Goal: Task Accomplishment & Management: Manage account settings

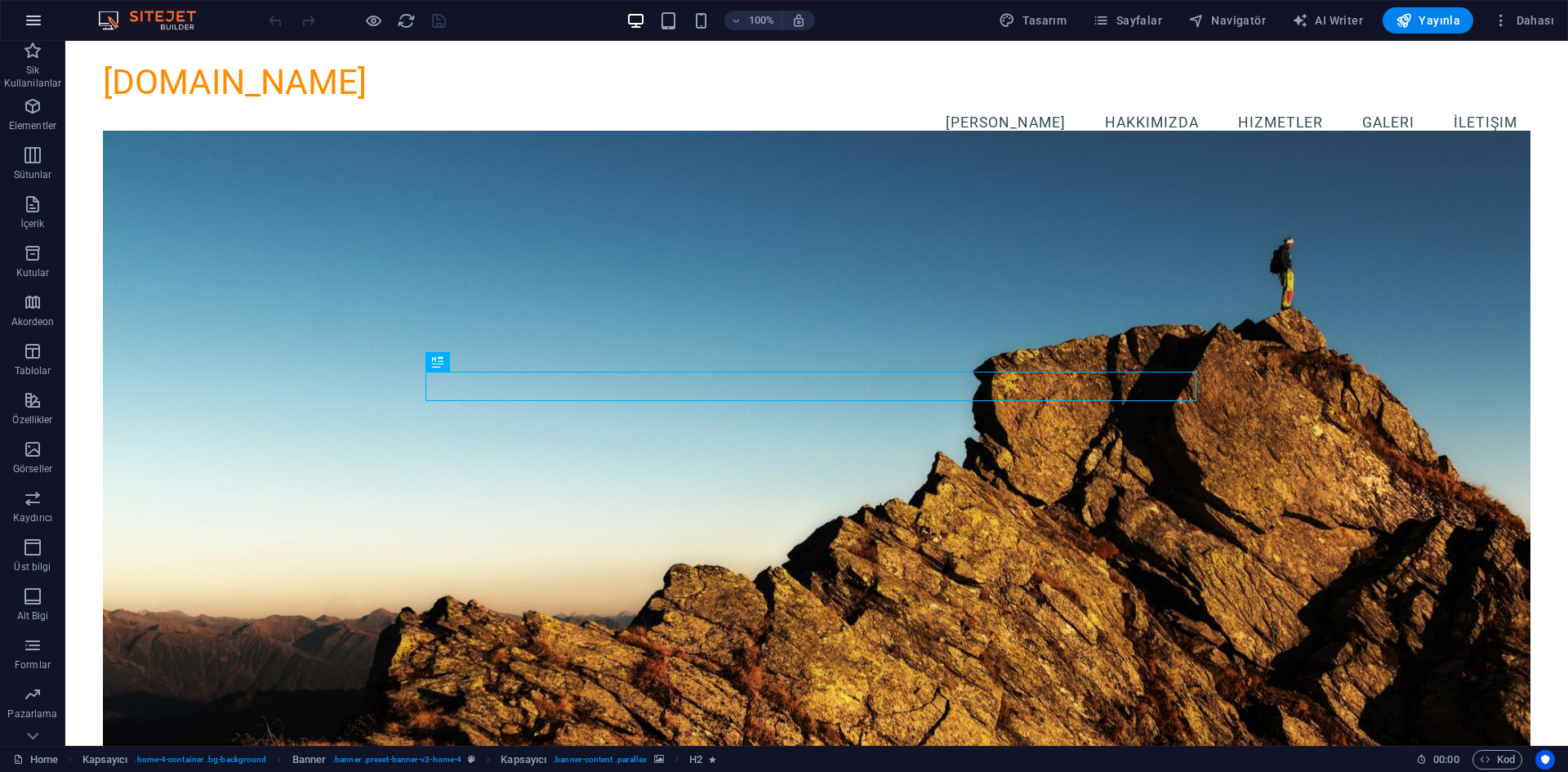
click at [40, 17] on icon "button" at bounding box center [33, 21] width 20 height 20
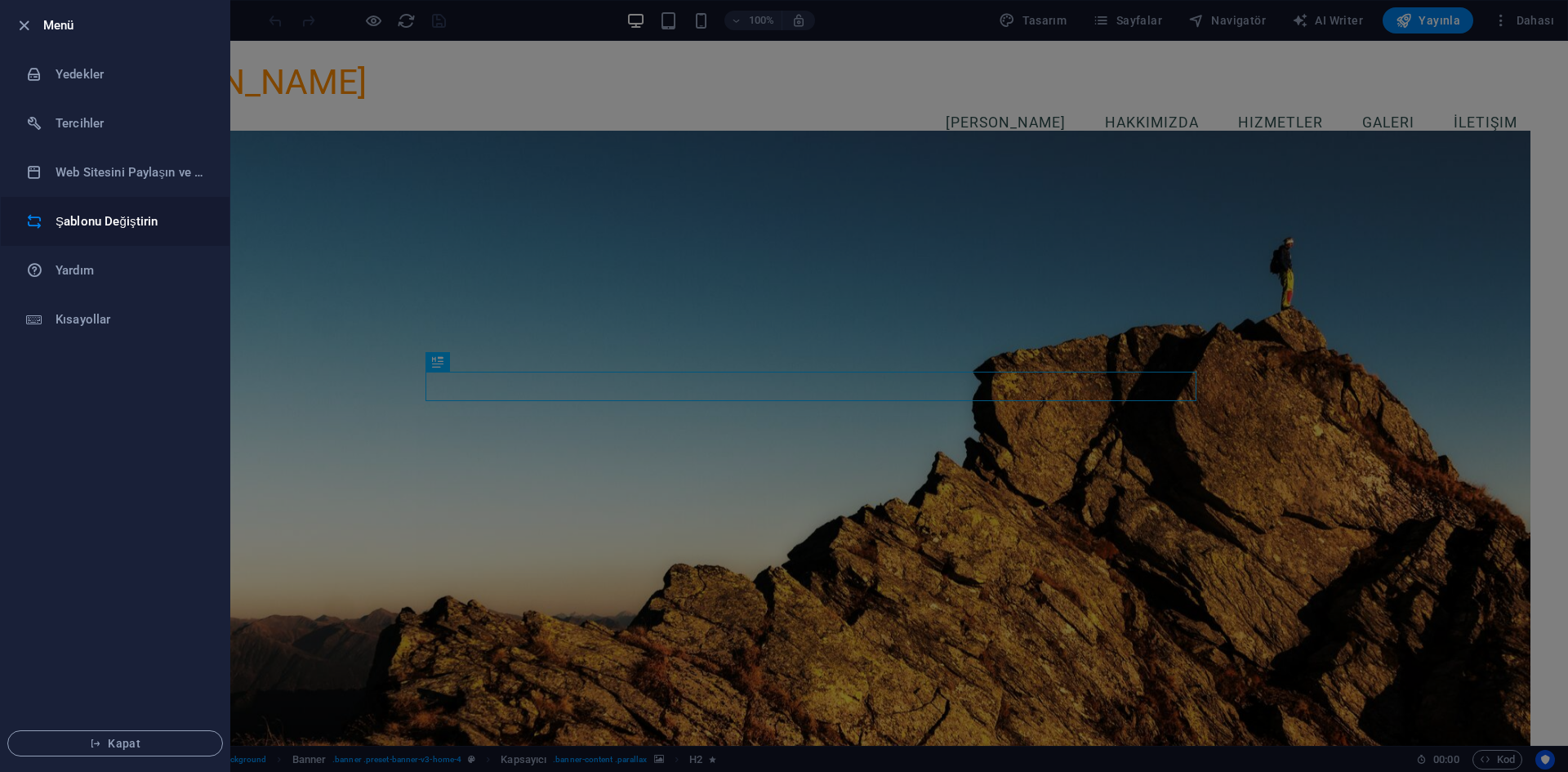
click at [126, 212] on h6 "Şablonu Değiştirin" at bounding box center [130, 221] width 151 height 20
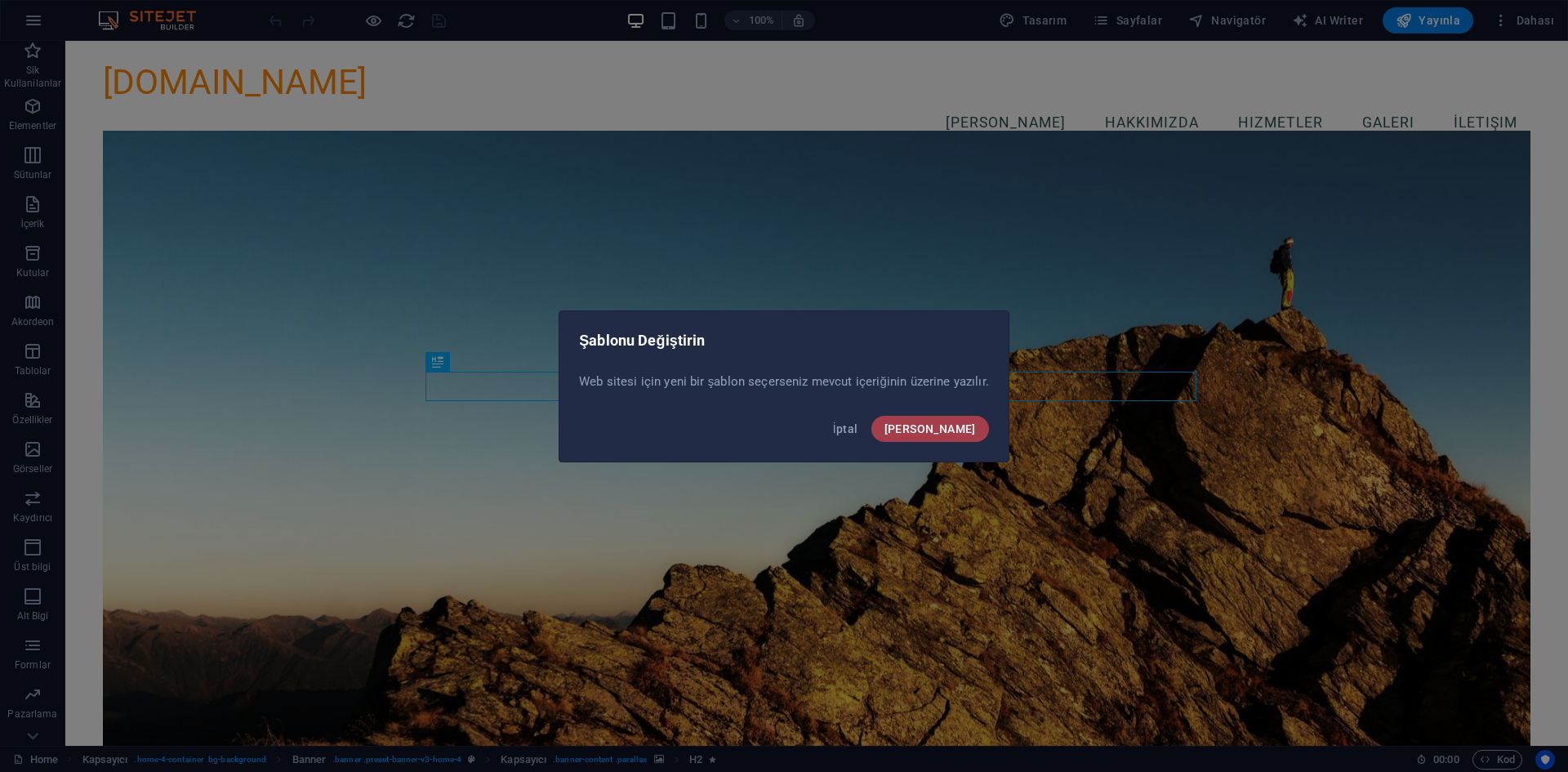
click at [933, 428] on button "Onayla" at bounding box center [930, 428] width 117 height 26
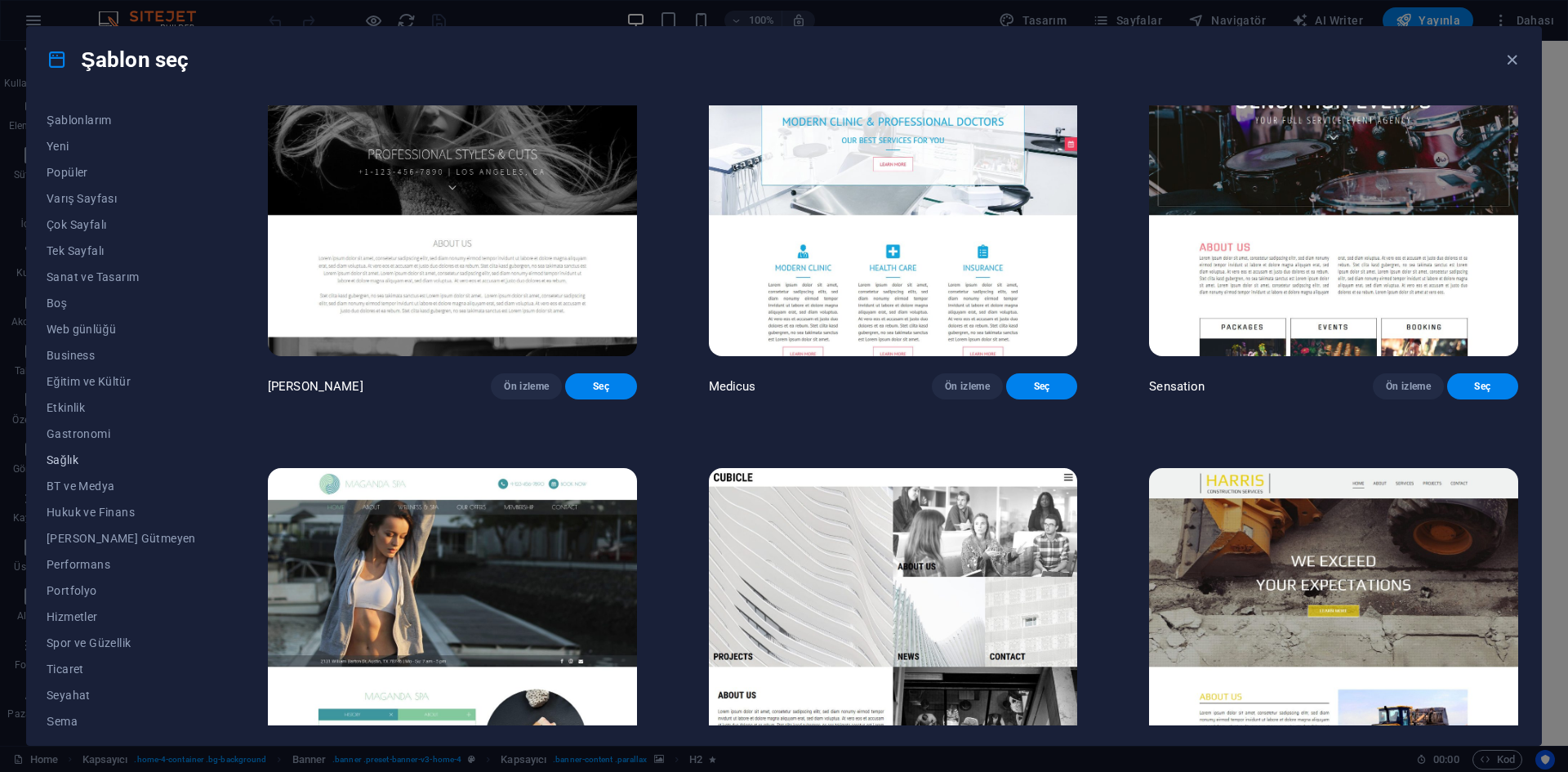
scroll to position [33, 0]
click at [78, 338] on button "Business" at bounding box center [121, 346] width 149 height 26
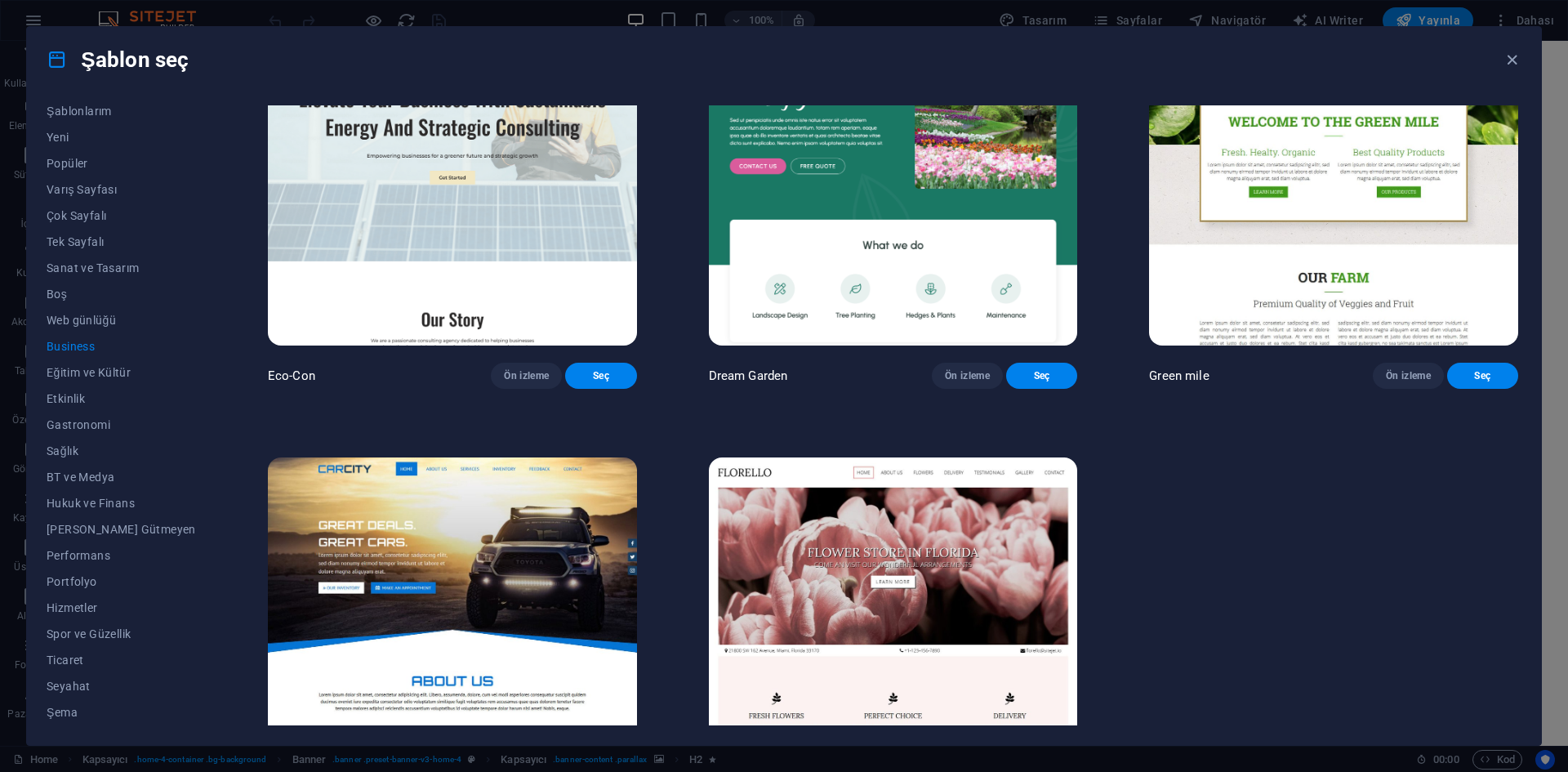
scroll to position [237, 0]
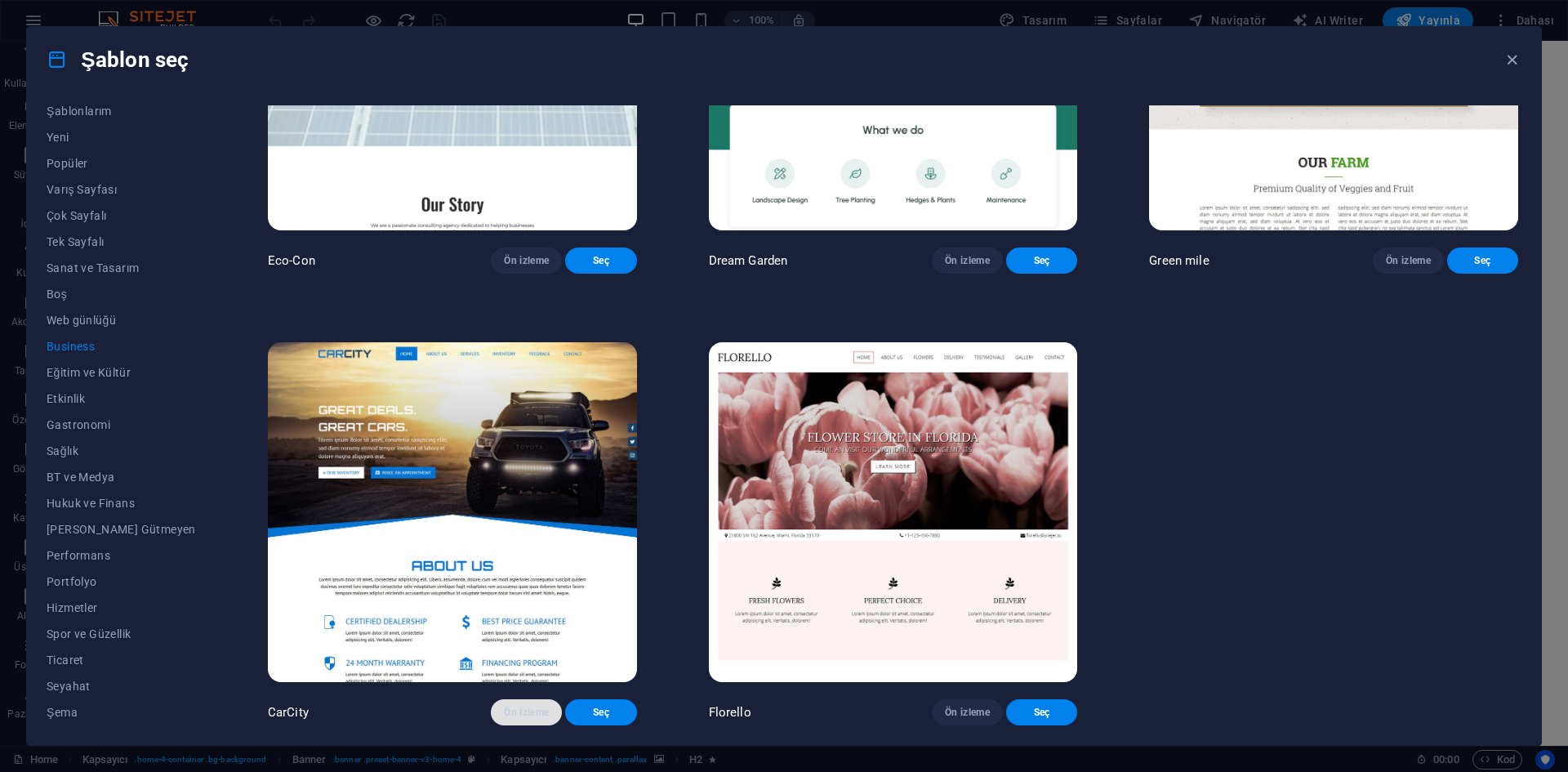
click at [522, 717] on span "Ön izleme" at bounding box center [527, 712] width 45 height 13
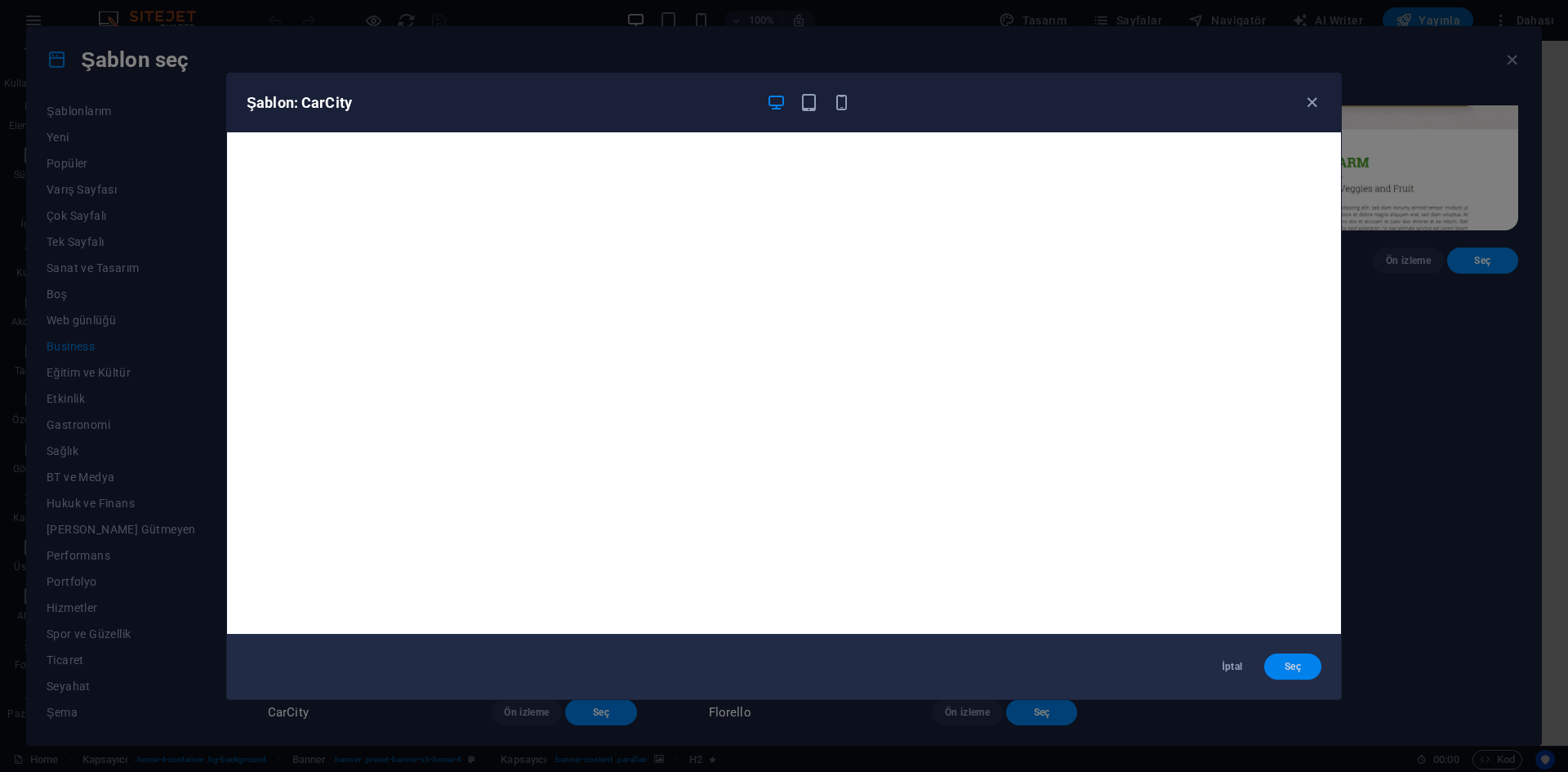
click at [1291, 664] on span "Seç" at bounding box center [1293, 666] width 31 height 13
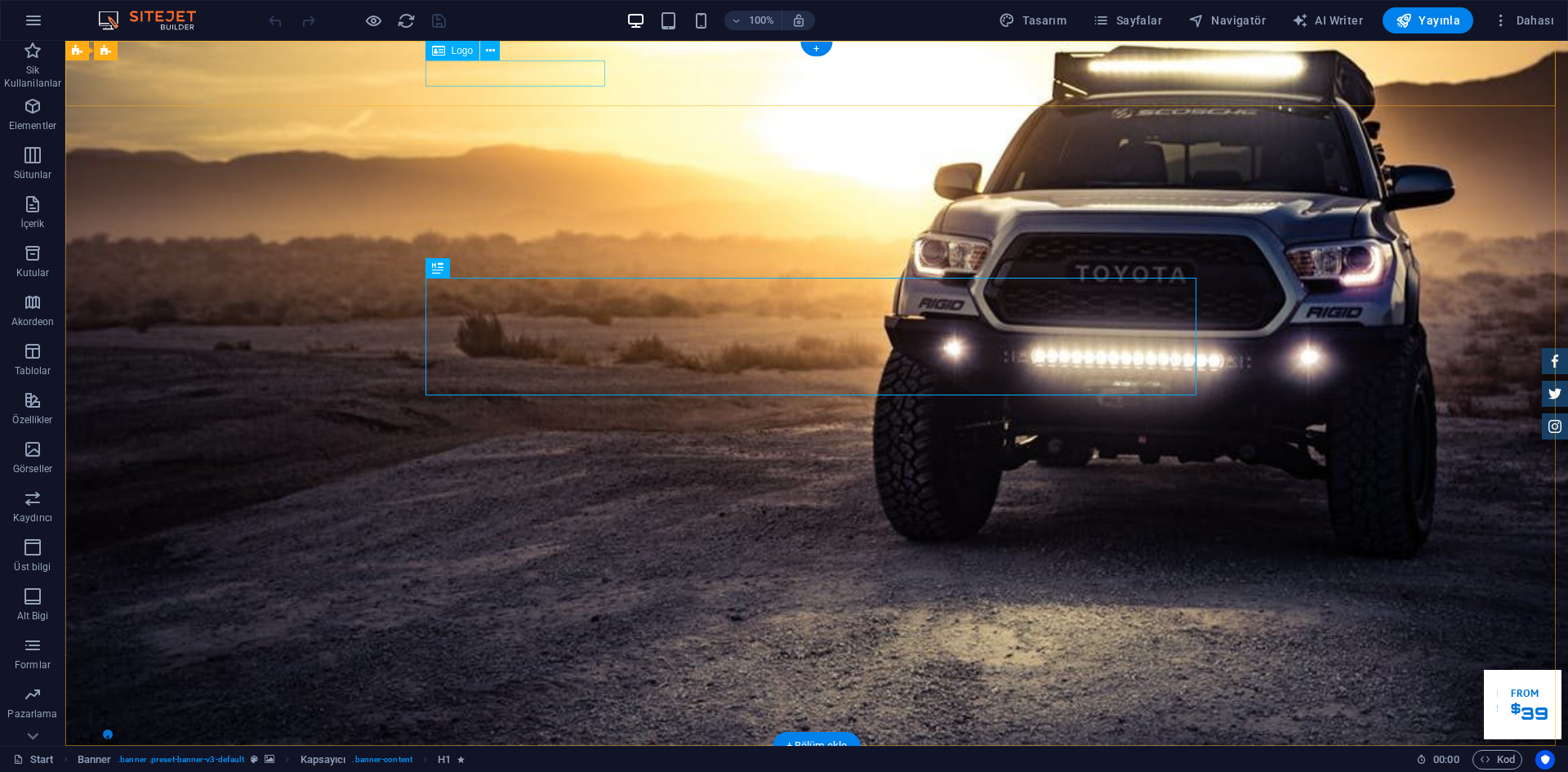
click at [531, 759] on div at bounding box center [816, 772] width 771 height 25
select select "px"
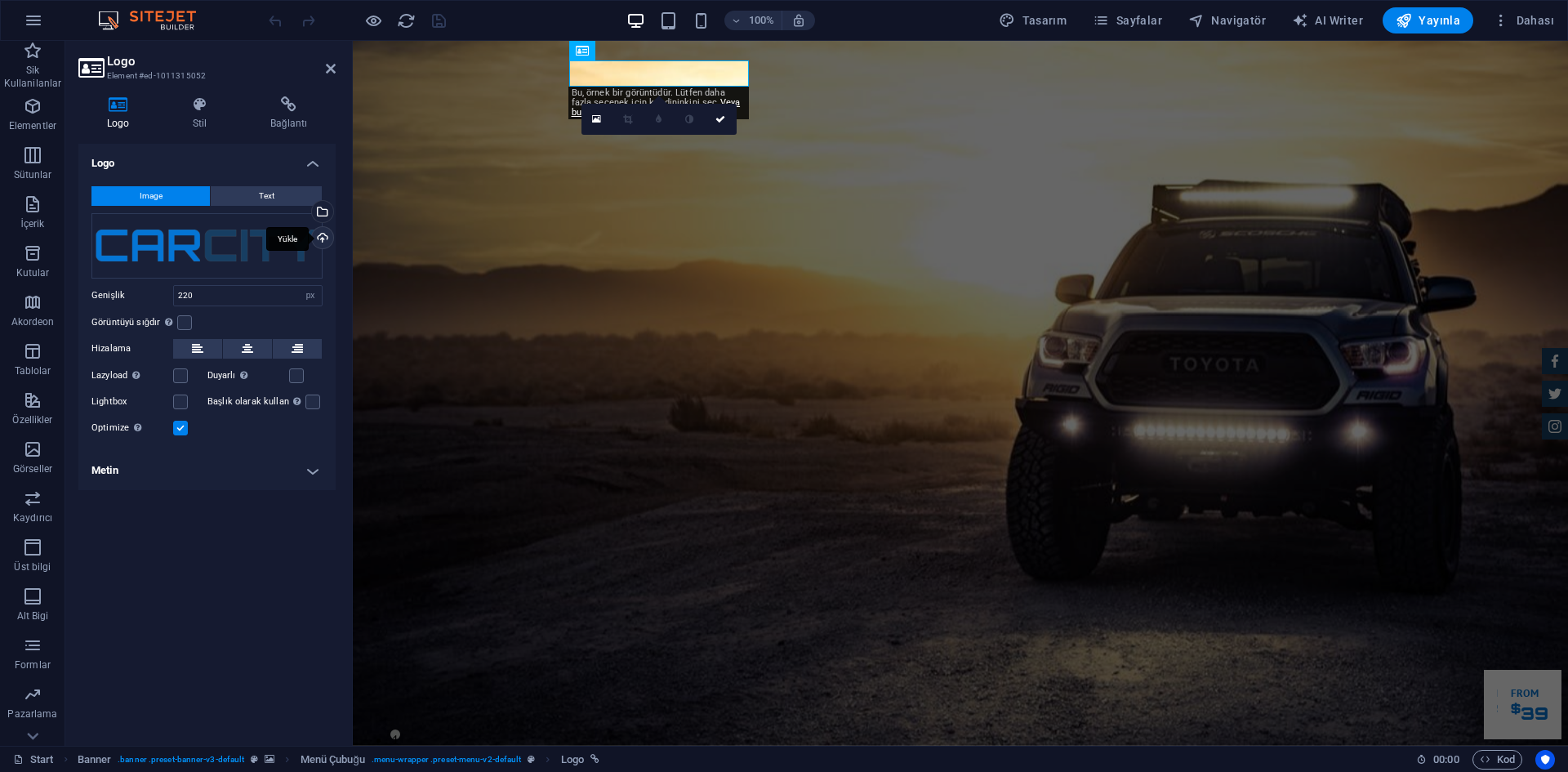
click at [324, 242] on div "Yükle" at bounding box center [321, 239] width 24 height 24
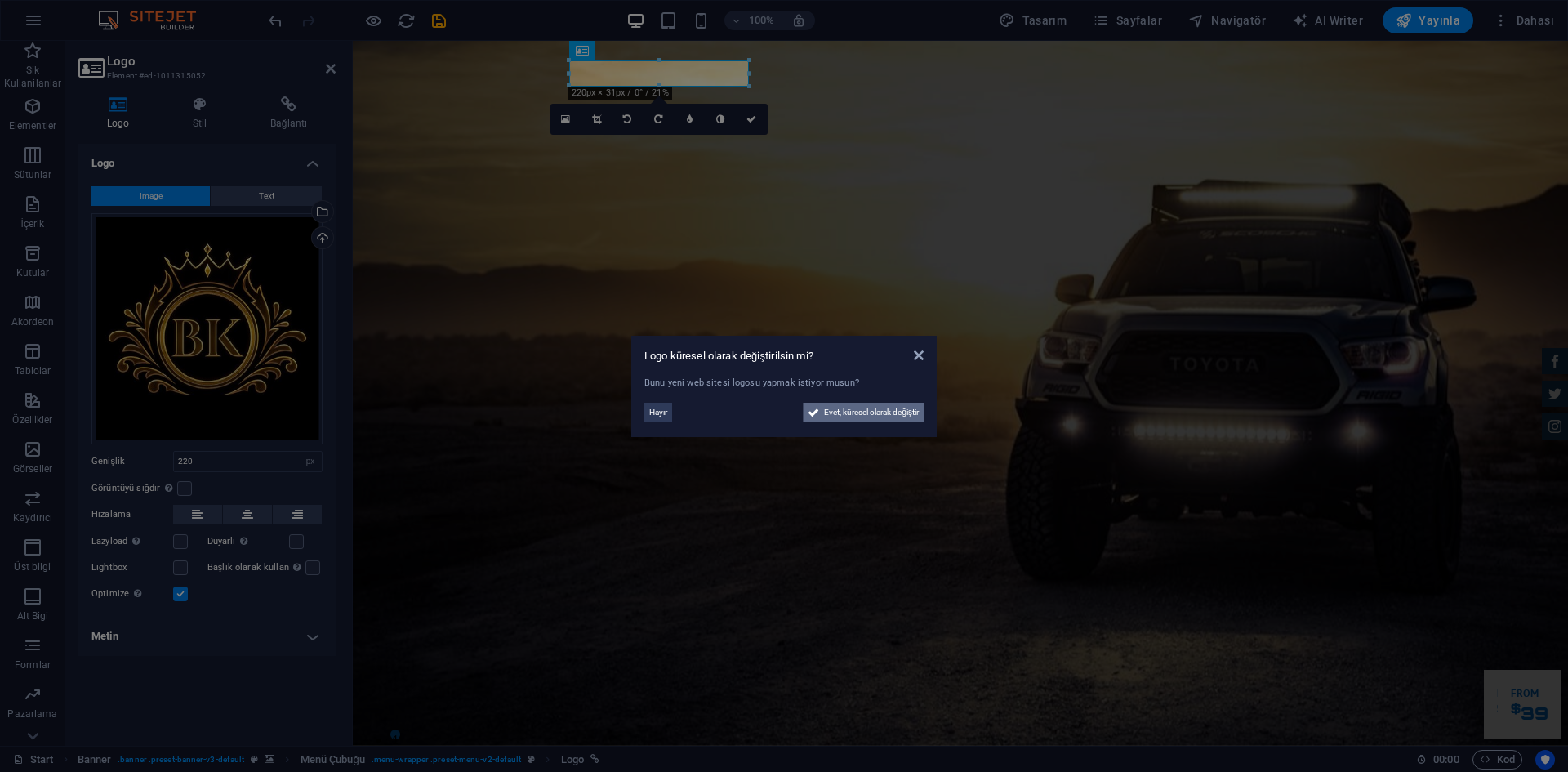
click at [879, 410] on span "Evet, küresel olarak değiştir" at bounding box center [871, 413] width 95 height 20
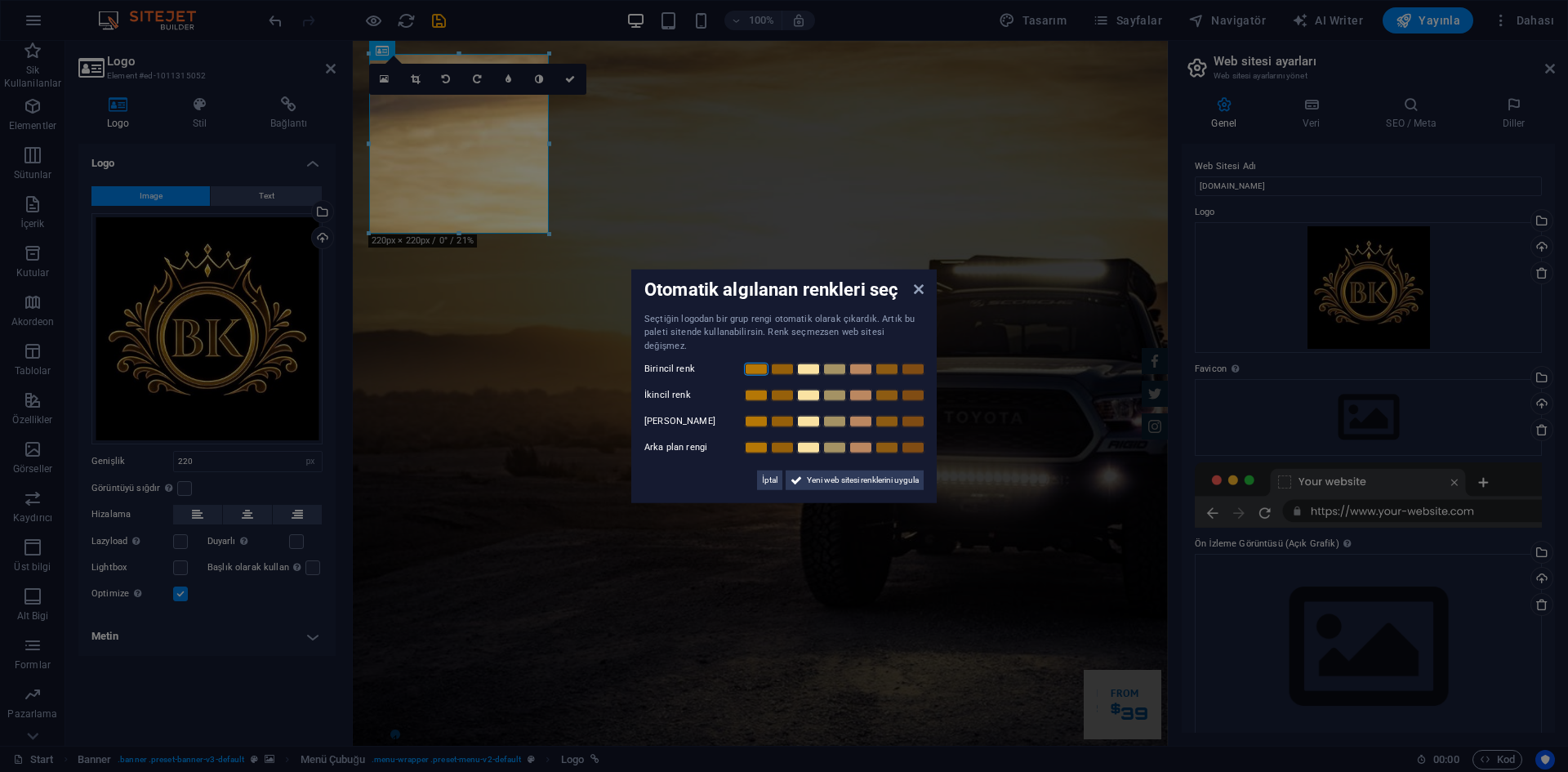
click at [754, 363] on link at bounding box center [756, 369] width 24 height 13
click at [783, 362] on link at bounding box center [782, 369] width 24 height 13
click at [811, 362] on link at bounding box center [808, 369] width 24 height 13
click at [760, 363] on link at bounding box center [756, 369] width 24 height 13
click at [793, 391] on link at bounding box center [782, 395] width 24 height 13
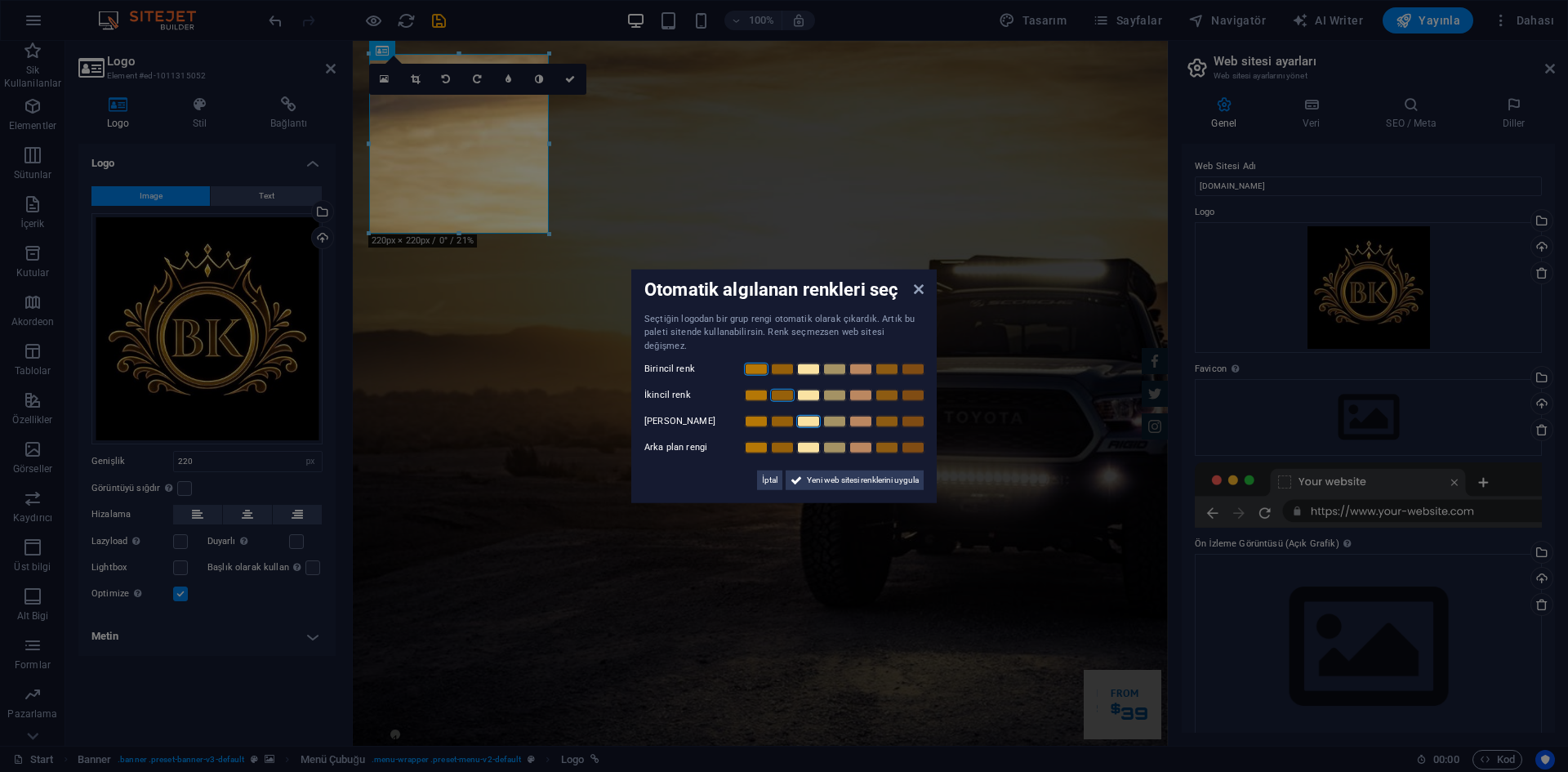
click at [815, 416] on link at bounding box center [808, 421] width 24 height 13
click at [787, 415] on link at bounding box center [782, 421] width 24 height 13
click at [808, 389] on link at bounding box center [808, 395] width 24 height 13
click at [854, 441] on link at bounding box center [860, 447] width 24 height 13
drag, startPoint x: 853, startPoint y: 471, endPoint x: 502, endPoint y: 431, distance: 353.3
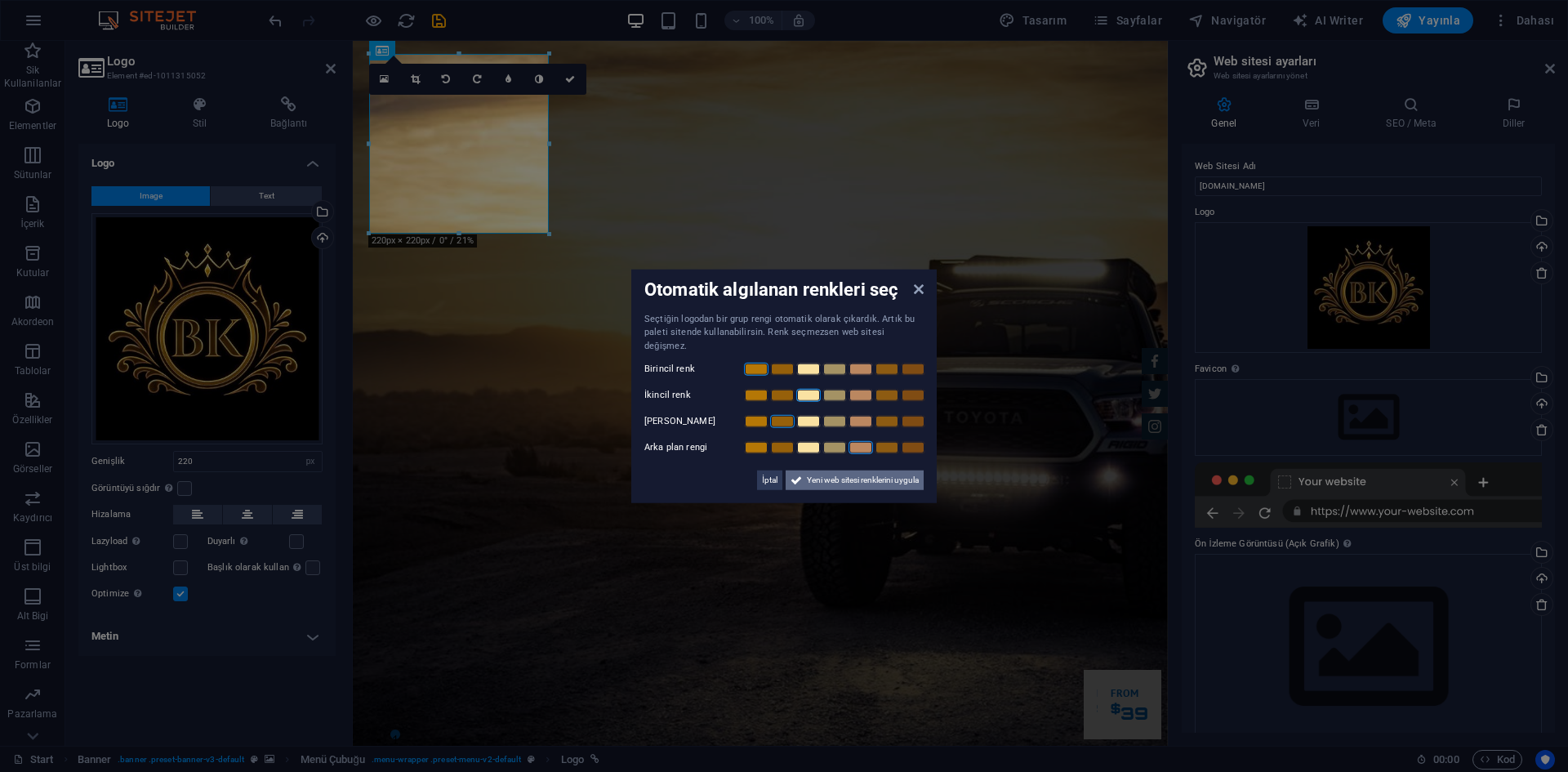
click at [853, 471] on span "Yeni web sitesi renklerini uygula" at bounding box center [863, 481] width 112 height 20
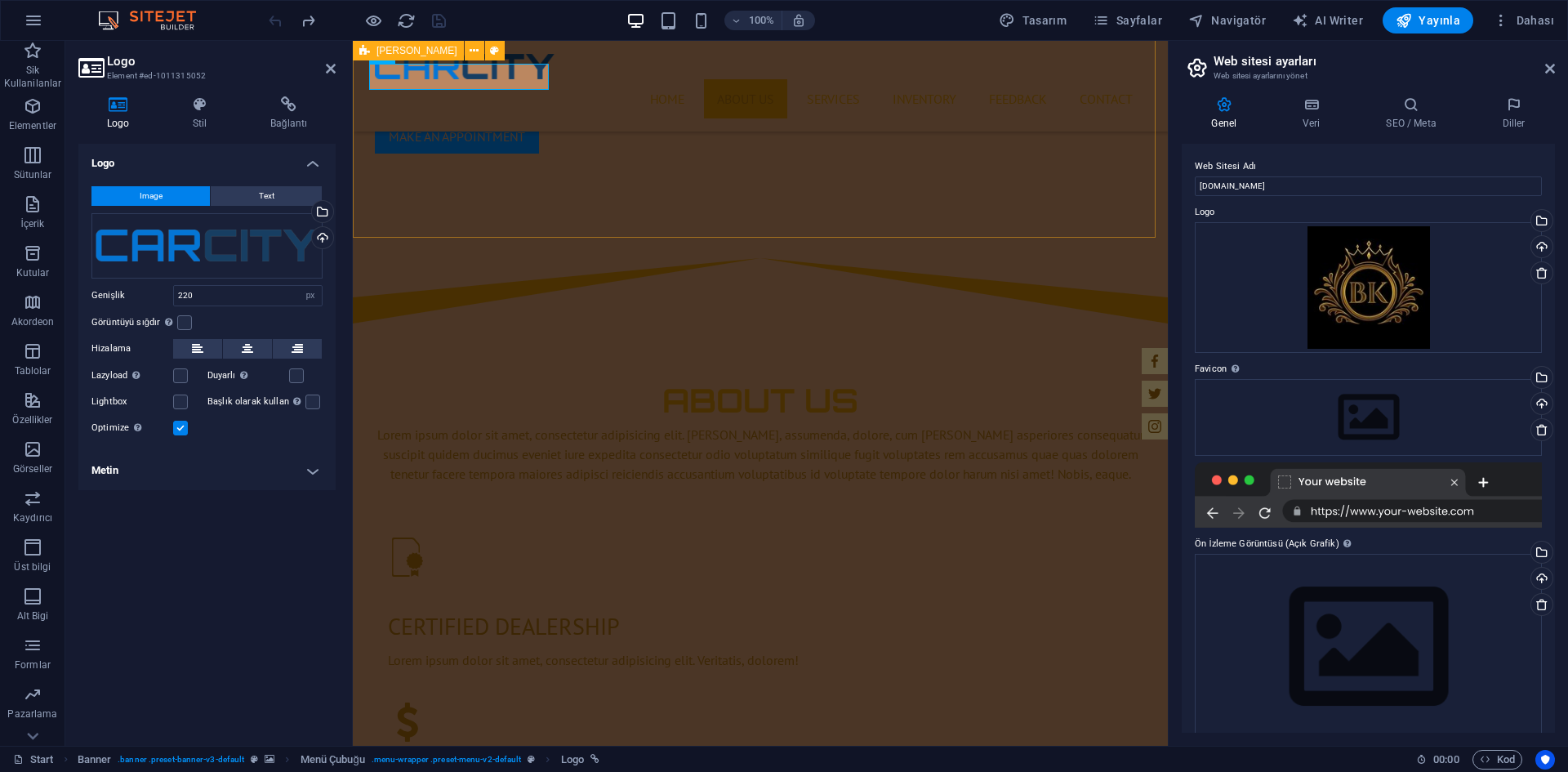
scroll to position [811, 0]
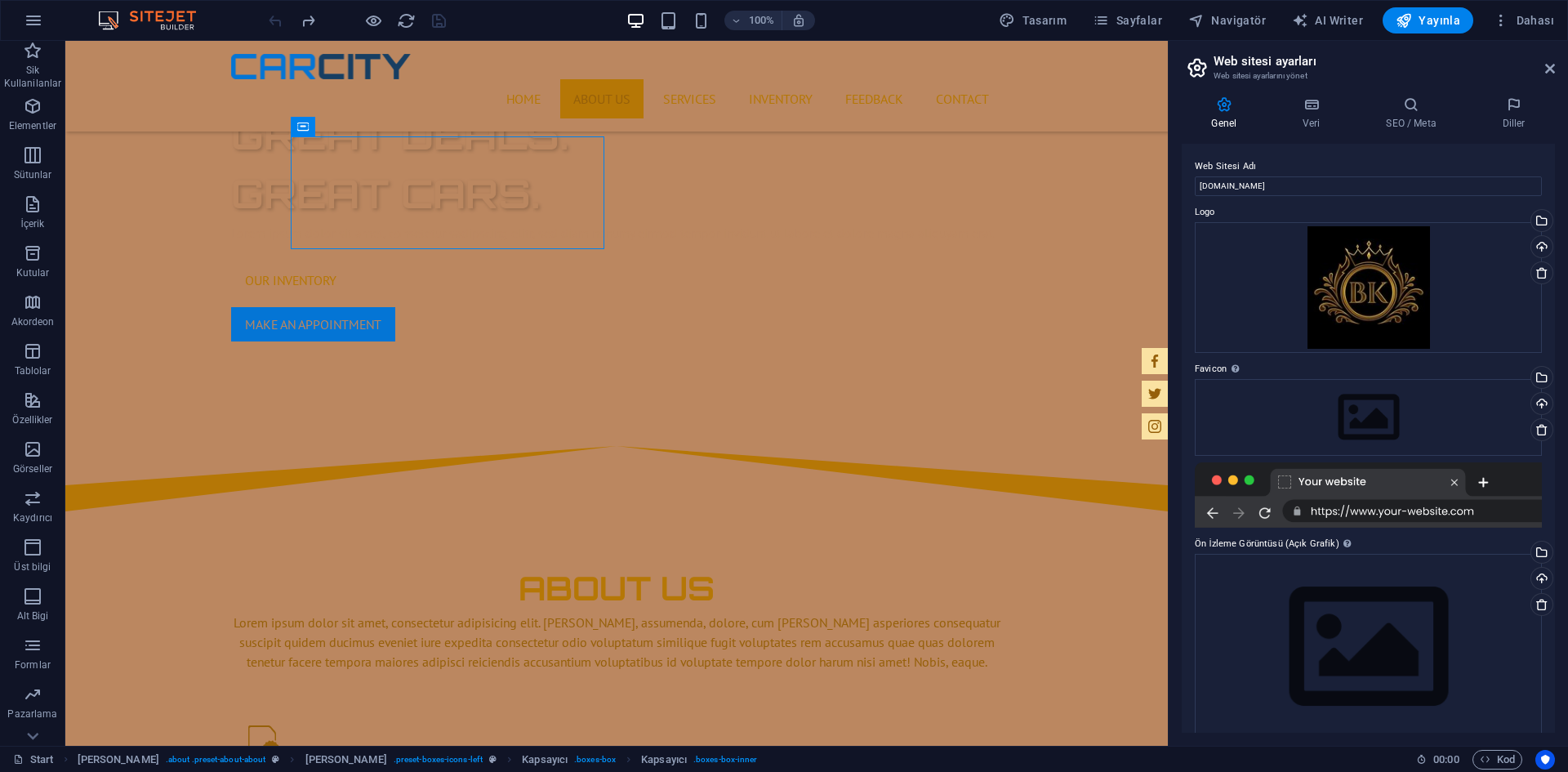
drag, startPoint x: 401, startPoint y: 23, endPoint x: 381, endPoint y: 32, distance: 21.9
click at [401, 23] on icon "reload" at bounding box center [406, 21] width 19 height 19
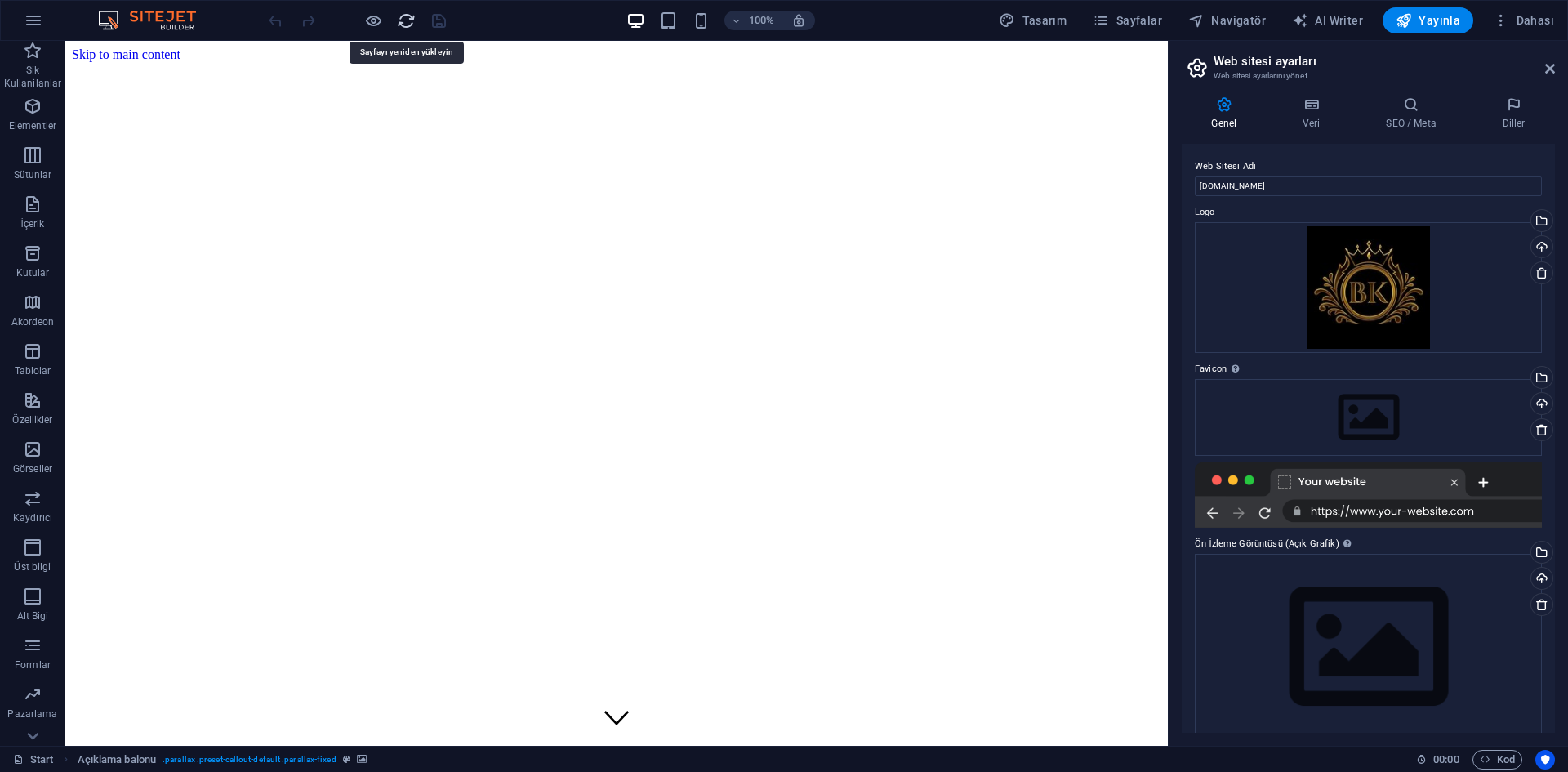
scroll to position [0, 0]
click at [366, 767] on div at bounding box center [617, 782] width 1090 height 29
click at [340, 767] on div at bounding box center [617, 782] width 1090 height 29
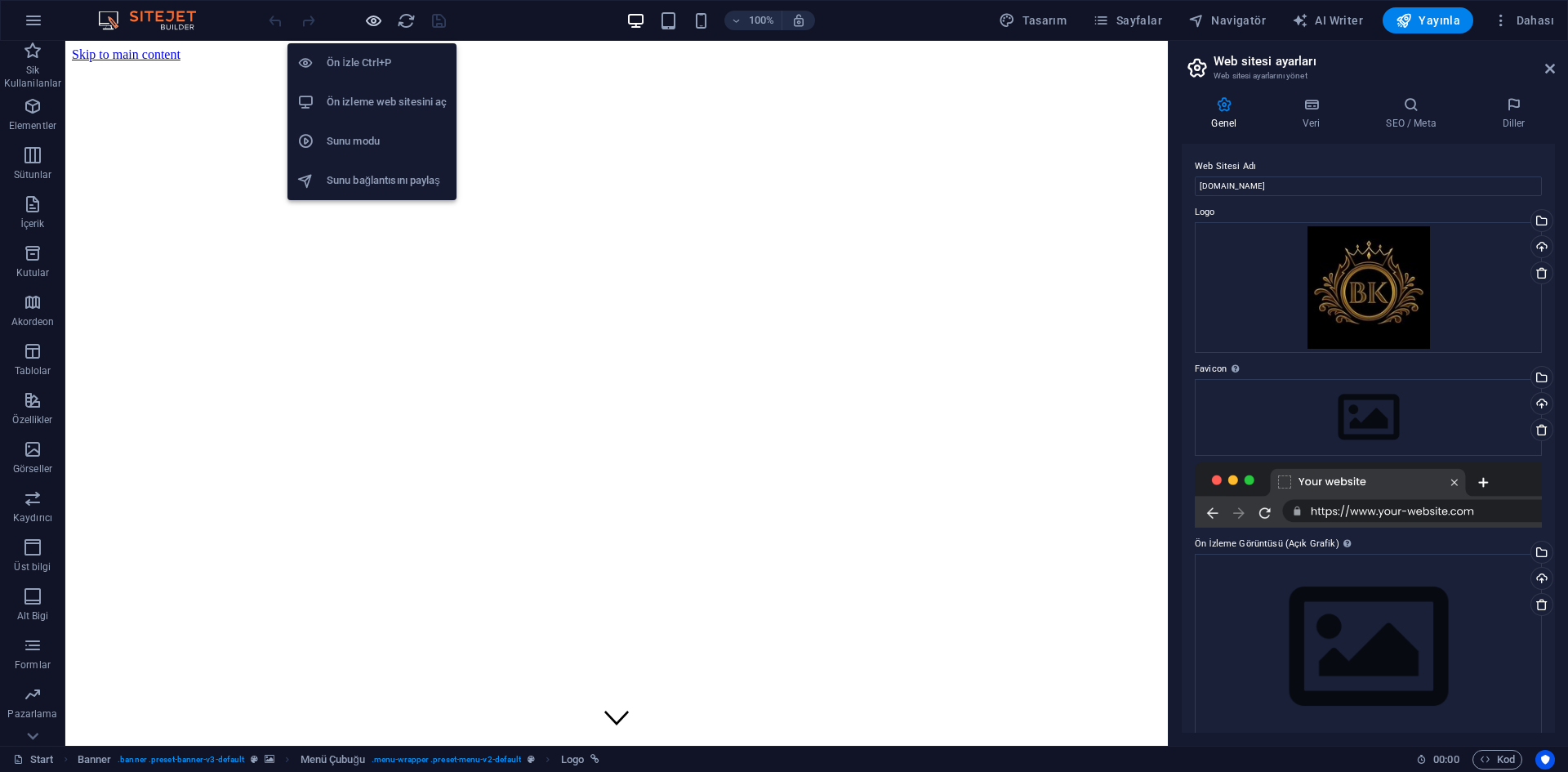
click at [370, 26] on icon "button" at bounding box center [373, 21] width 19 height 19
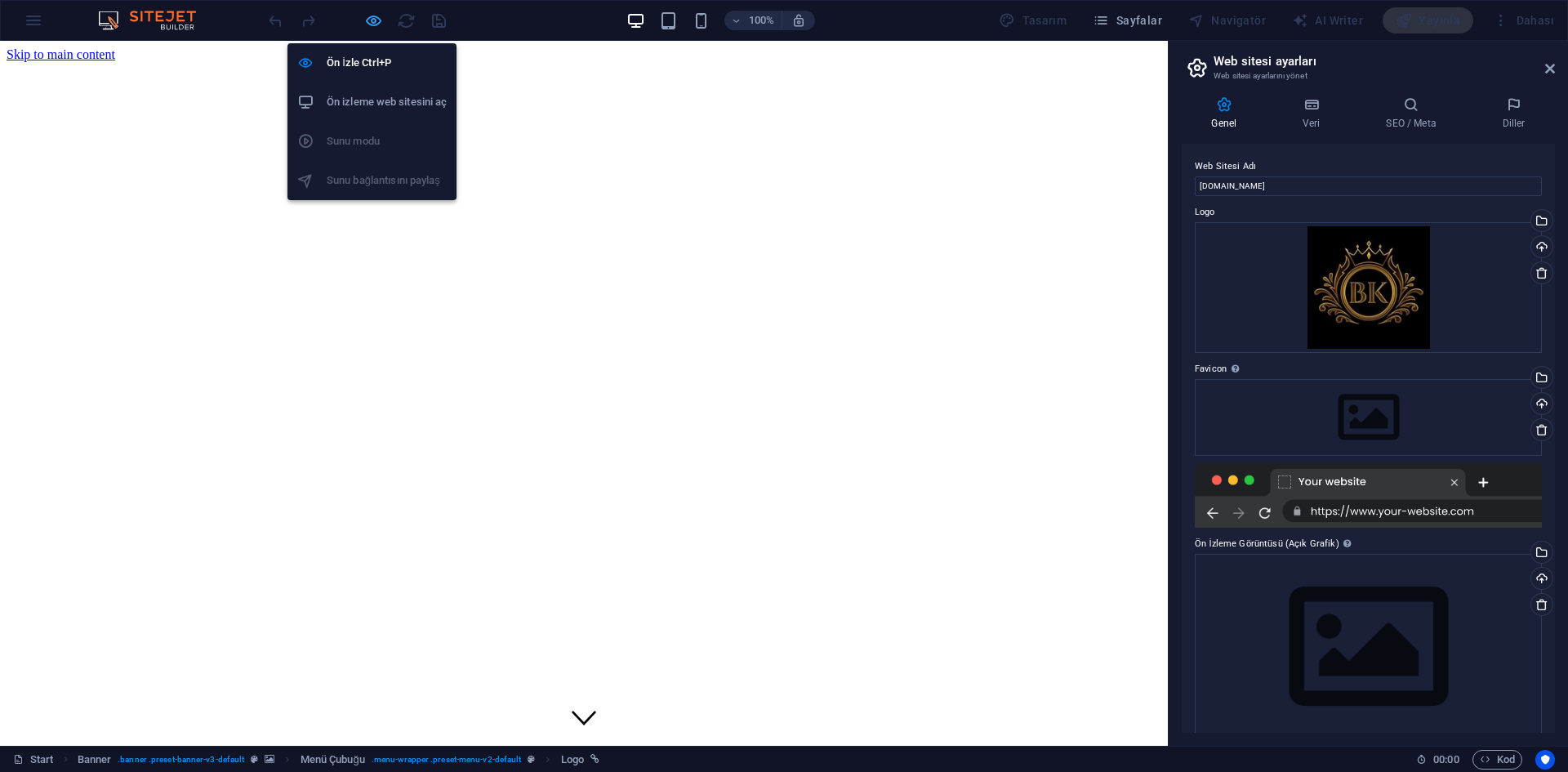
drag, startPoint x: 366, startPoint y: 23, endPoint x: 221, endPoint y: 71, distance: 152.7
click at [366, 23] on icon "button" at bounding box center [373, 21] width 19 height 19
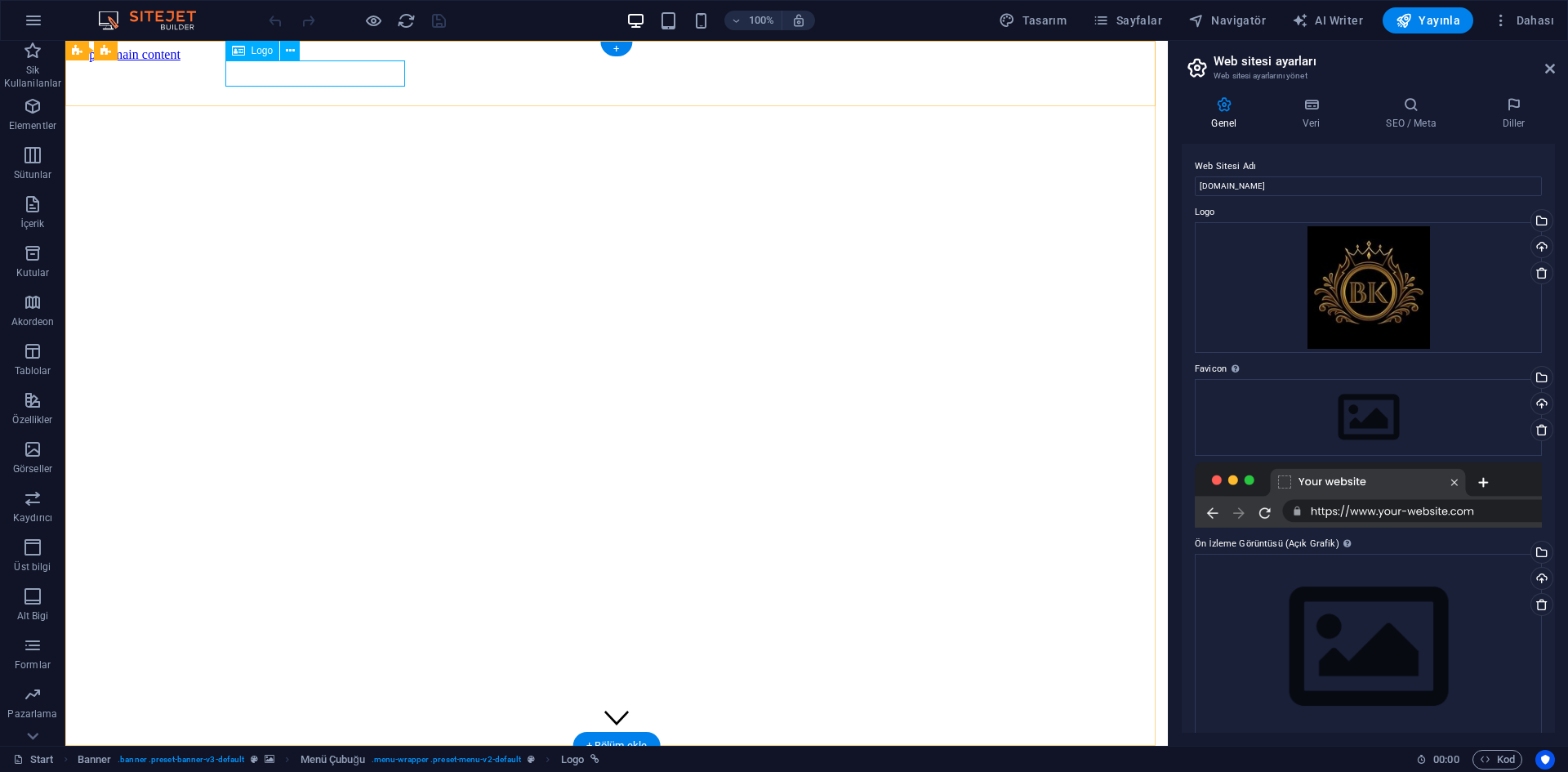
click at [384, 767] on div at bounding box center [617, 782] width 1090 height 29
click at [380, 767] on div at bounding box center [617, 782] width 1090 height 29
select select "px"
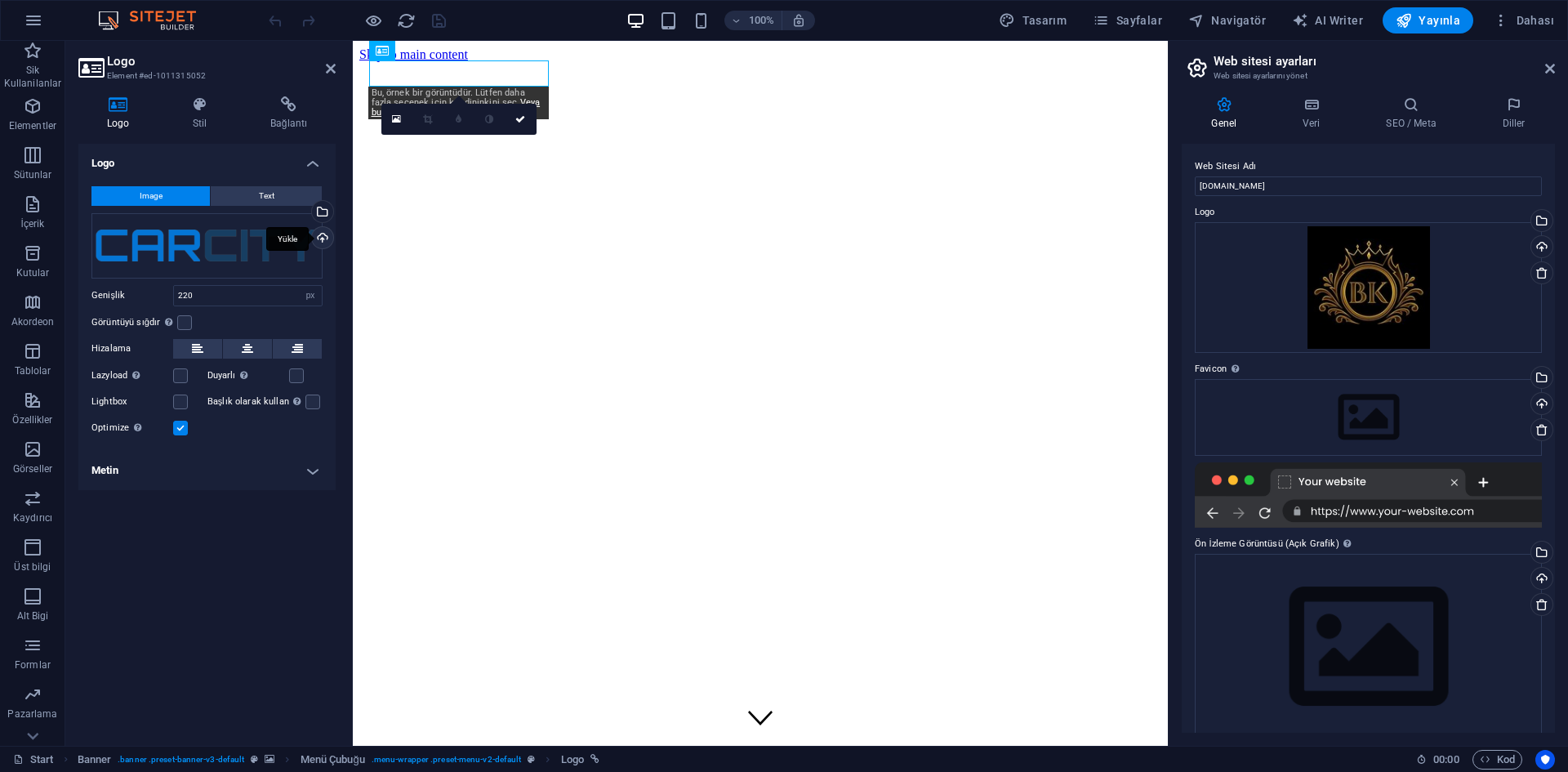
click at [326, 238] on div "Yükle" at bounding box center [321, 239] width 24 height 24
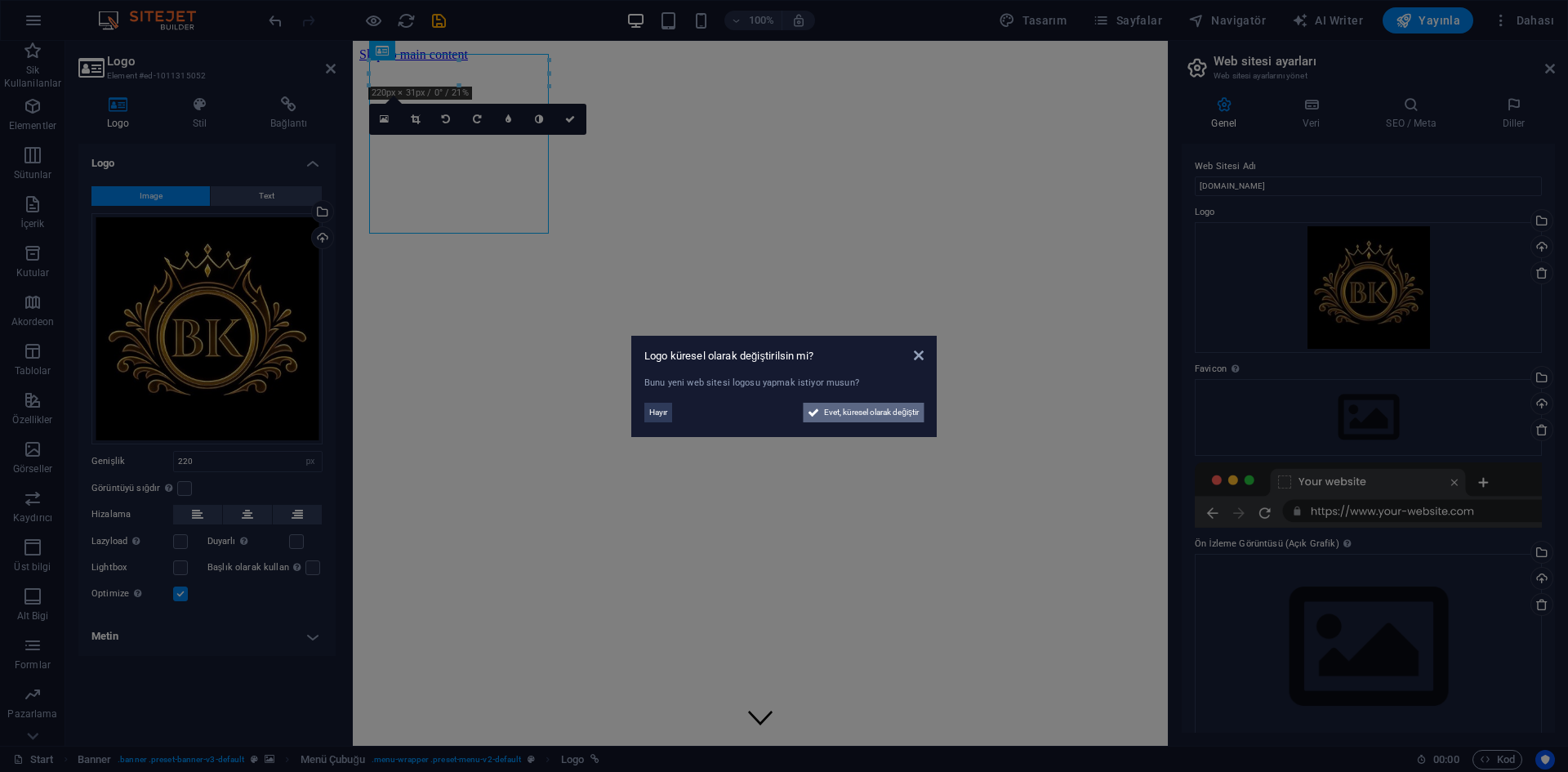
click at [836, 410] on span "Evet, küresel olarak değiştir" at bounding box center [871, 413] width 95 height 20
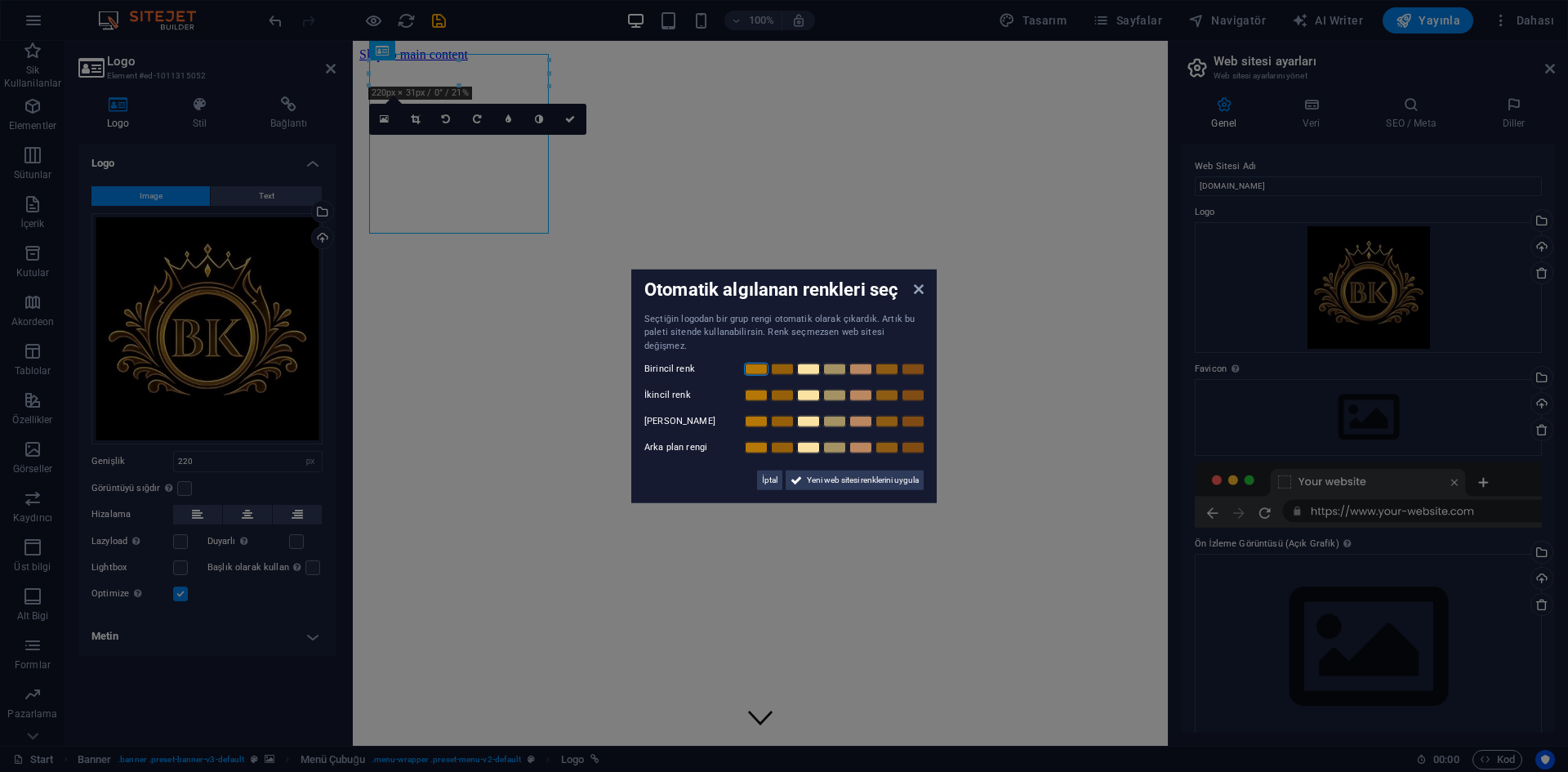
click at [759, 362] on link at bounding box center [756, 369] width 24 height 13
click at [750, 389] on link at bounding box center [756, 395] width 24 height 13
click at [912, 419] on link at bounding box center [913, 421] width 24 height 13
click at [759, 445] on link at bounding box center [756, 447] width 24 height 13
click at [810, 471] on span "Yeni web sitesi renklerini uygula" at bounding box center [863, 481] width 112 height 20
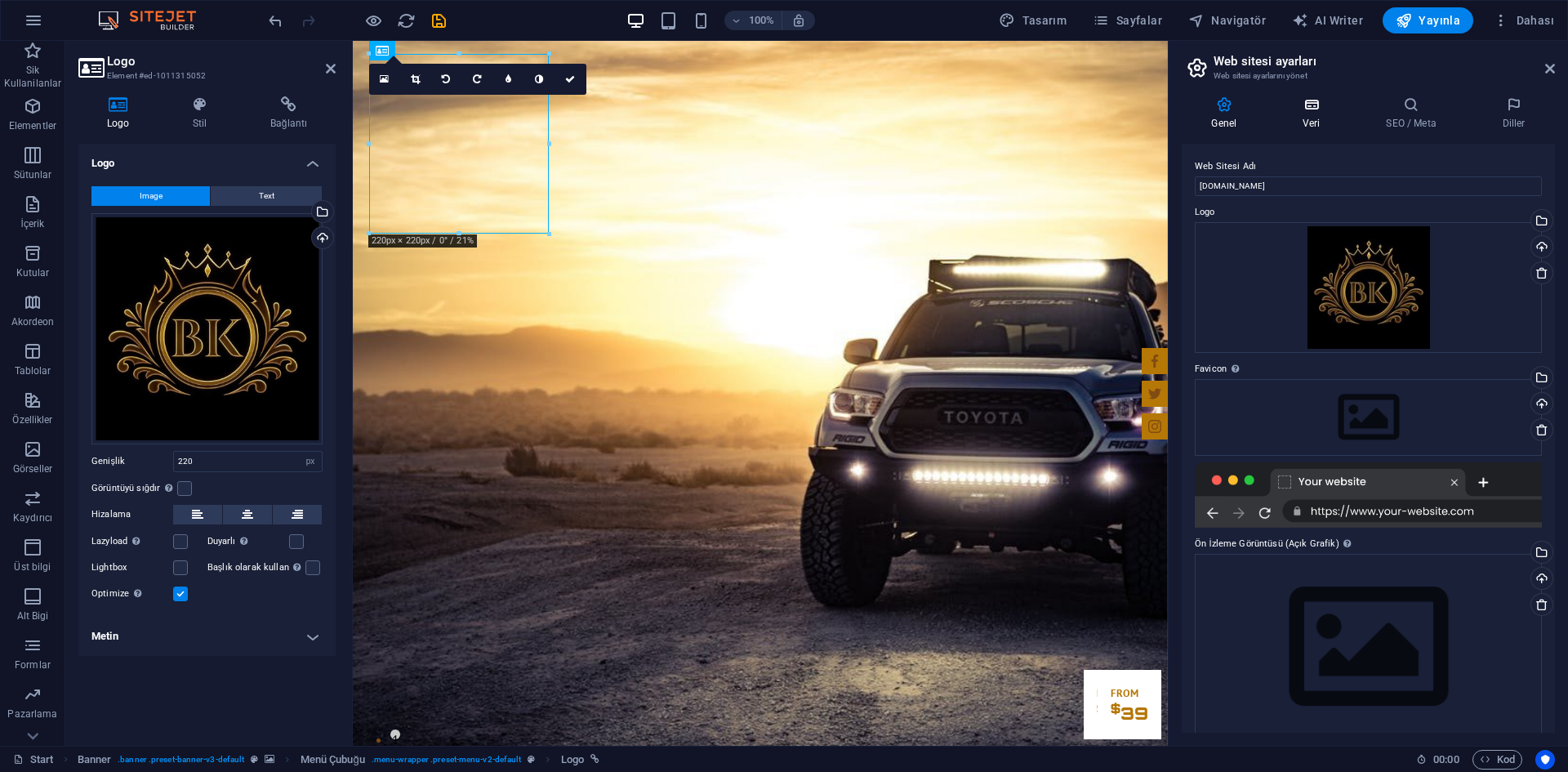
click at [1302, 106] on icon at bounding box center [1311, 105] width 77 height 16
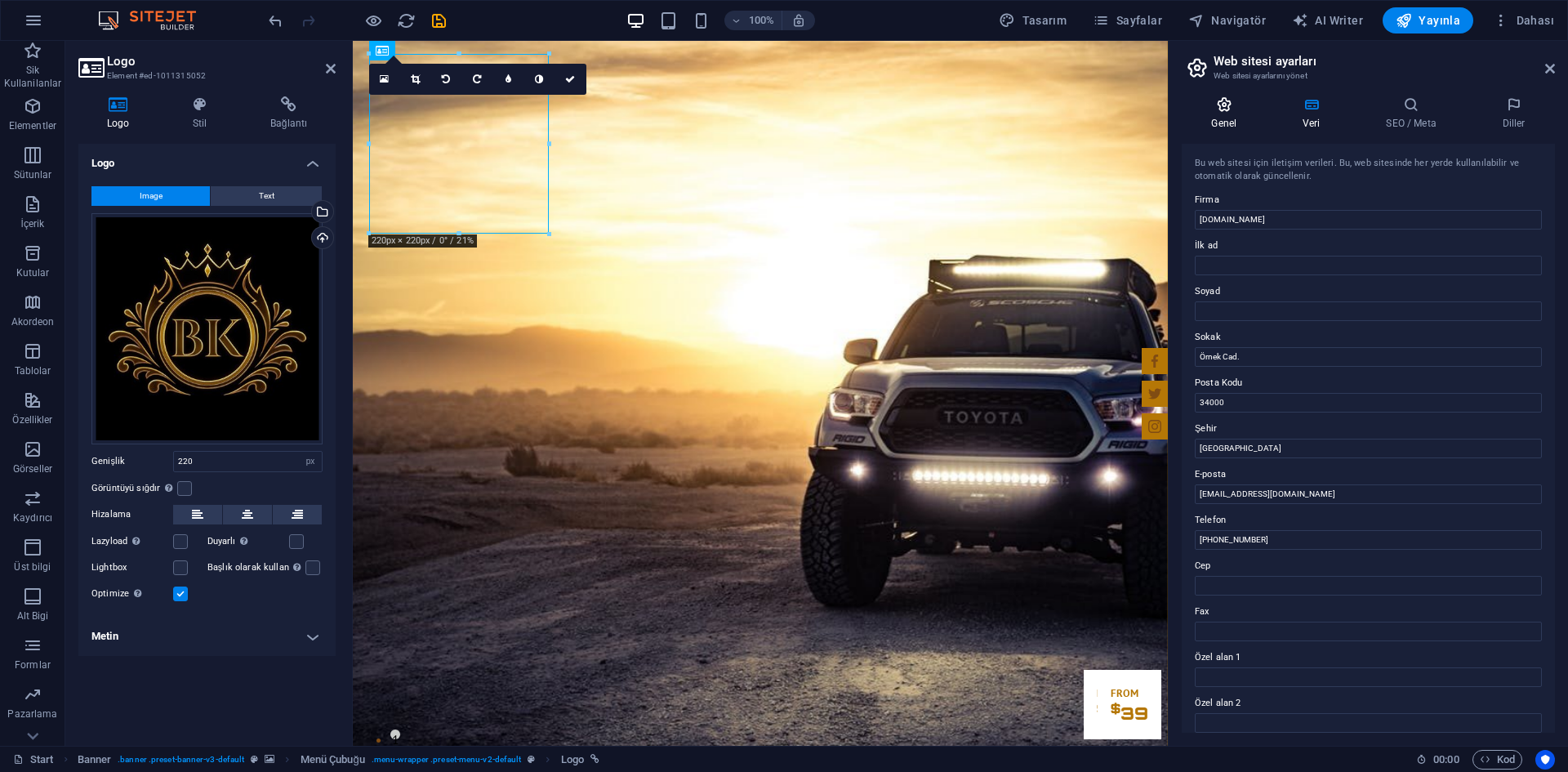
click at [1242, 110] on icon at bounding box center [1225, 105] width 85 height 16
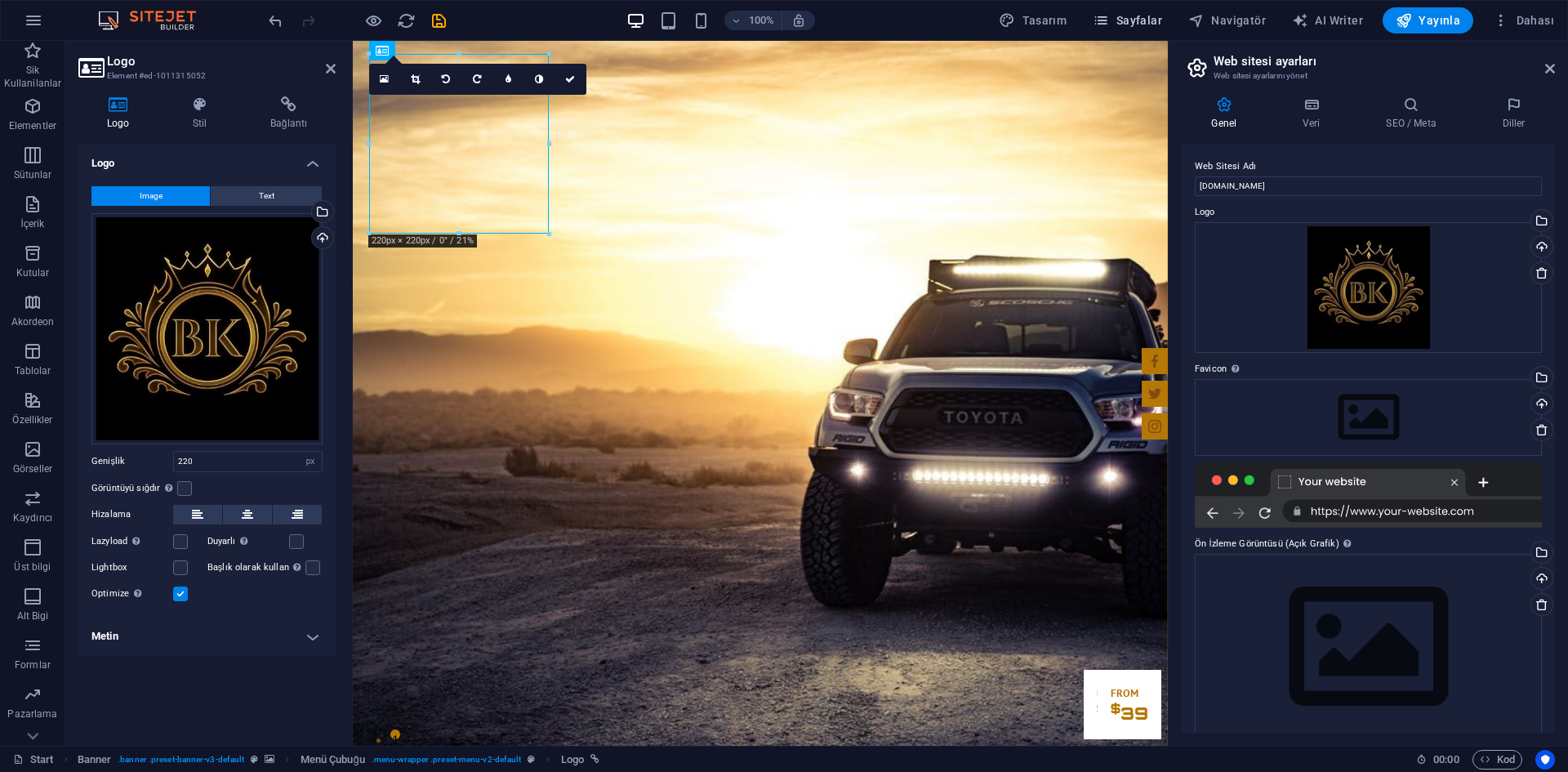
click at [1124, 15] on span "Sayfalar" at bounding box center [1127, 21] width 70 height 16
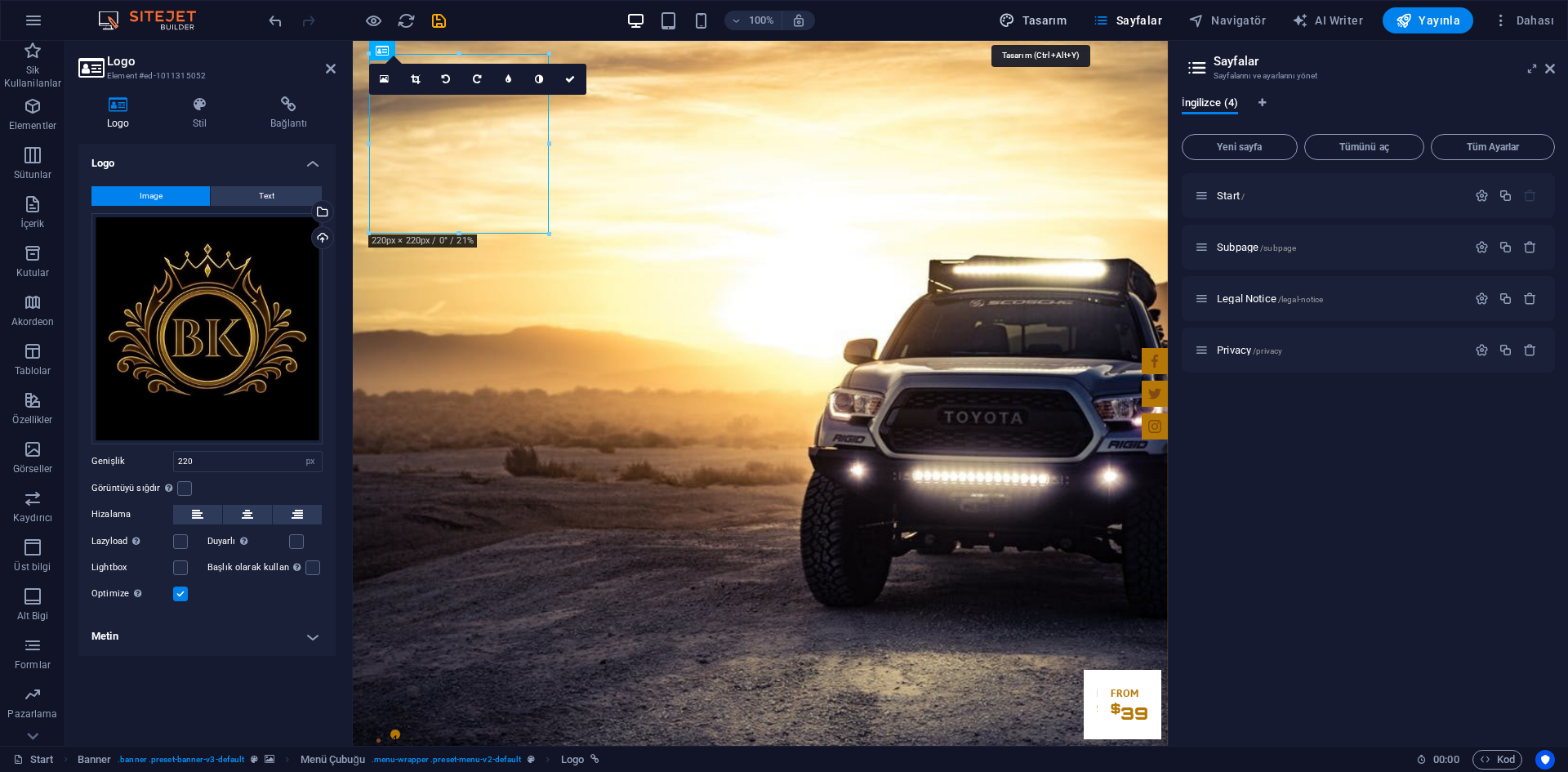
click at [1056, 15] on span "Tasarım" at bounding box center [1032, 21] width 68 height 16
select select "px"
select select "400"
select select "px"
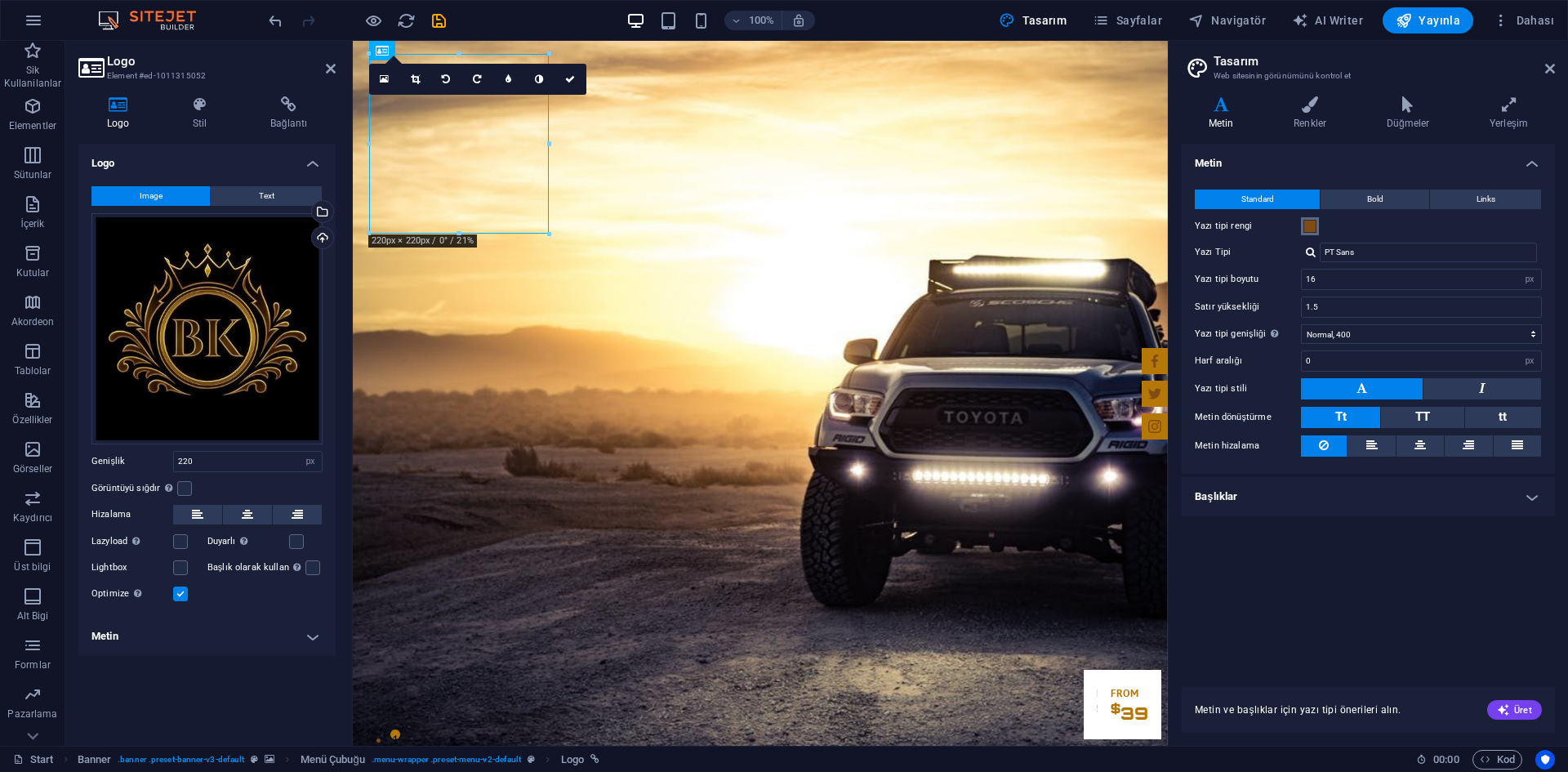
click at [1305, 228] on span at bounding box center [1310, 226] width 13 height 13
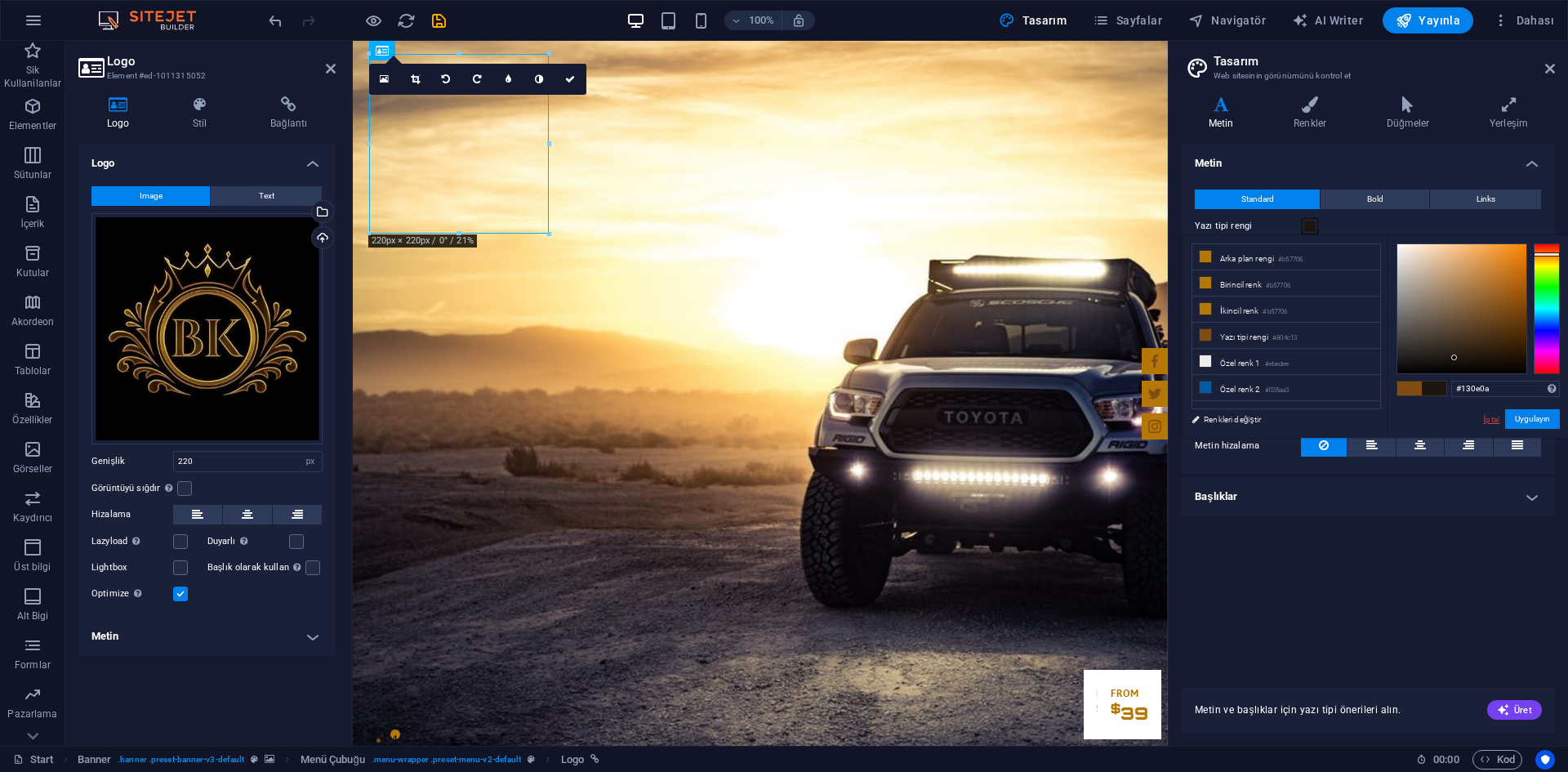
type input "#000000"
drag, startPoint x: 1452, startPoint y: 354, endPoint x: 1524, endPoint y: 407, distance: 89.4
click at [1494, 415] on div "#000000 Desteklenen biçimler #0852ed rgb(8, 82, 237) rgba(8, 82, 237, %90) hsv(…" at bounding box center [1479, 455] width 181 height 439
click at [1535, 418] on button "Uygulayın" at bounding box center [1533, 419] width 55 height 20
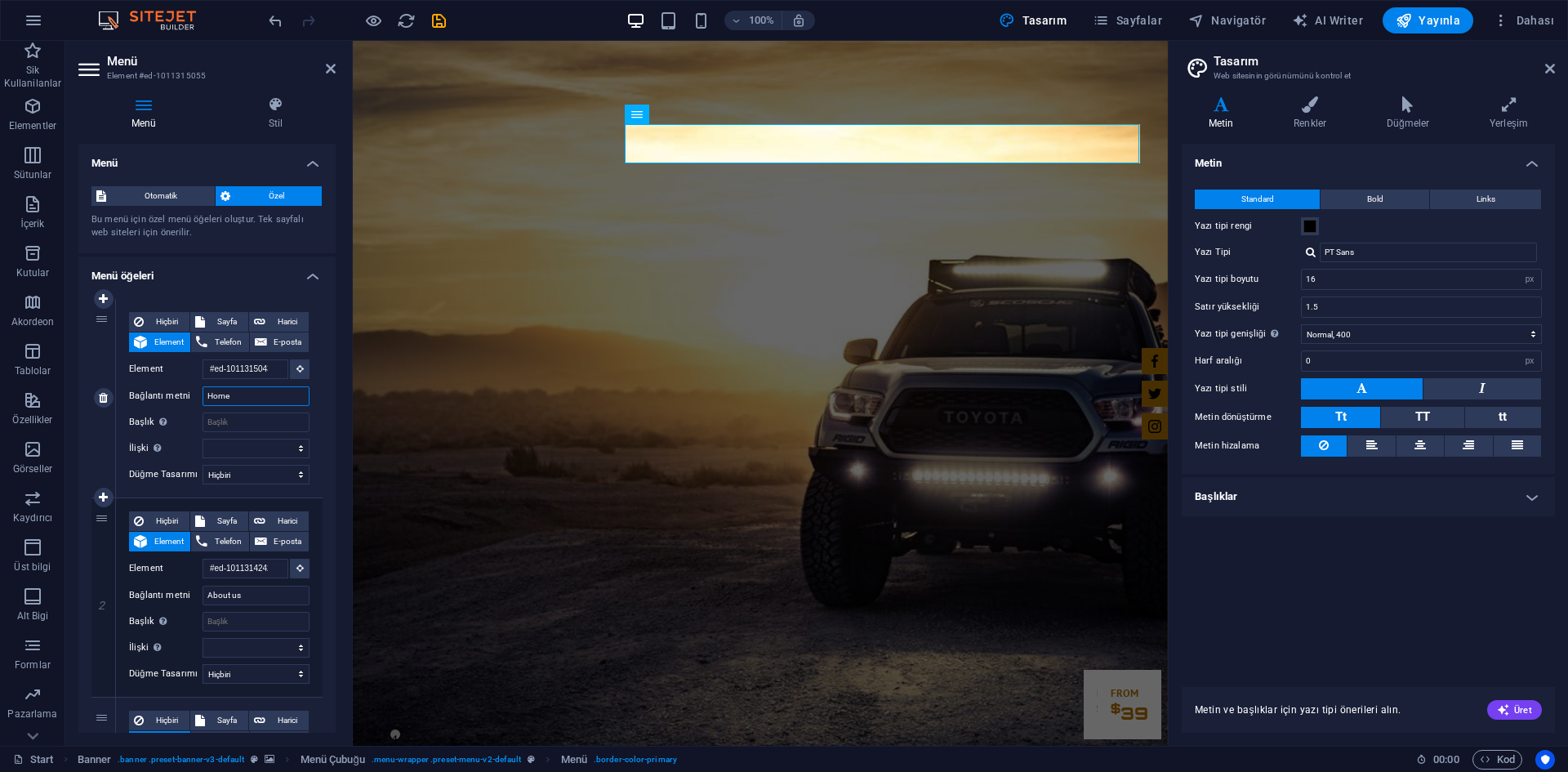
drag, startPoint x: 269, startPoint y: 395, endPoint x: 255, endPoint y: 395, distance: 14.0
click at [267, 395] on input "Home" at bounding box center [256, 396] width 107 height 20
type input "Hom"
select select
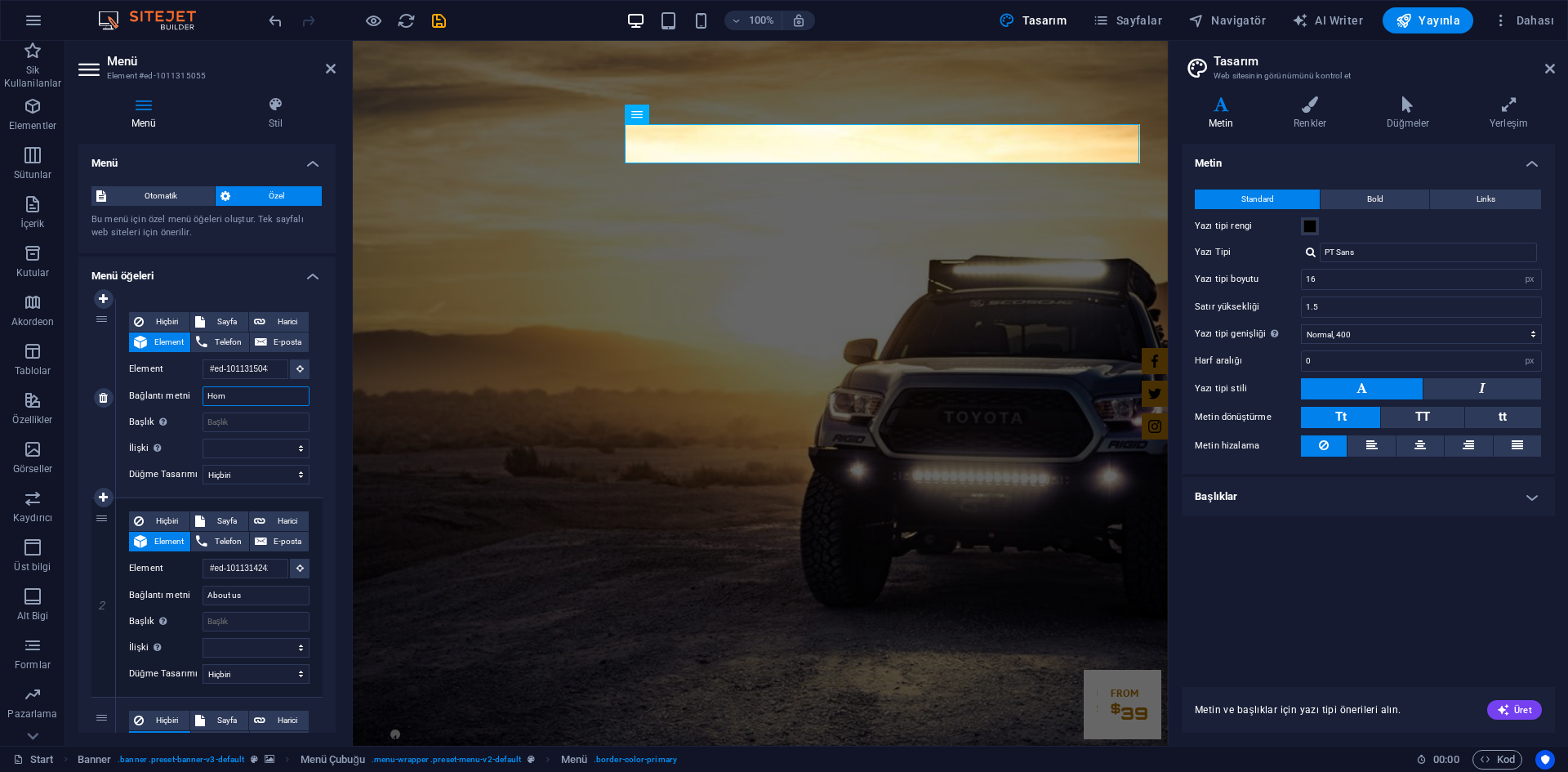
select select
type input "ANASAYFA"
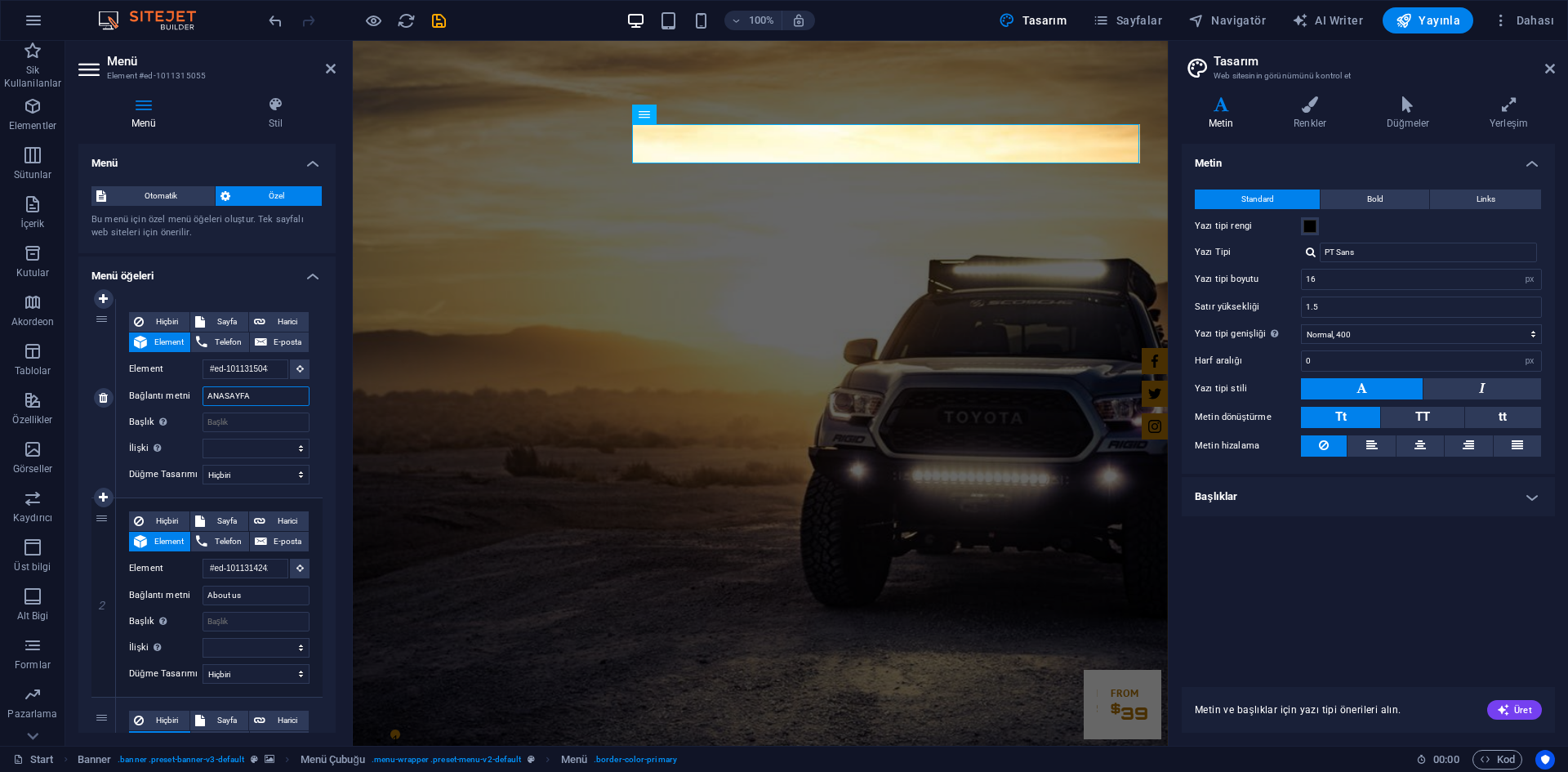
select select
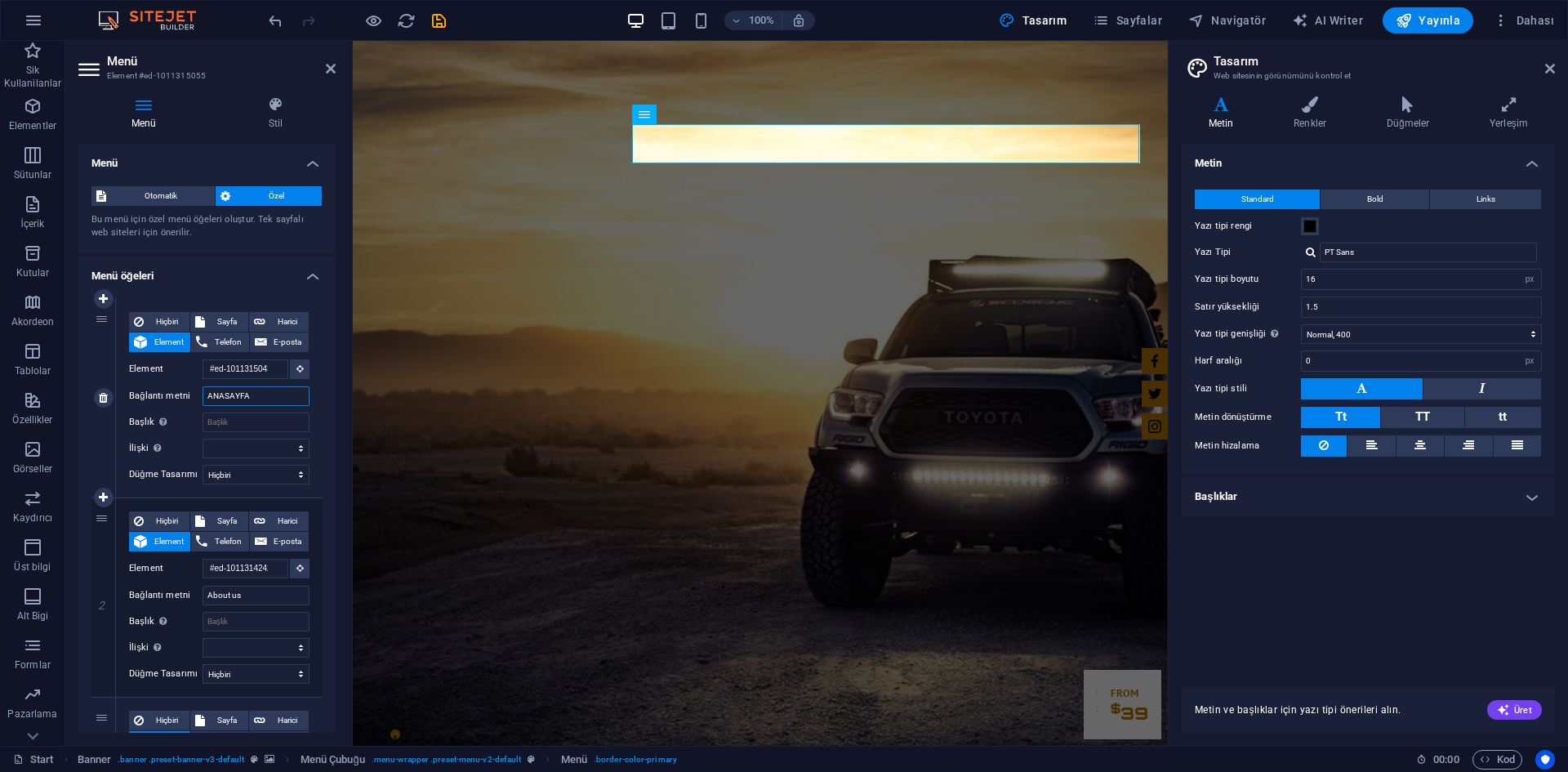
select select
type input "ANASAYFA"
click at [261, 596] on input "About us" at bounding box center [256, 596] width 107 height 20
type input "HAKKIMIZDA"
select select
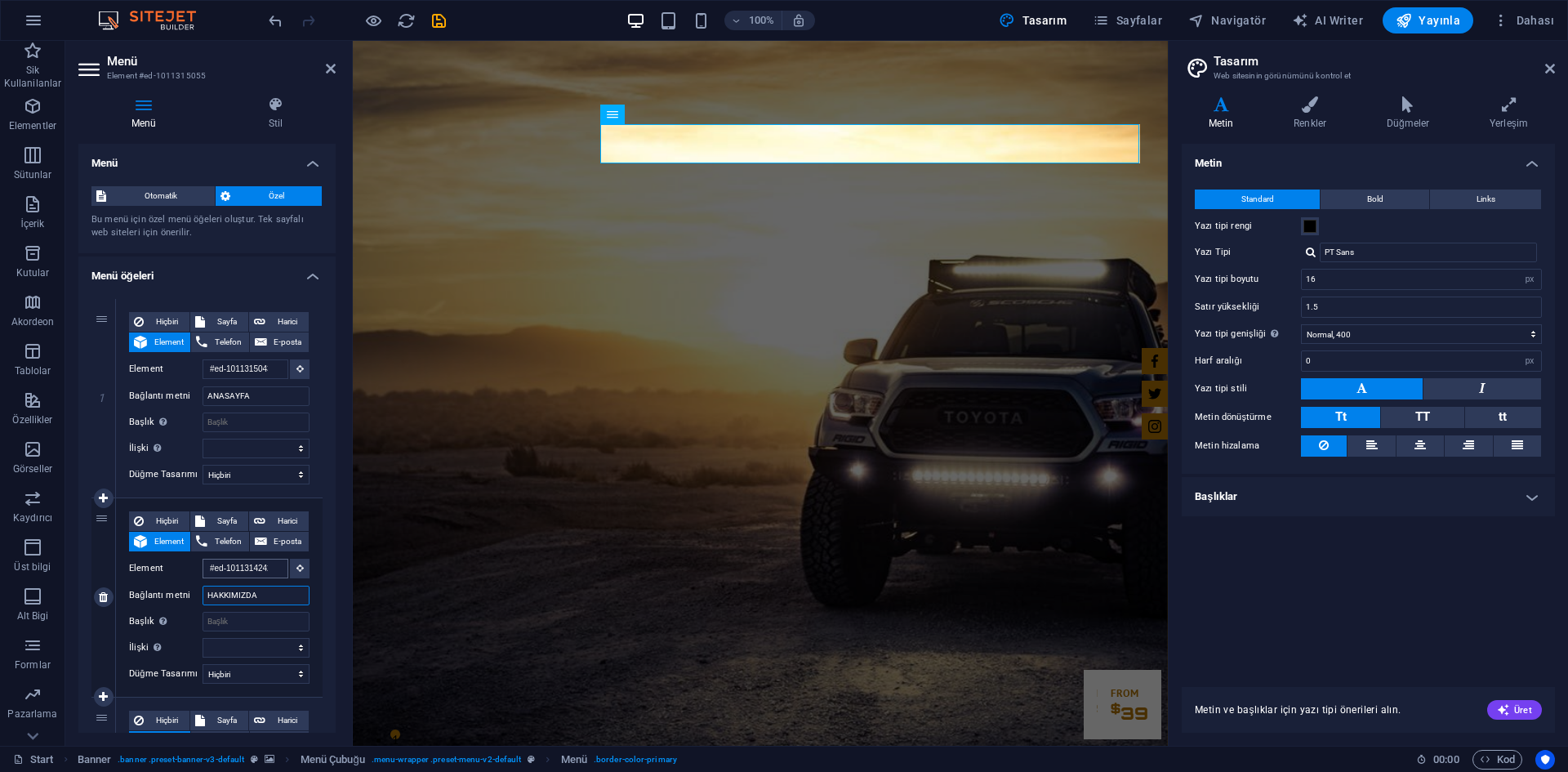
select select
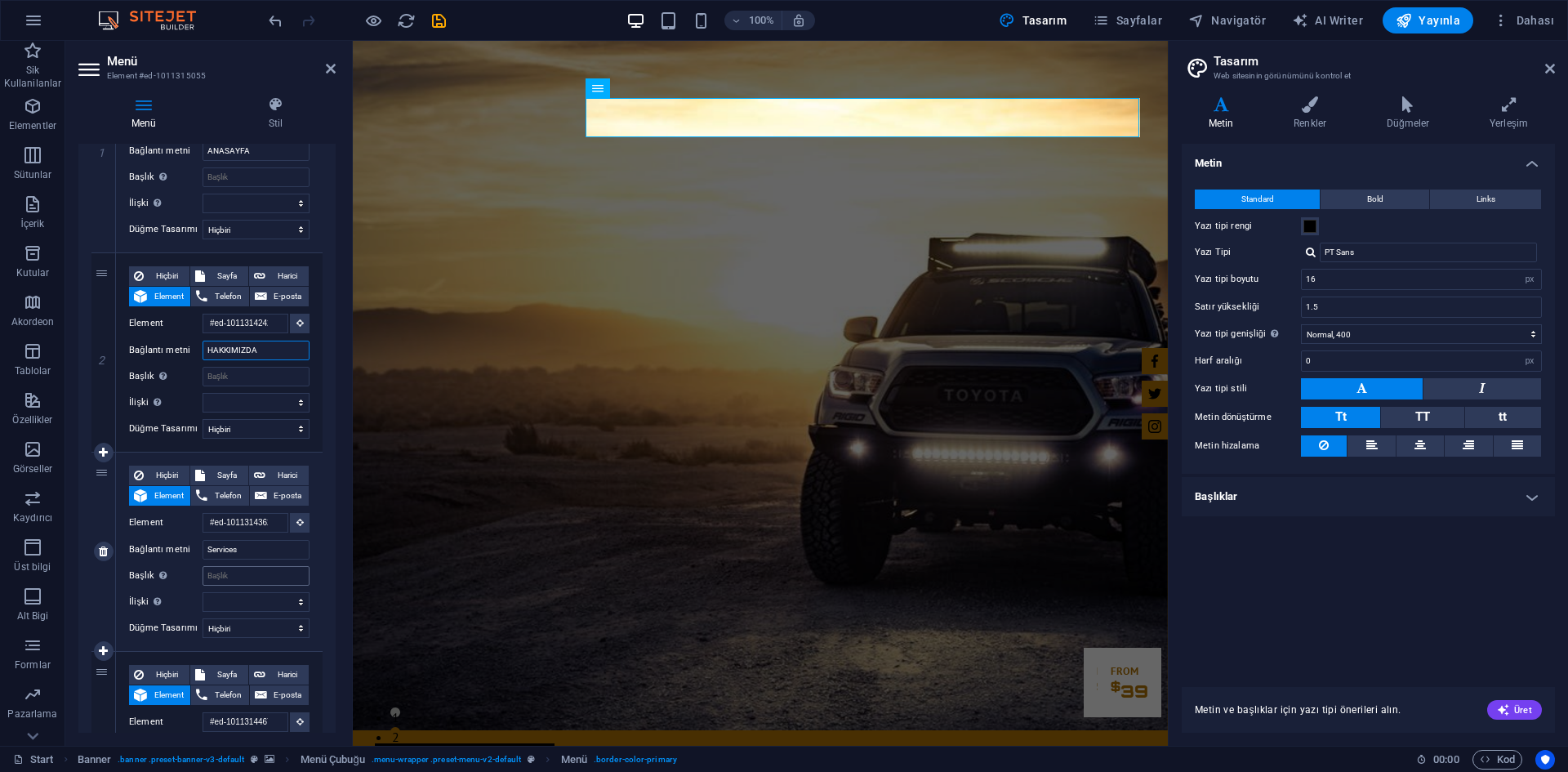
scroll to position [21, 0]
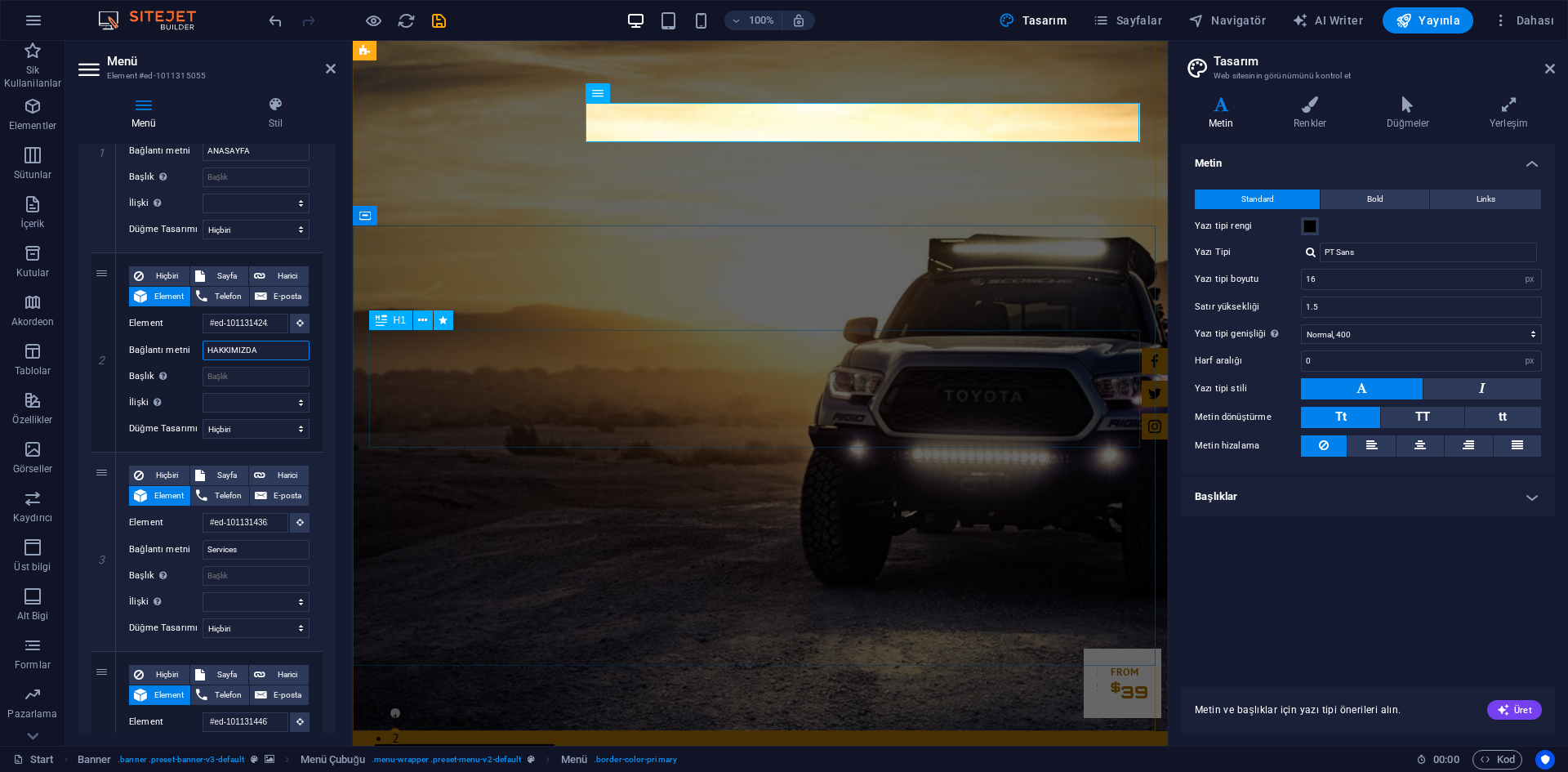
type input "HAKKIMIZDA"
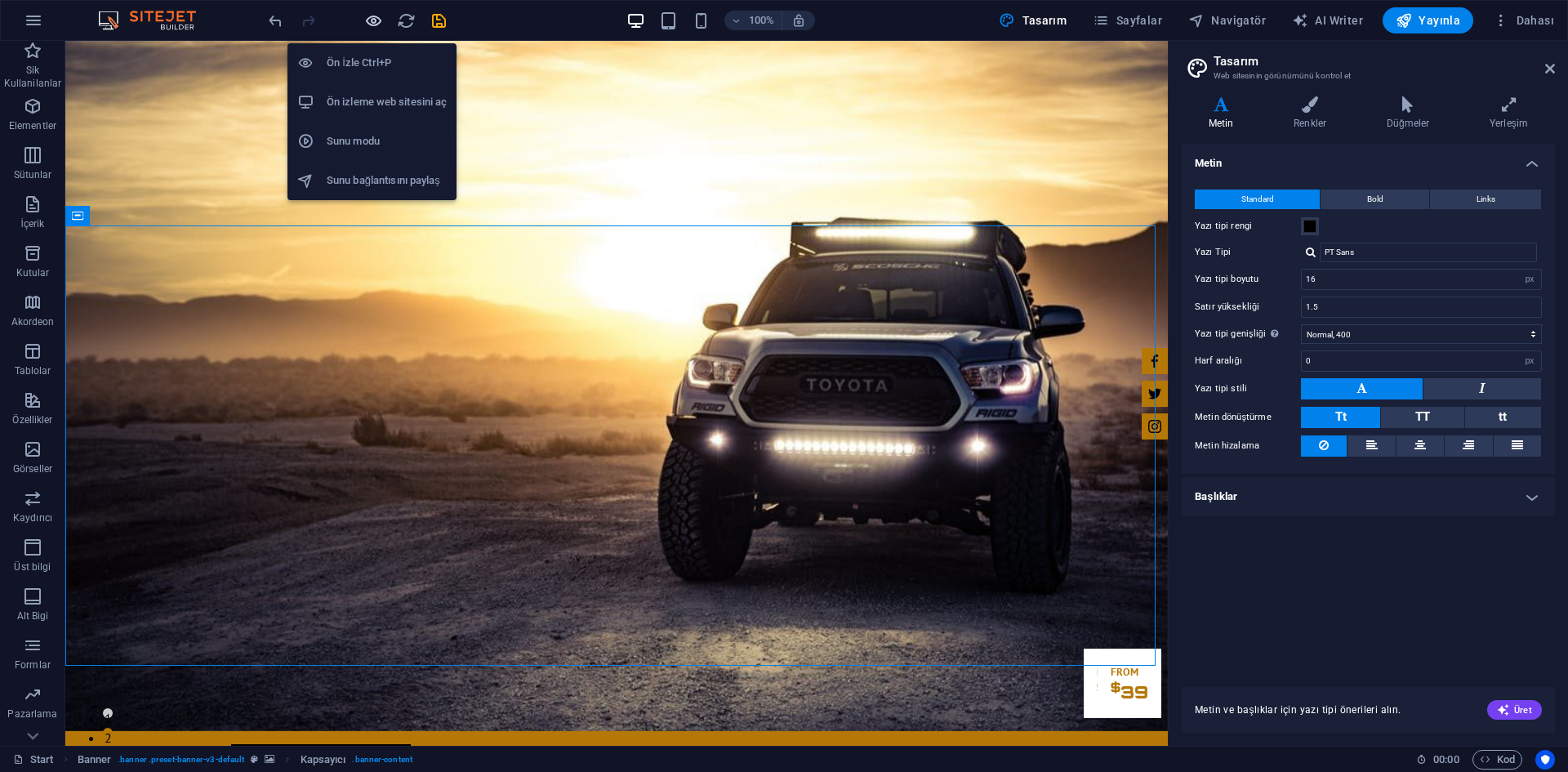
click at [375, 16] on icon "button" at bounding box center [373, 21] width 19 height 19
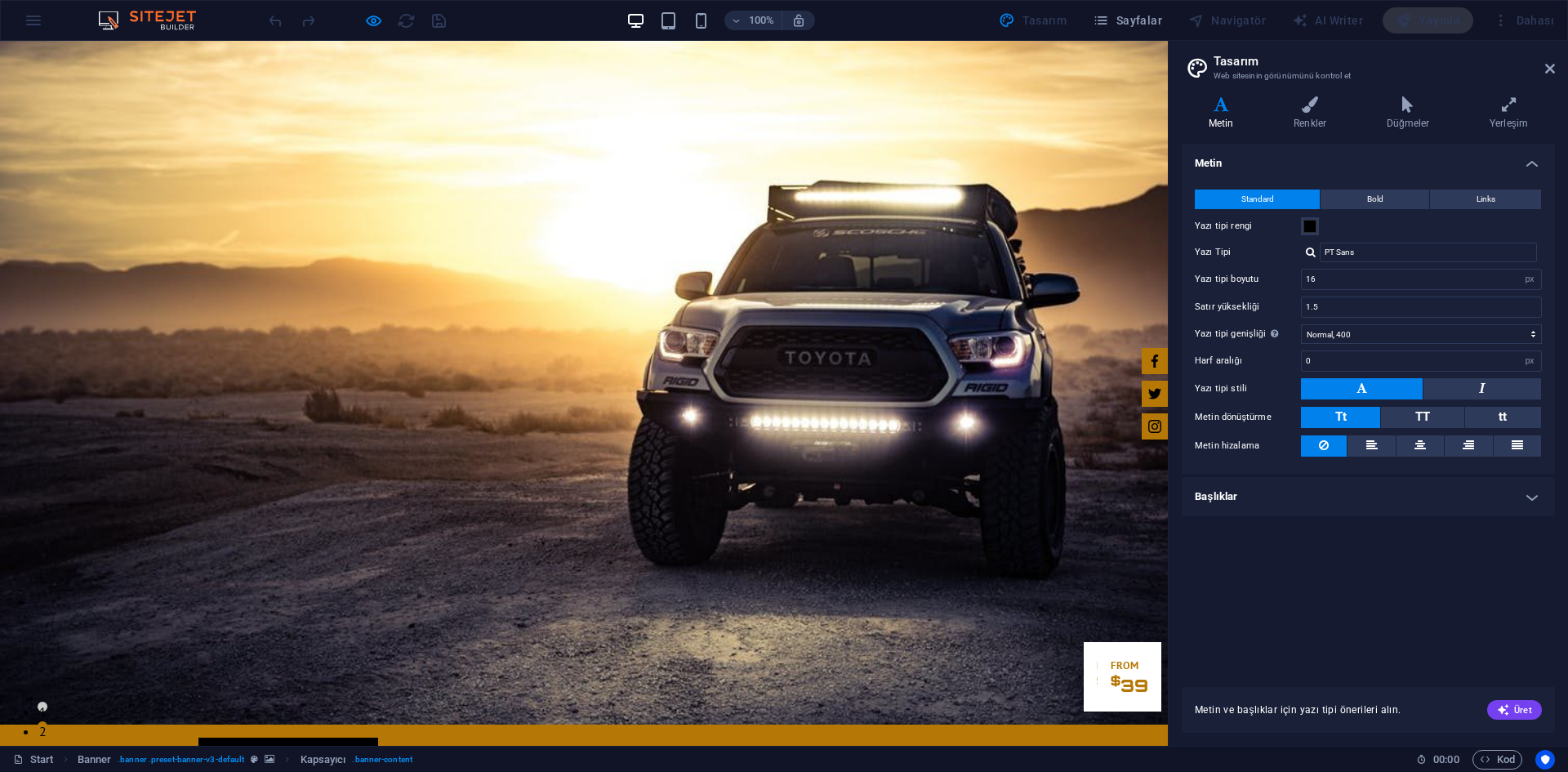
scroll to position [0, 0]
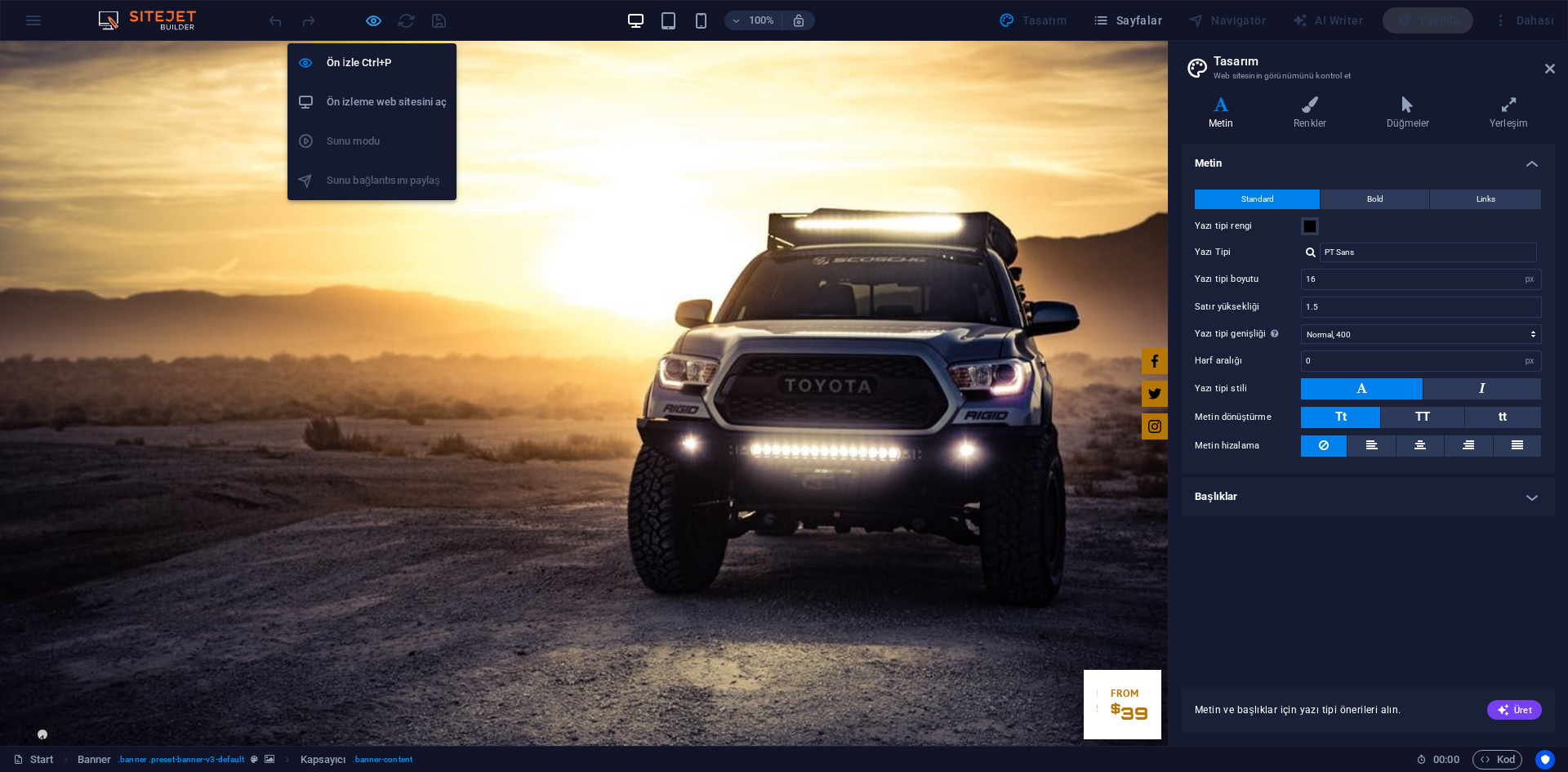
click at [370, 18] on icon "button" at bounding box center [373, 21] width 19 height 19
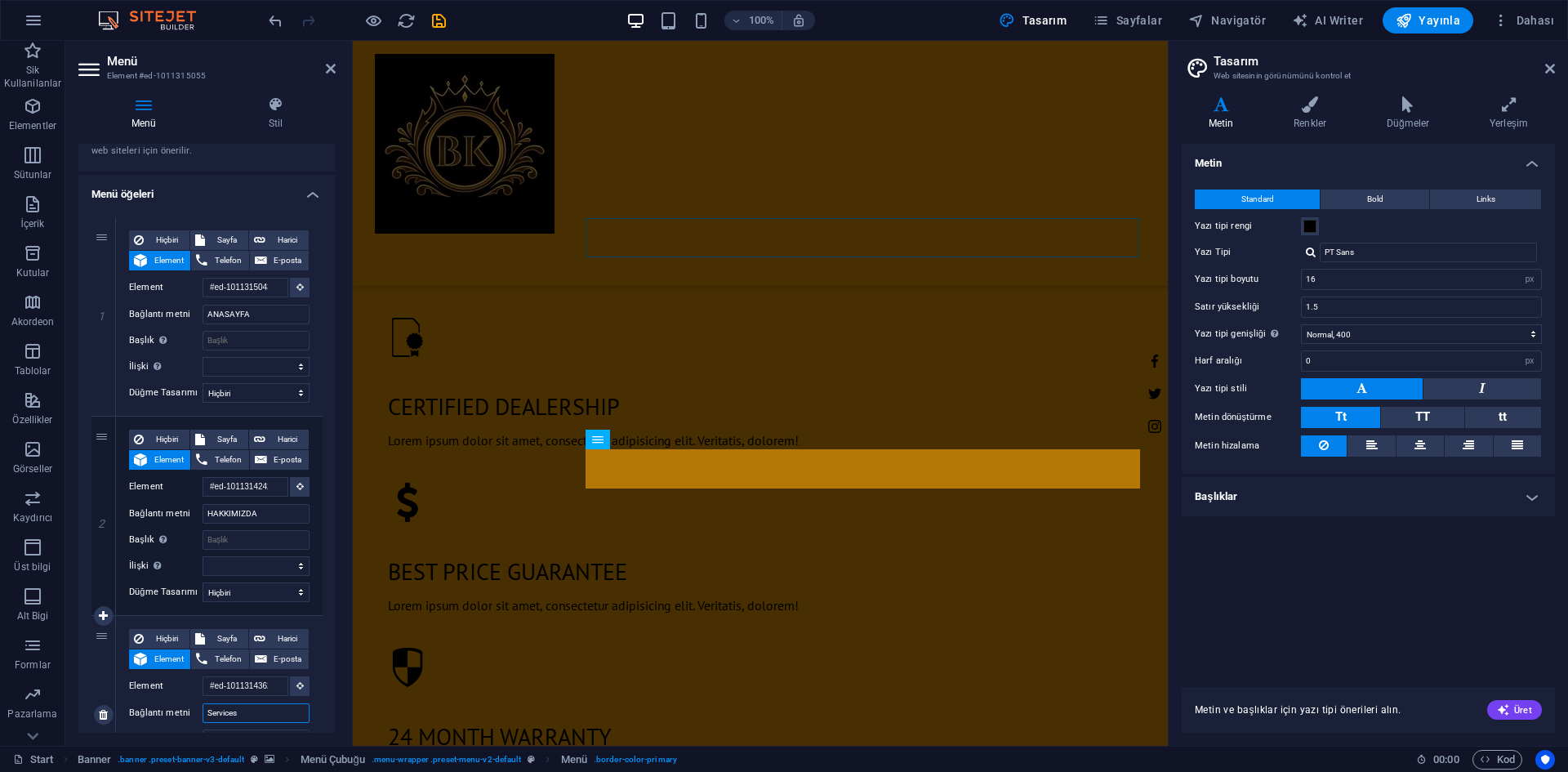
scroll to position [1340, 0]
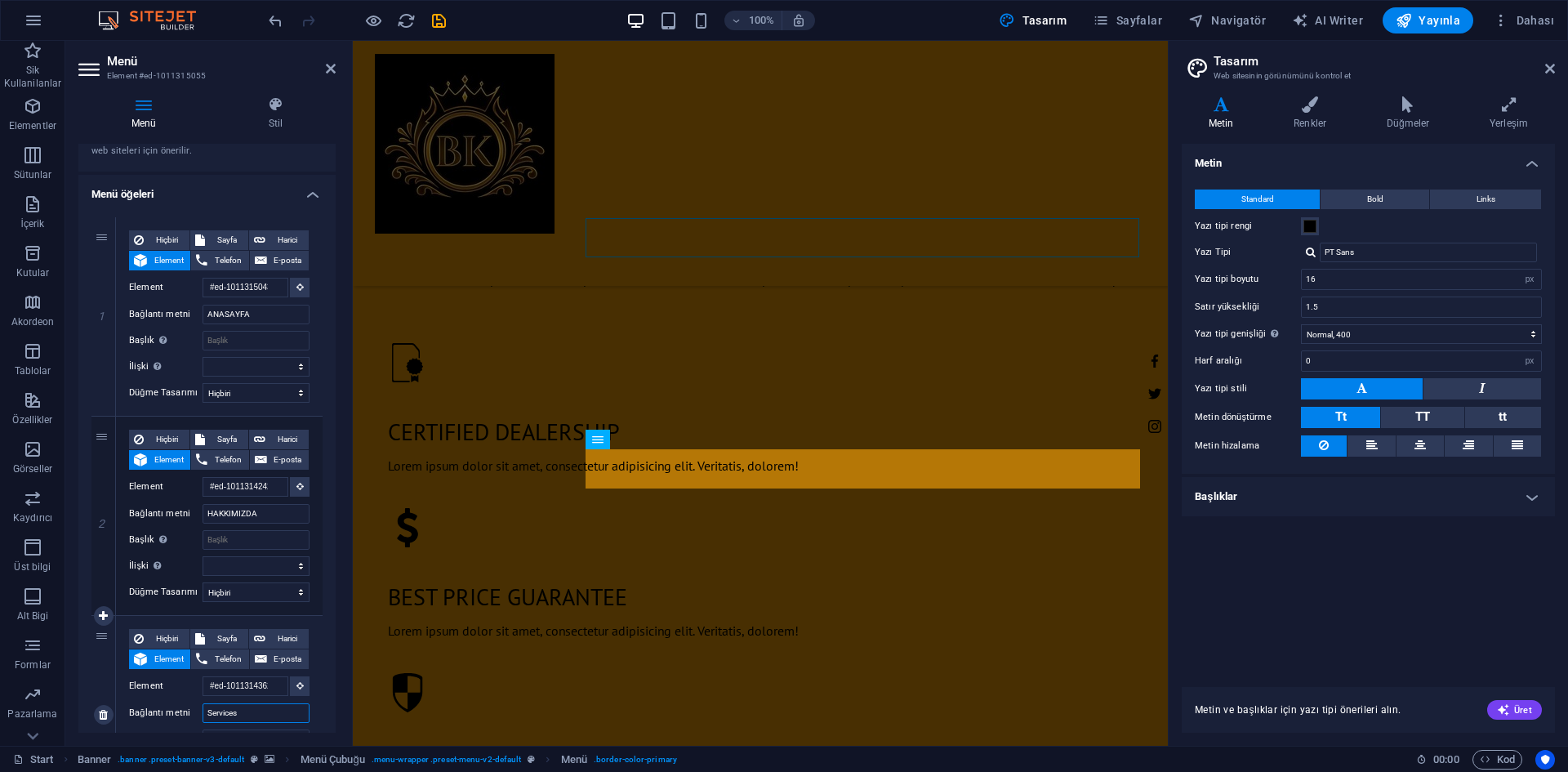
click at [260, 717] on input "Services" at bounding box center [256, 713] width 107 height 20
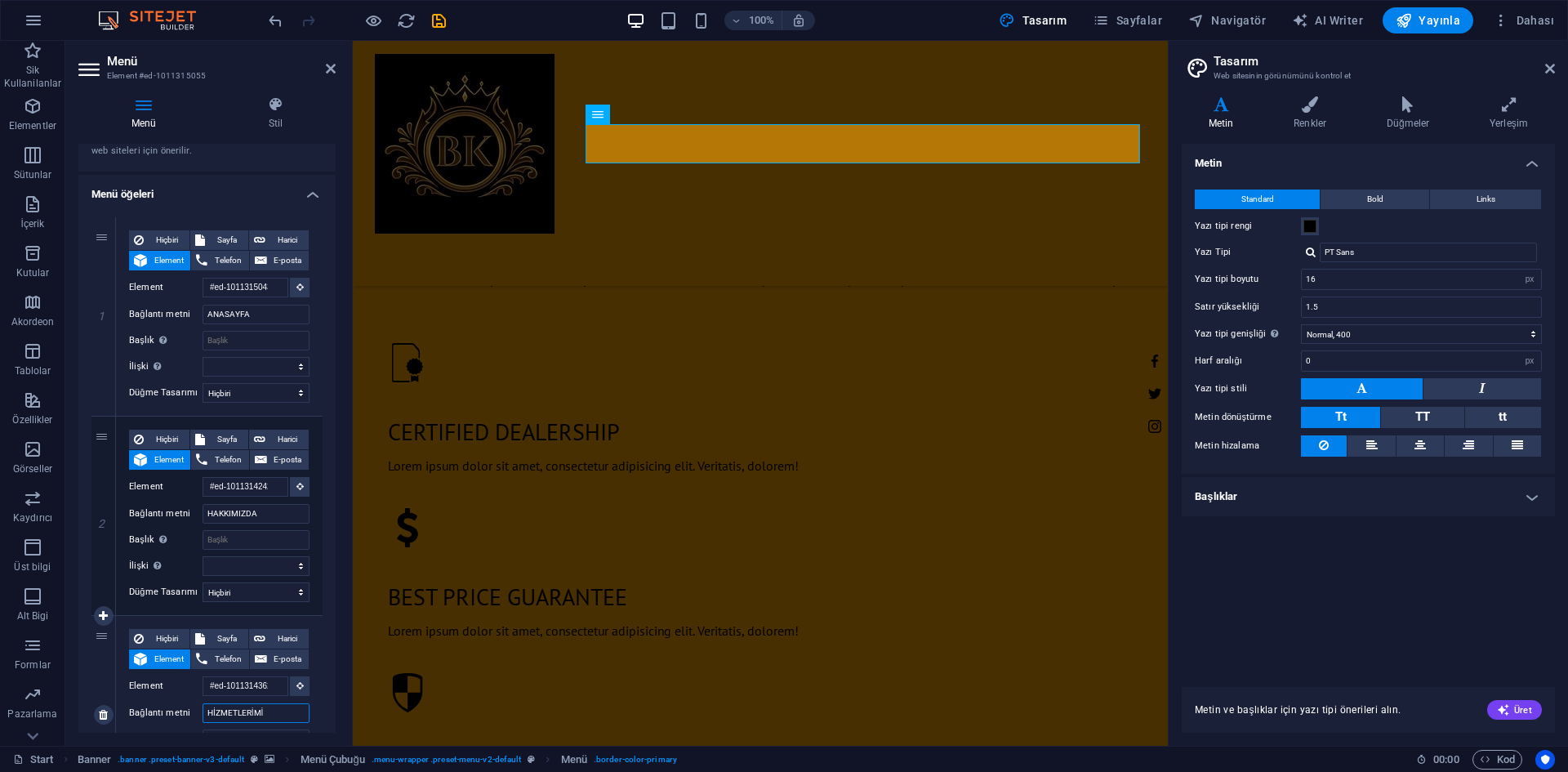
type input "HİZMETLERİMİZ"
select select
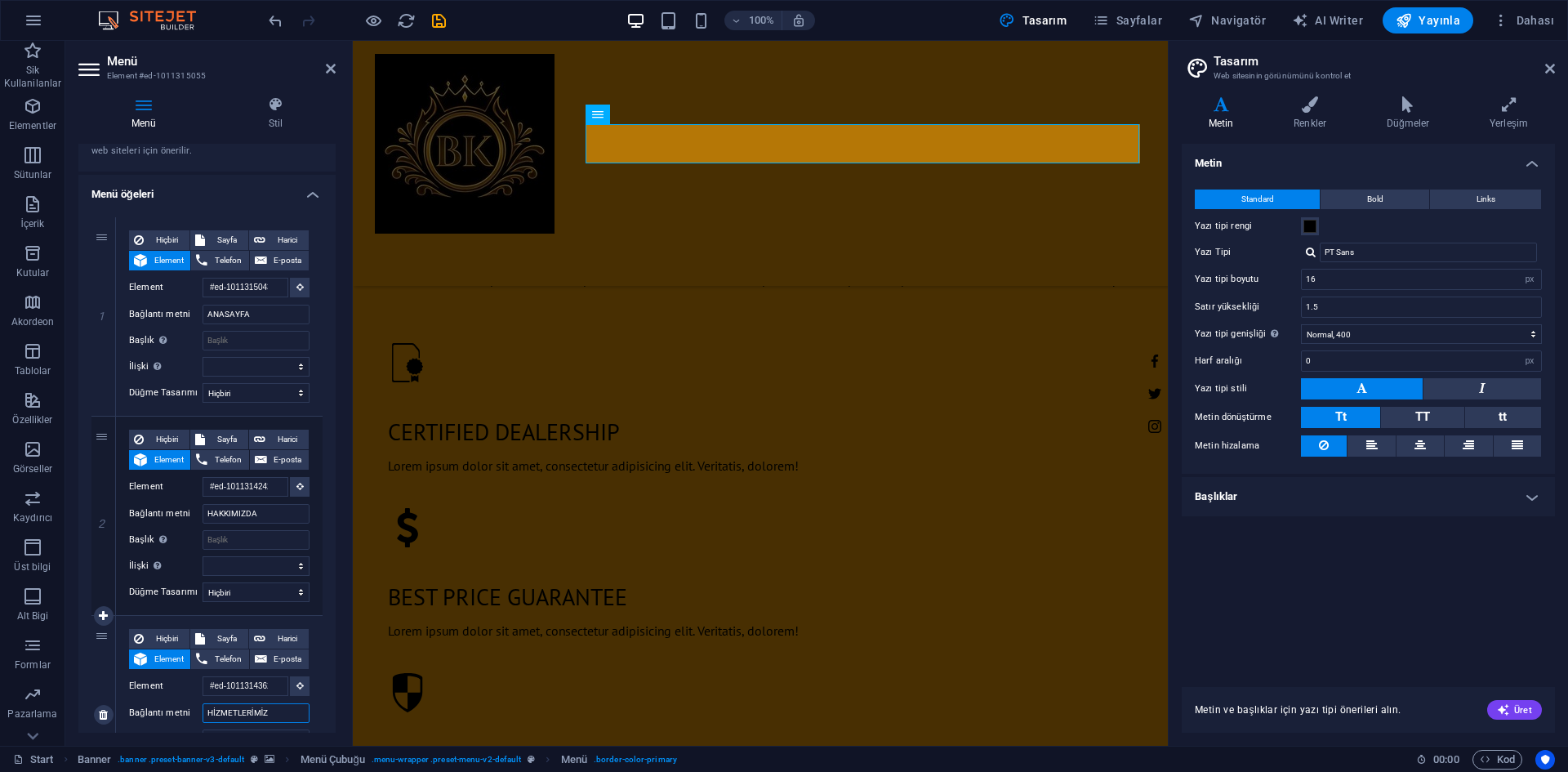
select select
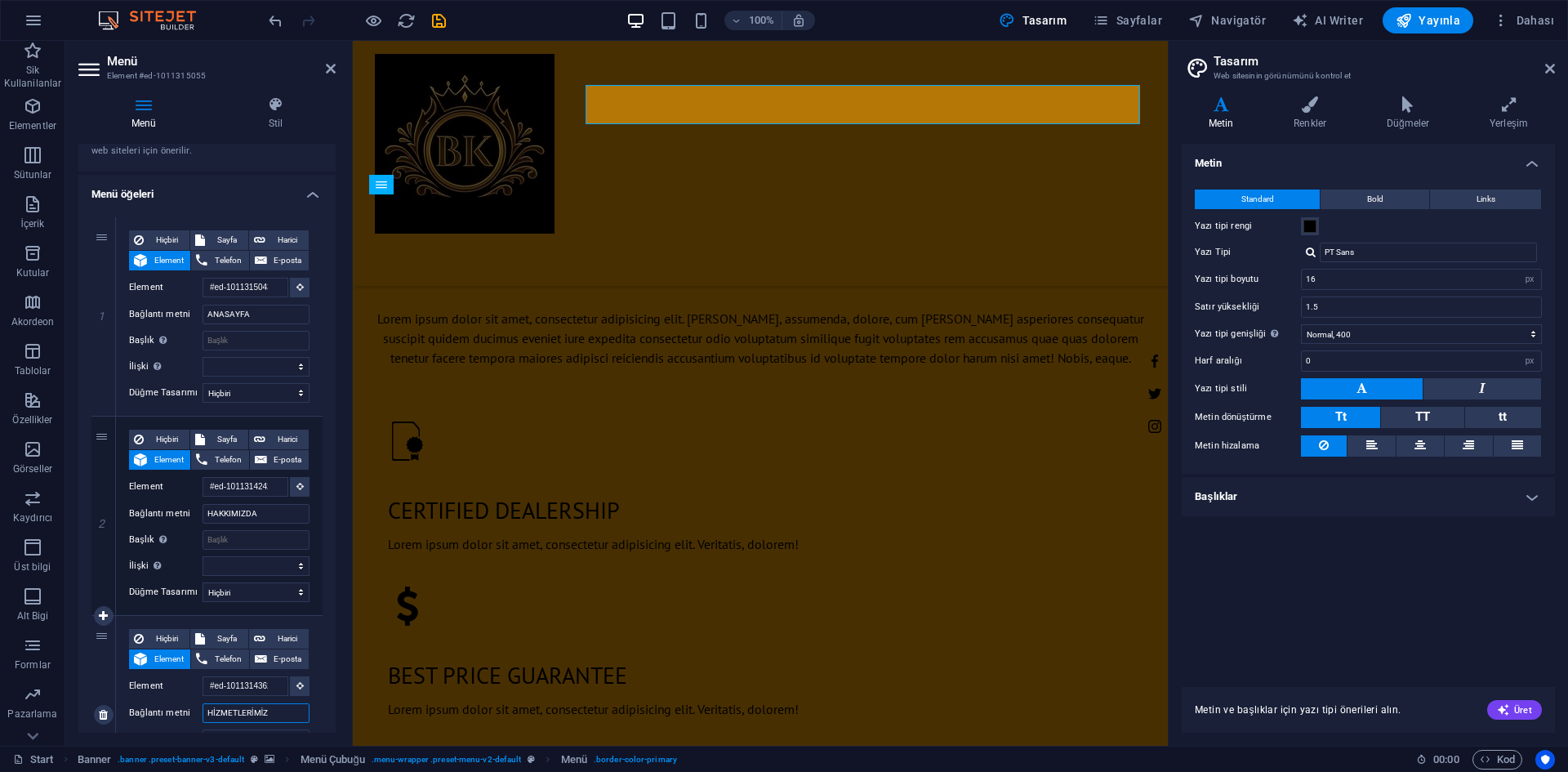
scroll to position [1379, 0]
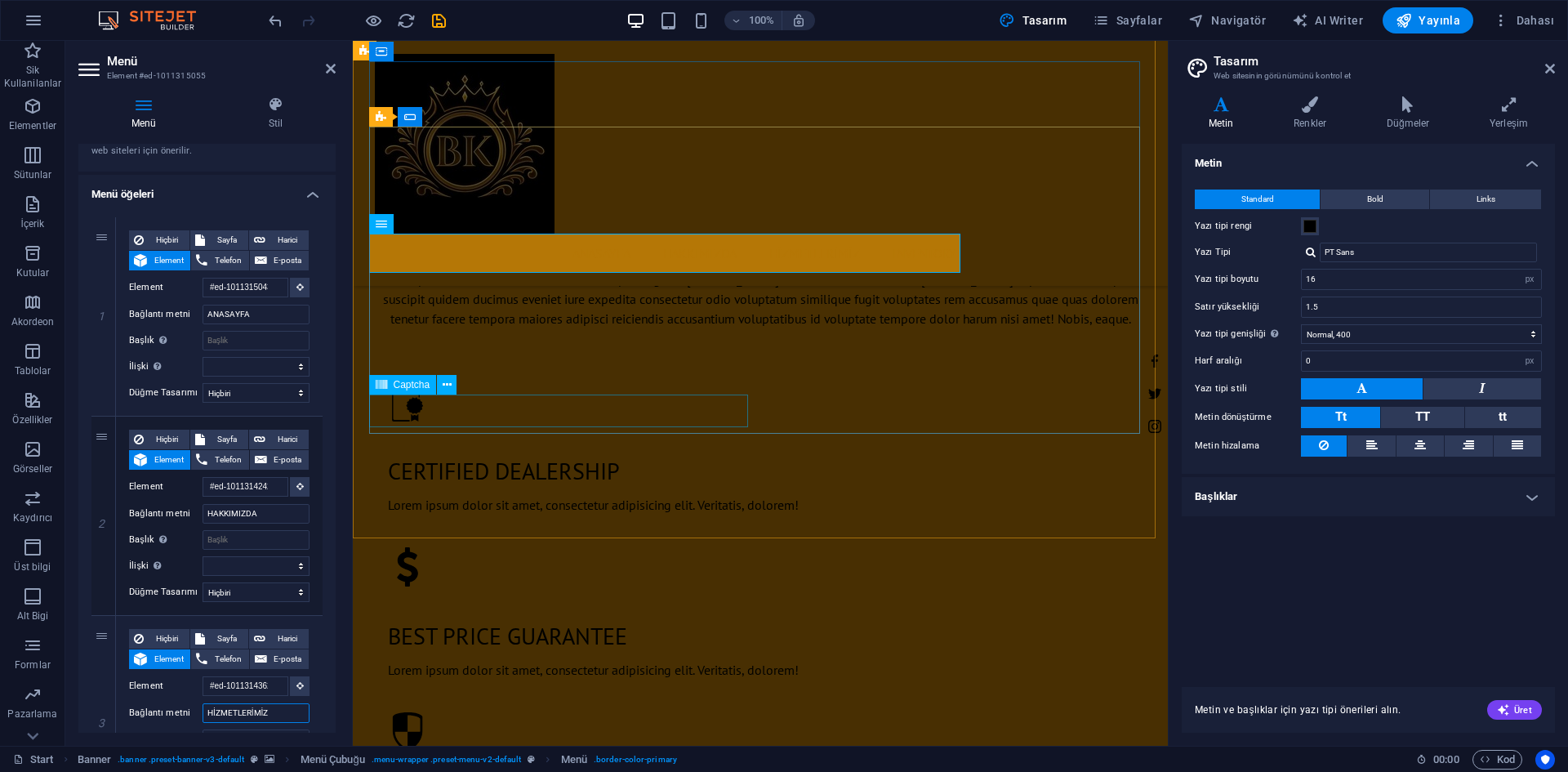
type input "HİZMETLERİMİZ"
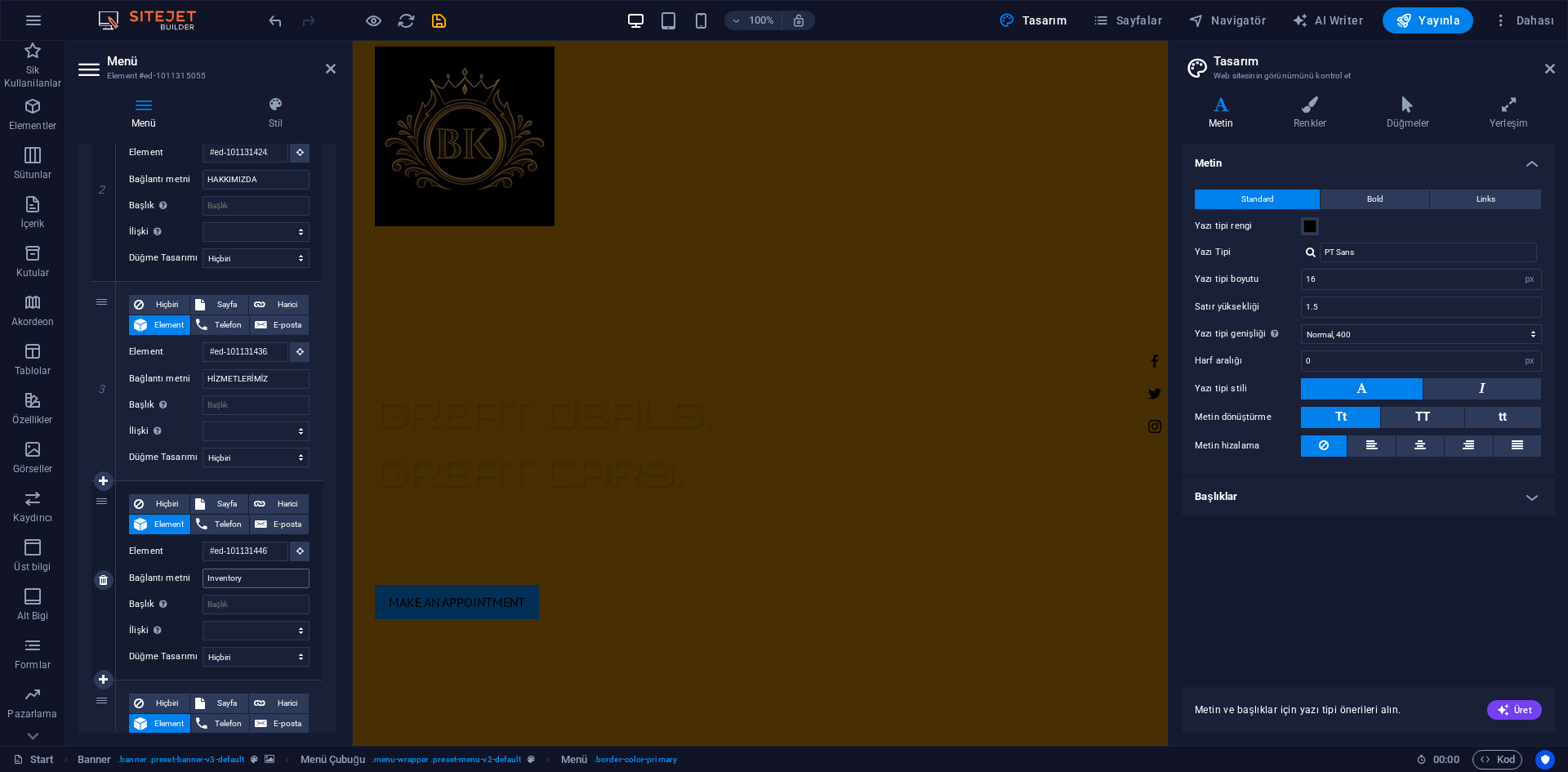
scroll to position [0, 0]
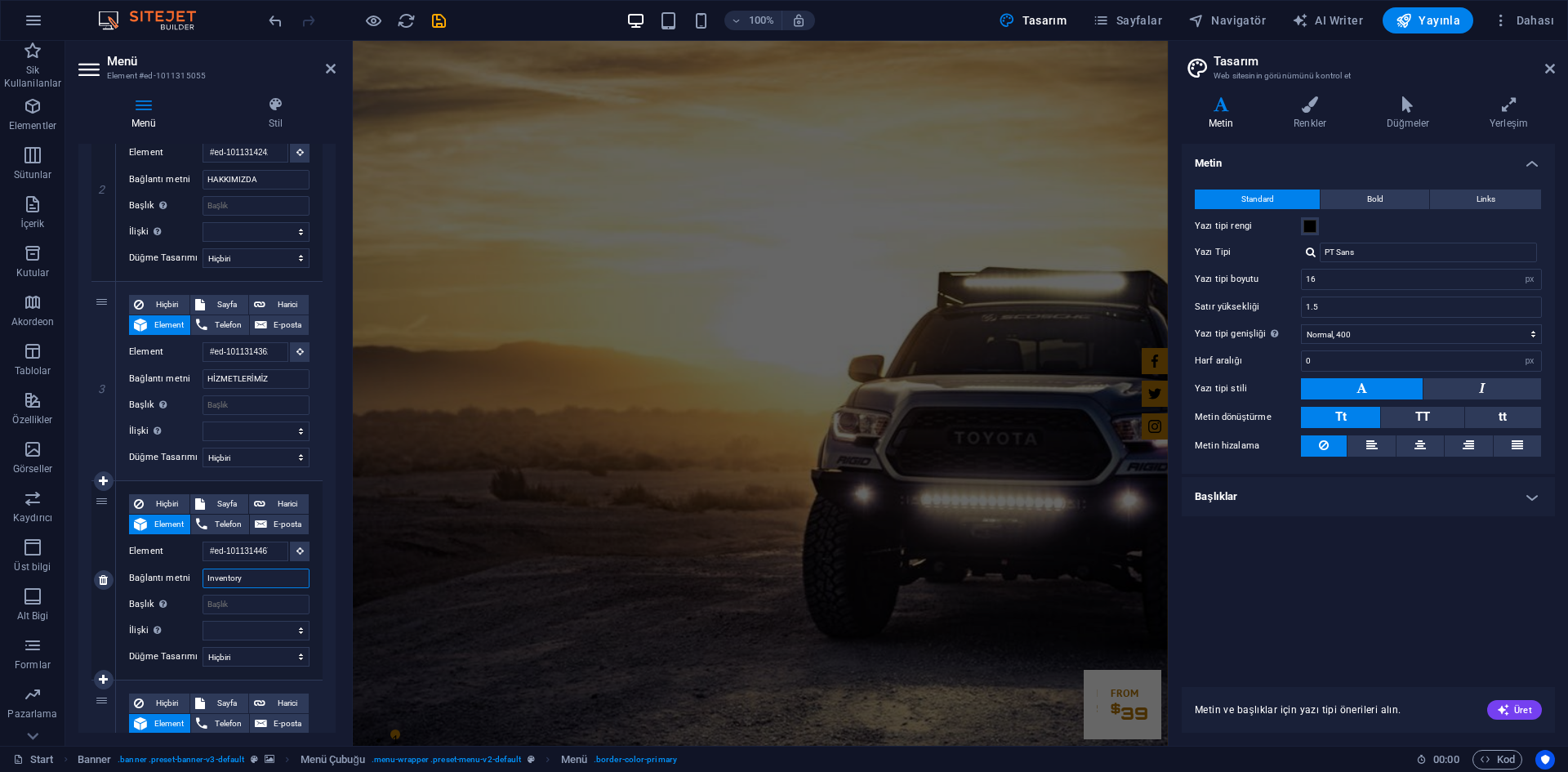
click at [267, 576] on input "Inventory" at bounding box center [256, 579] width 107 height 20
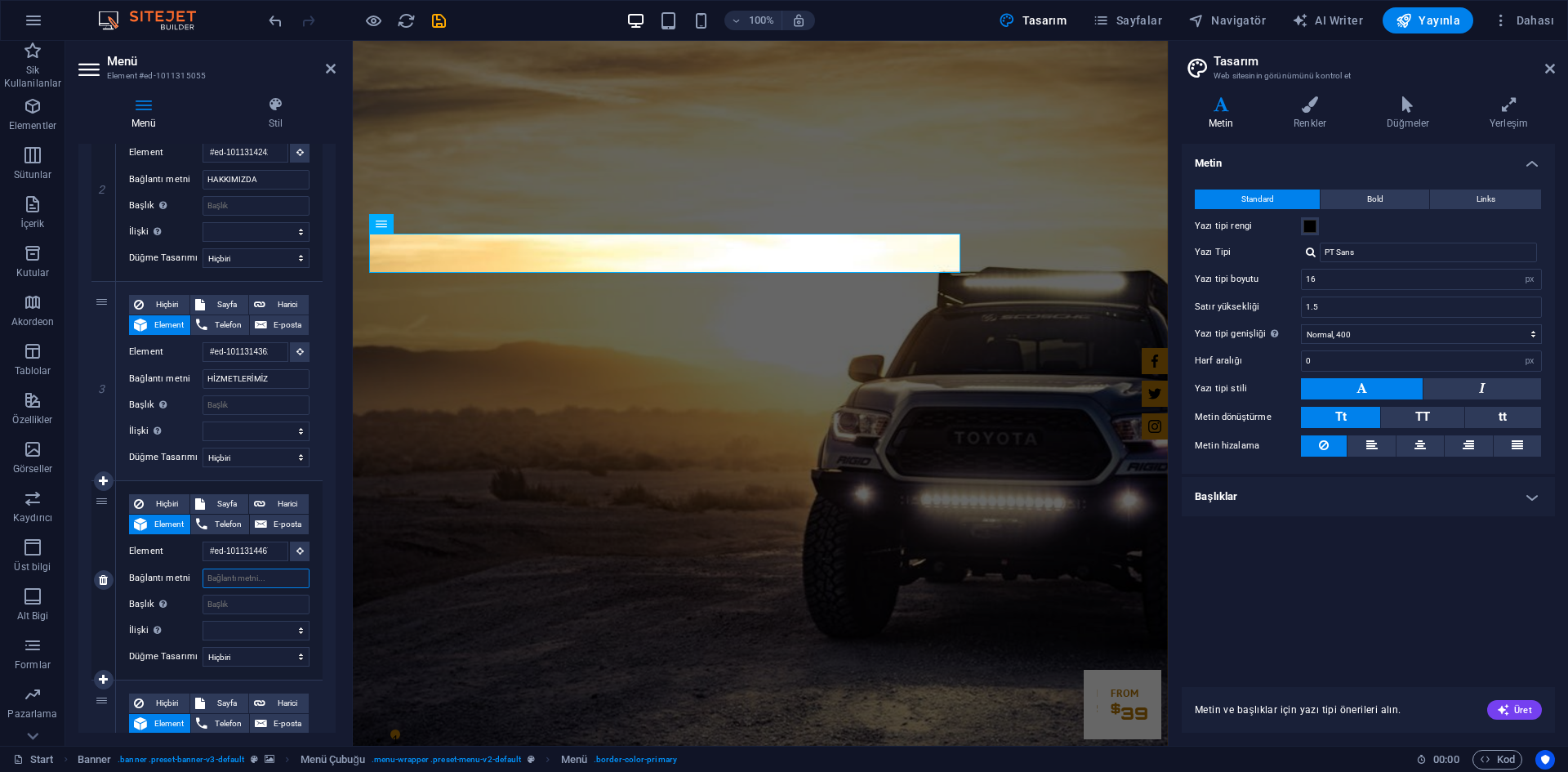
select select
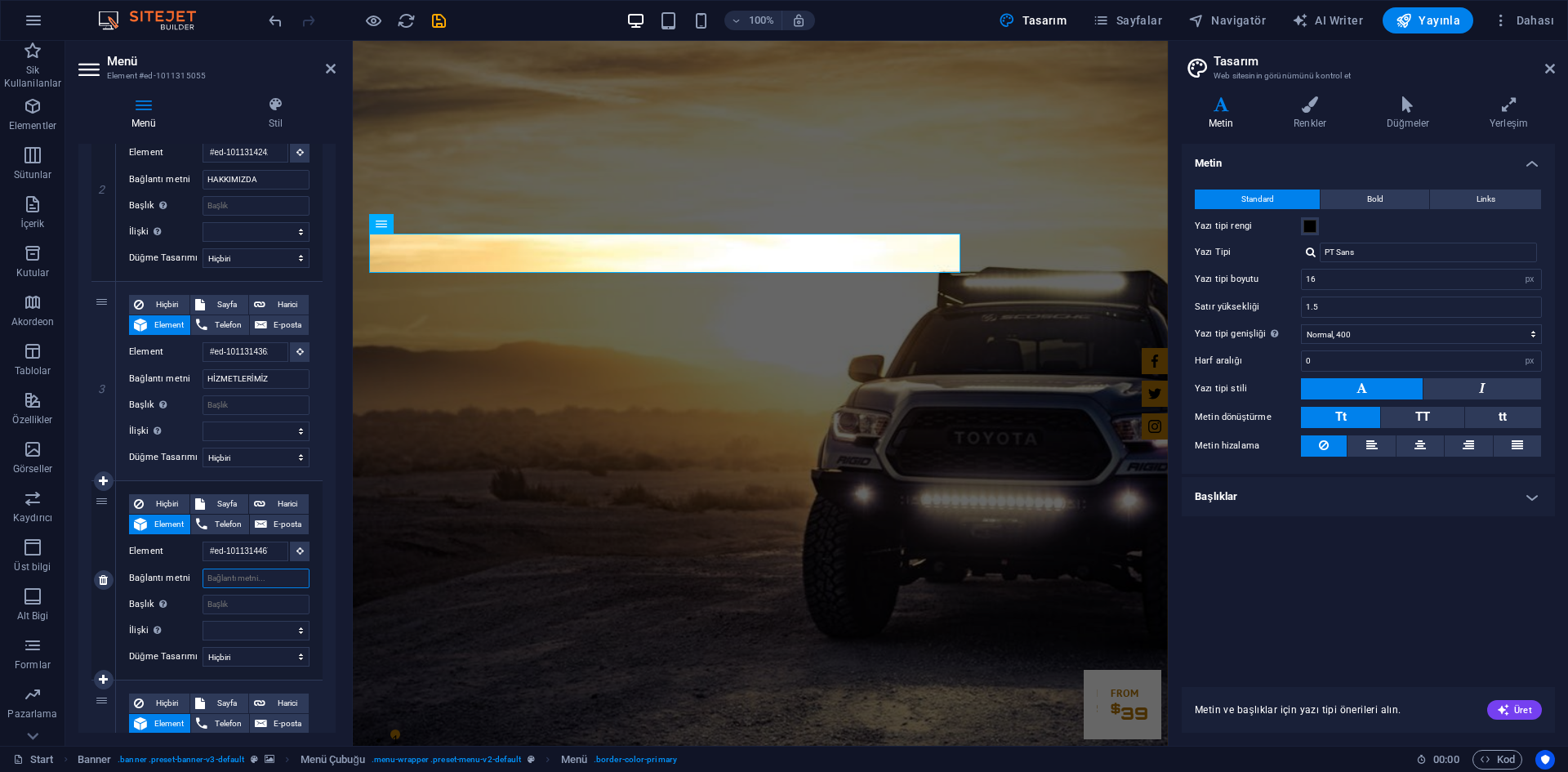
select select
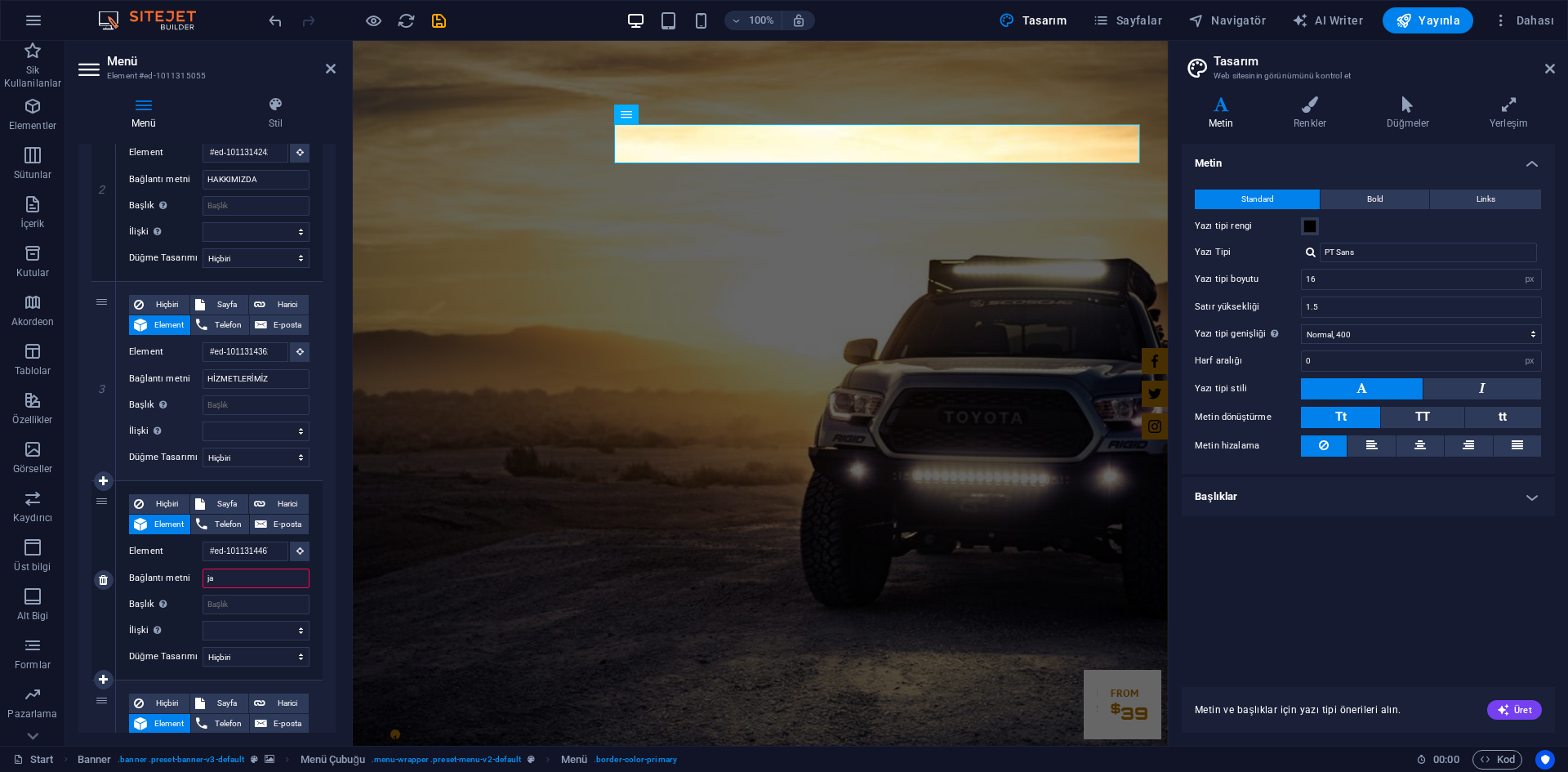
type input "j"
type input "JANTLAR"
select select
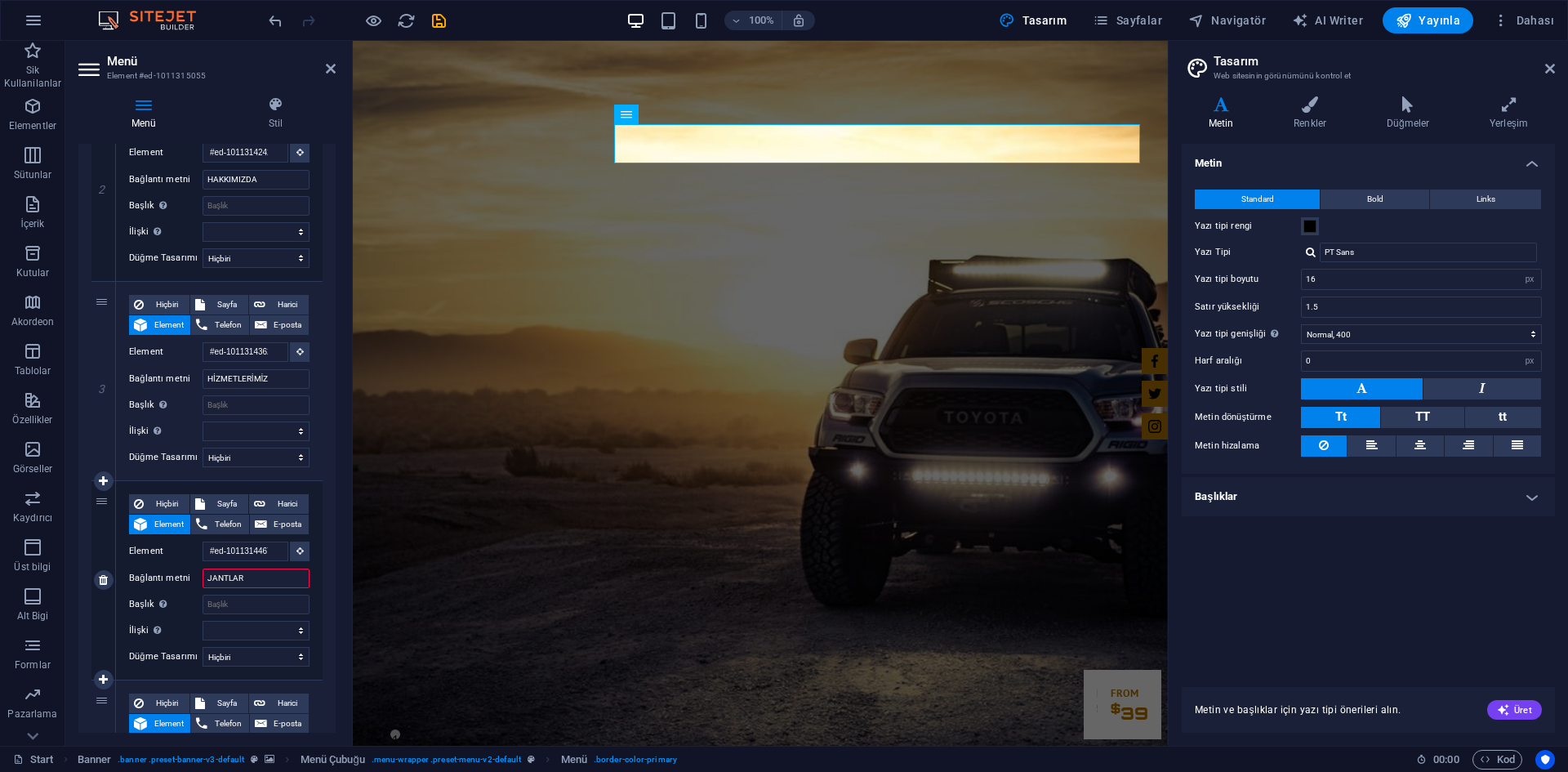
select select
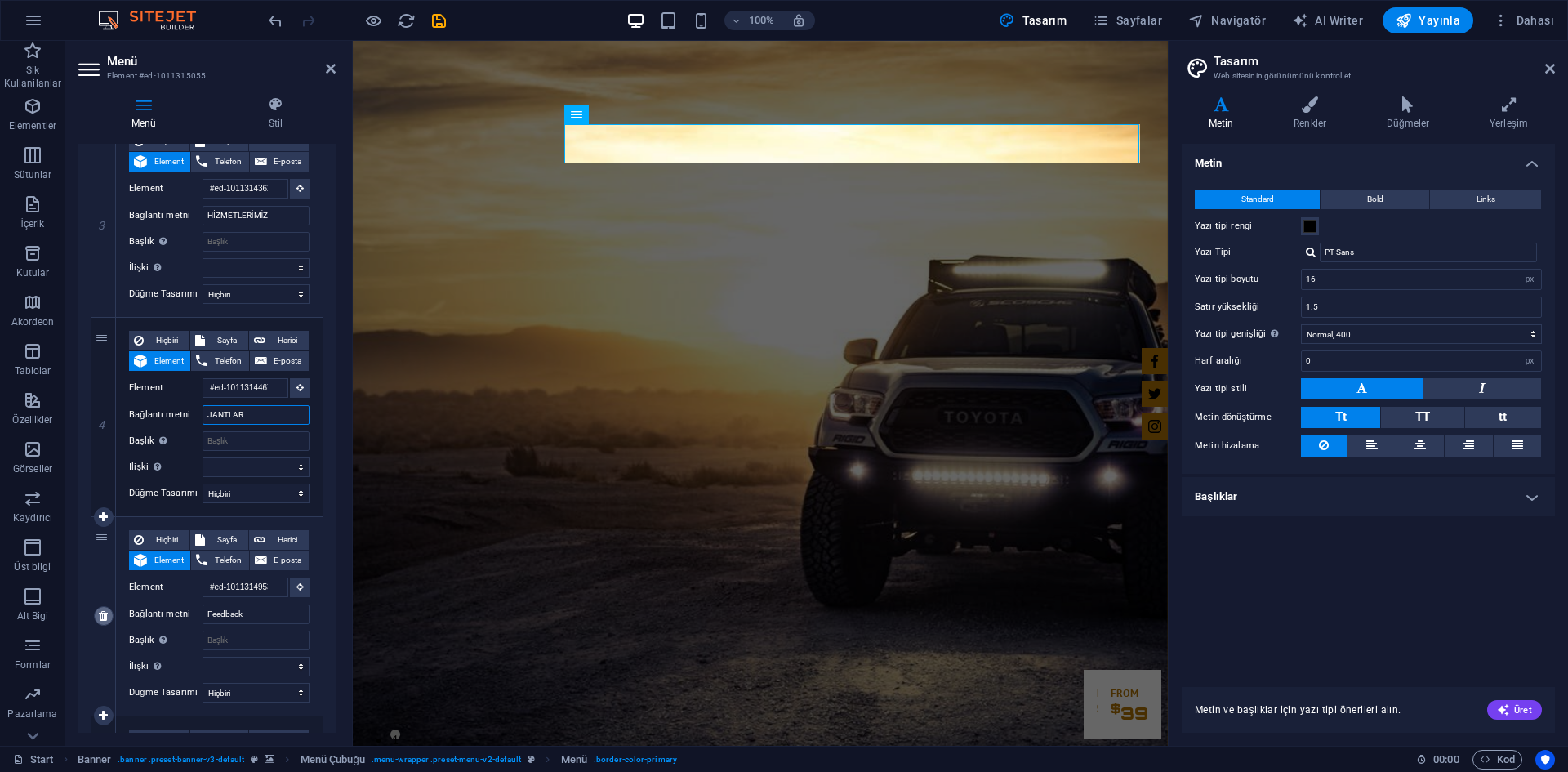
type input "JANTLAR"
click at [109, 620] on link at bounding box center [104, 617] width 20 height 20
select select
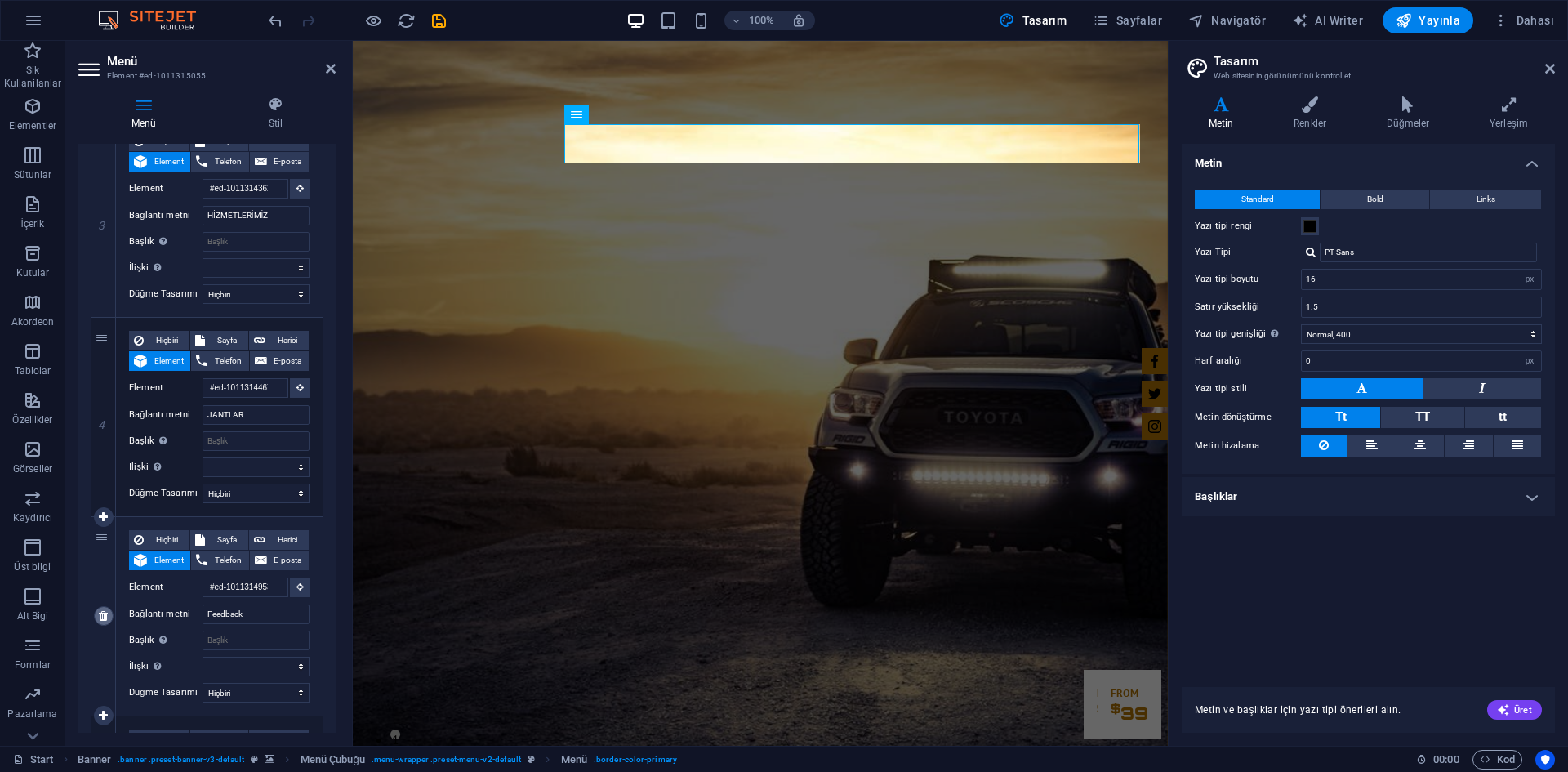
select select
type input "#ed-1011314857"
type input "Contact"
select select
click at [257, 607] on input "Contact" at bounding box center [256, 615] width 107 height 20
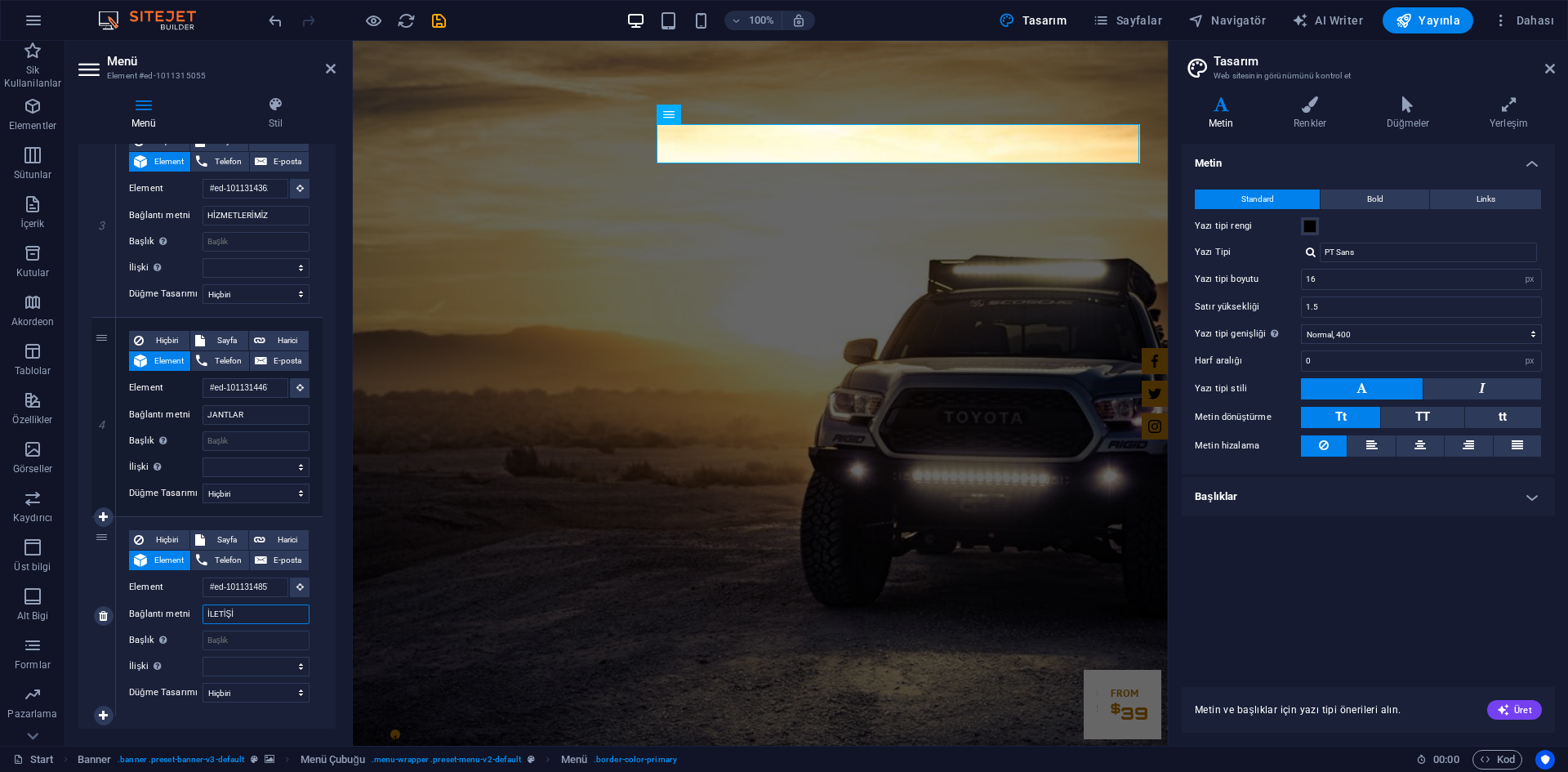
type input "İLETİŞİM"
select select
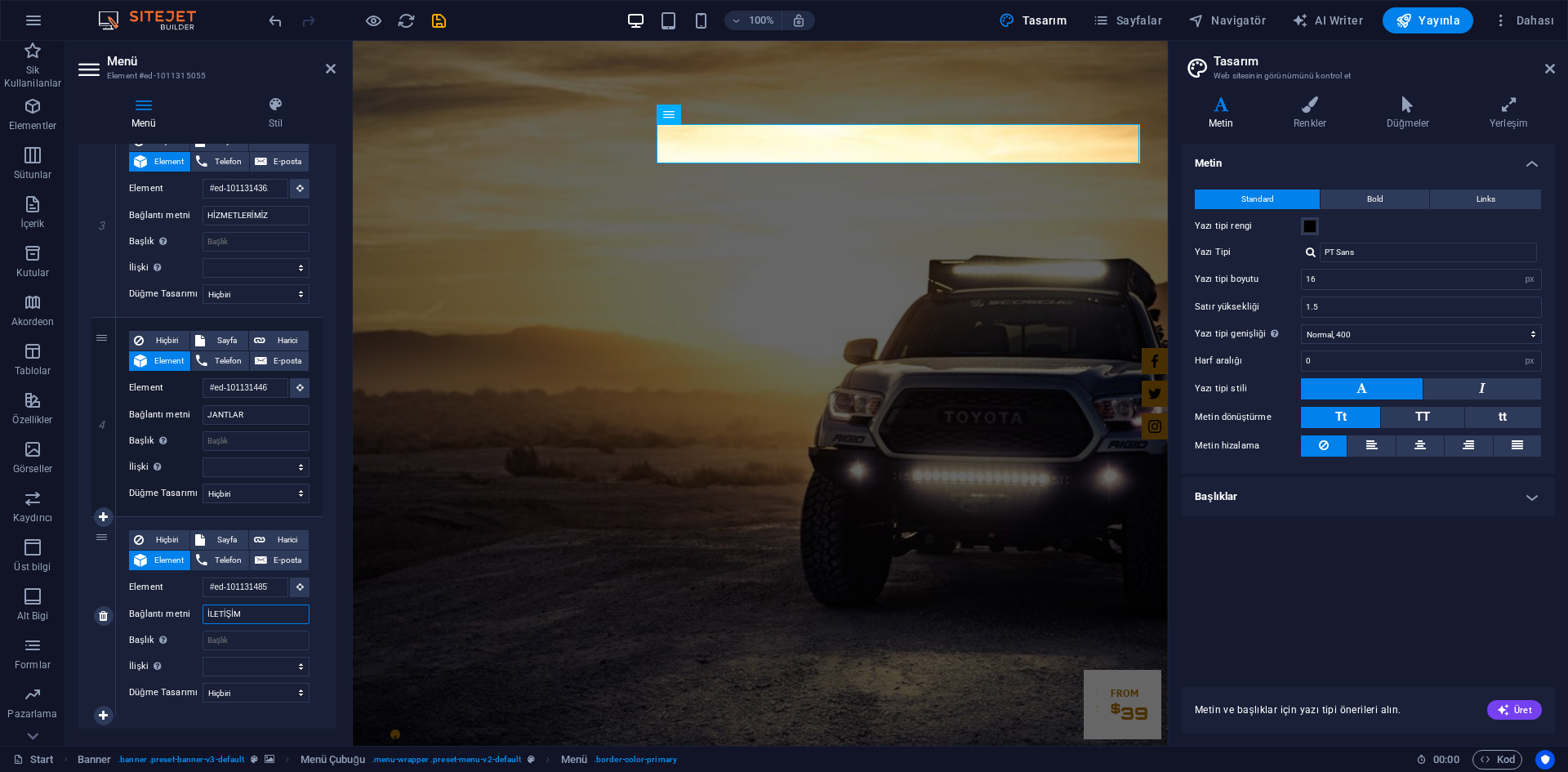
select select
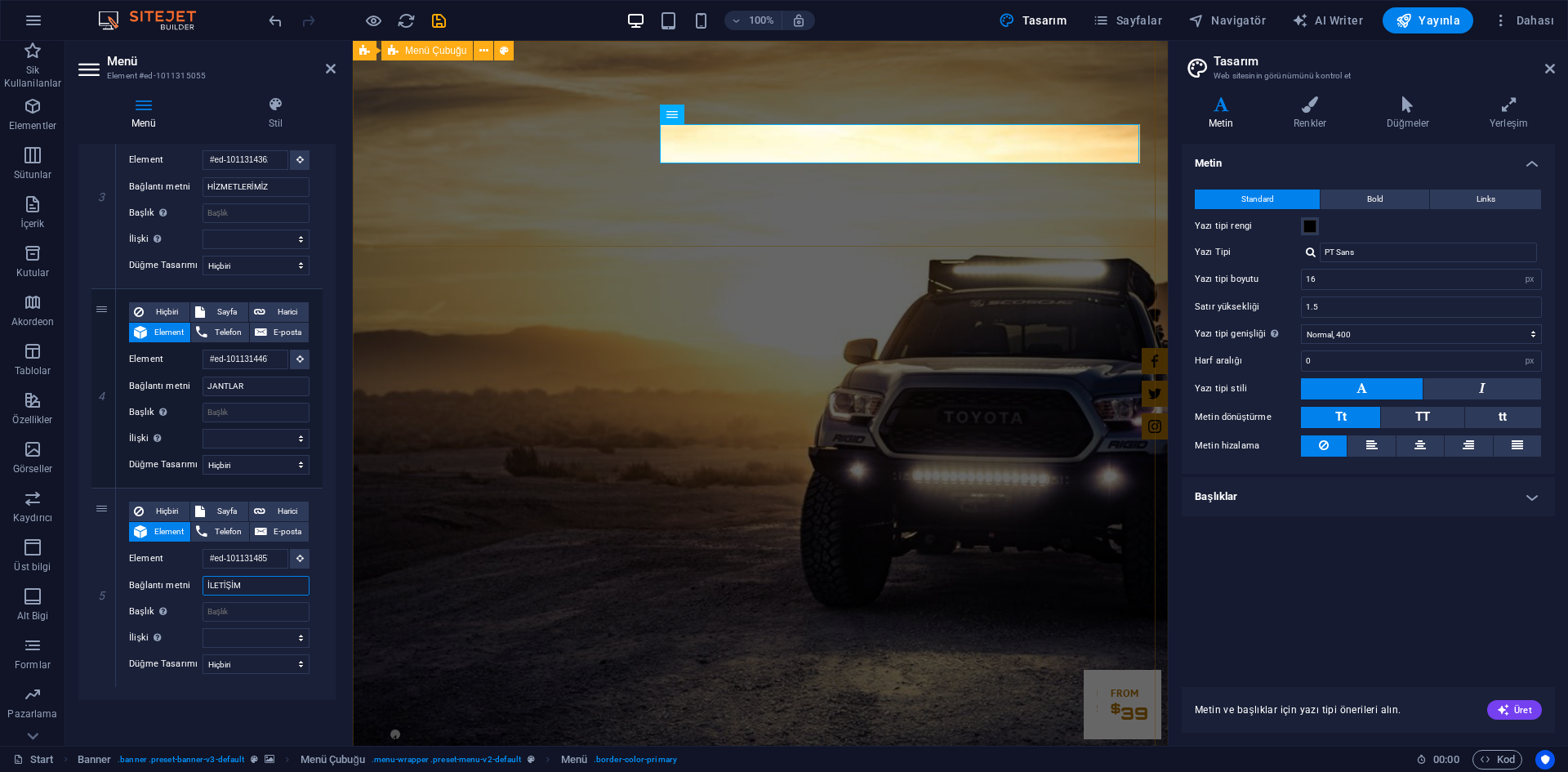
type input "İLETİŞİM"
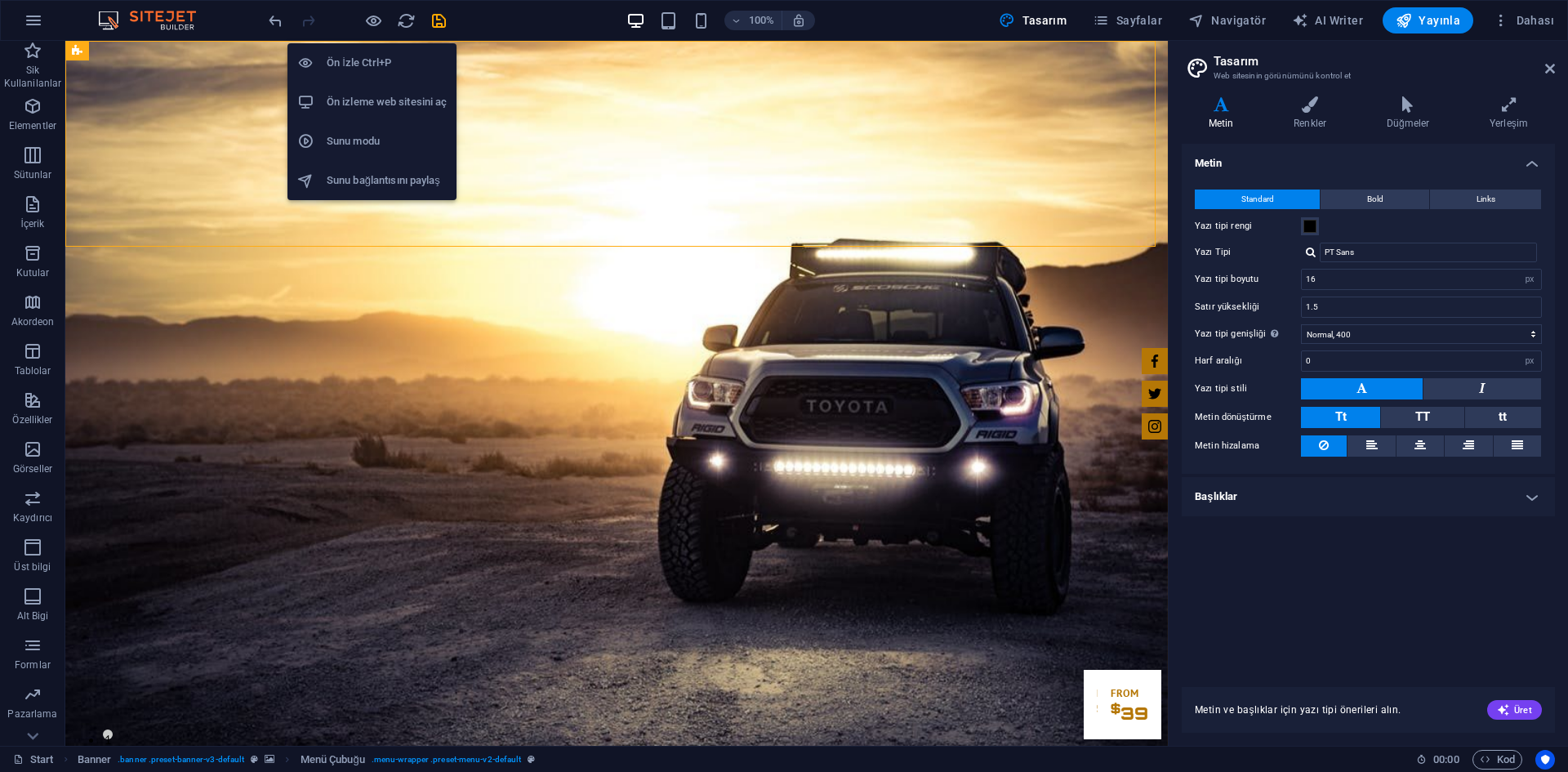
click at [378, 16] on icon "button" at bounding box center [373, 21] width 19 height 19
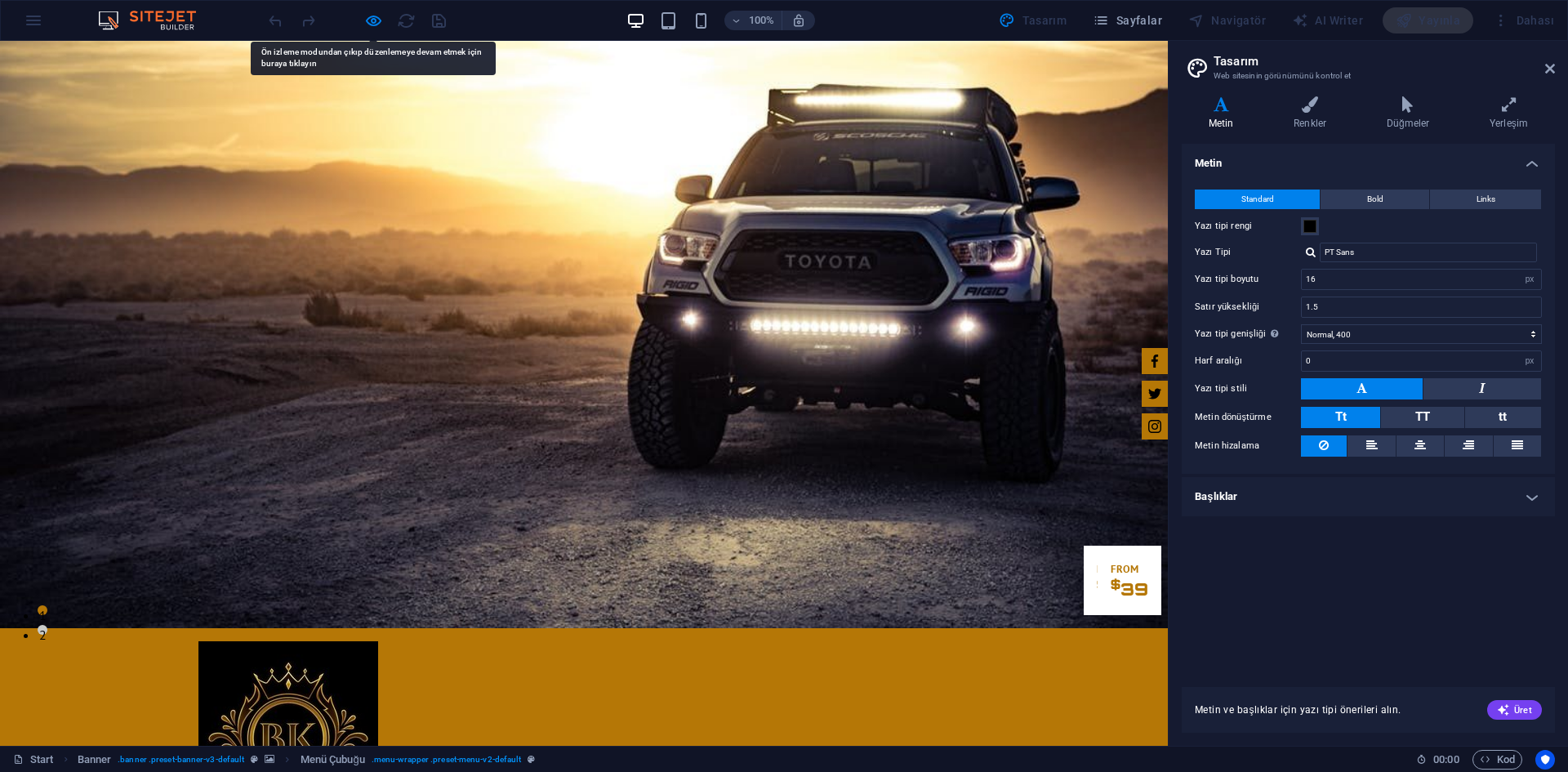
scroll to position [0, 0]
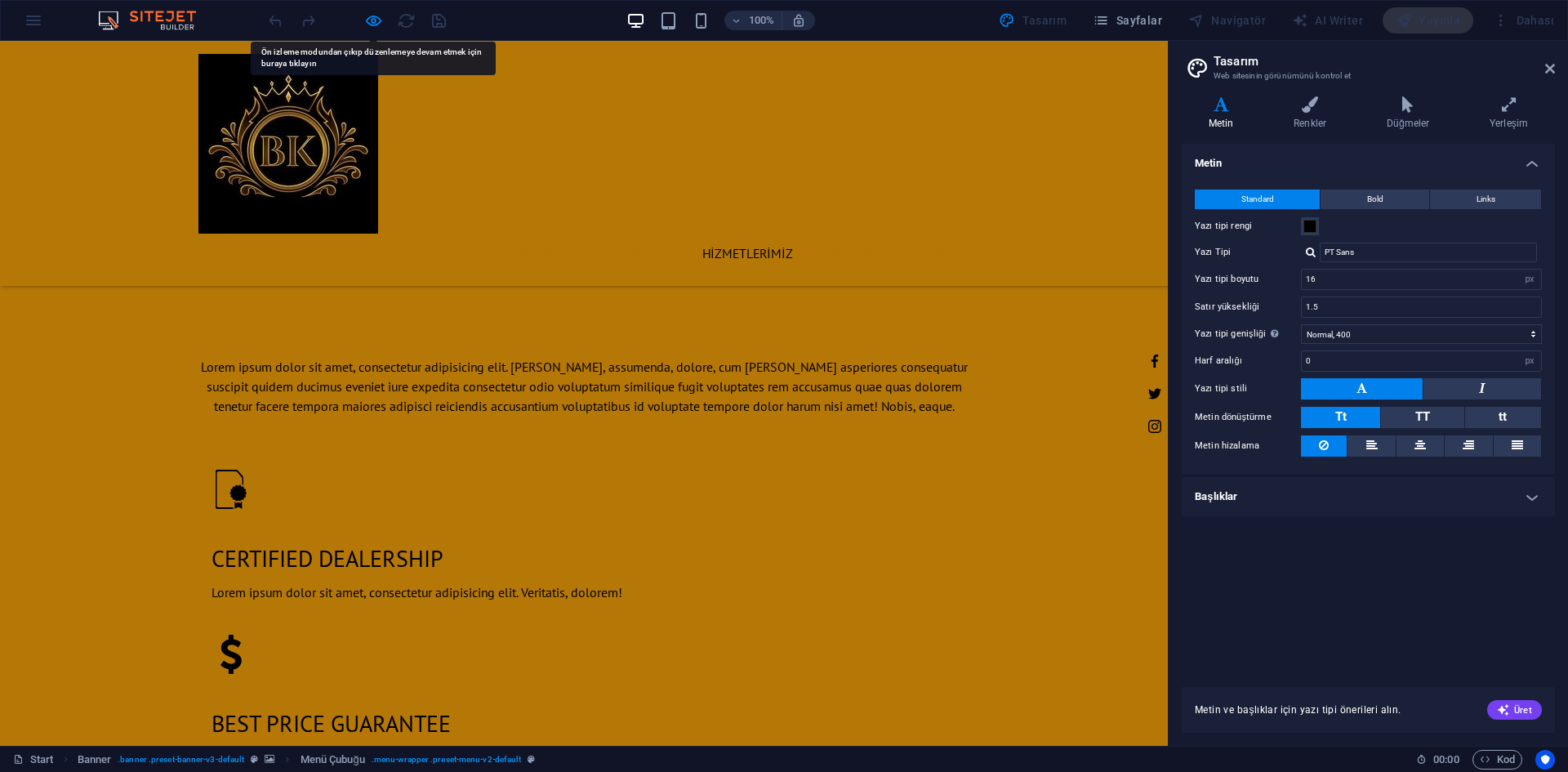
scroll to position [1632, 0]
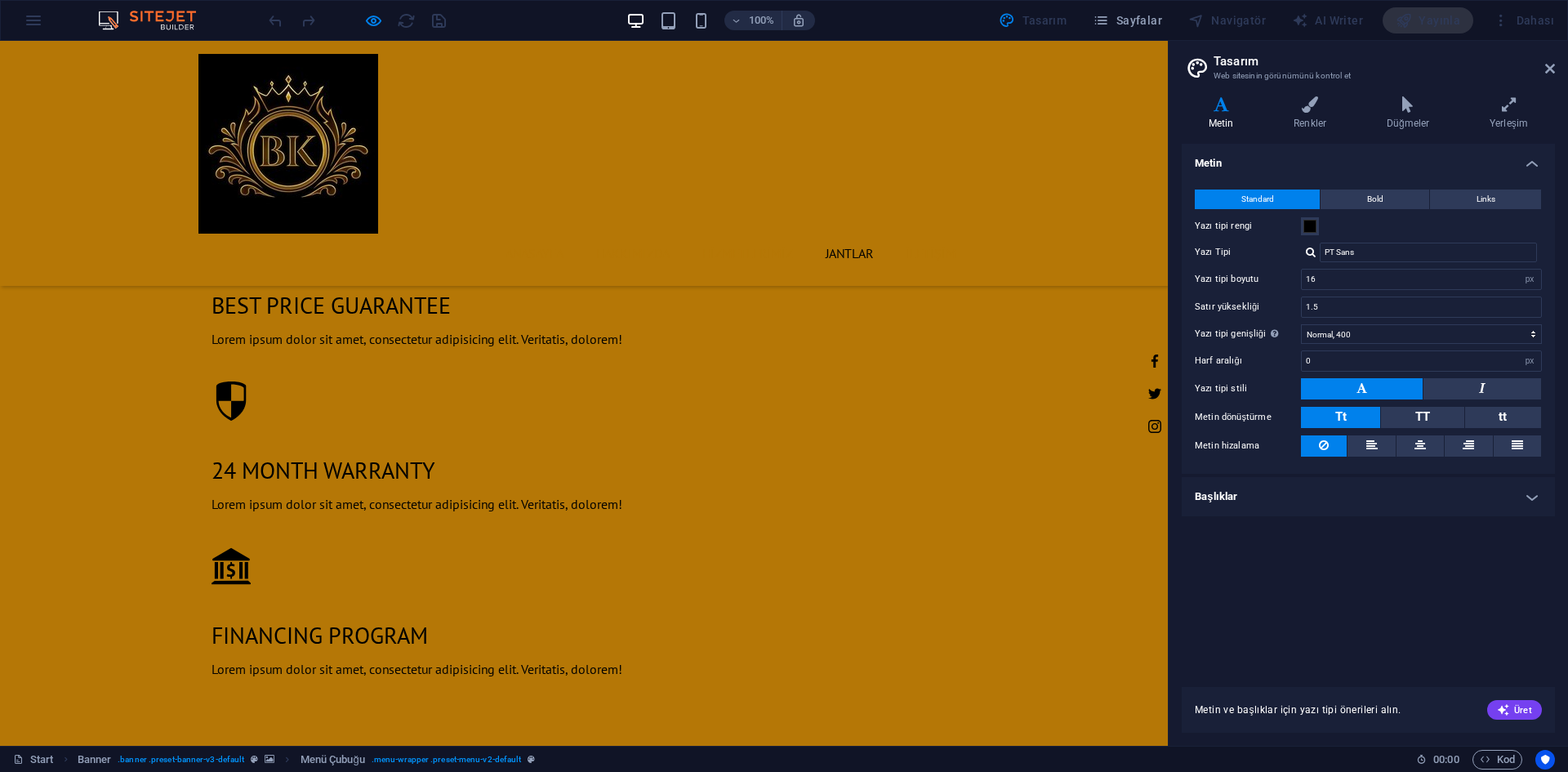
click at [868, 233] on link "JANTLAR" at bounding box center [849, 252] width 73 height 39
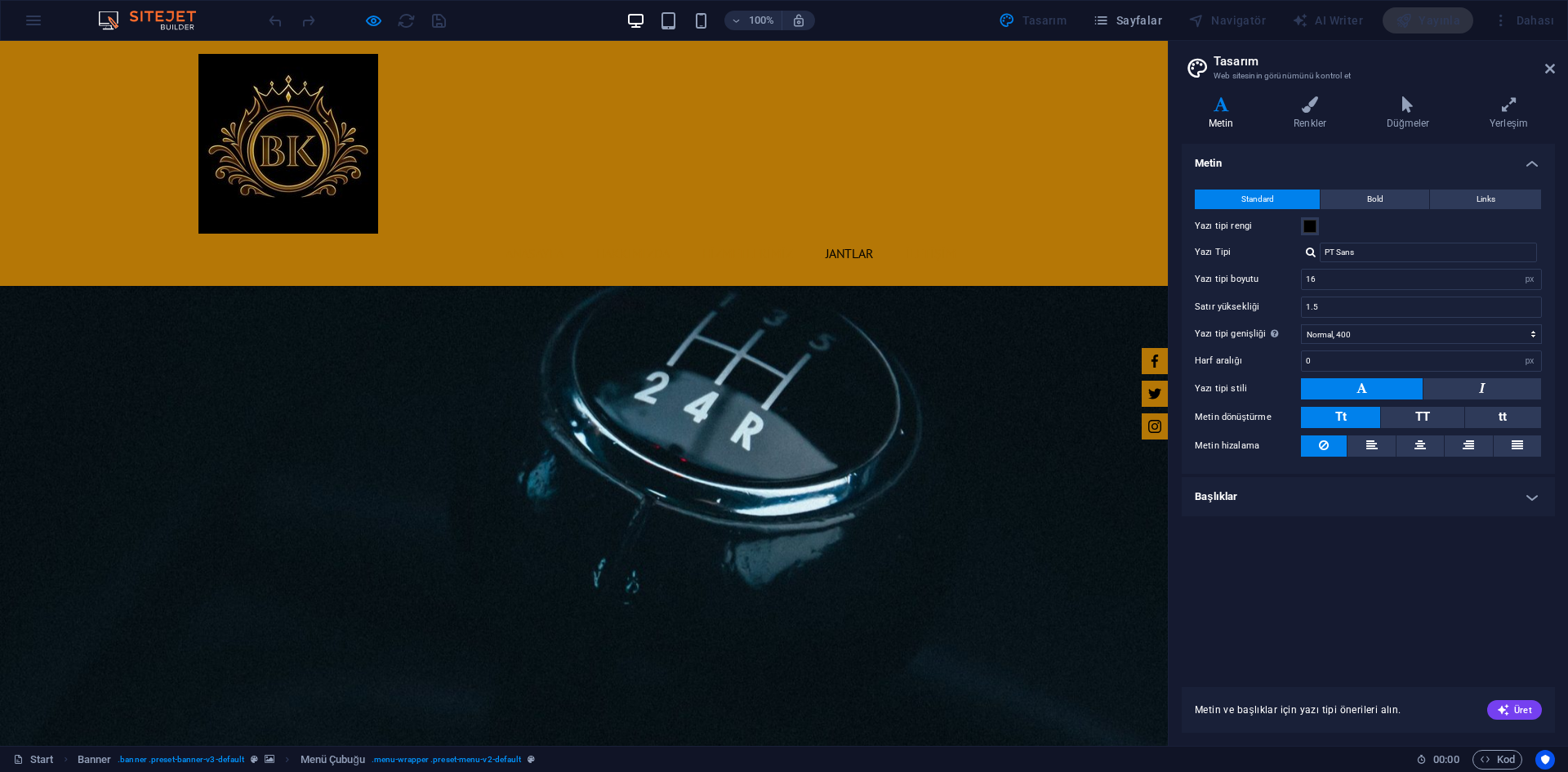
scroll to position [2364, 0]
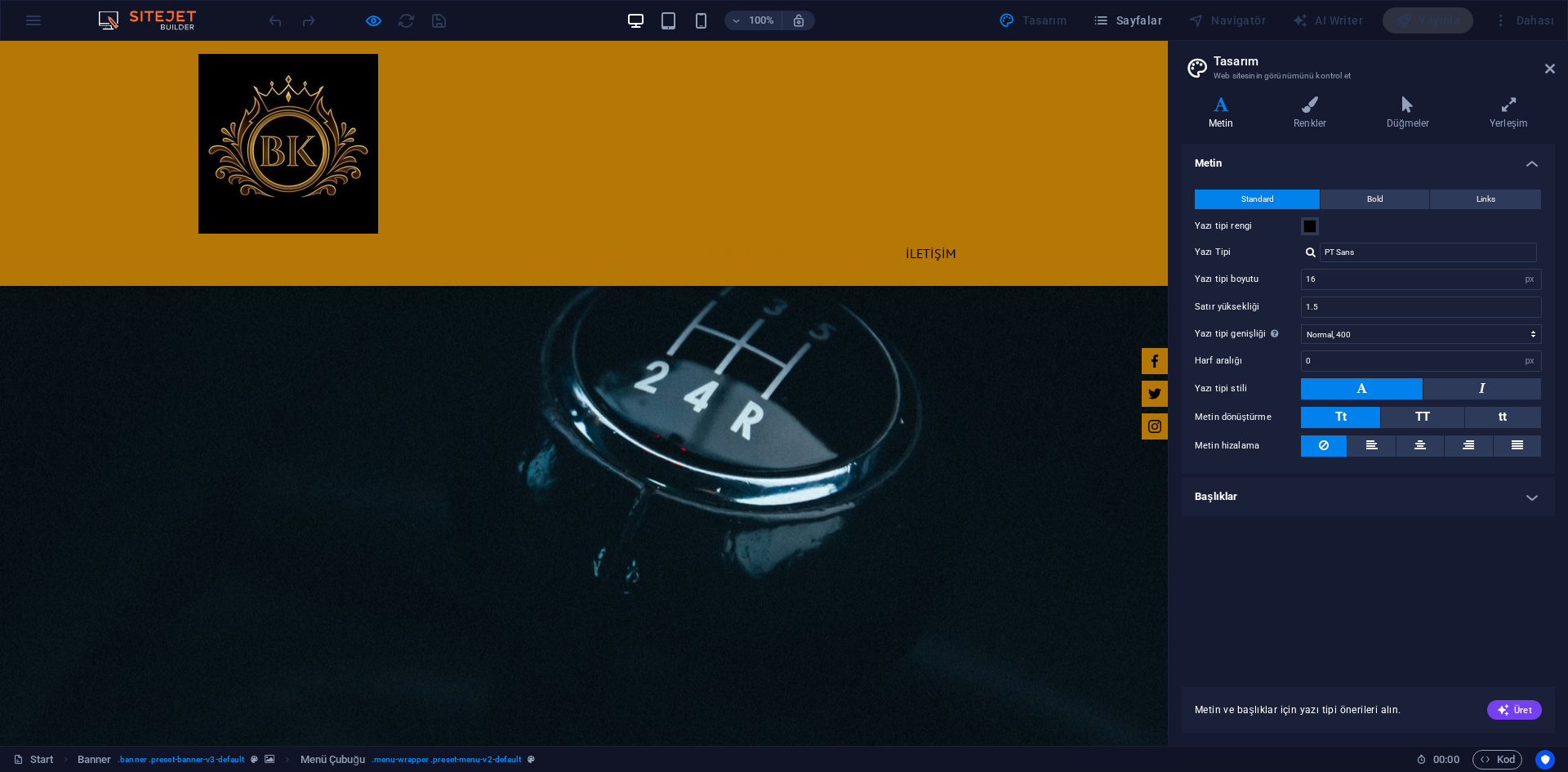
click at [951, 233] on link "İLETİŞİM" at bounding box center [931, 252] width 77 height 39
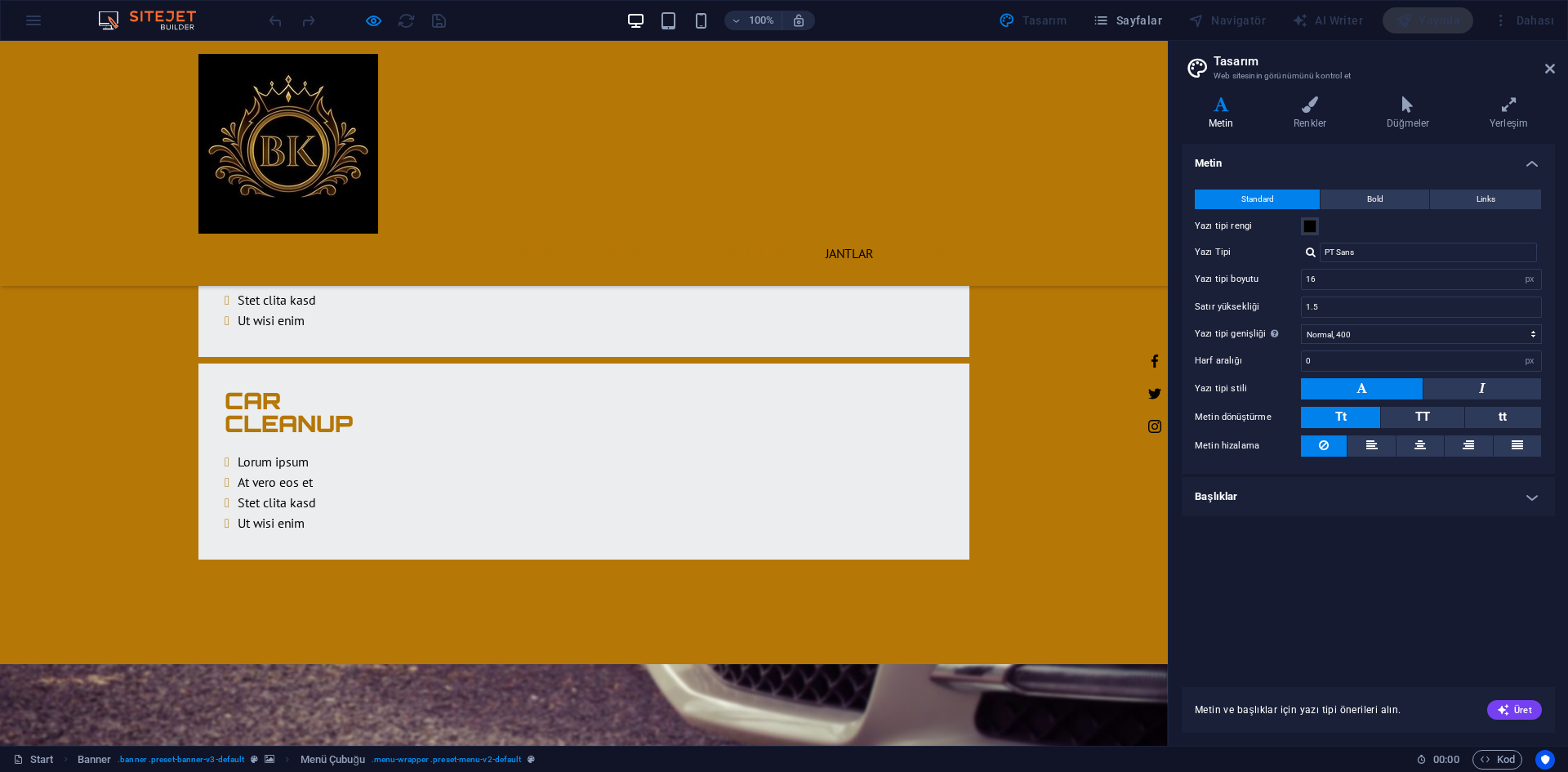
scroll to position [3950, 0]
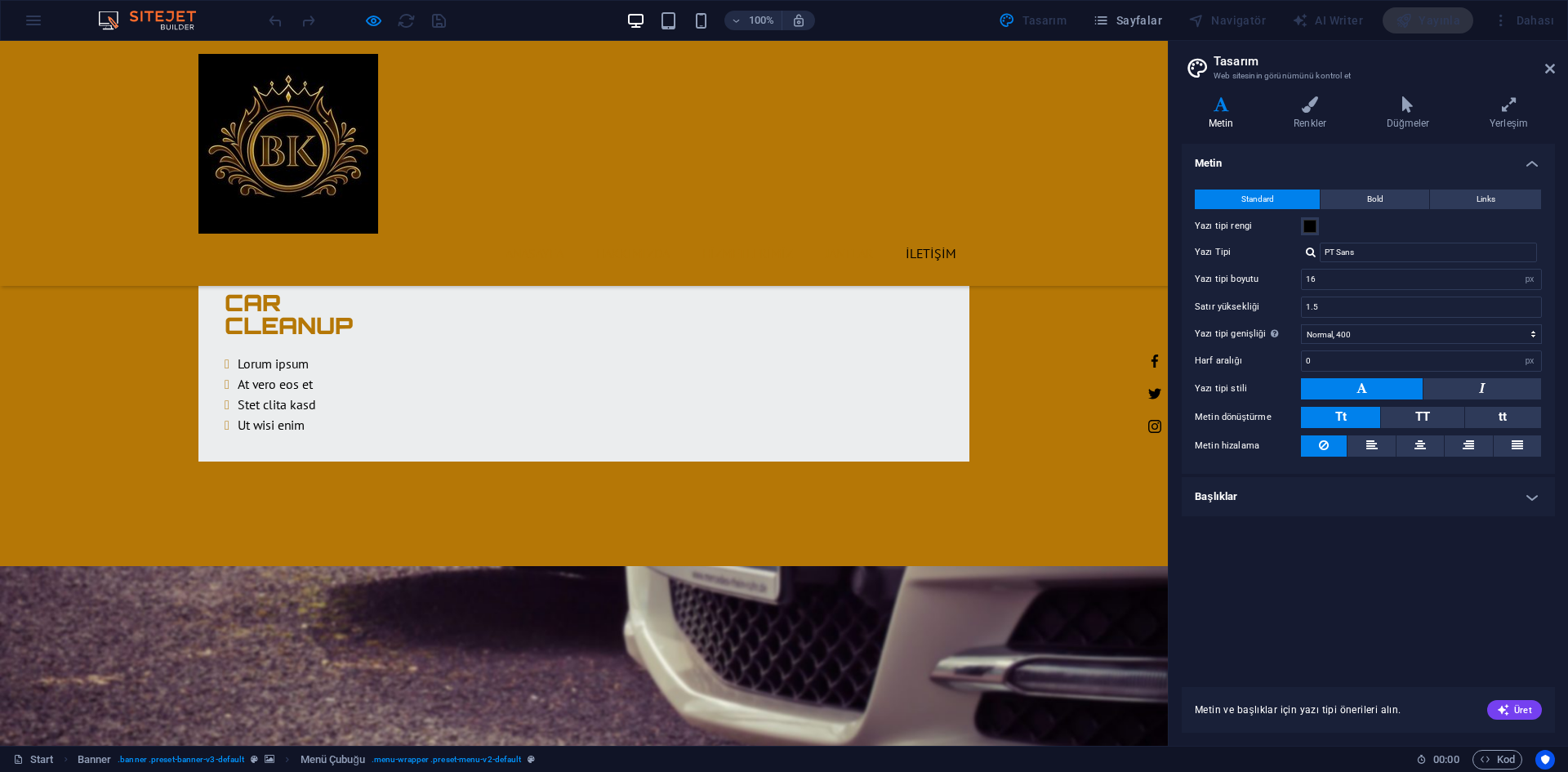
click at [925, 233] on link "İLETİŞİM" at bounding box center [931, 252] width 77 height 39
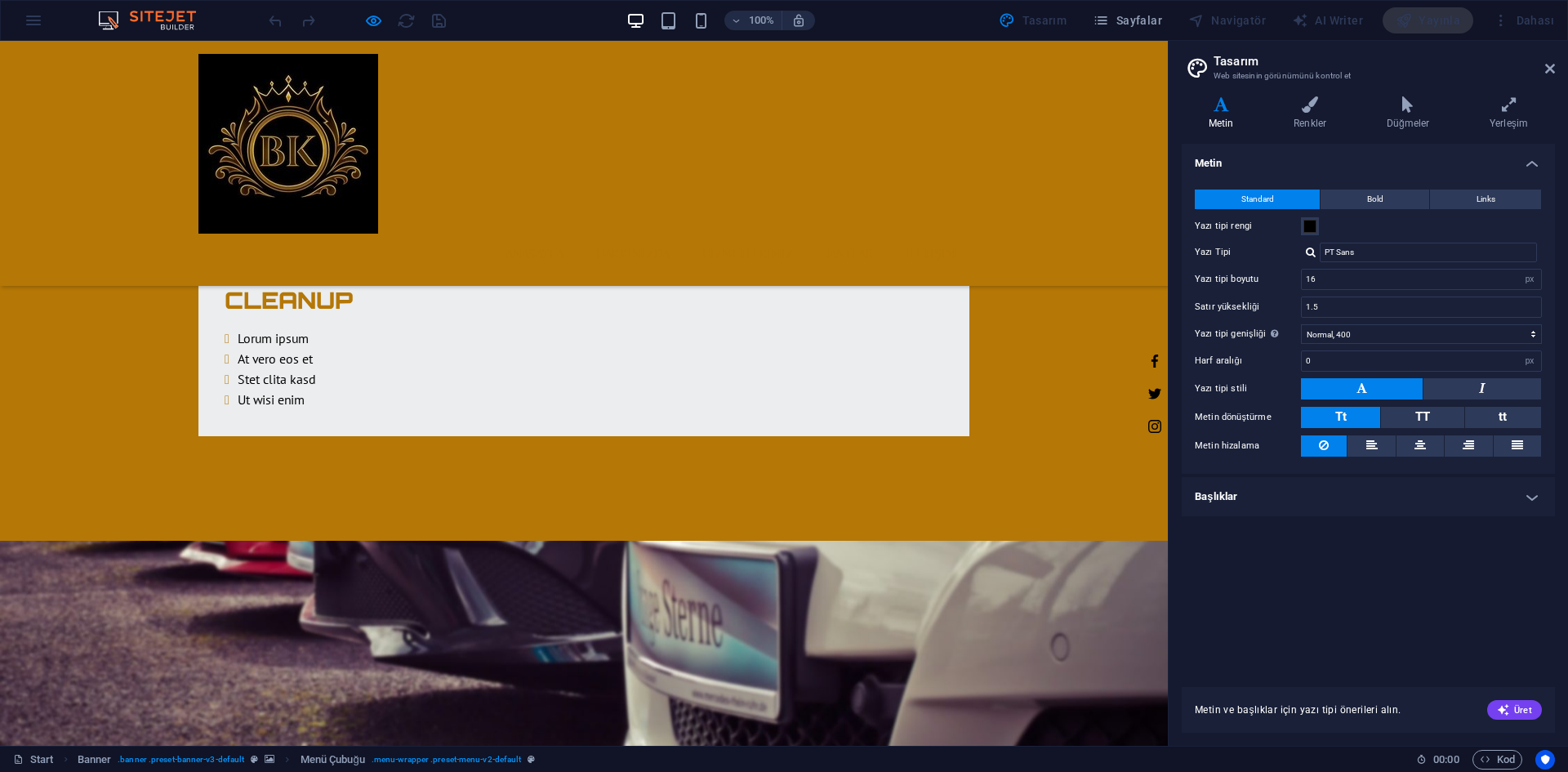
scroll to position [3812, 0]
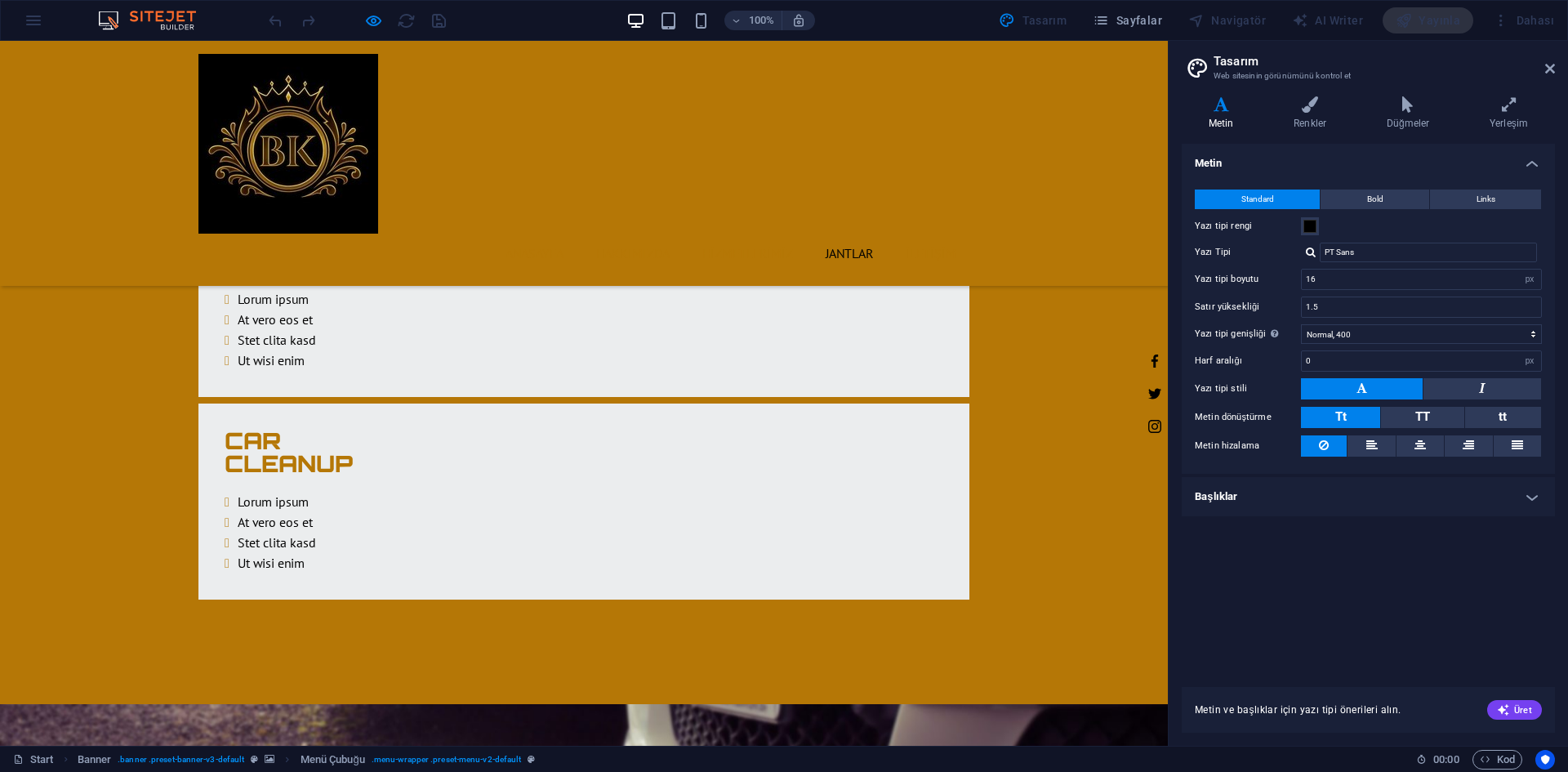
click at [828, 233] on link "JANTLAR" at bounding box center [849, 252] width 73 height 39
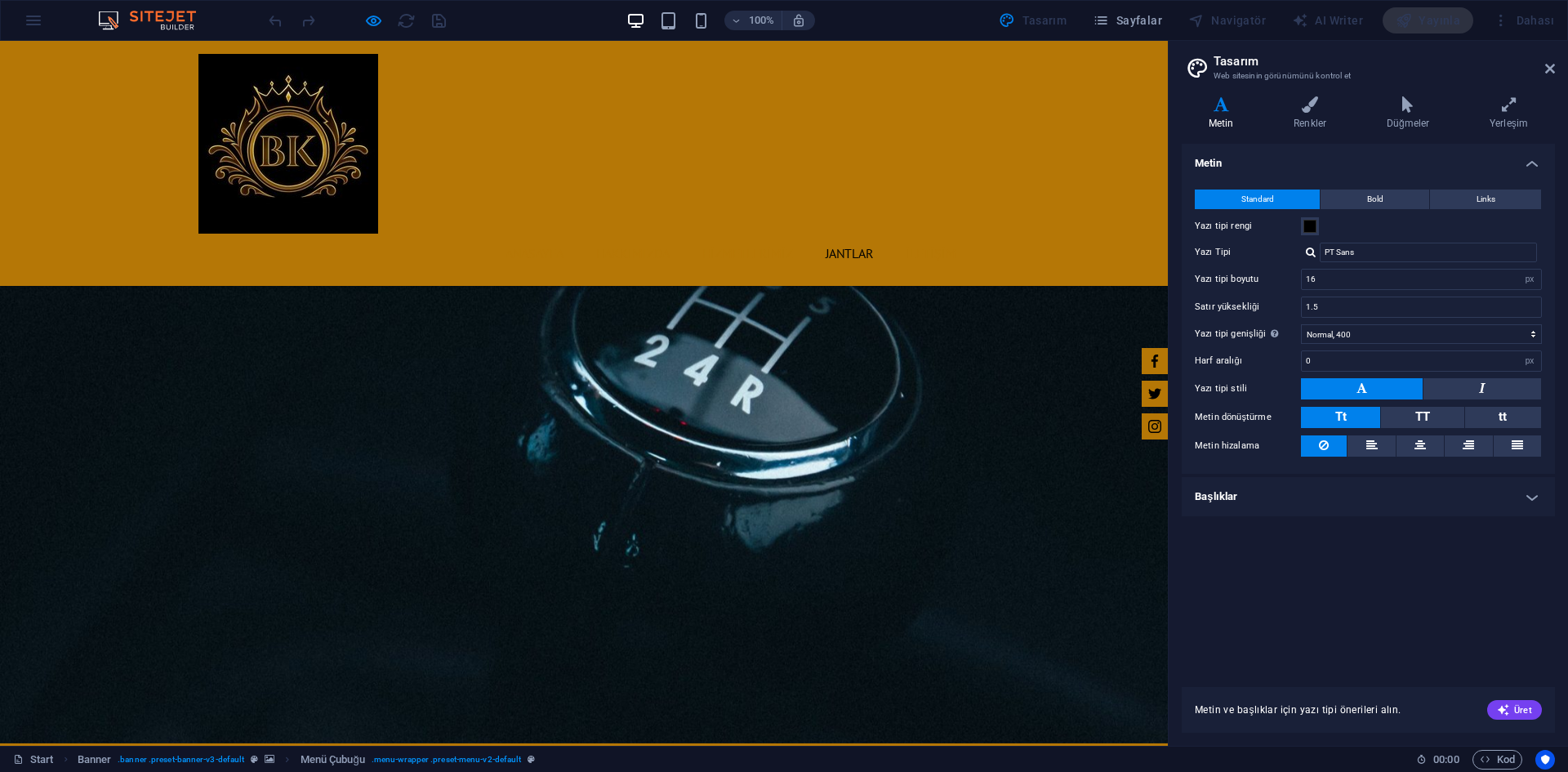
scroll to position [2364, 0]
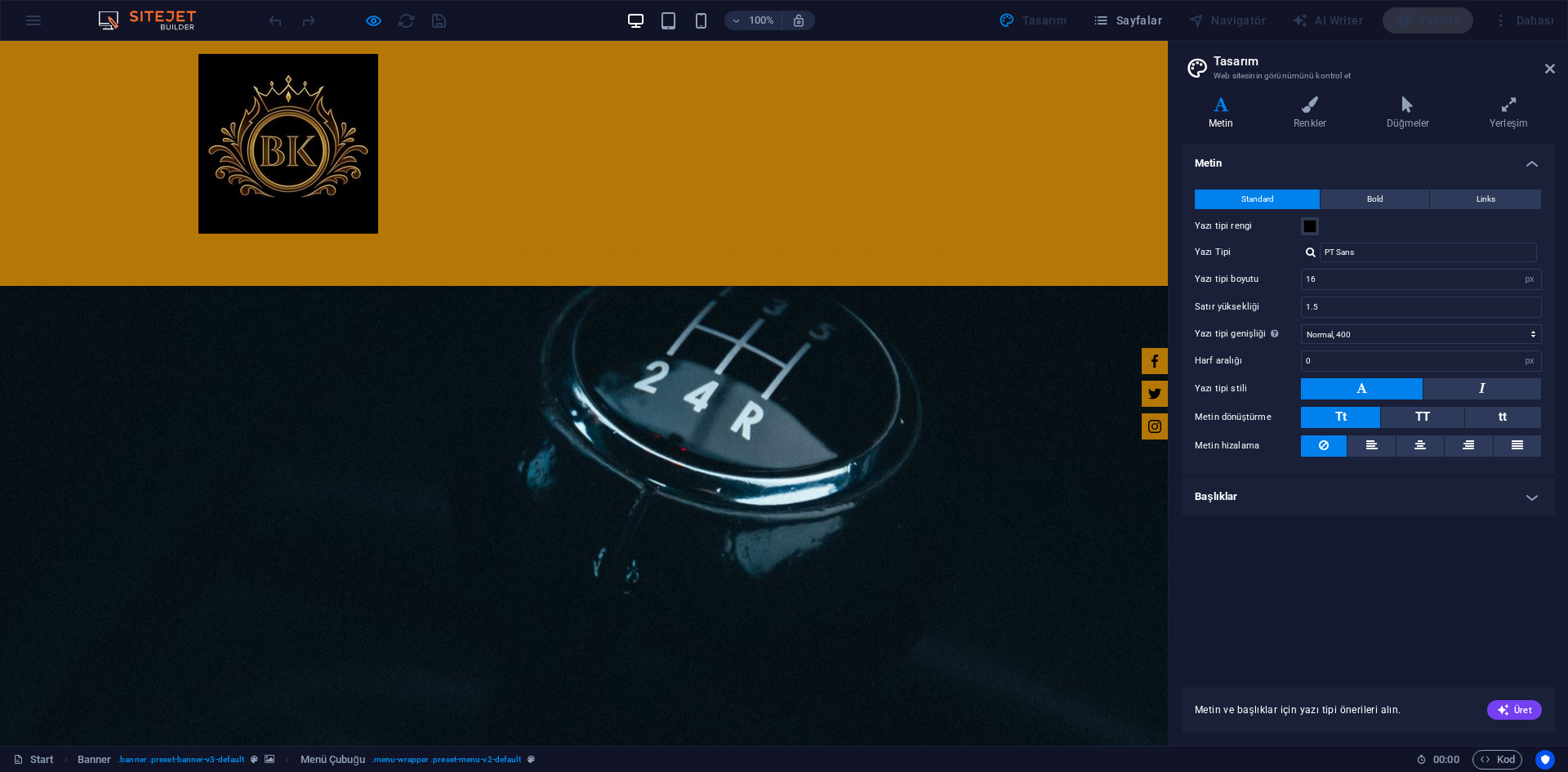
drag, startPoint x: 566, startPoint y: 443, endPoint x: 540, endPoint y: 445, distance: 26.1
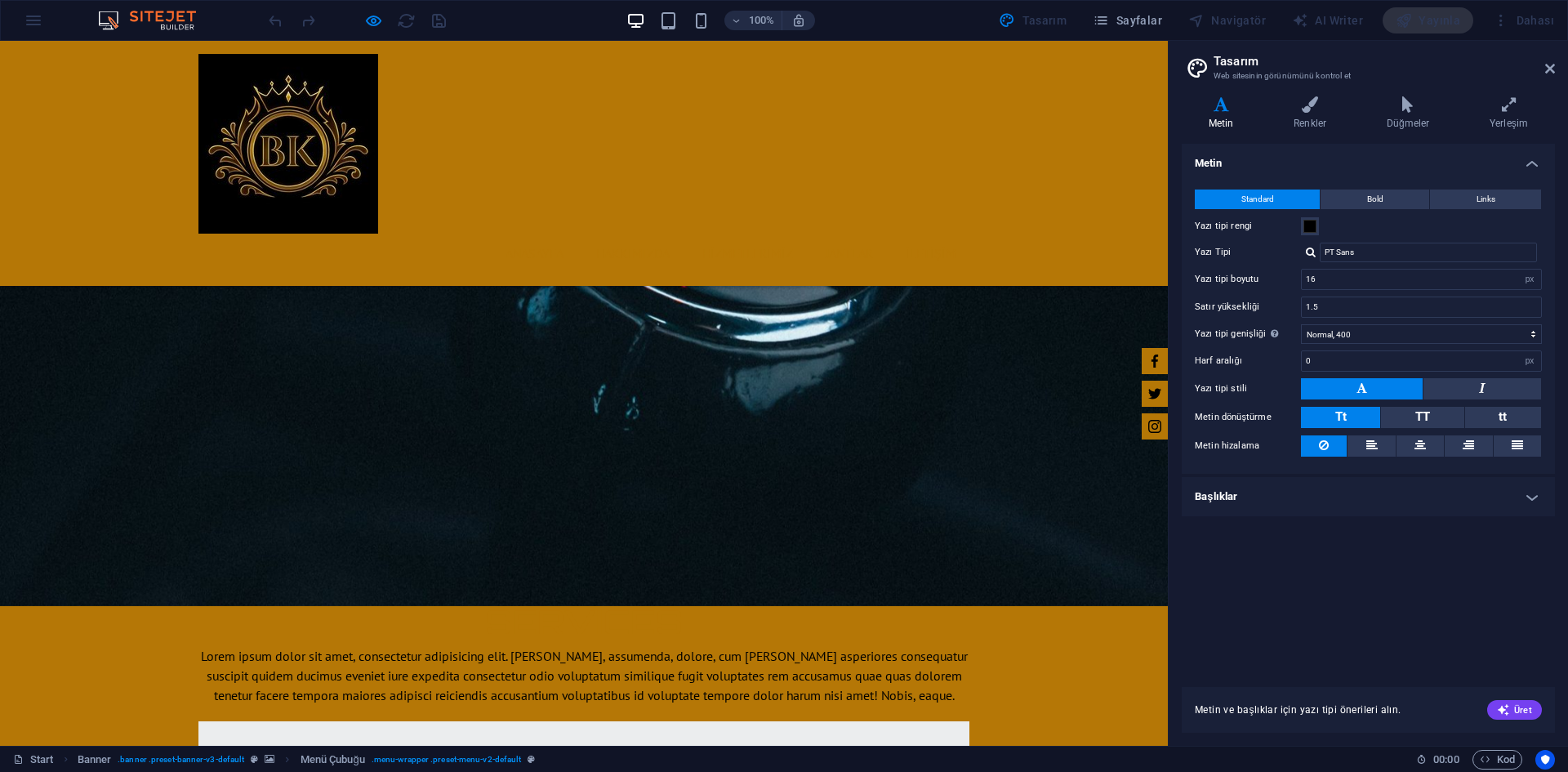
scroll to position [2445, 0]
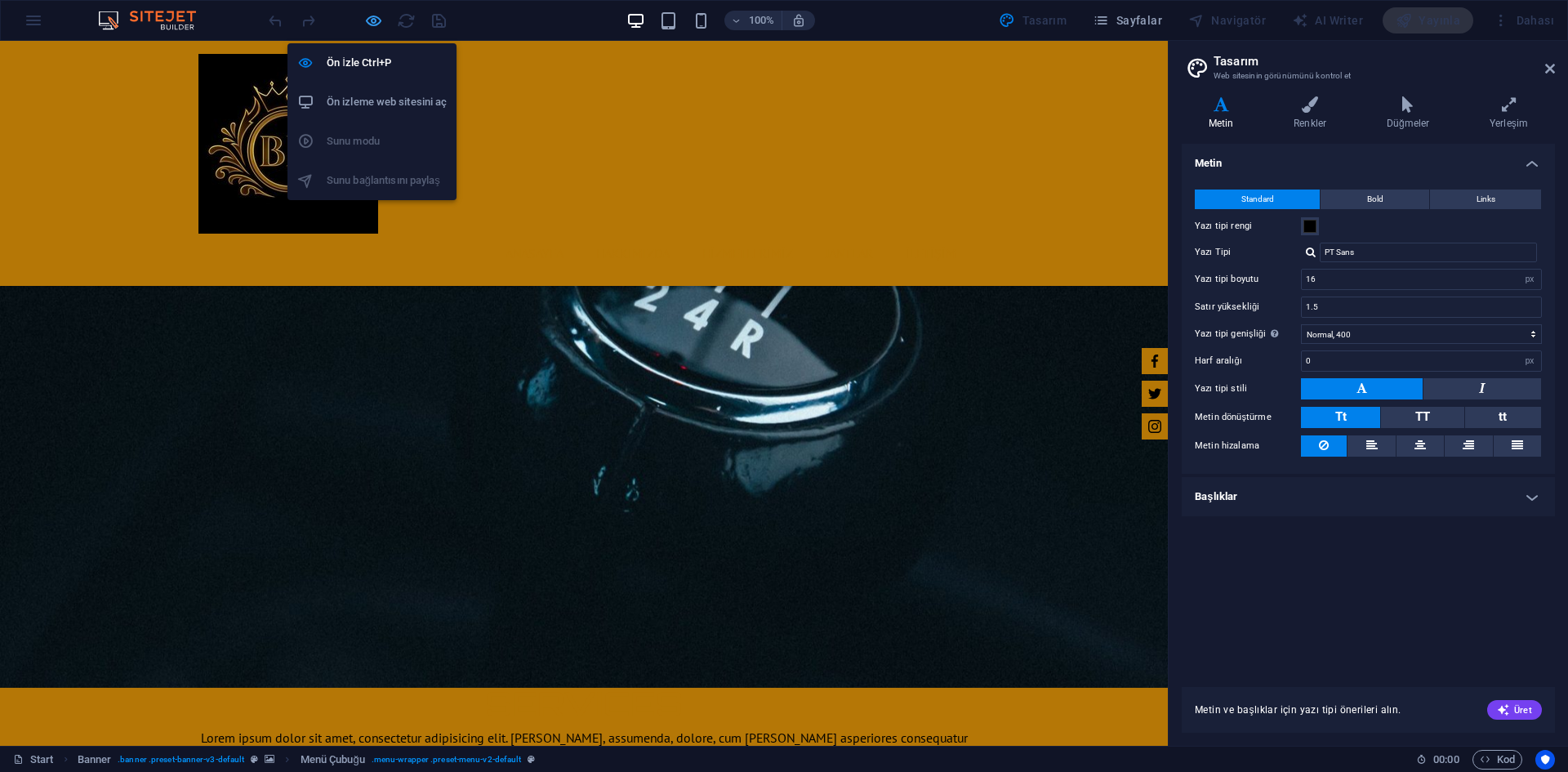
click at [375, 15] on icon "button" at bounding box center [373, 21] width 19 height 19
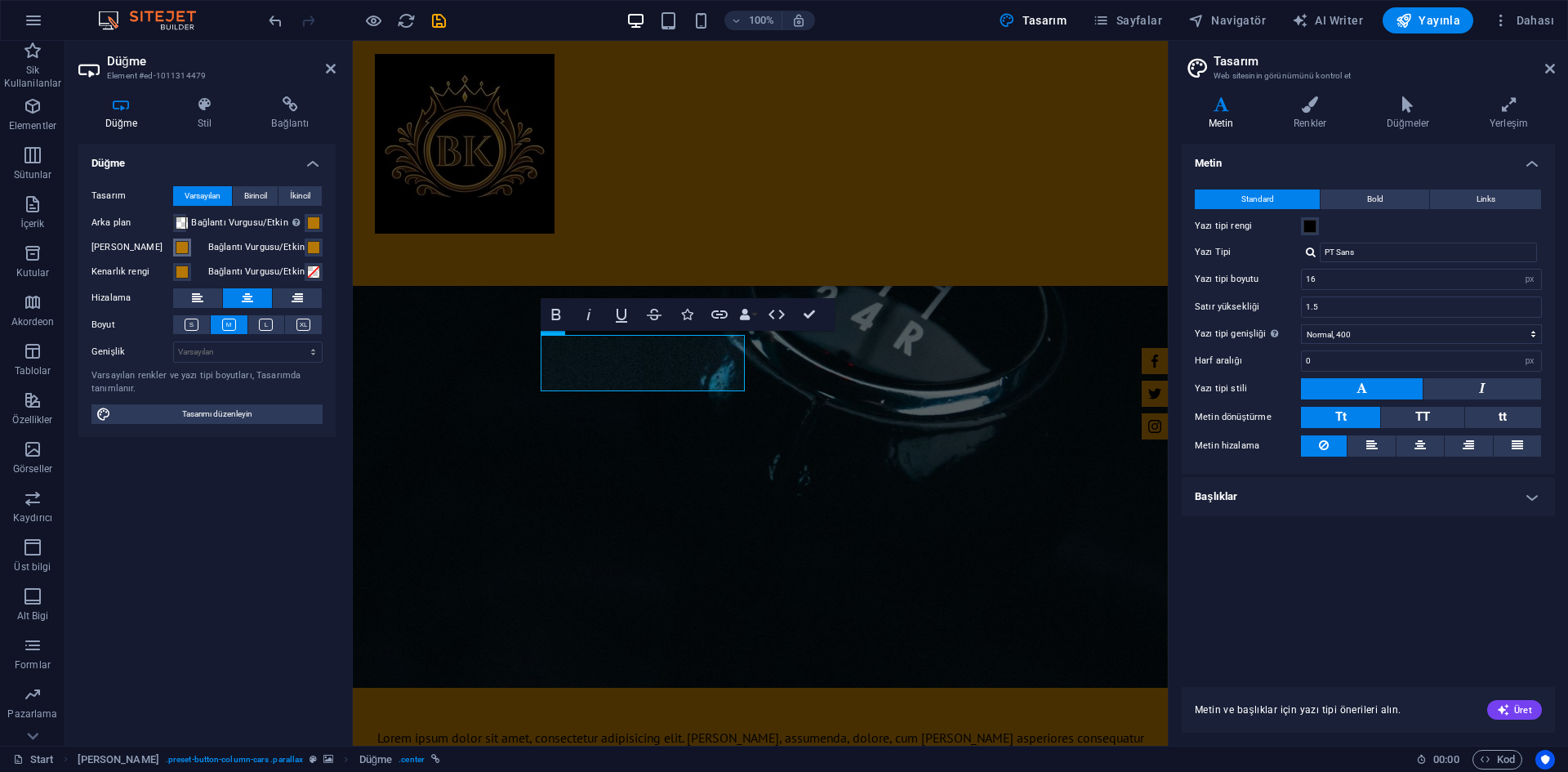
click at [180, 249] on span at bounding box center [182, 248] width 13 height 13
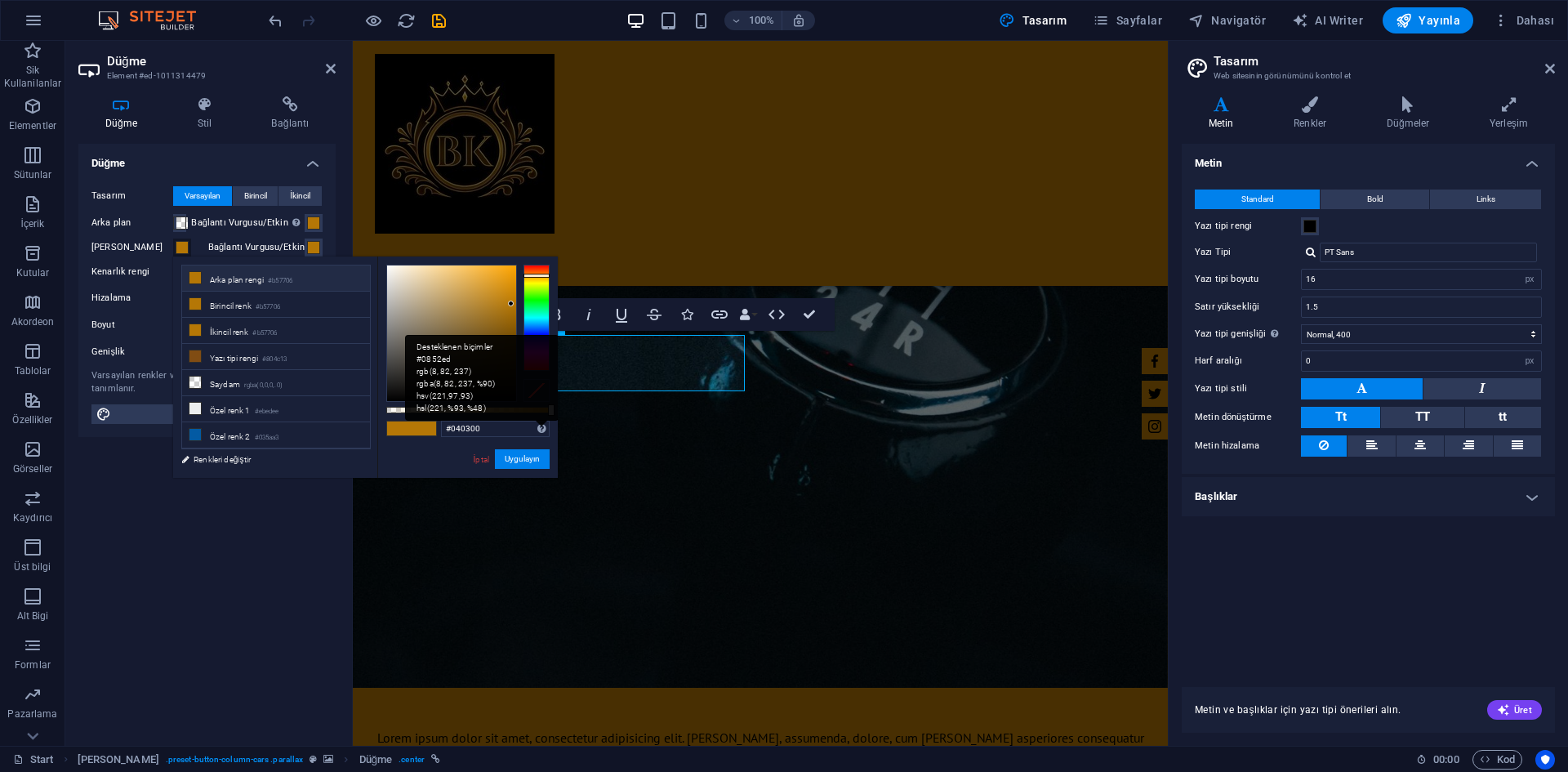
type input "#000000"
drag, startPoint x: 489, startPoint y: 385, endPoint x: 543, endPoint y: 425, distance: 67.2
click at [543, 425] on div "#000000 Desteklenen biçimler #0852ed rgb(8, 82, 237) rgba(8, 82, 237, %90) hsv(…" at bounding box center [468, 485] width 181 height 458
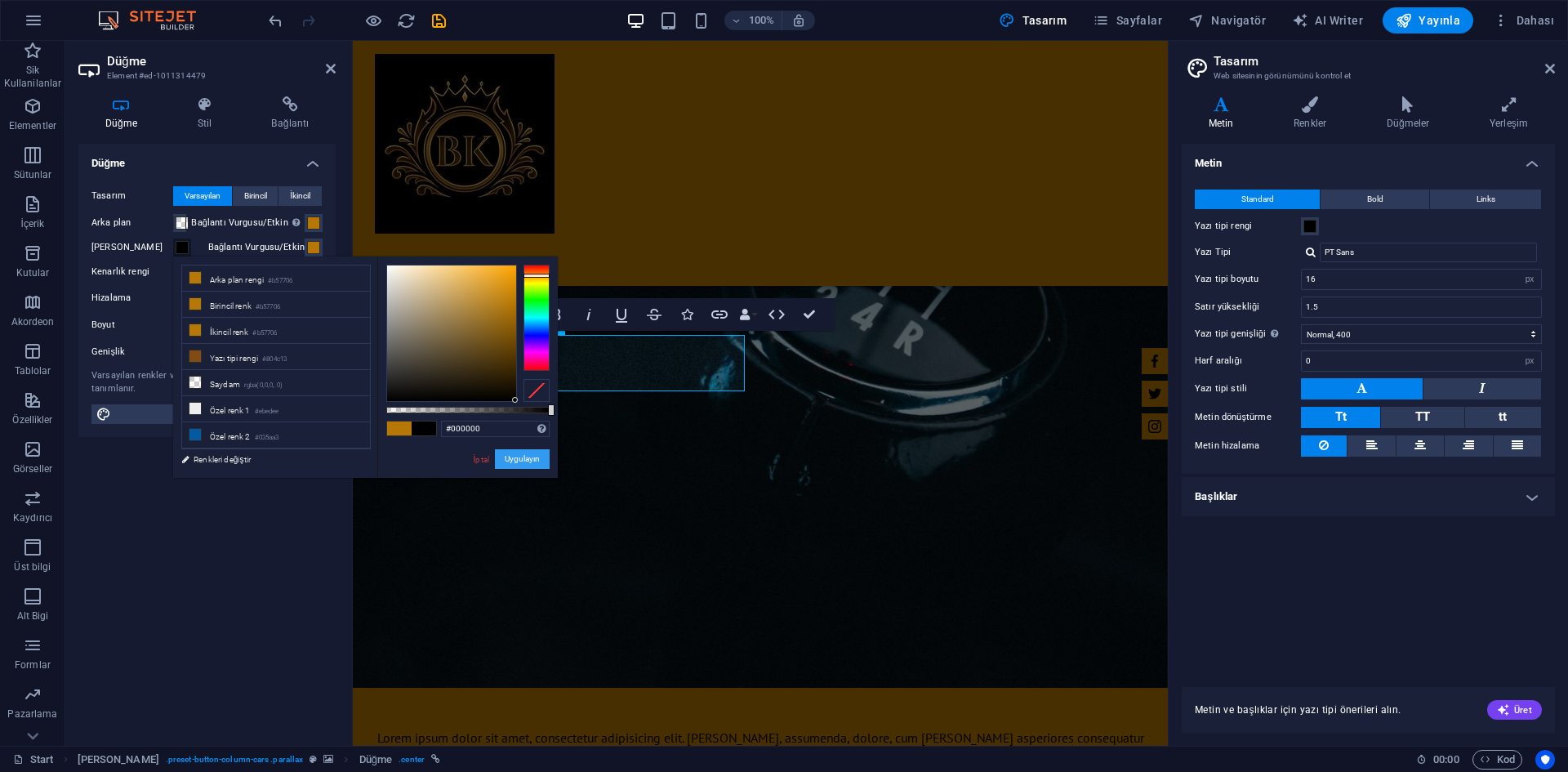
click at [533, 459] on button "Uygulayın" at bounding box center [522, 459] width 55 height 20
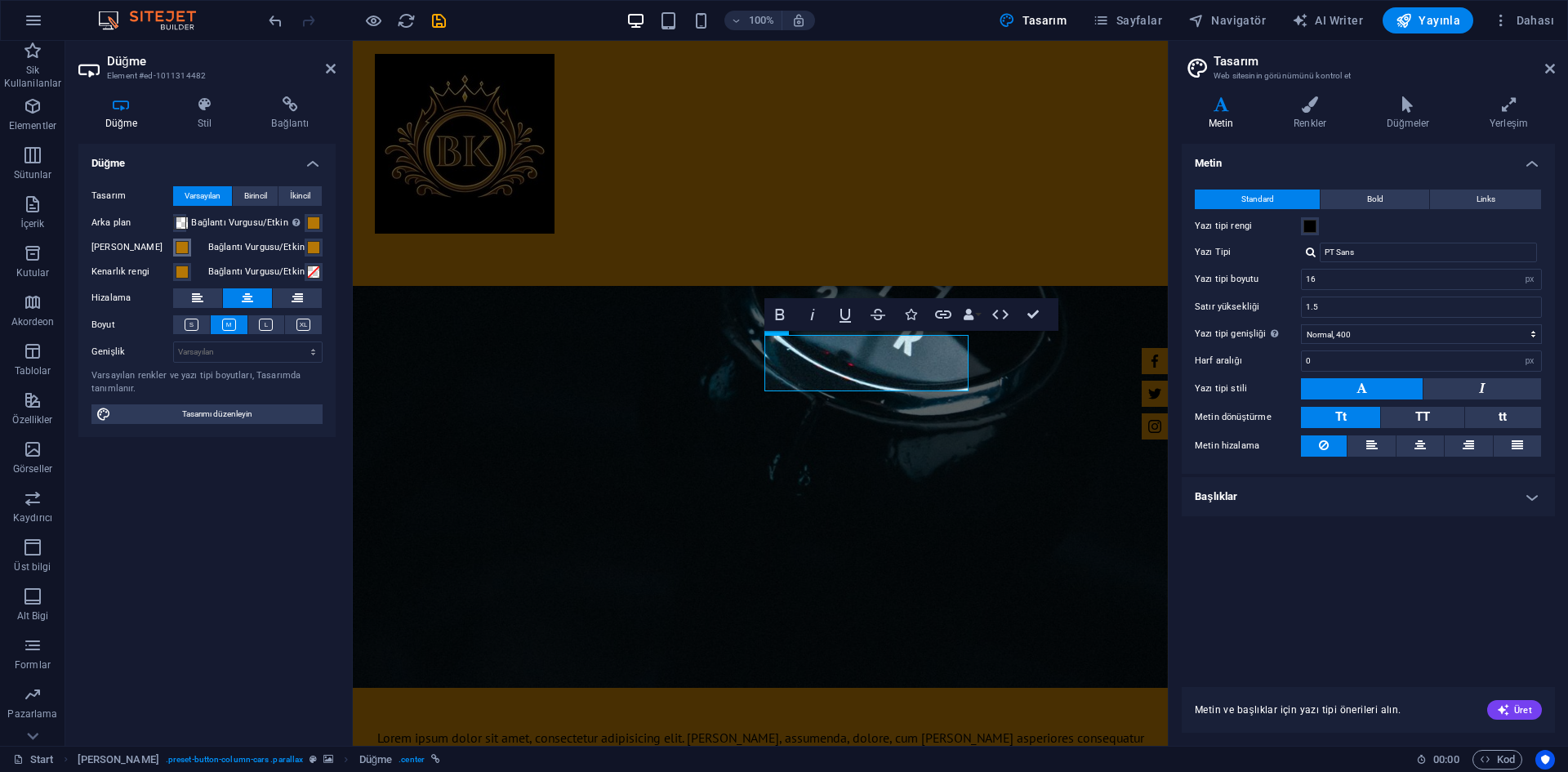
click at [181, 244] on span at bounding box center [182, 248] width 13 height 13
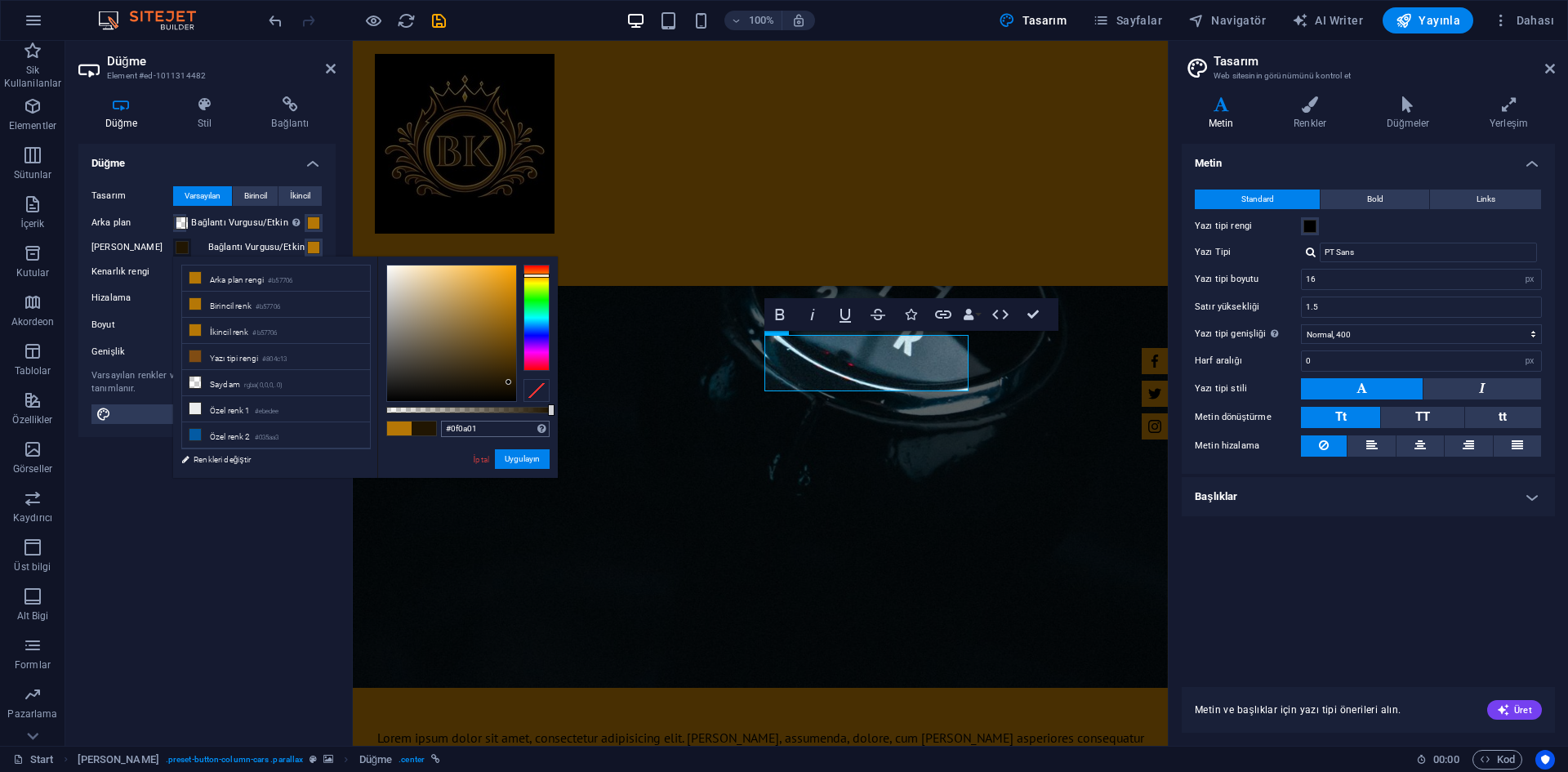
type input "#000000"
drag, startPoint x: 509, startPoint y: 382, endPoint x: 535, endPoint y: 434, distance: 58.1
click at [535, 434] on div "#000000 Desteklenen biçimler #0852ed rgb(8, 82, 237) rgba(8, 82, 237, %90) hsv(…" at bounding box center [468, 485] width 181 height 458
click at [529, 463] on button "Uygulayın" at bounding box center [522, 459] width 55 height 20
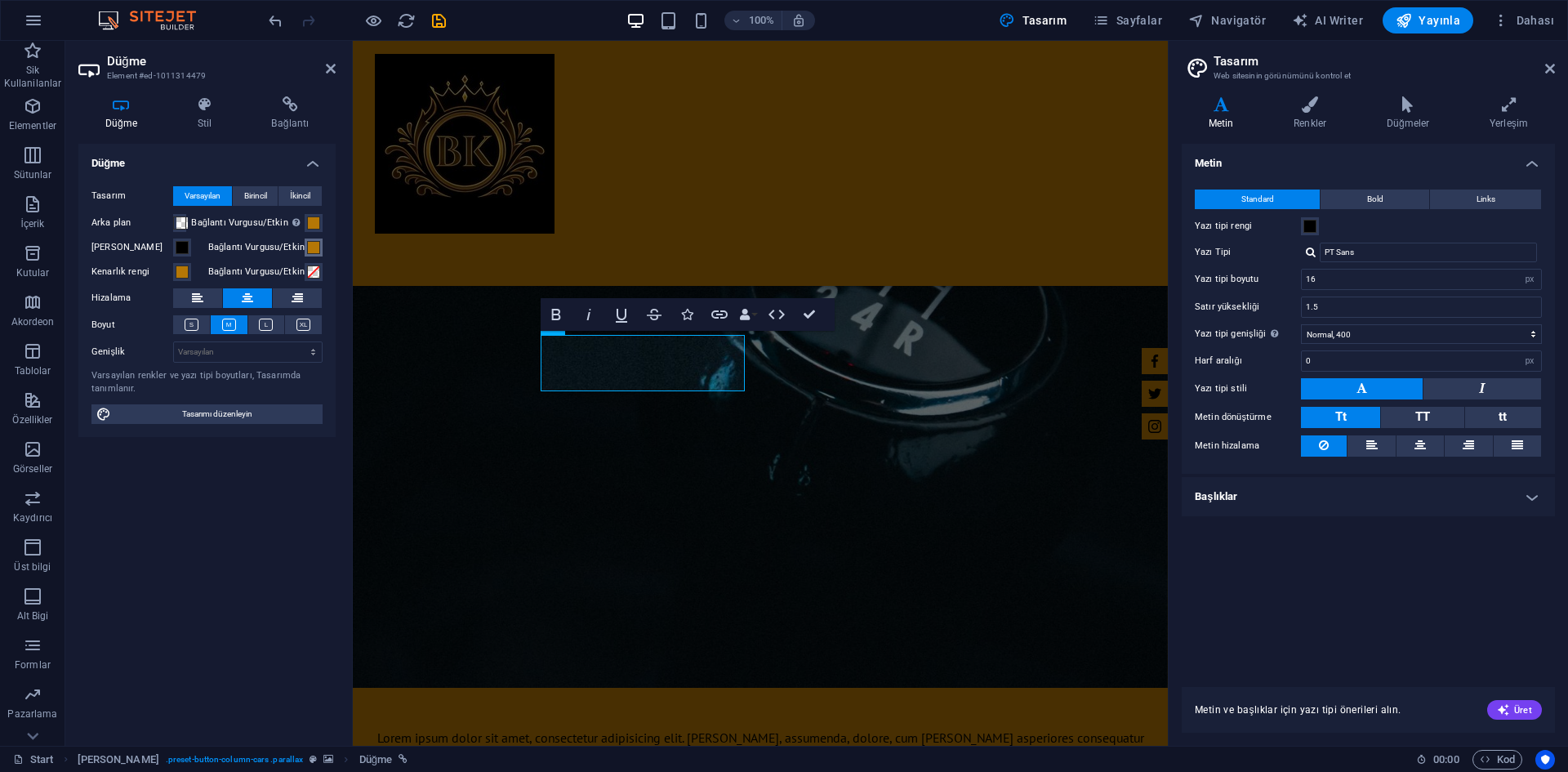
click at [315, 250] on span at bounding box center [314, 248] width 13 height 13
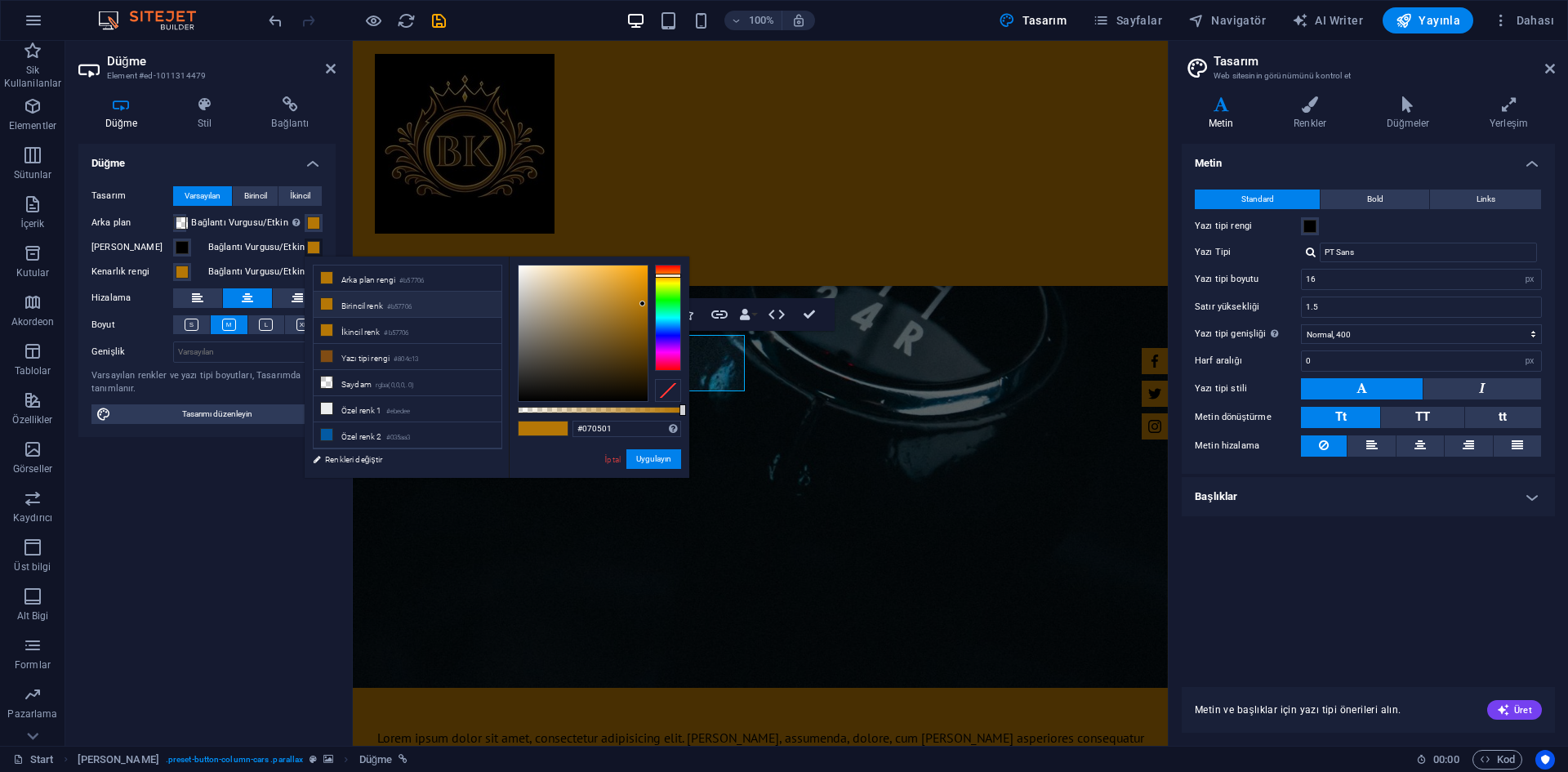
type input "#000000"
drag, startPoint x: 618, startPoint y: 383, endPoint x: 660, endPoint y: 429, distance: 62.3
click at [660, 429] on div "#000000 Desteklenen biçimler #0852ed rgb(8, 82, 237) rgba(8, 82, 237, %90) hsv(…" at bounding box center [599, 485] width 181 height 458
click at [660, 462] on button "Uygulayın" at bounding box center [653, 459] width 55 height 20
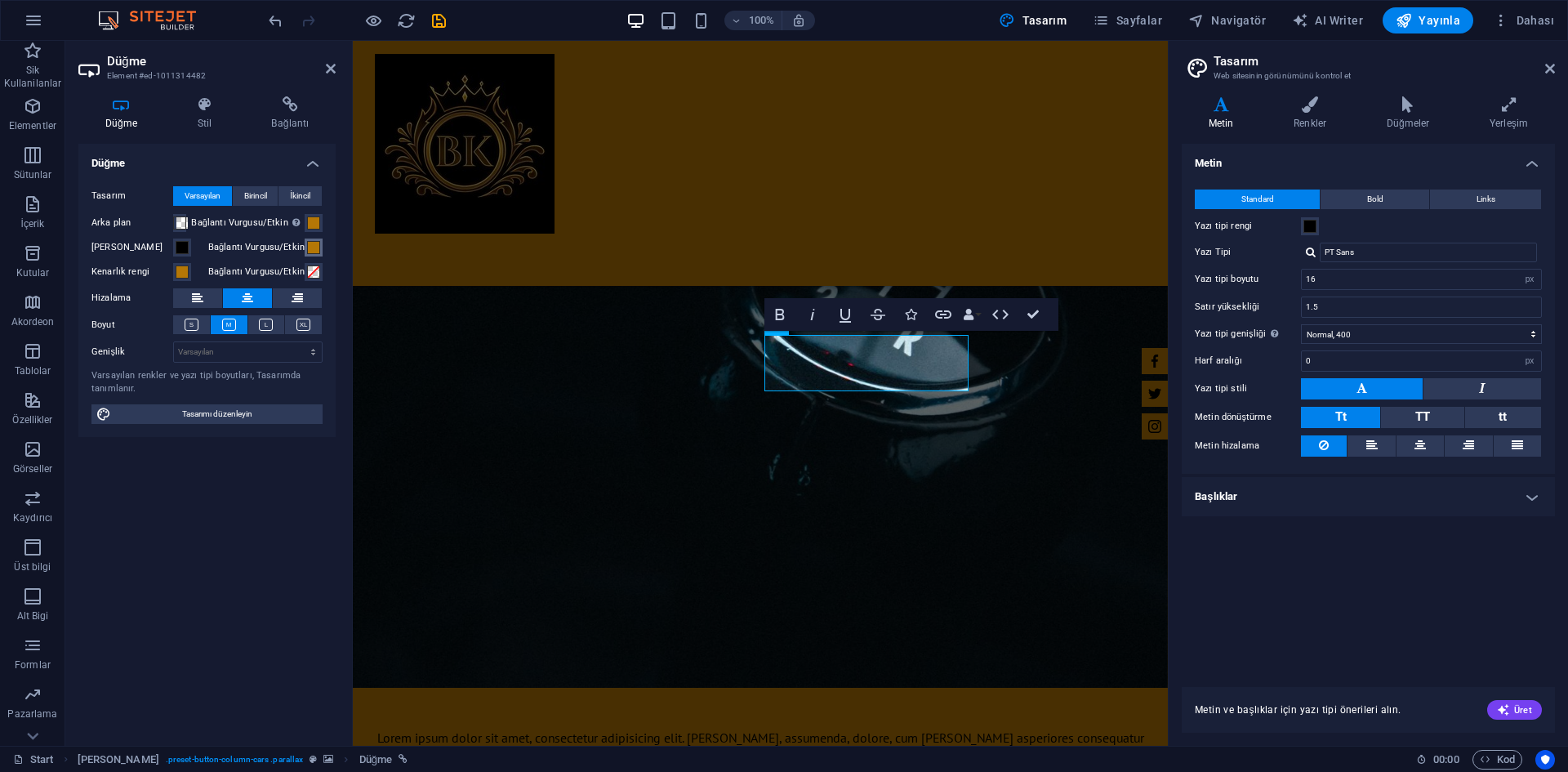
click at [315, 246] on span at bounding box center [314, 248] width 13 height 13
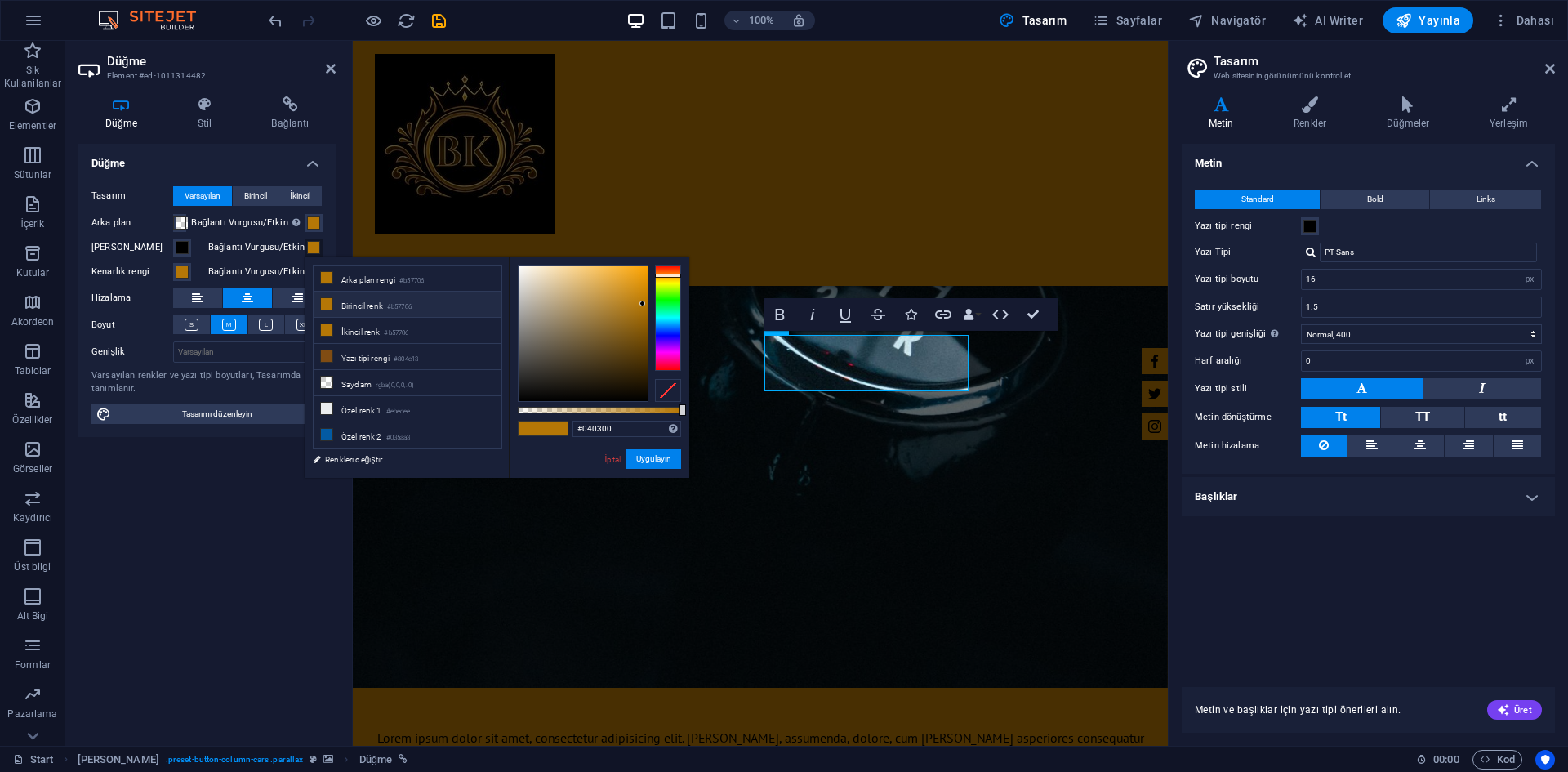
type input "#000000"
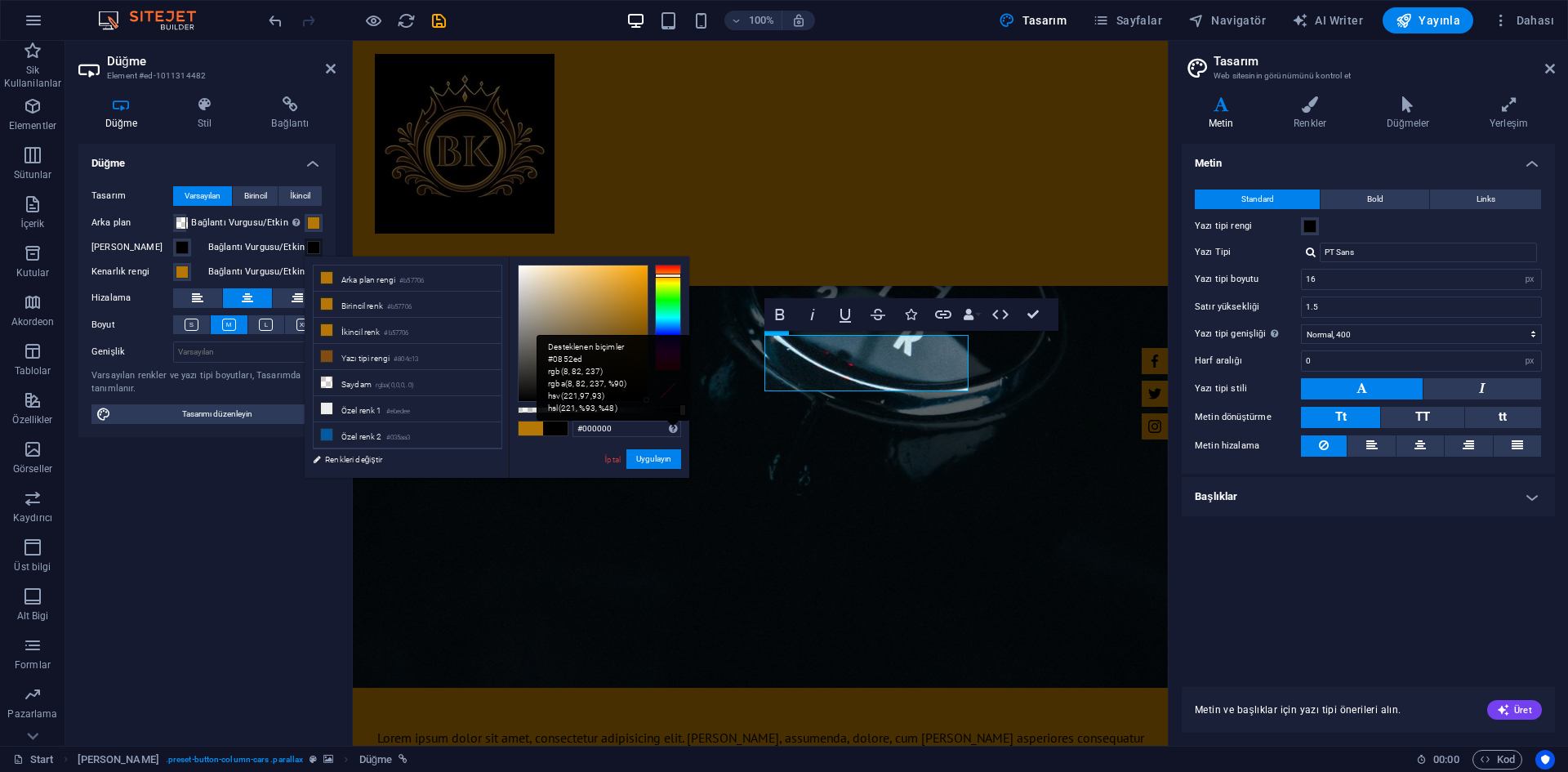
drag, startPoint x: 650, startPoint y: 400, endPoint x: 675, endPoint y: 420, distance: 32.0
click at [662, 422] on div "#000000 Desteklenen biçimler #0852ed rgb(8, 82, 237) rgba(8, 82, 237, %90) hsv(…" at bounding box center [599, 485] width 181 height 458
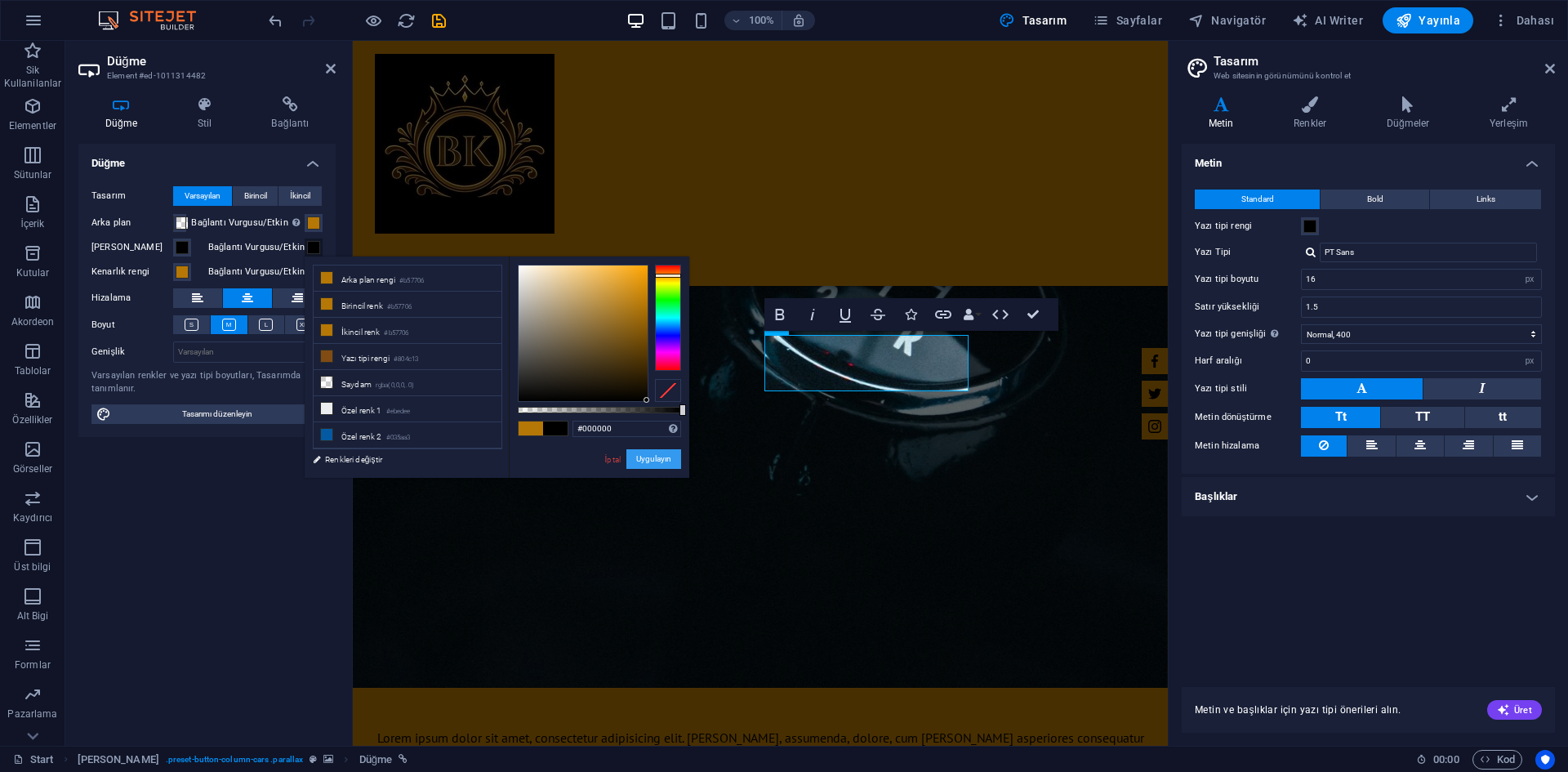
click at [655, 458] on button "Uygulayın" at bounding box center [653, 459] width 55 height 20
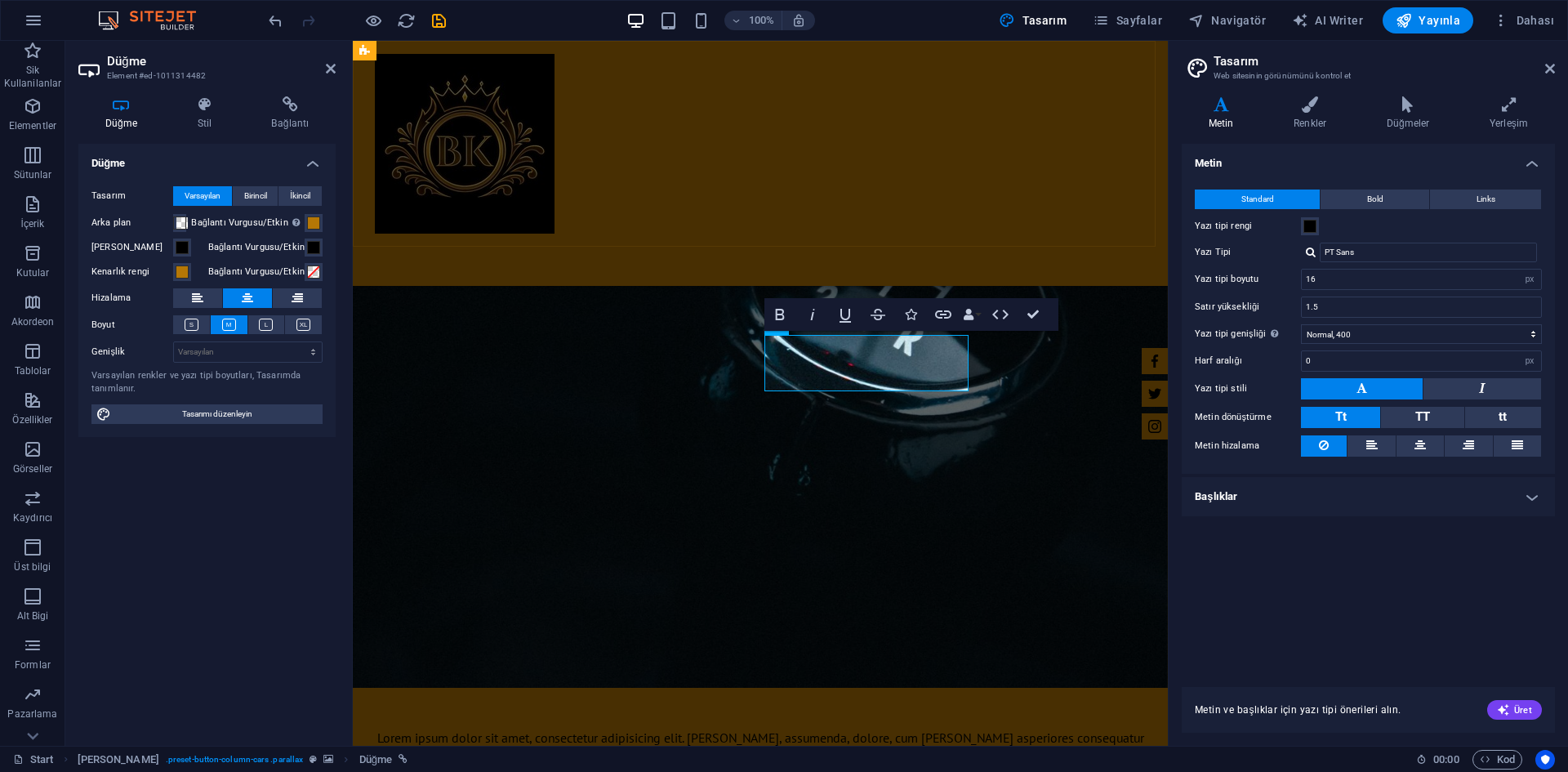
click at [814, 235] on div "ANASAYFA HAKKIMIZDA HİZMETLERİMİZ JANTLAR İLETİŞİM Menu" at bounding box center [760, 163] width 815 height 245
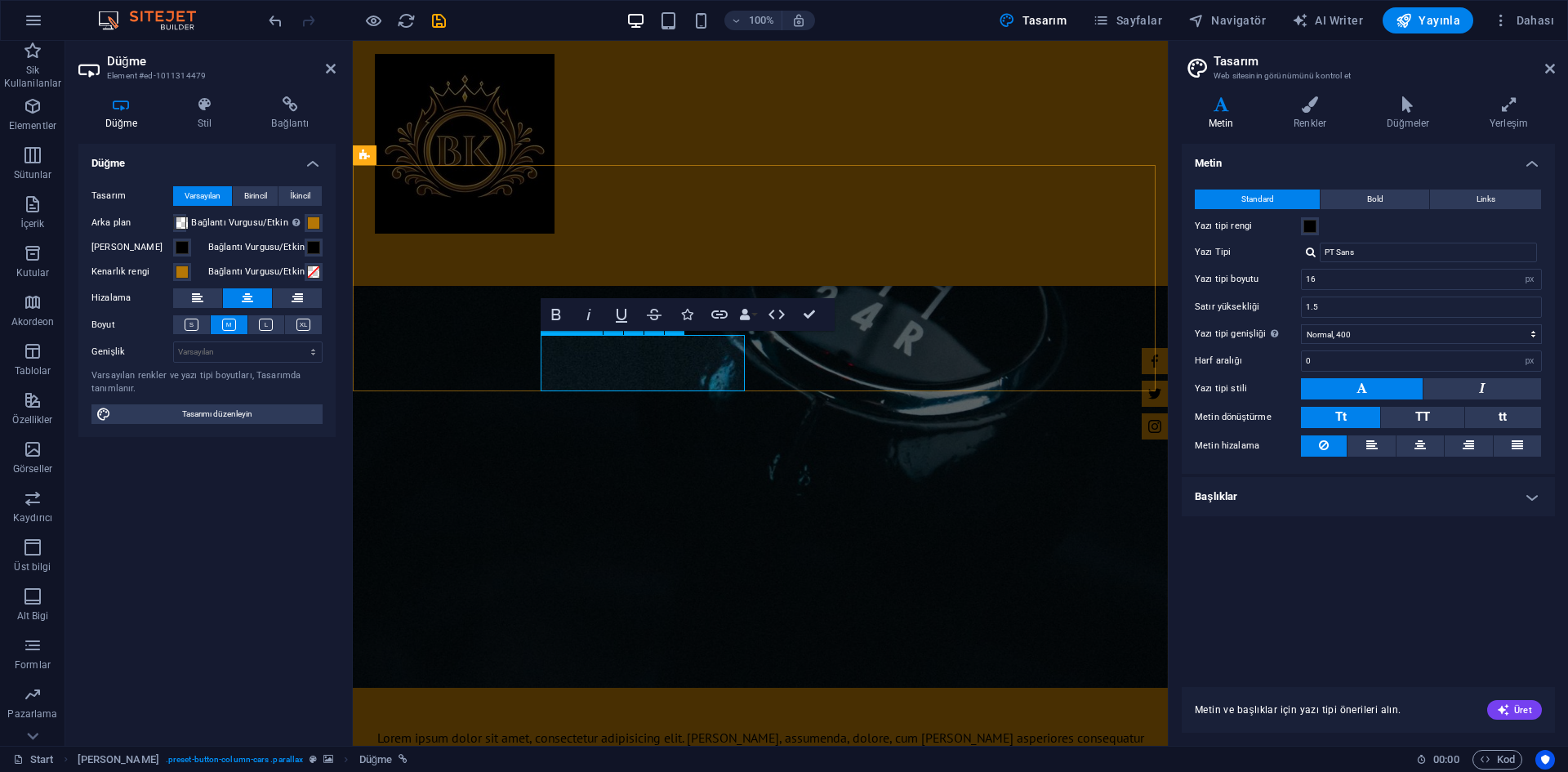
click at [315, 250] on span at bounding box center [314, 248] width 13 height 13
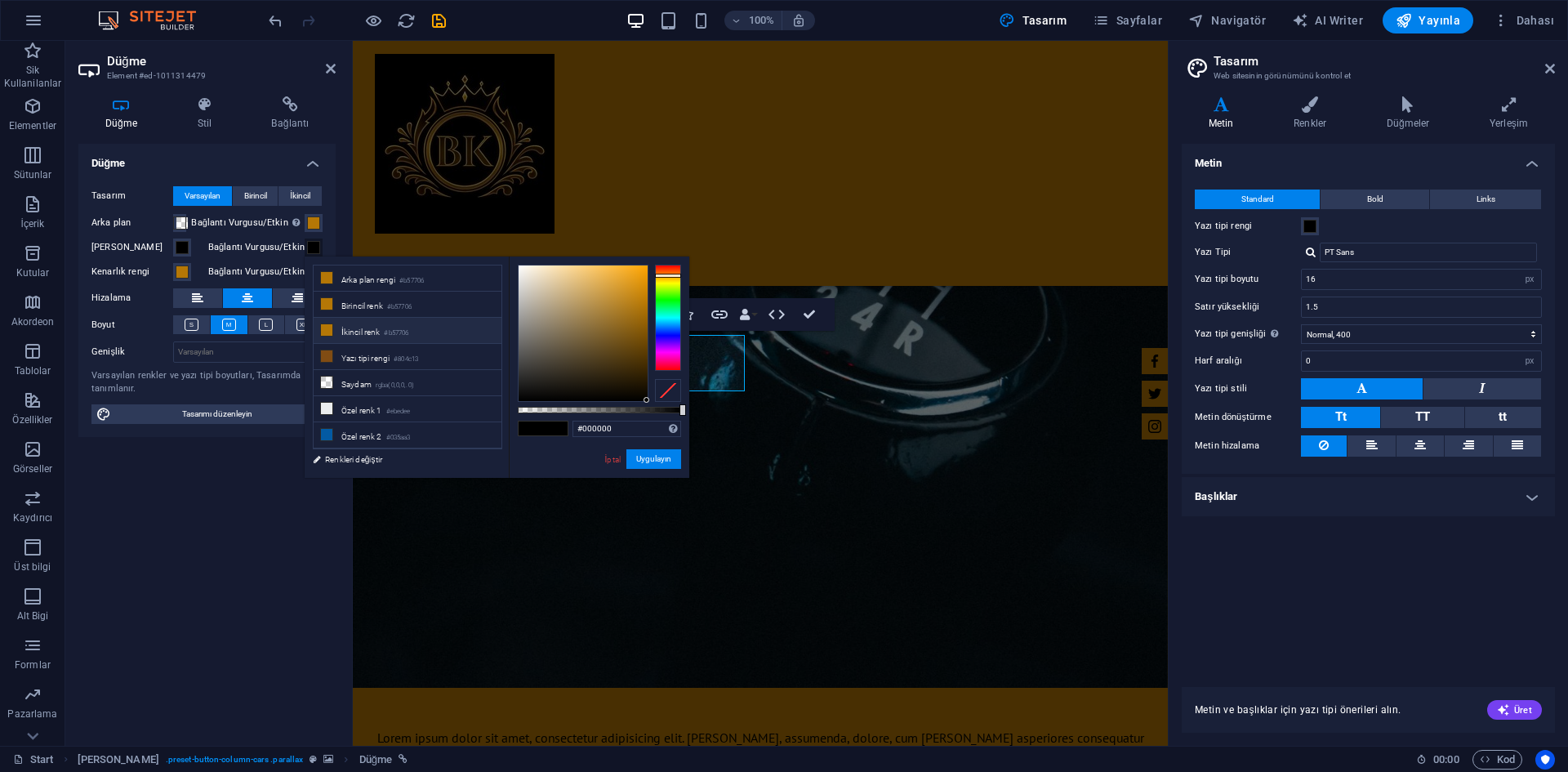
click at [386, 331] on li "İkincil renk #b57706" at bounding box center [408, 331] width 188 height 26
type input "#b57706"
click at [663, 462] on button "Uygulayın" at bounding box center [653, 459] width 55 height 20
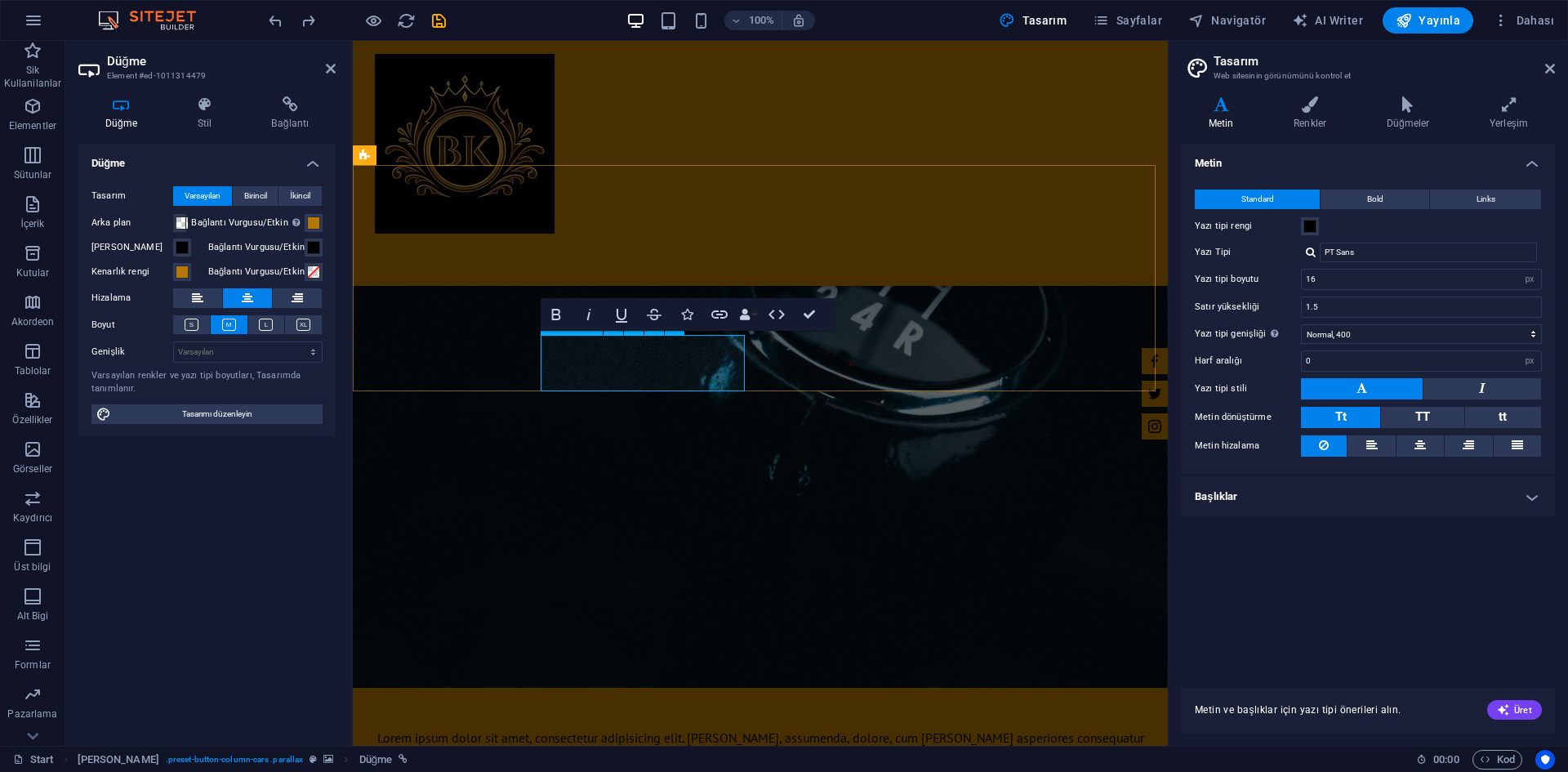
click at [186, 248] on span at bounding box center [182, 248] width 13 height 13
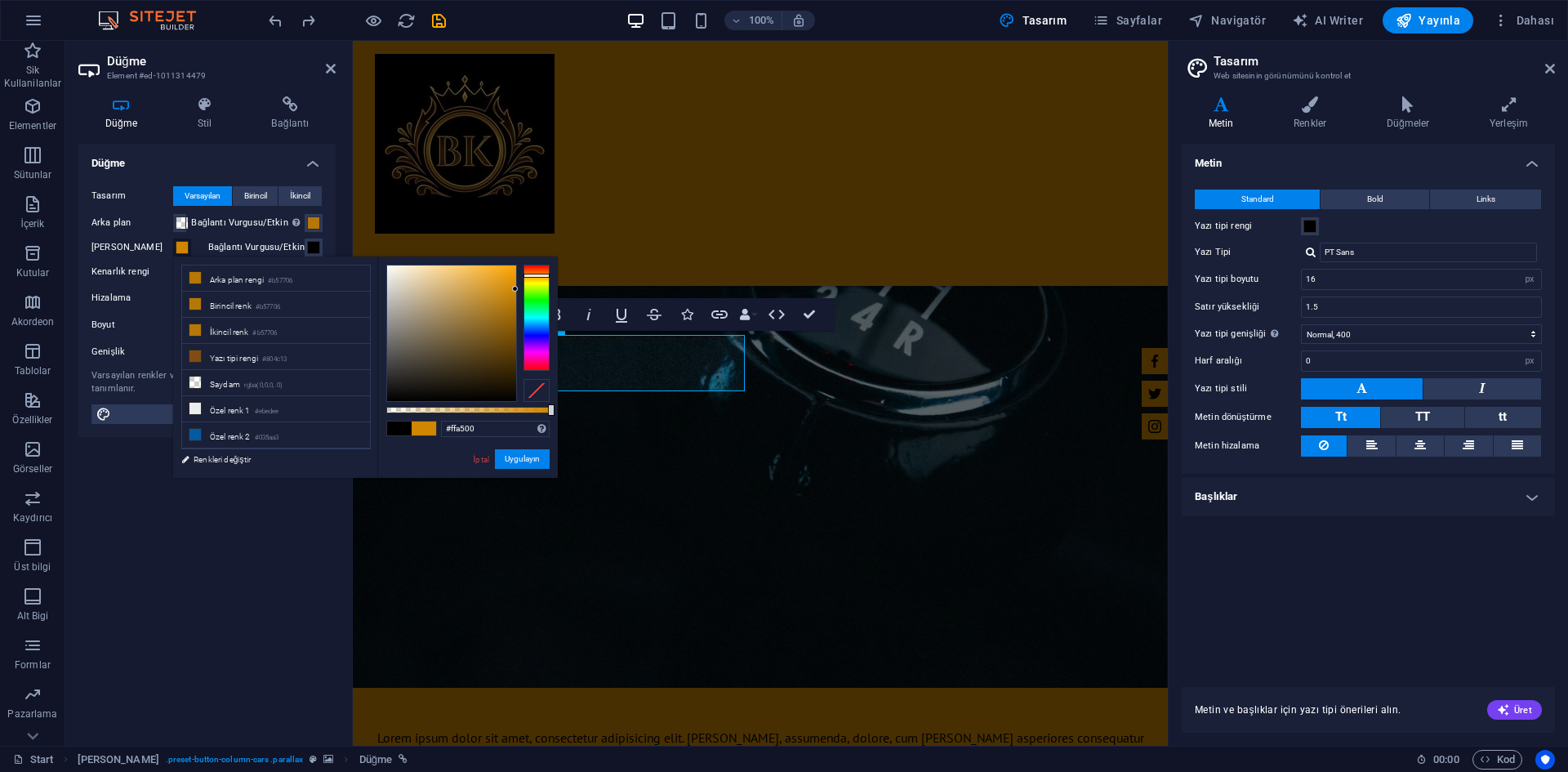
drag, startPoint x: 463, startPoint y: 348, endPoint x: 529, endPoint y: 239, distance: 127.4
click at [529, 239] on body "bkjant.com Start Sik Kullanilanlar Elementler Sütunlar İçerik Kutular Akordeon …" at bounding box center [784, 386] width 1568 height 772
click at [524, 464] on button "Uygulayın" at bounding box center [522, 459] width 55 height 20
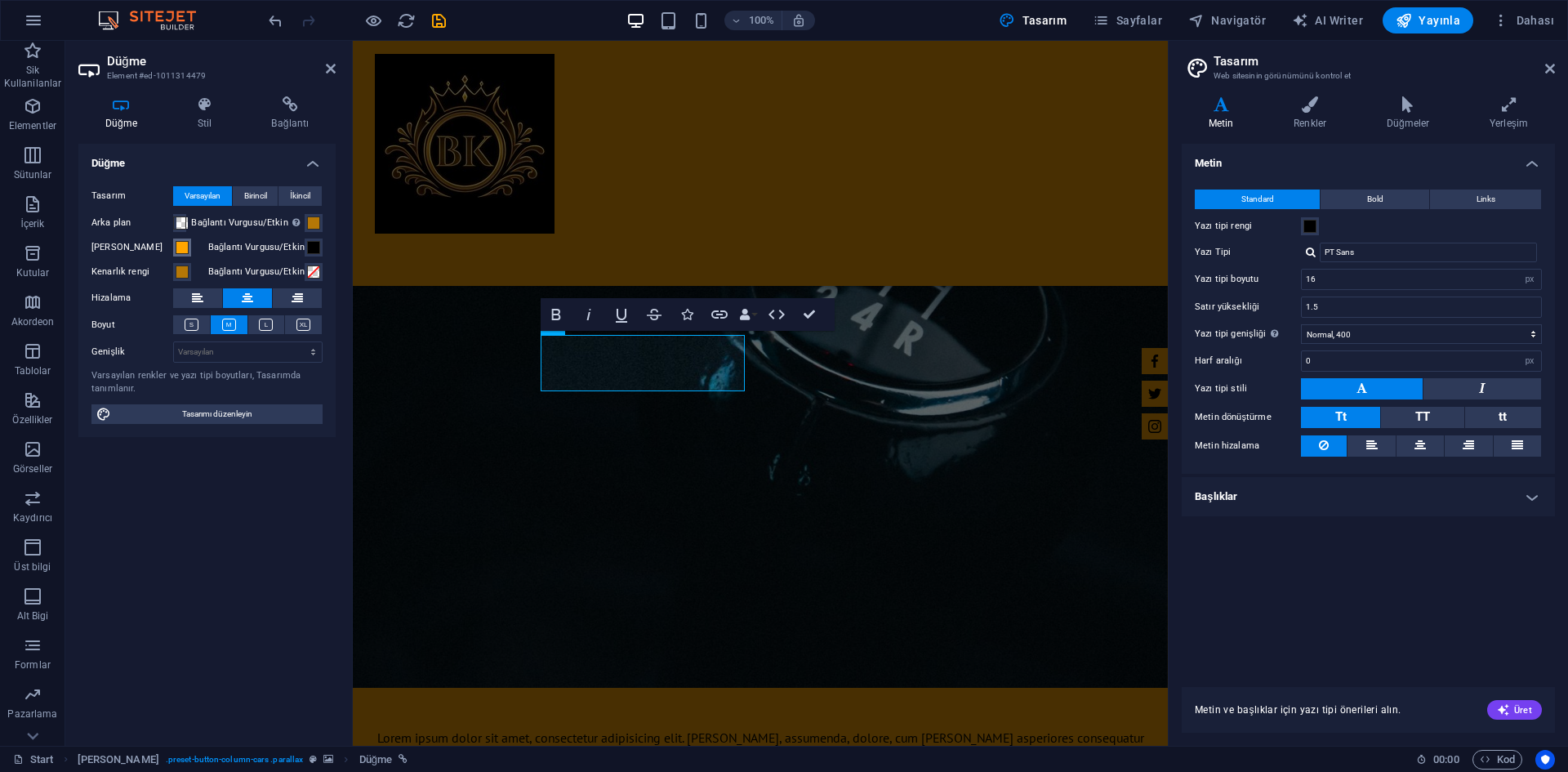
click at [187, 246] on span at bounding box center [182, 248] width 13 height 13
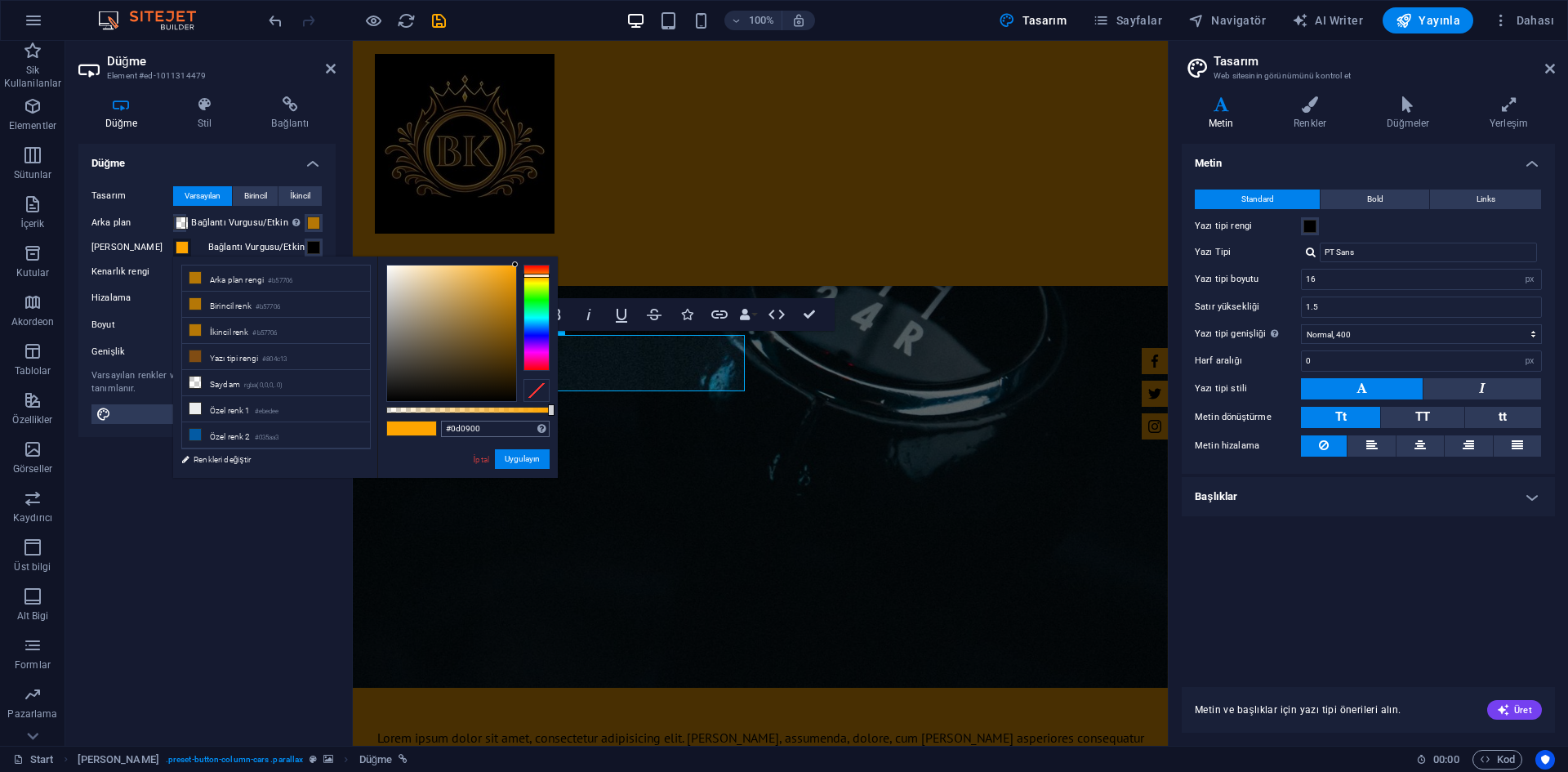
type input "#000000"
drag, startPoint x: 524, startPoint y: 420, endPoint x: 529, endPoint y: 442, distance: 22.6
click at [529, 442] on div "#000000 Desteklenen biçimler #0852ed rgb(8, 82, 237) rgba(8, 82, 237, %90) hsv(…" at bounding box center [468, 485] width 181 height 458
drag, startPoint x: 527, startPoint y: 467, endPoint x: 216, endPoint y: 382, distance: 322.4
click at [527, 467] on button "Uygulayın" at bounding box center [522, 459] width 55 height 20
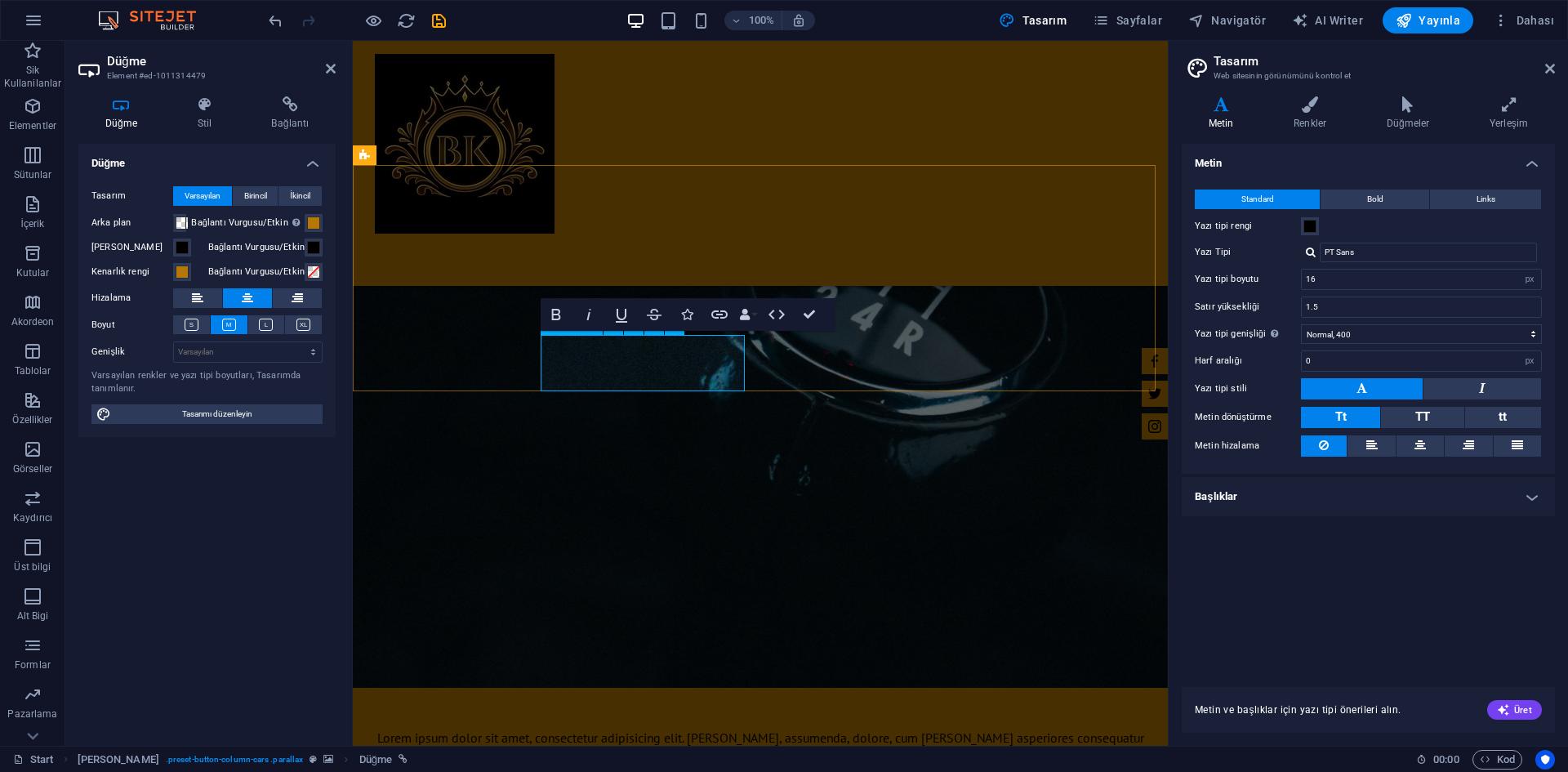
drag, startPoint x: 699, startPoint y: 366, endPoint x: 747, endPoint y: 342, distance: 53.7
drag, startPoint x: 805, startPoint y: 311, endPoint x: 683, endPoint y: 357, distance: 130.4
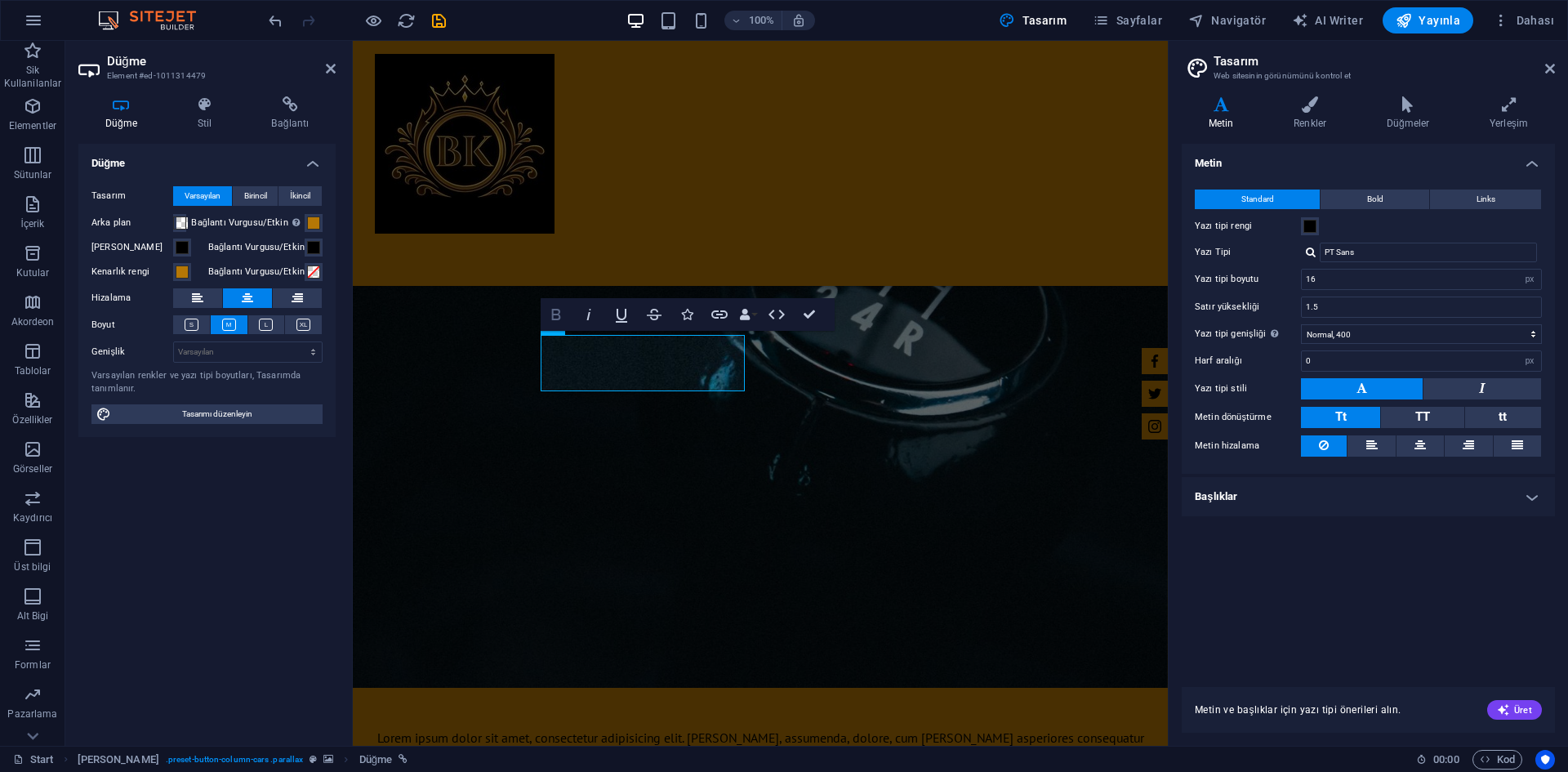
click at [560, 317] on icon "button" at bounding box center [557, 315] width 20 height 20
click at [186, 325] on icon at bounding box center [191, 325] width 14 height 13
click at [230, 325] on icon at bounding box center [229, 325] width 14 height 13
click at [273, 328] on icon at bounding box center [265, 325] width 14 height 13
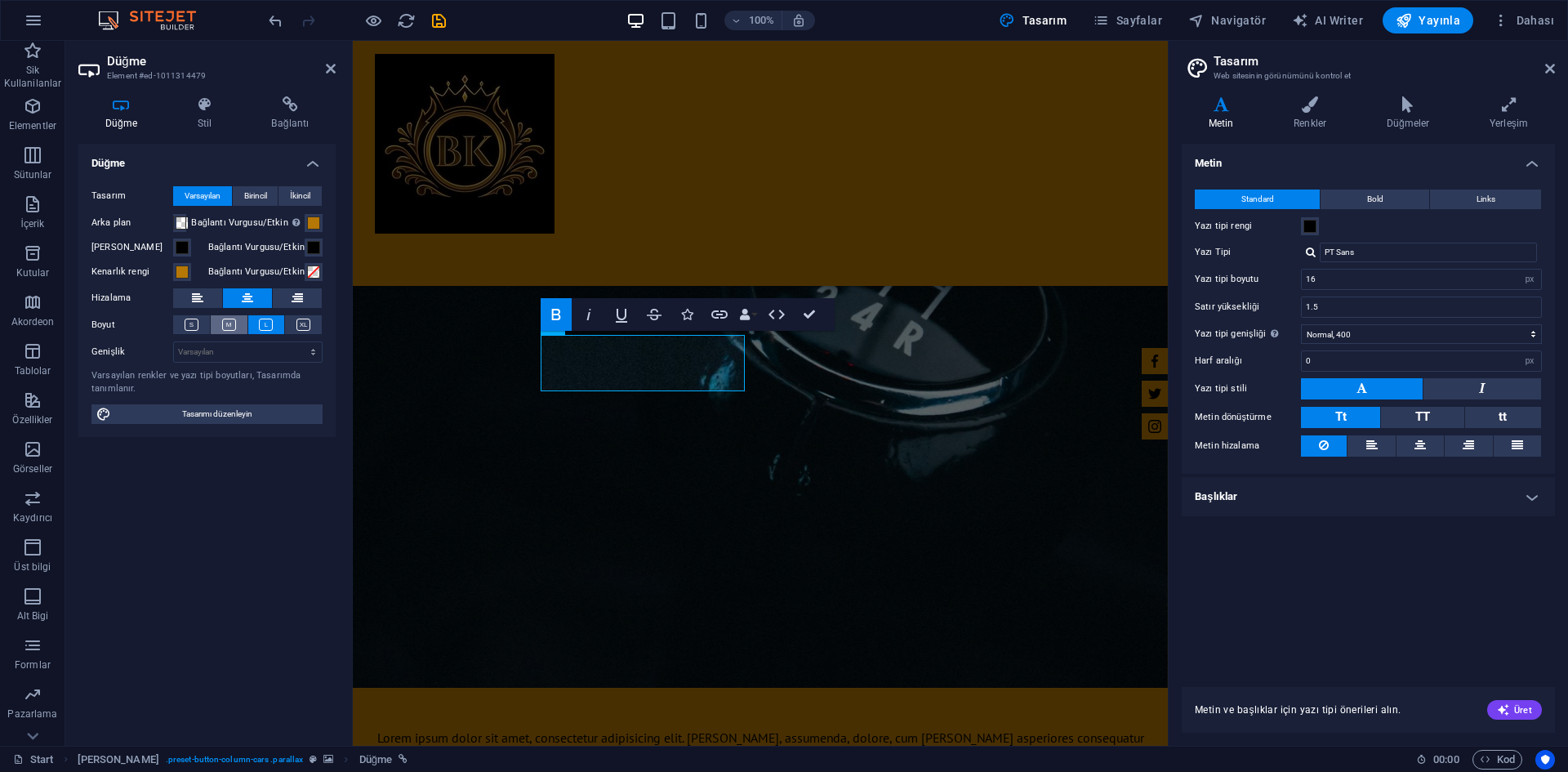
click at [232, 328] on icon at bounding box center [229, 325] width 14 height 13
click at [232, 114] on h4 "Stil" at bounding box center [208, 114] width 74 height 34
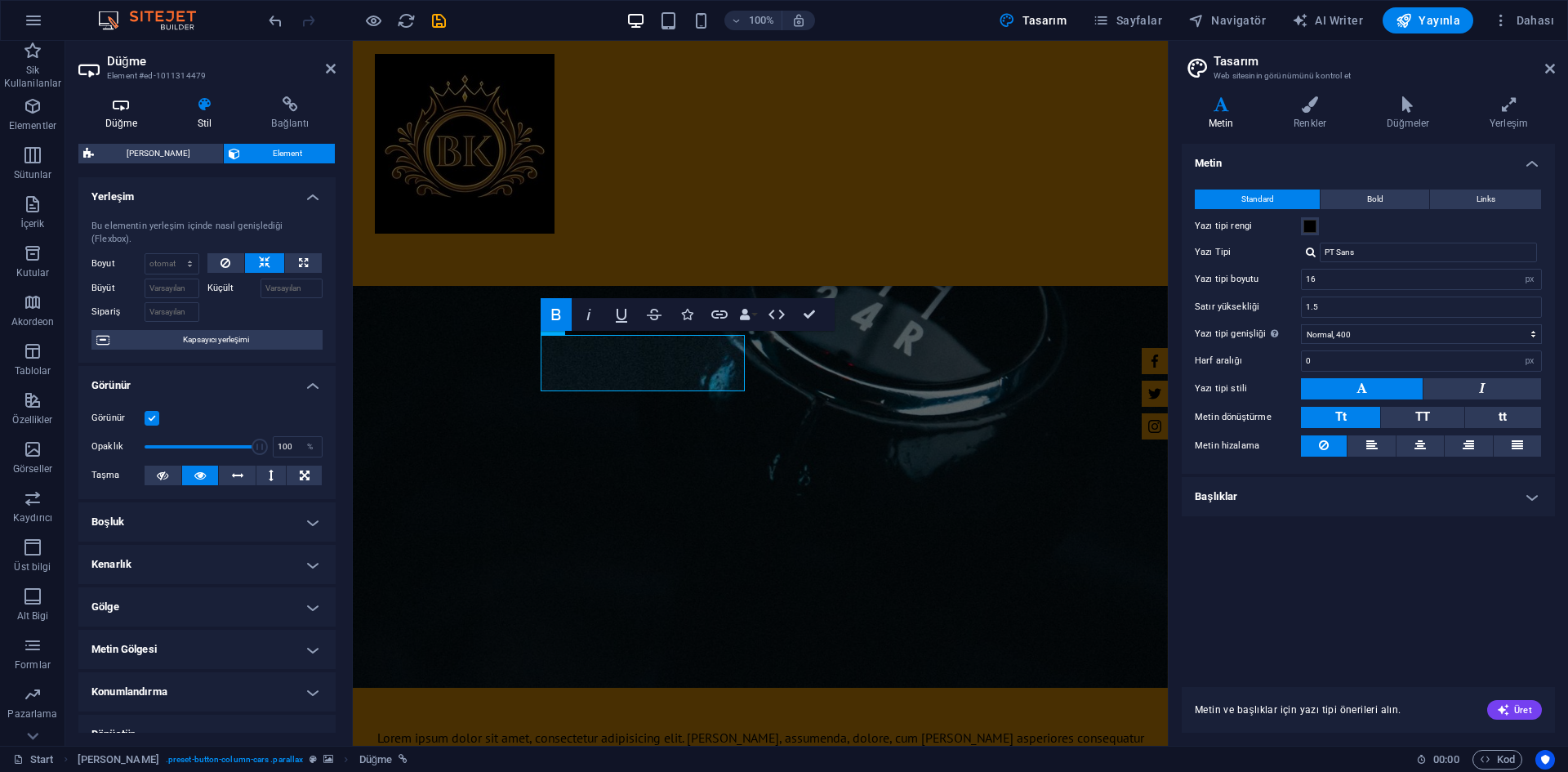
click at [118, 110] on icon at bounding box center [121, 105] width 86 height 16
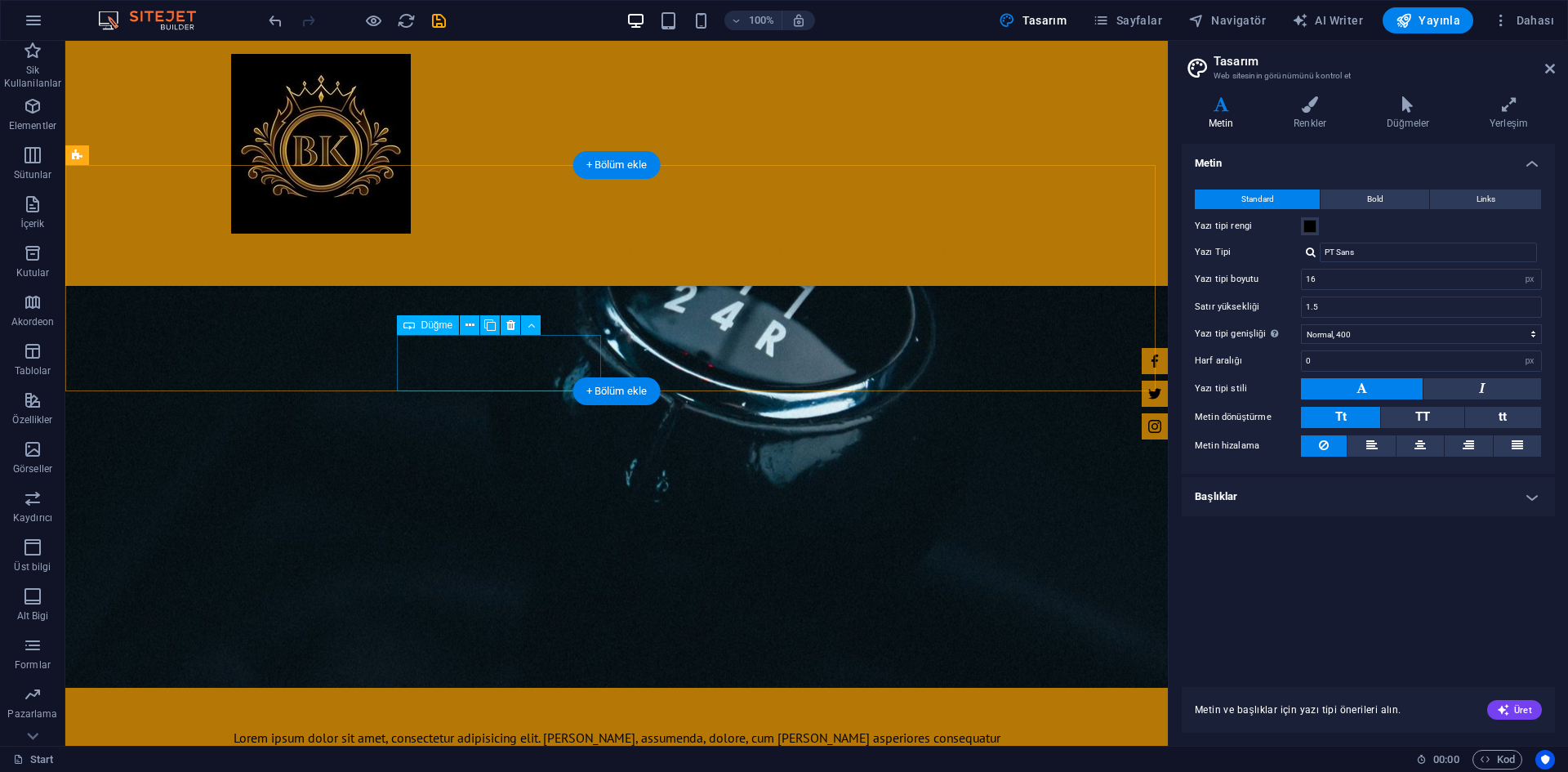
click at [420, 328] on div "Düğme" at bounding box center [428, 325] width 63 height 20
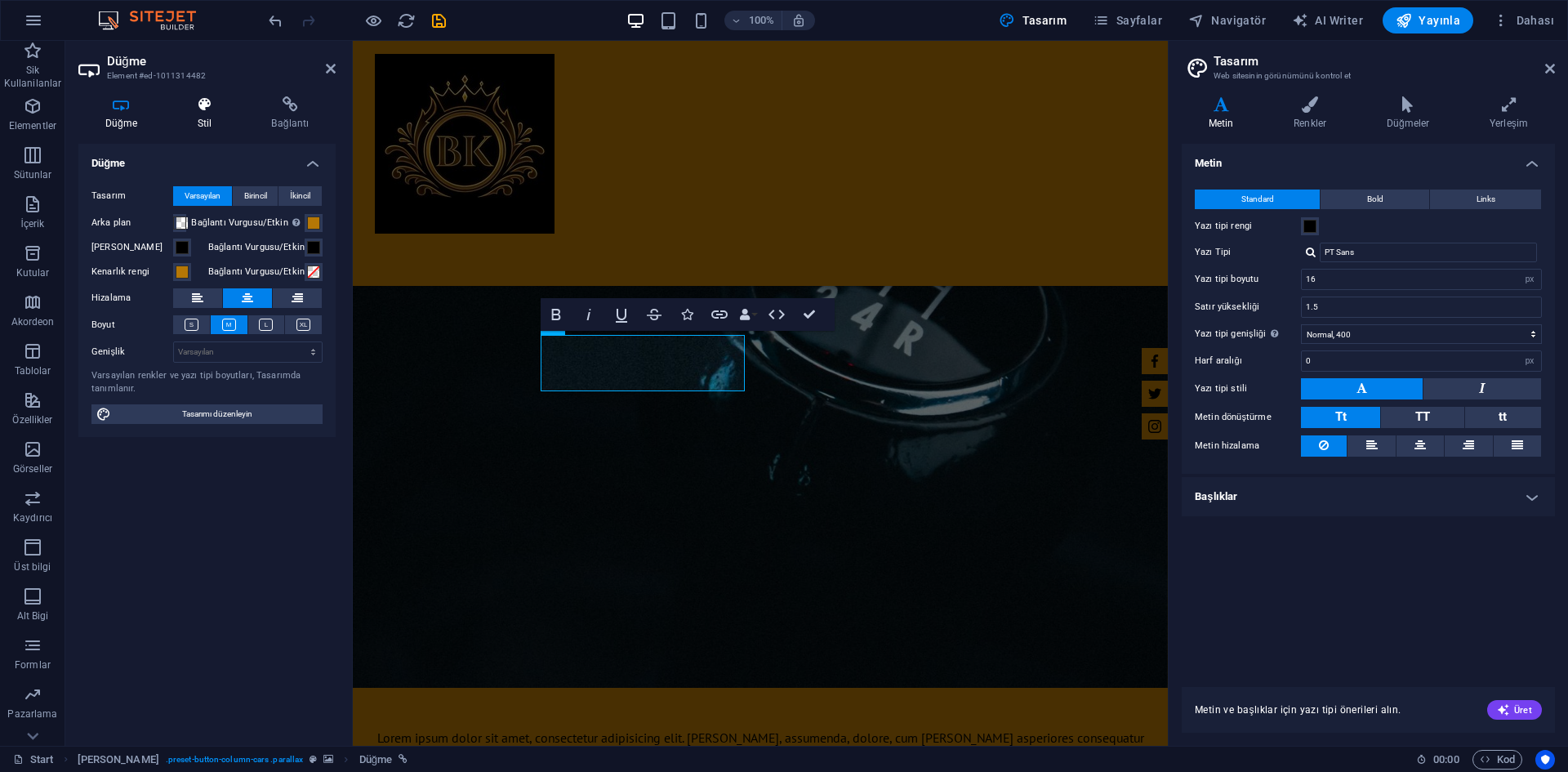
click at [216, 98] on icon at bounding box center [204, 105] width 68 height 16
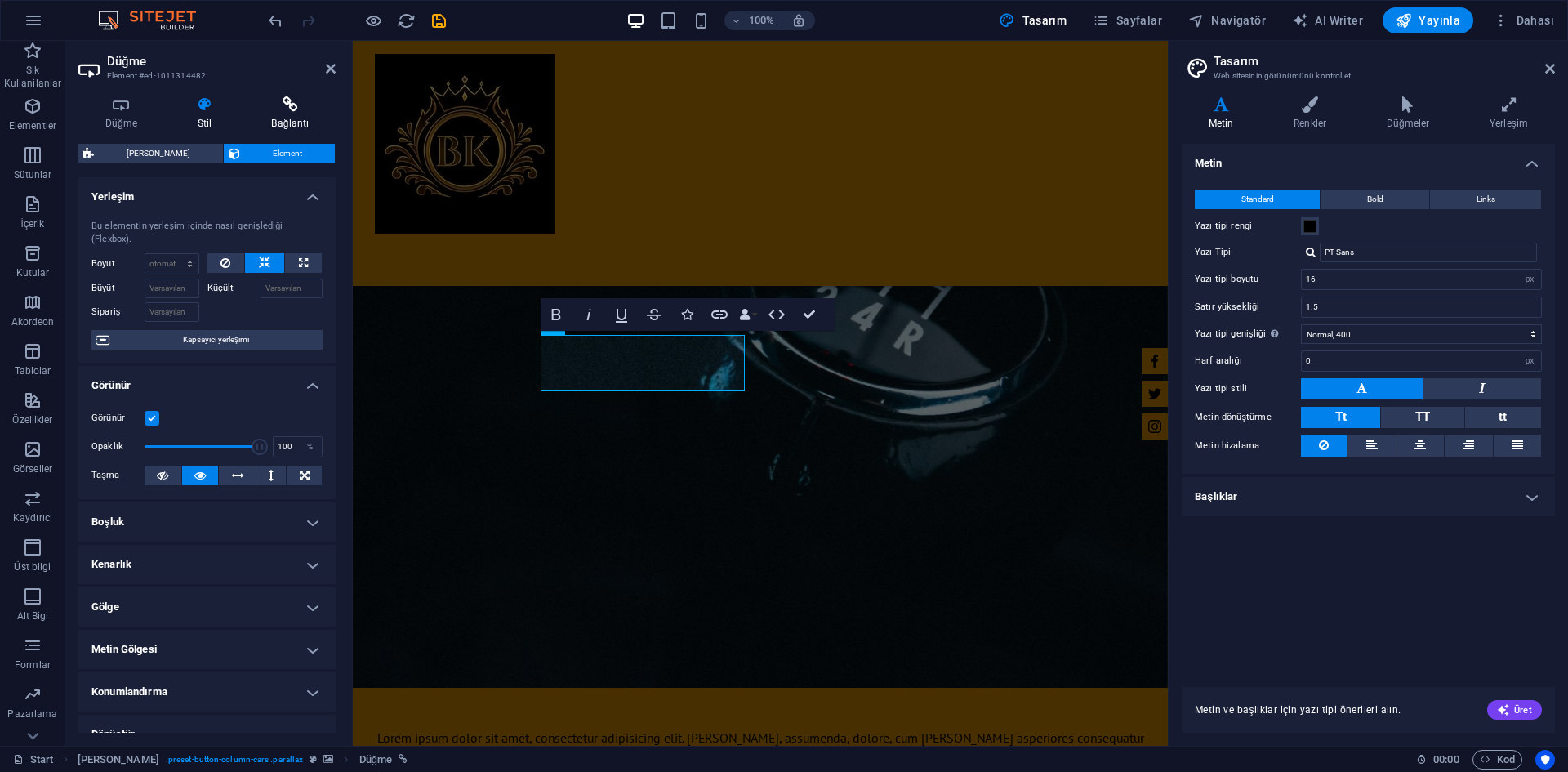
click at [289, 118] on h4 "Bağlantı" at bounding box center [290, 114] width 90 height 34
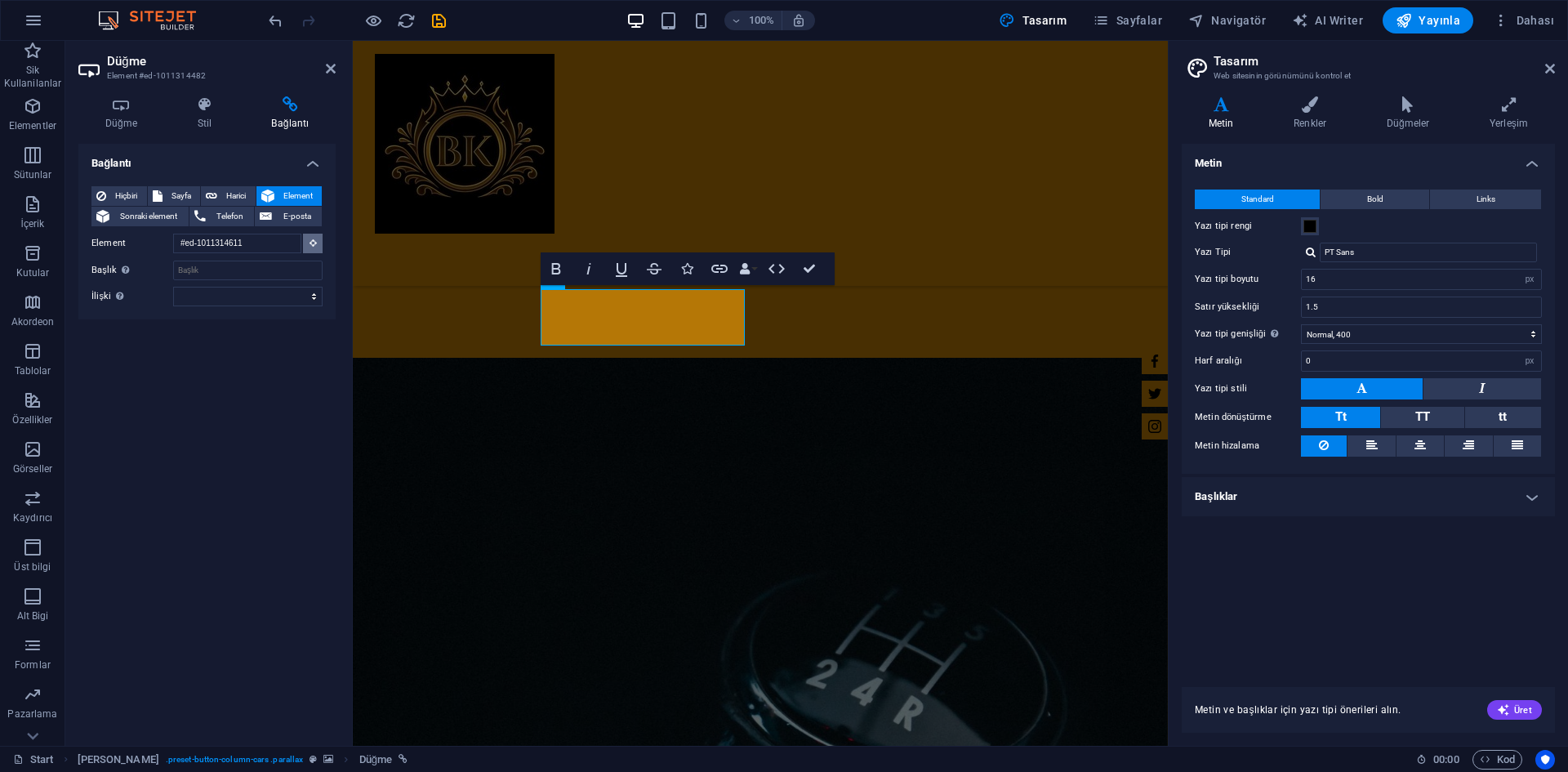
scroll to position [2068, 0]
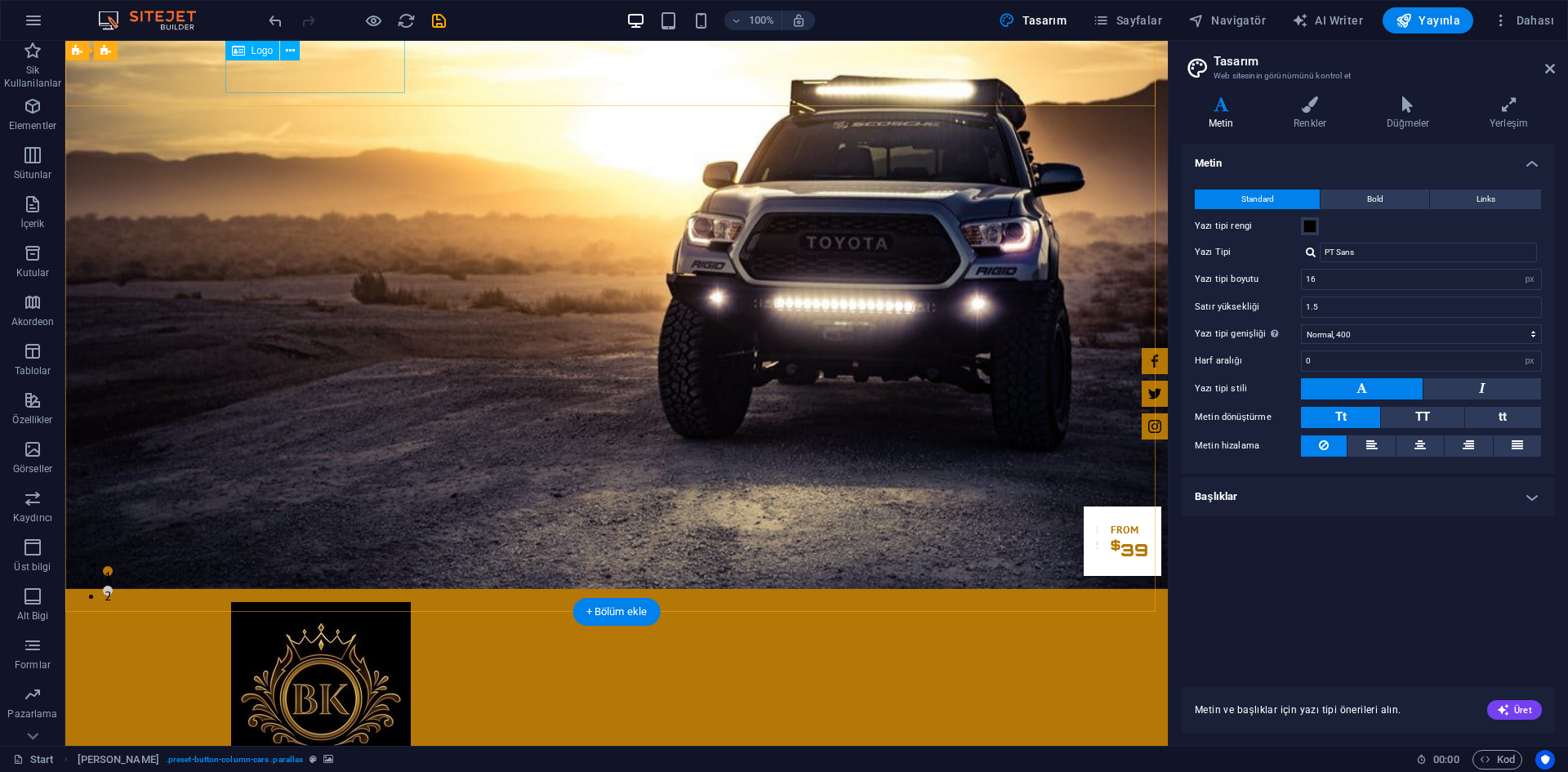
scroll to position [0, 0]
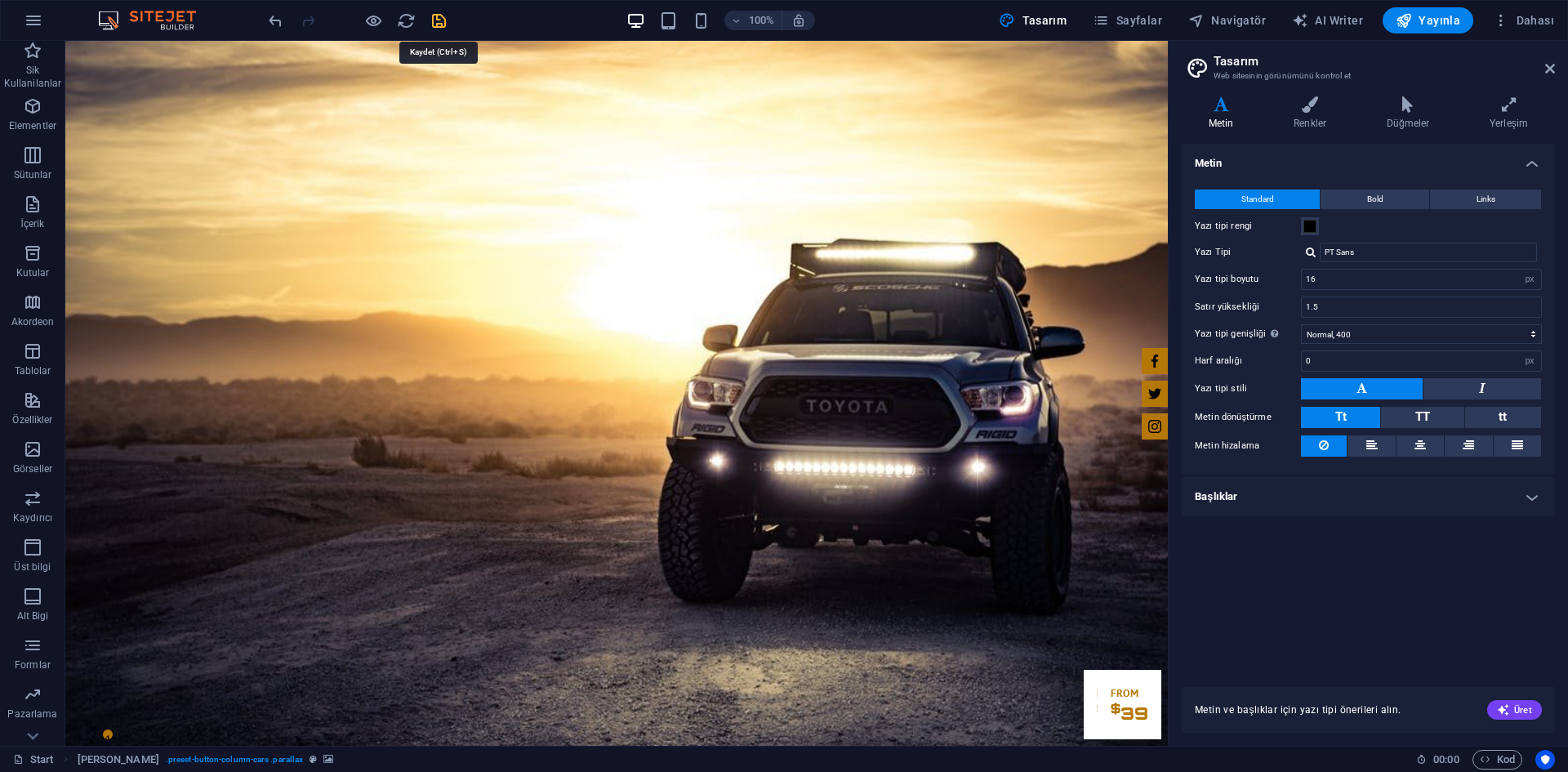
click at [440, 18] on icon "save" at bounding box center [438, 21] width 19 height 19
checkbox input "false"
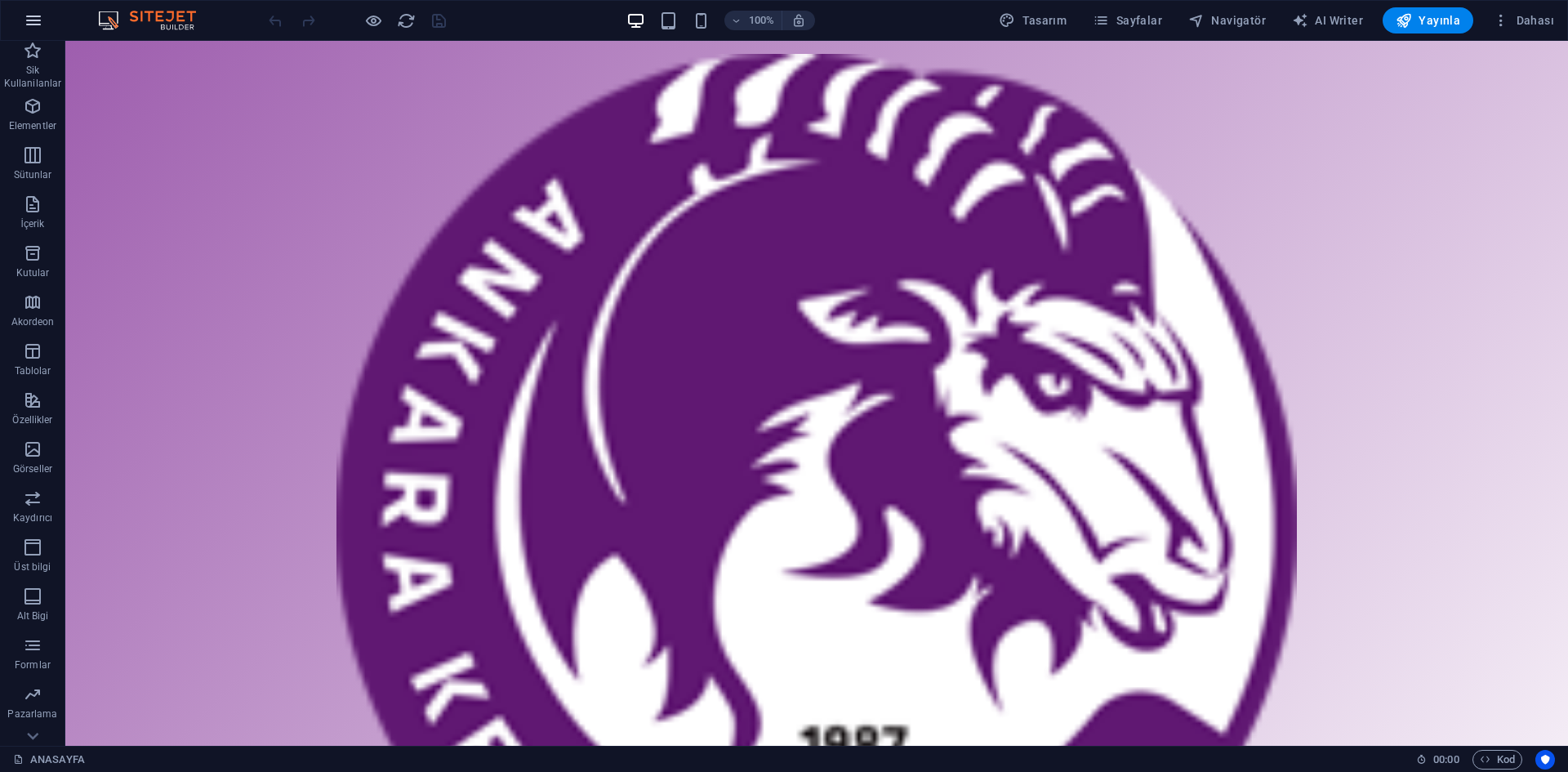
click at [42, 13] on button "button" at bounding box center [33, 20] width 39 height 39
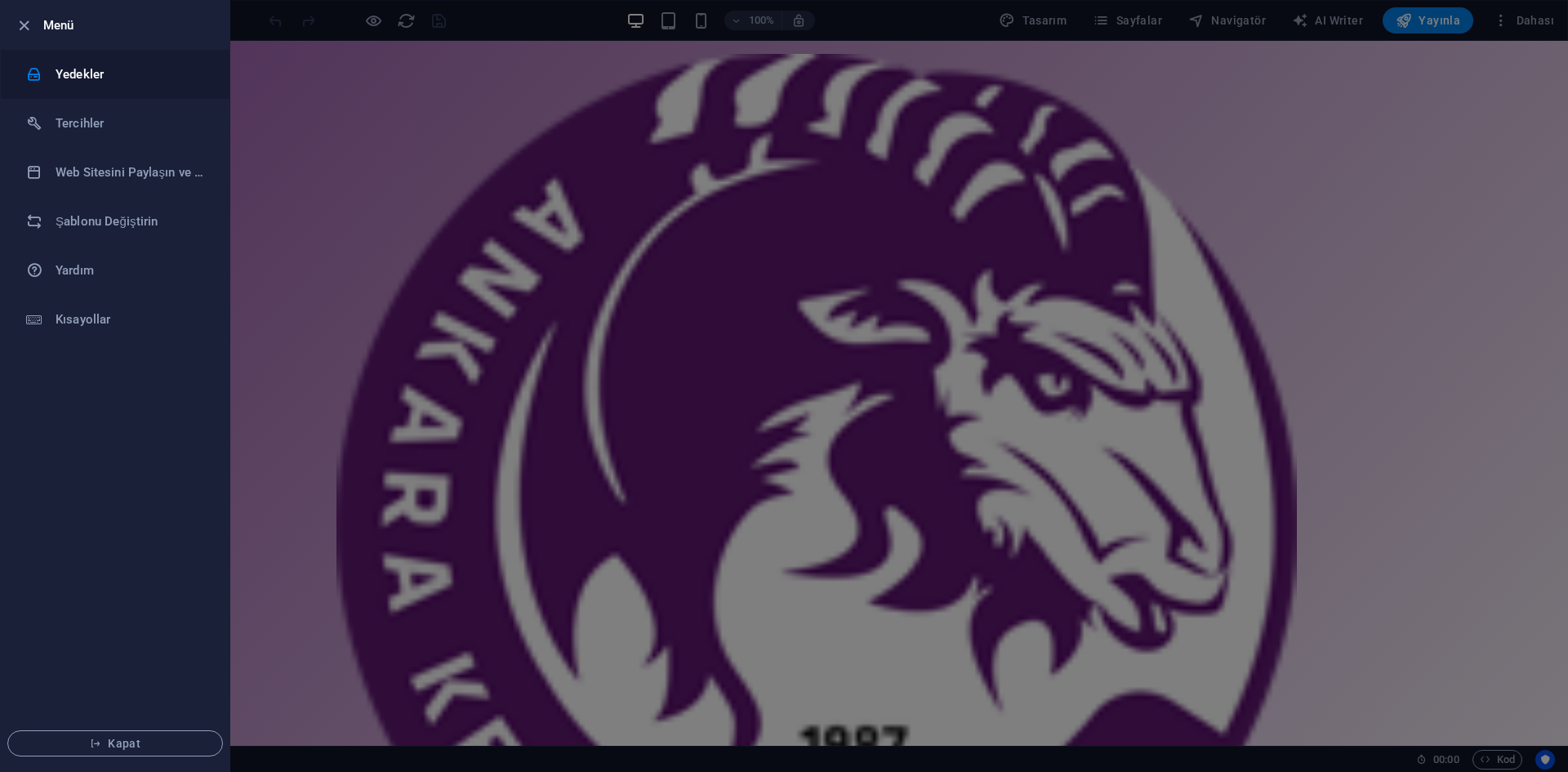
click at [101, 70] on h6 "Yedekler" at bounding box center [130, 74] width 151 height 20
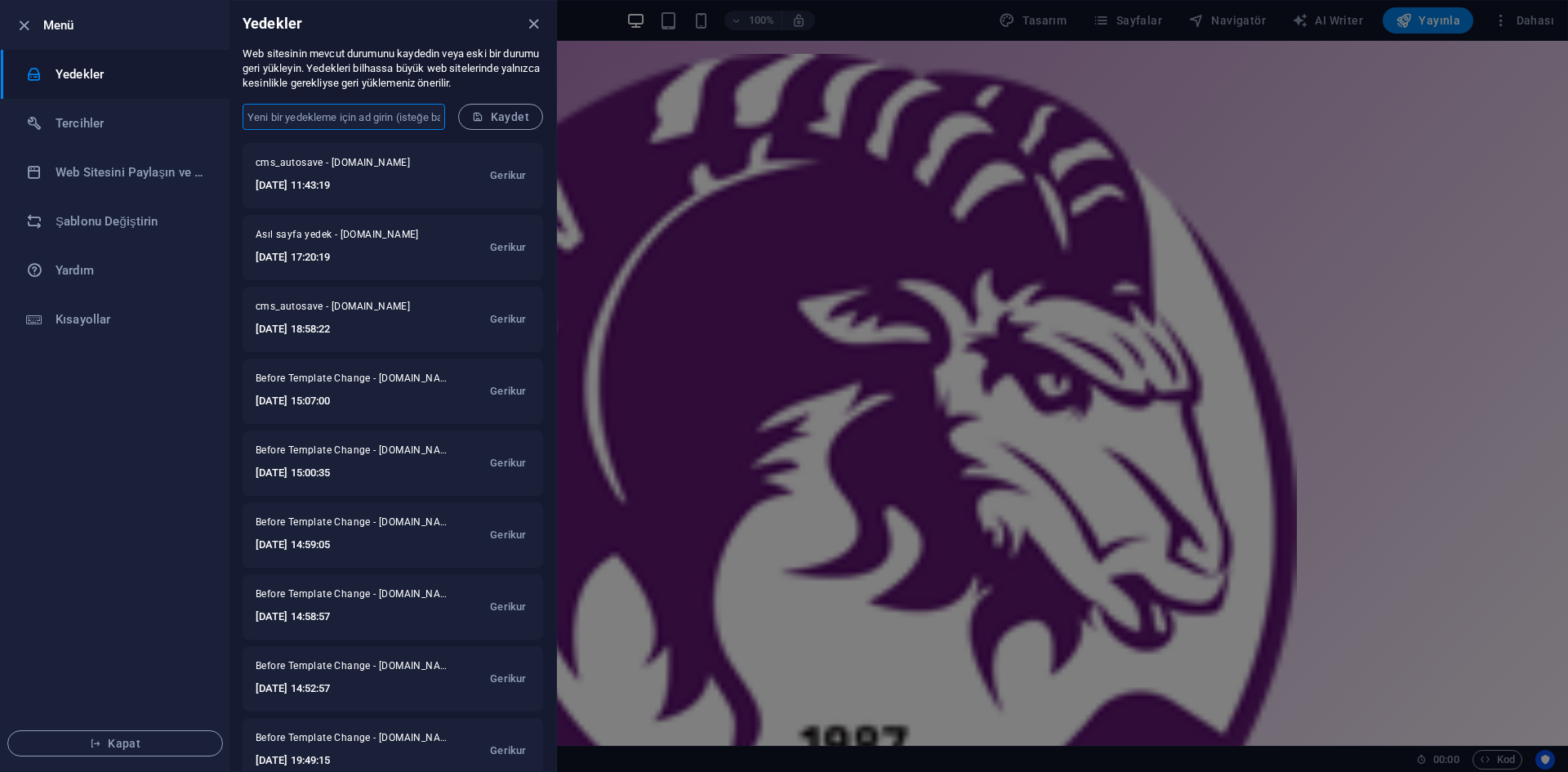
click at [396, 115] on input "text" at bounding box center [343, 117] width 202 height 26
type input "s"
type input "SON YEDEK"
click at [495, 123] on span "Kaydet" at bounding box center [500, 117] width 57 height 13
click at [128, 175] on h6 "Web Sitesini Paylaşın ve Kopyalayın" at bounding box center [130, 173] width 151 height 20
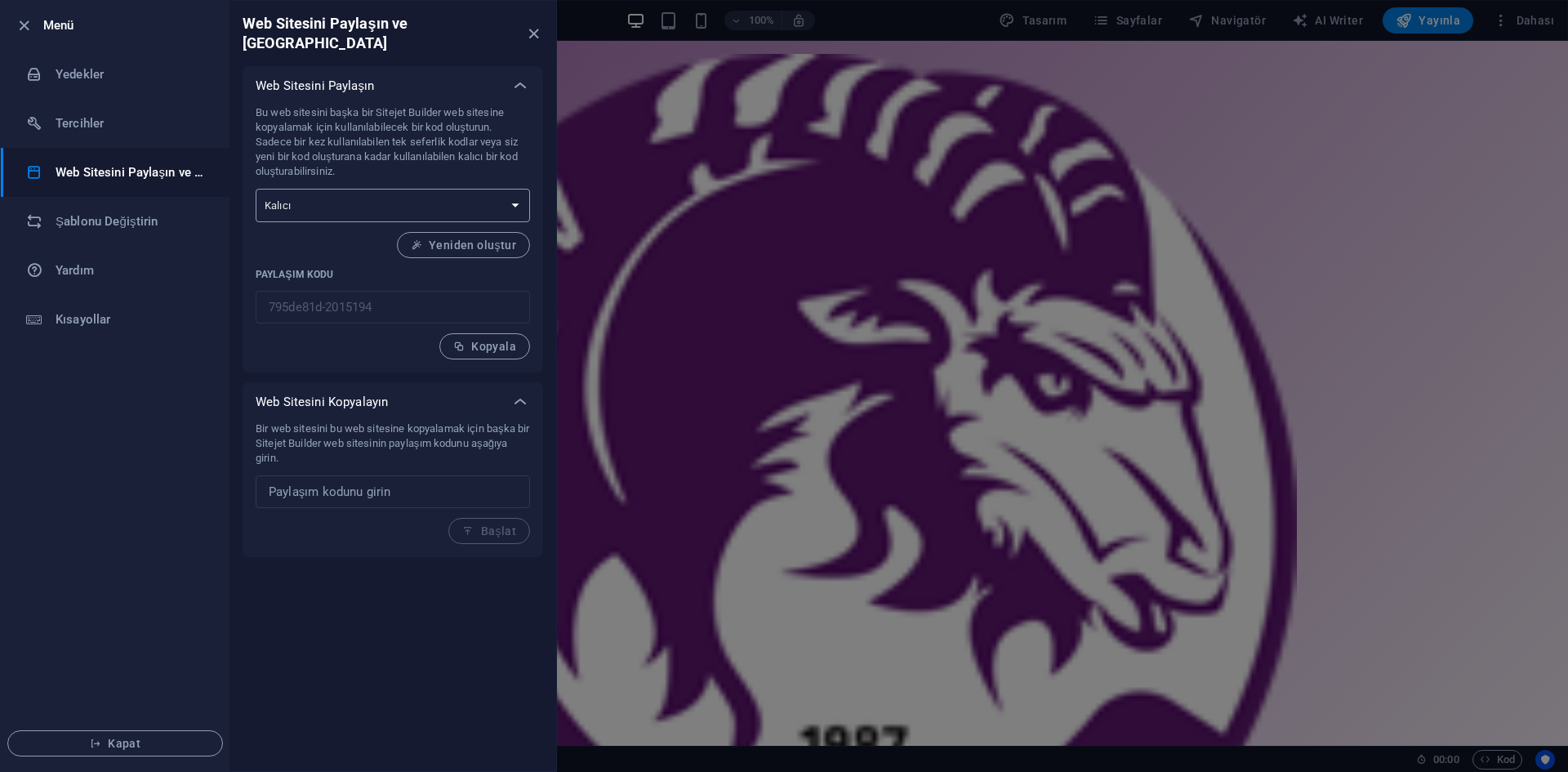
click at [320, 189] on select "Tek seferlik Kalıcı" at bounding box center [393, 205] width 275 height 33
select select "onetime"
click at [256, 189] on select "Tek seferlik Kalıcı" at bounding box center [393, 205] width 275 height 33
click at [501, 239] on span "Üret" at bounding box center [495, 245] width 42 height 13
type input "04daeeed-2015194"
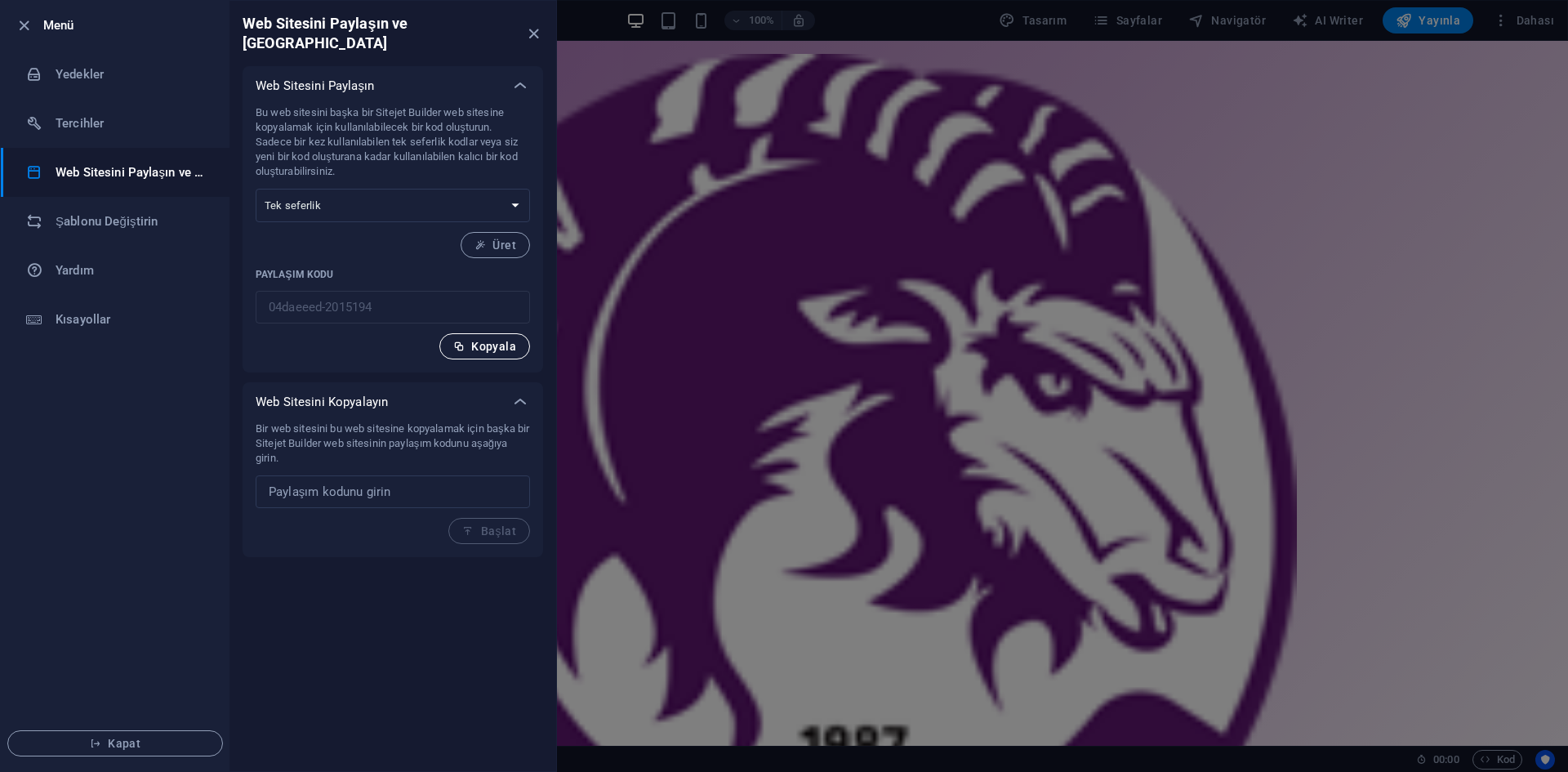
click at [496, 340] on span "Kopyala" at bounding box center [485, 346] width 63 height 13
click at [646, 145] on div at bounding box center [784, 386] width 1568 height 772
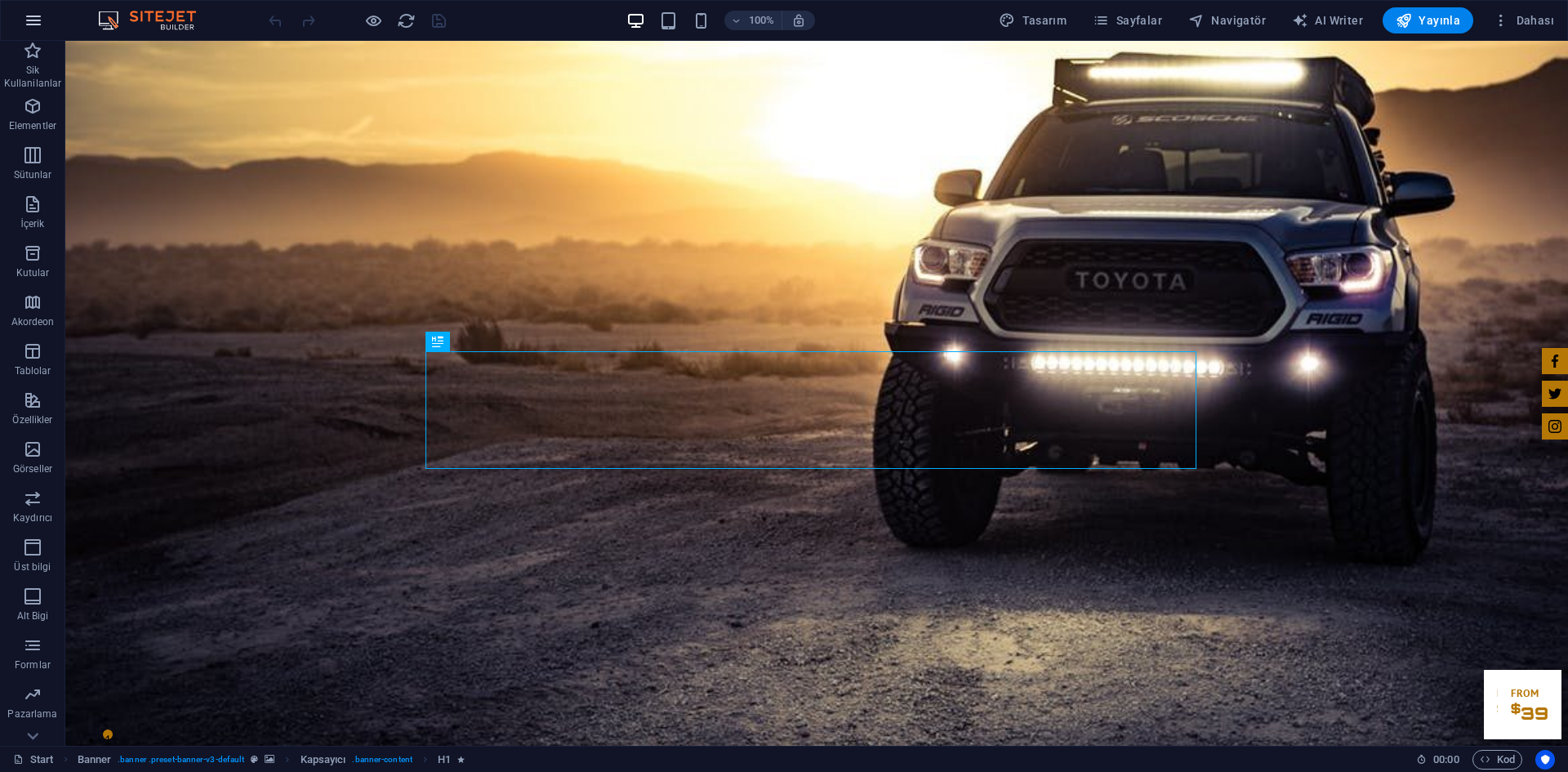
click at [24, 31] on button "button" at bounding box center [33, 20] width 39 height 39
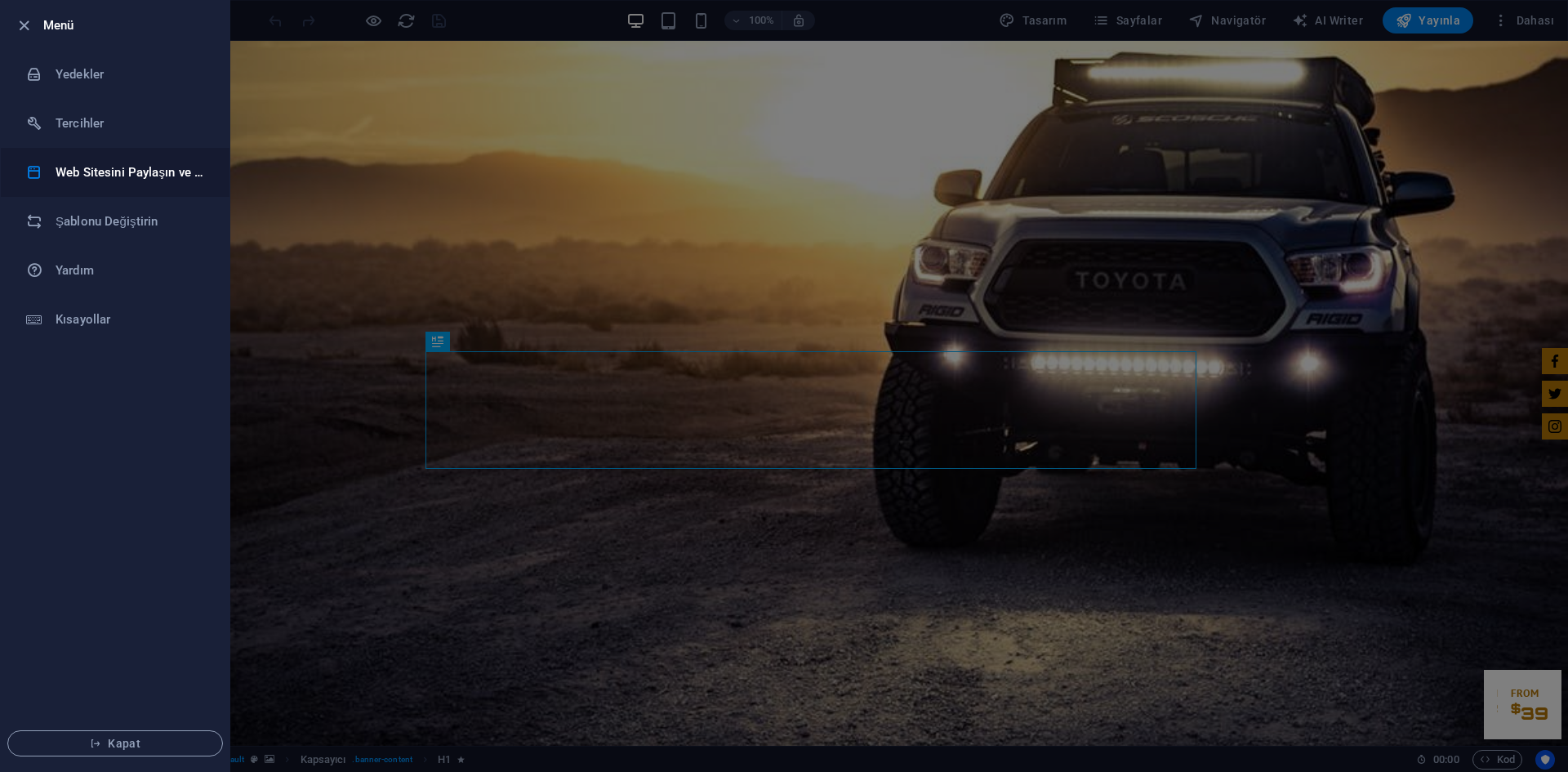
click at [102, 174] on h6 "Web Sitesini Paylaşın ve [GEOGRAPHIC_DATA]" at bounding box center [130, 173] width 151 height 20
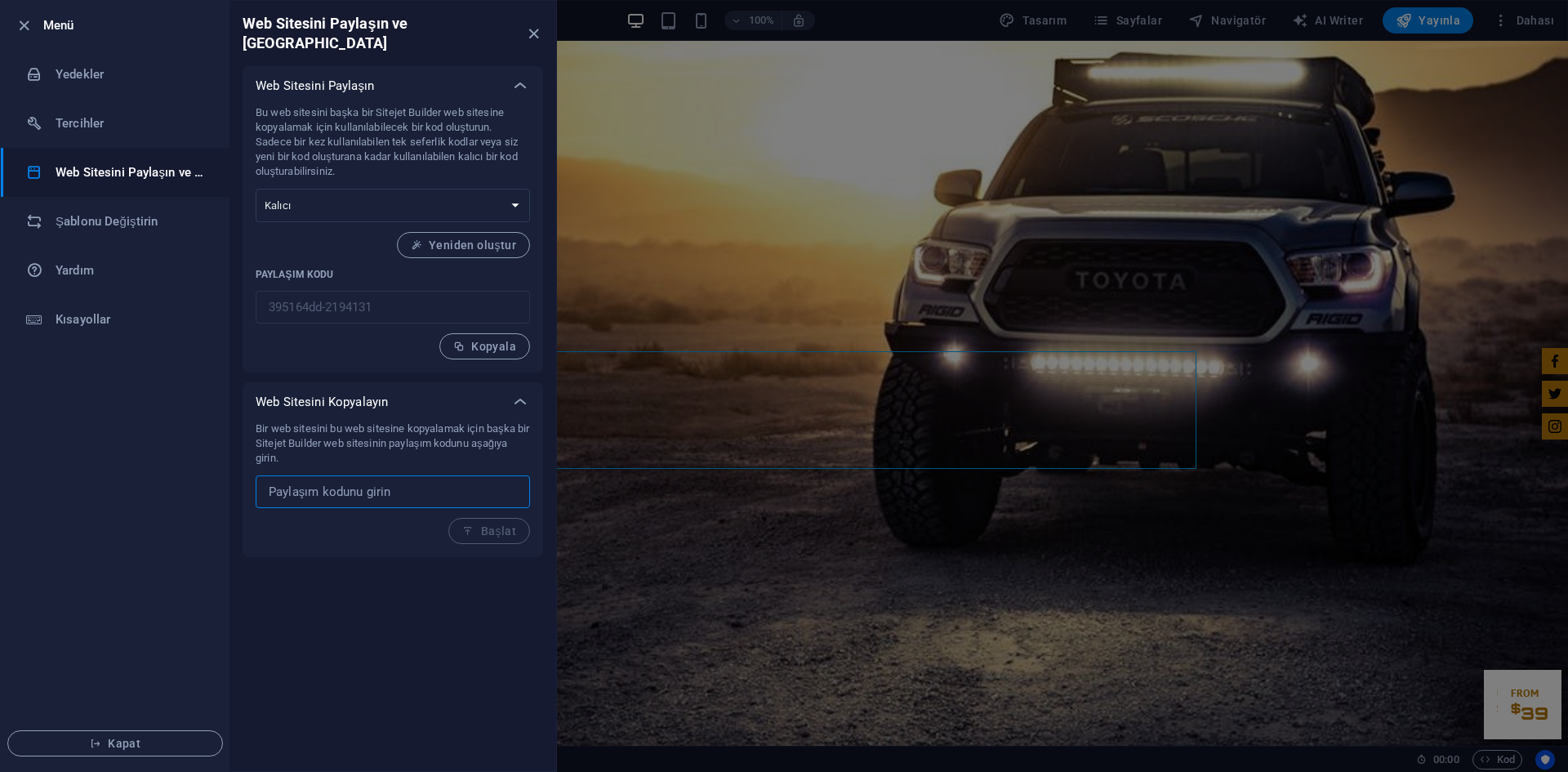
click at [347, 475] on input "text" at bounding box center [393, 492] width 275 height 33
paste input "04daeeed-2015194"
type input "04daeeed-2015194"
click at [489, 524] on span "Başlat" at bounding box center [490, 531] width 54 height 13
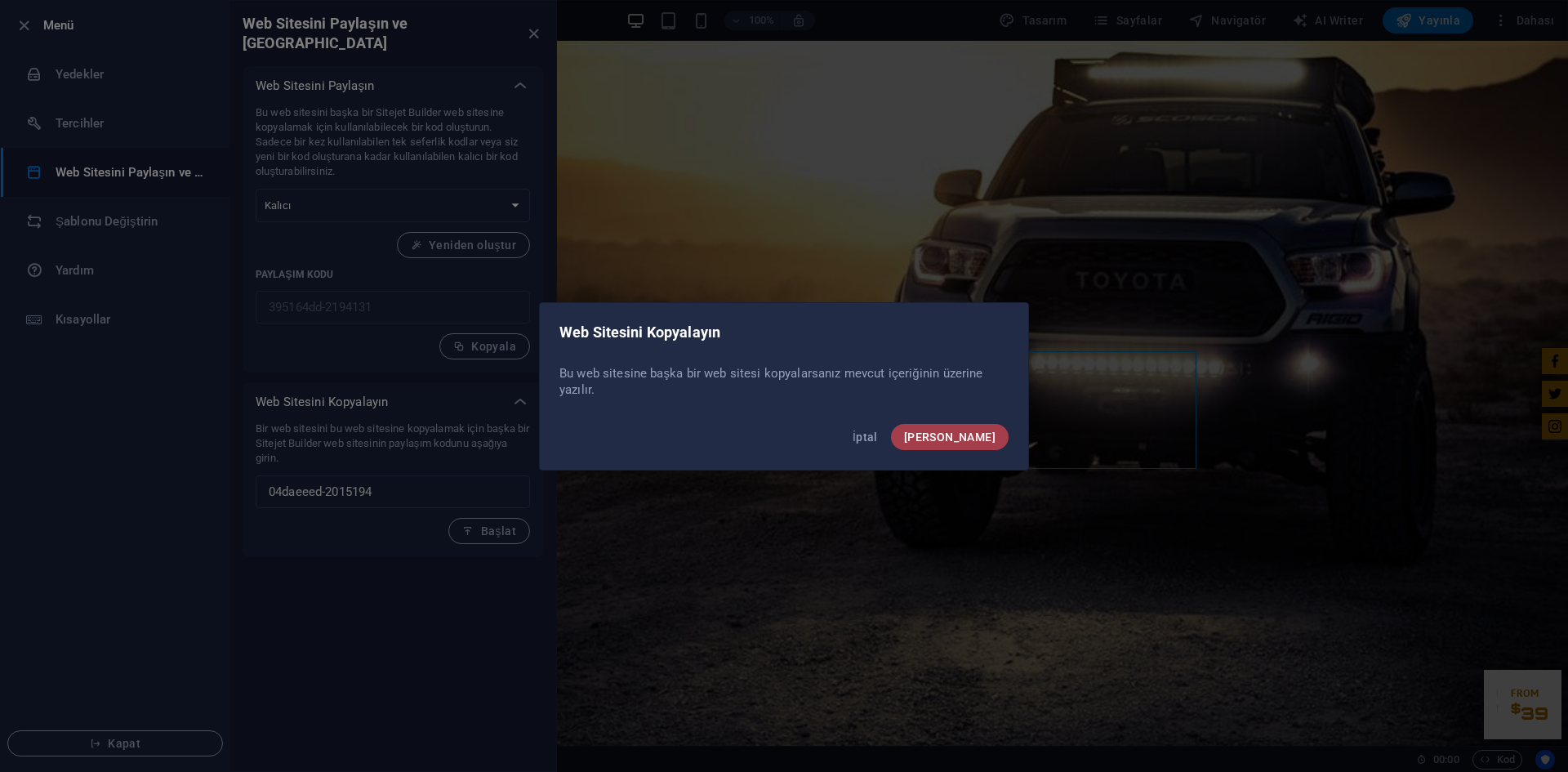
click at [981, 444] on button "Onayla" at bounding box center [950, 437] width 117 height 26
click at [967, 437] on span "Onayla" at bounding box center [940, 437] width 111 height 13
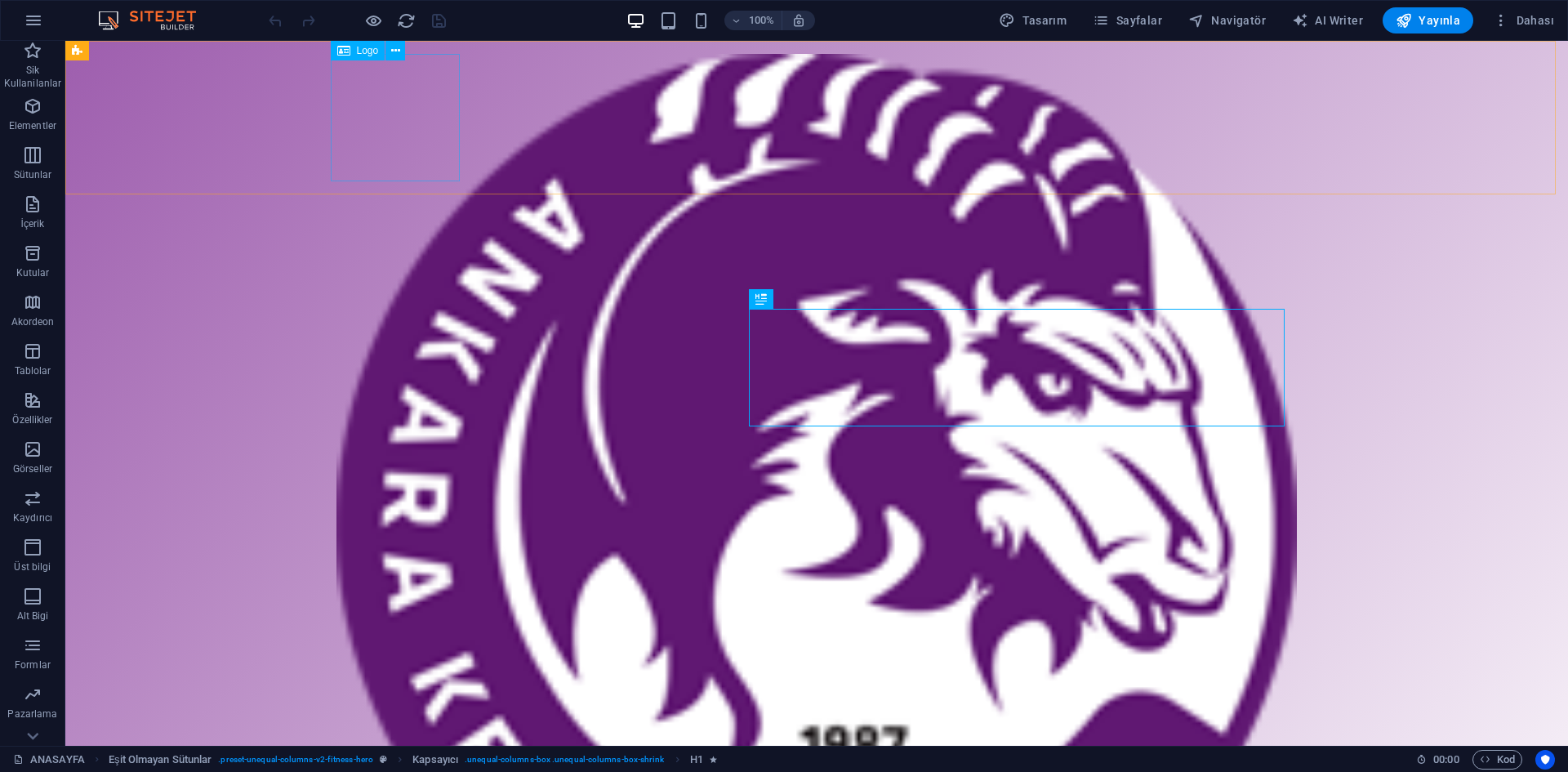
click at [406, 111] on div at bounding box center [816, 529] width 961 height 950
select select "%"
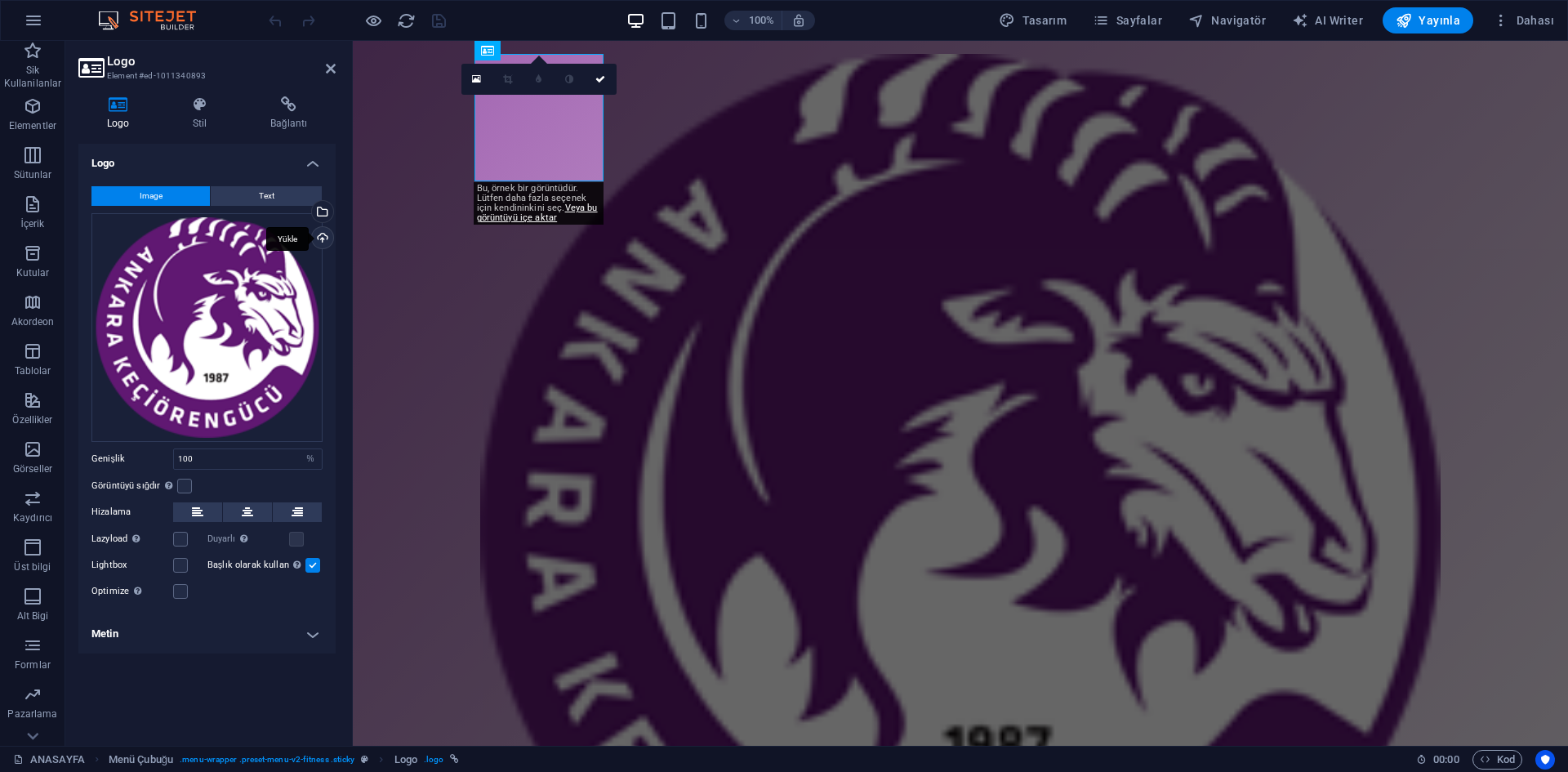
click at [324, 236] on div "Yükle" at bounding box center [321, 239] width 24 height 24
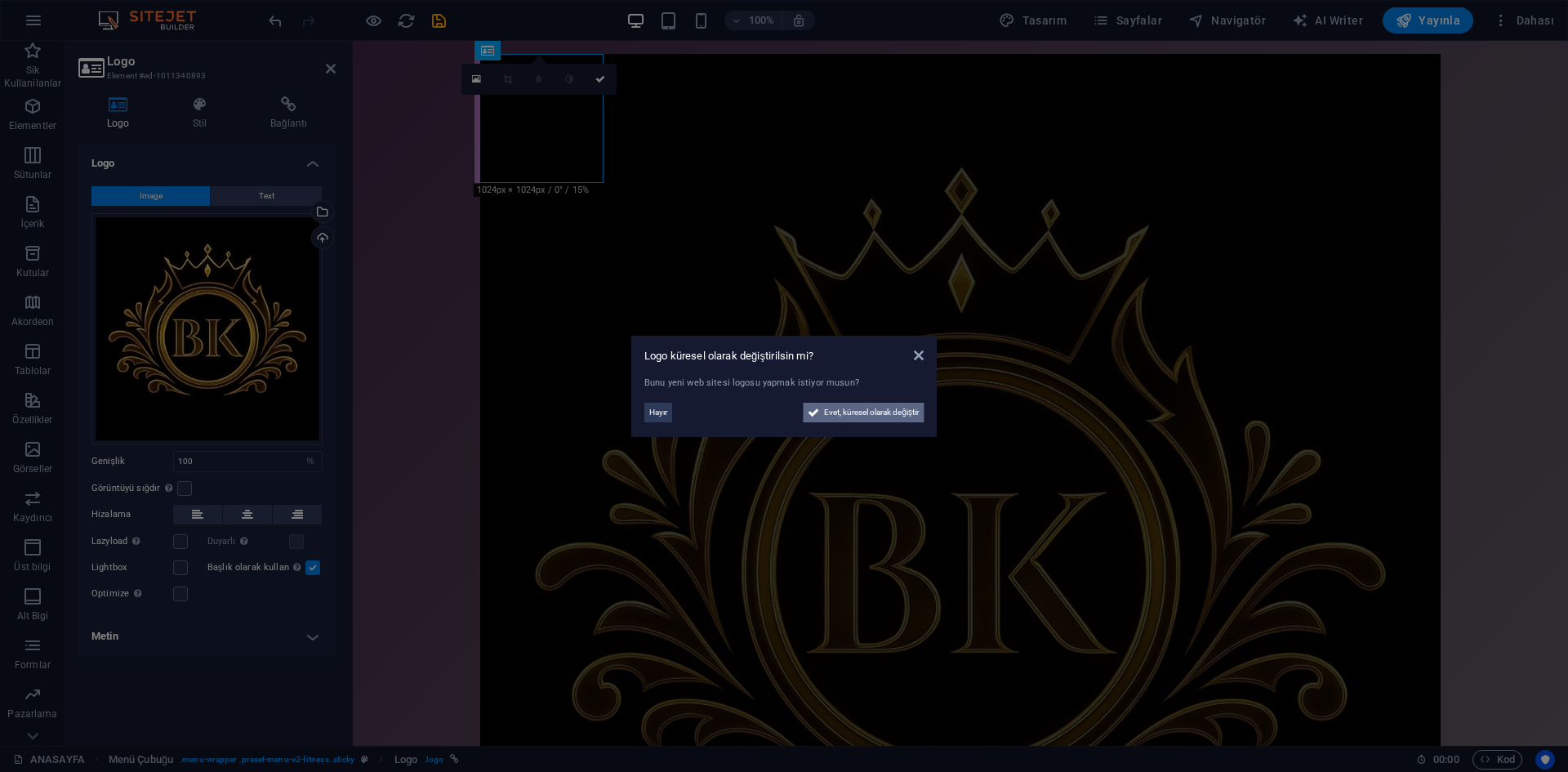
click at [855, 410] on span "Evet, küresel olarak değiştir" at bounding box center [871, 413] width 95 height 20
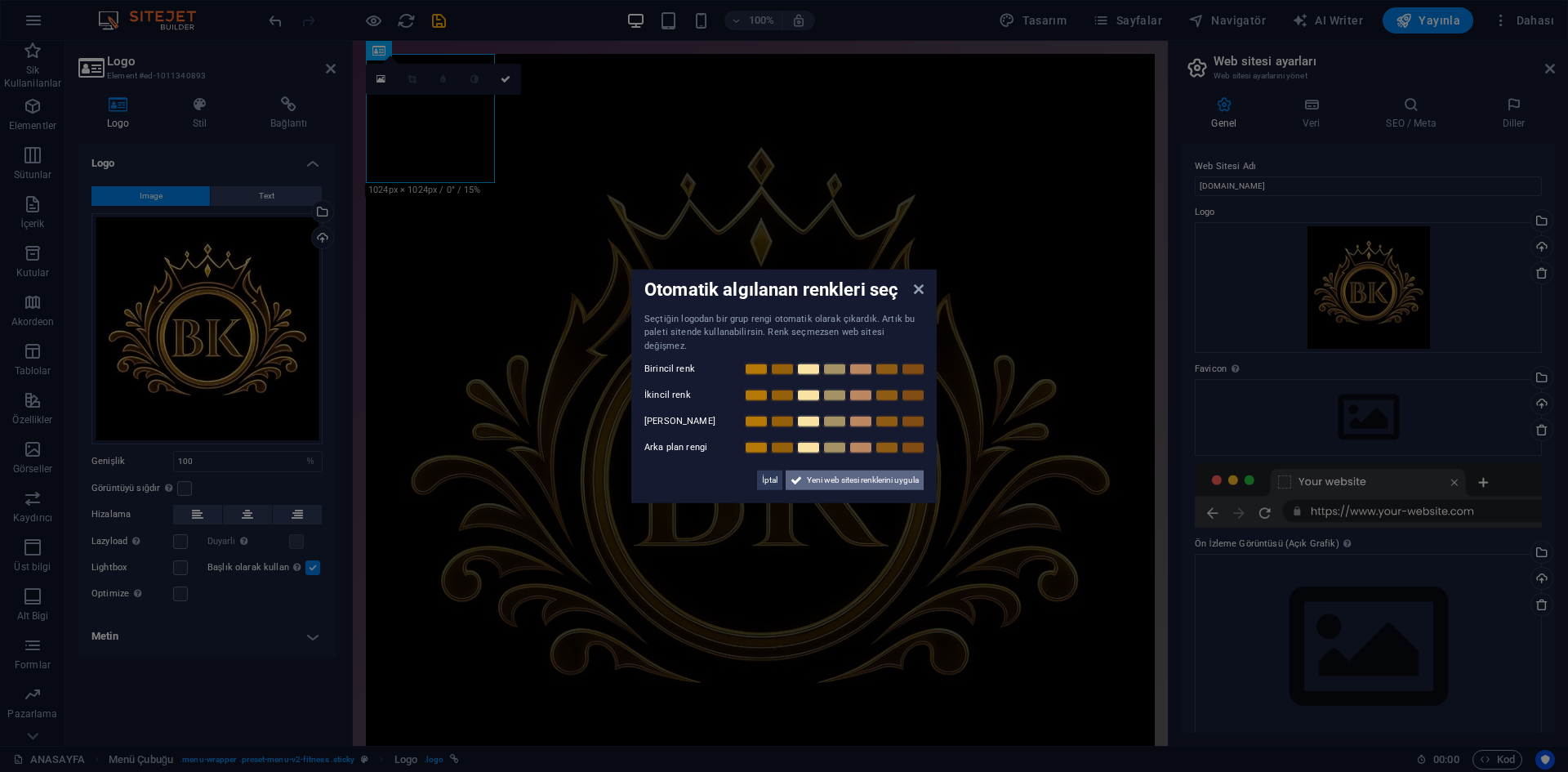
click at [877, 475] on span "Yeni web sitesi renklerini uygula" at bounding box center [863, 481] width 112 height 20
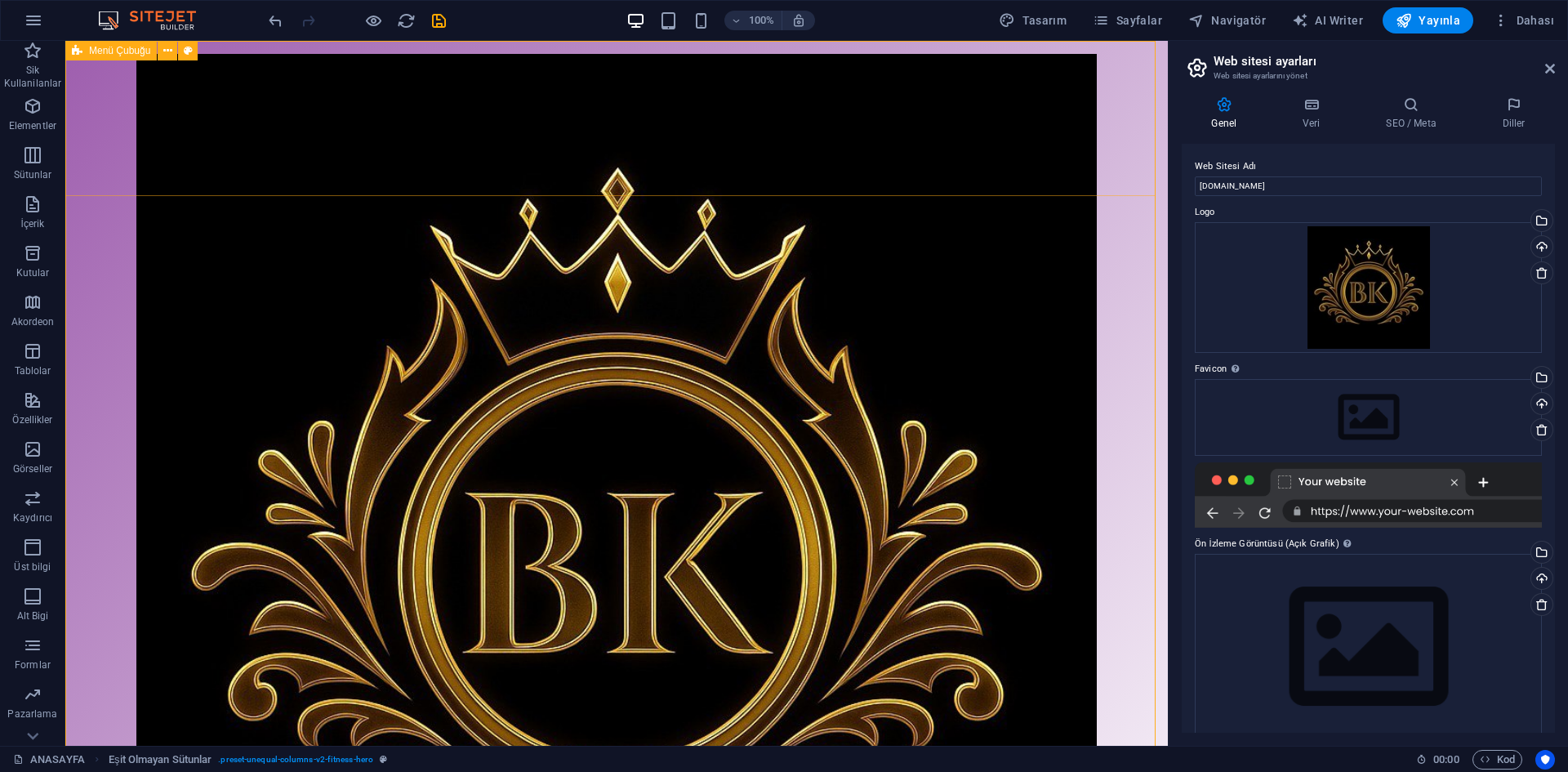
click at [324, 169] on div "Oyuncularımız HAKKIMIZDA antrenörlerİMİZ GALERİ ANTRENMAN VİDEOLARIMIZ İLETİŞİM" at bounding box center [616, 553] width 1103 height 1026
select select "header"
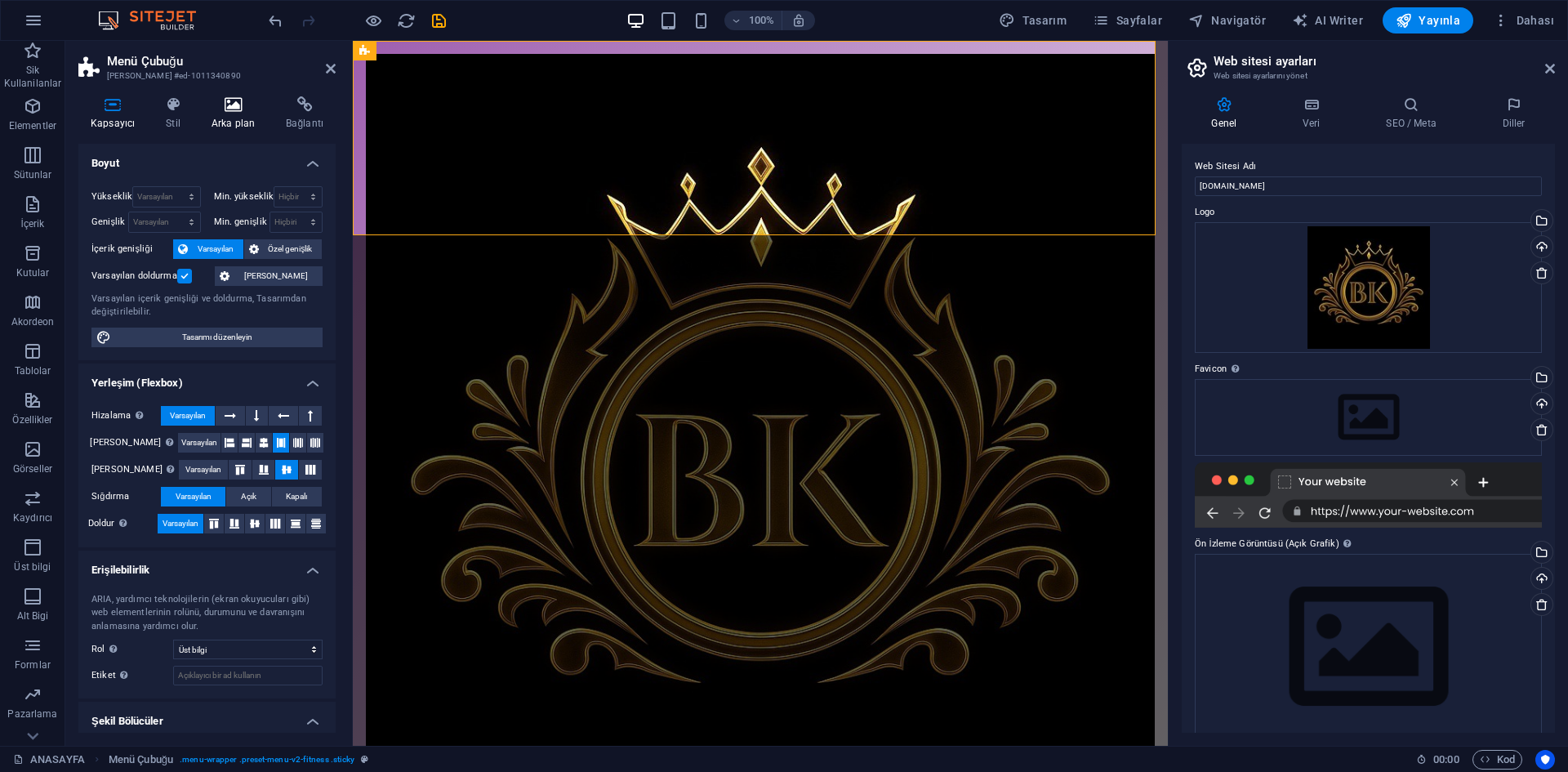
click at [237, 121] on h4 "Arka plan" at bounding box center [237, 114] width 74 height 34
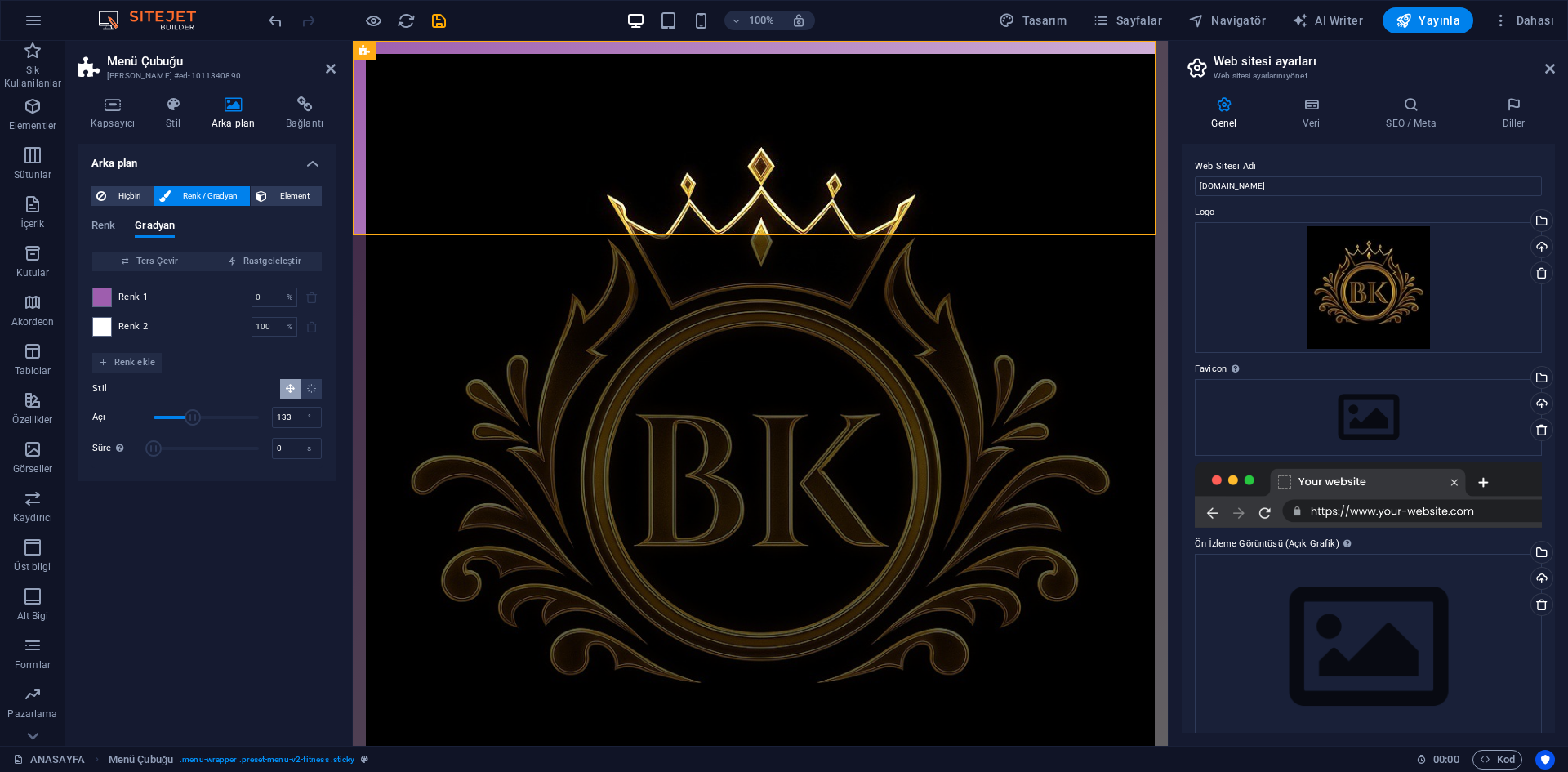
click at [107, 297] on span at bounding box center [102, 297] width 18 height 18
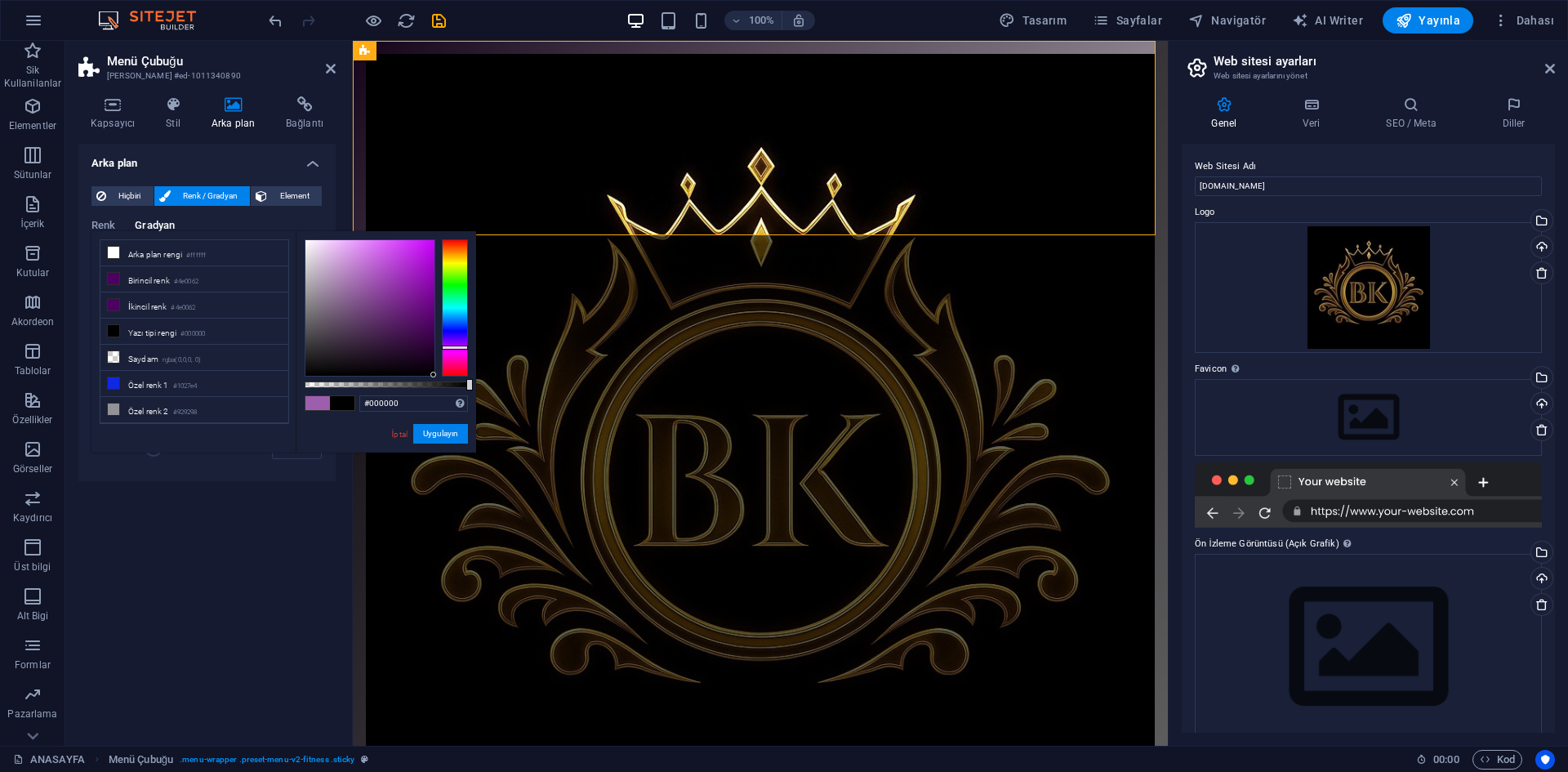
drag, startPoint x: 406, startPoint y: 349, endPoint x: 466, endPoint y: 392, distance: 73.8
click at [453, 392] on div "#000000 Desteklenen biçimler #0852ed rgb(8, 82, 237) rgba(8, 82, 237, %90) hsv(…" at bounding box center [386, 460] width 181 height 458
drag, startPoint x: 451, startPoint y: 435, endPoint x: 80, endPoint y: 374, distance: 376.0
click at [451, 436] on button "Uygulayın" at bounding box center [440, 434] width 55 height 20
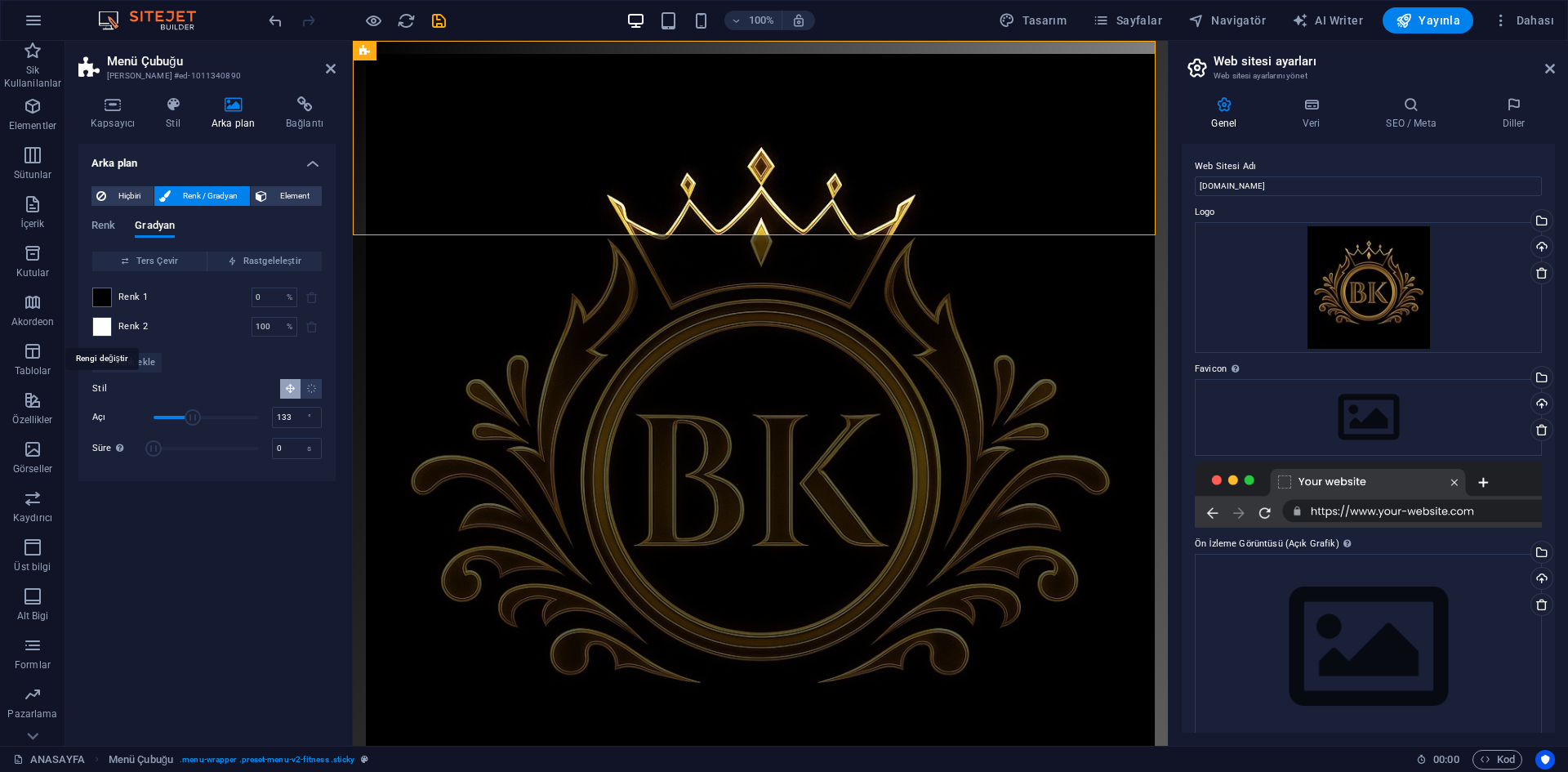
click at [105, 329] on span at bounding box center [102, 327] width 18 height 18
click at [0, 0] on li "Yazı tipi rengi #000000" at bounding box center [0, 0] width 0 height 0
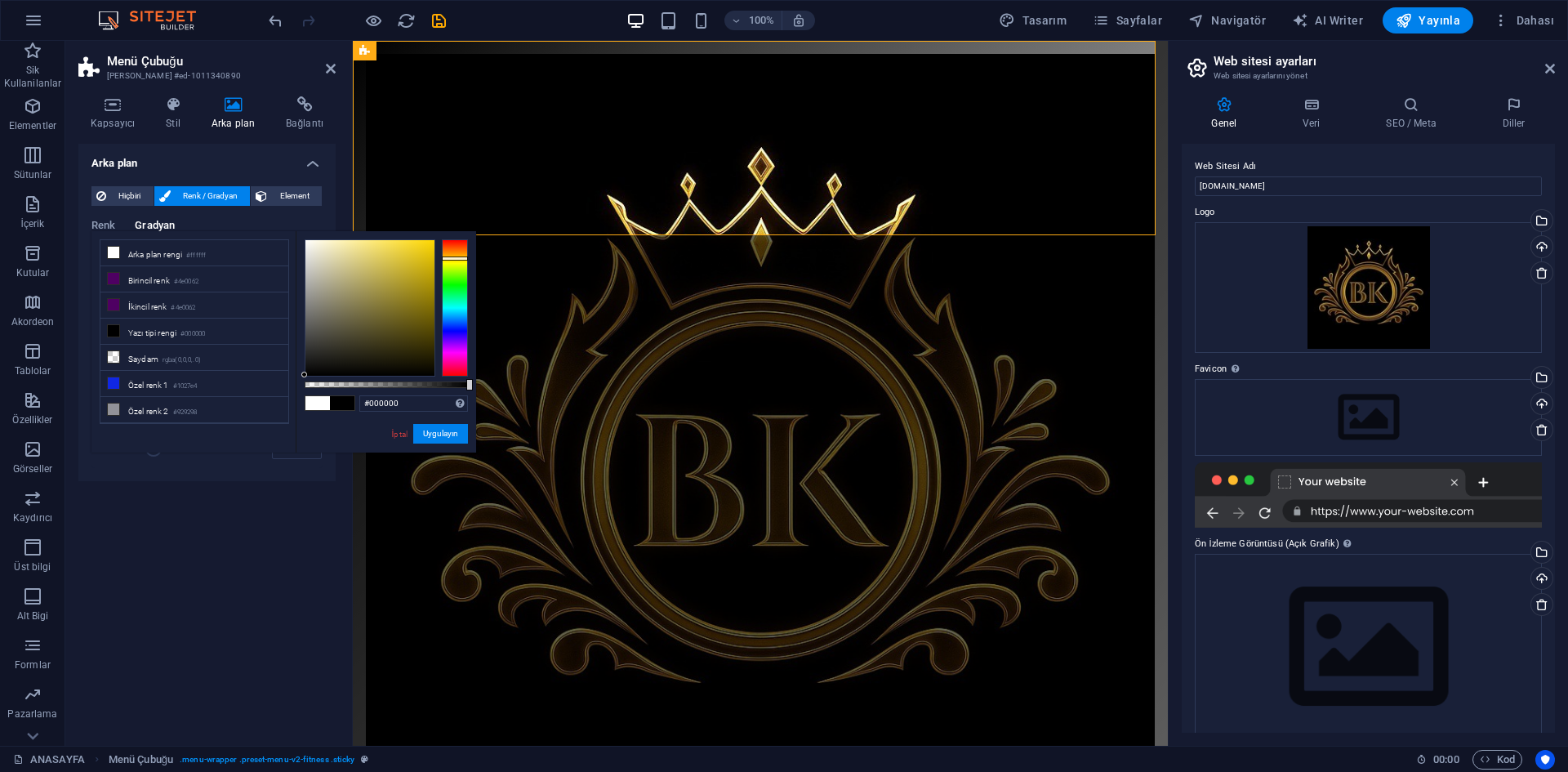
drag, startPoint x: 454, startPoint y: 268, endPoint x: 457, endPoint y: 259, distance: 9.5
click at [457, 259] on div at bounding box center [455, 308] width 26 height 137
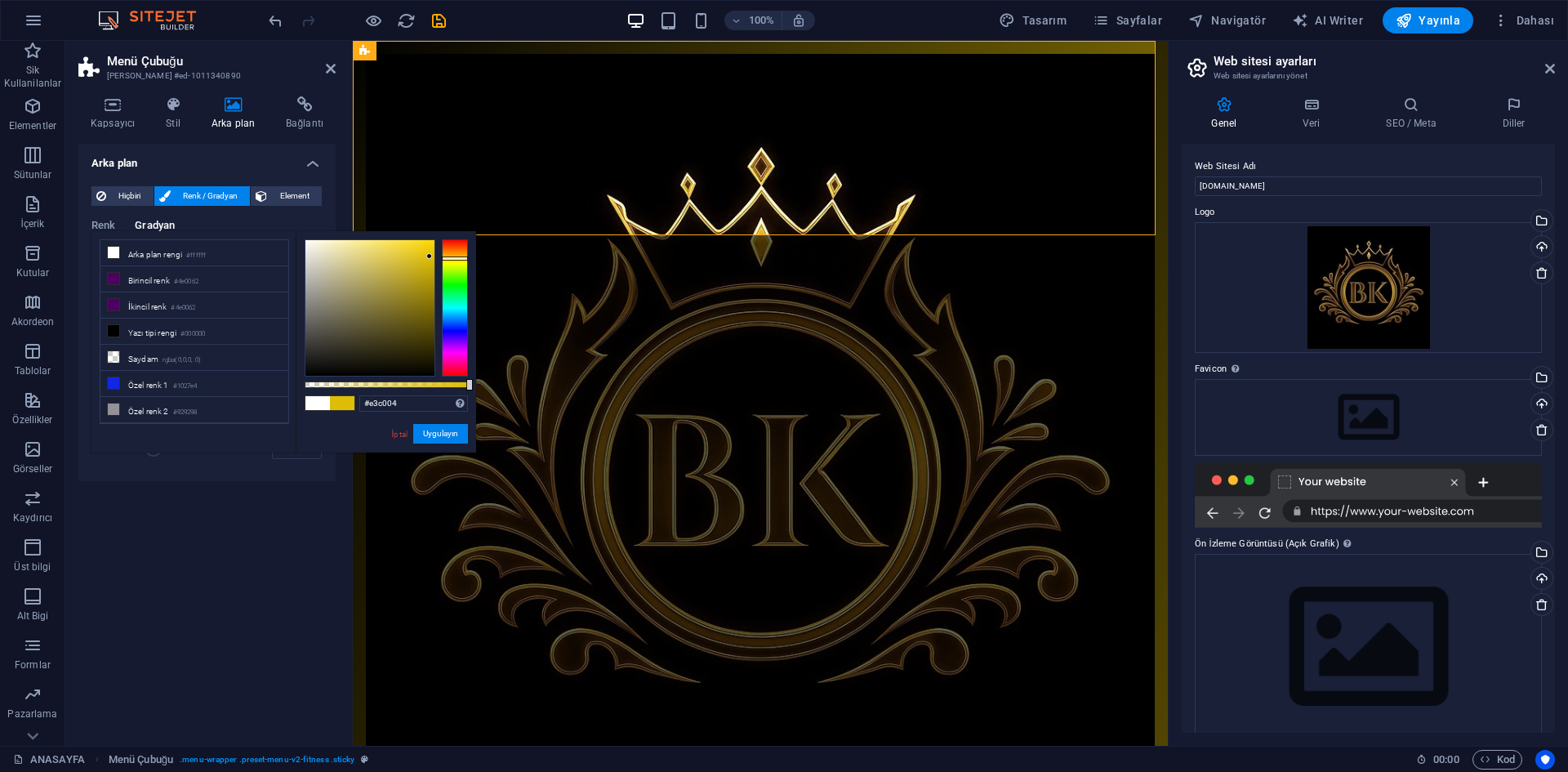
click at [431, 254] on div at bounding box center [370, 308] width 129 height 136
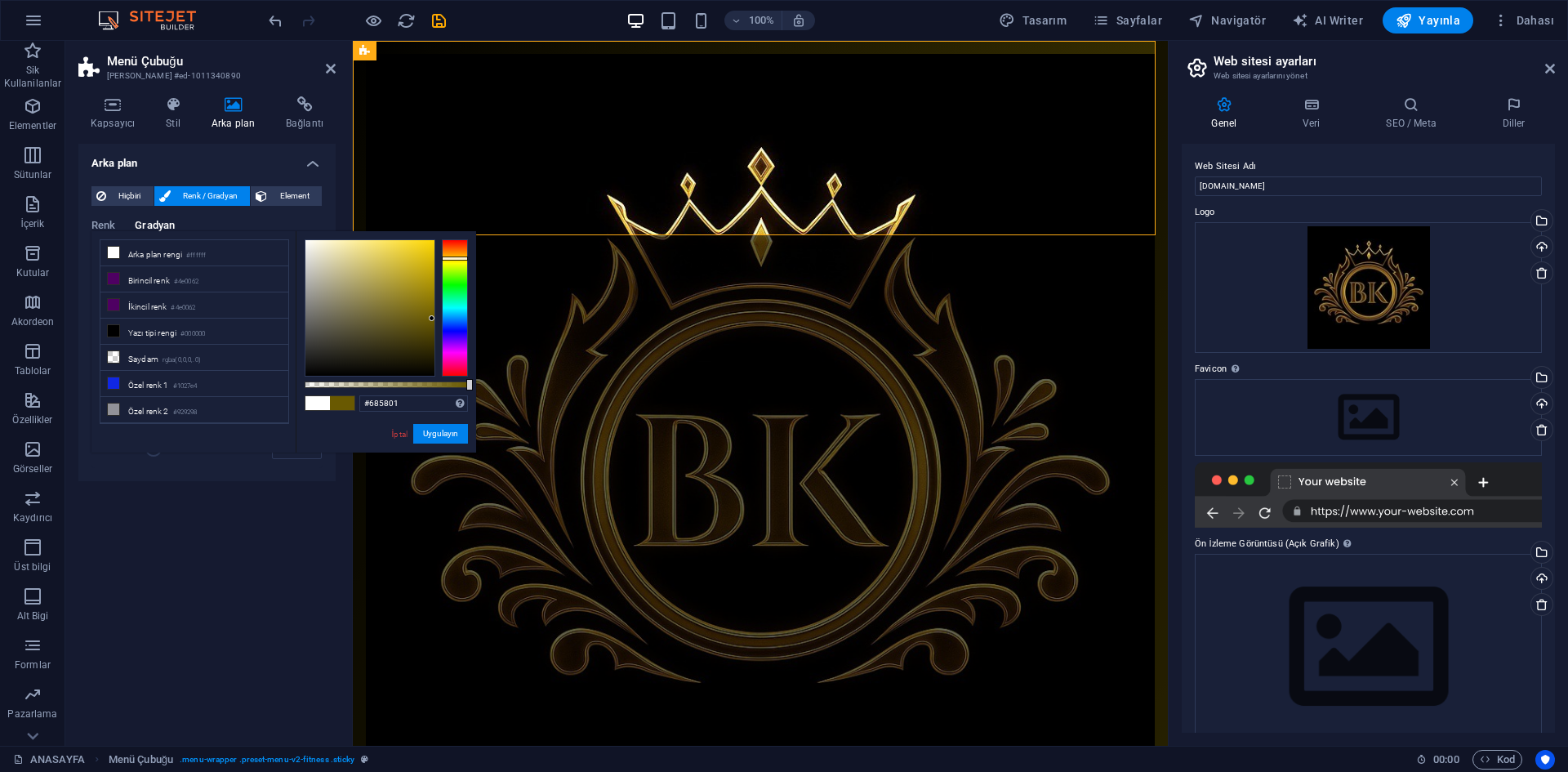
drag, startPoint x: 430, startPoint y: 251, endPoint x: 433, endPoint y: 325, distance: 74.1
click at [432, 319] on div at bounding box center [431, 318] width 5 height 5
type input "#736101"
click at [433, 314] on div at bounding box center [432, 313] width 5 height 5
click at [453, 438] on button "Uygulayın" at bounding box center [440, 434] width 55 height 20
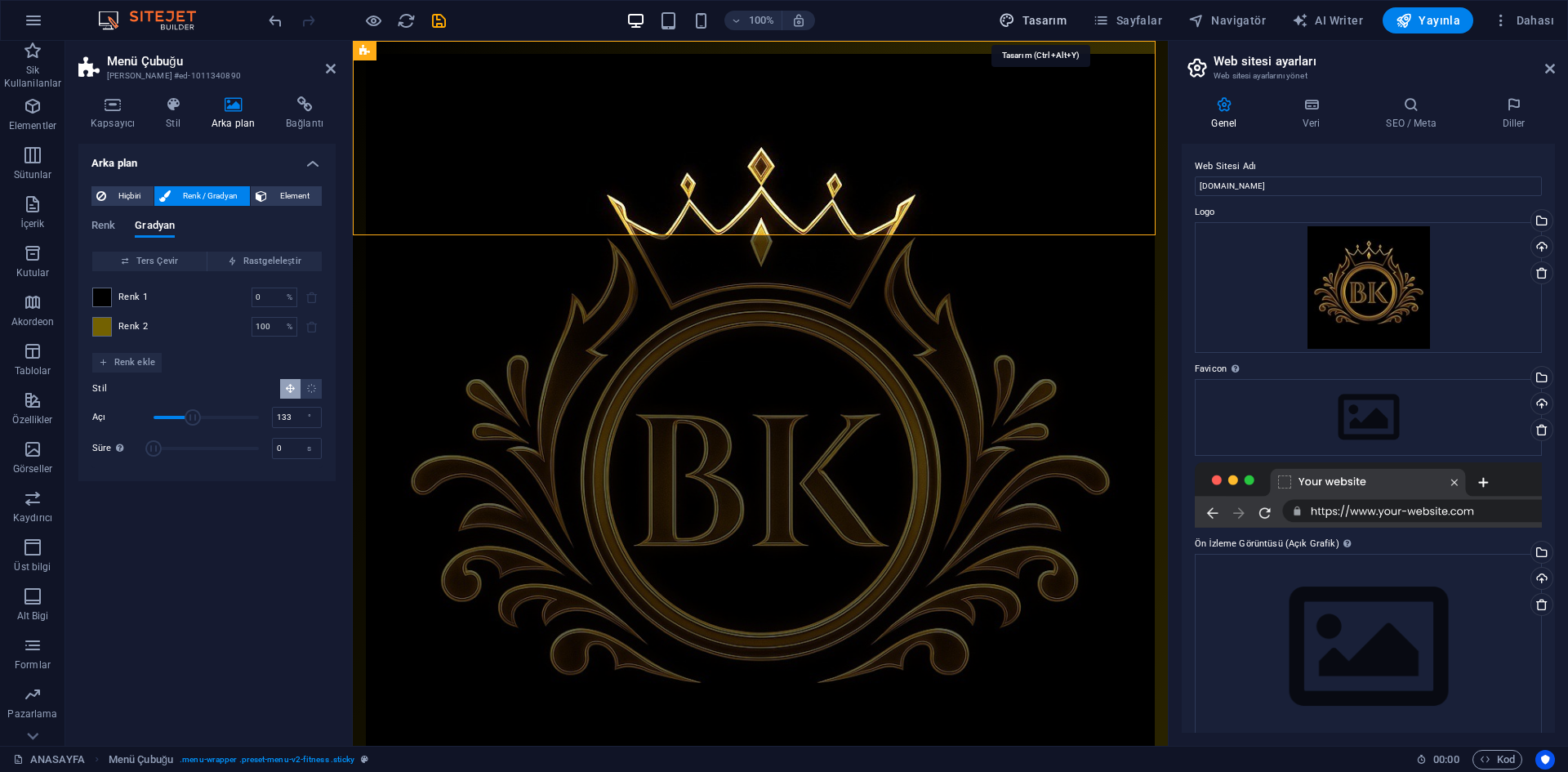
click at [1056, 21] on span "Tasarım" at bounding box center [1032, 21] width 68 height 16
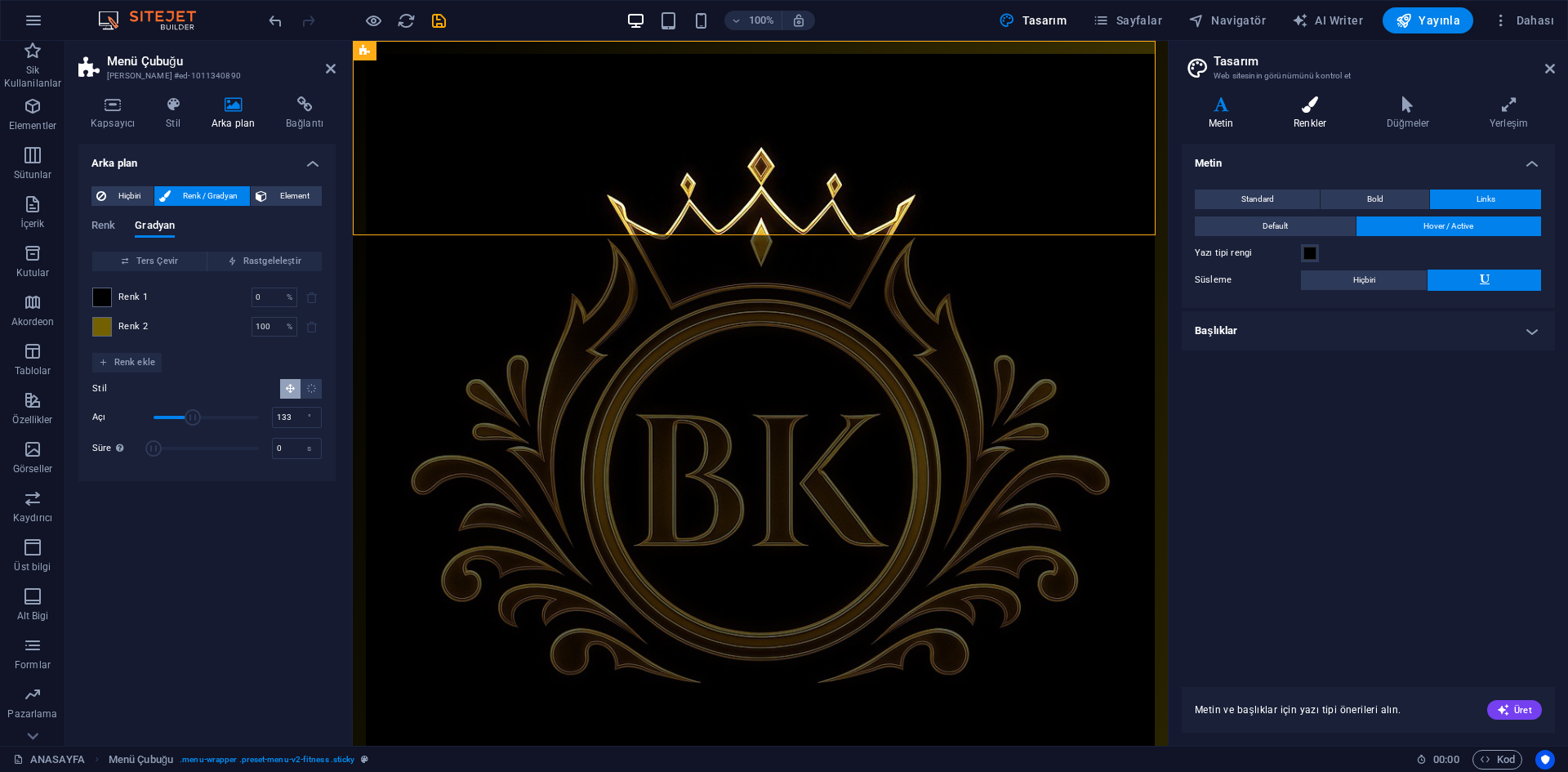
click at [1318, 124] on h4 "Renkler" at bounding box center [1313, 114] width 93 height 34
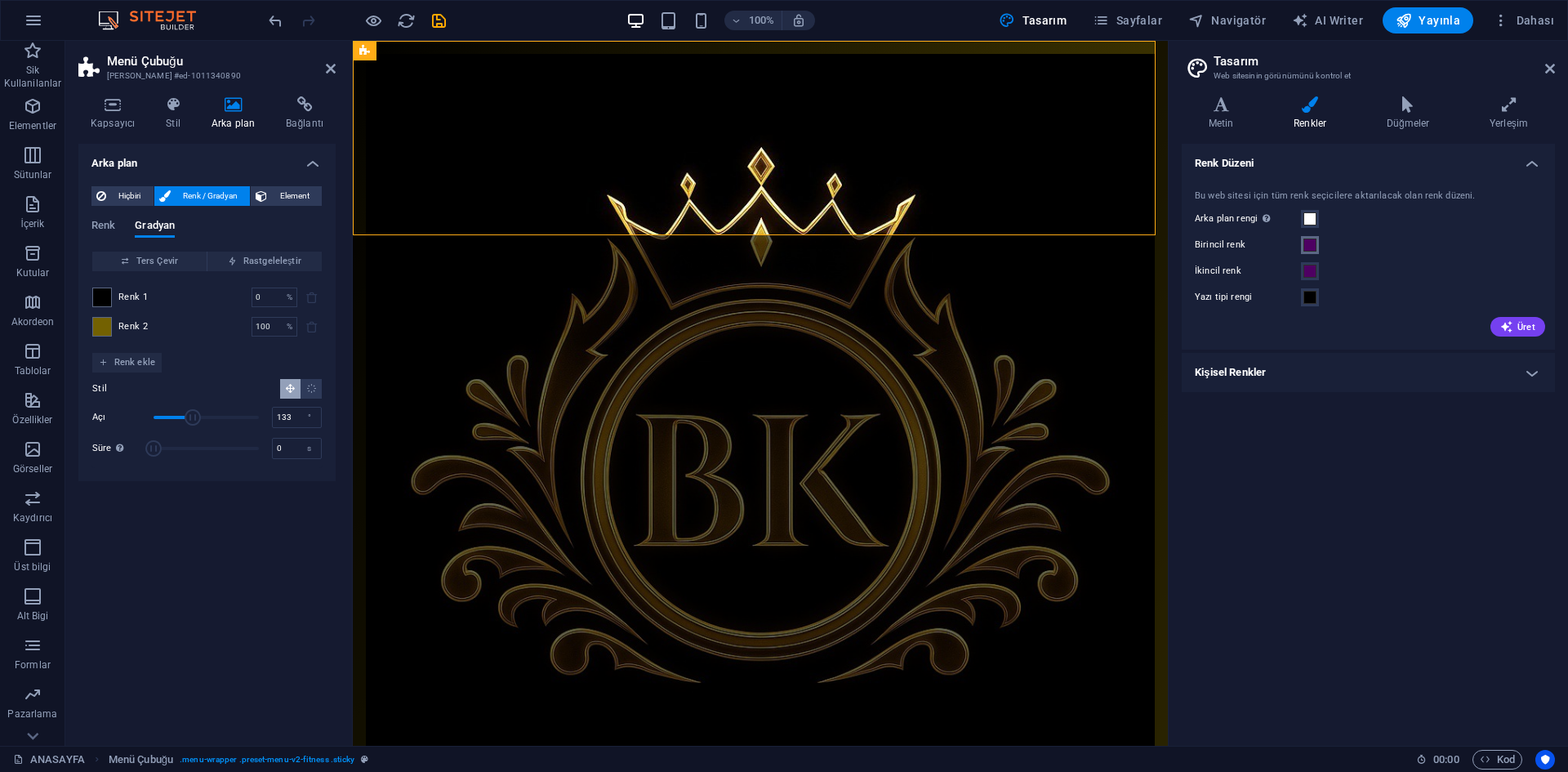
click at [1306, 250] on span at bounding box center [1310, 245] width 13 height 13
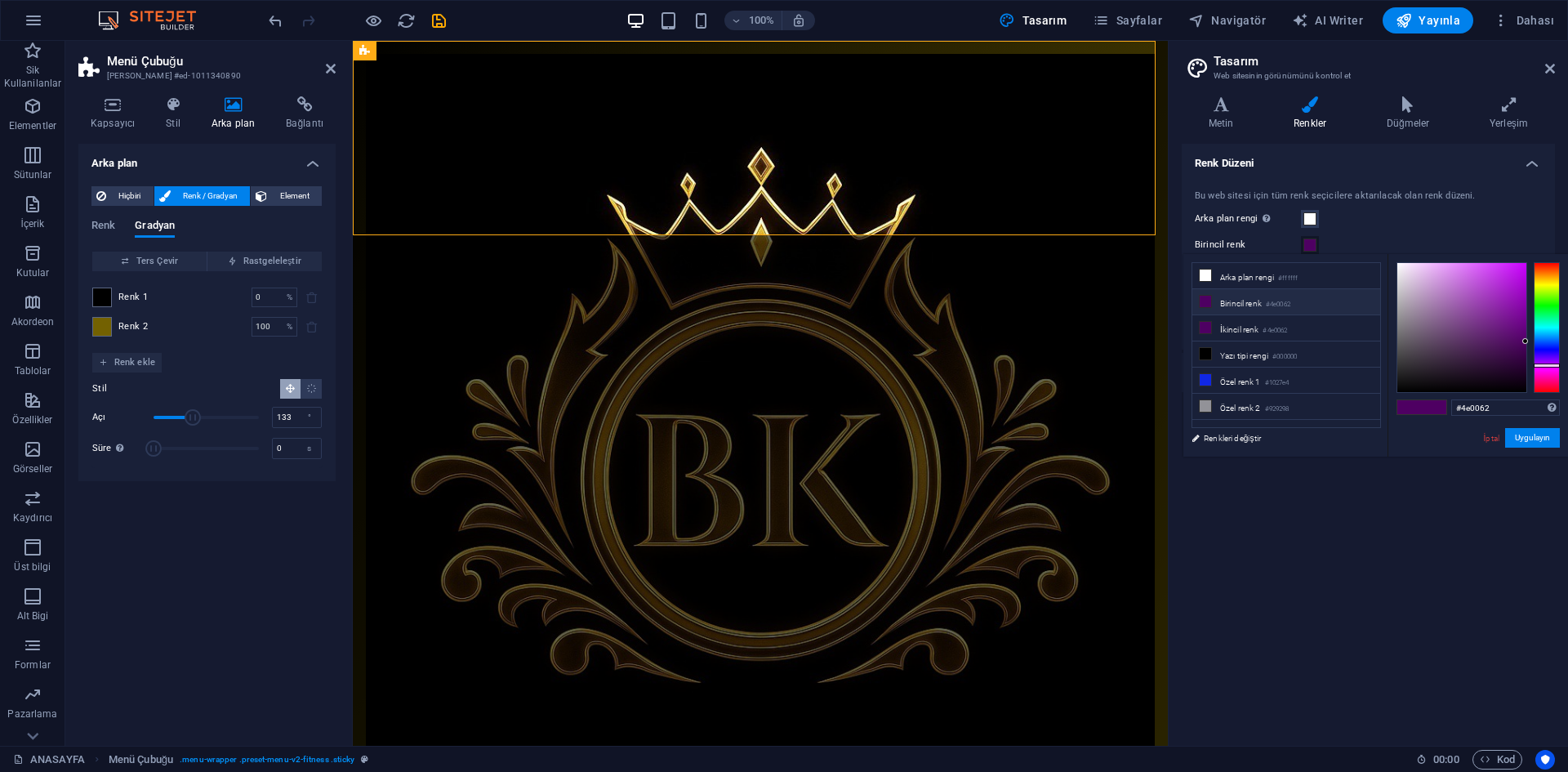
click at [1328, 306] on li "Birincil renk #4e0062" at bounding box center [1287, 302] width 188 height 26
type input "#000000"
drag, startPoint x: 1522, startPoint y: 359, endPoint x: 1529, endPoint y: 403, distance: 44.6
click at [1529, 403] on div "#000000 Desteklenen biçimler #0852ed rgb(8, 82, 237) rgba(8, 82, 237, %90) hsv(…" at bounding box center [1479, 474] width 181 height 439
click at [1532, 442] on button "Uygulayın" at bounding box center [1533, 438] width 55 height 20
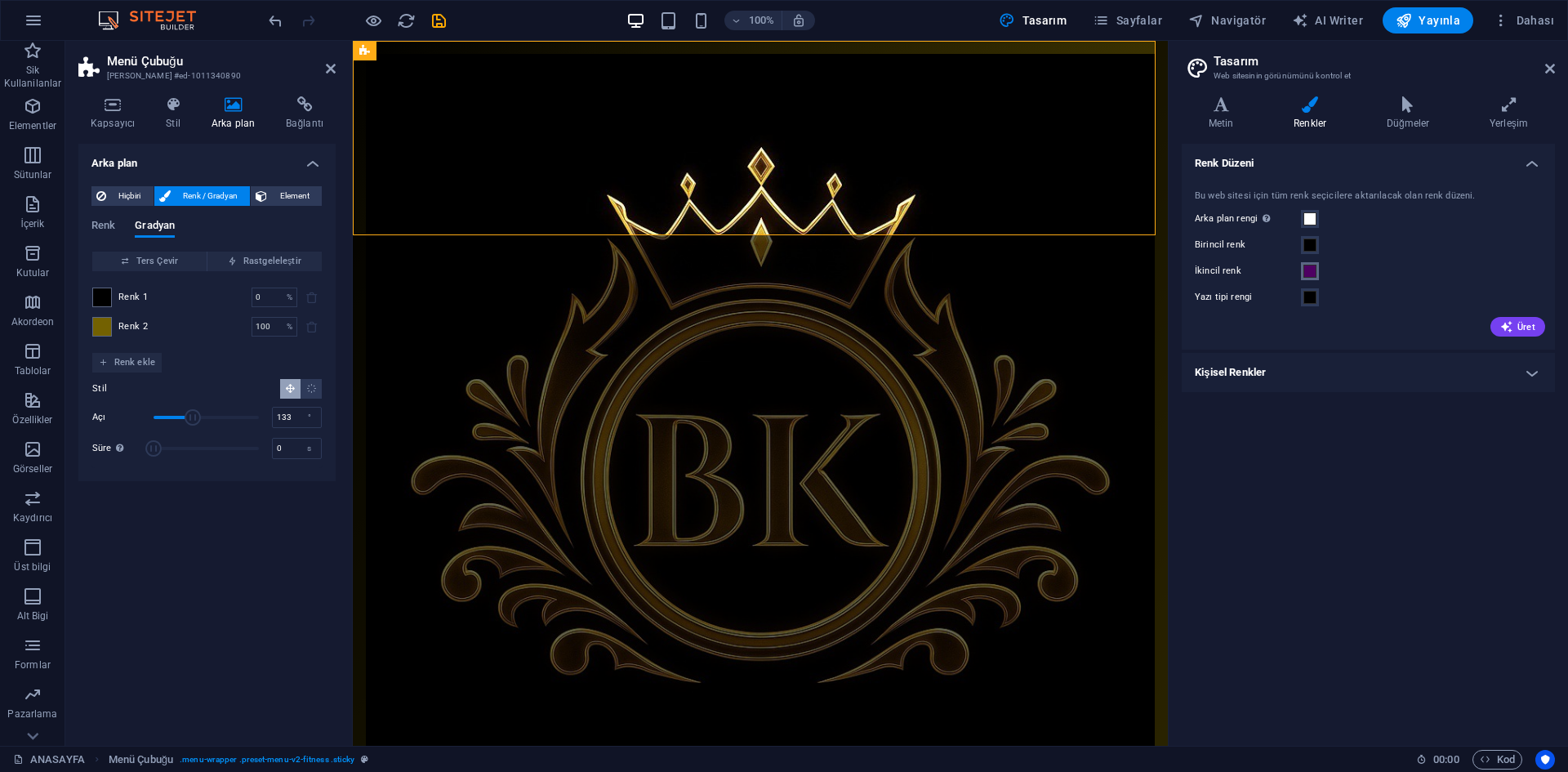
click at [1308, 273] on span at bounding box center [1310, 271] width 13 height 13
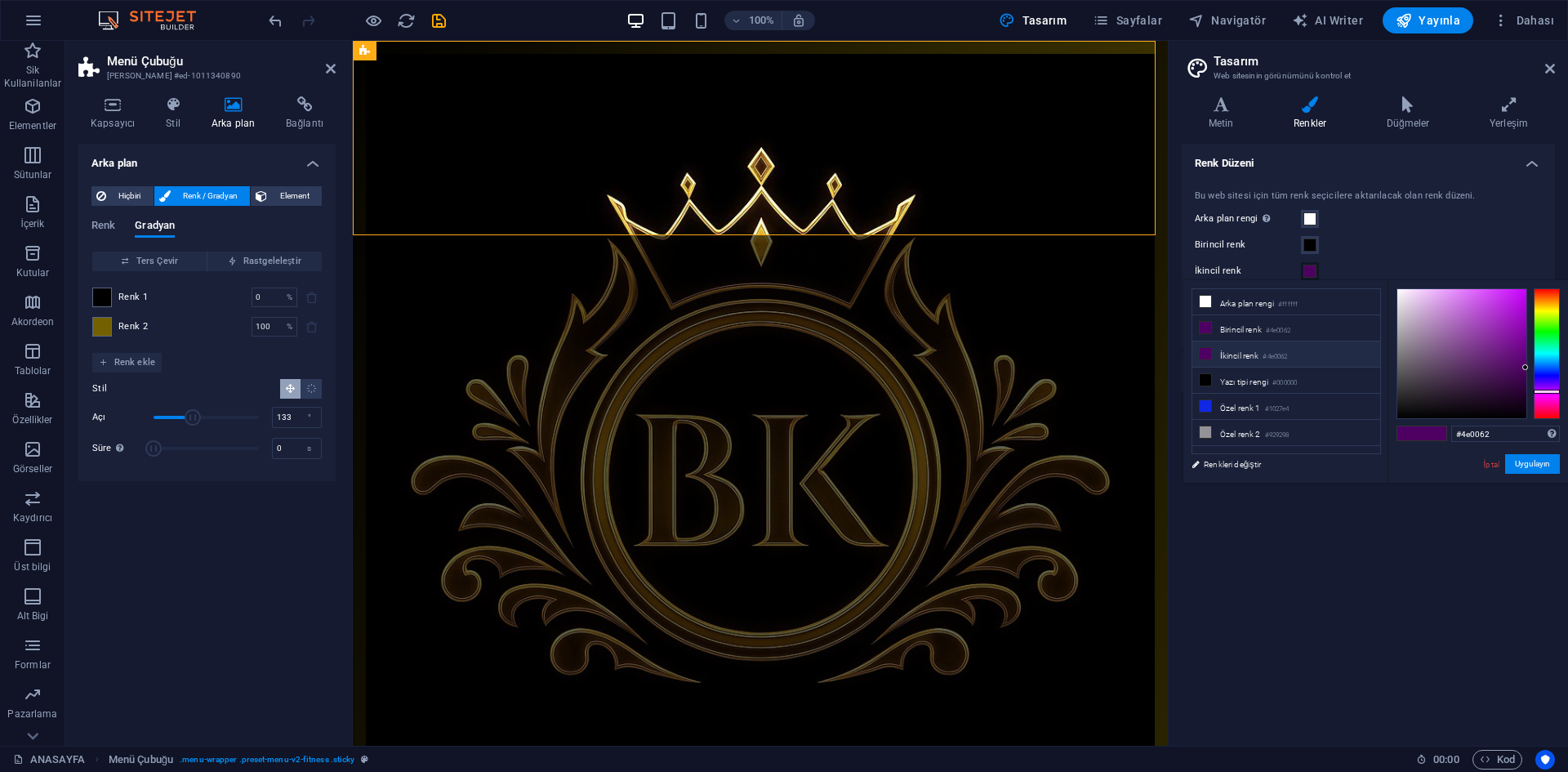
click at [1352, 353] on li "İkincil renk #4e0062" at bounding box center [1287, 354] width 188 height 26
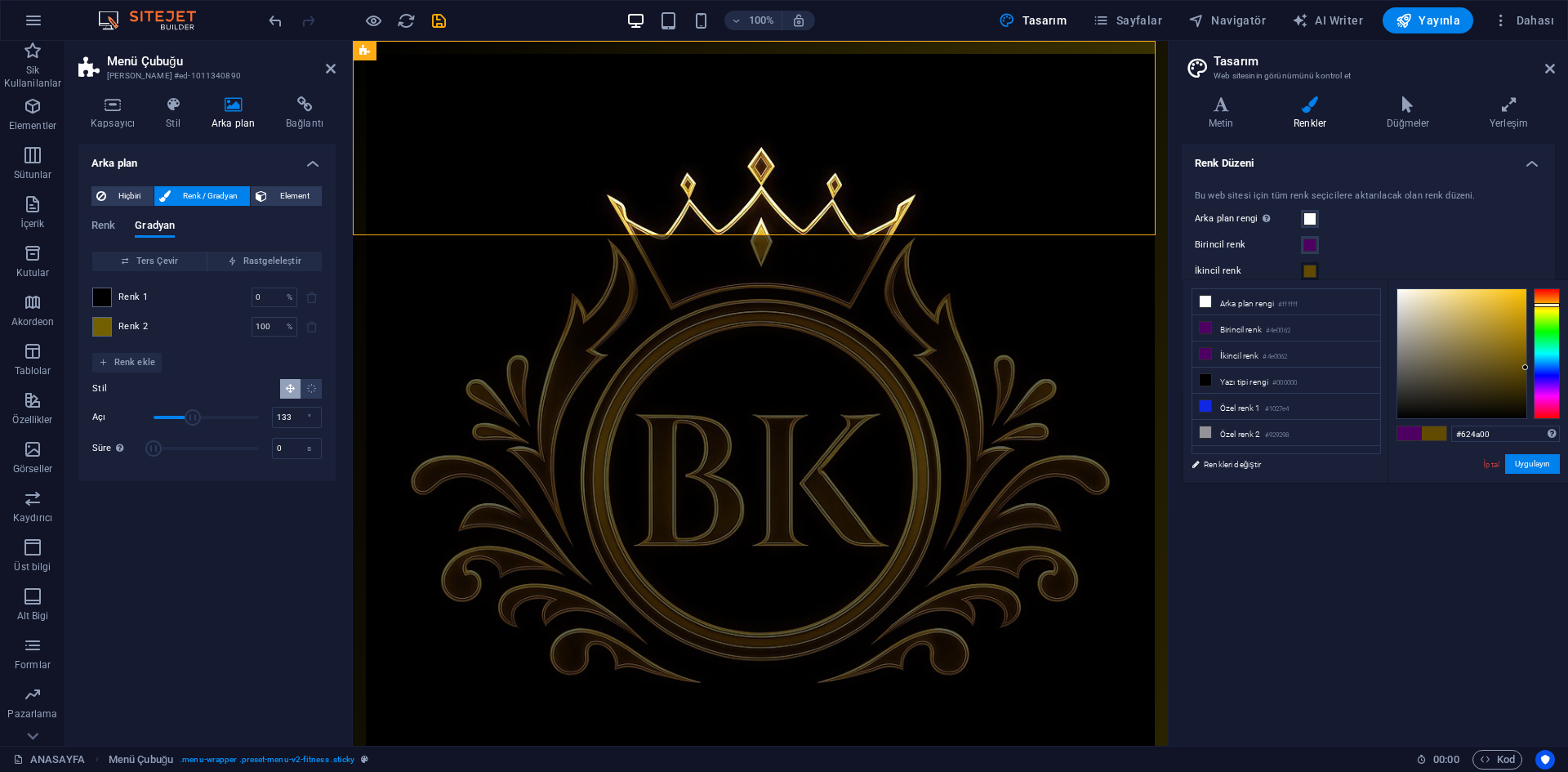
drag, startPoint x: 1542, startPoint y: 326, endPoint x: 1549, endPoint y: 305, distance: 22.1
click at [1549, 305] on div at bounding box center [1546, 353] width 26 height 131
drag, startPoint x: 1523, startPoint y: 347, endPoint x: 1526, endPoint y: 335, distance: 12.4
click at [1526, 337] on div at bounding box center [1461, 353] width 129 height 129
type input "#9e7800"
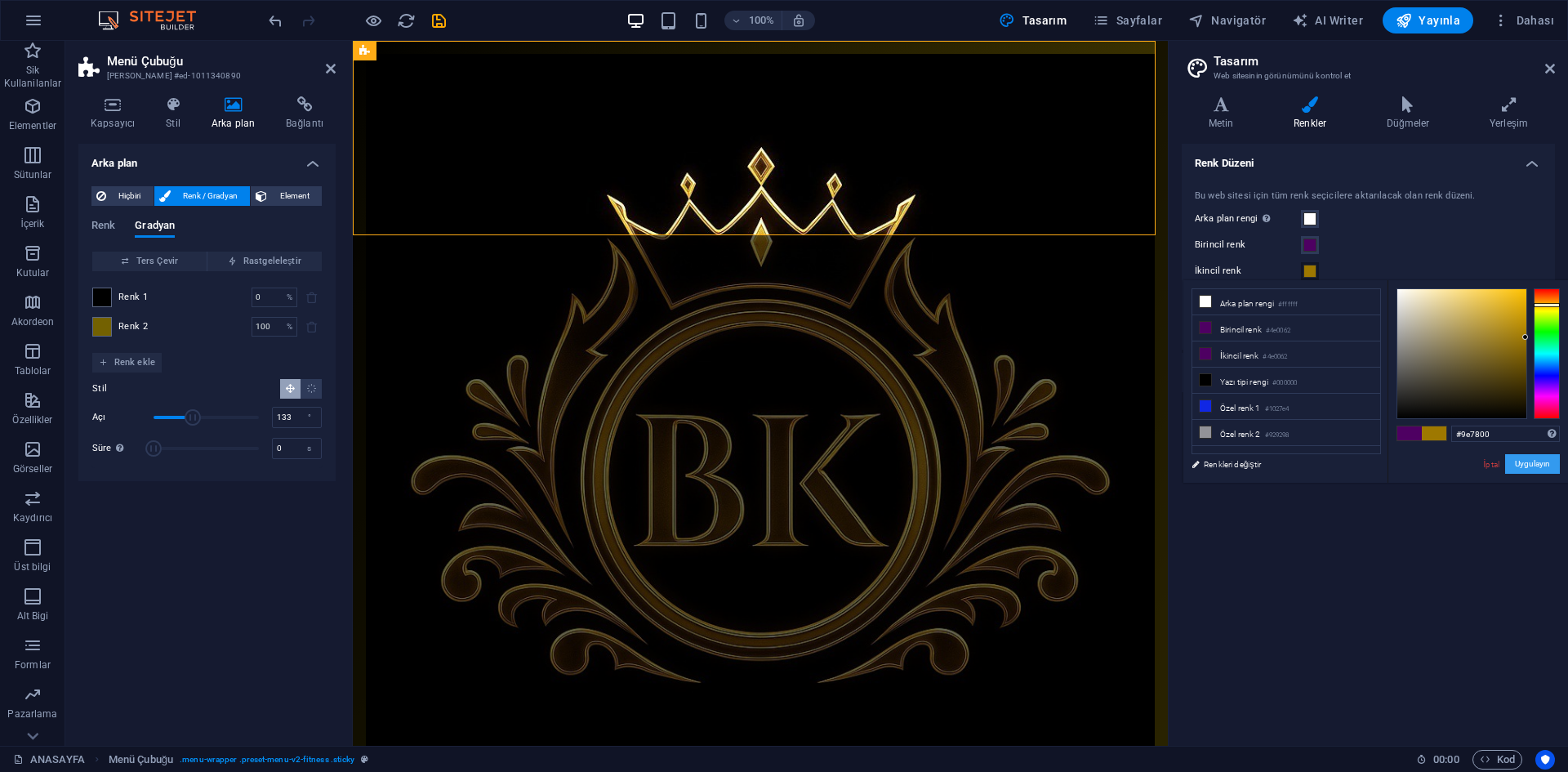
click at [1535, 470] on button "Uygulayın" at bounding box center [1533, 464] width 55 height 20
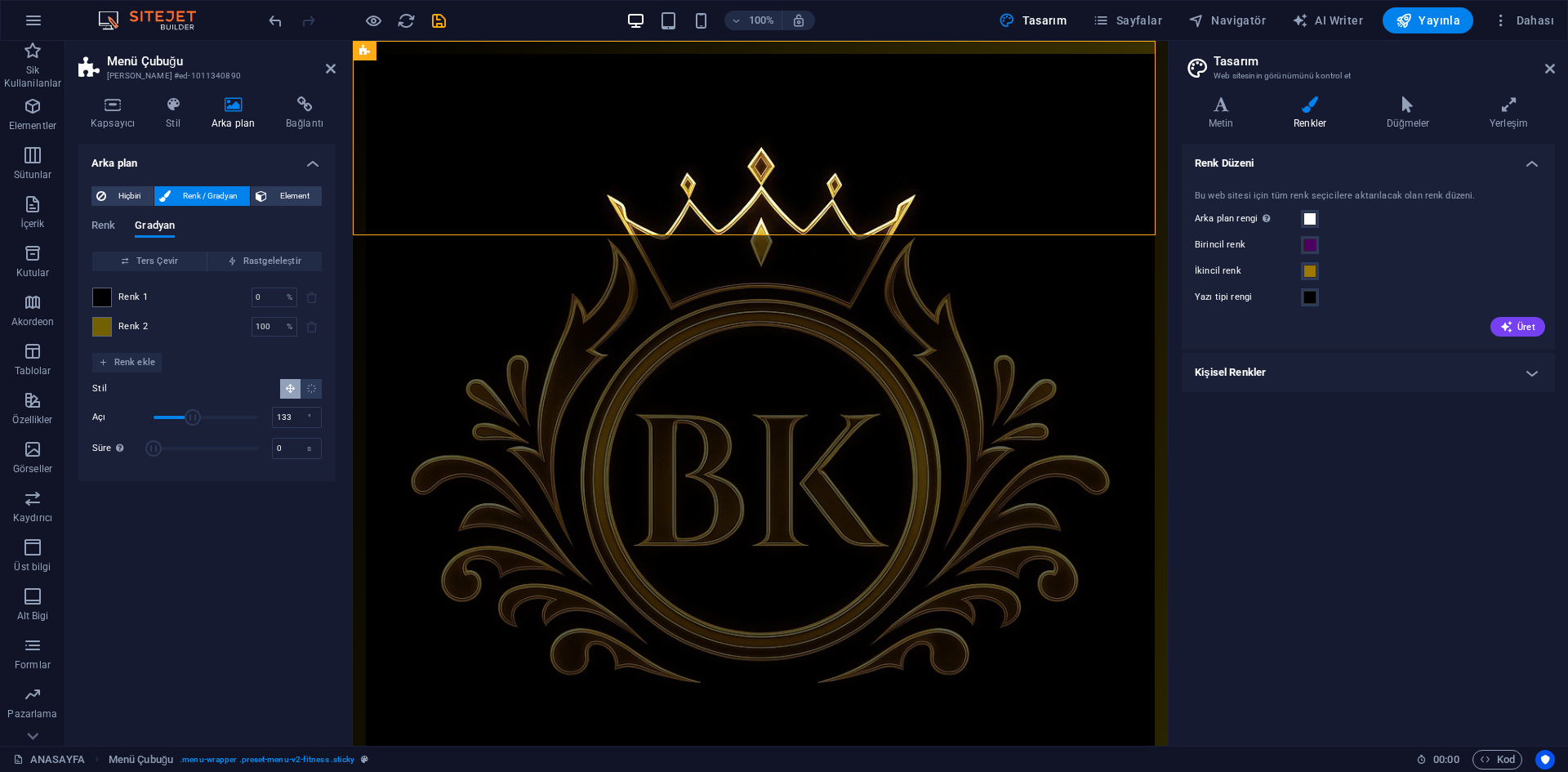
click at [1343, 250] on div "Birincil renk" at bounding box center [1368, 245] width 347 height 20
click at [1310, 244] on span at bounding box center [1310, 245] width 13 height 13
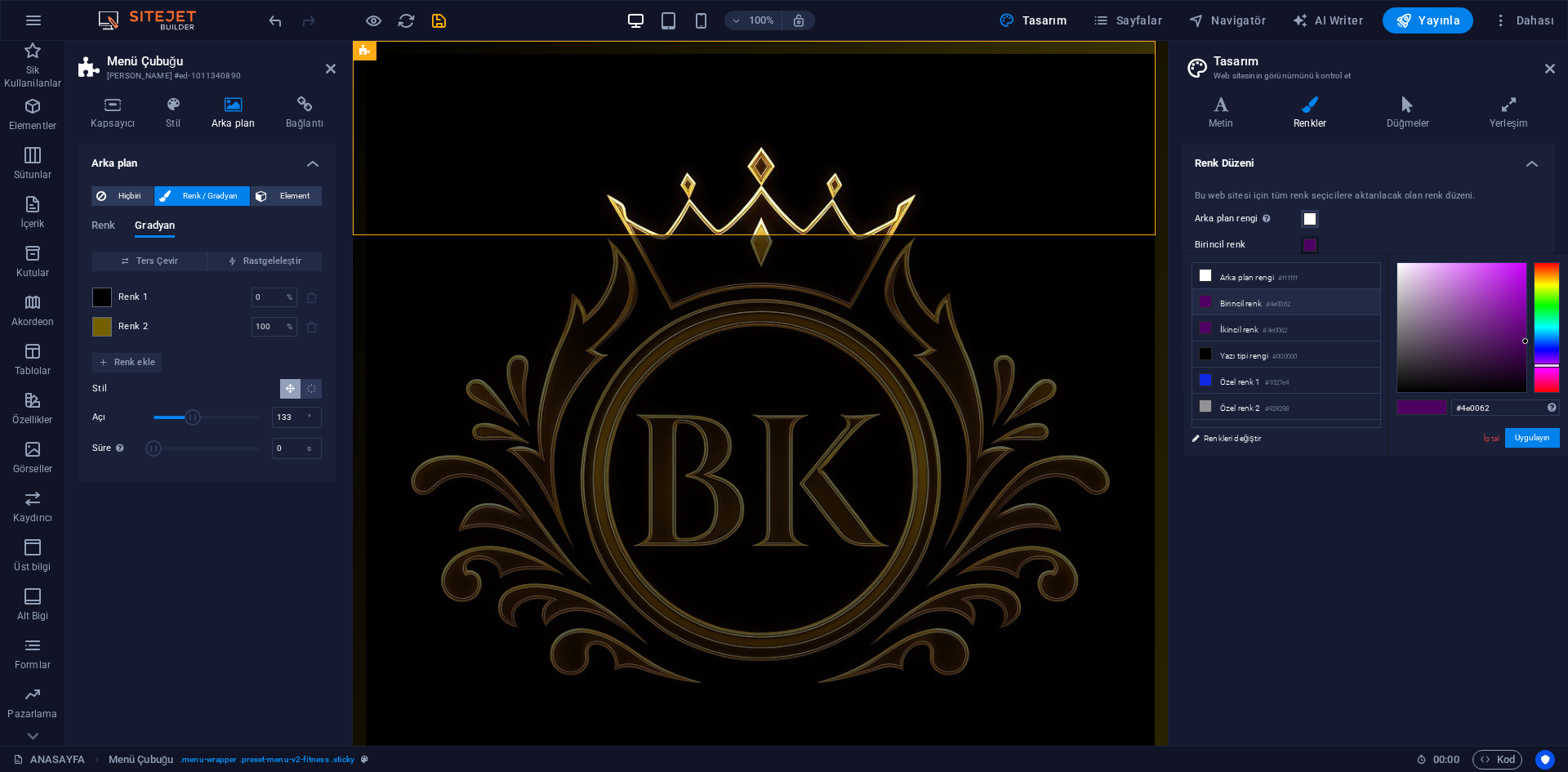
click at [1352, 299] on li "Birincil renk #4e0062" at bounding box center [1287, 302] width 188 height 26
click at [1308, 306] on li "Birincil renk #4e0062" at bounding box center [1287, 302] width 188 height 26
click at [1379, 227] on div "Arka plan [PERSON_NAME] başka arka planlar tarafından kapsanmıyorsa görünür." at bounding box center [1368, 219] width 347 height 20
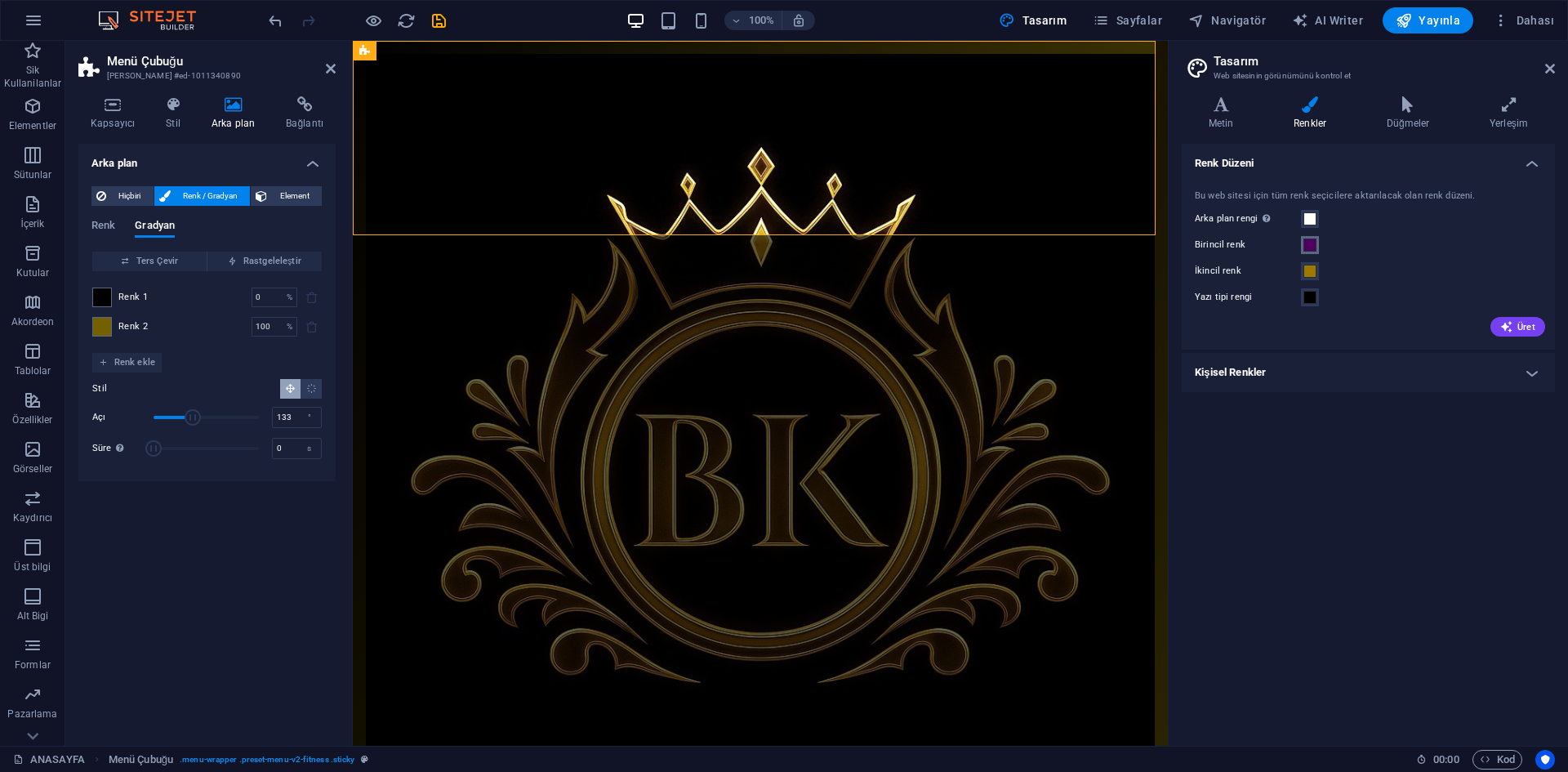
click at [1314, 250] on span at bounding box center [1310, 245] width 13 height 13
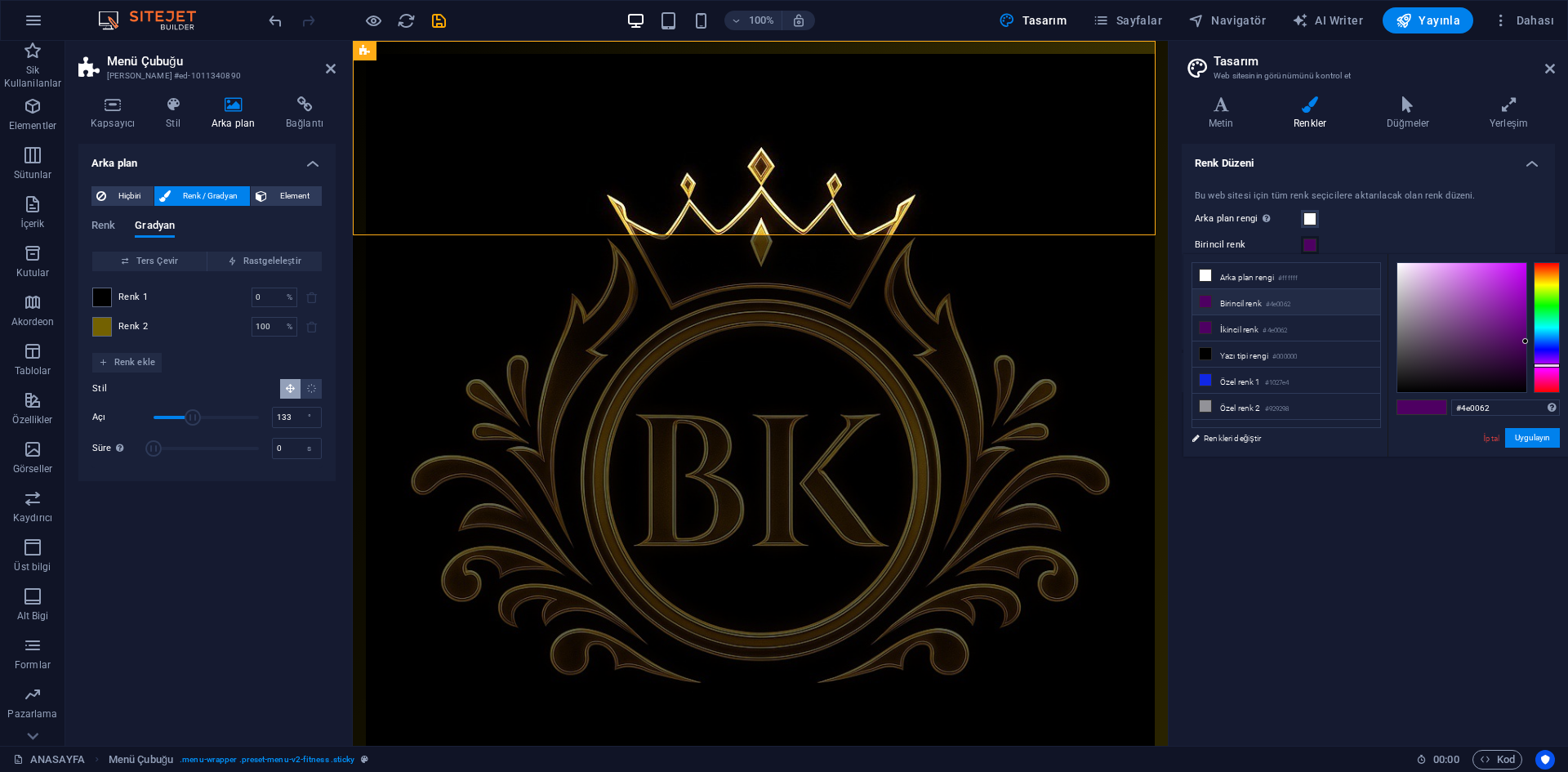
click at [1283, 295] on li "Birincil renk #4e0062" at bounding box center [1287, 302] width 188 height 26
click at [1520, 429] on div "#000000 Desteklenen biçimler #0852ed rgb(8, 82, 237) rgba(8, 82, 237, %90) hsv(…" at bounding box center [1479, 474] width 181 height 439
click at [1263, 318] on li "İkincil renk #4e0062" at bounding box center [1287, 328] width 188 height 26
click at [1342, 307] on li "Birincil renk #4e0062" at bounding box center [1287, 302] width 188 height 26
click at [1322, 319] on li "İkincil renk #4e0062" at bounding box center [1287, 328] width 188 height 26
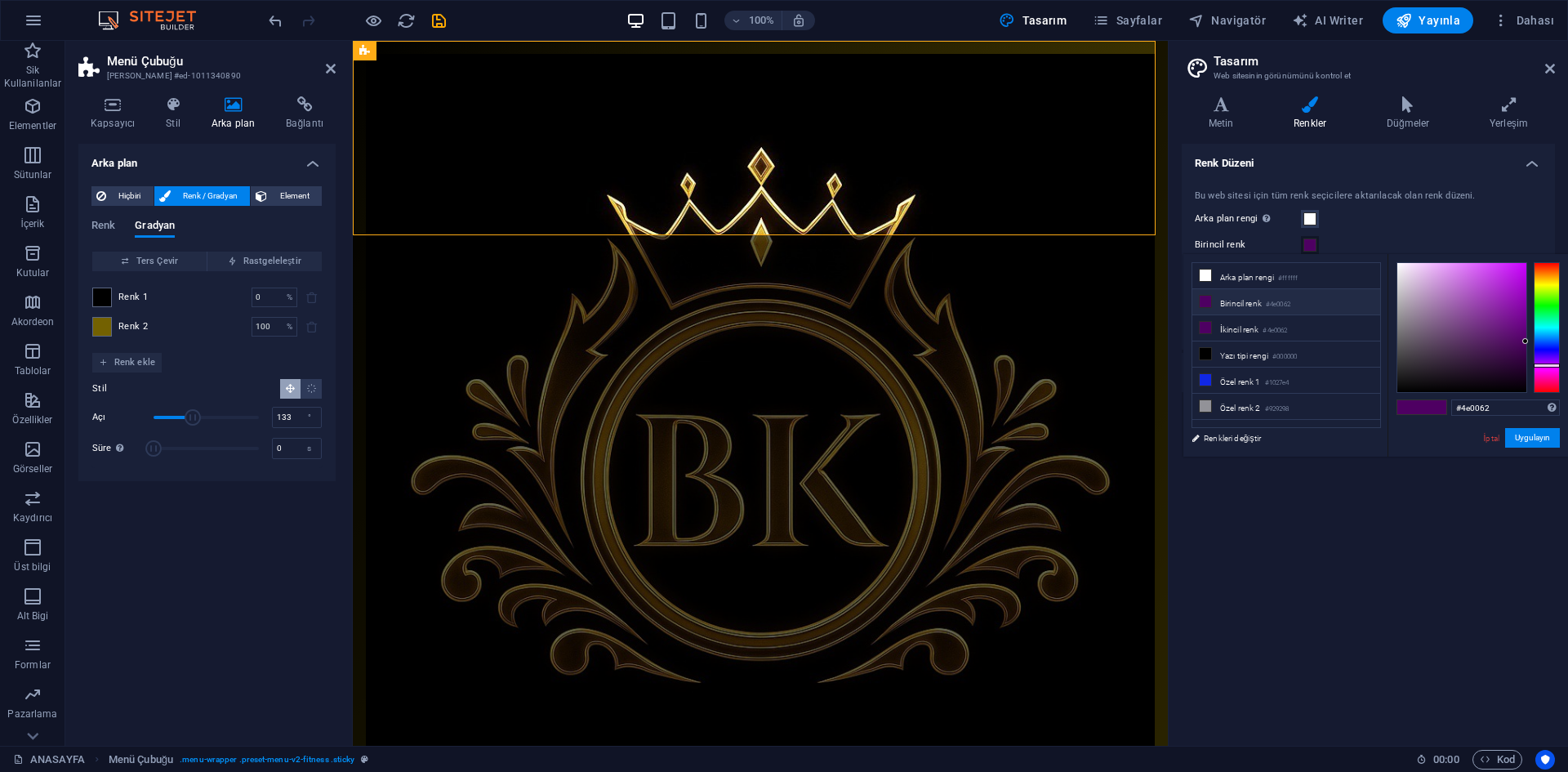
click at [1322, 302] on li "Birincil renk #4e0062" at bounding box center [1287, 302] width 188 height 26
type input "#000000"
drag, startPoint x: 1519, startPoint y: 341, endPoint x: 1526, endPoint y: 415, distance: 74.3
click at [1526, 415] on div "#000000 Desteklenen biçimler #0852ed rgb(8, 82, 237) rgba(8, 82, 237, %90) hsv(…" at bounding box center [1479, 474] width 181 height 439
click at [1529, 439] on button "Uygulayın" at bounding box center [1533, 438] width 55 height 20
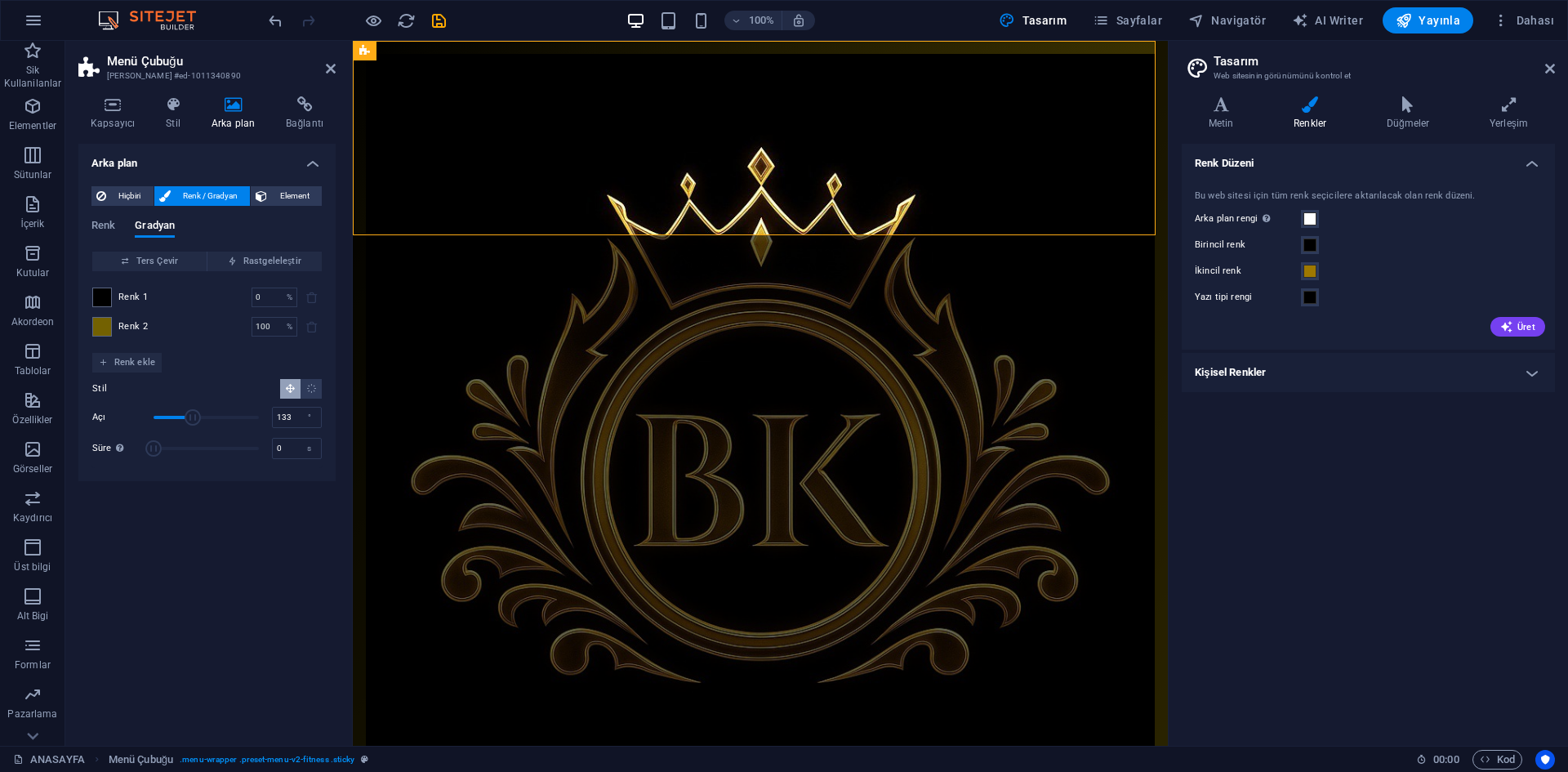
click at [1456, 469] on div "Renk Düzeni Bu web sitesi için tüm renk seçicilere aktarılacak olan renk düzeni…" at bounding box center [1368, 438] width 373 height 589
click at [1306, 215] on span at bounding box center [1310, 219] width 13 height 13
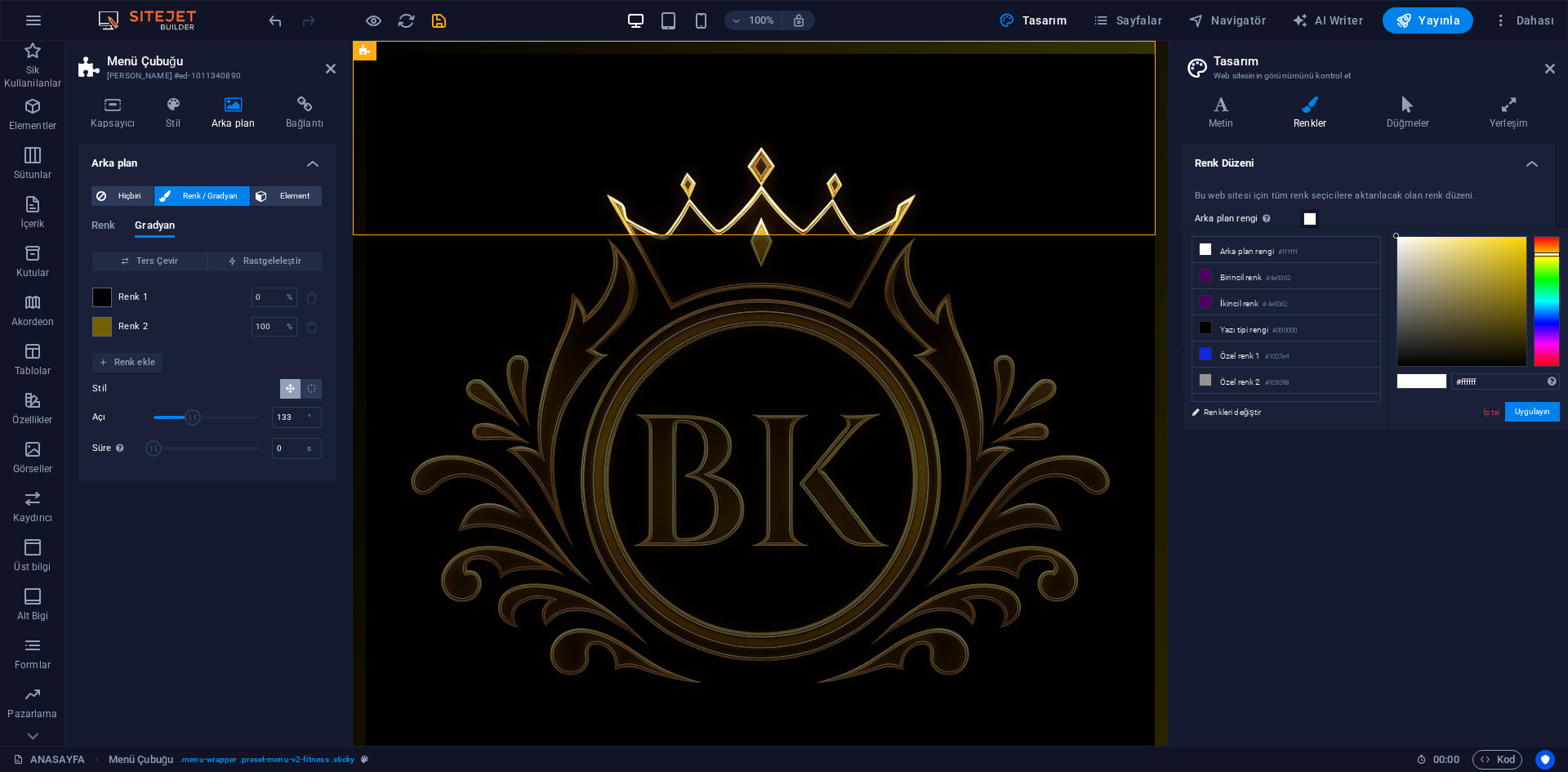
drag, startPoint x: 1541, startPoint y: 252, endPoint x: 1554, endPoint y: 254, distance: 13.2
click at [1554, 254] on div at bounding box center [1546, 301] width 26 height 131
type input "#b09200"
drag, startPoint x: 1517, startPoint y: 275, endPoint x: 1533, endPoint y: 278, distance: 16.3
click at [1532, 276] on div at bounding box center [1478, 301] width 164 height 131
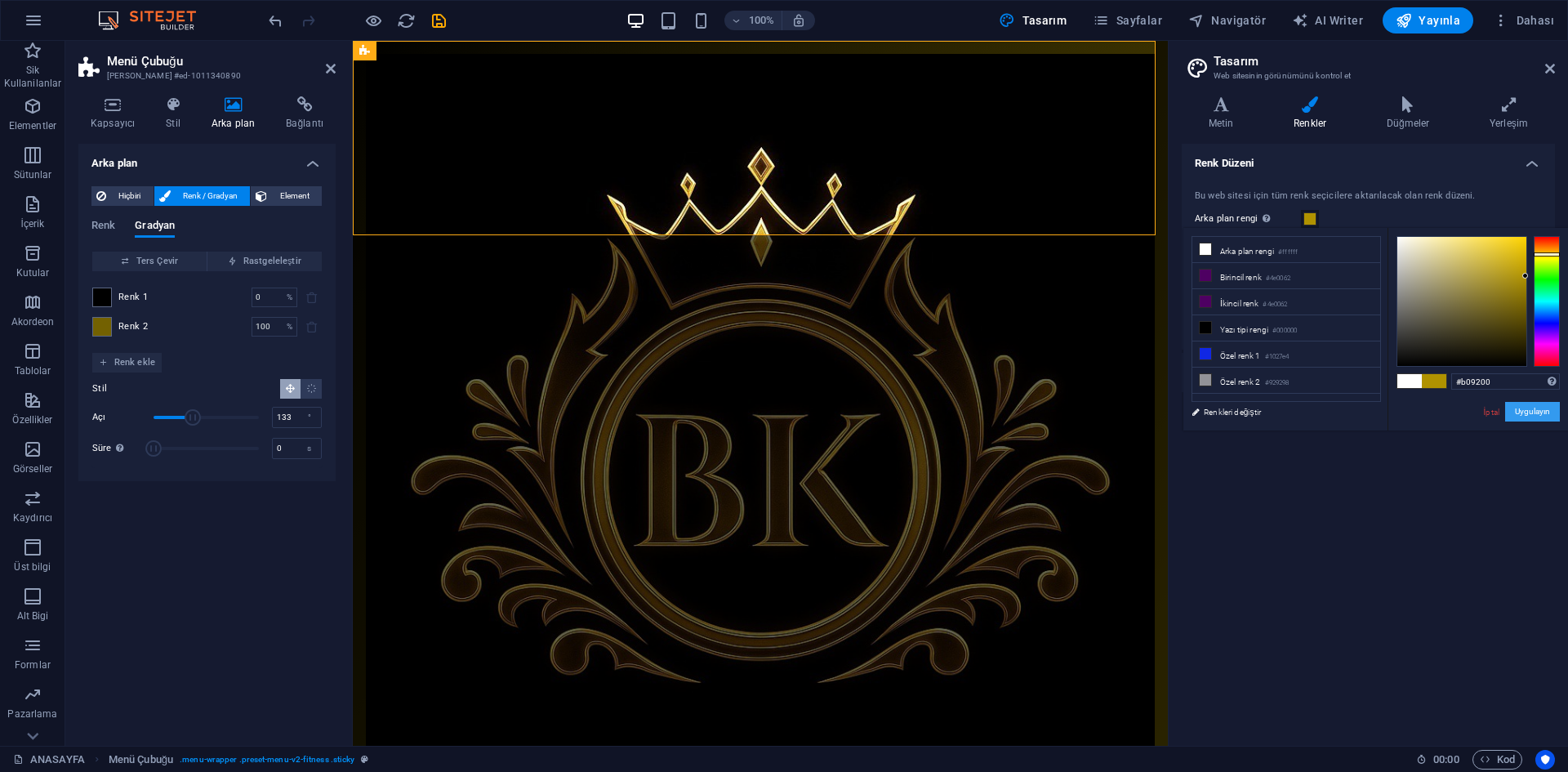
click at [1551, 413] on button "Uygulayın" at bounding box center [1533, 412] width 55 height 20
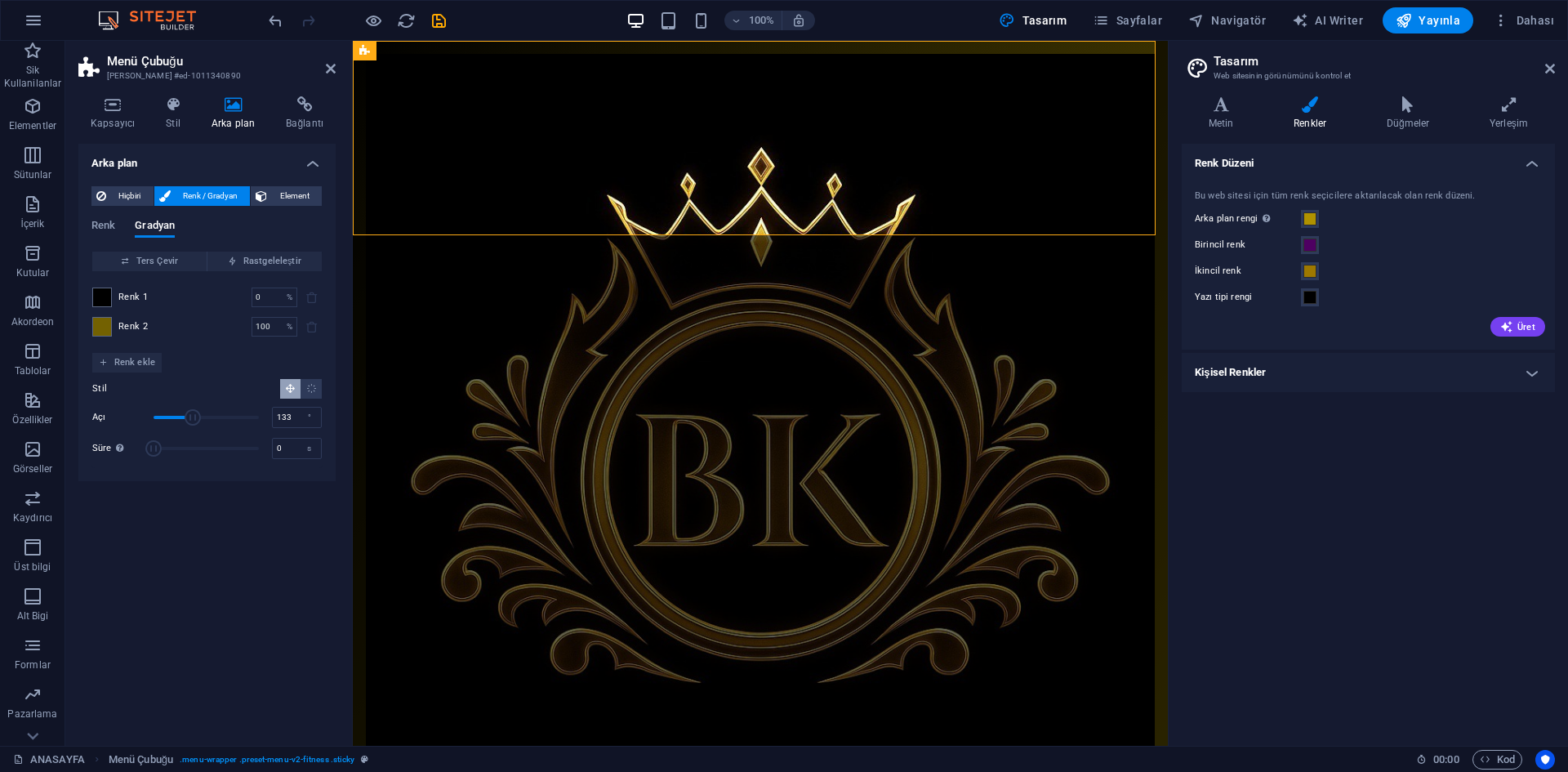
click at [1428, 448] on div "Renk Düzeni Bu web sitesi için tüm renk seçicilere aktarılacak olan renk düzeni…" at bounding box center [1368, 438] width 373 height 589
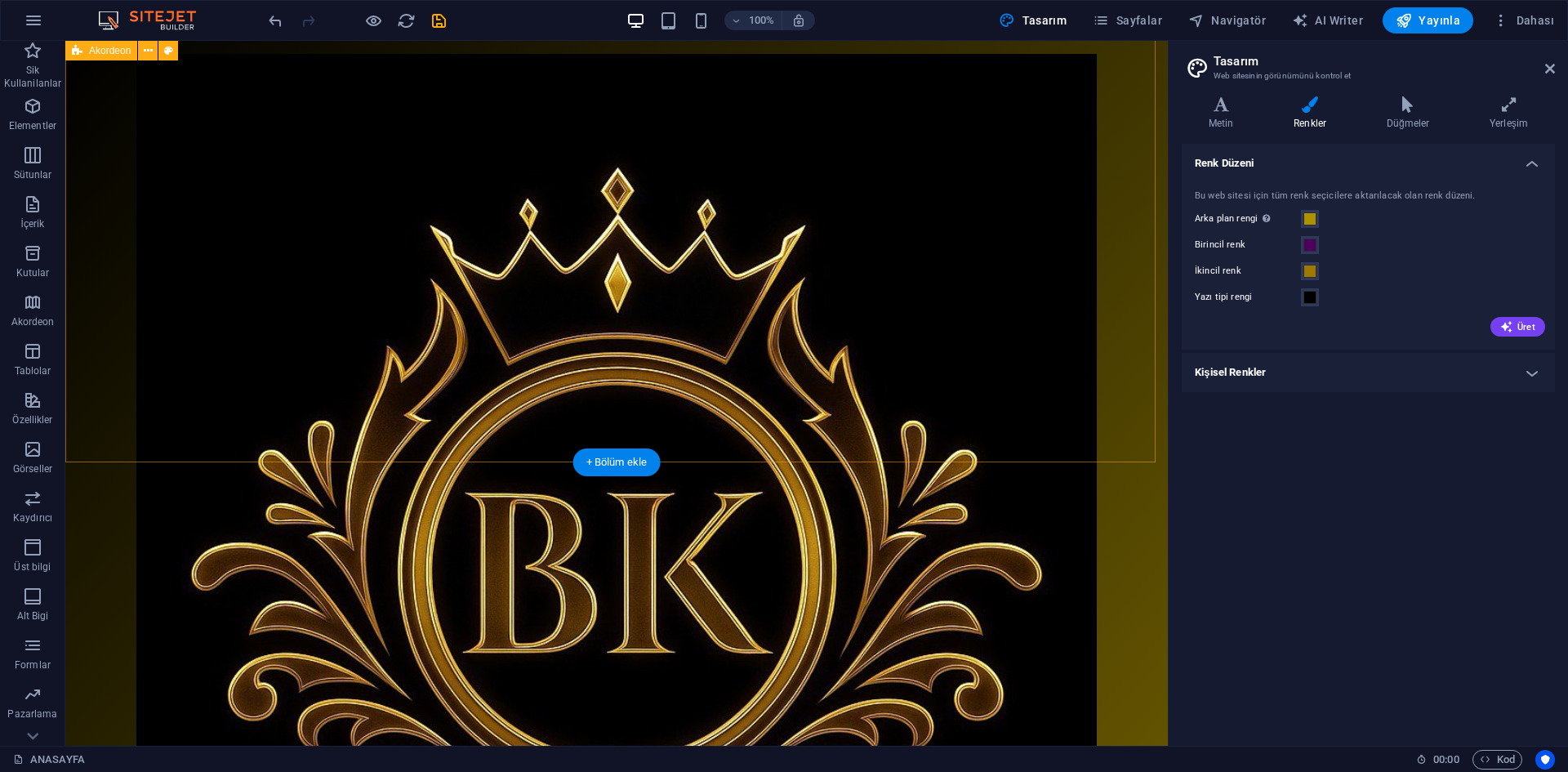
scroll to position [1766, 0]
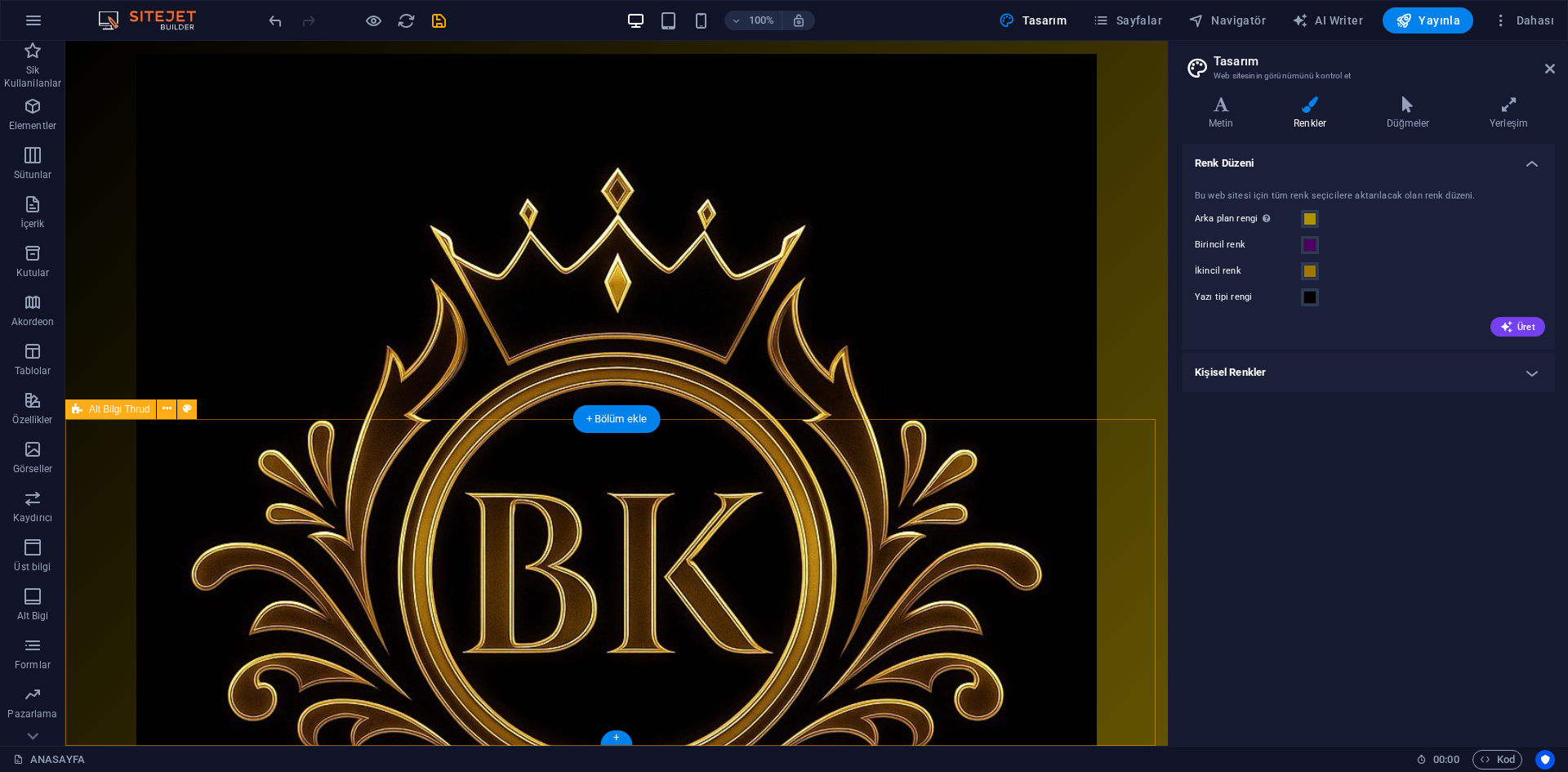
select select "px"
select select "footer"
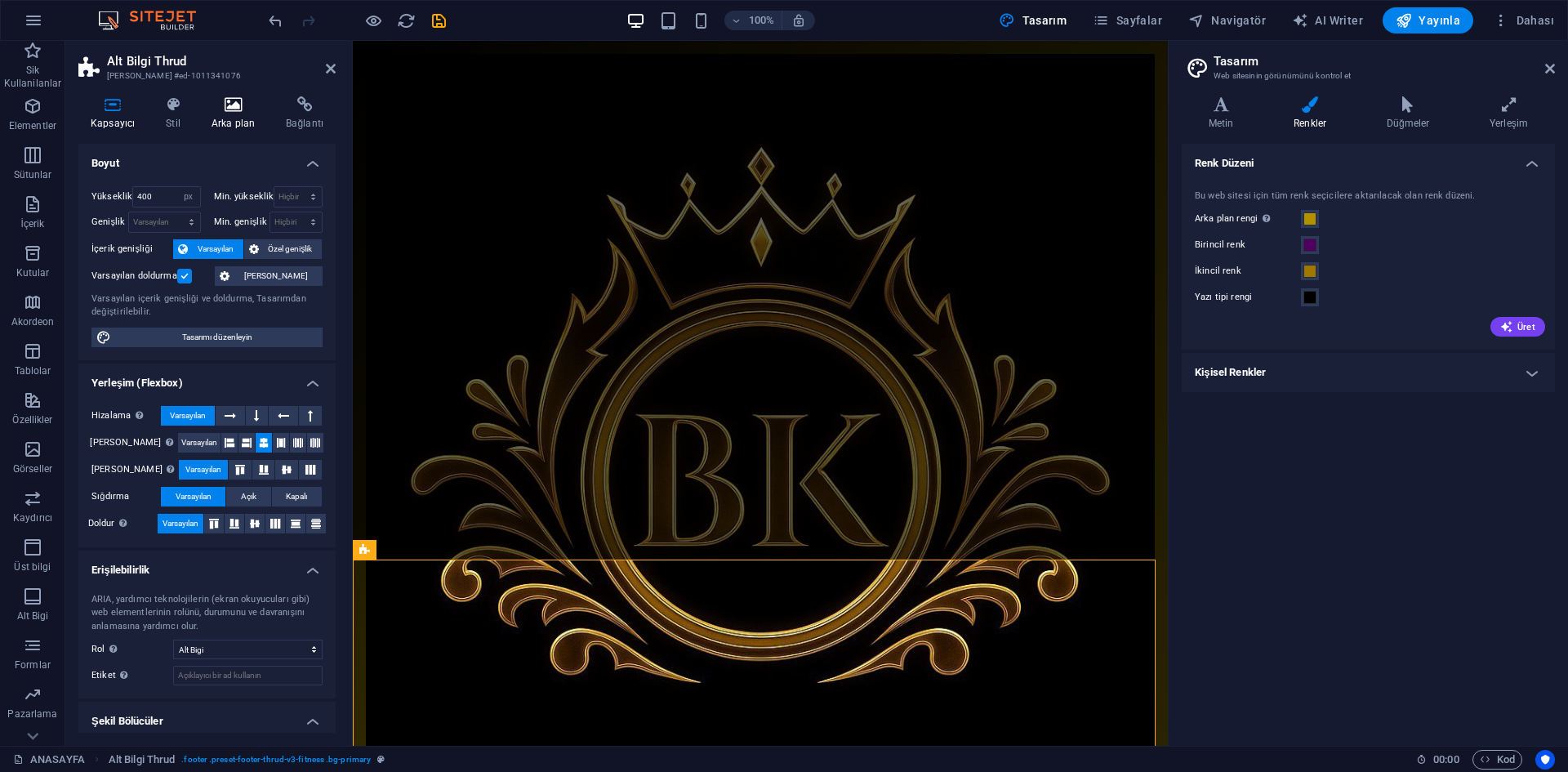
click at [239, 115] on h4 "Arka plan" at bounding box center [237, 114] width 74 height 34
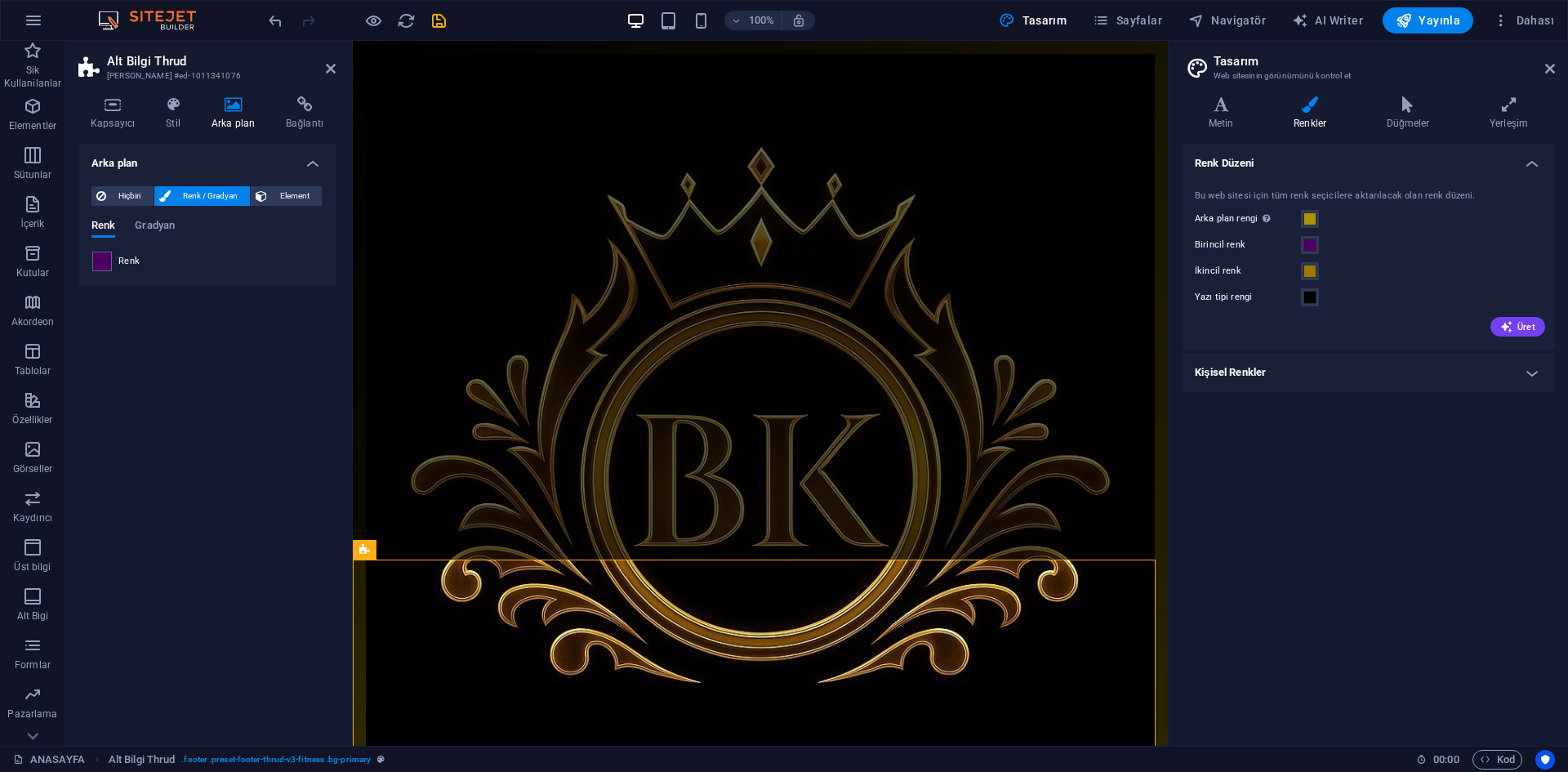
click at [106, 260] on span at bounding box center [102, 261] width 18 height 18
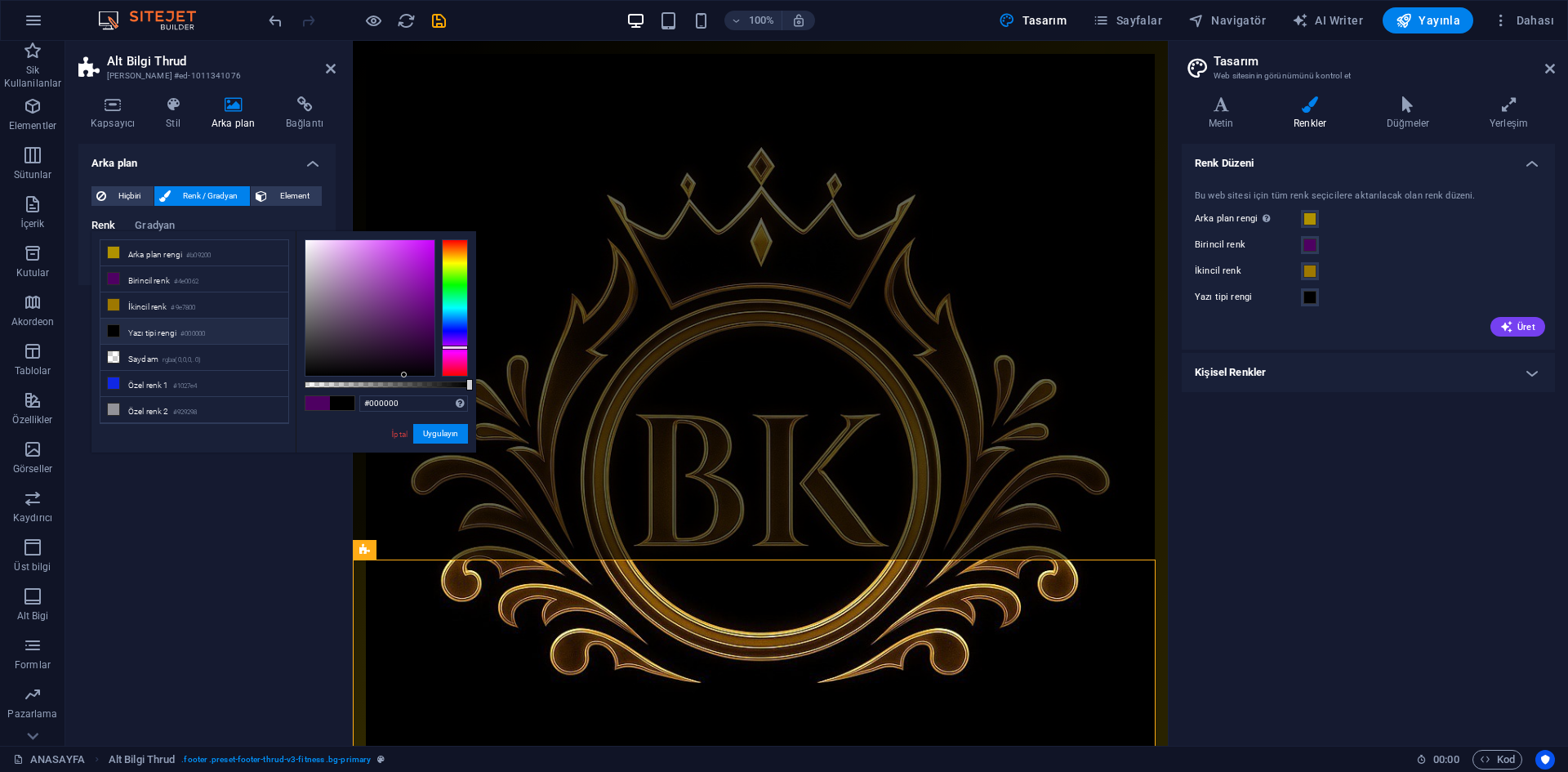
drag, startPoint x: 382, startPoint y: 398, endPoint x: 470, endPoint y: 447, distance: 100.7
click at [457, 447] on div "#000000 Desteklenen biçimler #0852ed rgb(8, 82, 237) rgba(8, 82, 237, %90) hsv(…" at bounding box center [386, 460] width 181 height 458
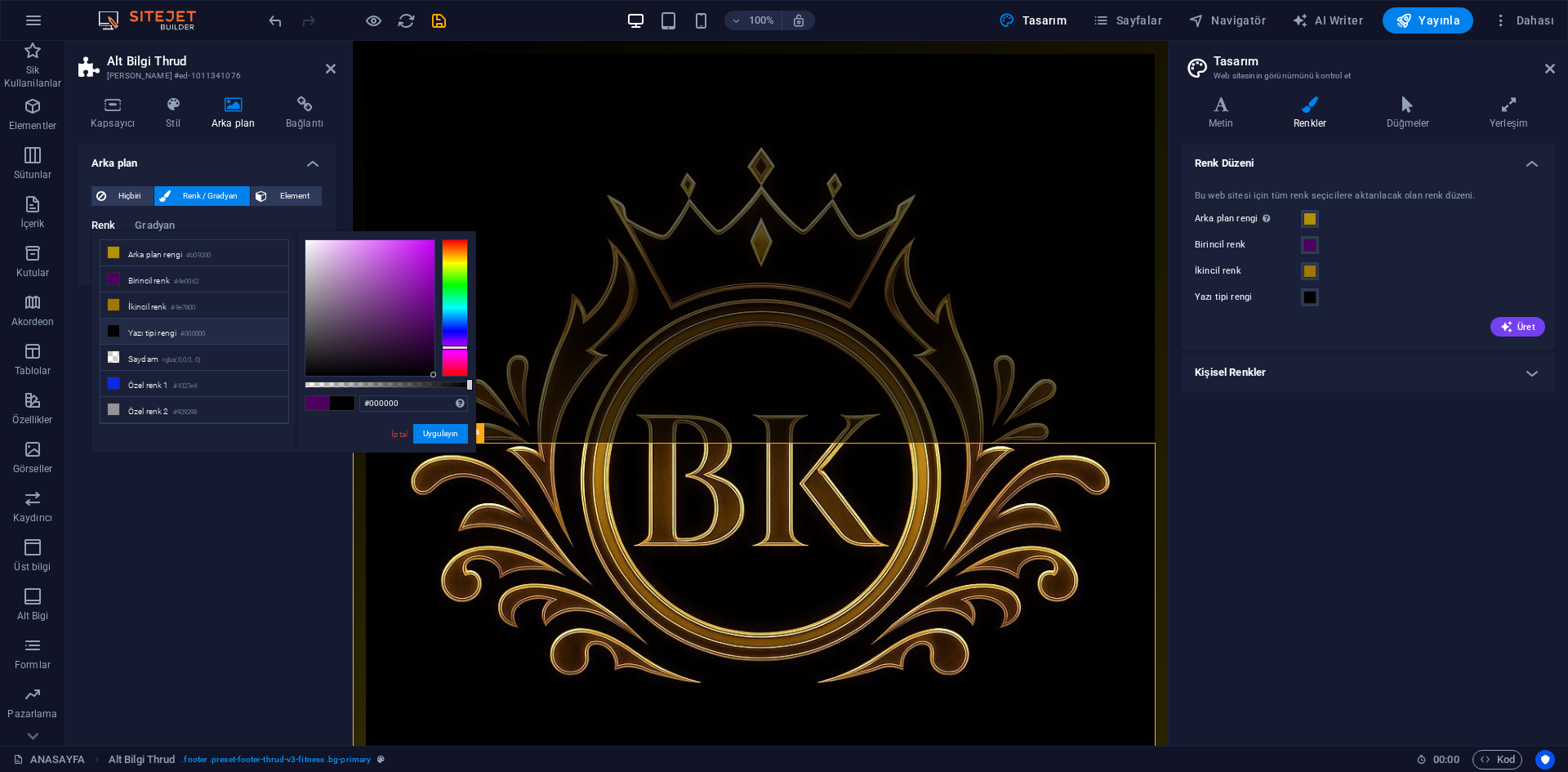
scroll to position [2050, 0]
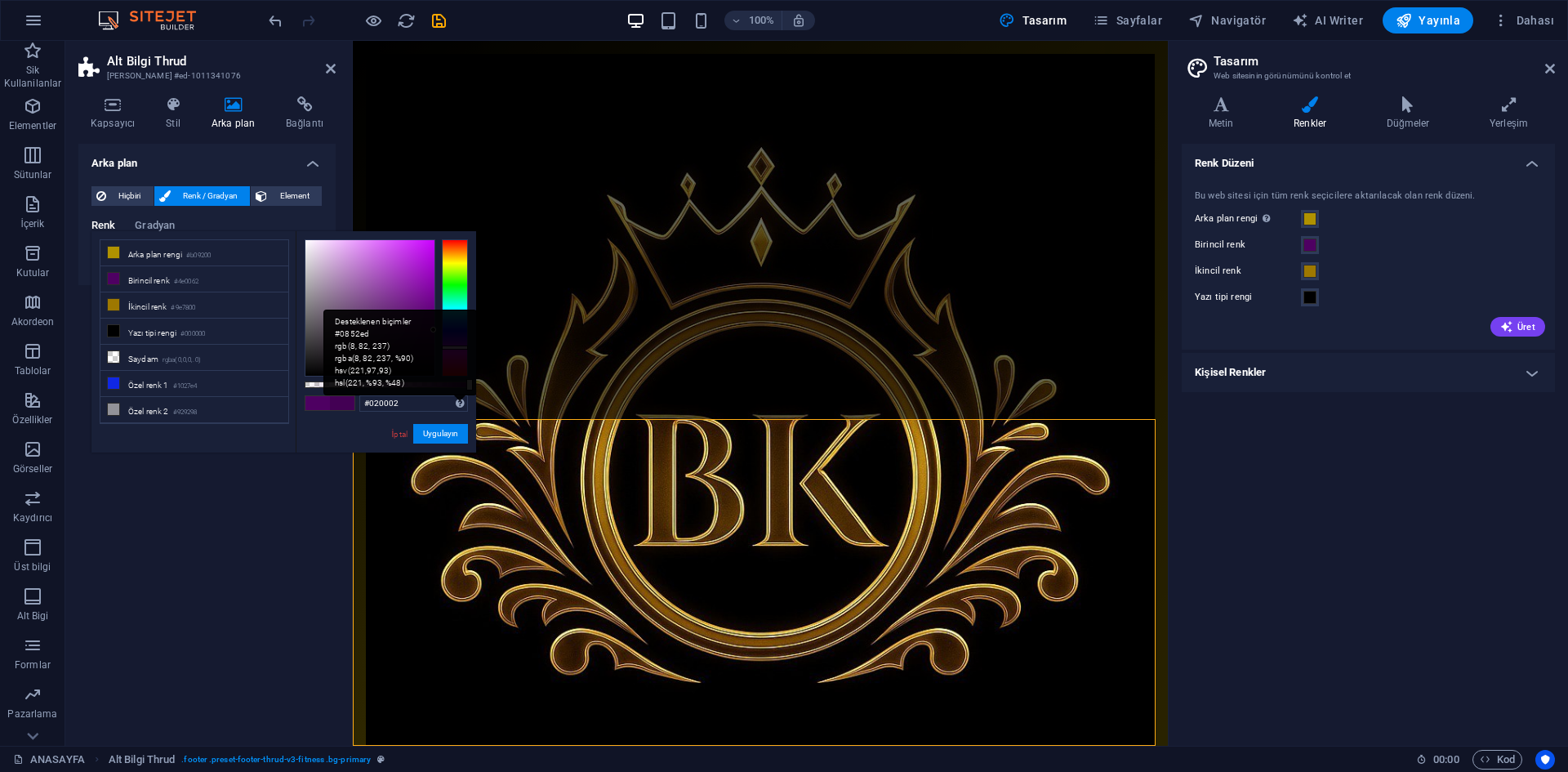
type input "#000000"
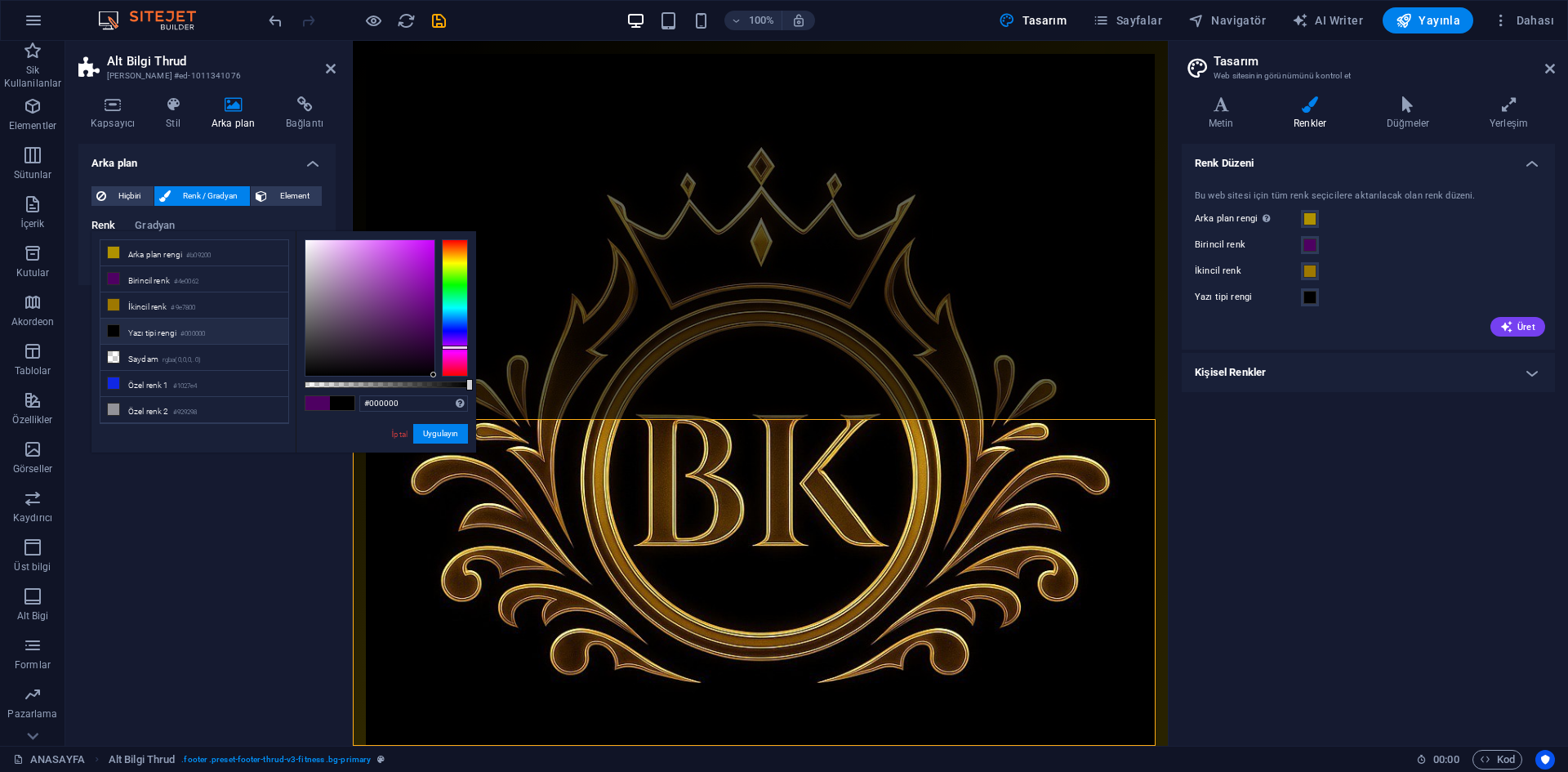
drag, startPoint x: 372, startPoint y: 307, endPoint x: 474, endPoint y: 466, distance: 188.9
click at [474, 466] on body "[DOMAIN_NAME] ANASAYFA Sik Kullanilanlar Elementler Sütunlar İçerik Kutular Ako…" at bounding box center [784, 386] width 1568 height 772
click at [455, 435] on button "Uygulayın" at bounding box center [440, 434] width 55 height 20
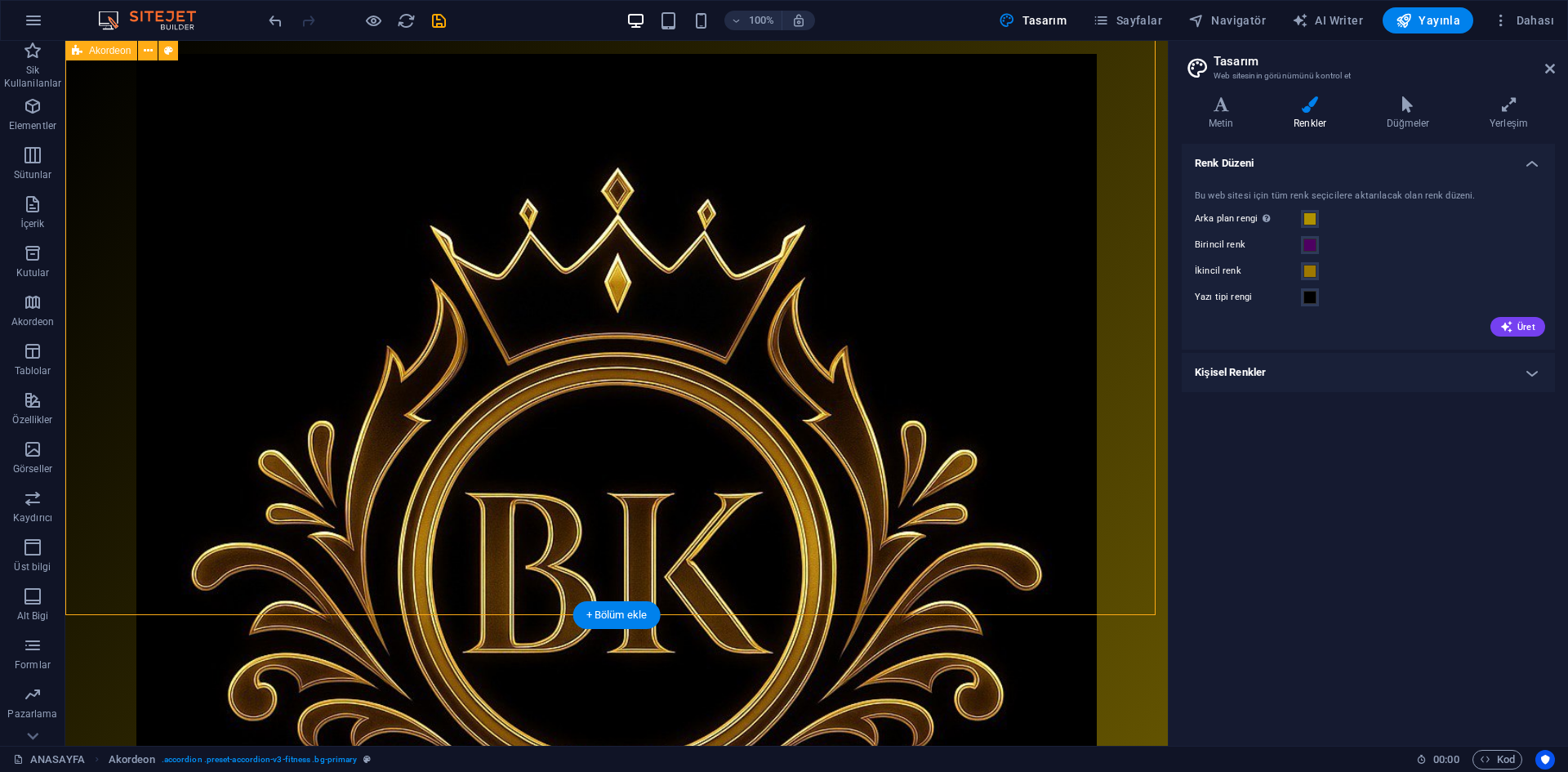
scroll to position [1521, 0]
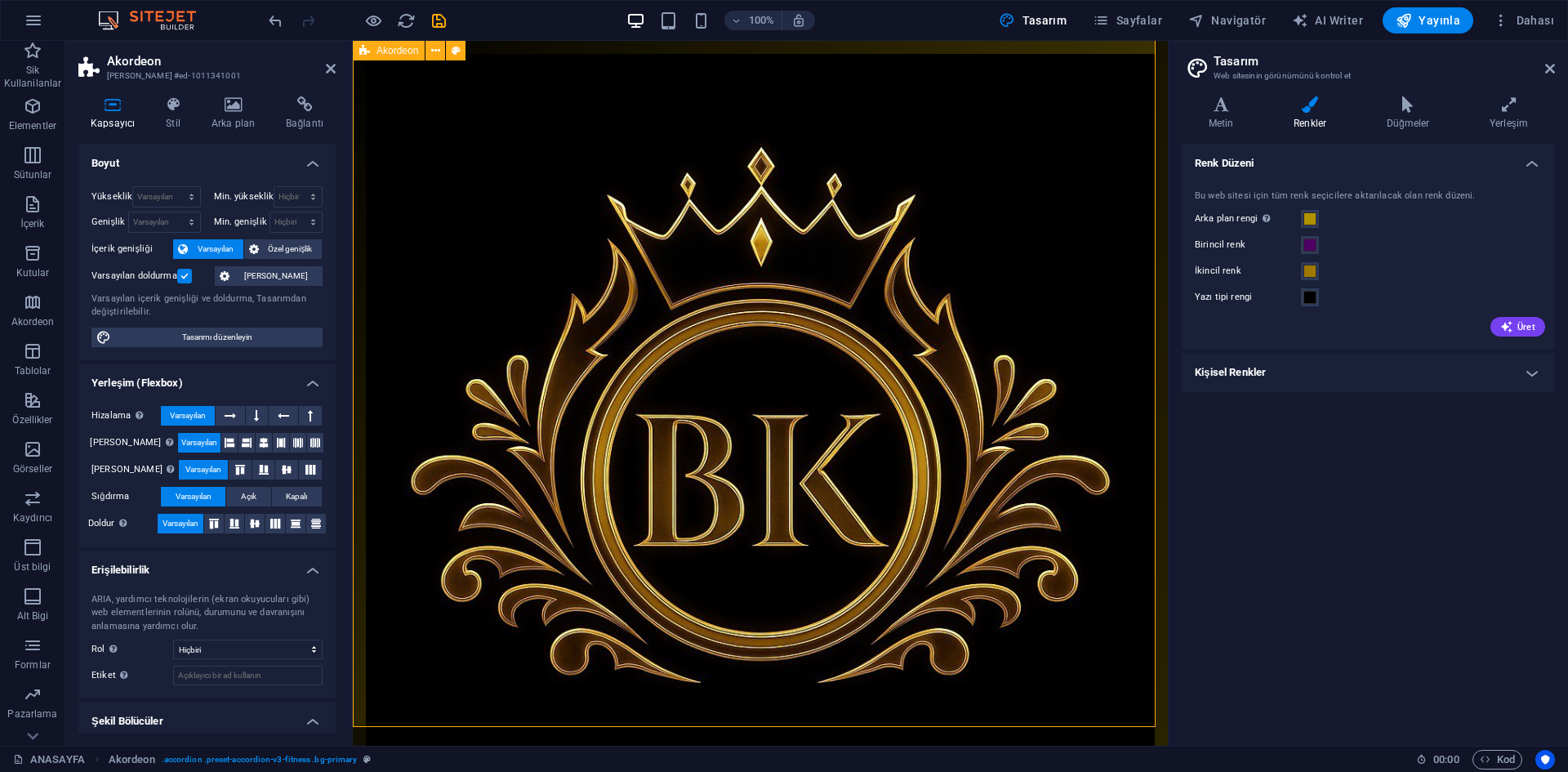
scroll to position [1910, 0]
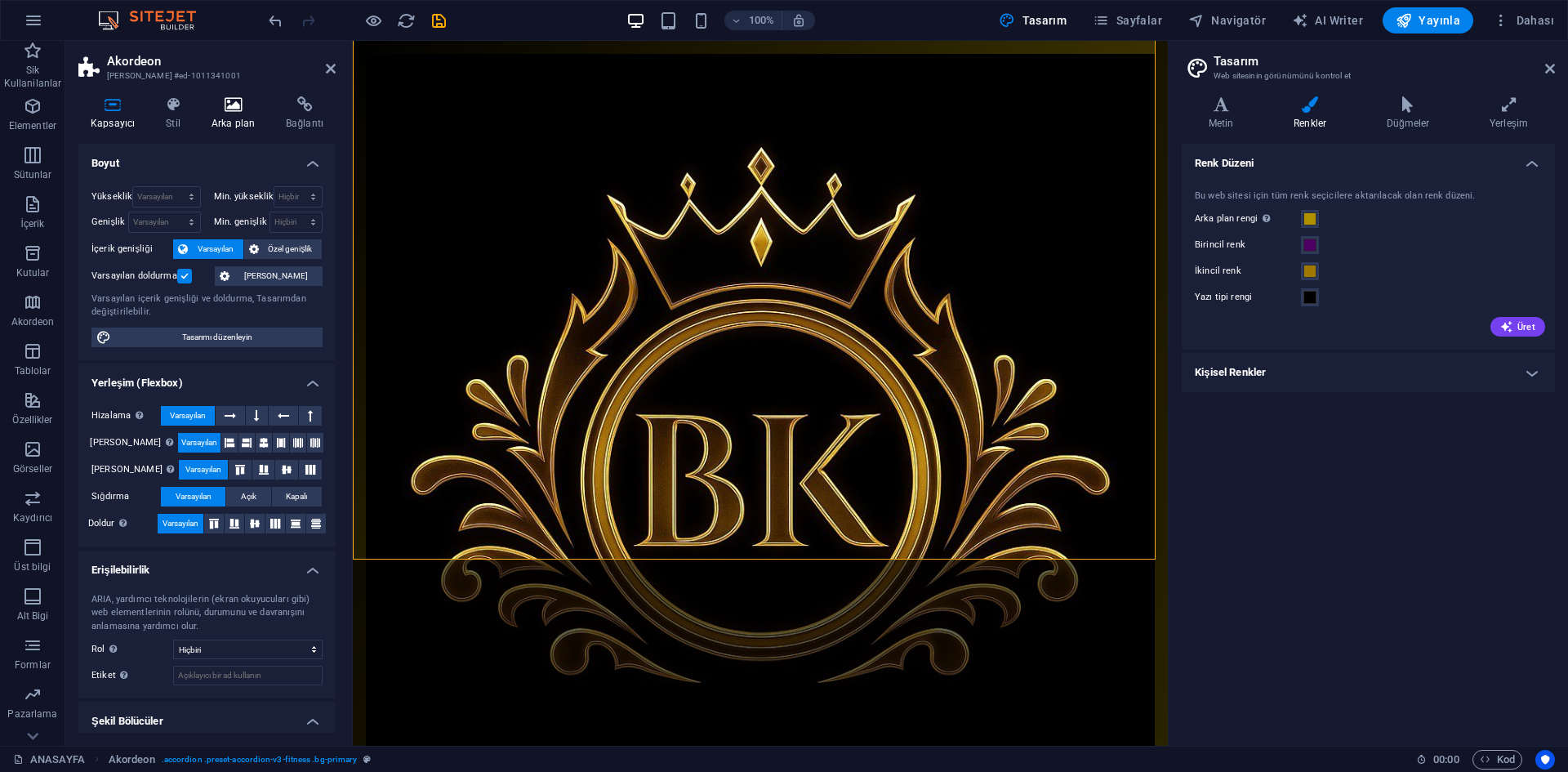
click at [243, 112] on icon at bounding box center [233, 105] width 68 height 16
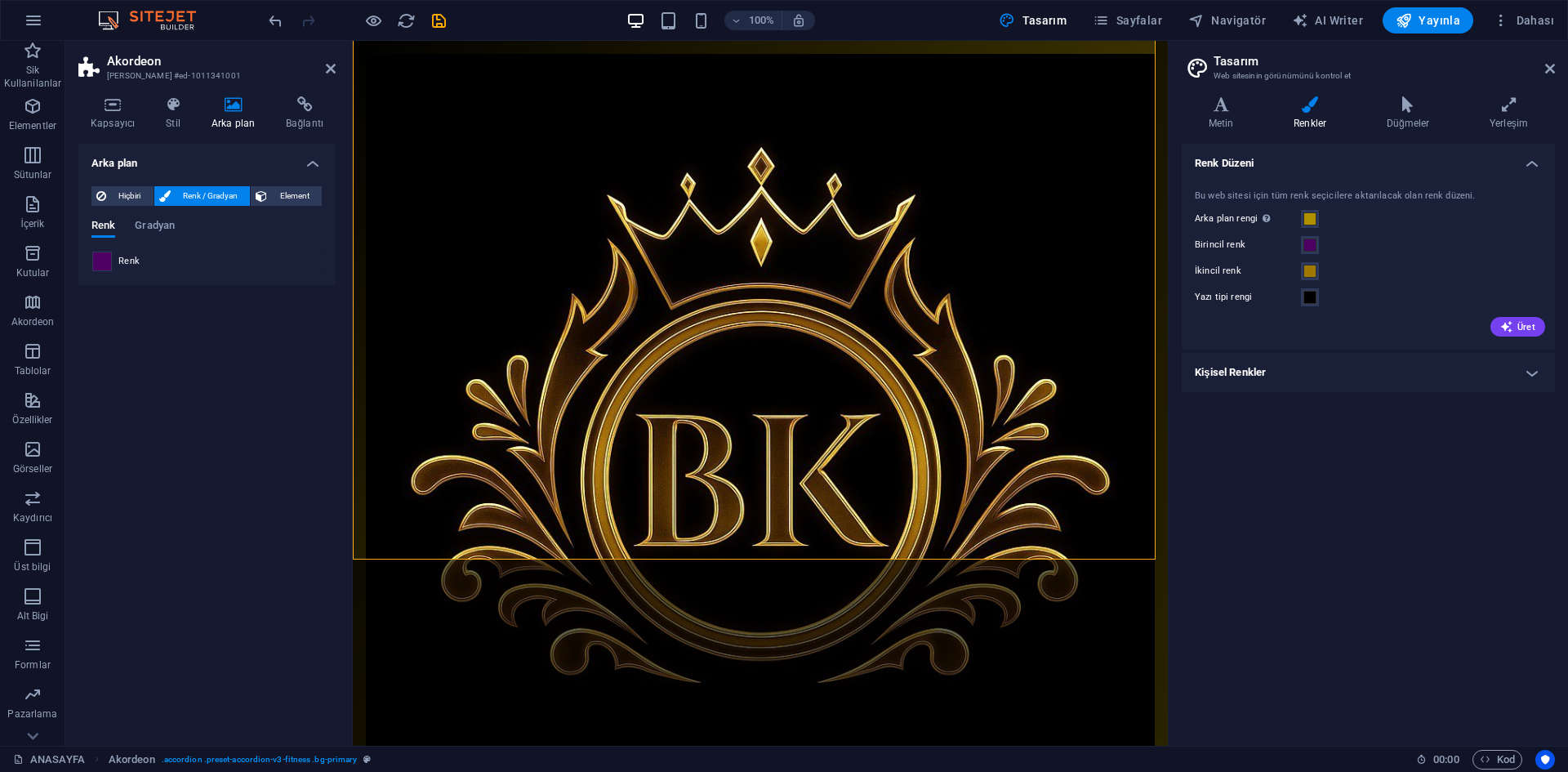
click at [100, 264] on span at bounding box center [102, 261] width 18 height 18
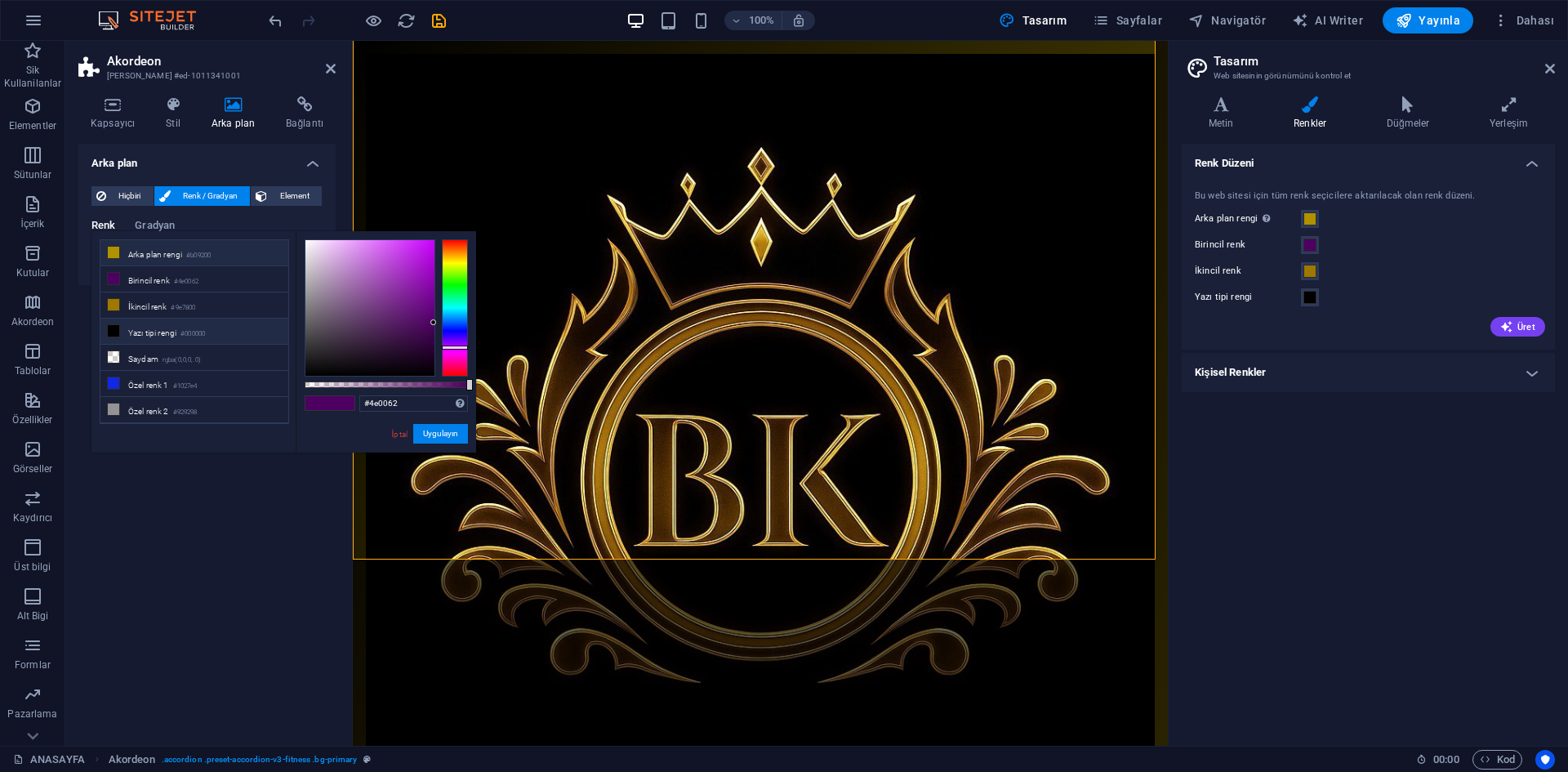
click at [169, 259] on li "Arka plan rengi #b09200" at bounding box center [194, 253] width 188 height 26
type input "#b09200"
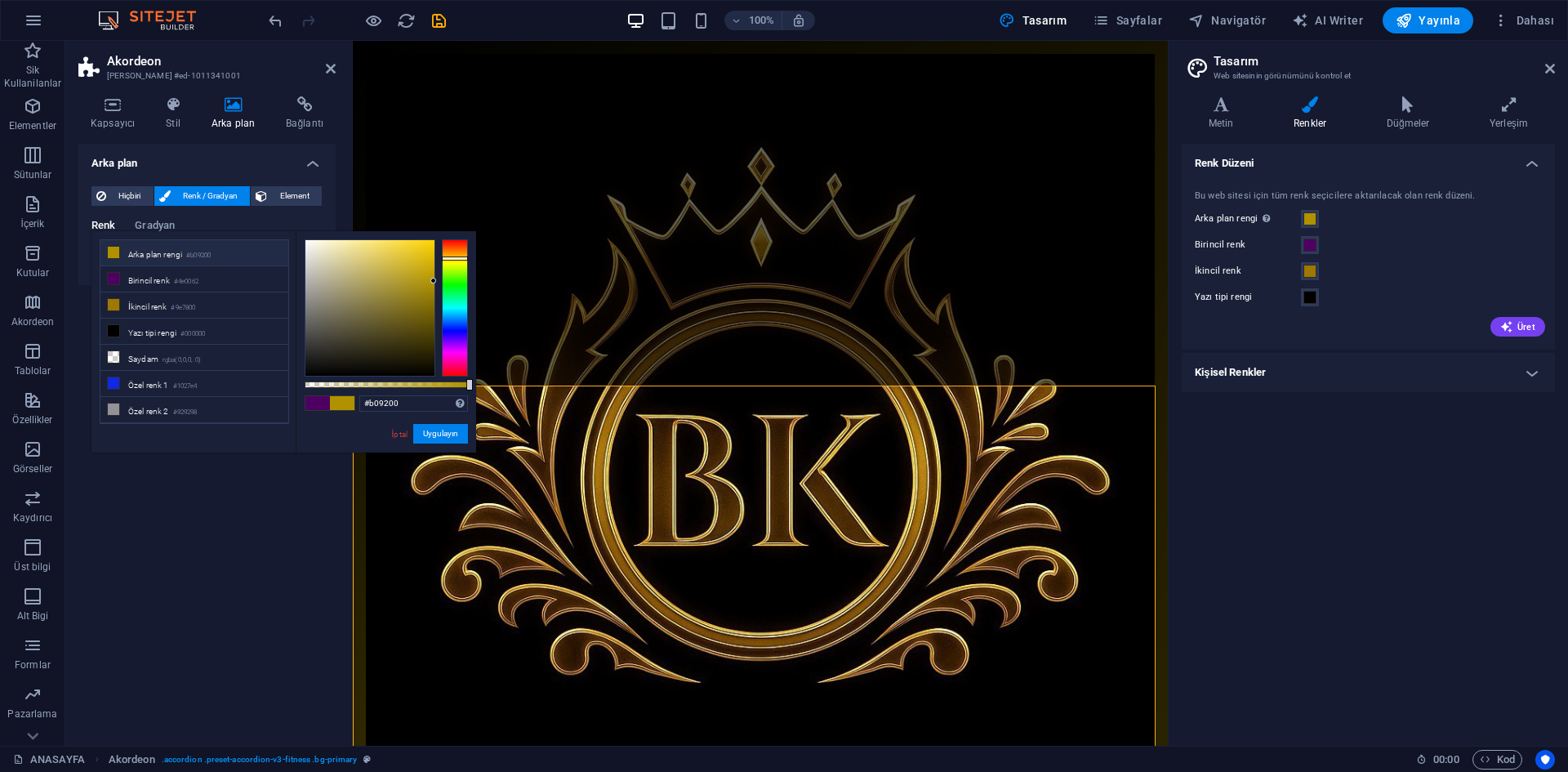
scroll to position [522, 0]
drag, startPoint x: 463, startPoint y: 430, endPoint x: 134, endPoint y: 392, distance: 331.2
click at [463, 430] on button "Uygulayın" at bounding box center [440, 434] width 55 height 20
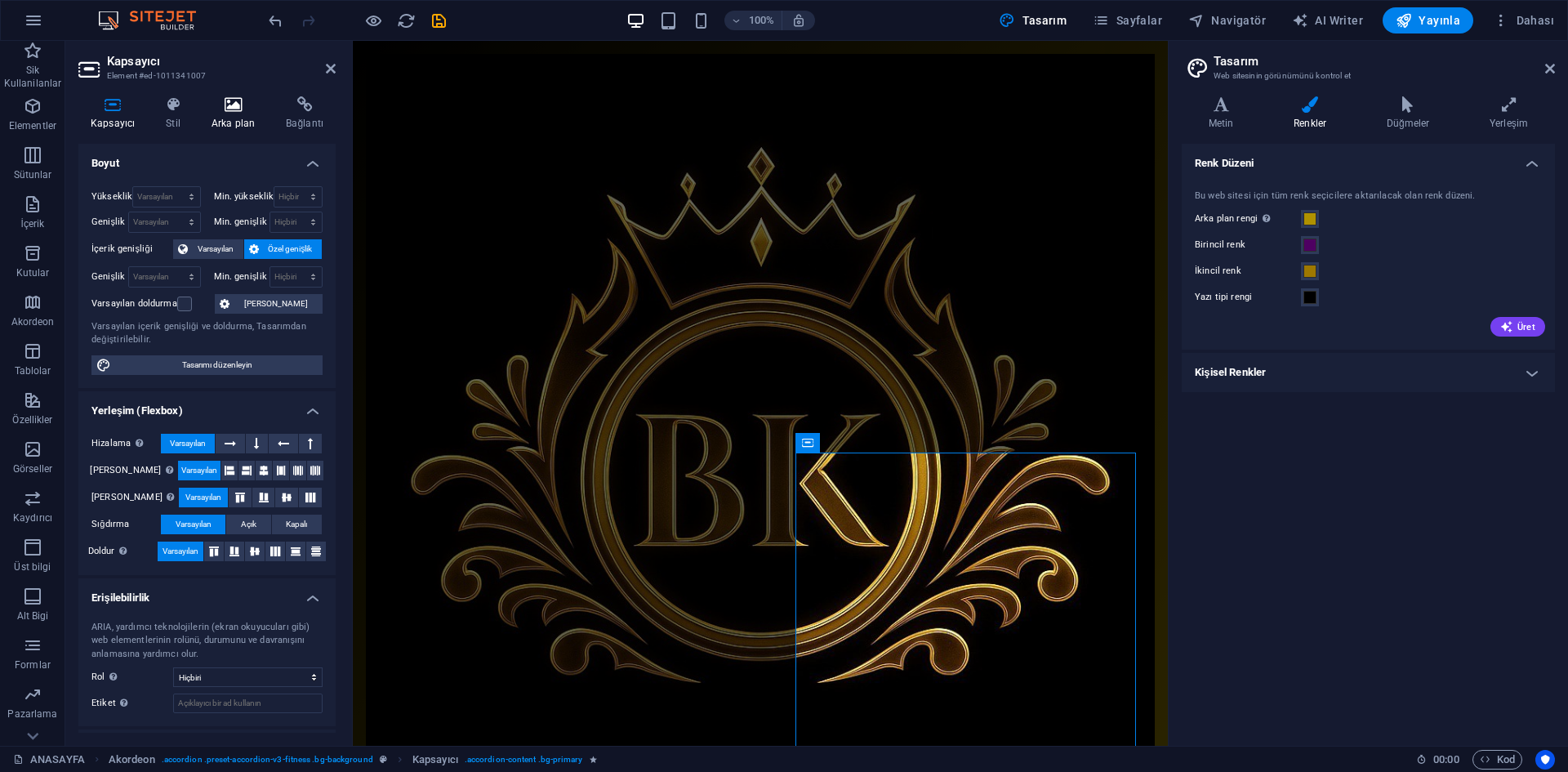
click at [229, 112] on icon at bounding box center [233, 105] width 68 height 16
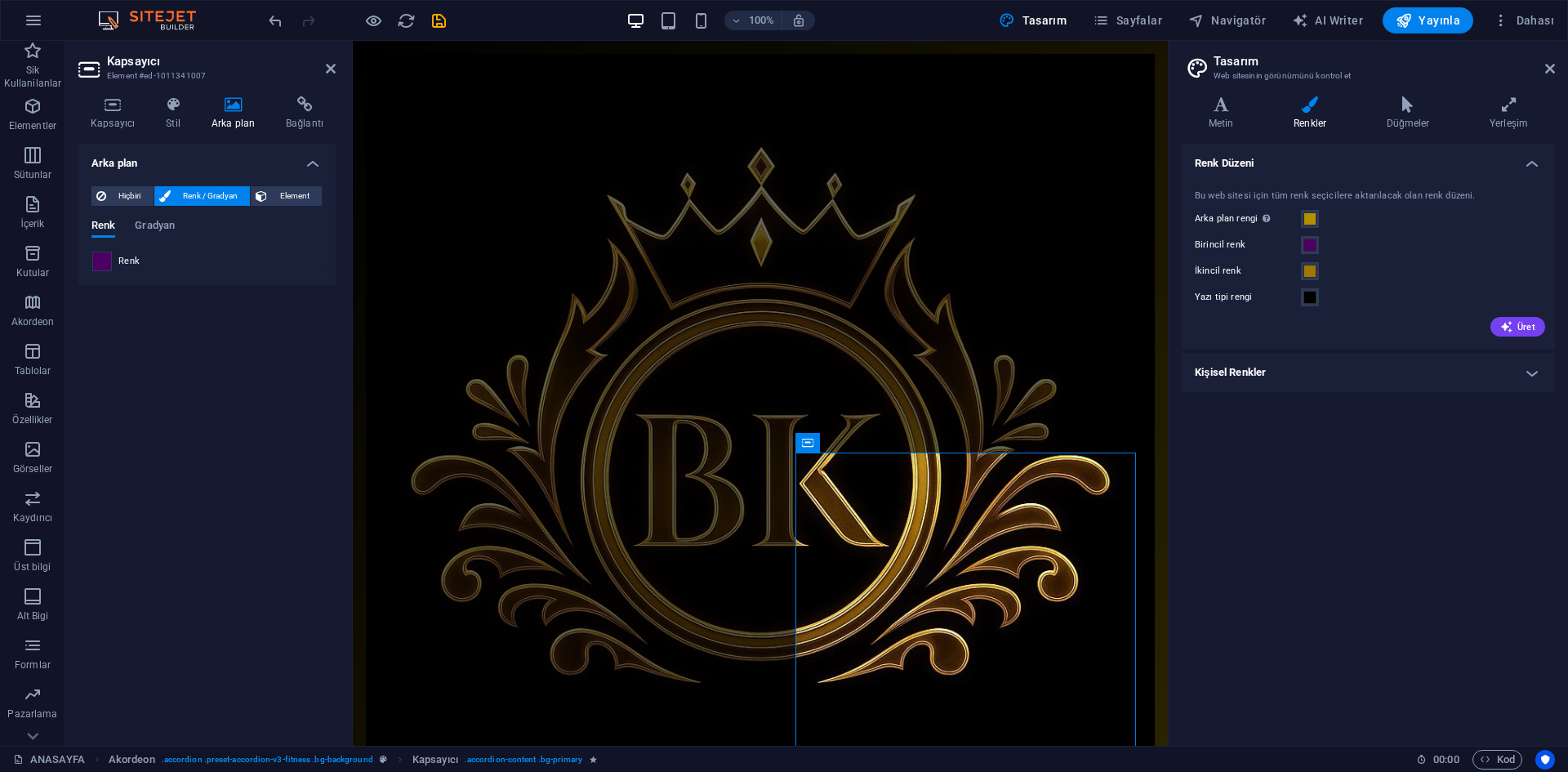
click at [101, 266] on span at bounding box center [102, 261] width 18 height 18
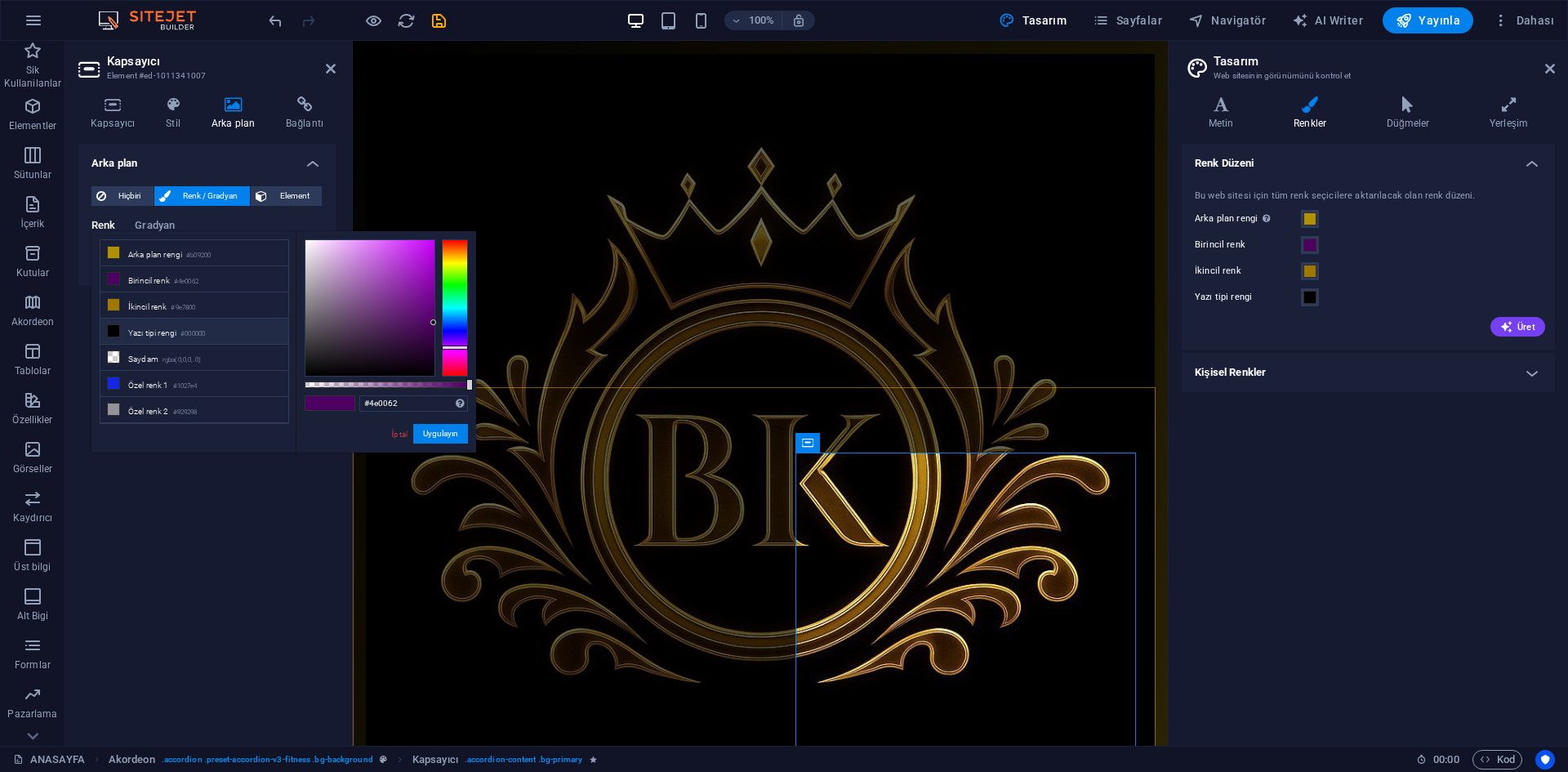
scroll to position [603, 0]
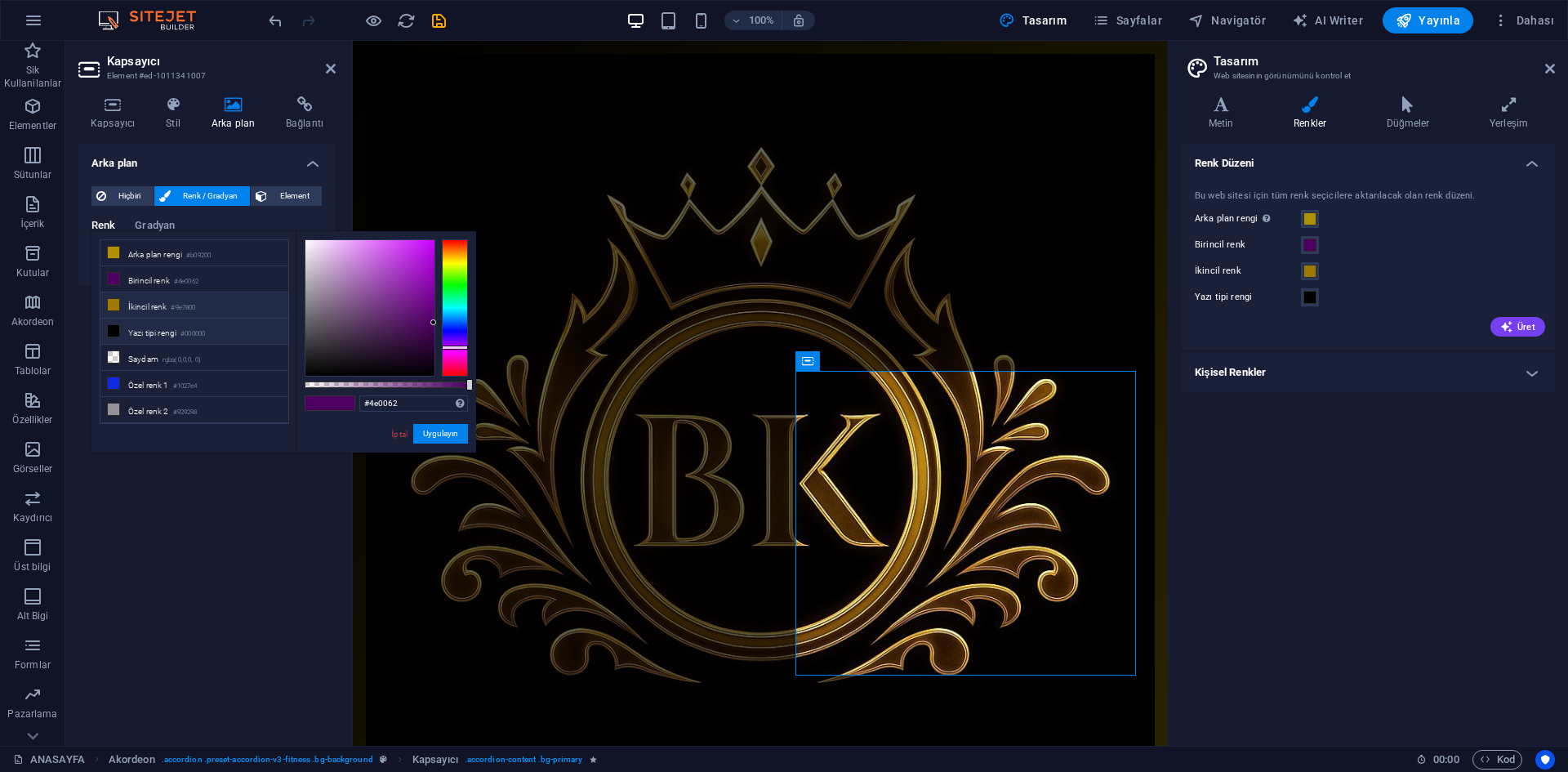
click at [212, 305] on li "İkincil renk #9e7800" at bounding box center [194, 306] width 188 height 26
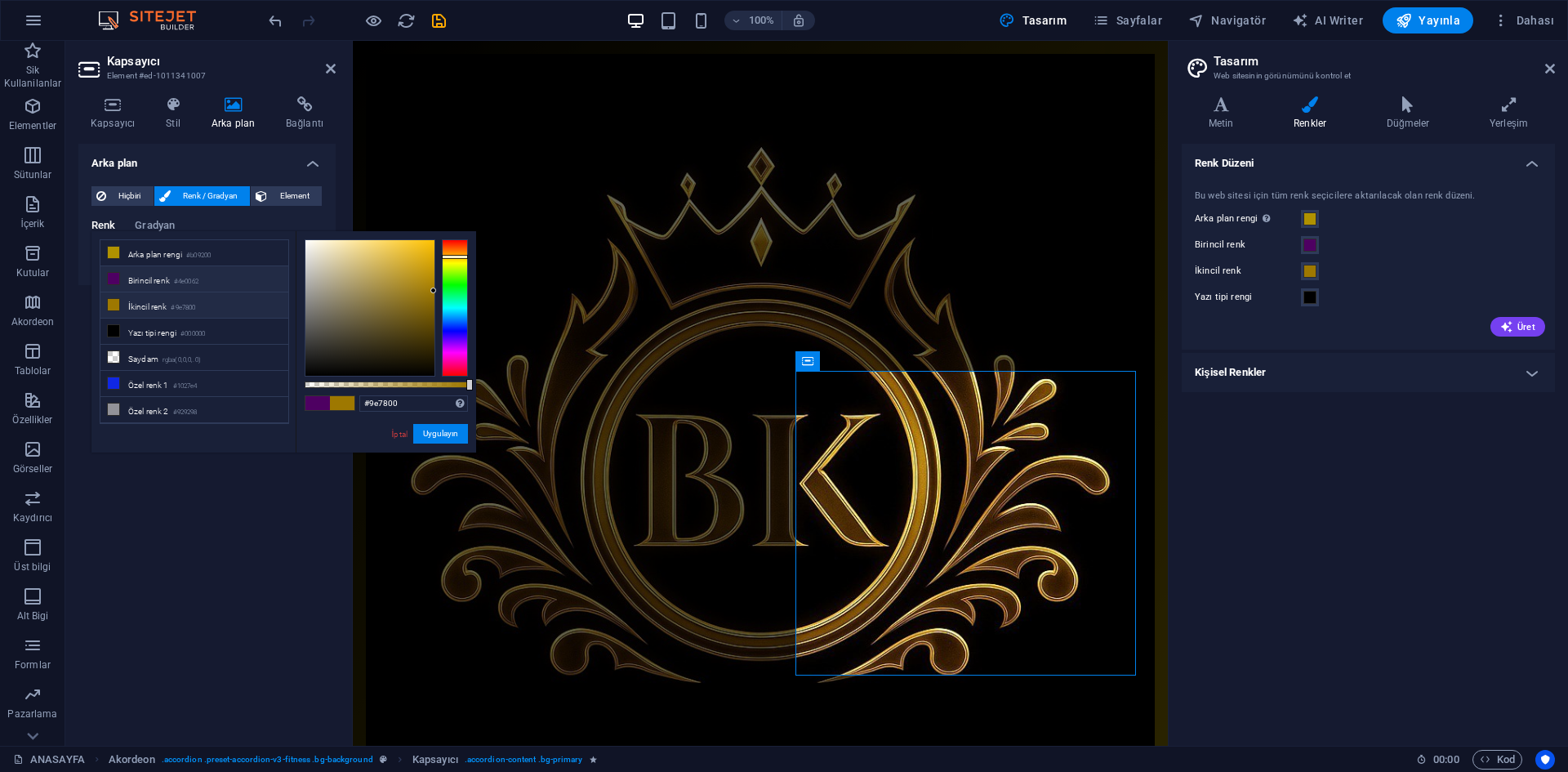
click at [192, 273] on li "Birincil renk #4e0062" at bounding box center [194, 279] width 188 height 26
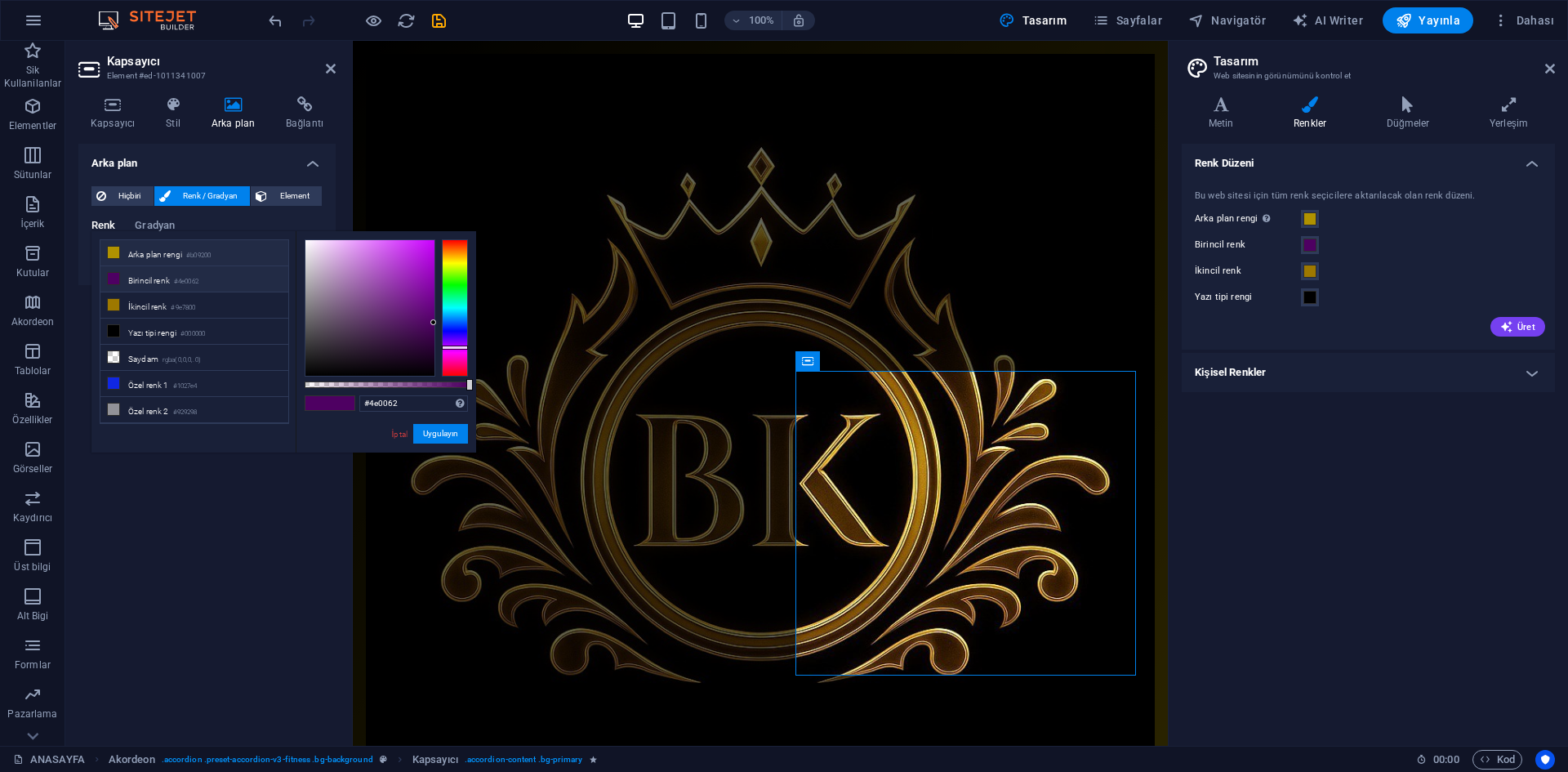
click at [202, 257] on small "#b09200" at bounding box center [198, 256] width 24 height 12
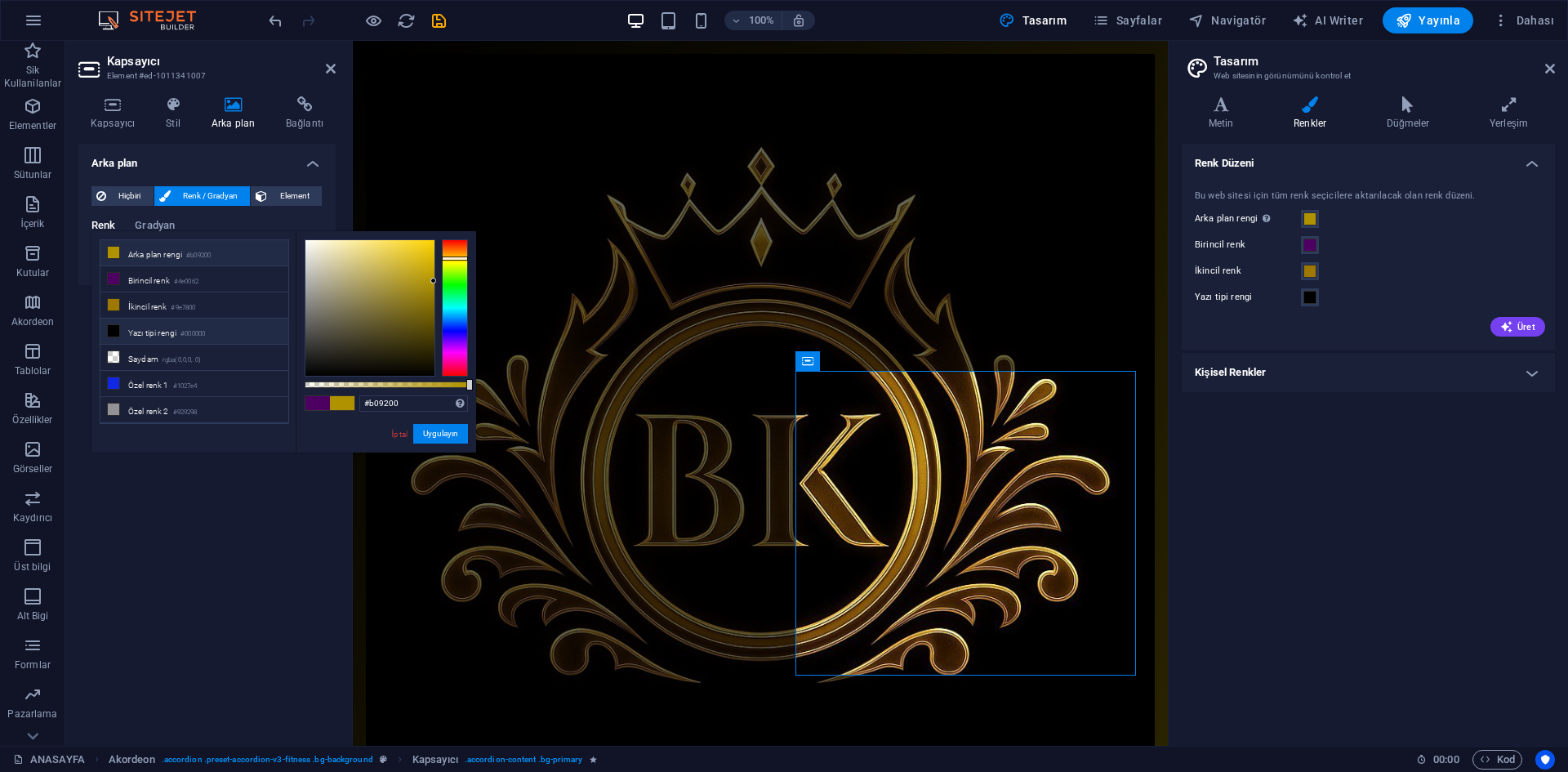
click at [225, 325] on li "Yazı tipi rengi #000000" at bounding box center [194, 331] width 188 height 26
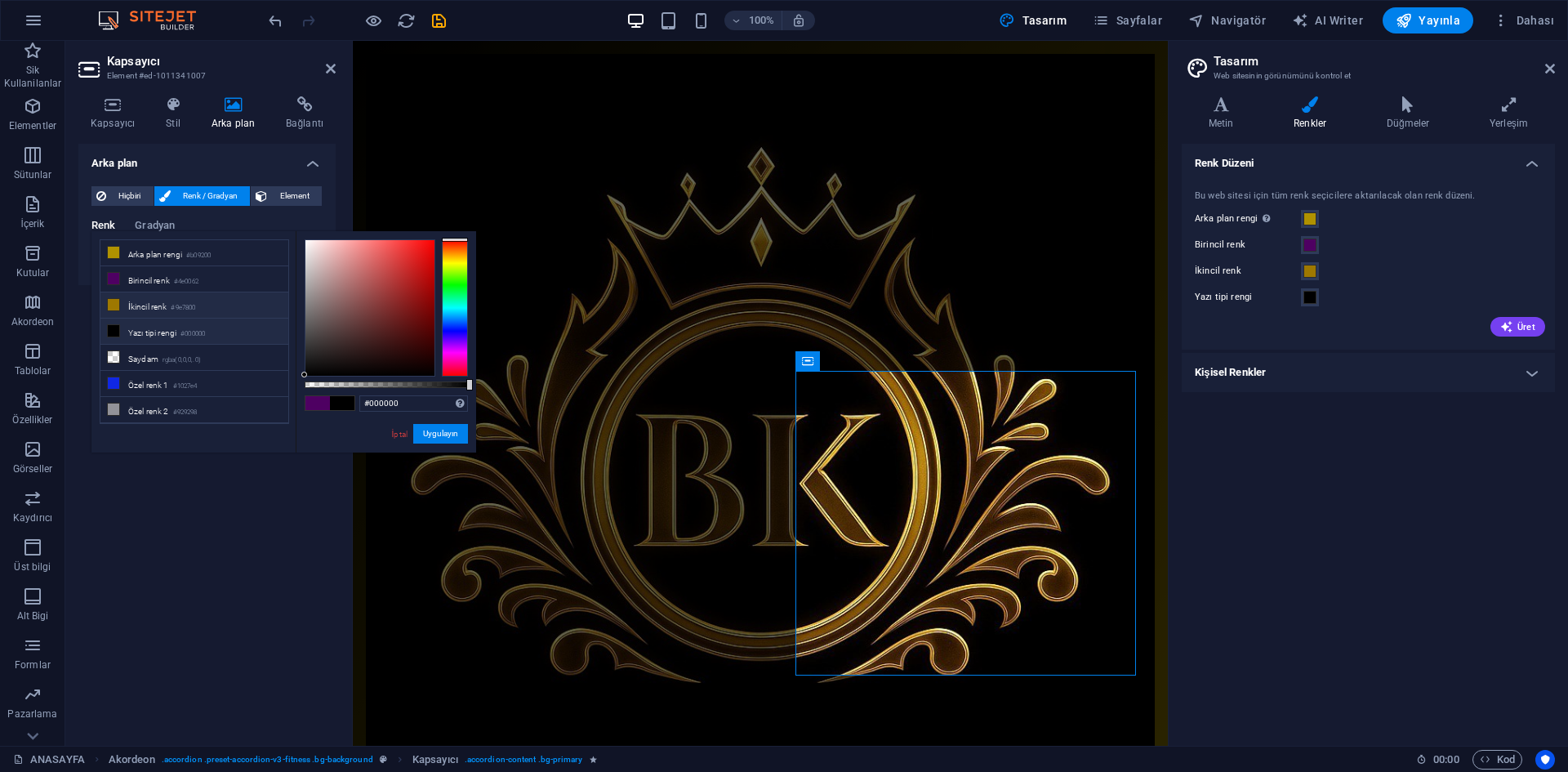
click at [237, 309] on li "İkincil renk #9e7800" at bounding box center [194, 306] width 188 height 26
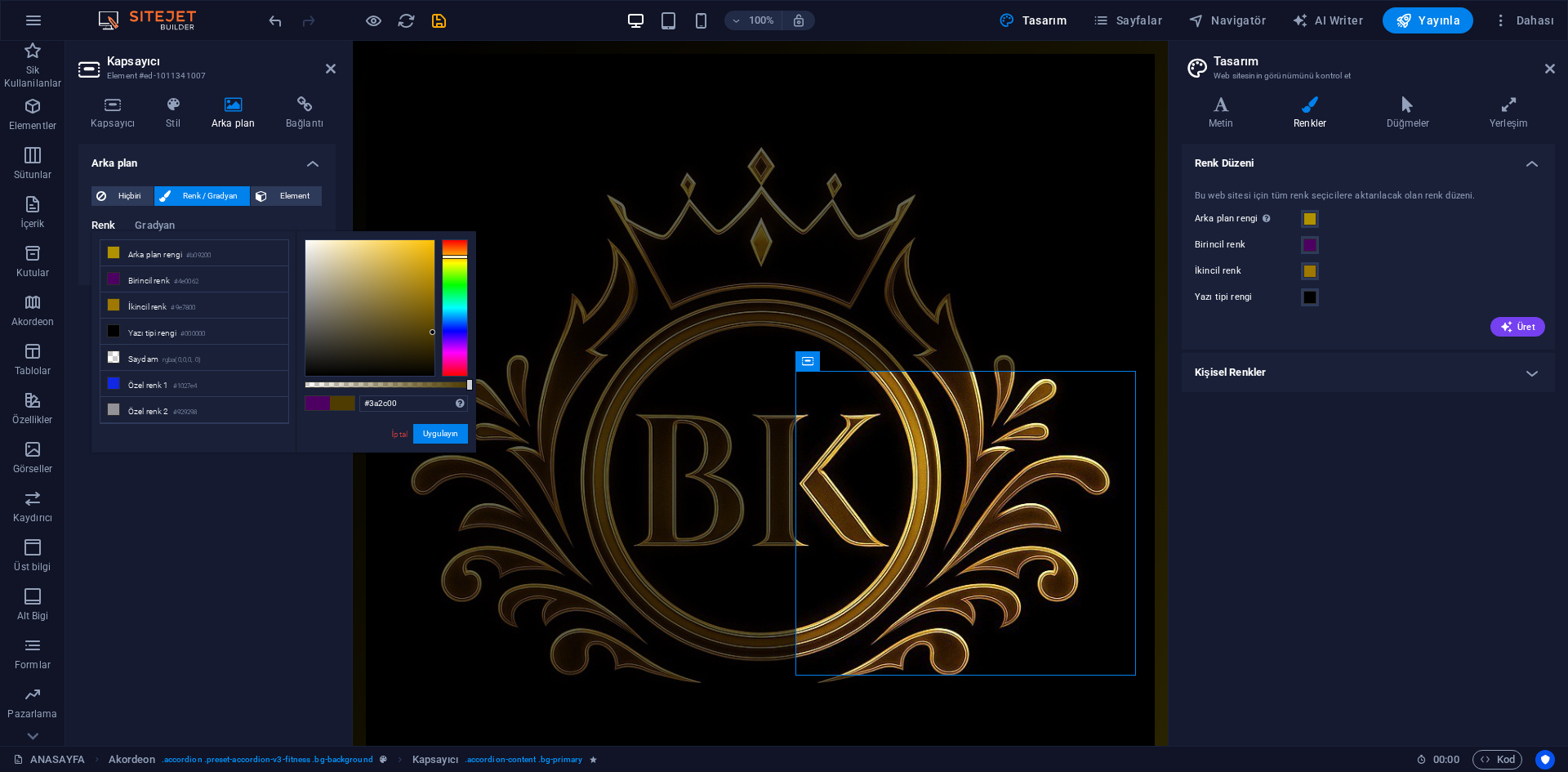
drag, startPoint x: 433, startPoint y: 333, endPoint x: 445, endPoint y: 344, distance: 16.3
click at [445, 344] on div at bounding box center [386, 308] width 164 height 137
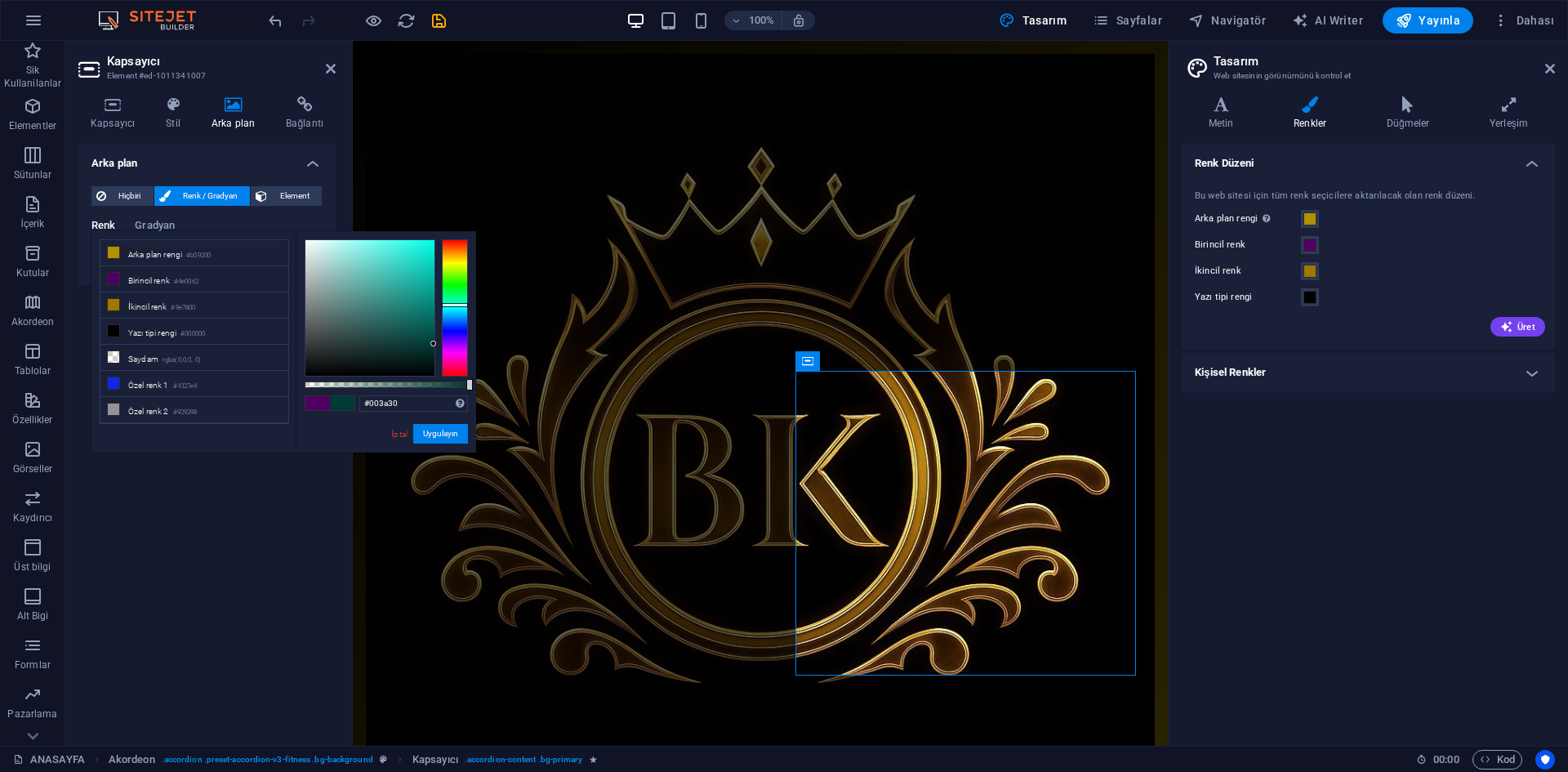
drag, startPoint x: 442, startPoint y: 339, endPoint x: 414, endPoint y: 303, distance: 45.6
click at [414, 303] on div at bounding box center [386, 308] width 164 height 137
drag, startPoint x: 446, startPoint y: 304, endPoint x: 460, endPoint y: 316, distance: 18.4
click at [460, 316] on div at bounding box center [455, 308] width 26 height 137
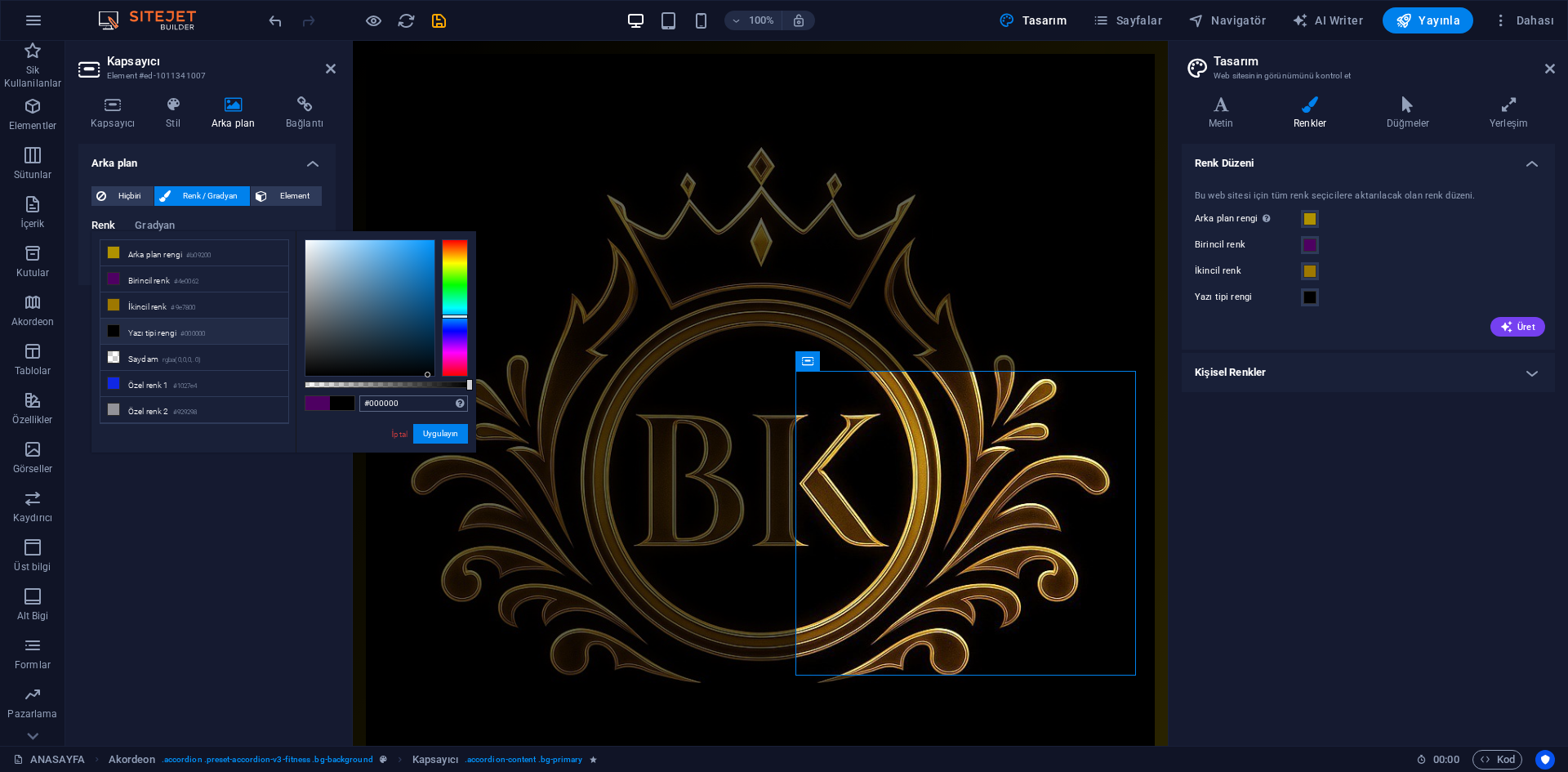
drag, startPoint x: 429, startPoint y: 362, endPoint x: 428, endPoint y: 405, distance: 43.0
click at [428, 405] on div "#000000 Desteklenen biçimler #0852ed rgb(8, 82, 237) rgba(8, 82, 237, %90) hsv(…" at bounding box center [386, 460] width 181 height 458
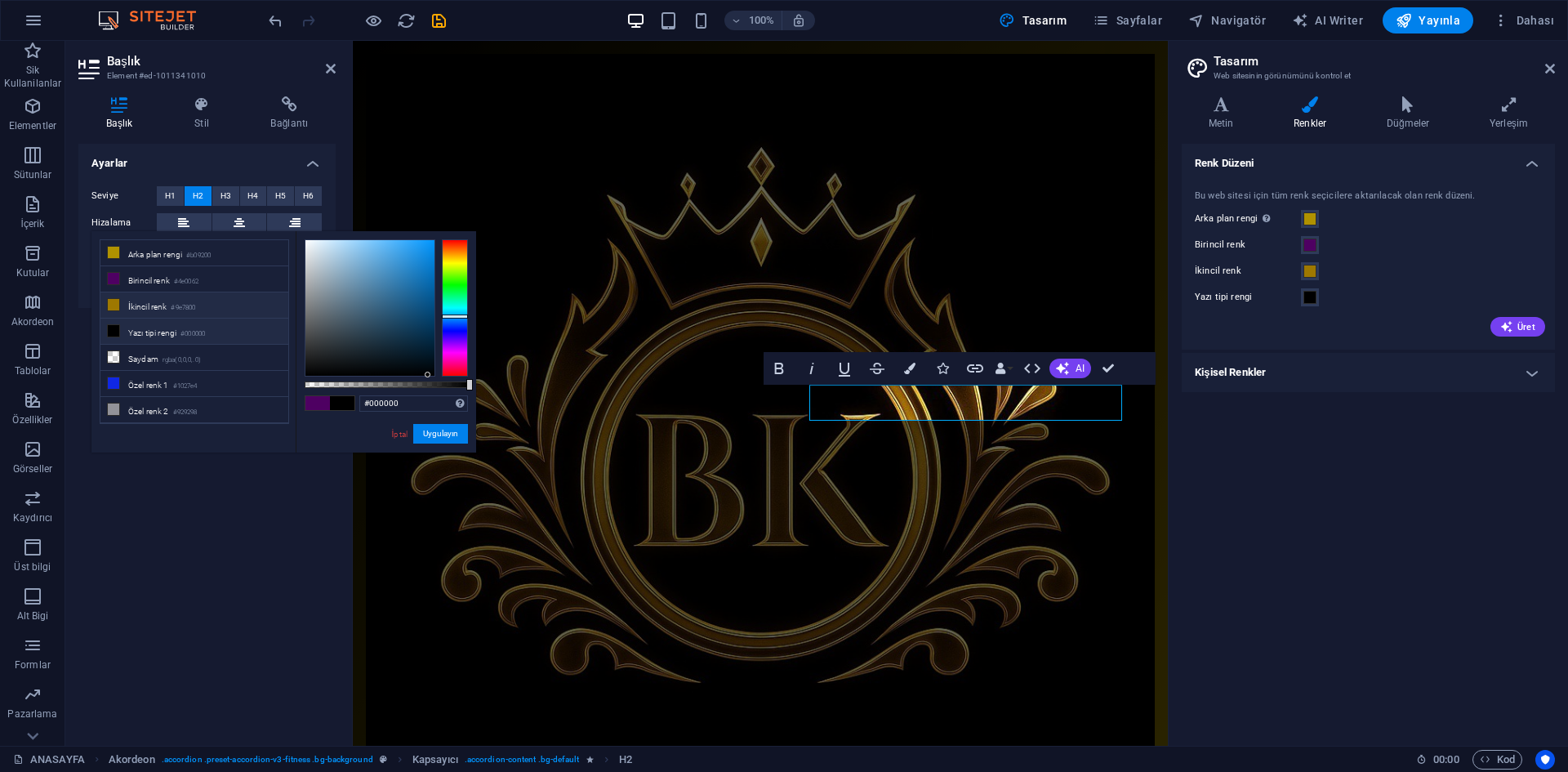
click at [169, 300] on li "İkincil renk #9e7800" at bounding box center [194, 306] width 188 height 26
type input "#9e7800"
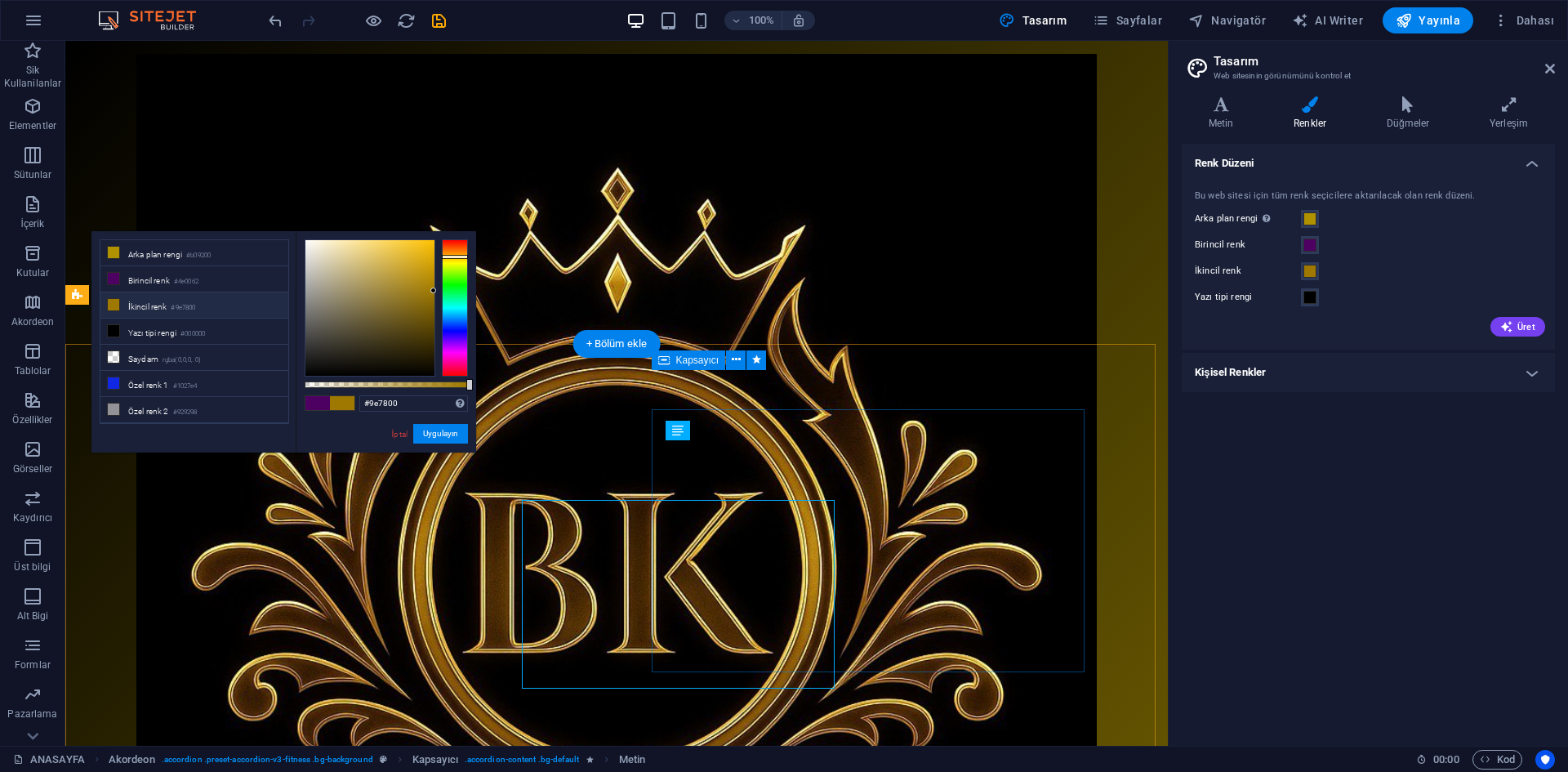
scroll to position [543, 0]
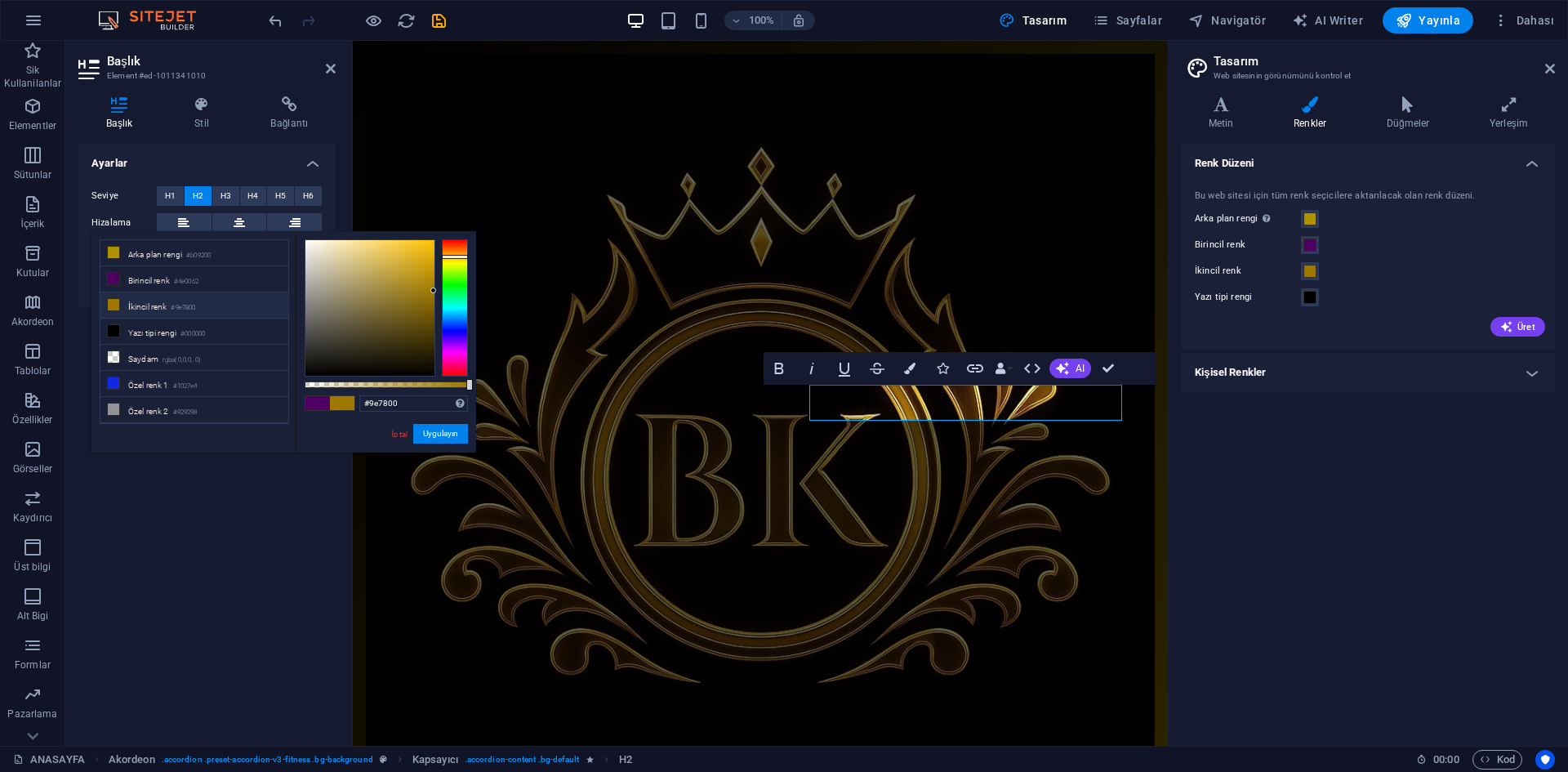
click at [215, 147] on h4 "Ayarlar" at bounding box center [207, 158] width 258 height 30
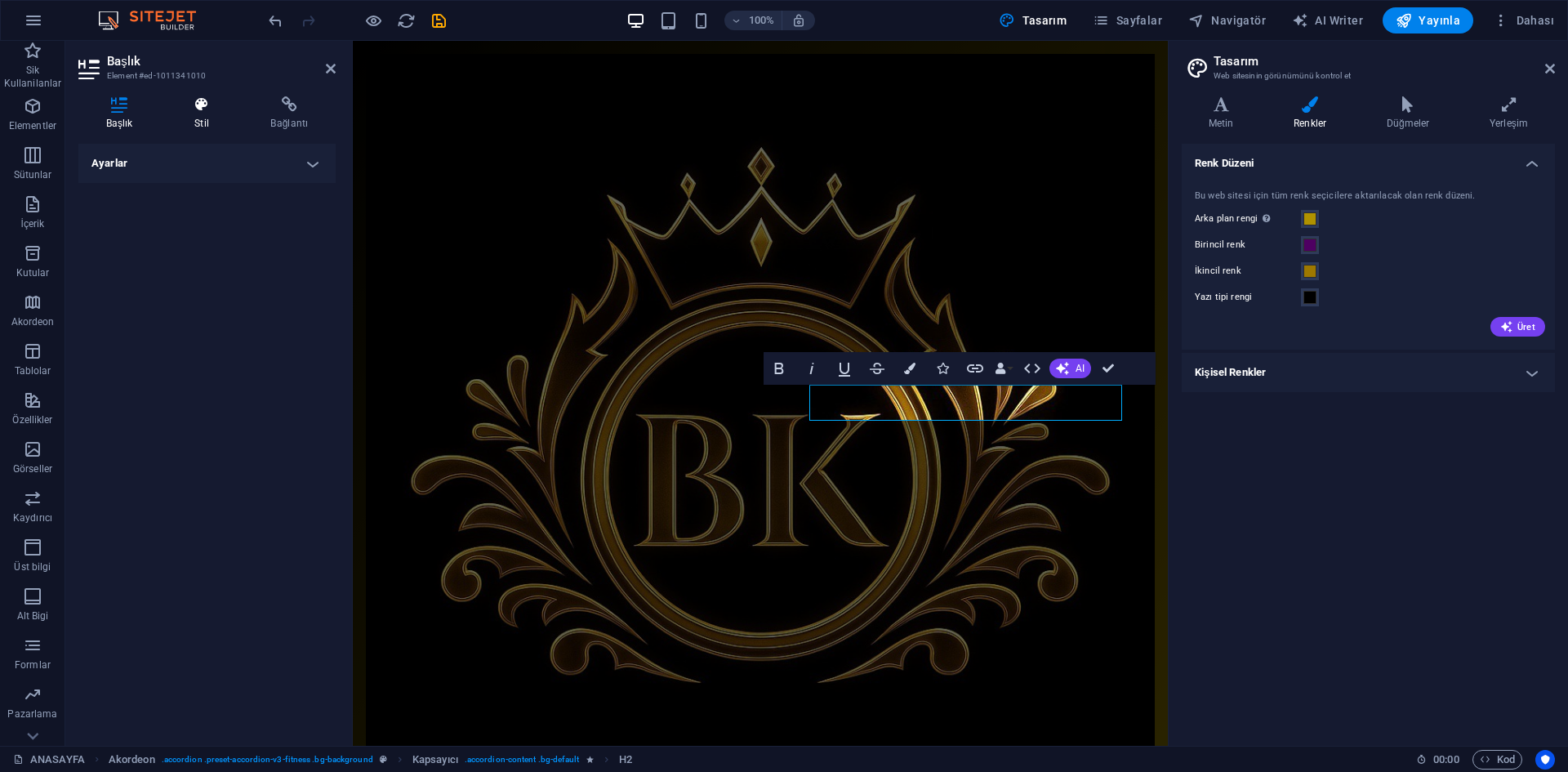
click at [208, 118] on h4 "Stil" at bounding box center [204, 114] width 76 height 34
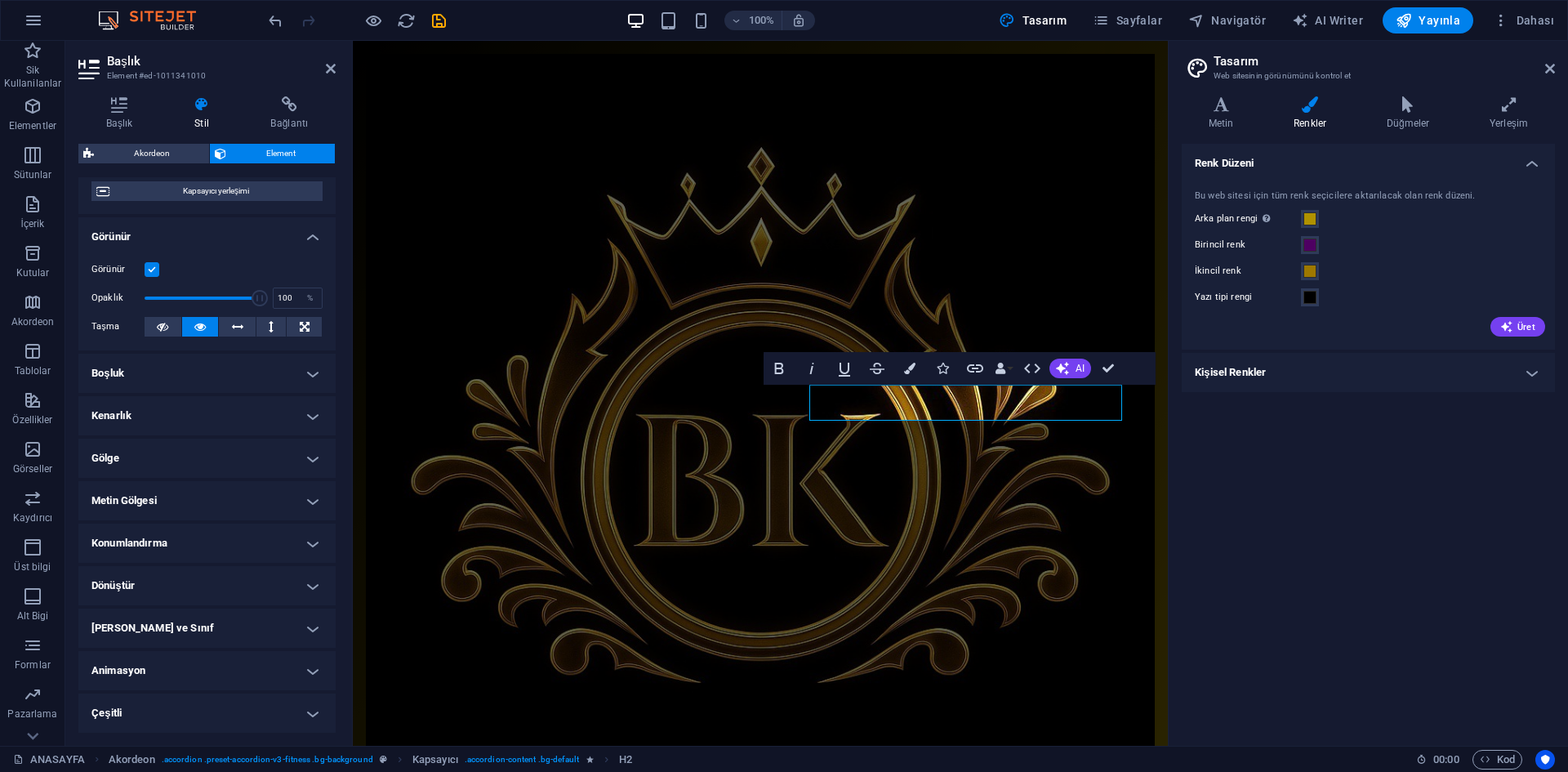
scroll to position [0, 0]
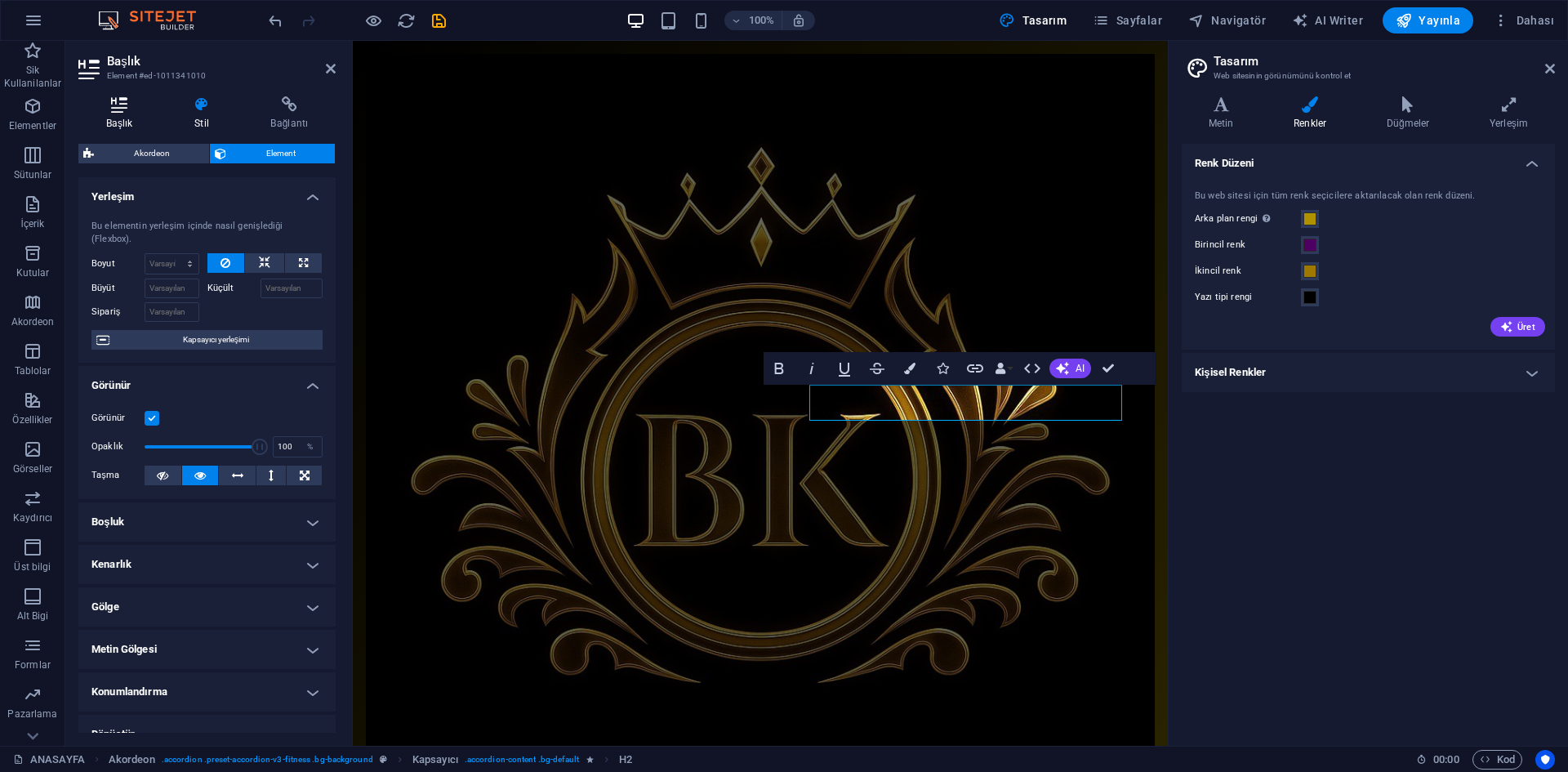
click at [127, 128] on h4 "Başlık" at bounding box center [123, 114] width 89 height 34
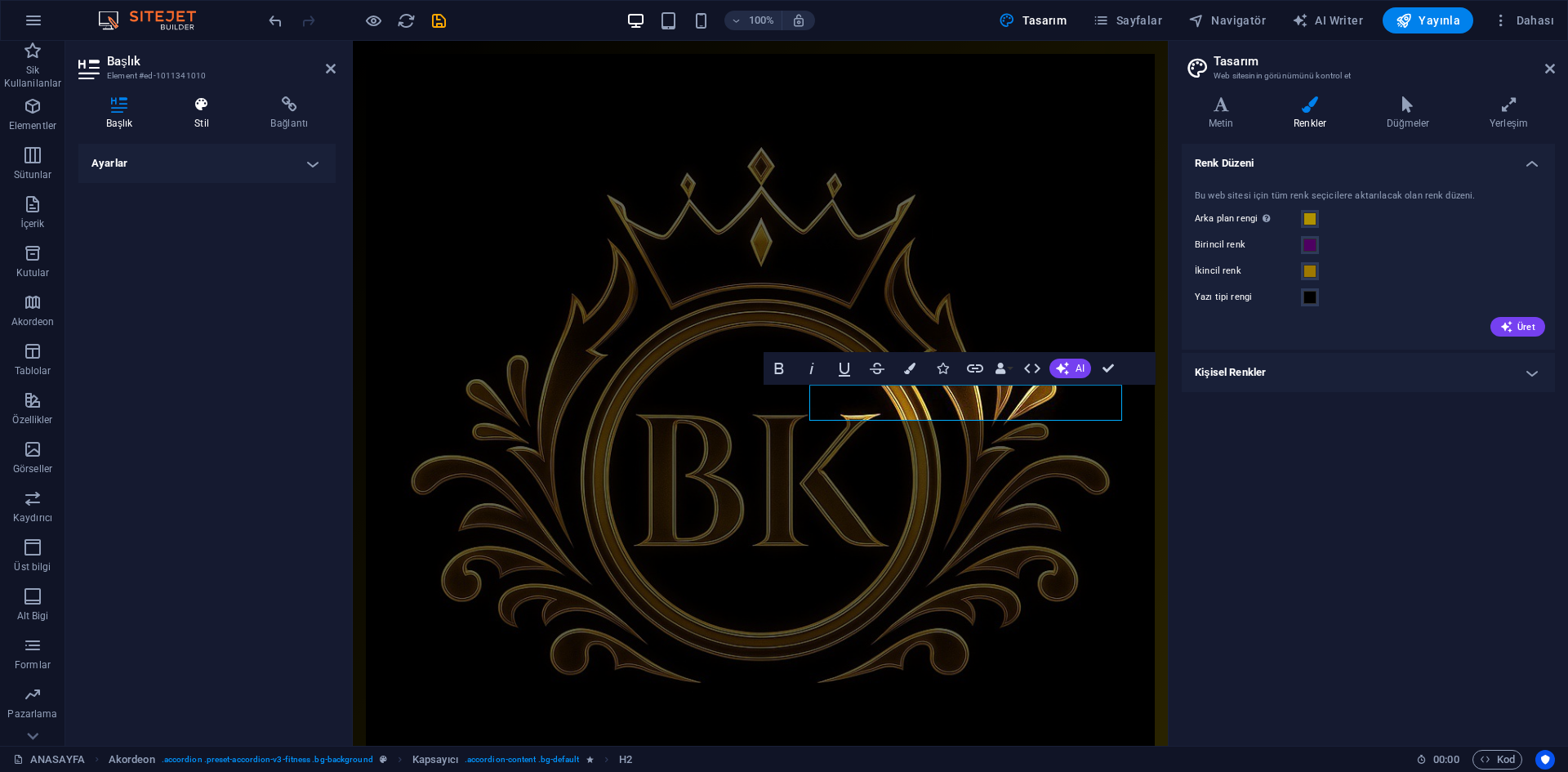
click at [189, 118] on h4 "Stil" at bounding box center [204, 114] width 76 height 34
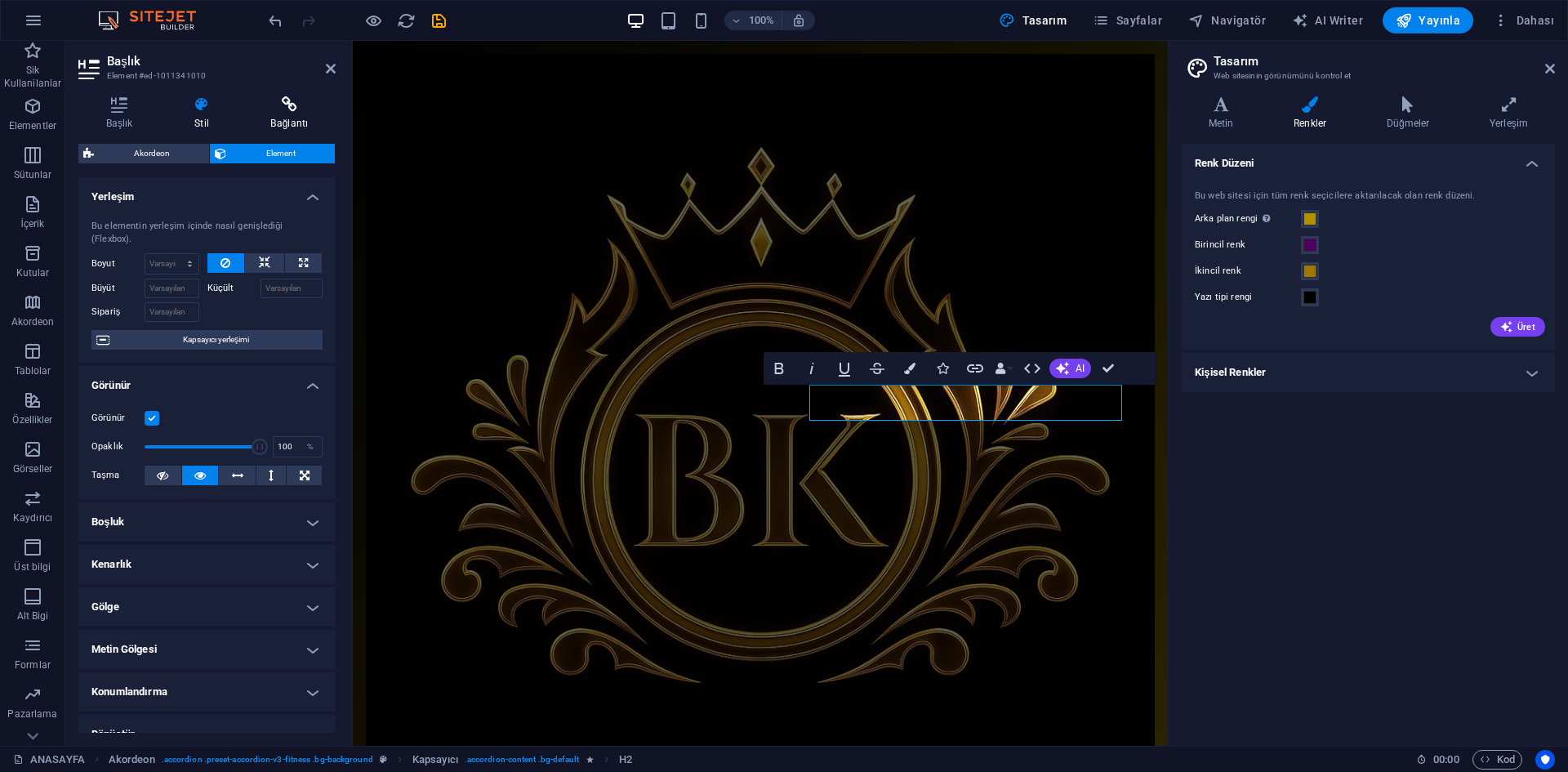
click at [297, 99] on icon at bounding box center [289, 105] width 92 height 16
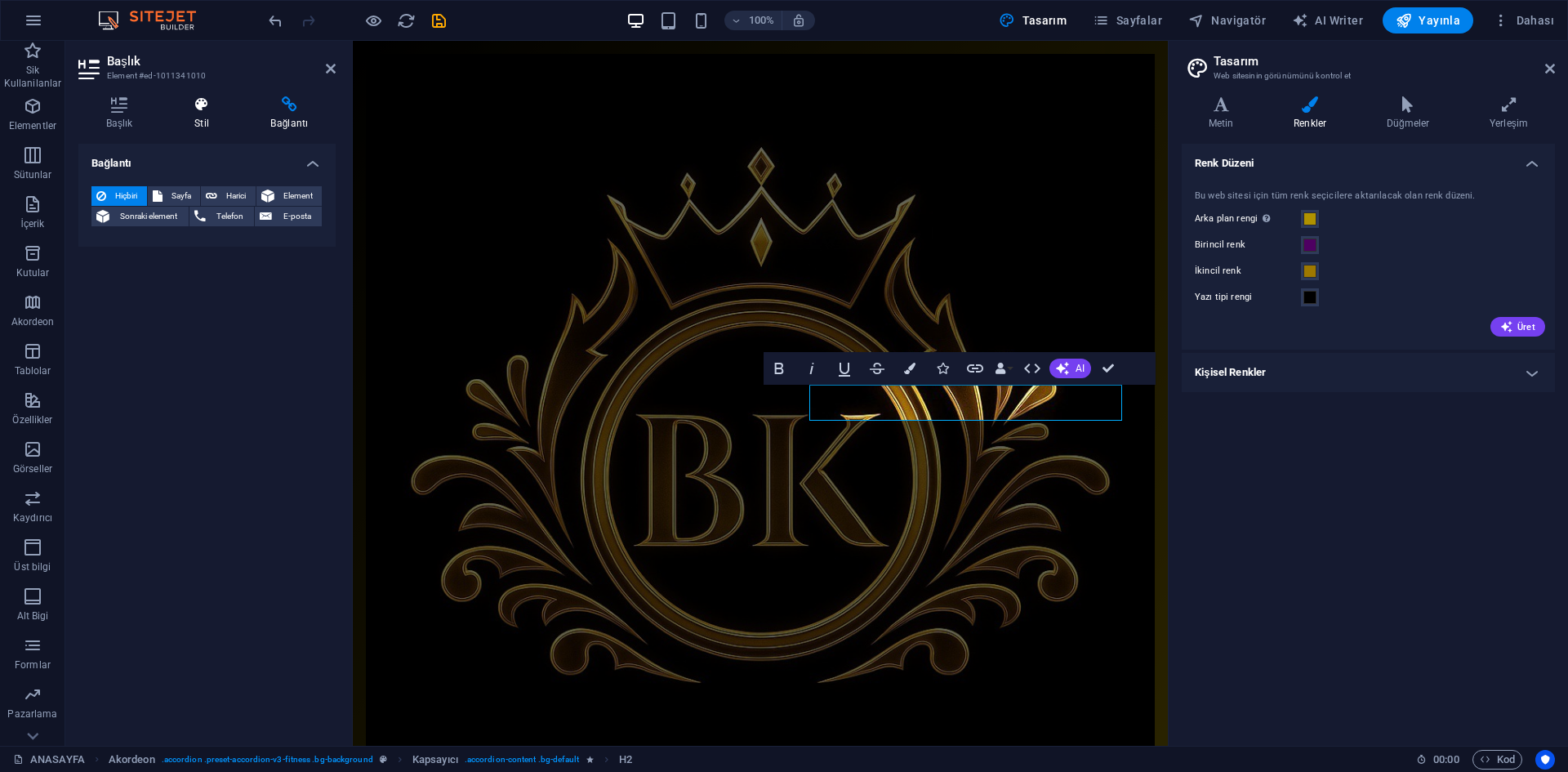
click at [217, 99] on icon at bounding box center [201, 105] width 70 height 16
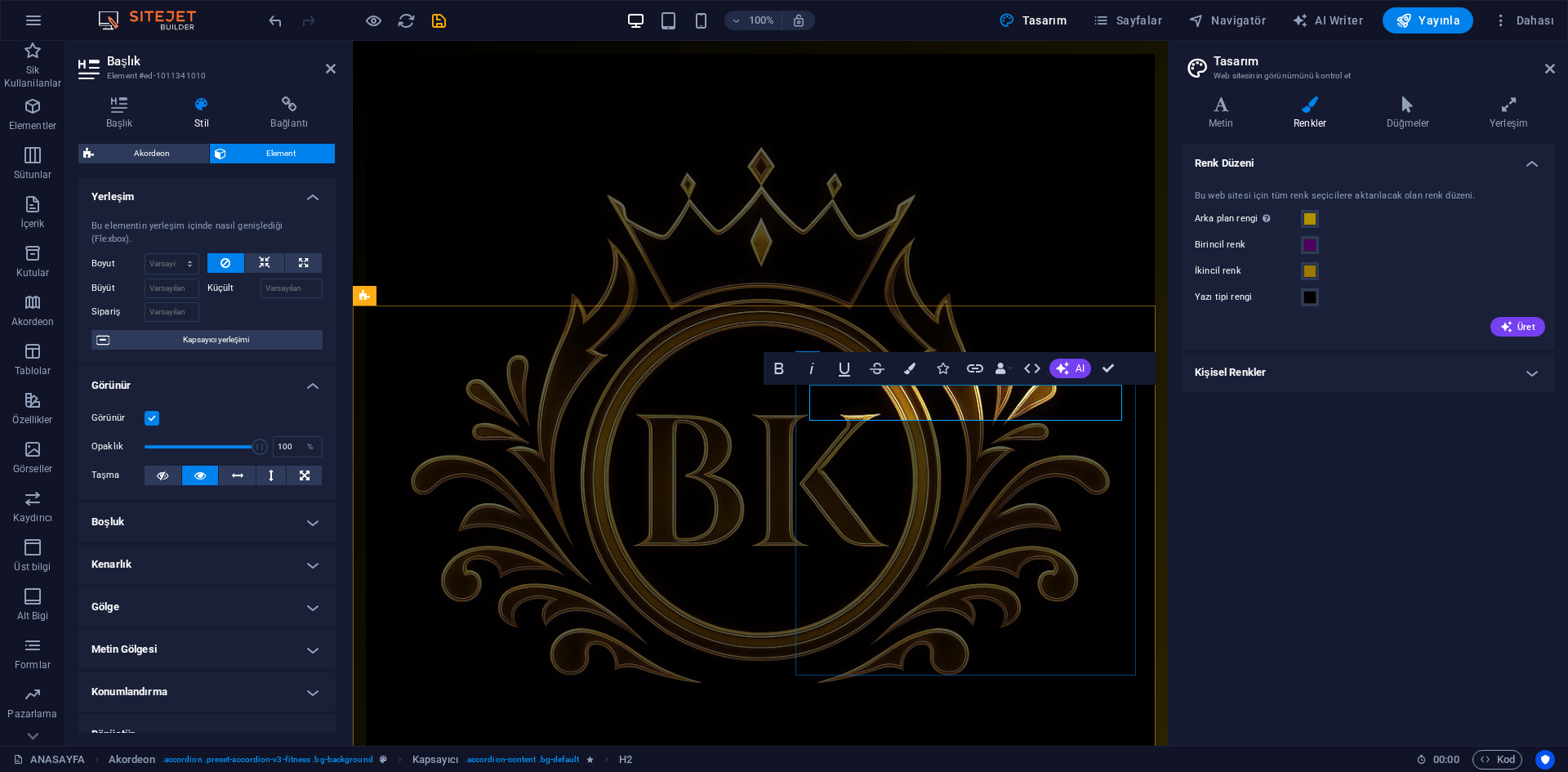
drag, startPoint x: 1092, startPoint y: 397, endPoint x: 784, endPoint y: 382, distance: 308.4
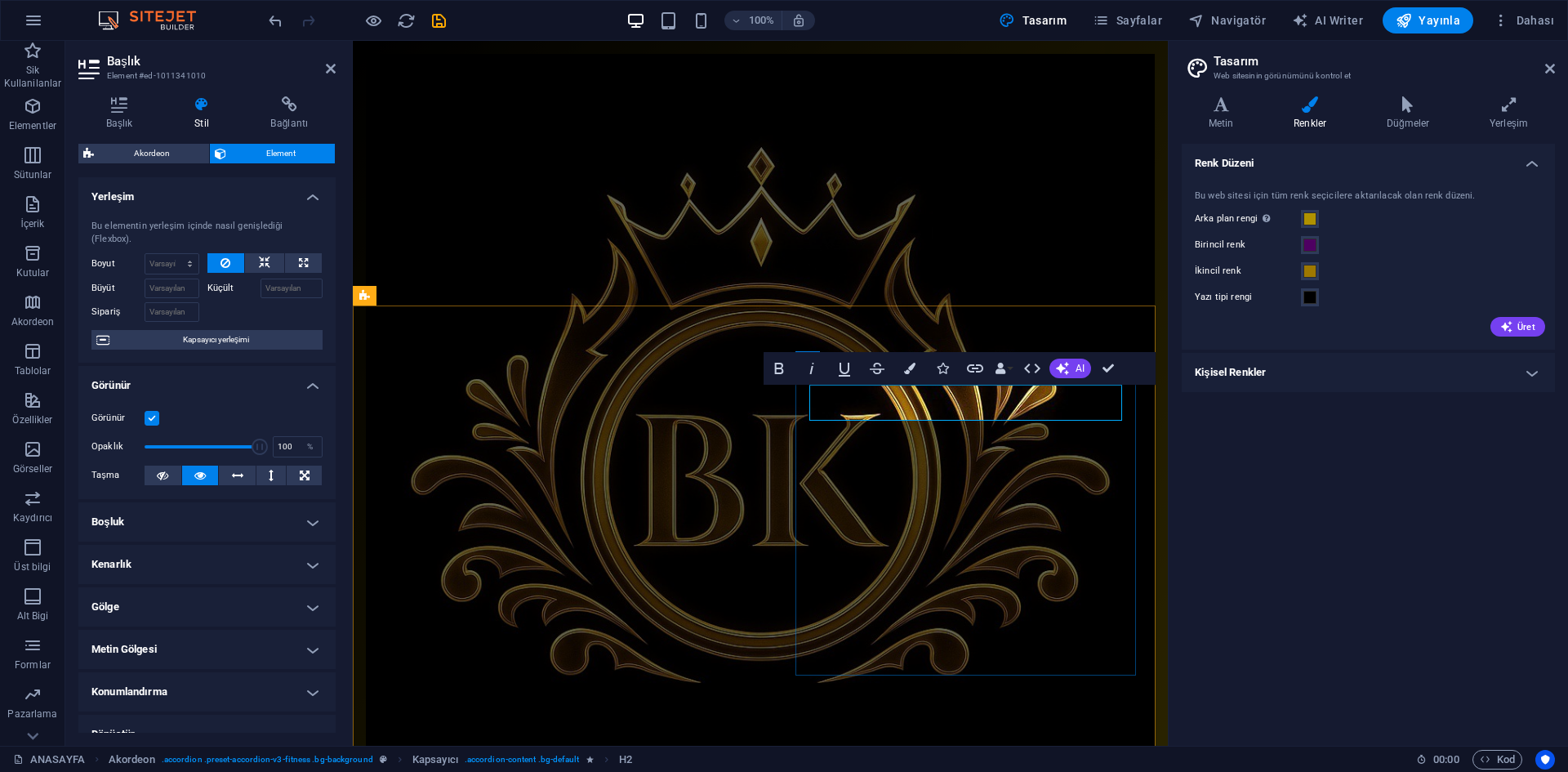
drag, startPoint x: 1076, startPoint y: 403, endPoint x: 810, endPoint y: 404, distance: 266.0
click at [906, 365] on icon "button" at bounding box center [909, 368] width 12 height 12
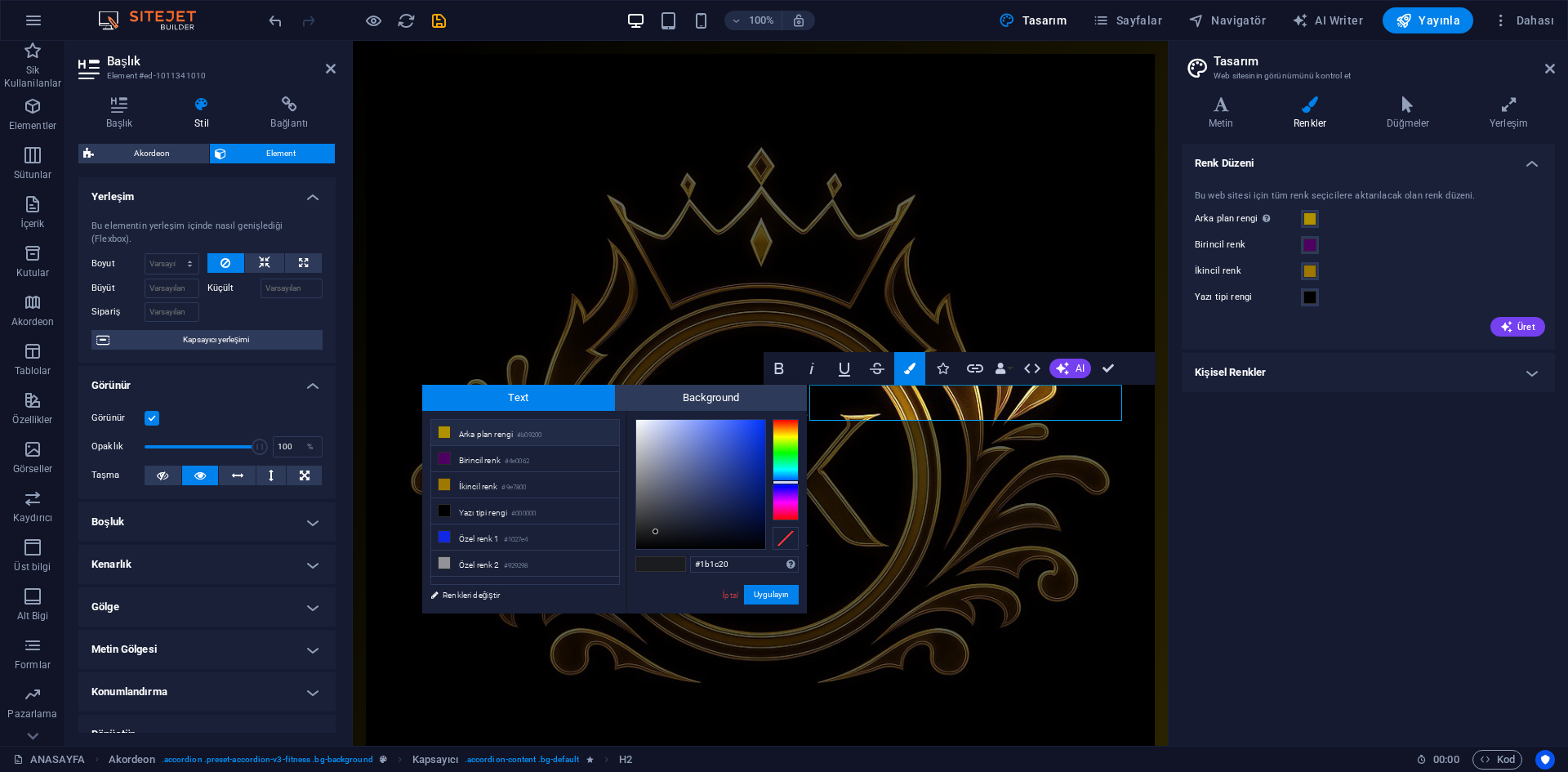
click at [512, 434] on li "Arka plan rengi #b09200" at bounding box center [525, 433] width 188 height 26
type input "#b09200"
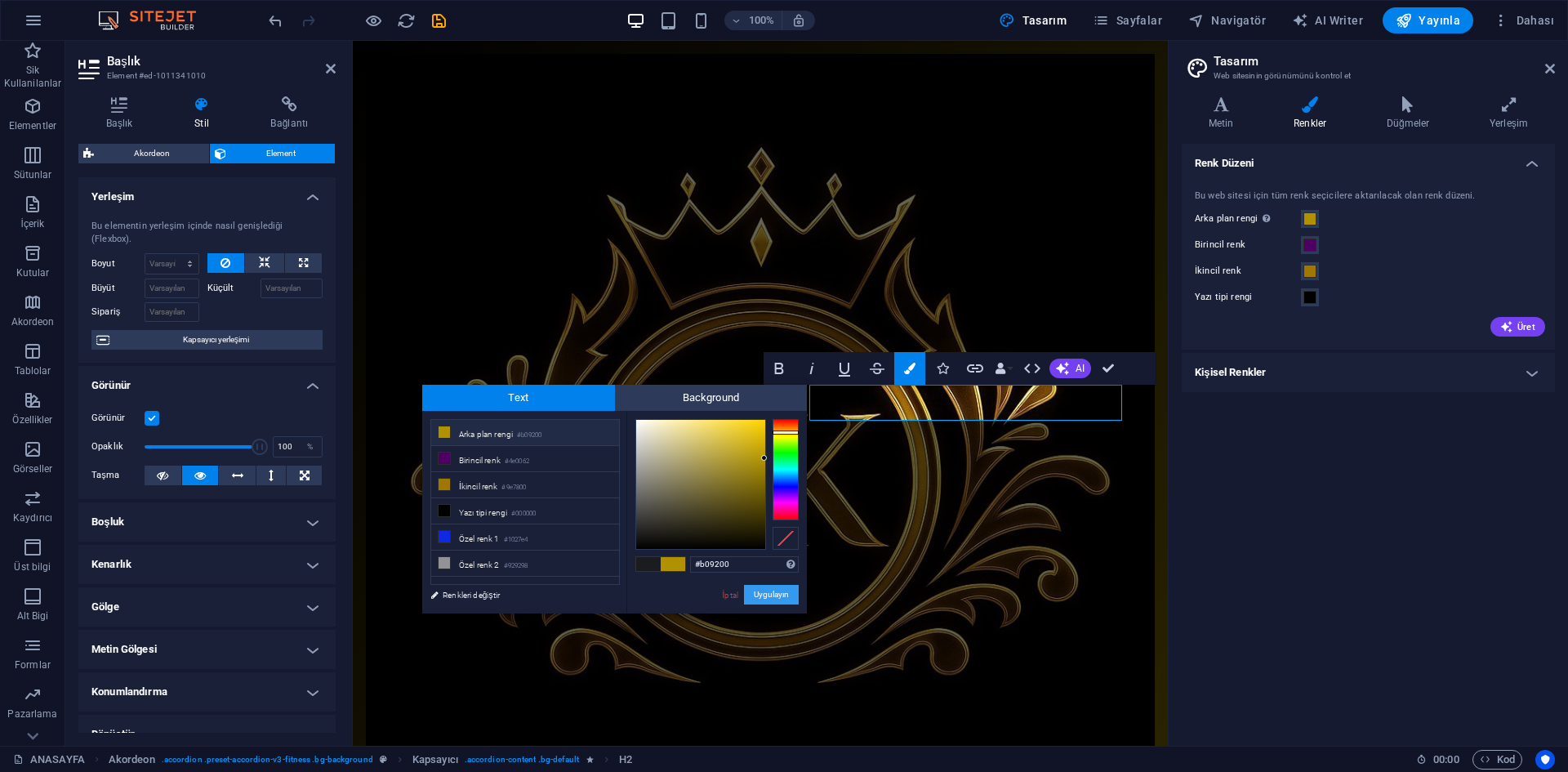
click at [783, 601] on button "Uygulayın" at bounding box center [771, 595] width 55 height 20
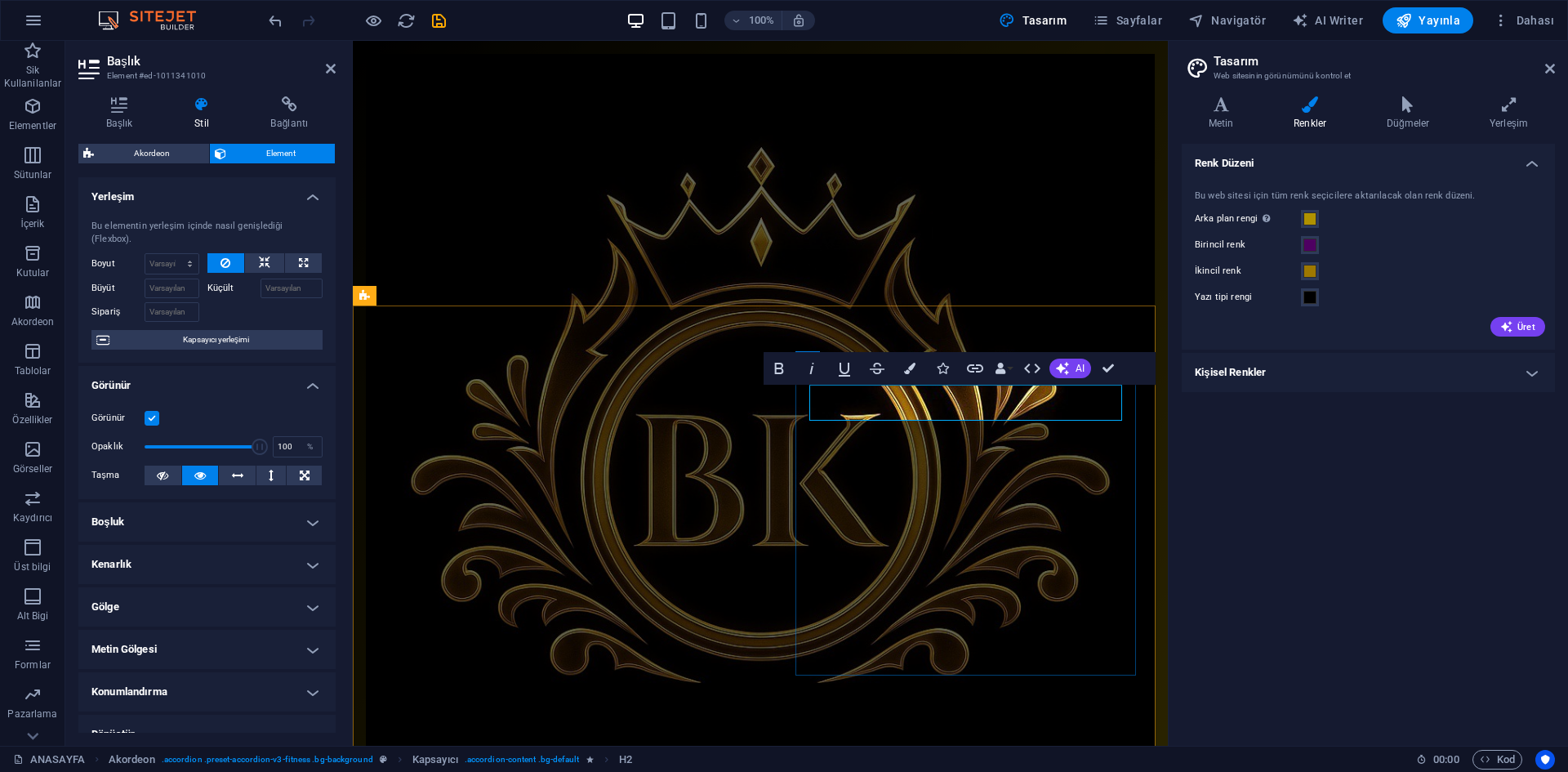
drag, startPoint x: 1081, startPoint y: 460, endPoint x: 1360, endPoint y: 494, distance: 281.1
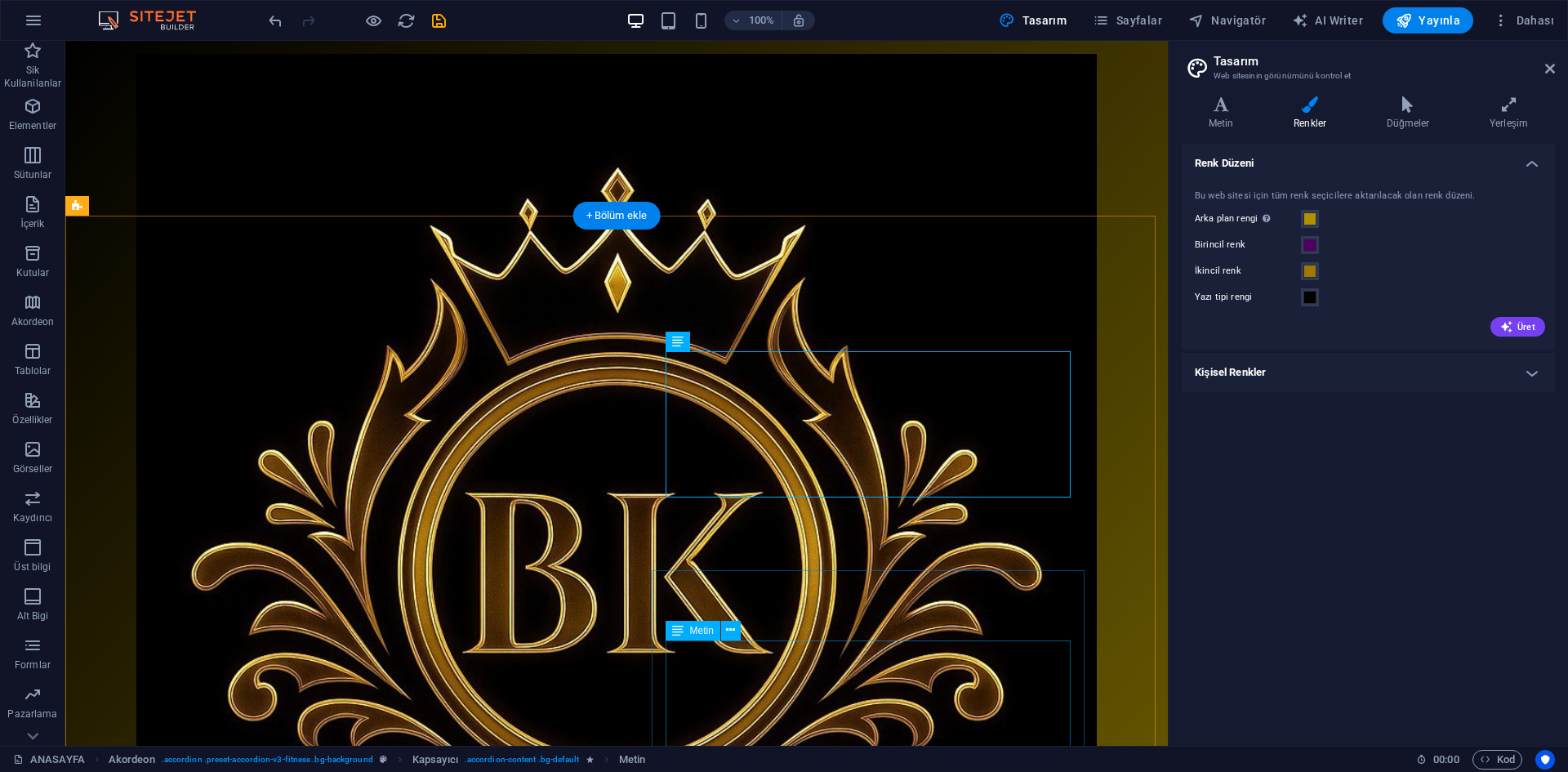
scroll to position [707, 0]
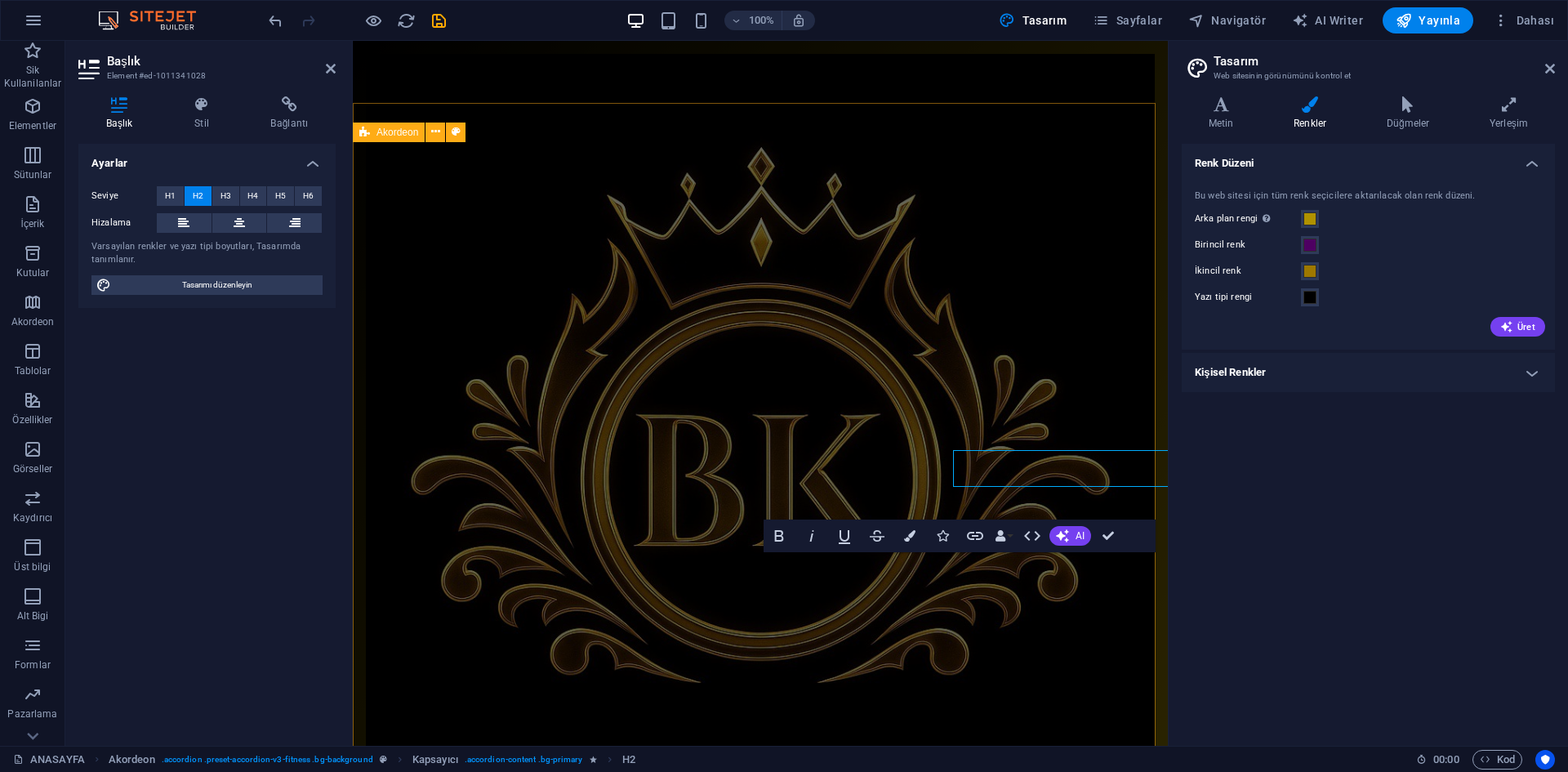
scroll to position [767, 0]
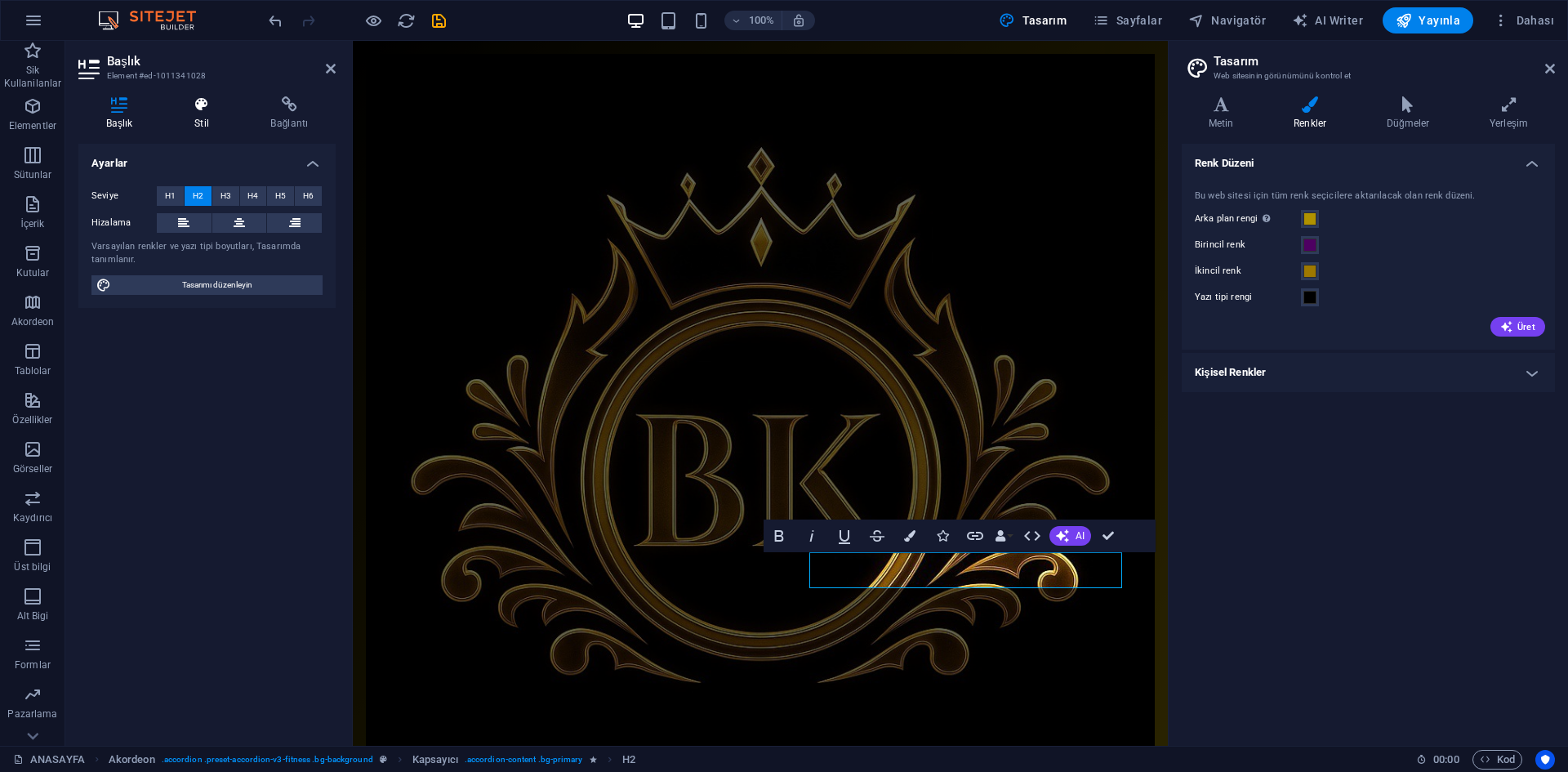
click at [191, 119] on h4 "Stil" at bounding box center [204, 114] width 76 height 34
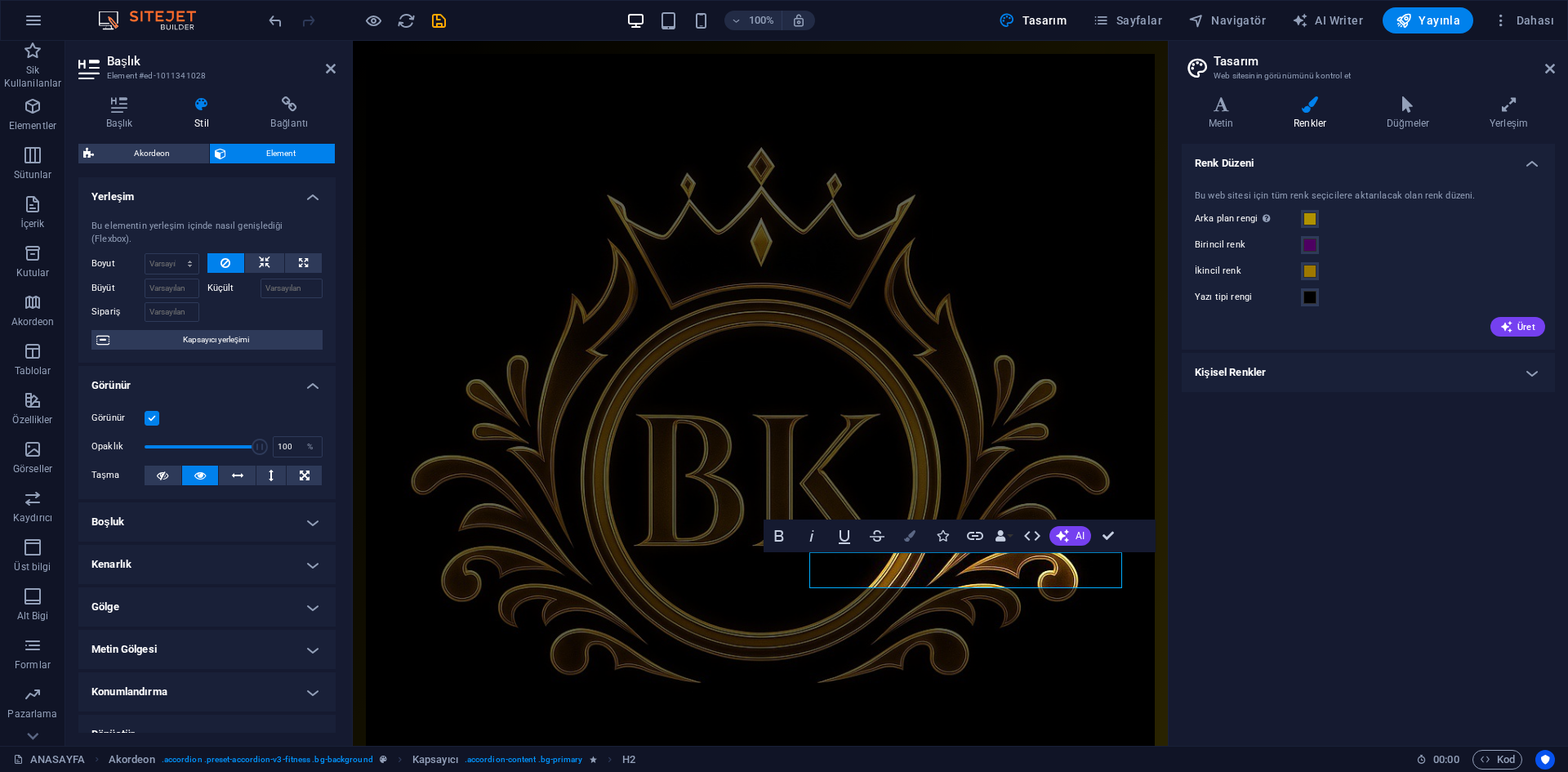
click at [915, 540] on button "Colors" at bounding box center [910, 536] width 31 height 33
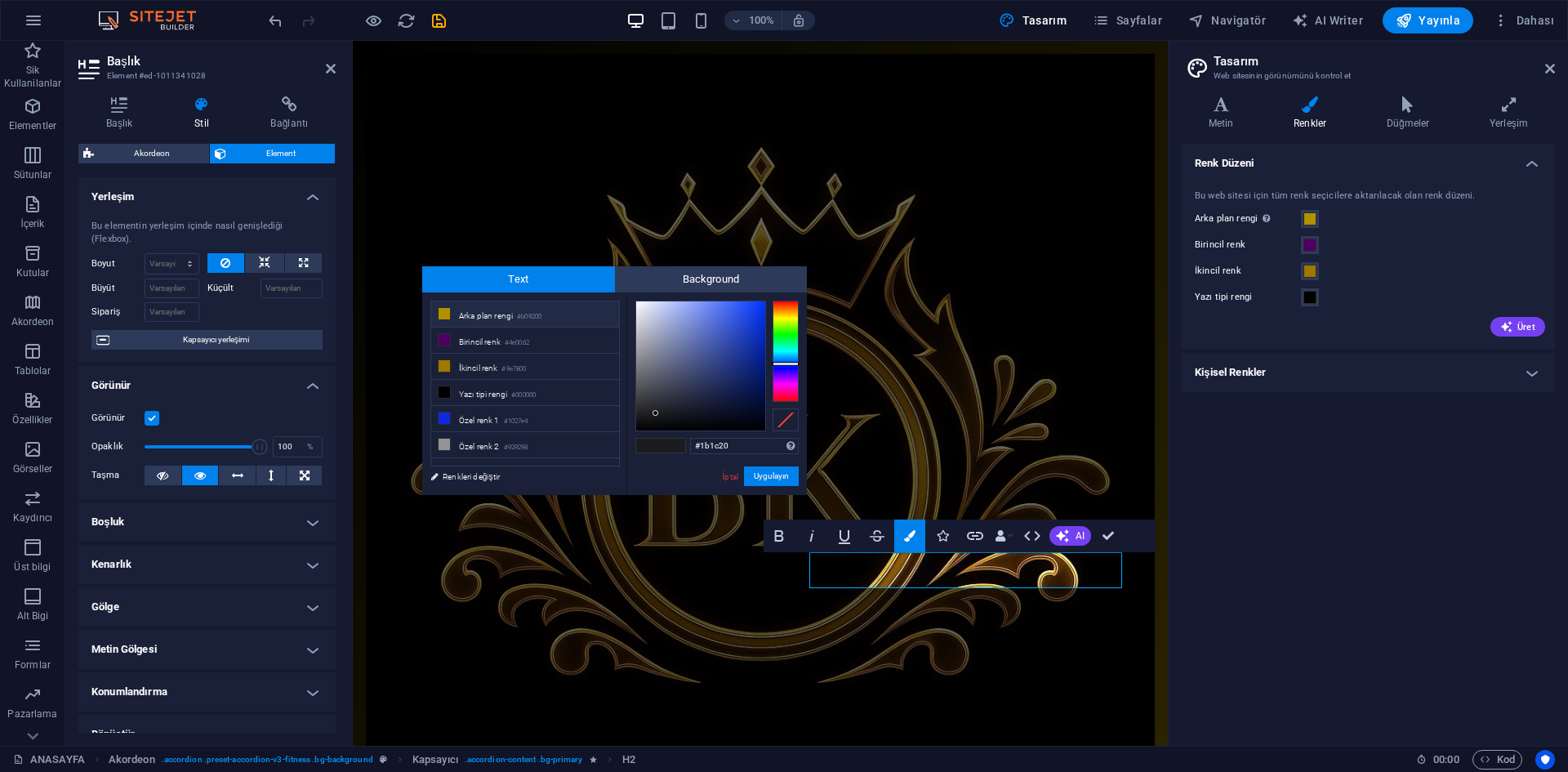
click at [496, 319] on li "Arka plan rengi #b09200" at bounding box center [525, 314] width 188 height 26
type input "#b09200"
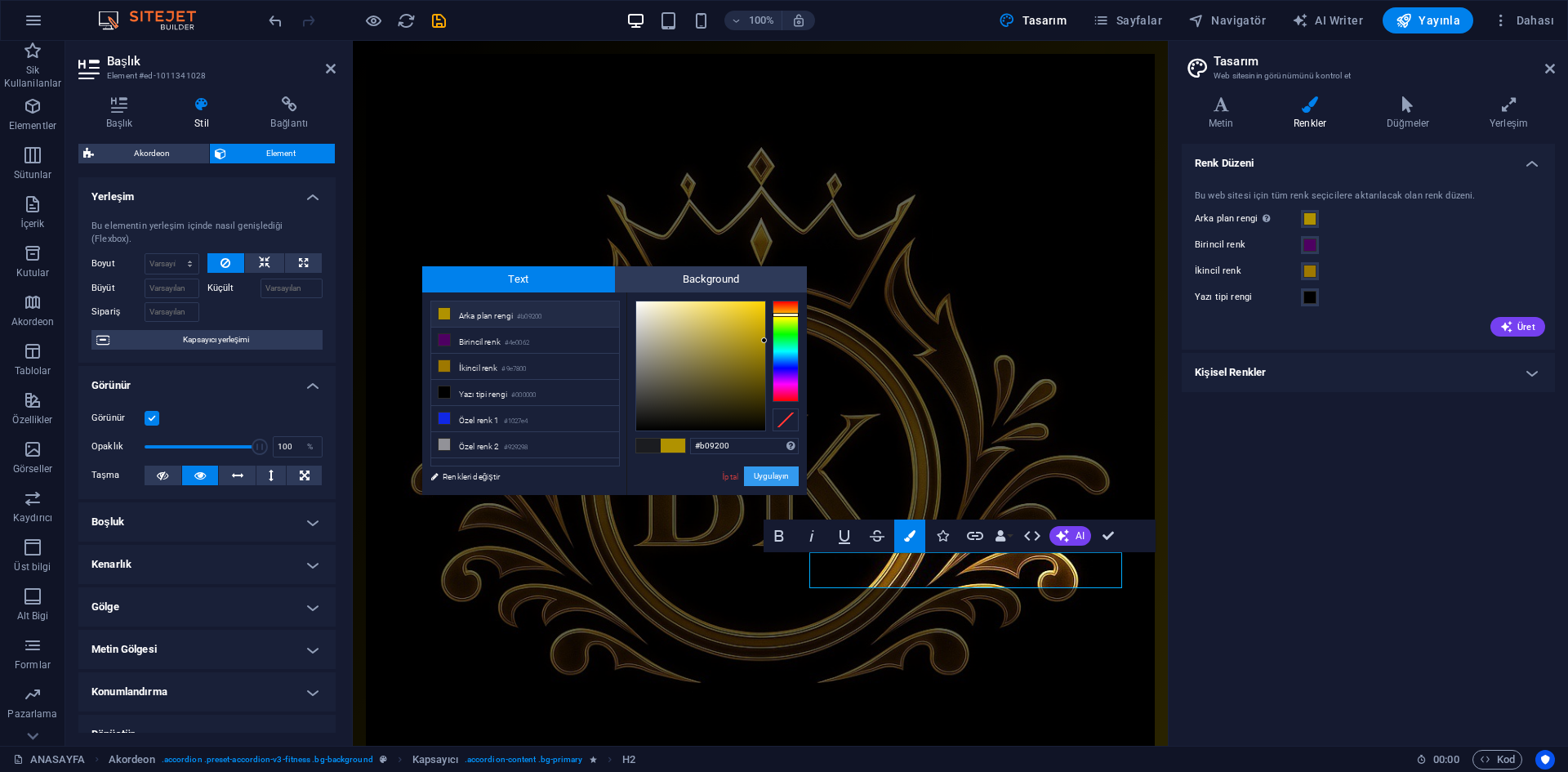
click at [770, 479] on button "Uygulayın" at bounding box center [771, 476] width 55 height 20
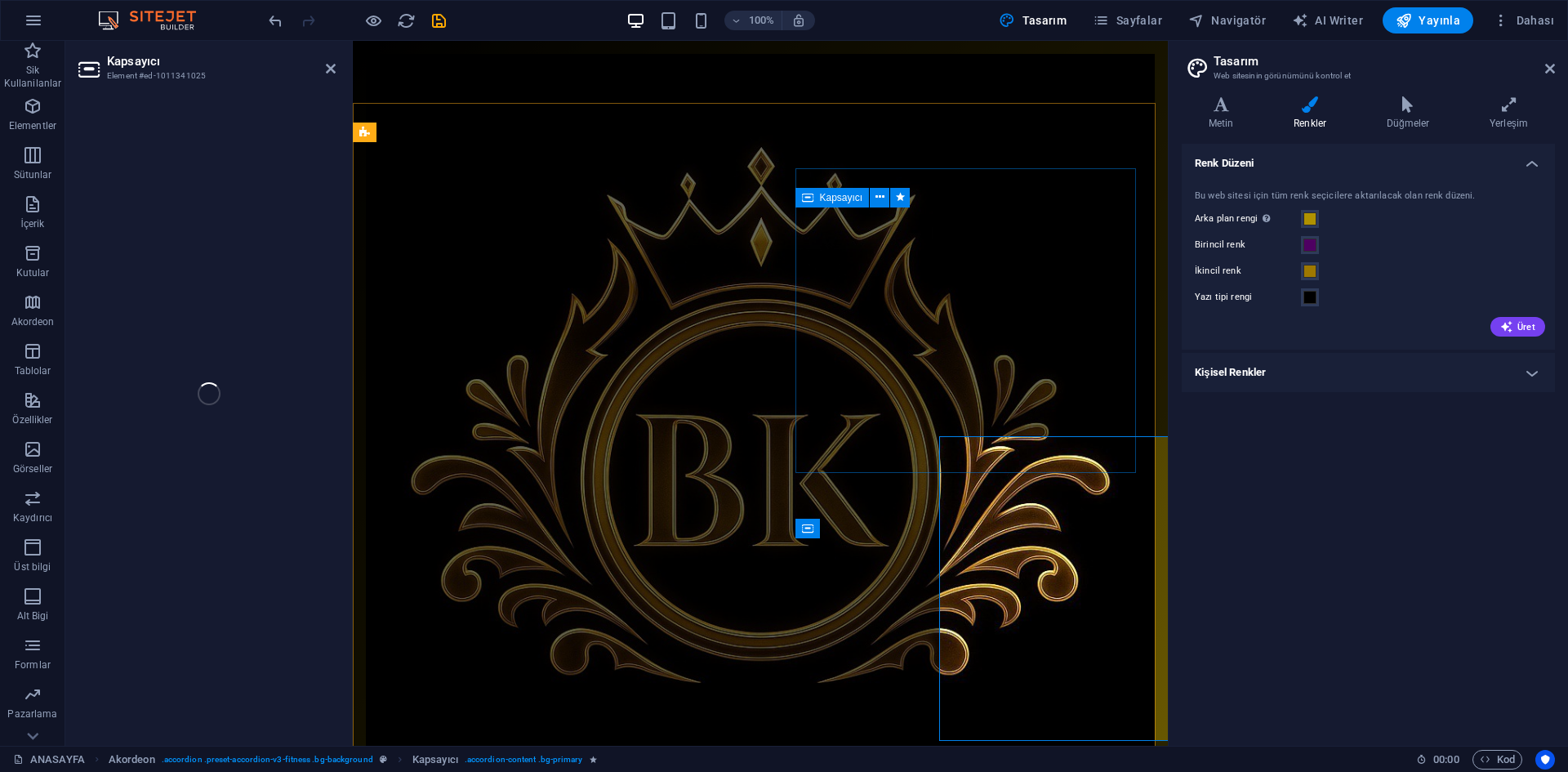
scroll to position [767, 0]
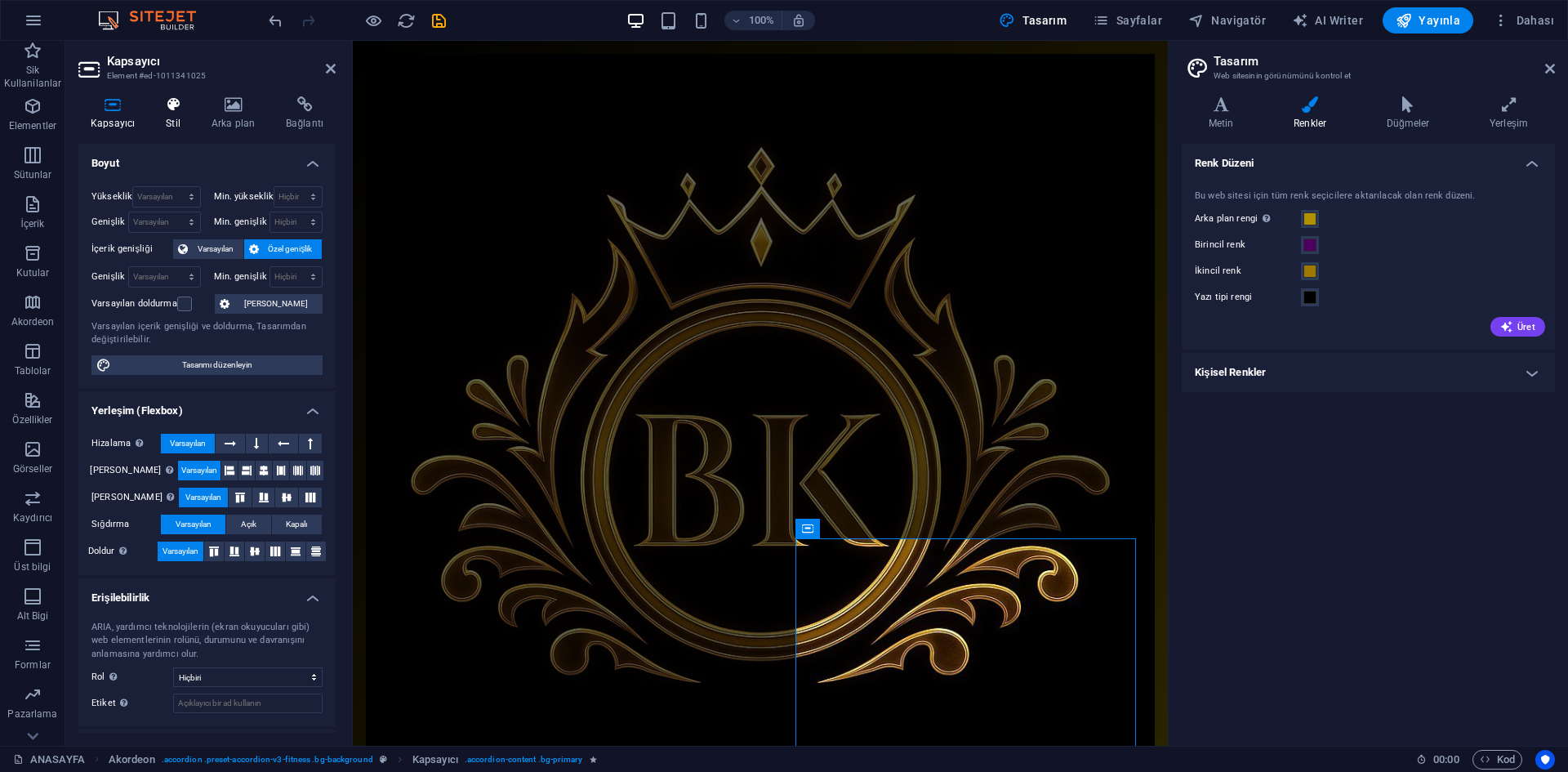
click at [169, 108] on icon at bounding box center [173, 105] width 39 height 16
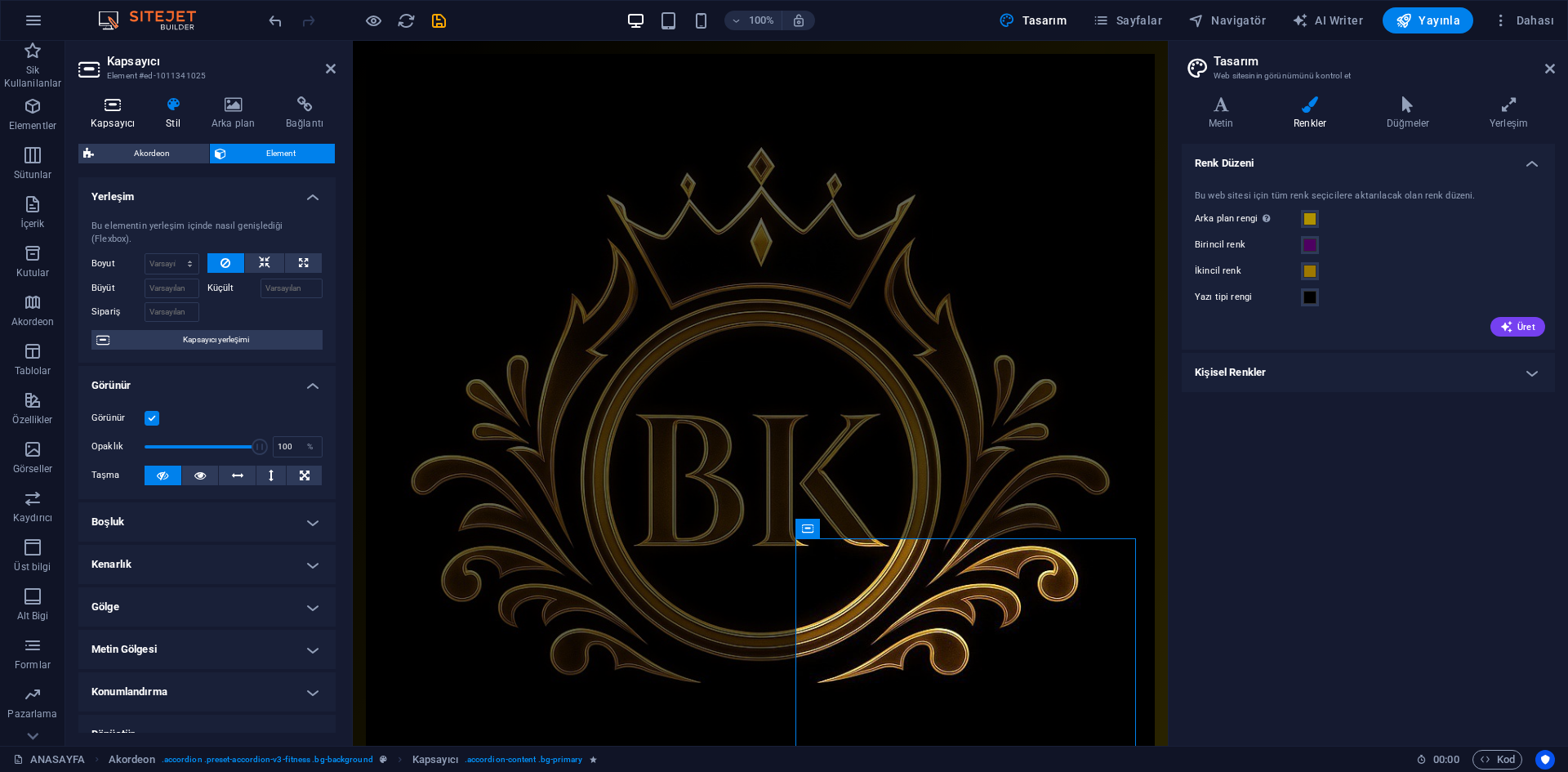
click at [117, 111] on icon at bounding box center [113, 105] width 69 height 16
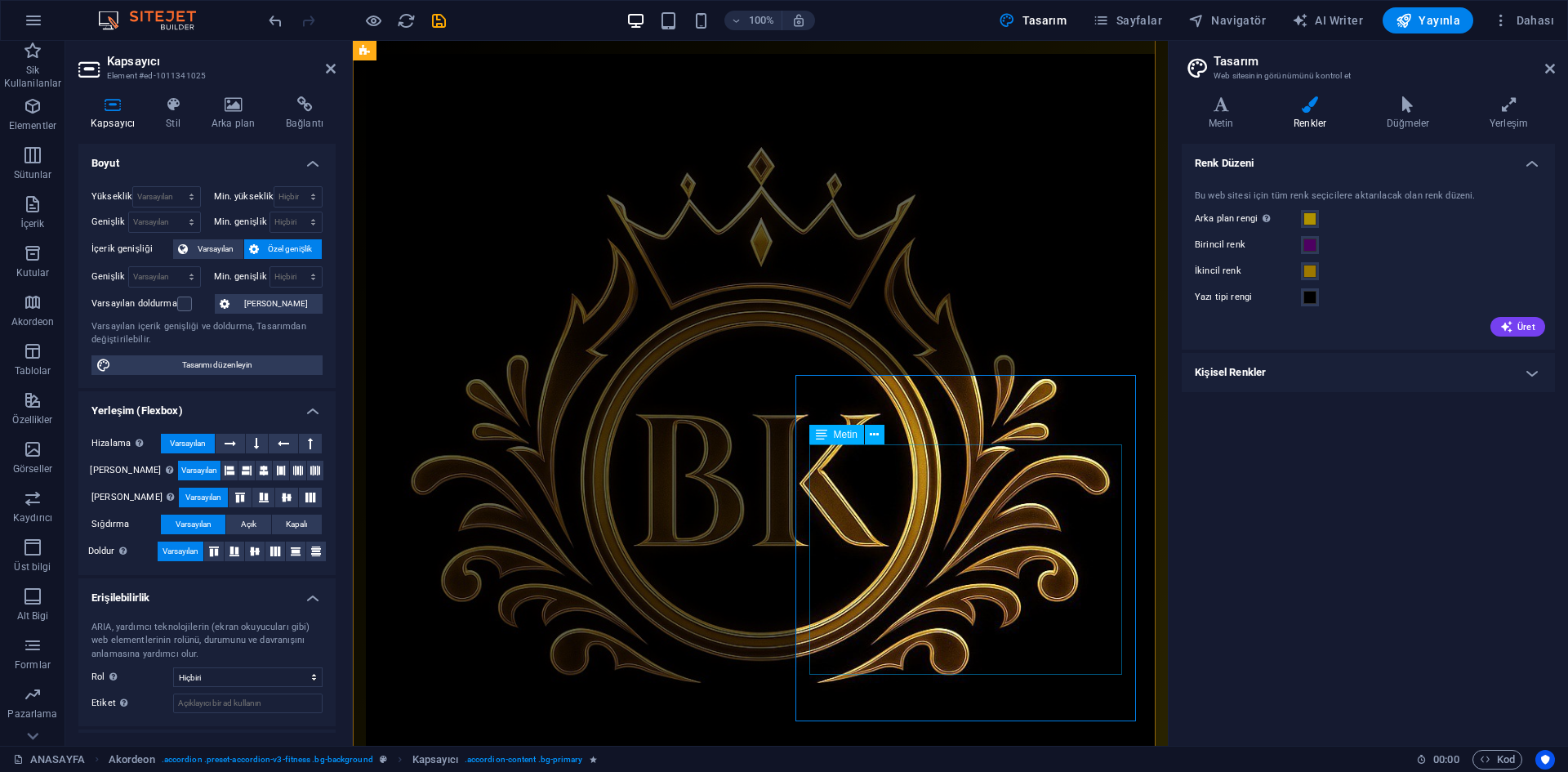
scroll to position [929, 0]
click at [171, 104] on icon at bounding box center [173, 105] width 39 height 16
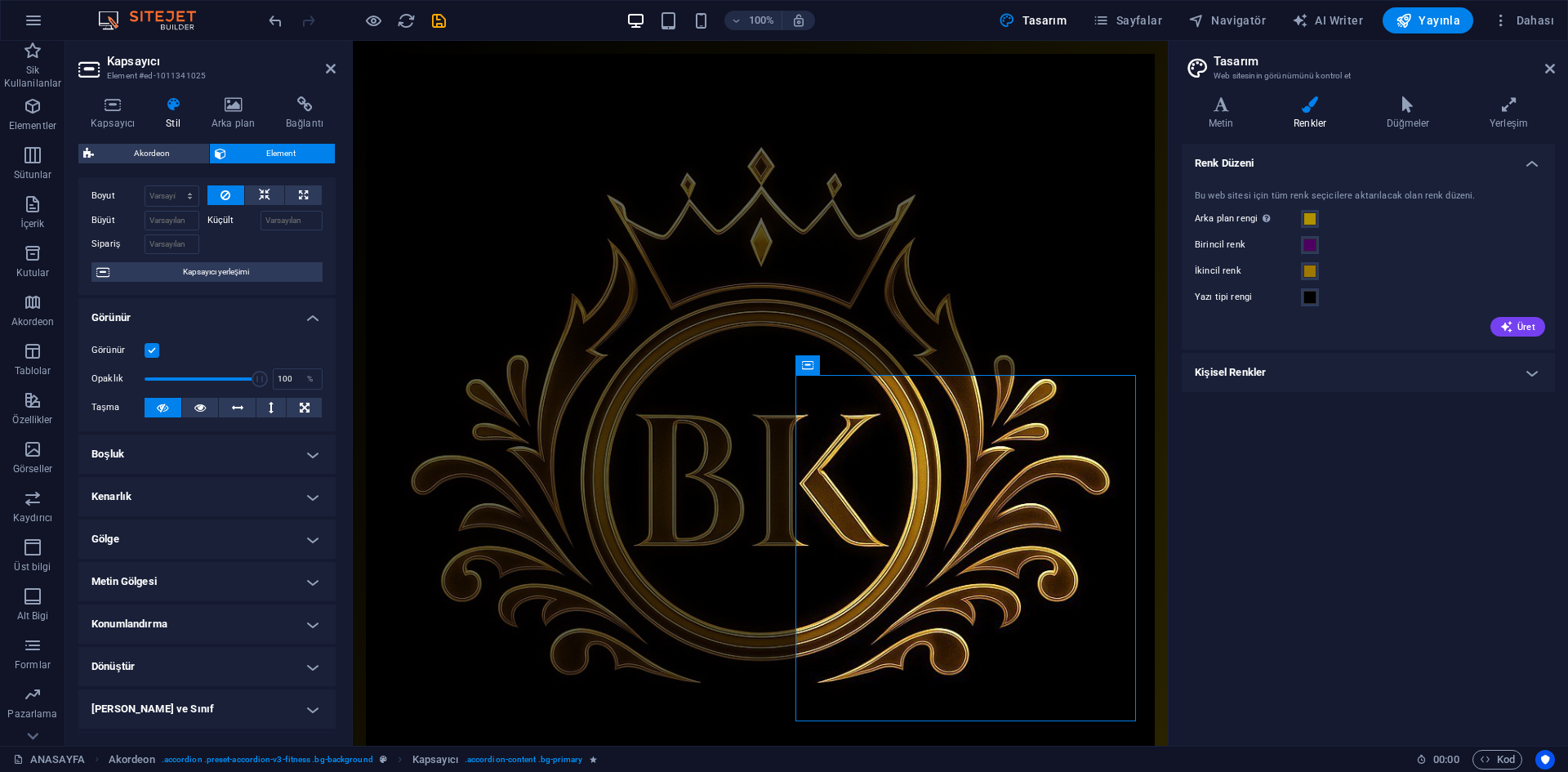
scroll to position [148, 0]
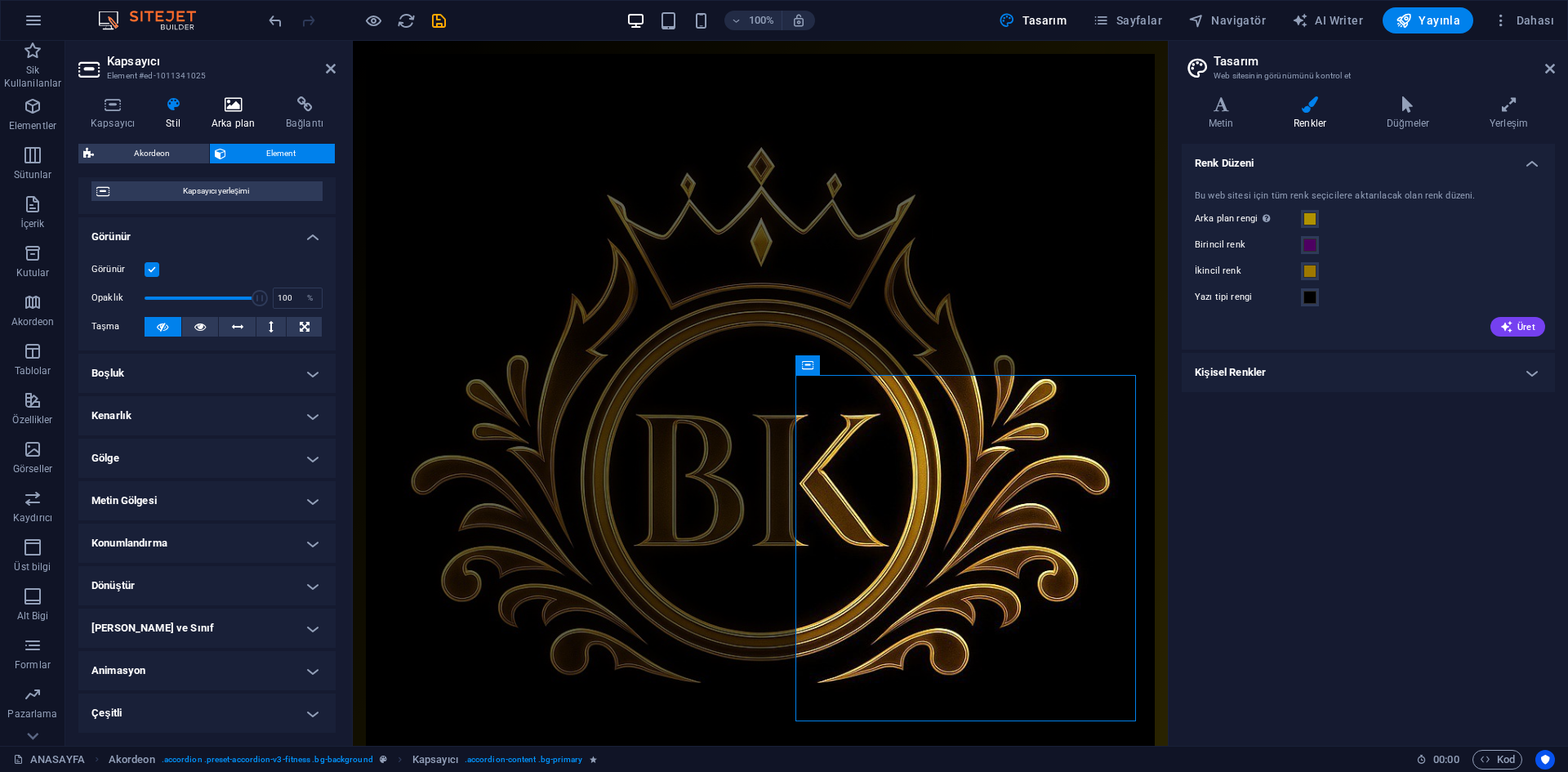
click at [212, 102] on icon at bounding box center [233, 105] width 68 height 16
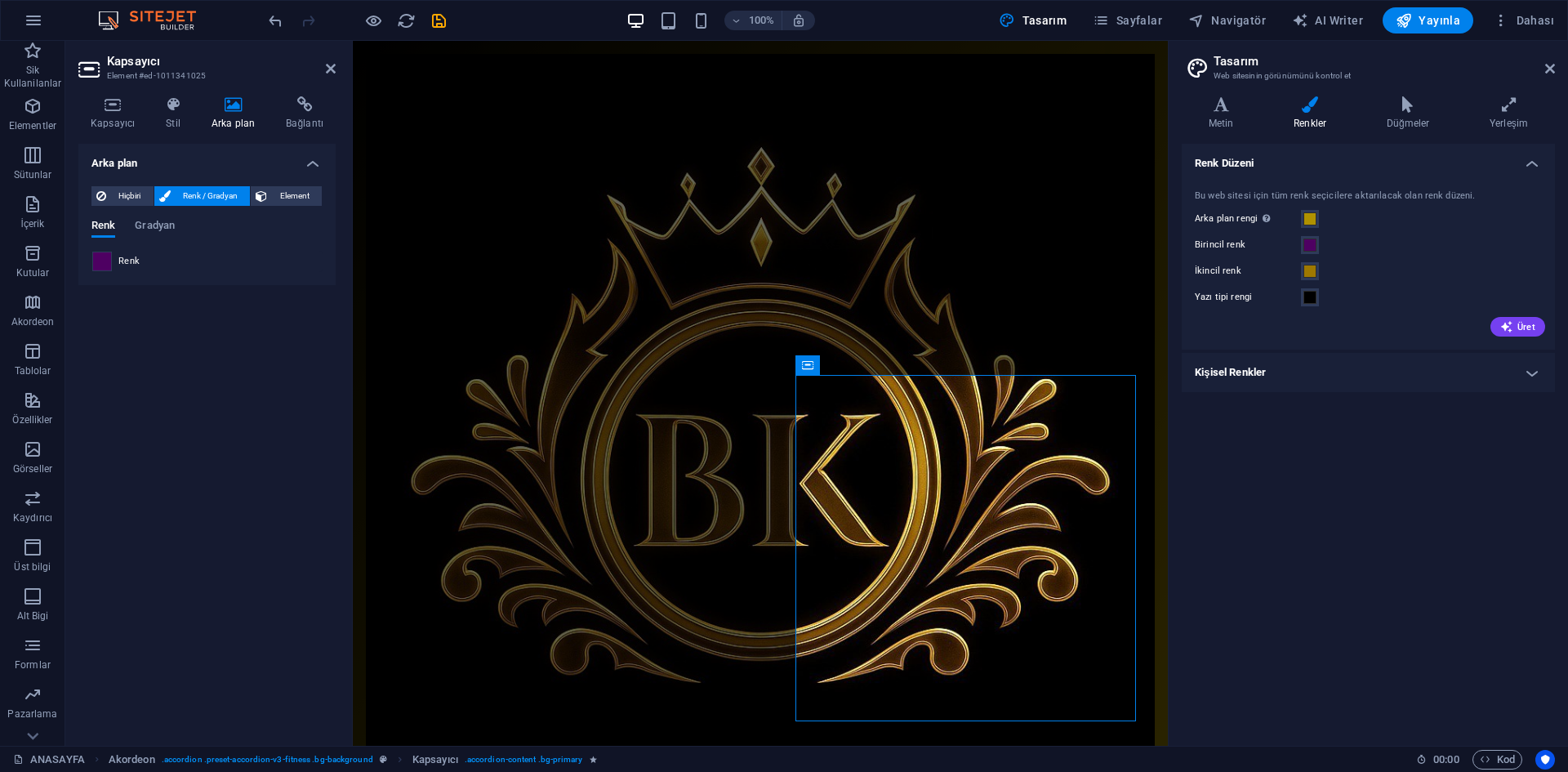
click at [103, 259] on span at bounding box center [102, 261] width 18 height 18
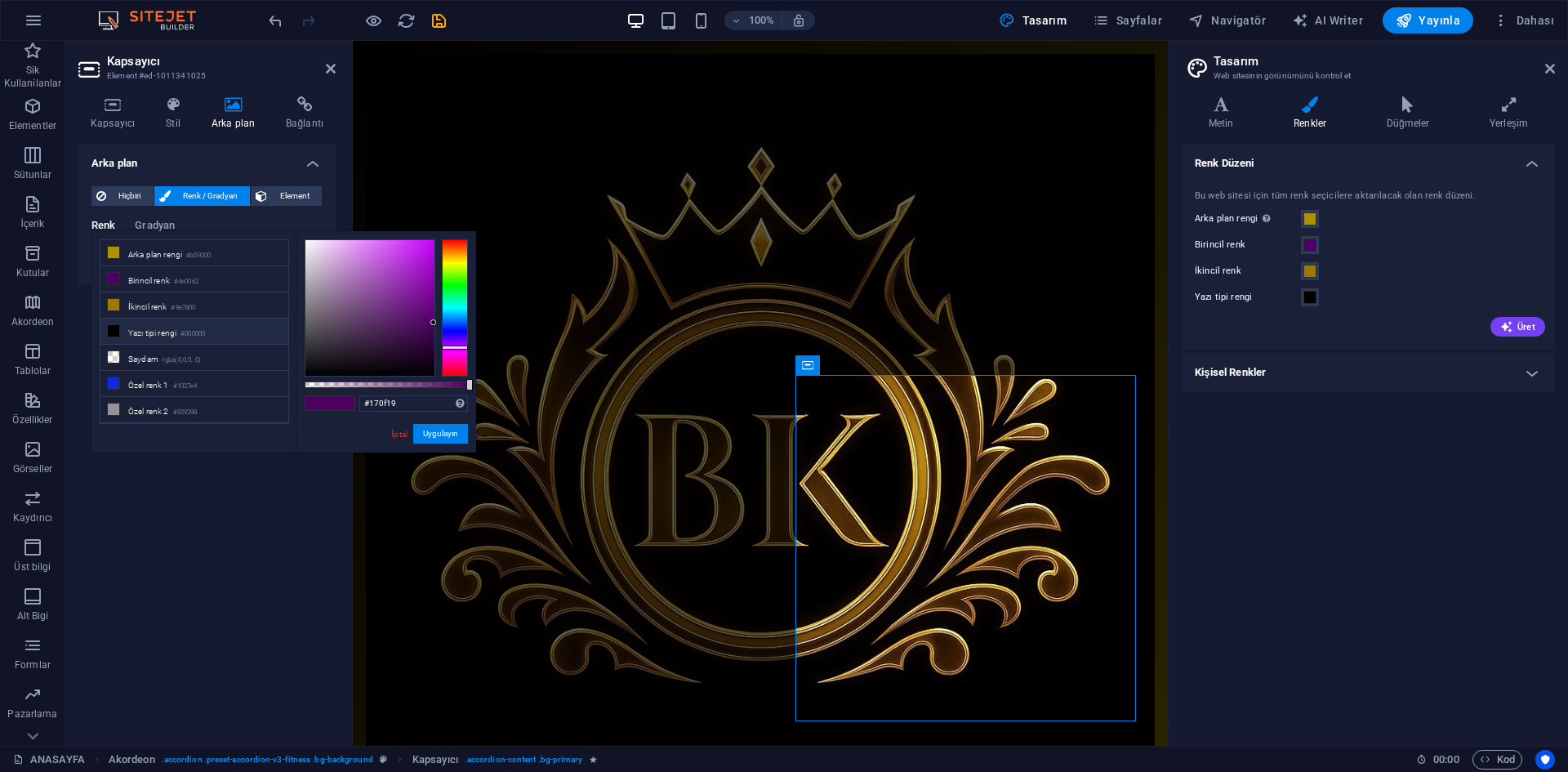
type input "#000000"
drag, startPoint x: 358, startPoint y: 361, endPoint x: 365, endPoint y: 446, distance: 85.3
click at [365, 446] on div "#000000 Desteklenen biçimler #0852ed rgb(8, 82, 237) rgba(8, 82, 237, %90) hsv(…" at bounding box center [386, 460] width 181 height 458
drag, startPoint x: 457, startPoint y: 438, endPoint x: 178, endPoint y: 409, distance: 280.5
click at [457, 438] on button "Uygulayın" at bounding box center [440, 434] width 55 height 20
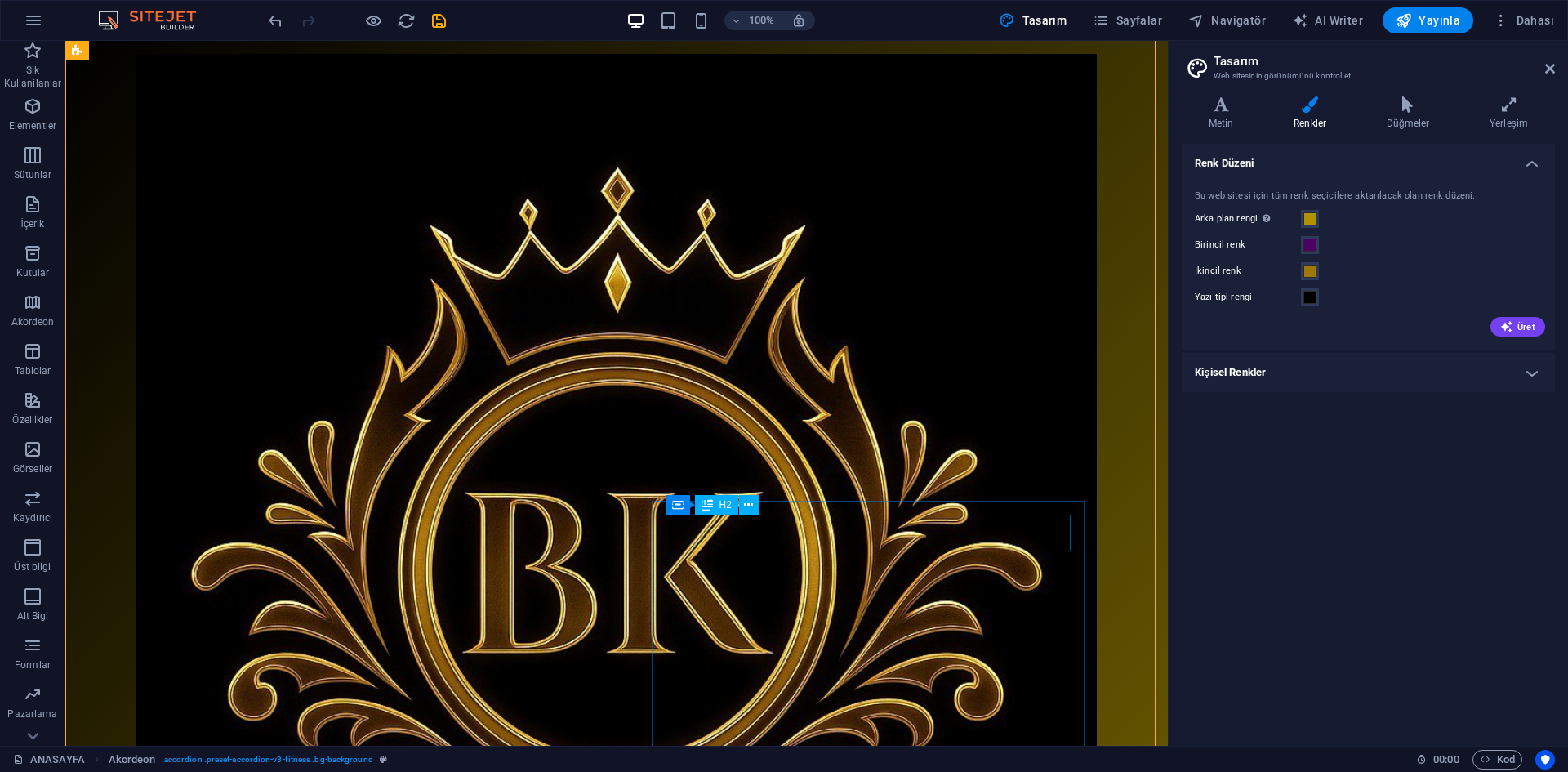
scroll to position [1032, 0]
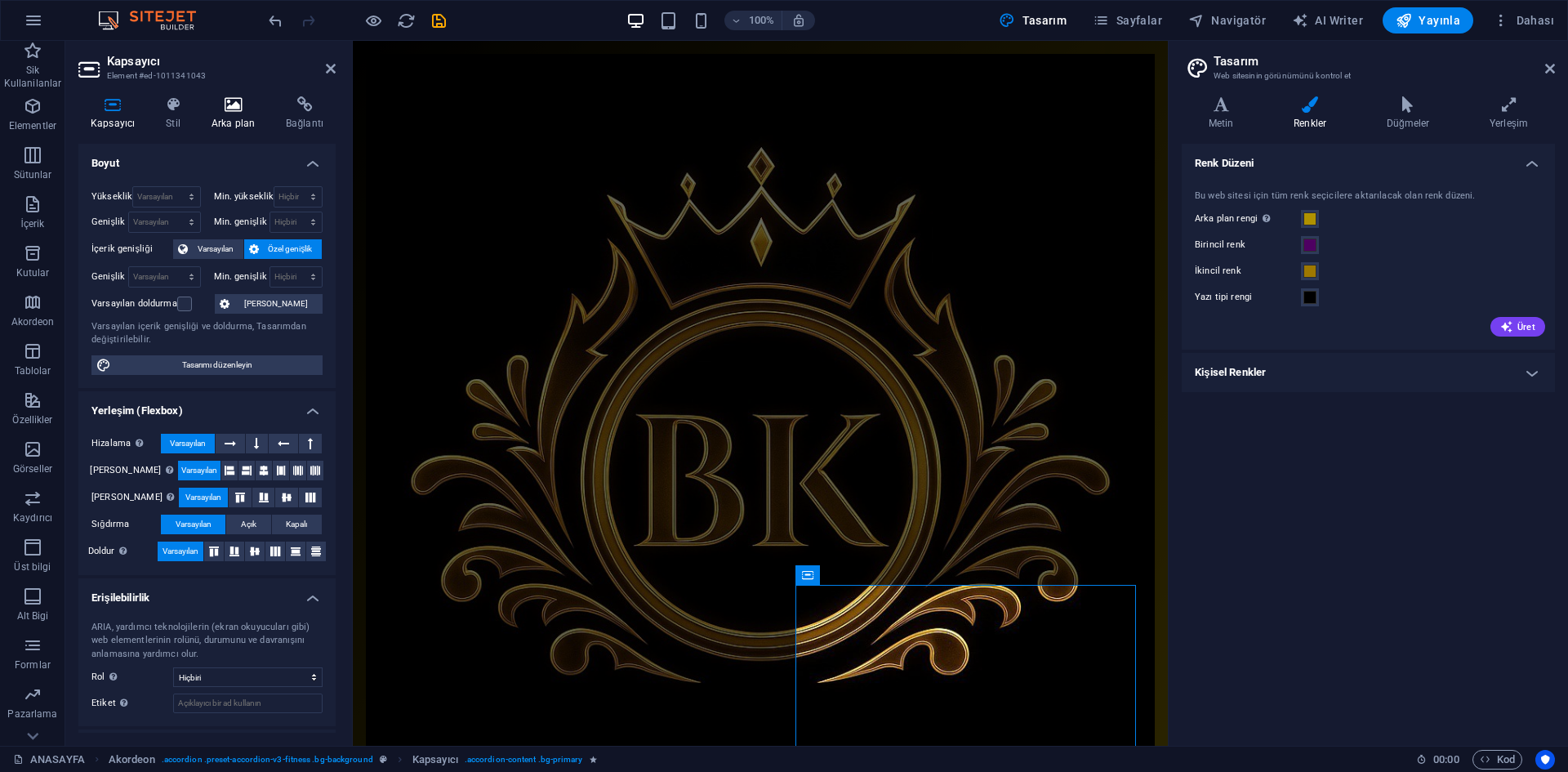
click at [225, 114] on h4 "Arka plan" at bounding box center [237, 114] width 74 height 34
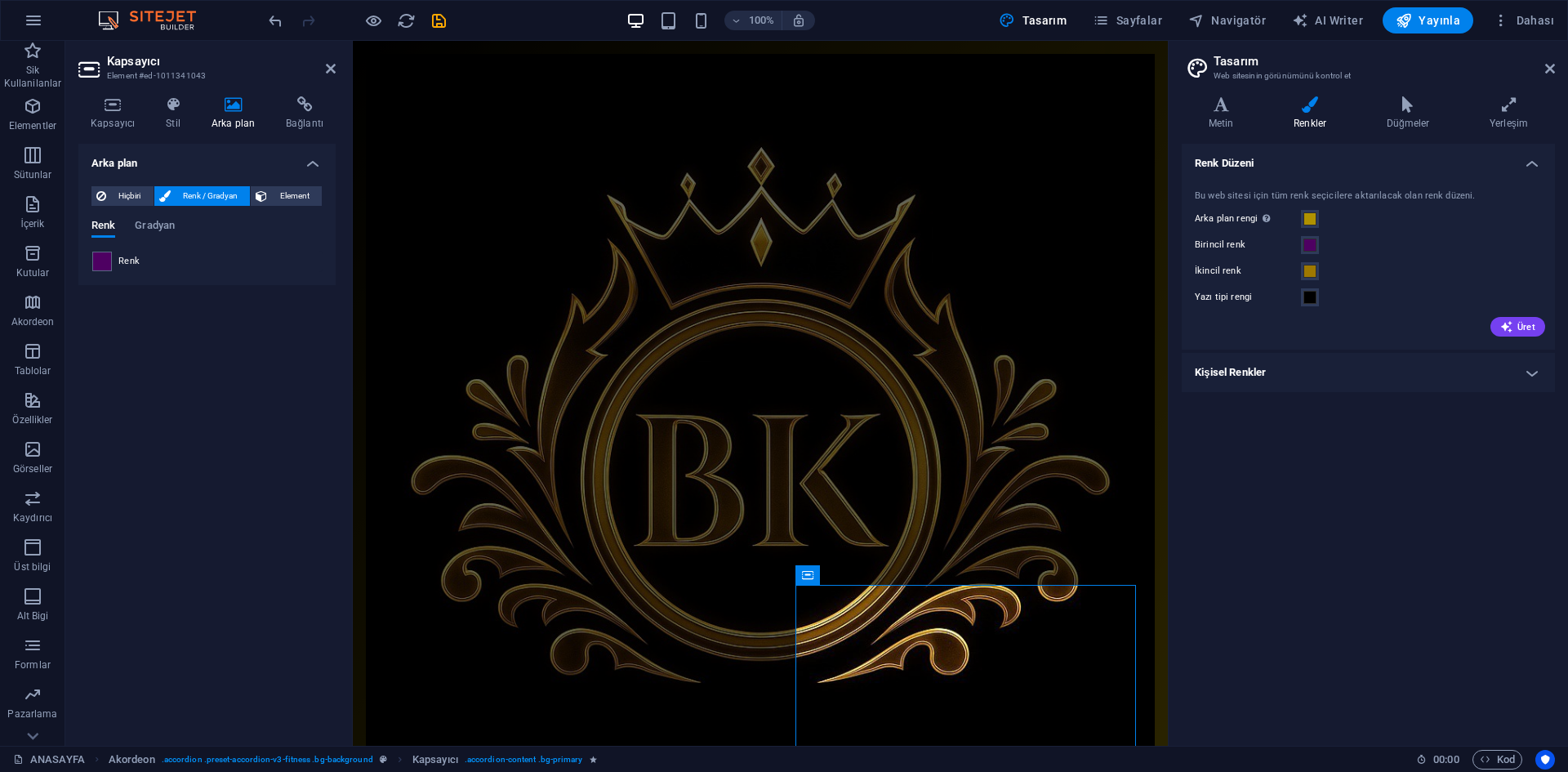
click at [101, 266] on span at bounding box center [102, 261] width 18 height 18
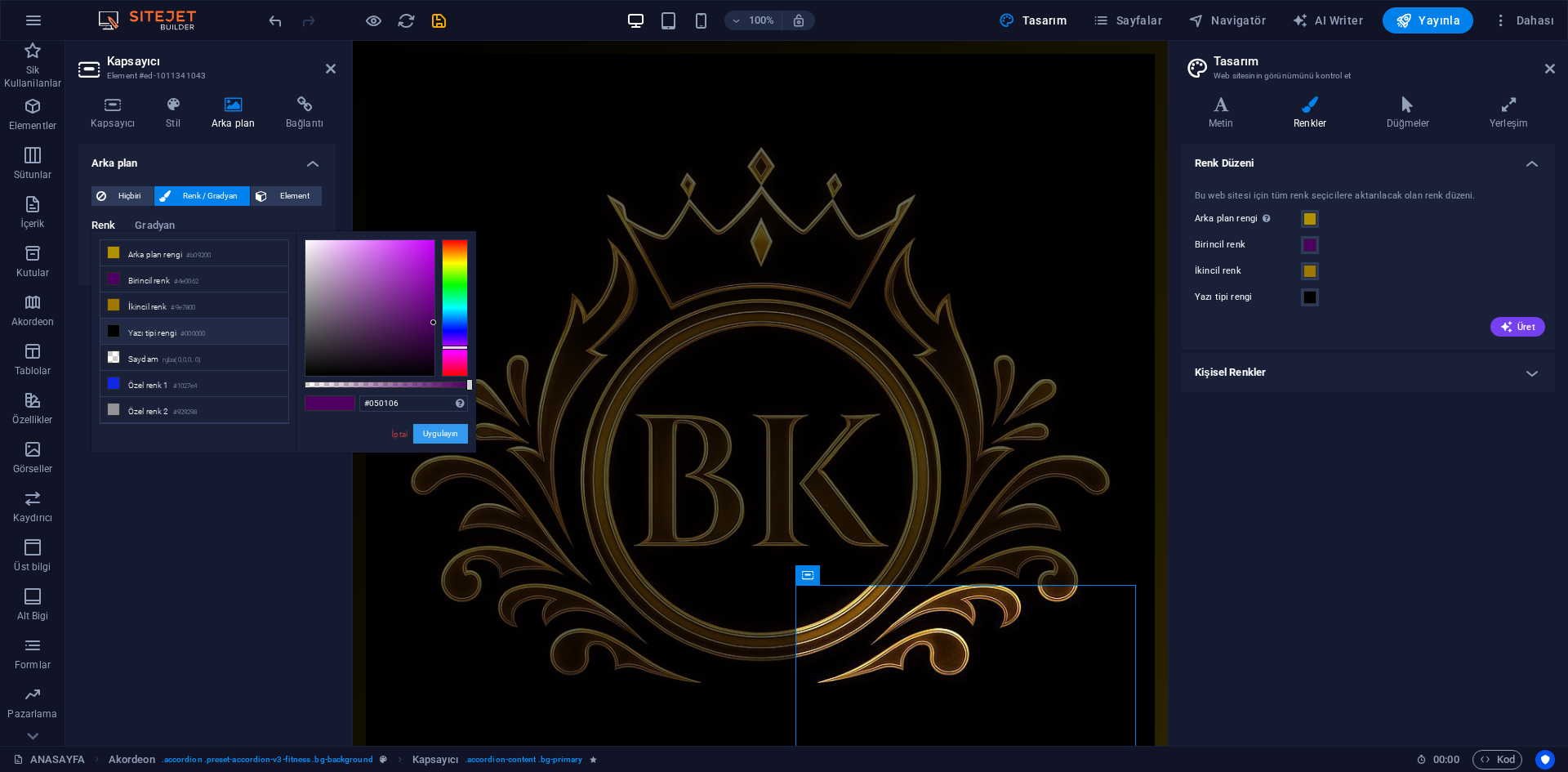
type input "#000000"
drag, startPoint x: 443, startPoint y: 429, endPoint x: 463, endPoint y: 448, distance: 27.6
click at [463, 448] on div "#000000 Desteklenen biçimler #0852ed rgb(8, 82, 237) rgba(8, 82, 237, %90) hsv(…" at bounding box center [386, 460] width 181 height 458
click at [446, 432] on button "Uygulayın" at bounding box center [440, 434] width 55 height 20
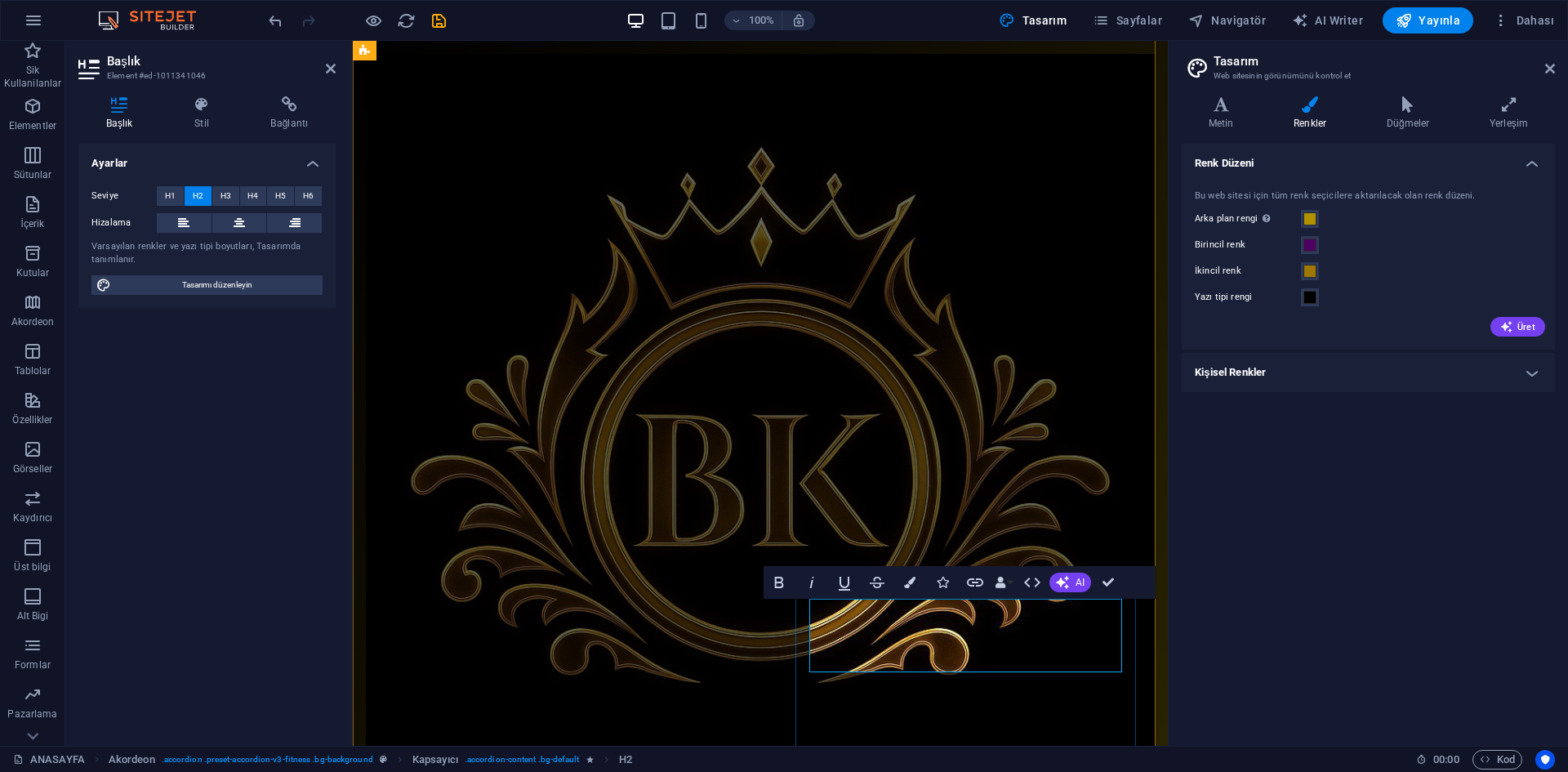
drag, startPoint x: 834, startPoint y: 626, endPoint x: 688, endPoint y: 563, distance: 159.0
click at [200, 96] on div "Başlık Stil Bağlantı Ayarlar Seviye H1 H2 H3 H4 H5 H6 Hizalama Varsayılan renkl…" at bounding box center [207, 414] width 284 height 663
click at [200, 107] on icon at bounding box center [201, 105] width 70 height 16
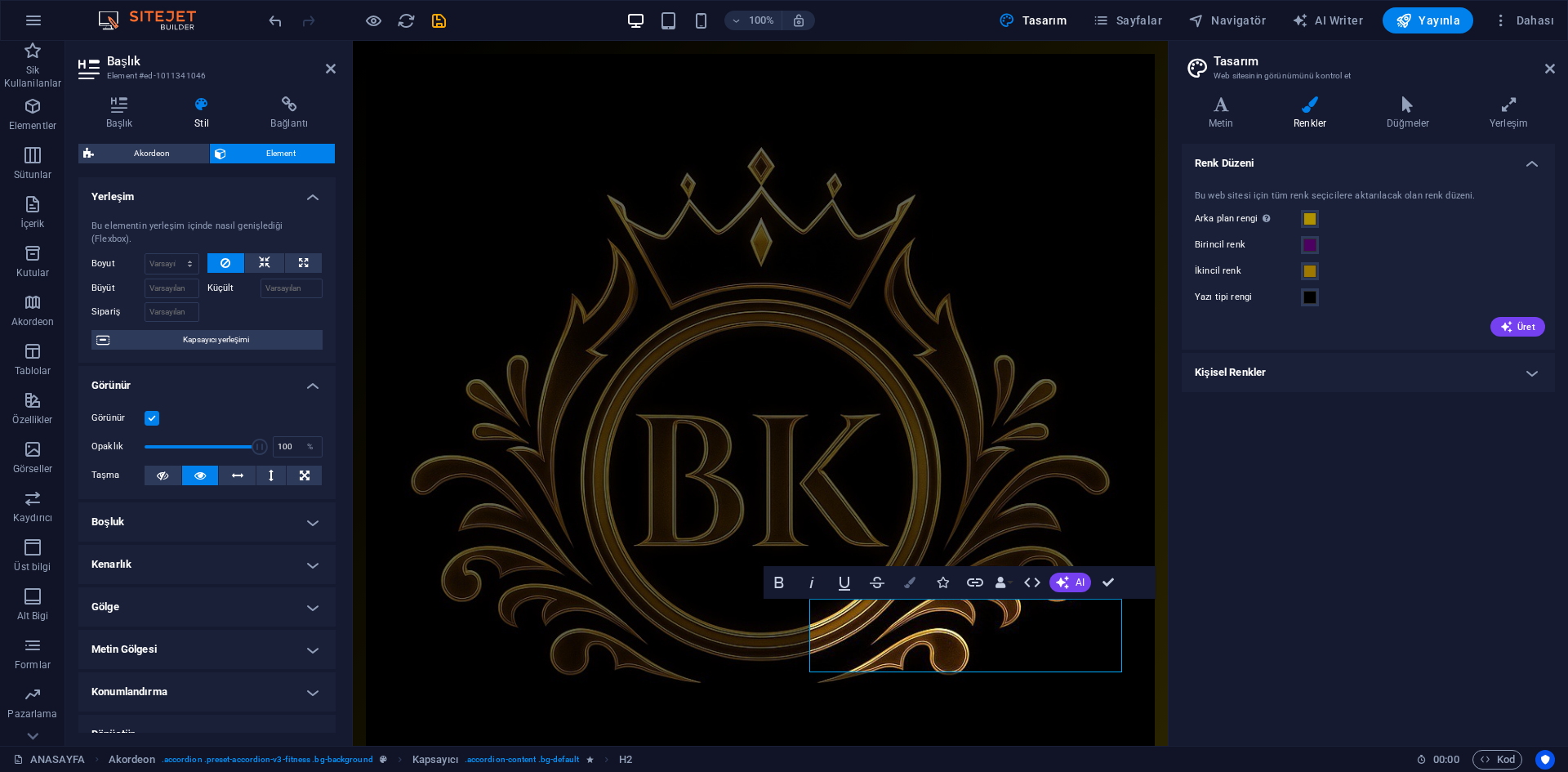
click at [911, 584] on icon "button" at bounding box center [909, 582] width 12 height 12
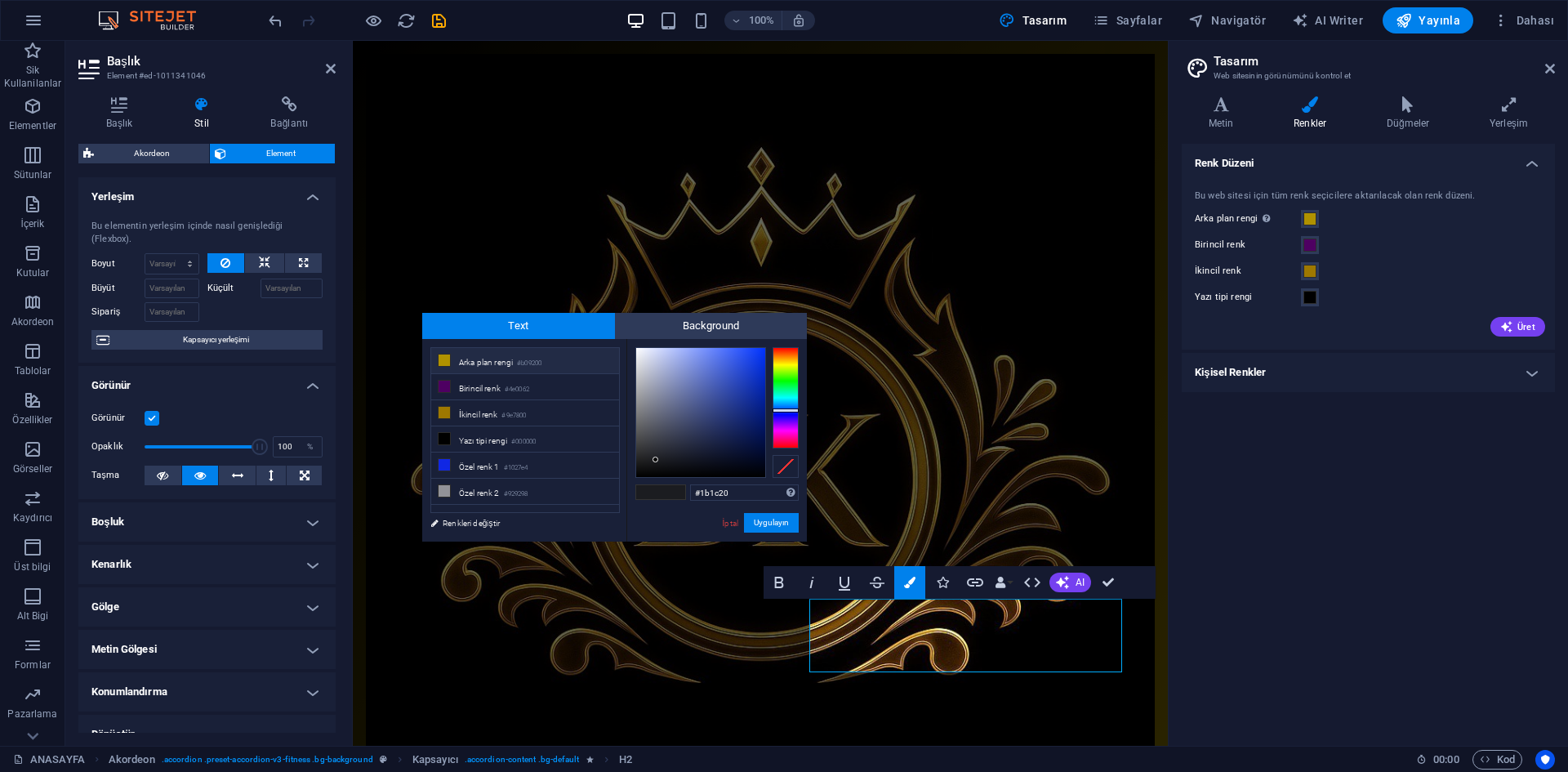
click at [533, 363] on small "#b09200" at bounding box center [529, 363] width 24 height 12
type input "#b09200"
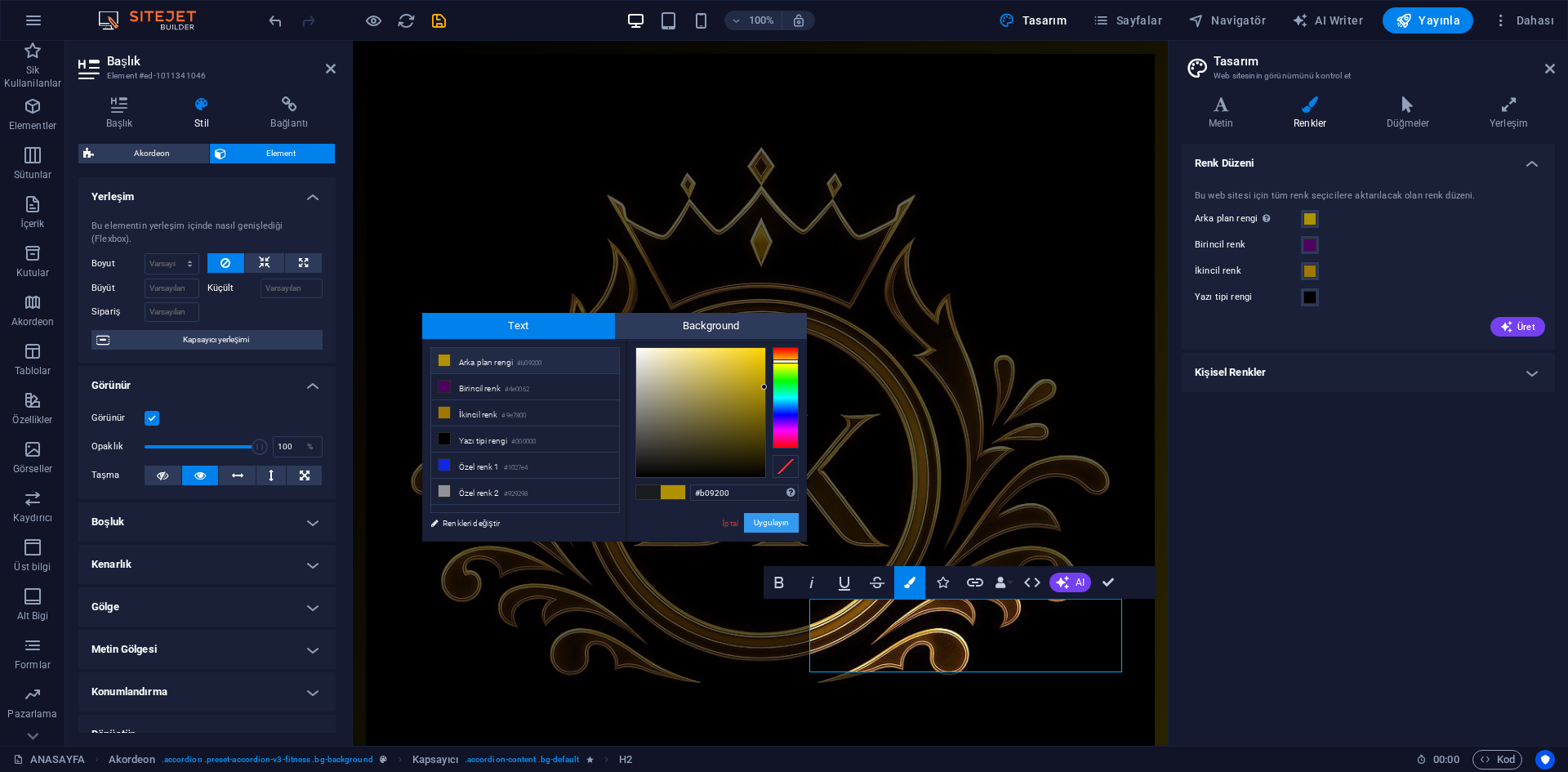
click at [757, 523] on button "Uygulayın" at bounding box center [771, 523] width 55 height 20
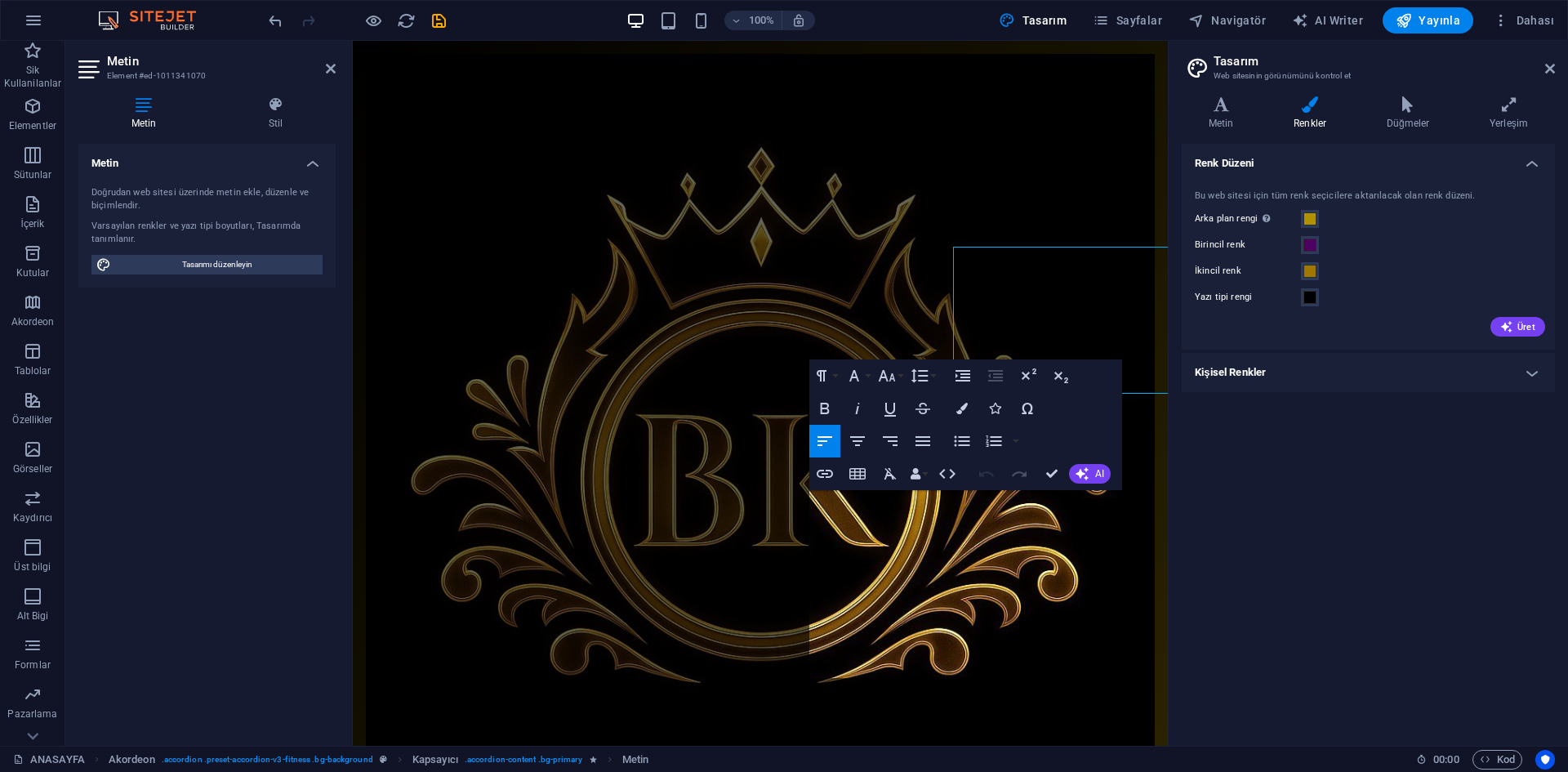
scroll to position [1667, 0]
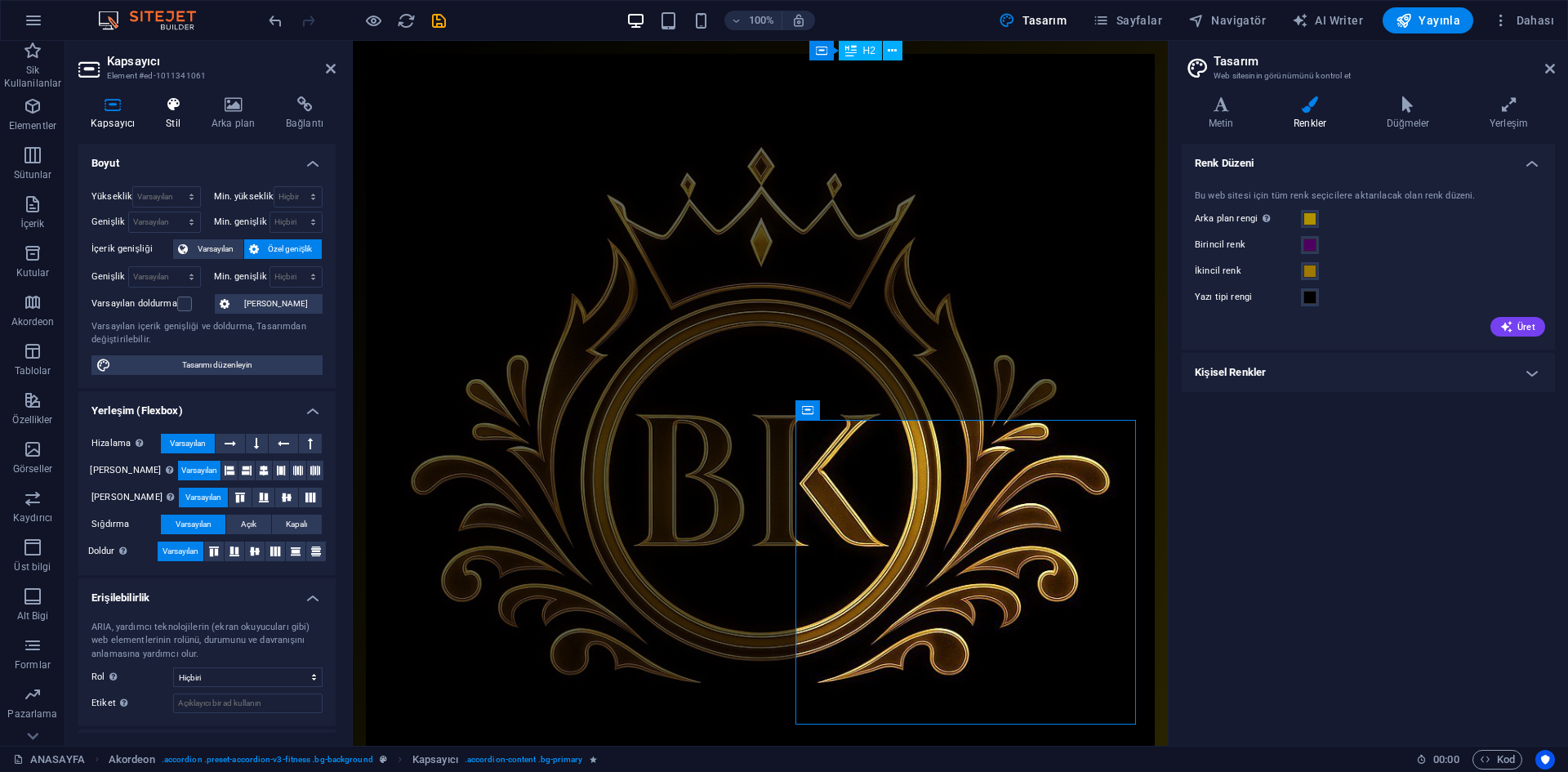
click at [192, 108] on h4 "Stil" at bounding box center [176, 114] width 46 height 34
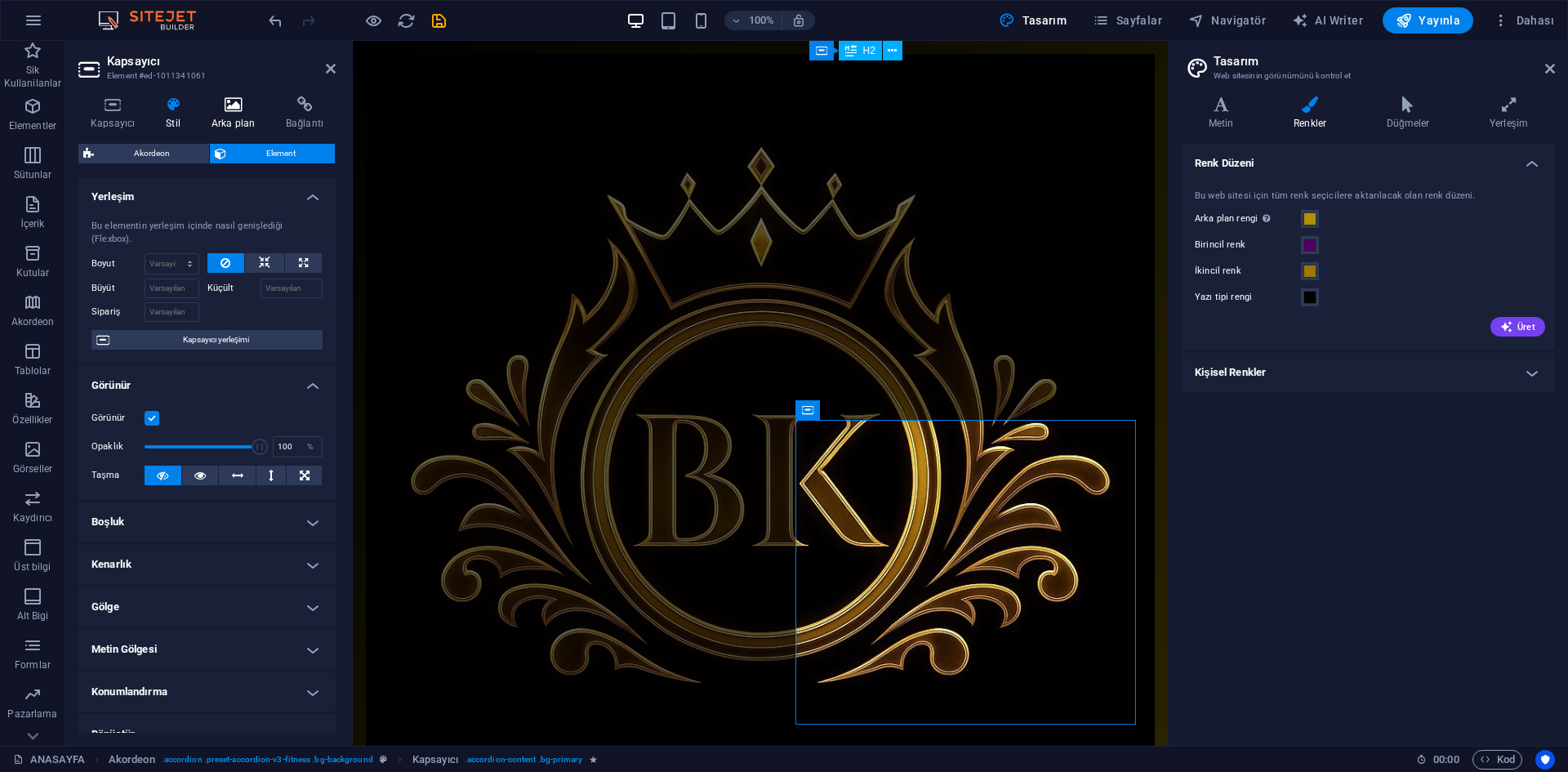
click at [235, 111] on icon at bounding box center [233, 105] width 68 height 16
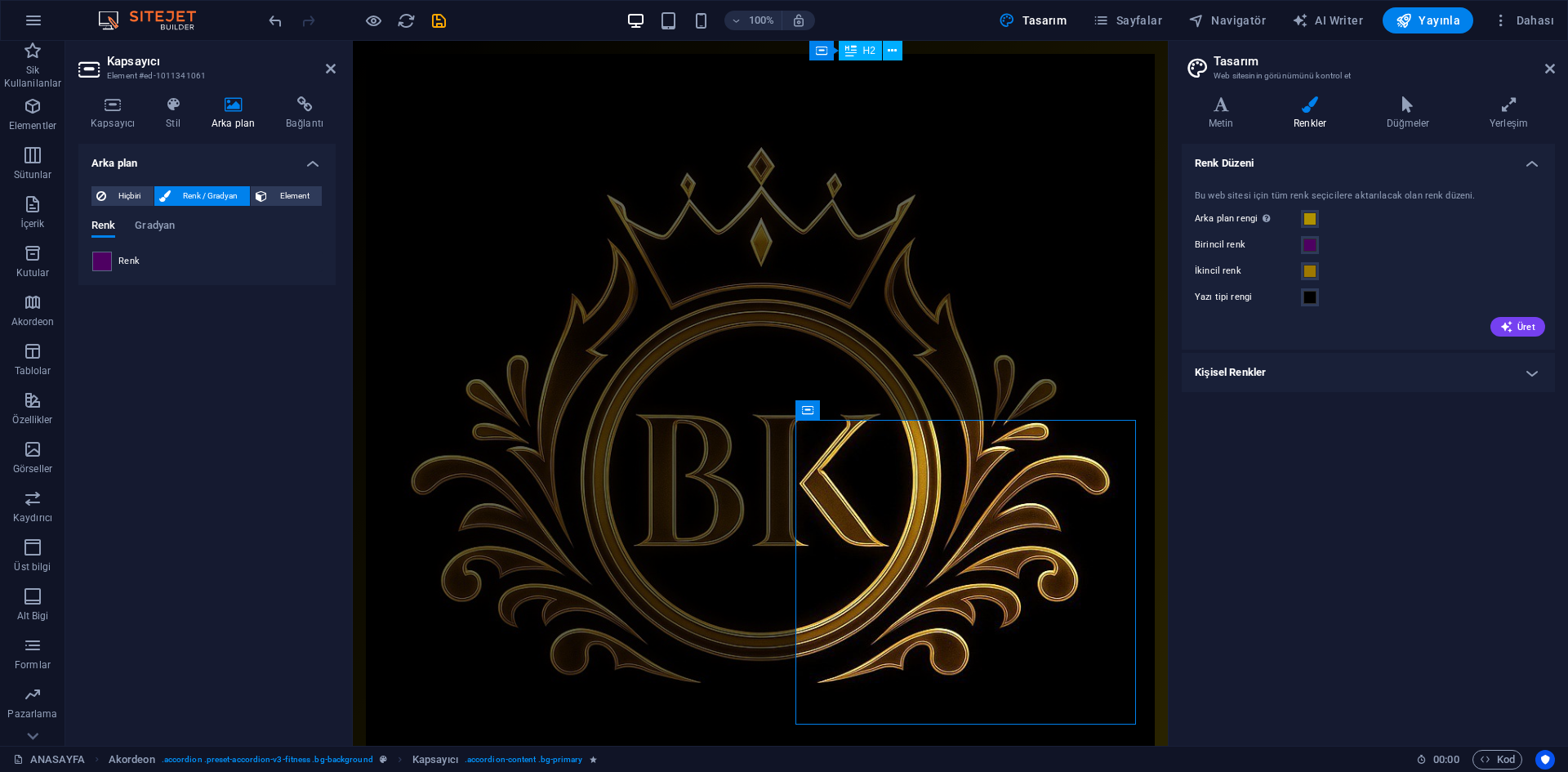
click at [106, 265] on span at bounding box center [102, 261] width 18 height 18
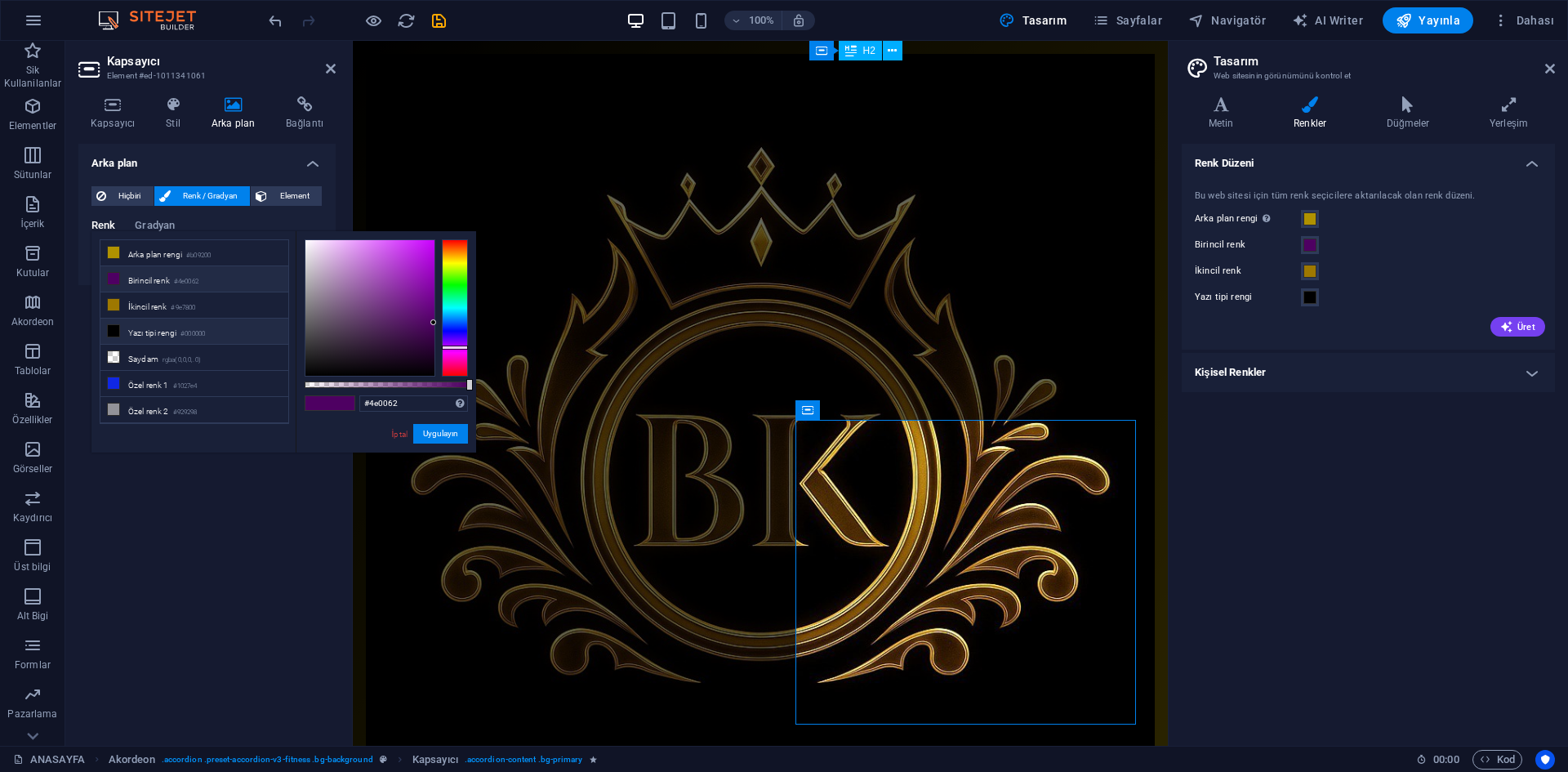
click at [202, 267] on li "Birincil renk #4e0062" at bounding box center [194, 279] width 188 height 26
click at [202, 250] on small "#b09200" at bounding box center [198, 256] width 24 height 12
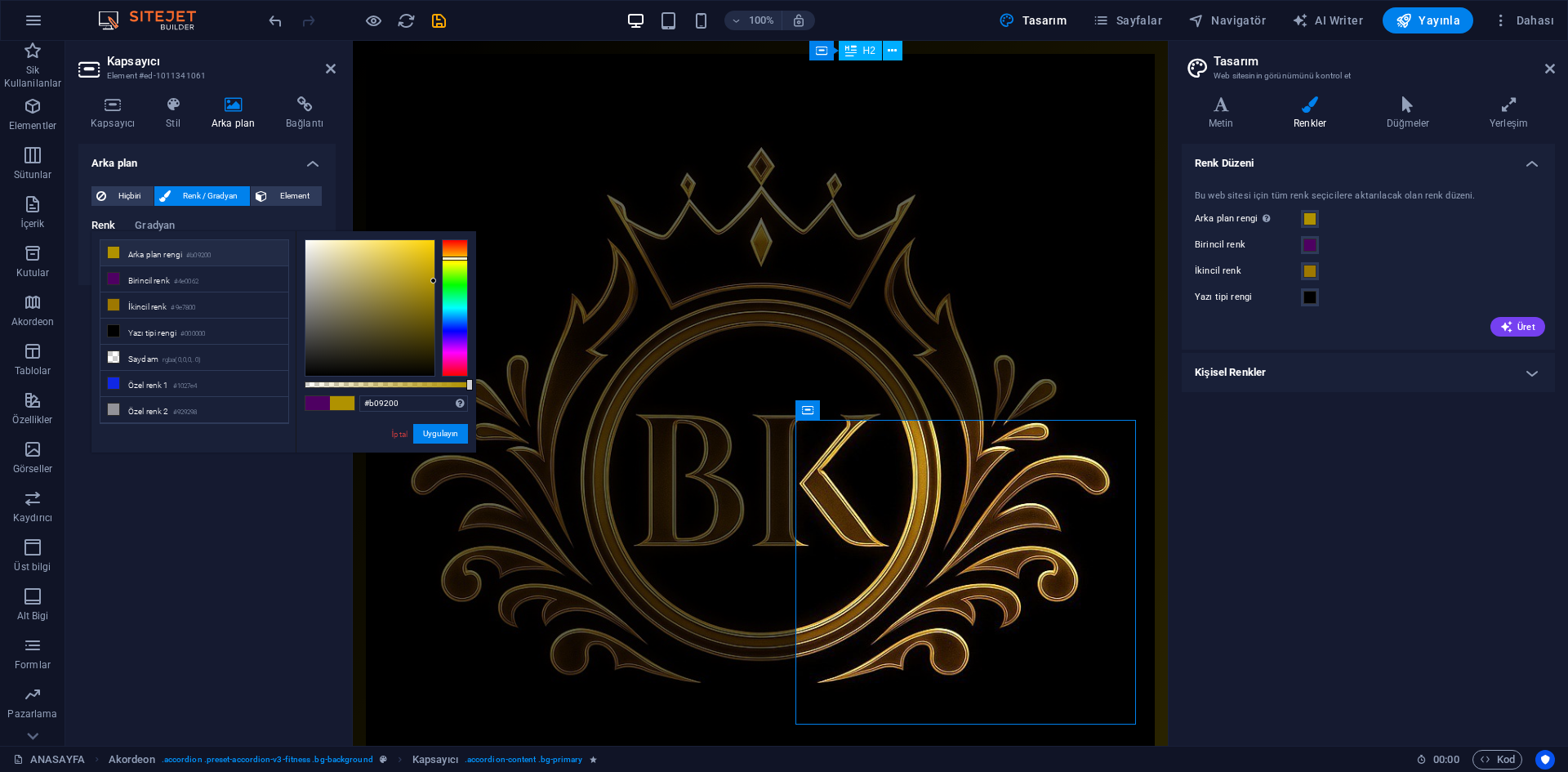
drag, startPoint x: 458, startPoint y: 447, endPoint x: 459, endPoint y: 438, distance: 9.1
click at [459, 444] on div "#b09200 Desteklenen biçimler #0852ed rgb(8, 82, 237) rgba(8, 82, 237, %90) hsv(…" at bounding box center [386, 460] width 181 height 458
click at [205, 328] on small "#000000" at bounding box center [192, 334] width 24 height 12
type input "#000000"
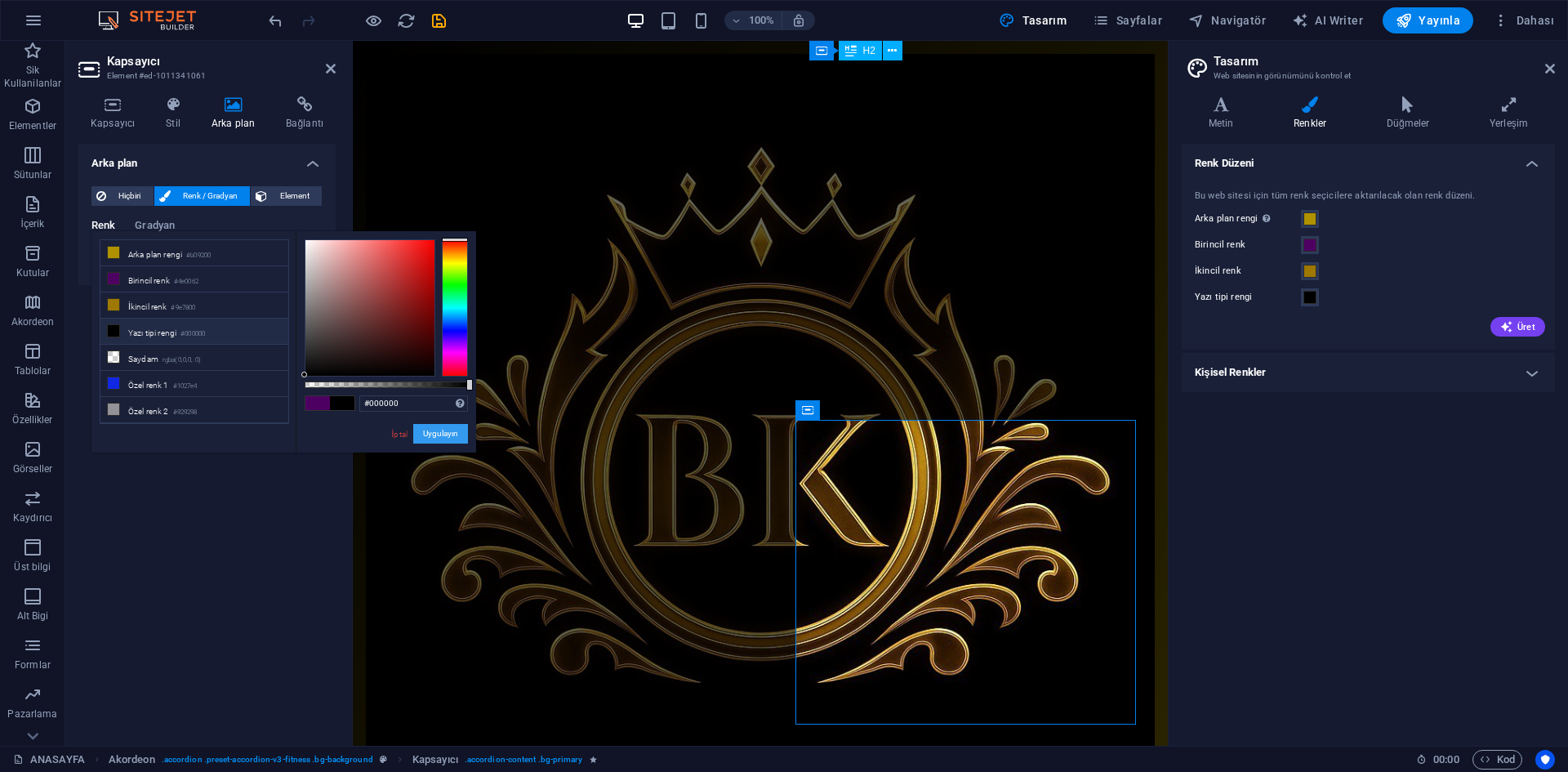
drag, startPoint x: 435, startPoint y: 425, endPoint x: 81, endPoint y: 384, distance: 356.4
click at [435, 425] on button "Uygulayın" at bounding box center [440, 434] width 55 height 20
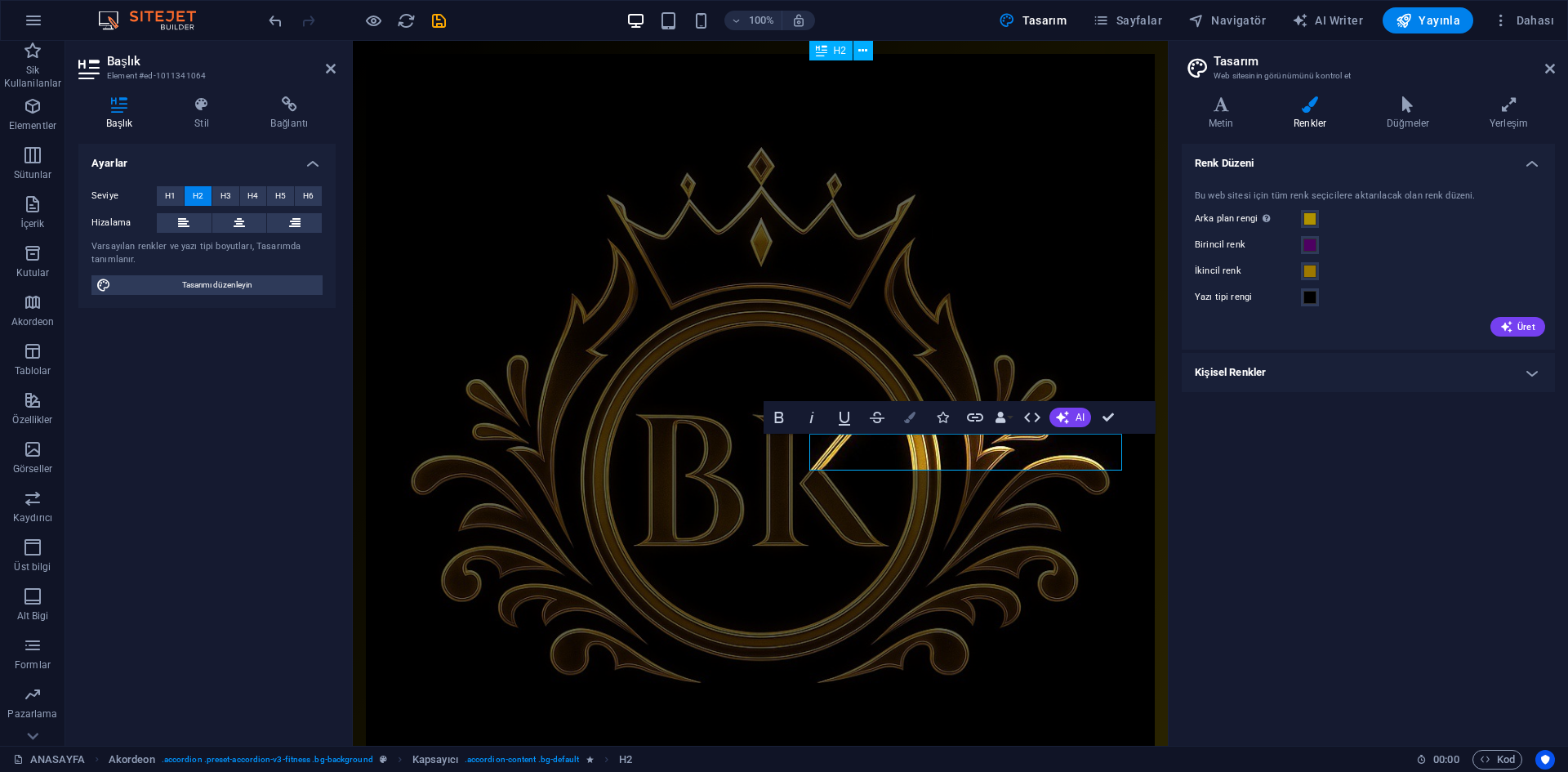
click at [912, 422] on icon "button" at bounding box center [909, 418] width 12 height 12
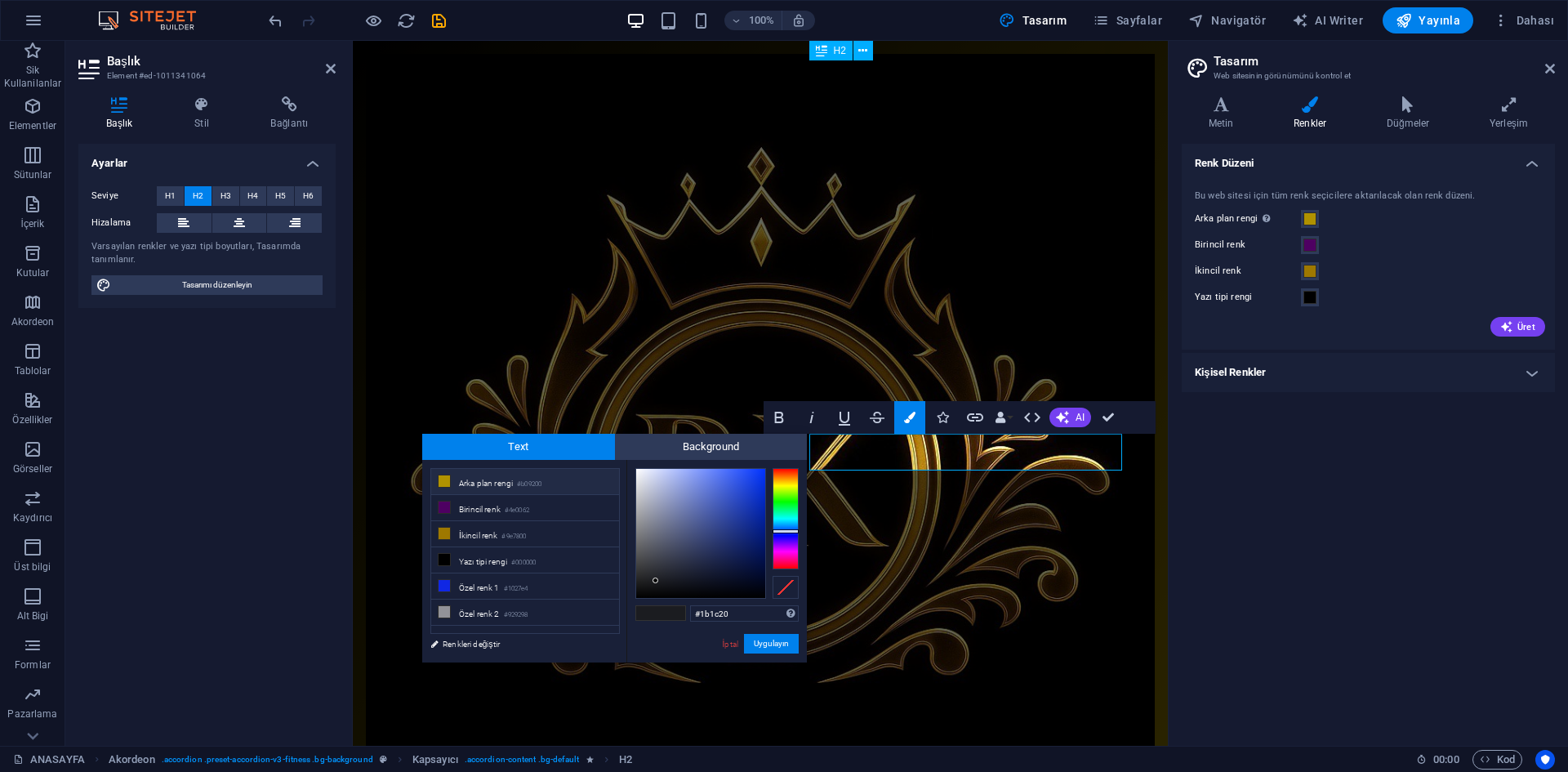
click at [539, 487] on small "#b09200" at bounding box center [529, 485] width 24 height 12
type input "#b09200"
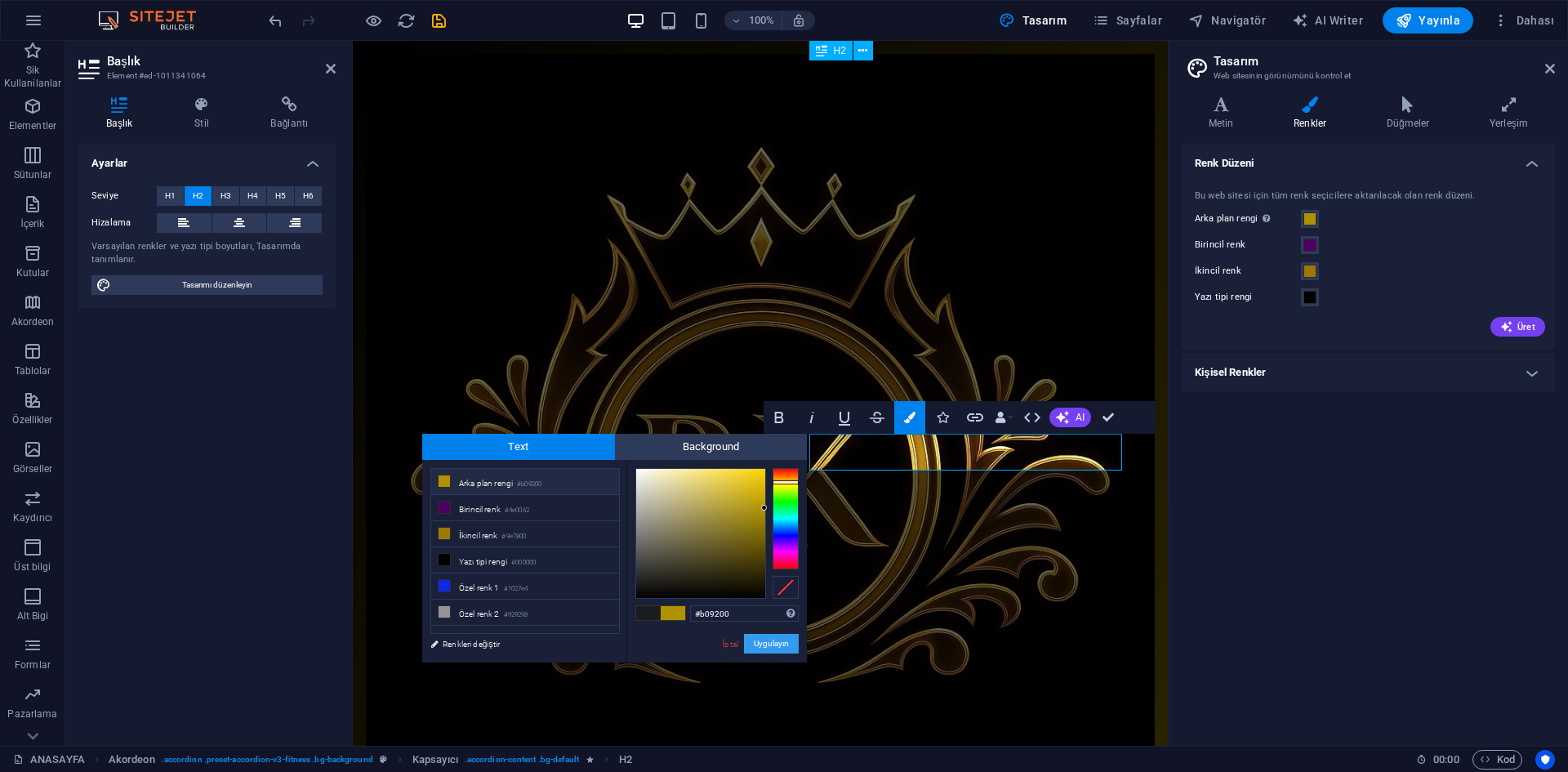
click at [771, 645] on button "Uygulayın" at bounding box center [771, 644] width 55 height 20
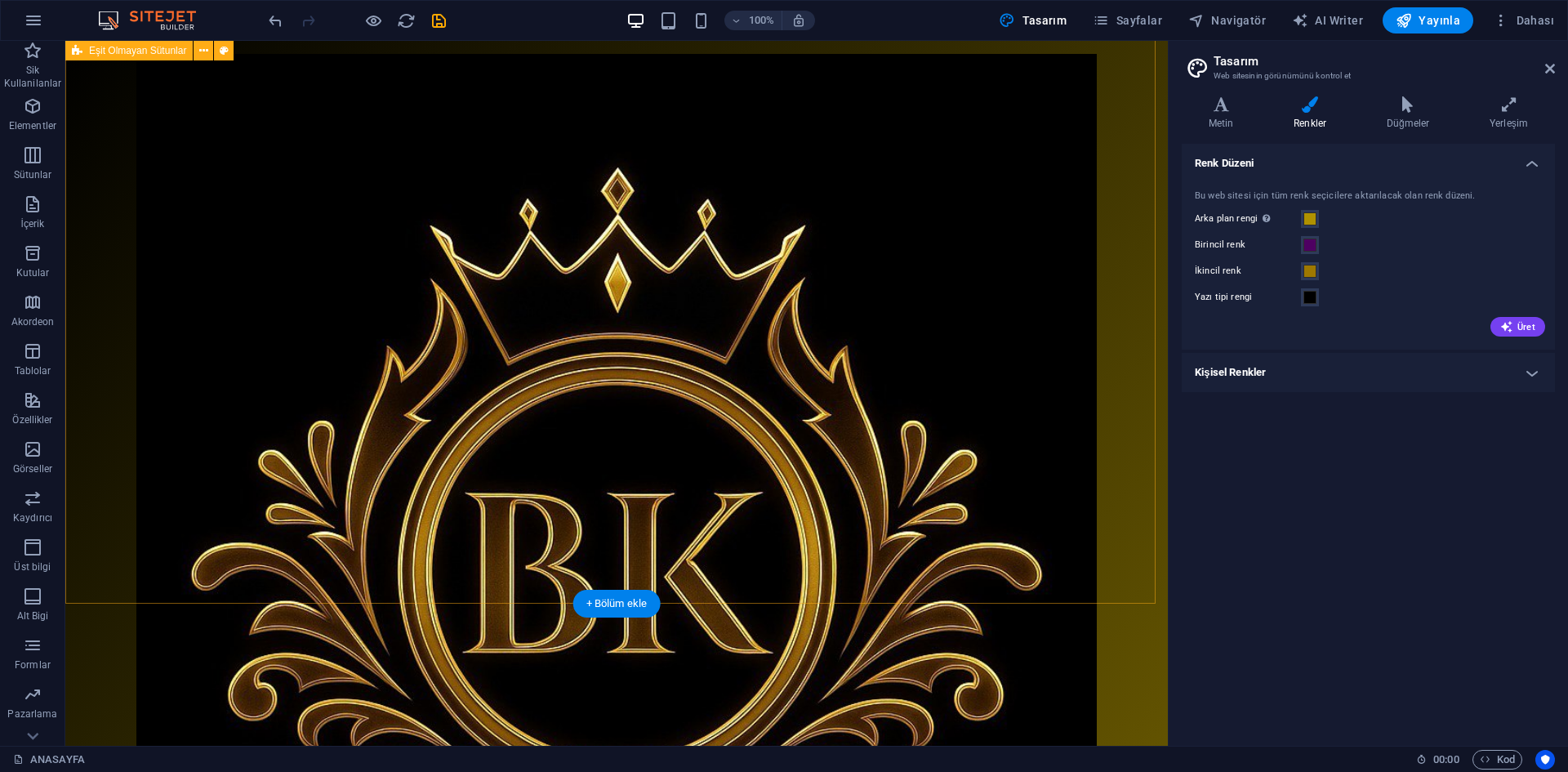
scroll to position [0, 0]
select select "pyramids"
select select "vh"
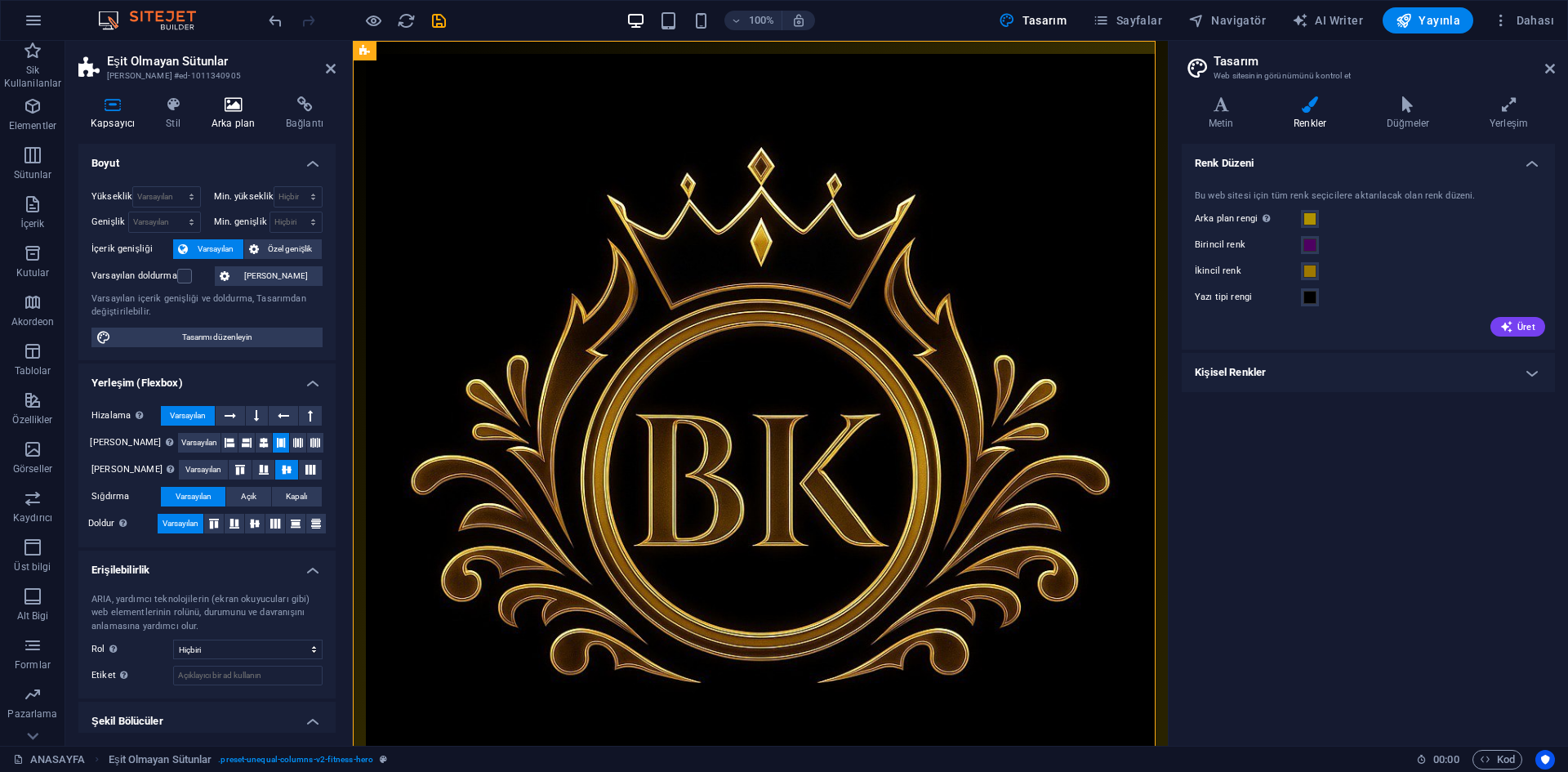
click at [230, 118] on h4 "Arka plan" at bounding box center [237, 114] width 74 height 34
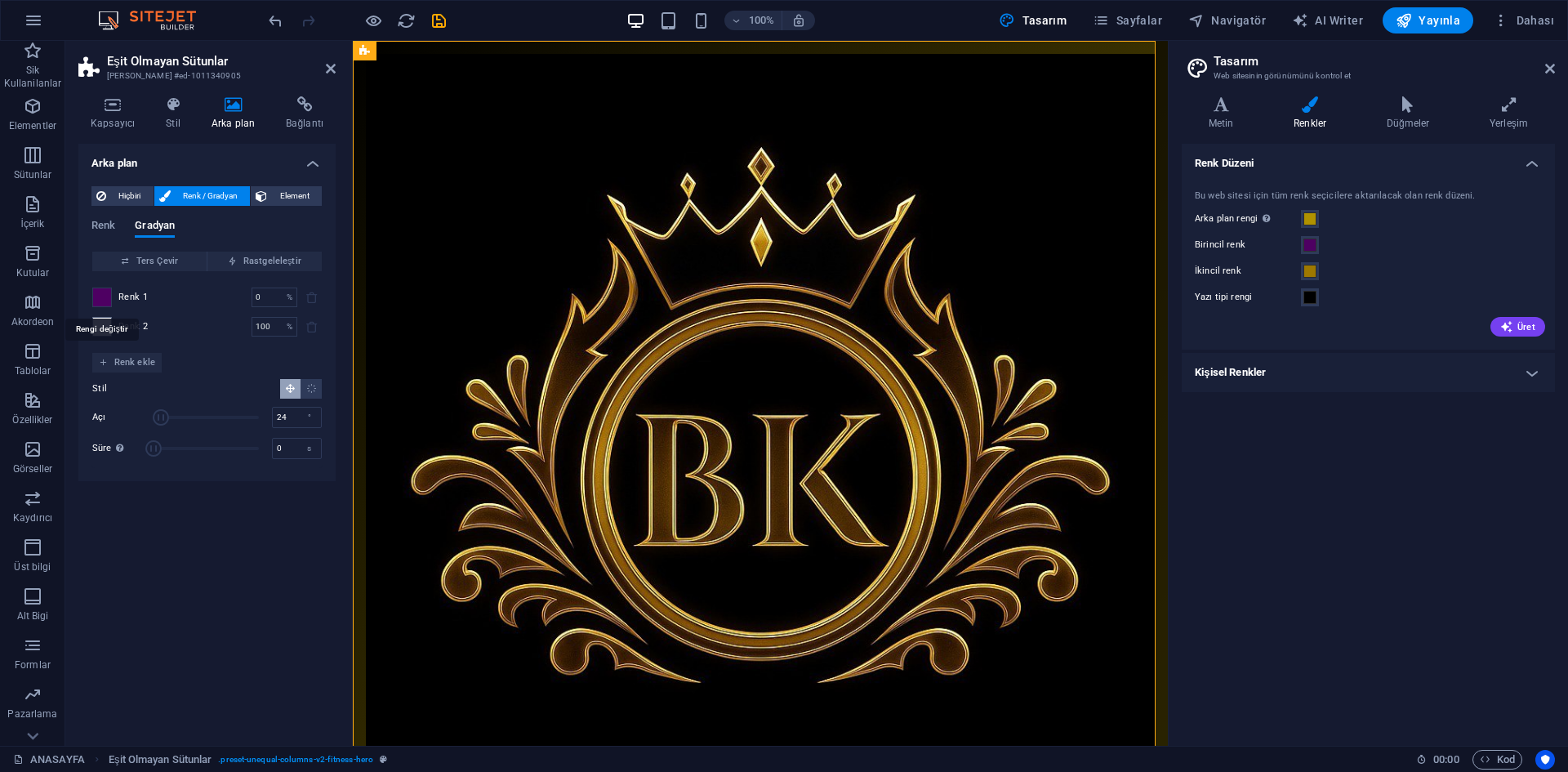
click at [99, 299] on span at bounding box center [102, 297] width 18 height 18
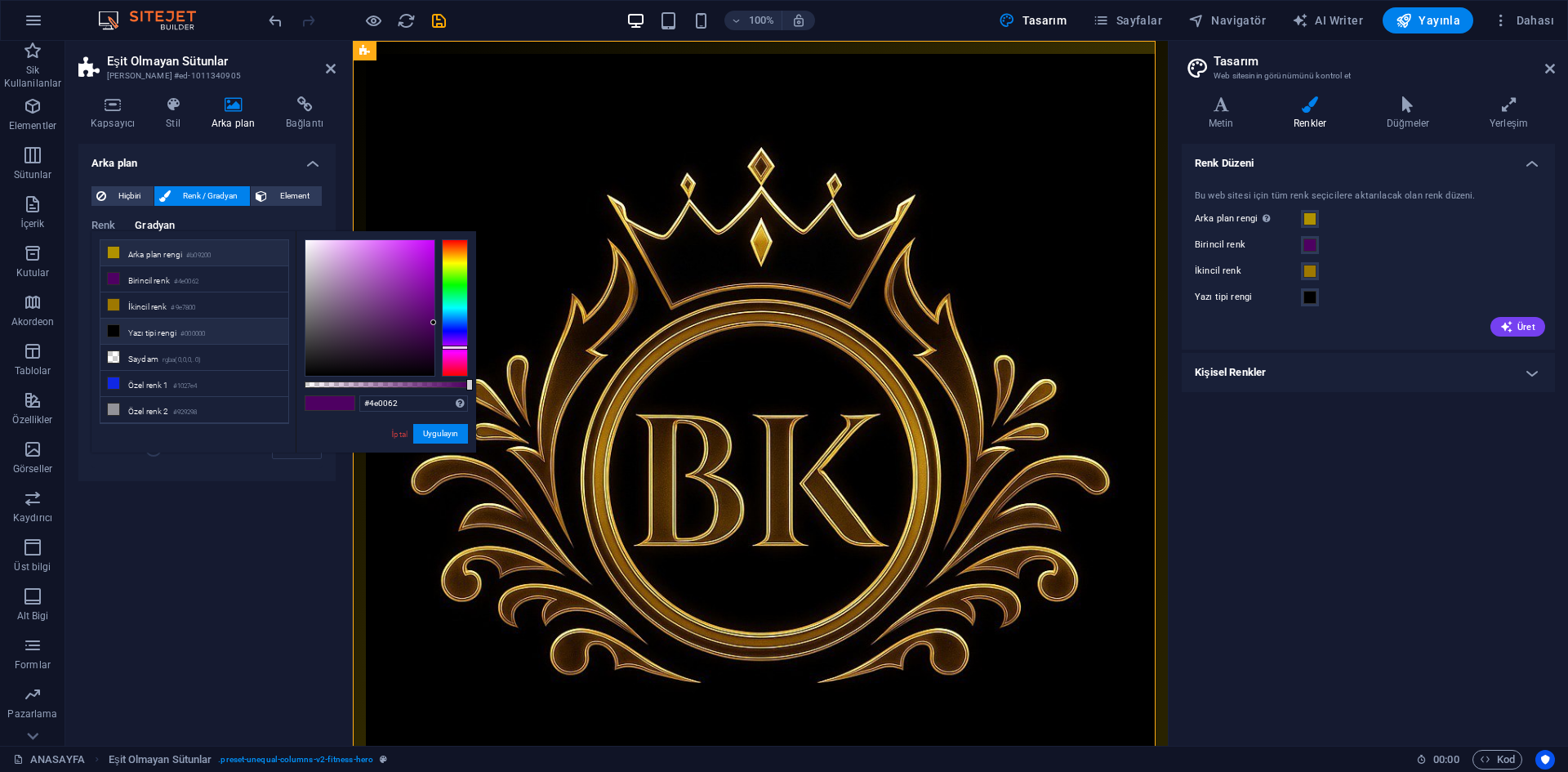
click at [183, 257] on li "Arka plan rengi #b09200" at bounding box center [194, 253] width 188 height 26
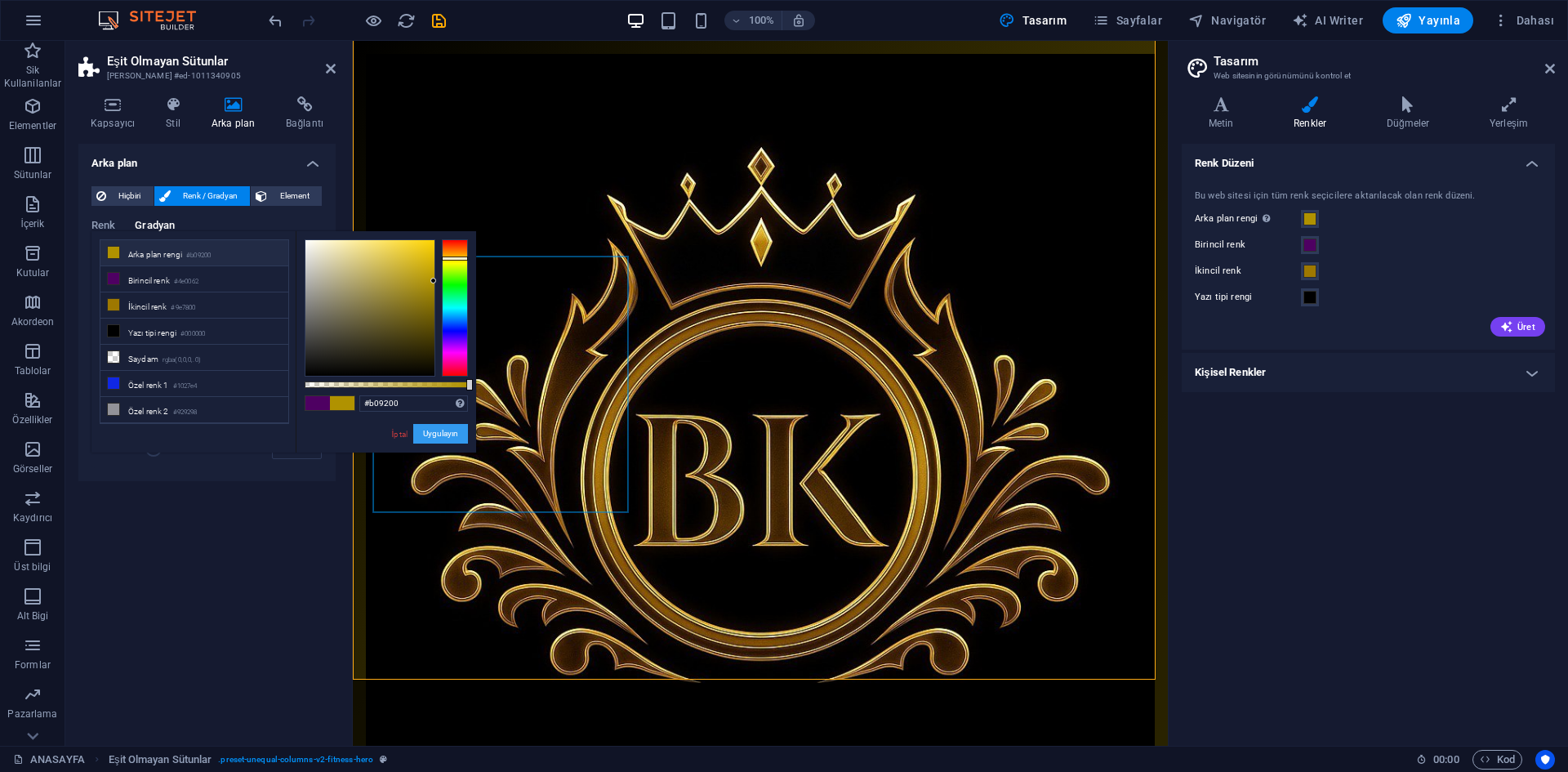
scroll to position [164, 0]
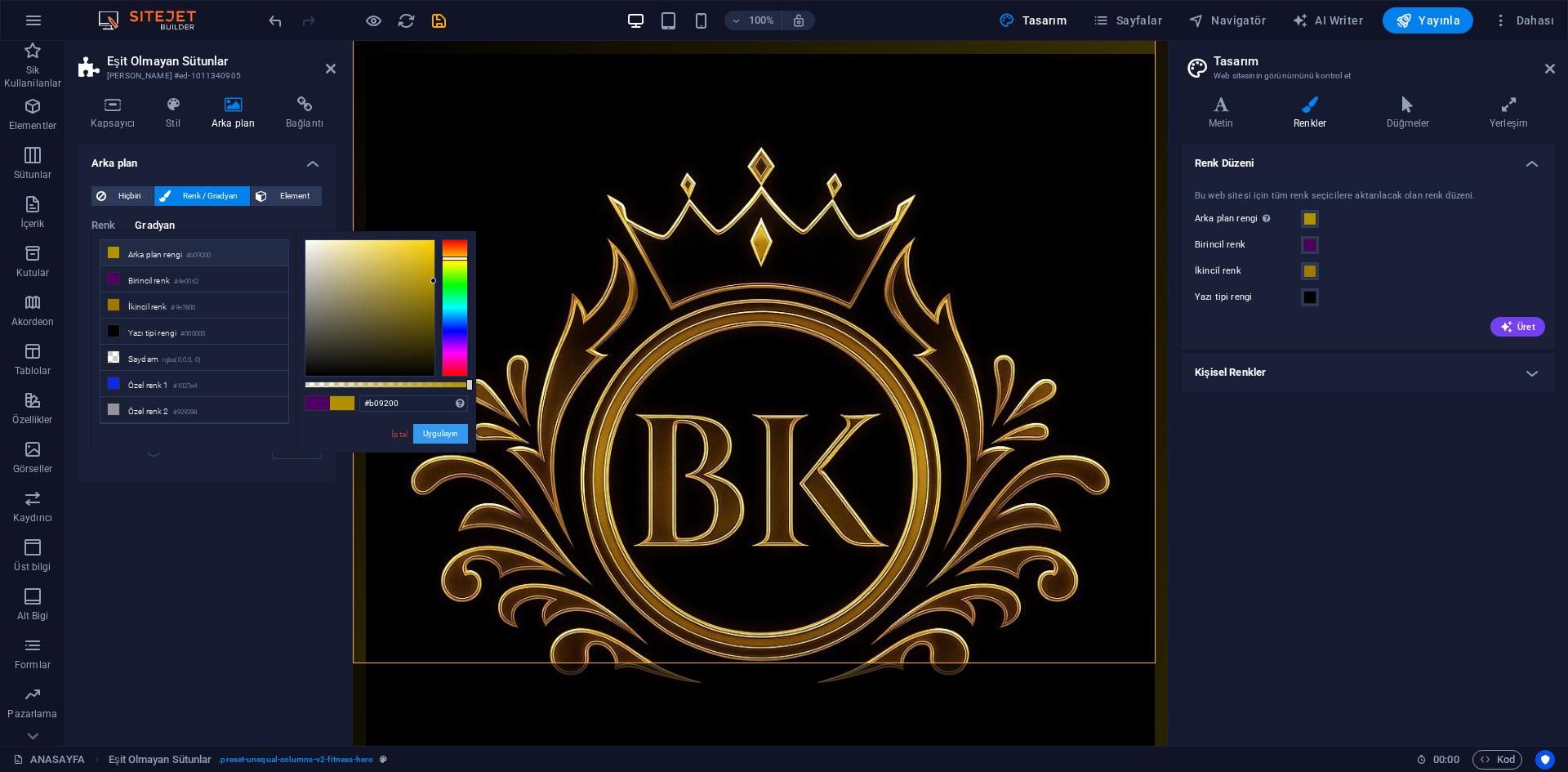
click at [441, 429] on button "Uygulayın" at bounding box center [440, 434] width 55 height 20
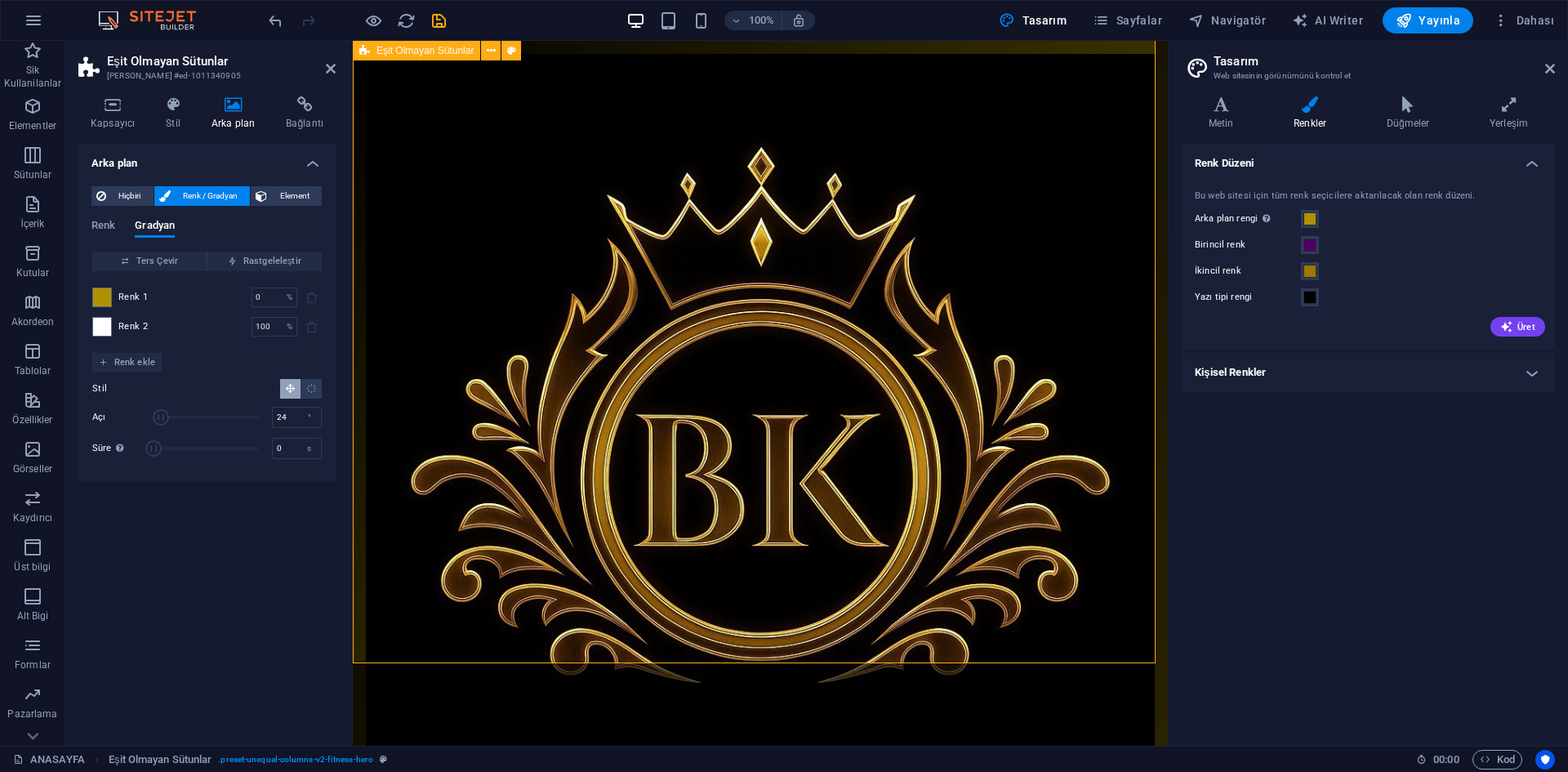
click at [105, 332] on span at bounding box center [102, 327] width 18 height 18
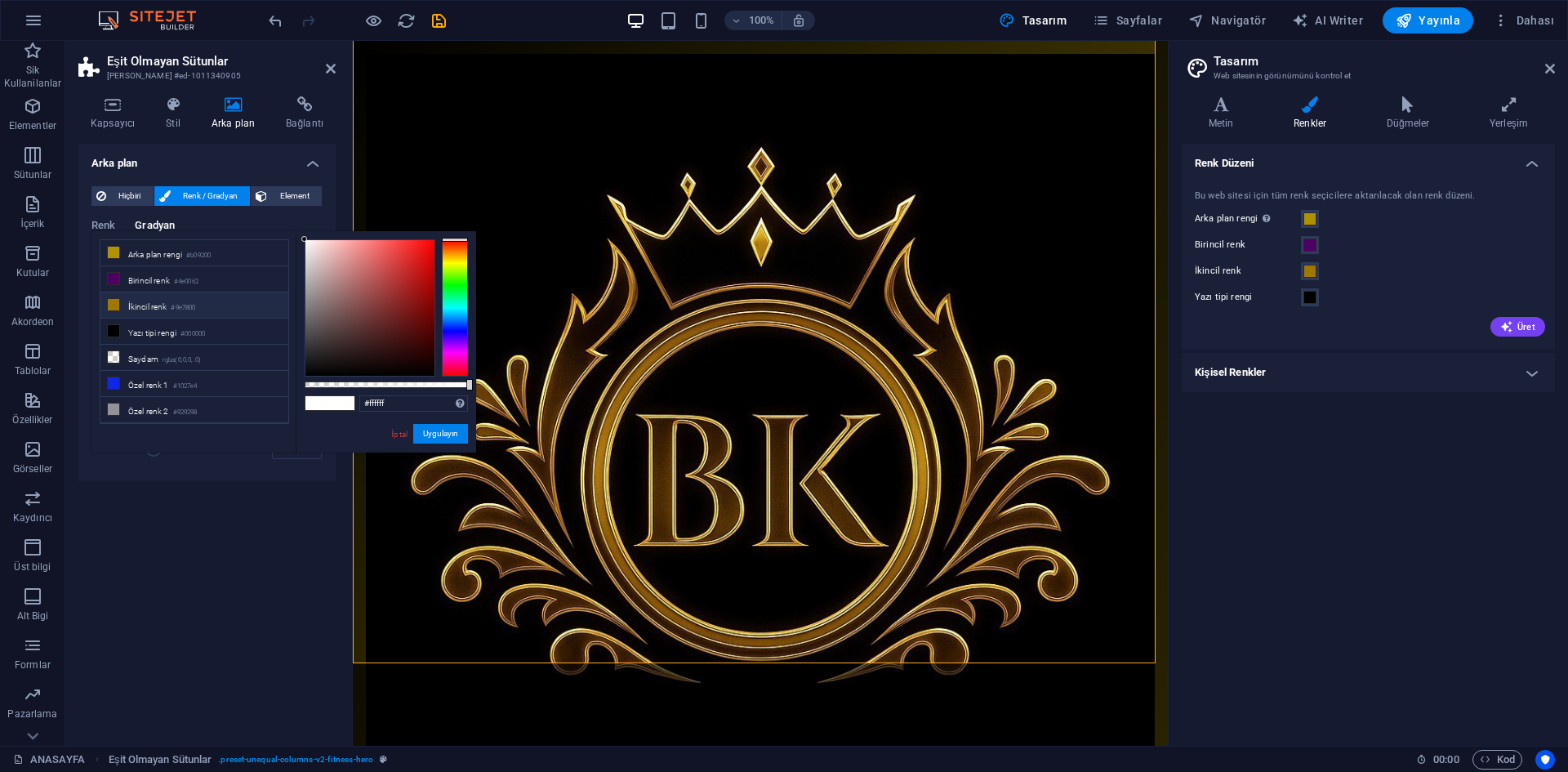
click at [185, 312] on li "İkincil renk #9e7800" at bounding box center [194, 306] width 188 height 26
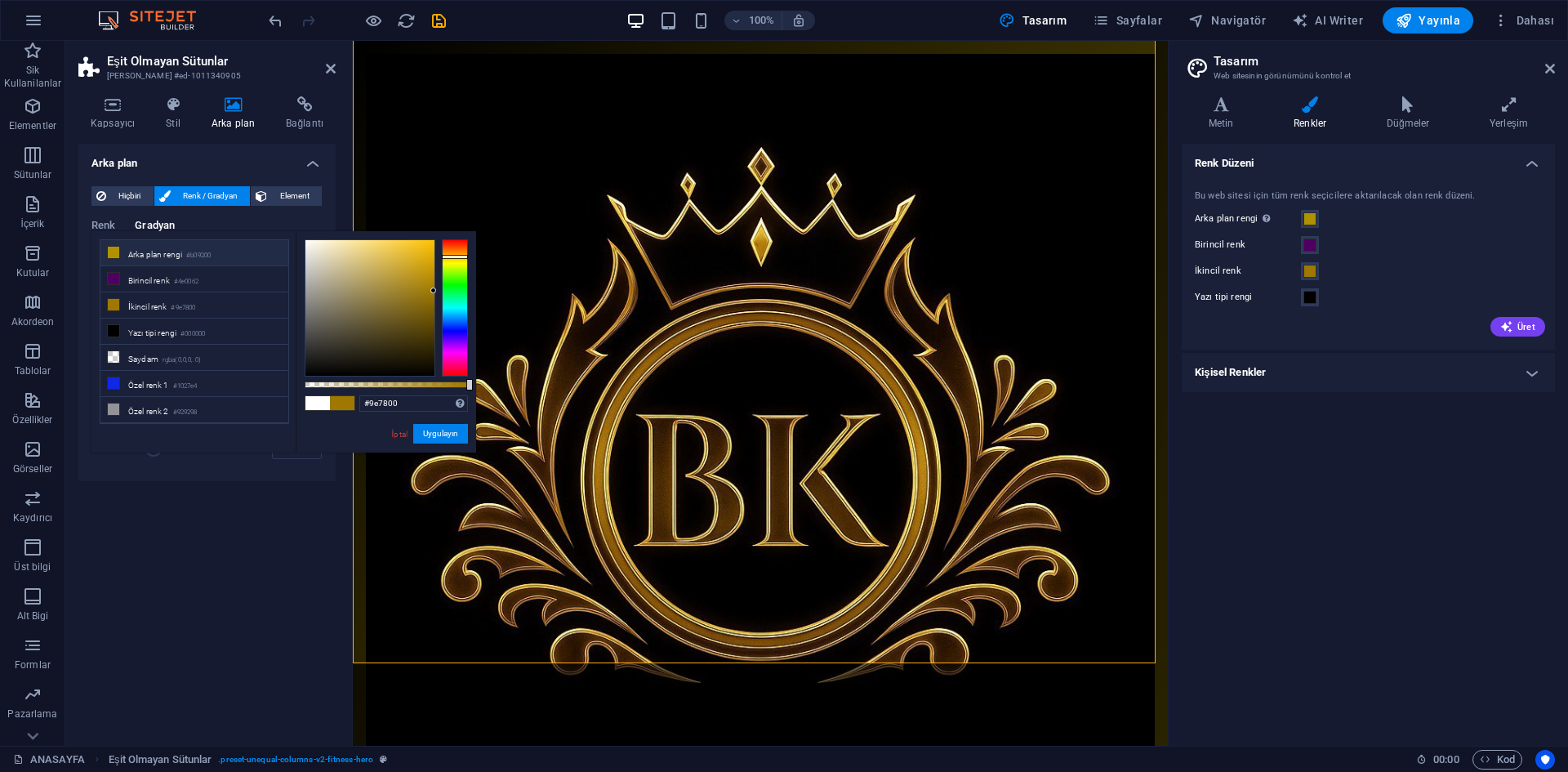
click at [204, 256] on small "#b09200" at bounding box center [198, 256] width 24 height 12
type input "#b09200"
click at [447, 441] on button "Uygulayın" at bounding box center [440, 434] width 55 height 20
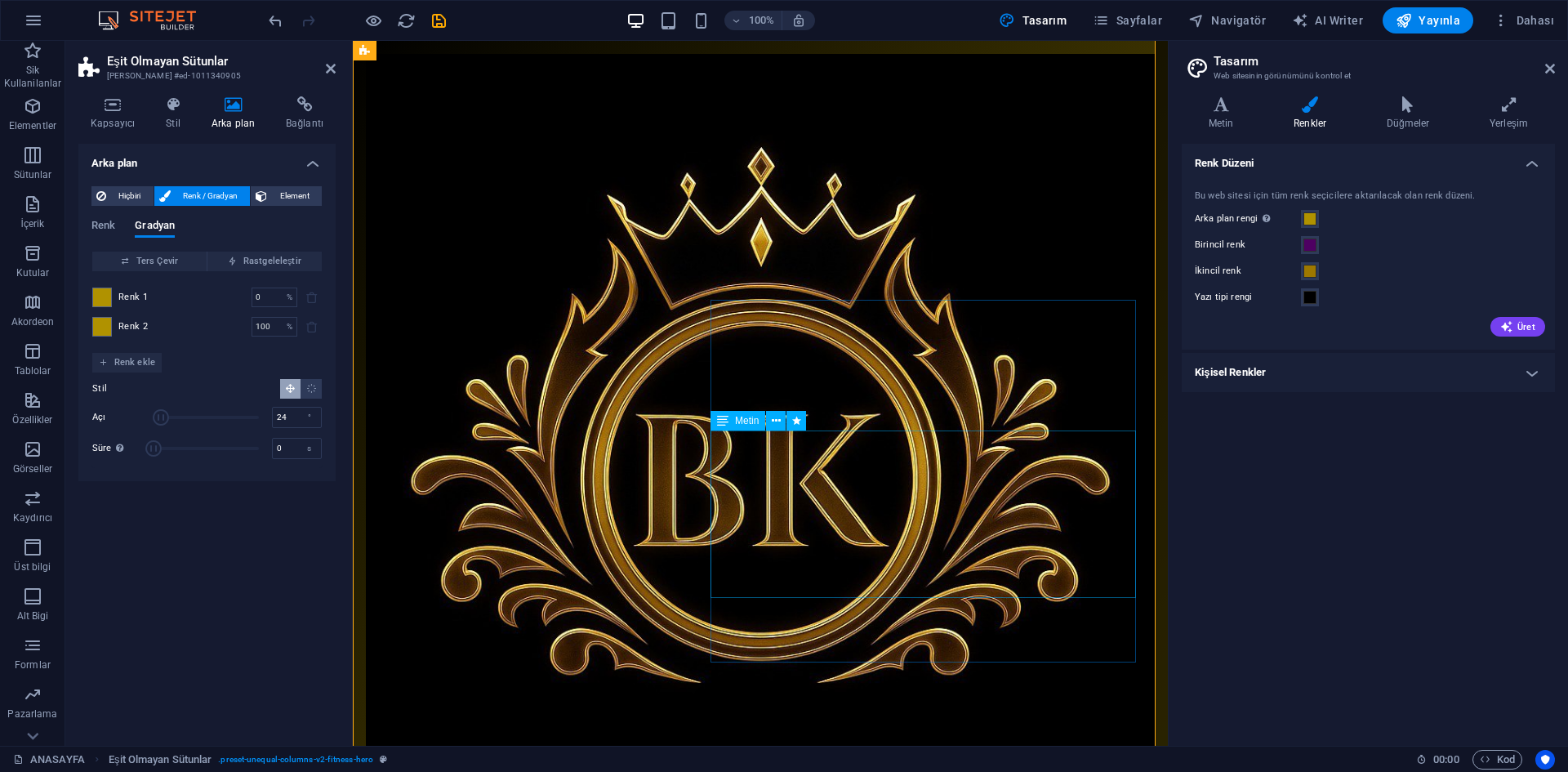
scroll to position [0, 0]
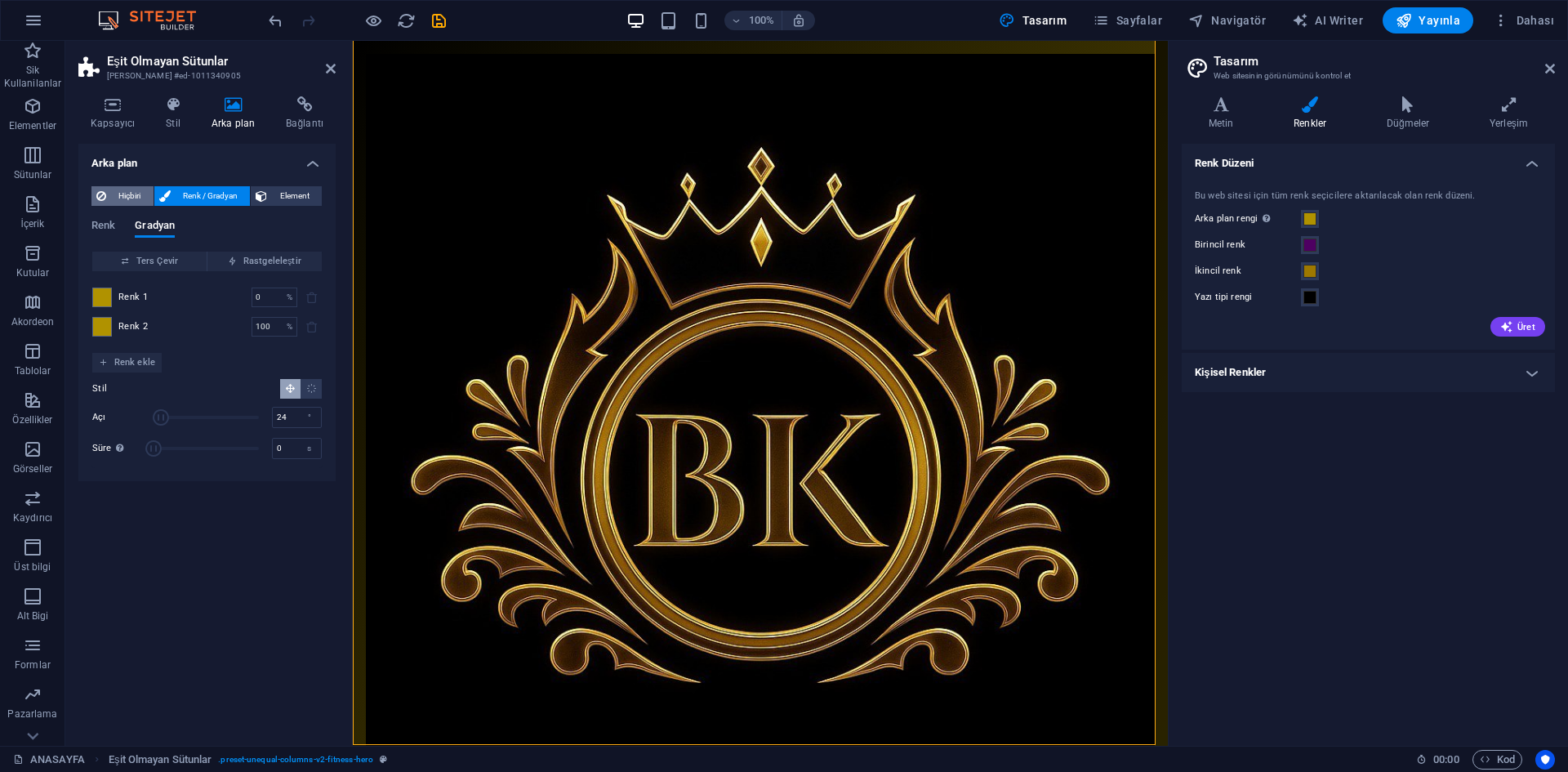
click at [124, 198] on span "Hiçbiri" at bounding box center [130, 196] width 38 height 20
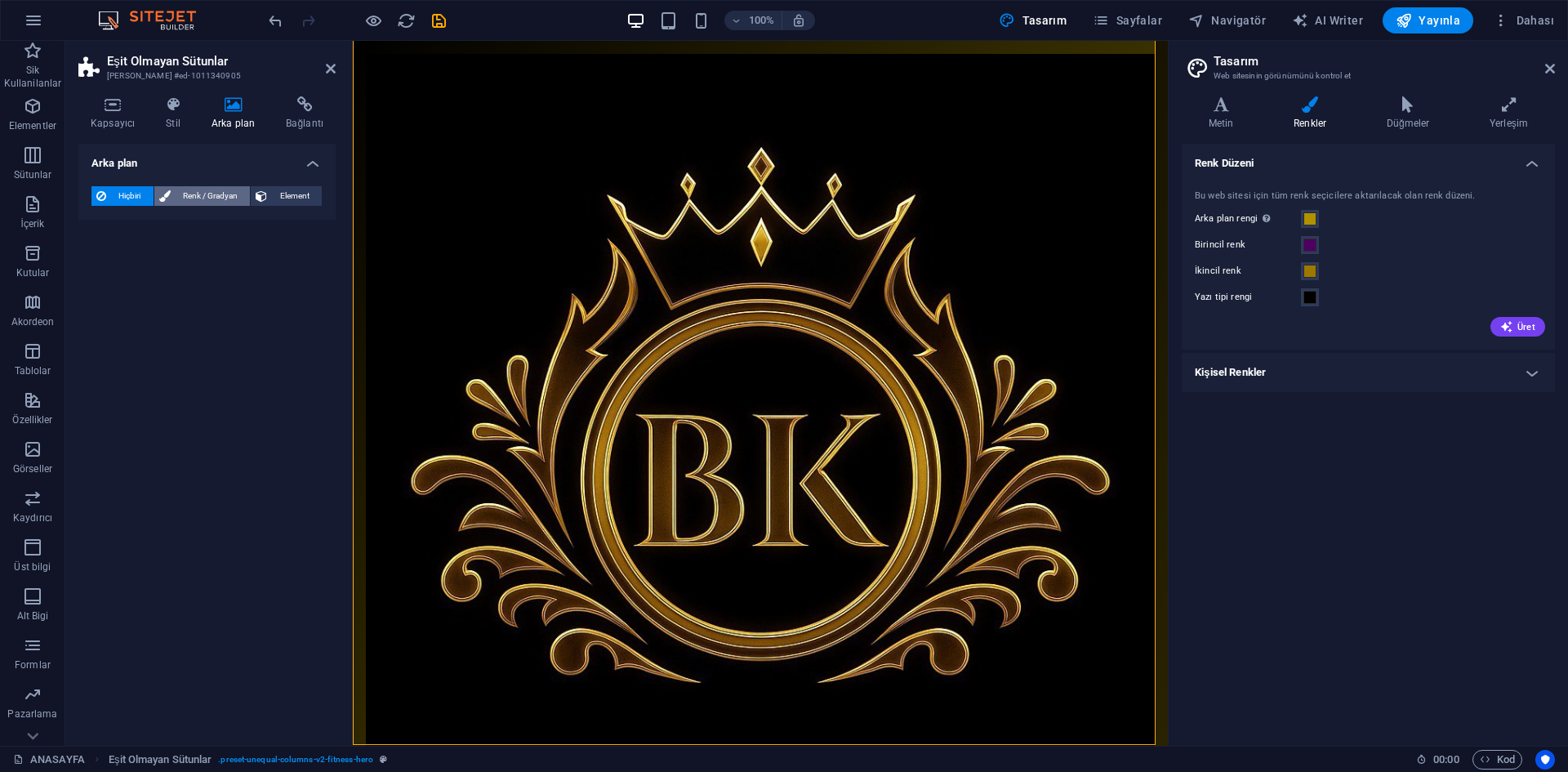
click at [161, 197] on icon at bounding box center [164, 196] width 12 height 20
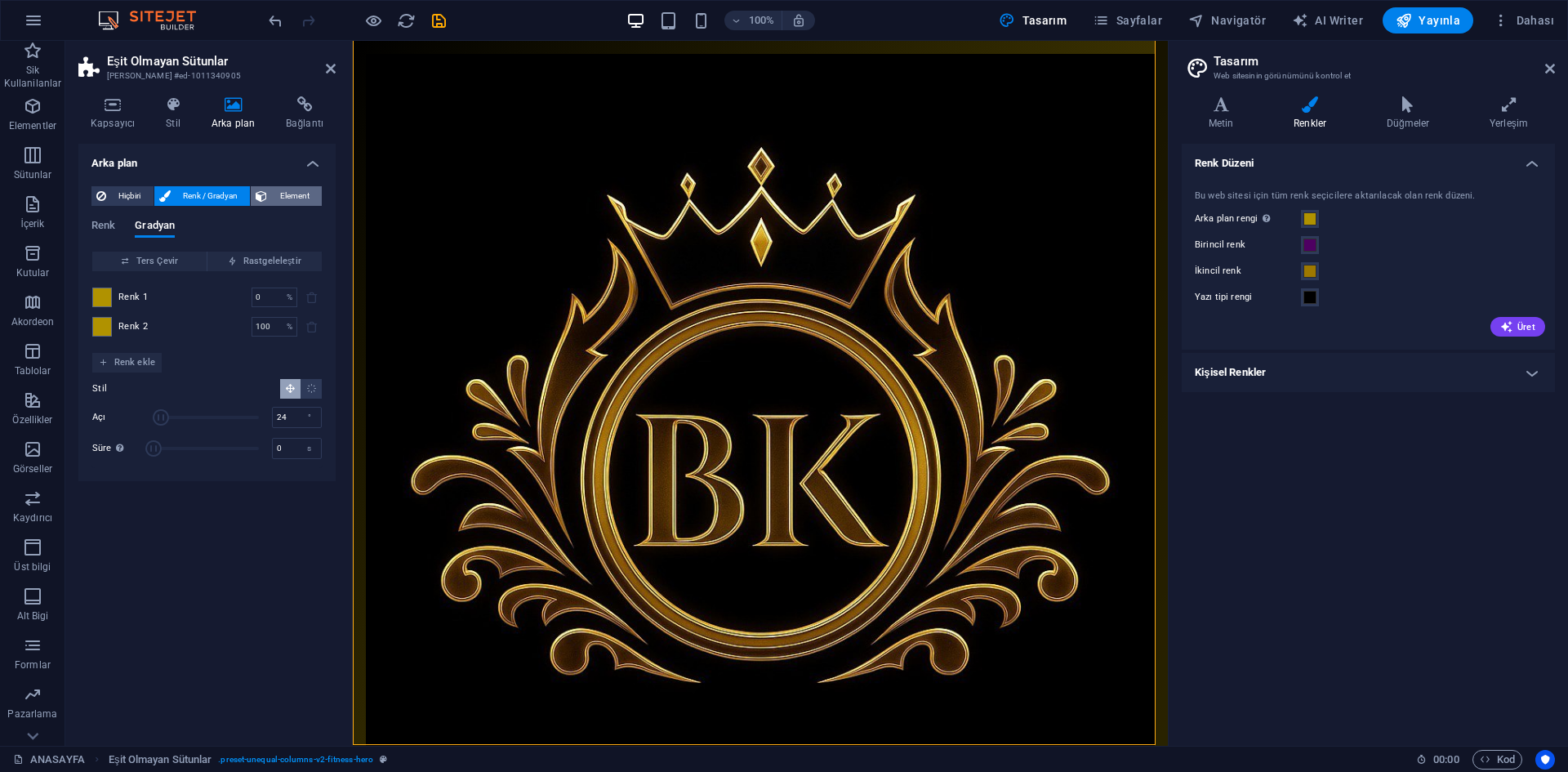
click at [292, 201] on span "Element" at bounding box center [295, 196] width 45 height 20
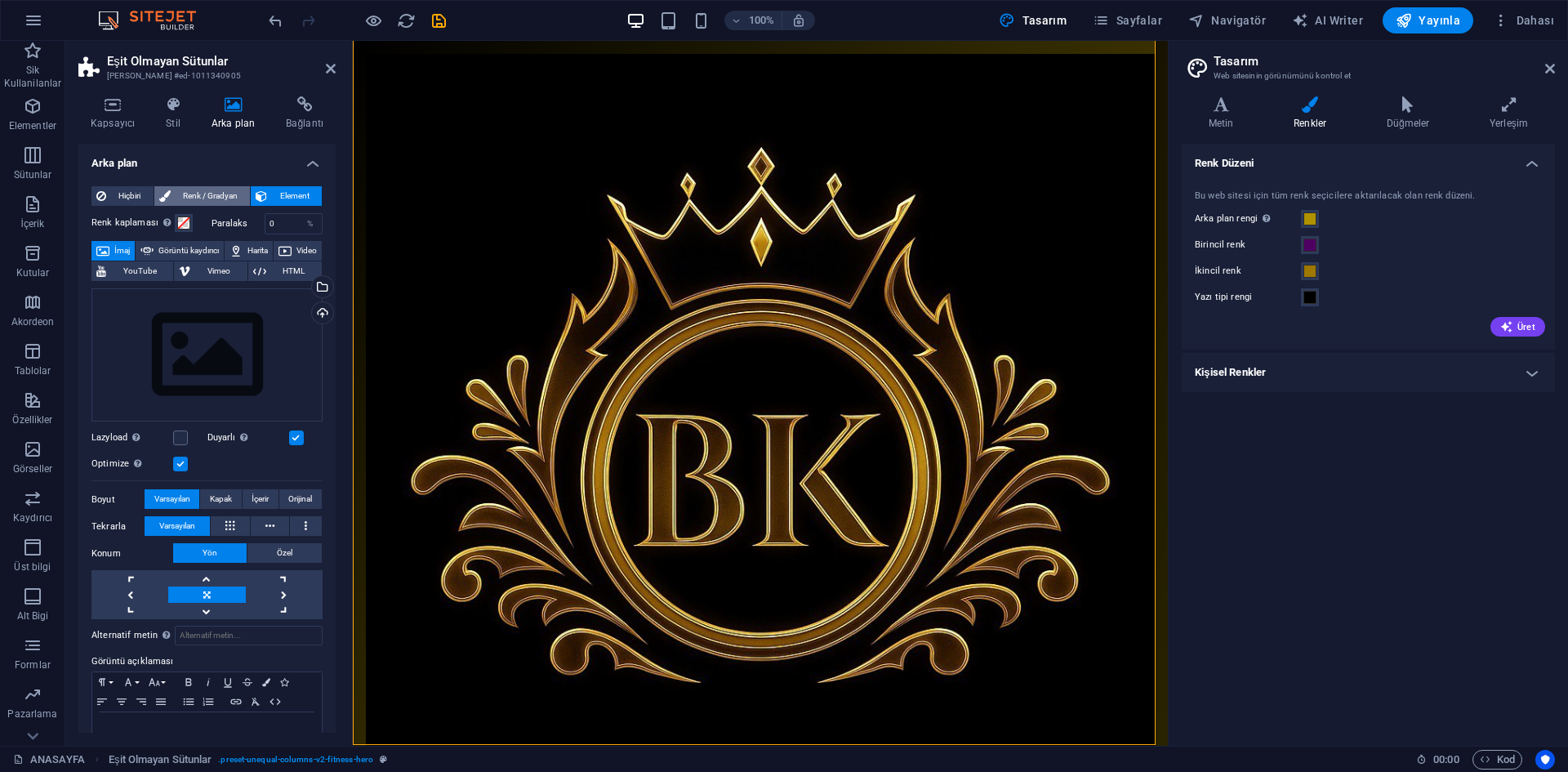
click at [198, 197] on span "Renk / Gradyan" at bounding box center [211, 196] width 70 height 20
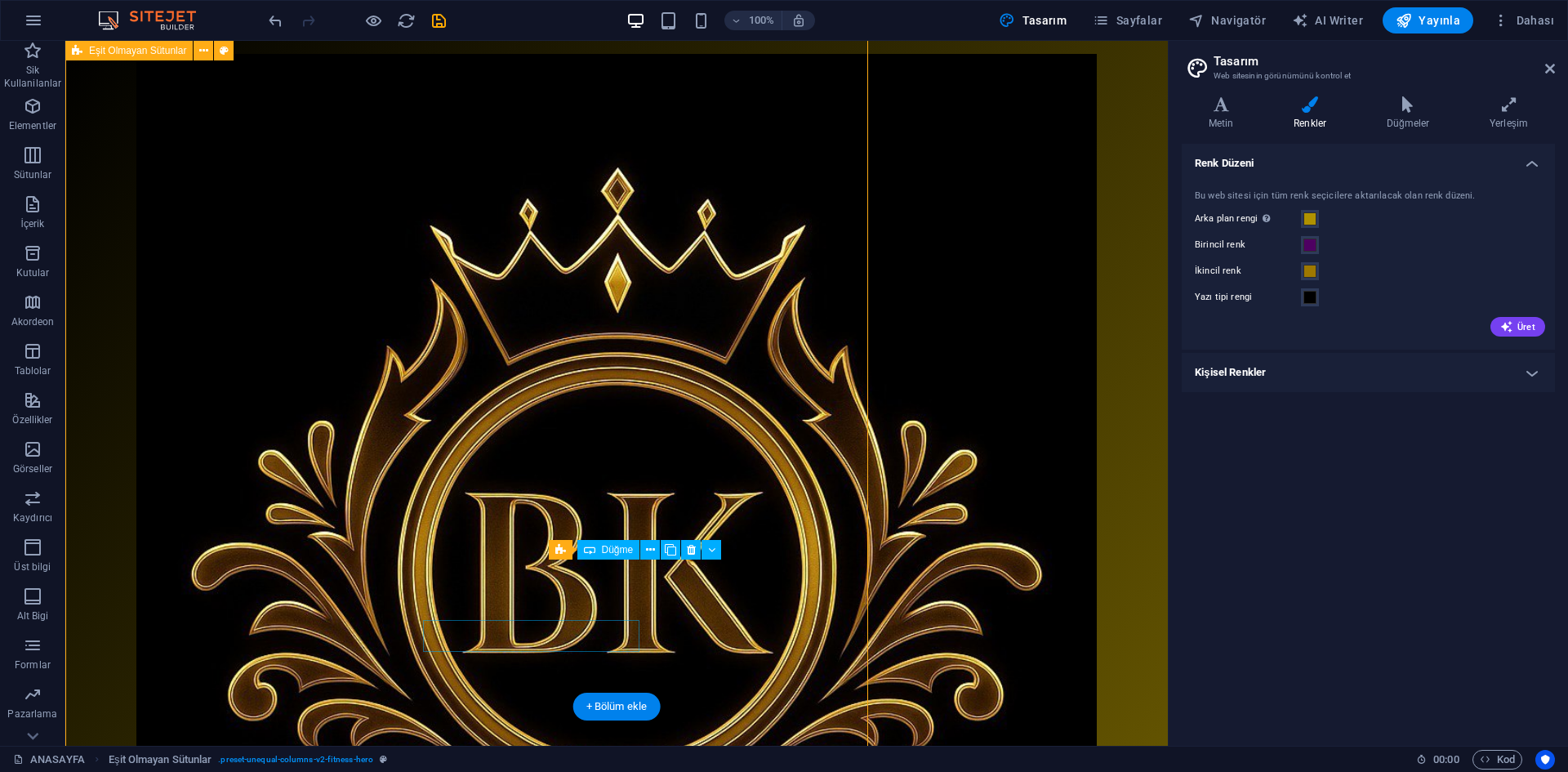
scroll to position [61, 0]
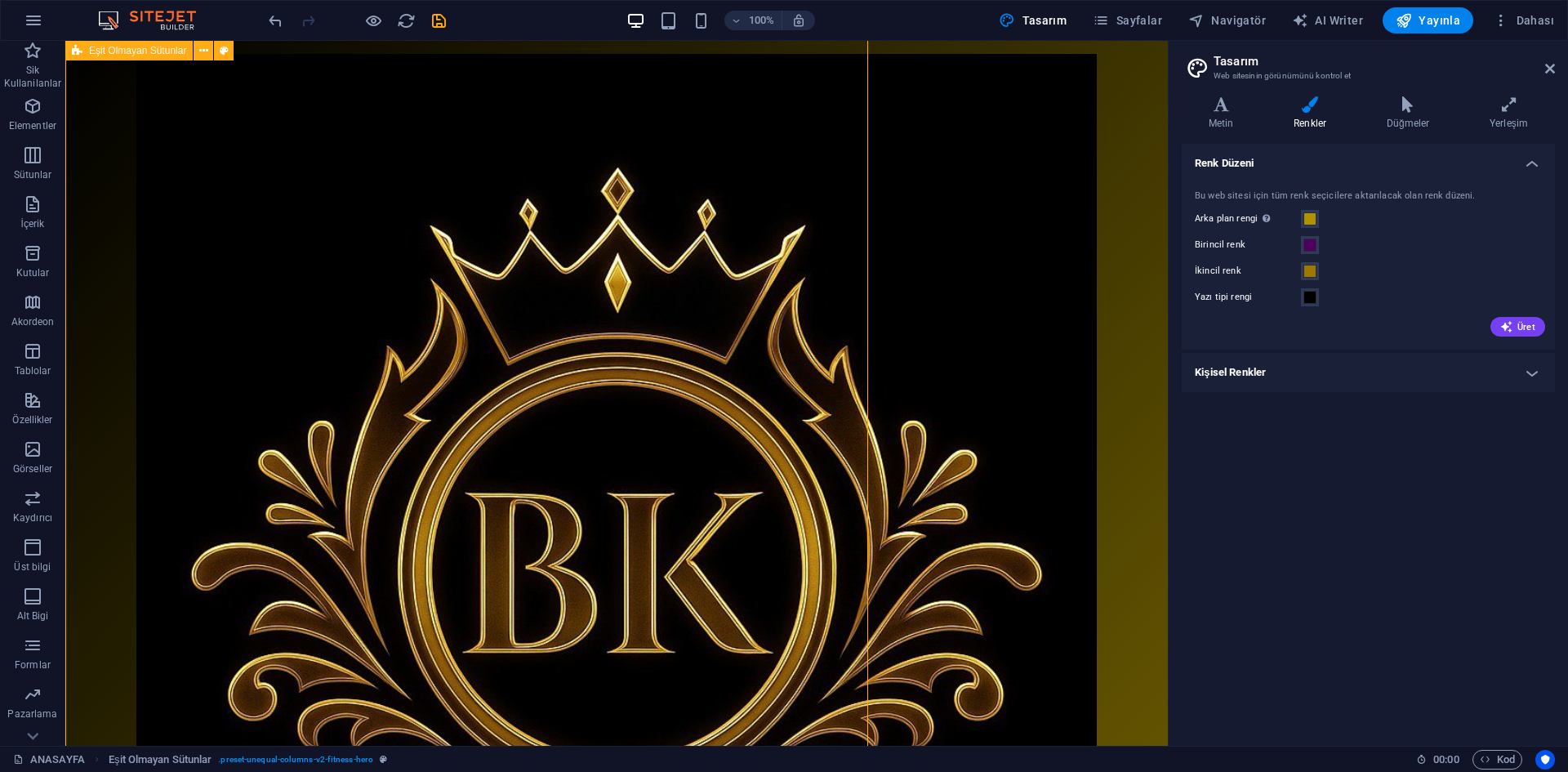
scroll to position [39, 0]
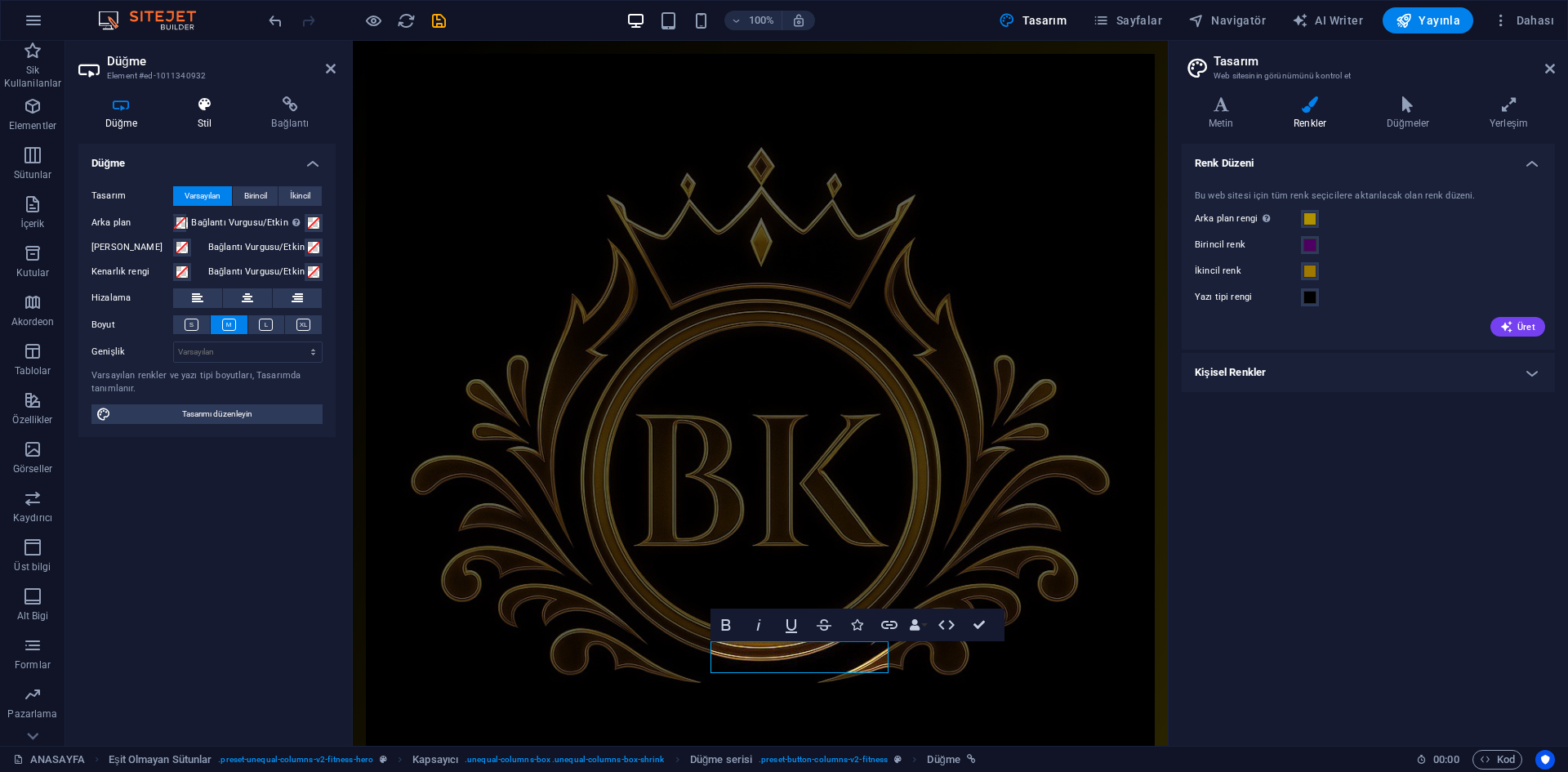
click at [212, 117] on h4 "Stil" at bounding box center [208, 114] width 74 height 34
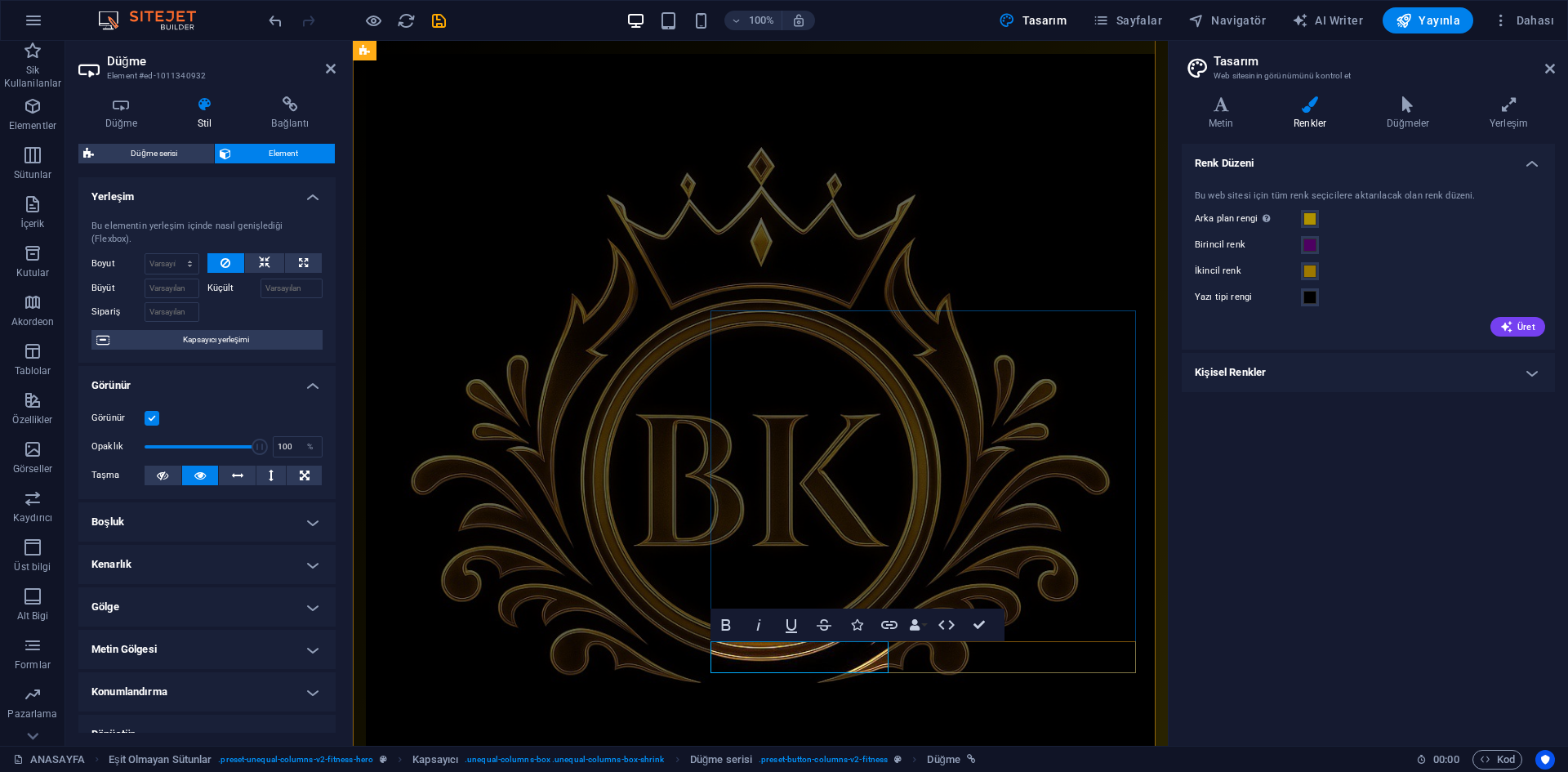
click at [127, 124] on h4 "Düğme" at bounding box center [125, 114] width 92 height 34
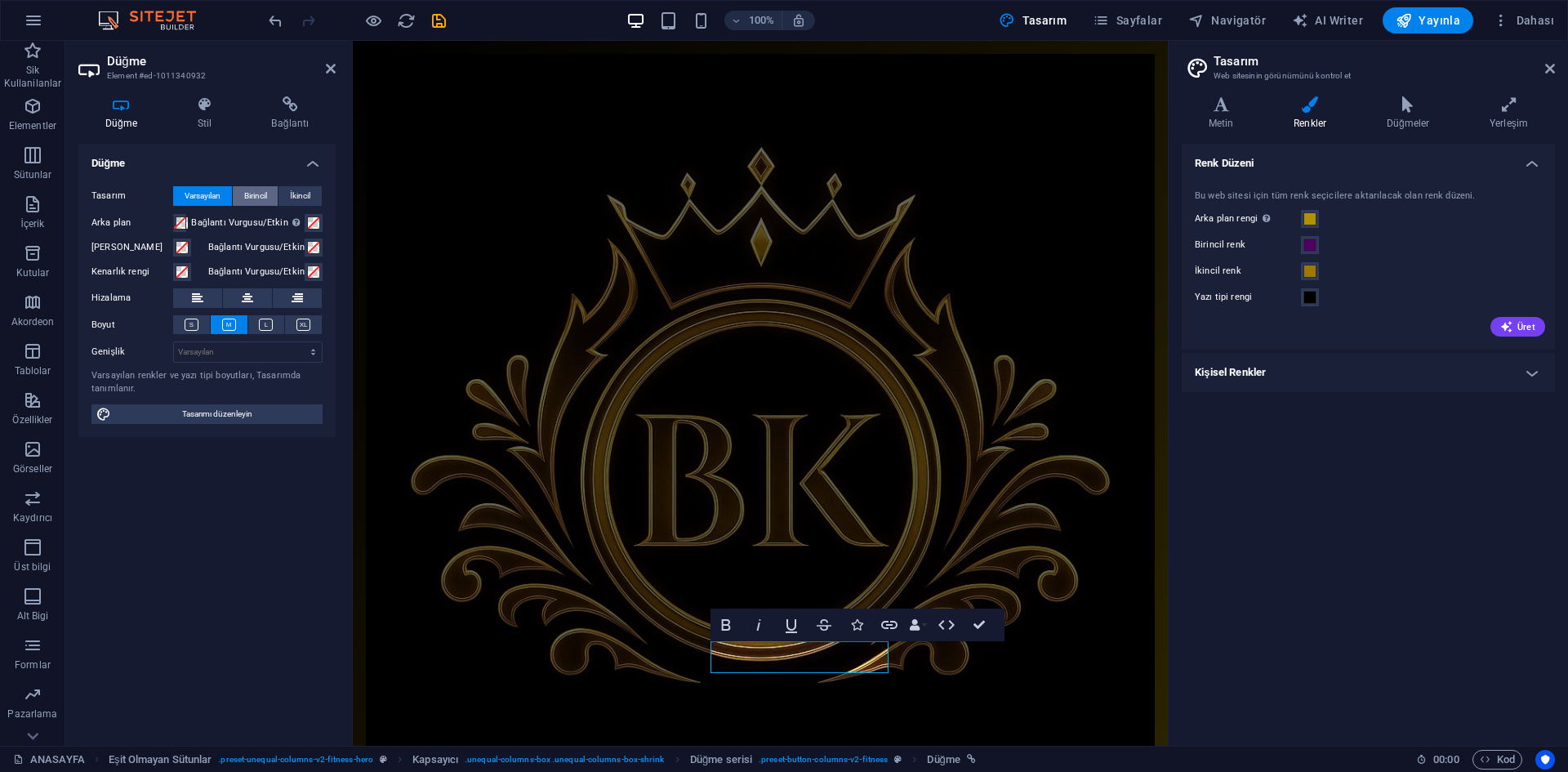
click at [252, 202] on span "Birincil" at bounding box center [255, 196] width 23 height 20
click at [308, 200] on span "İkincil" at bounding box center [300, 196] width 21 height 20
click at [258, 199] on span "Birincil" at bounding box center [255, 196] width 23 height 20
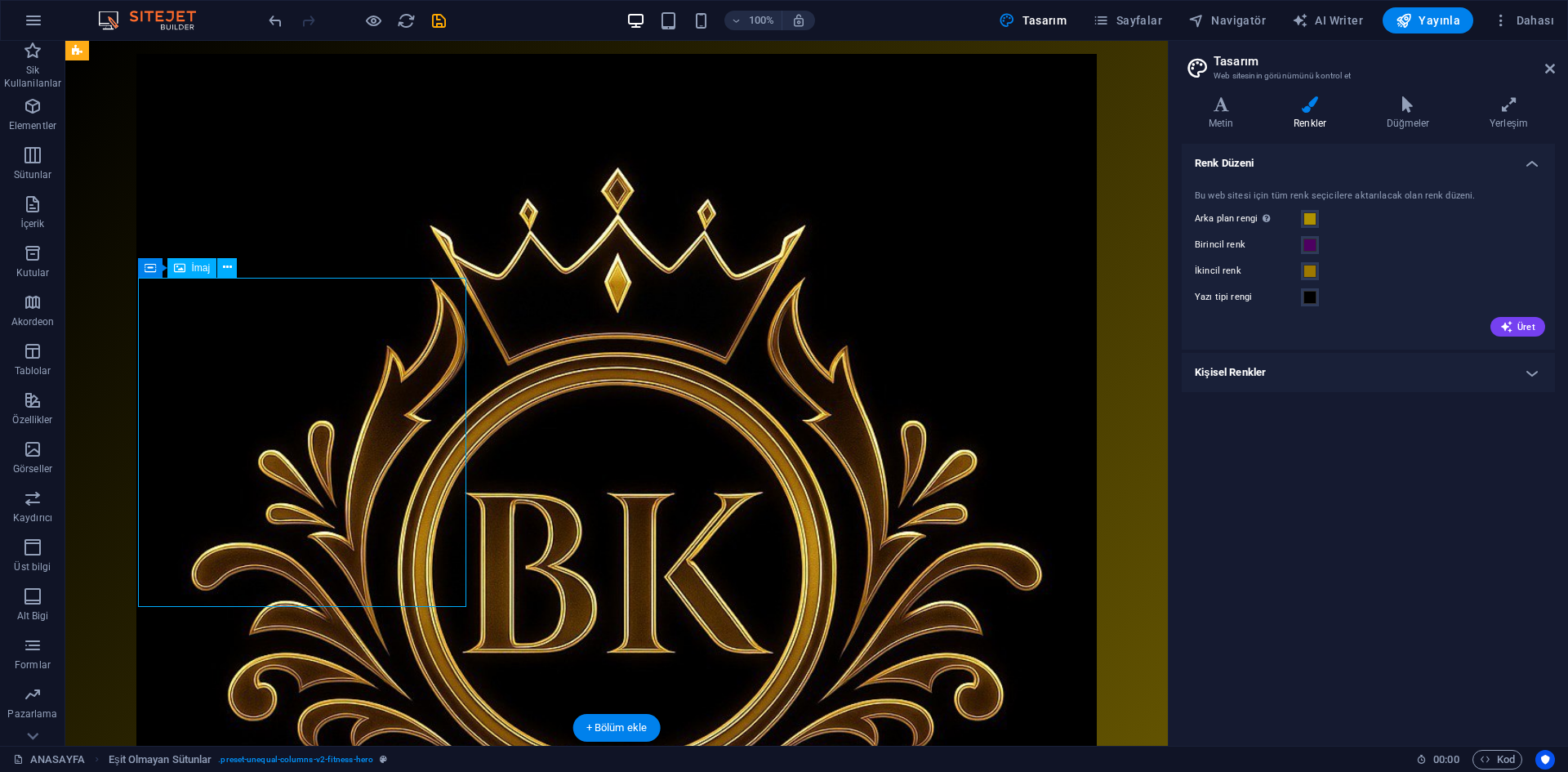
select select "%"
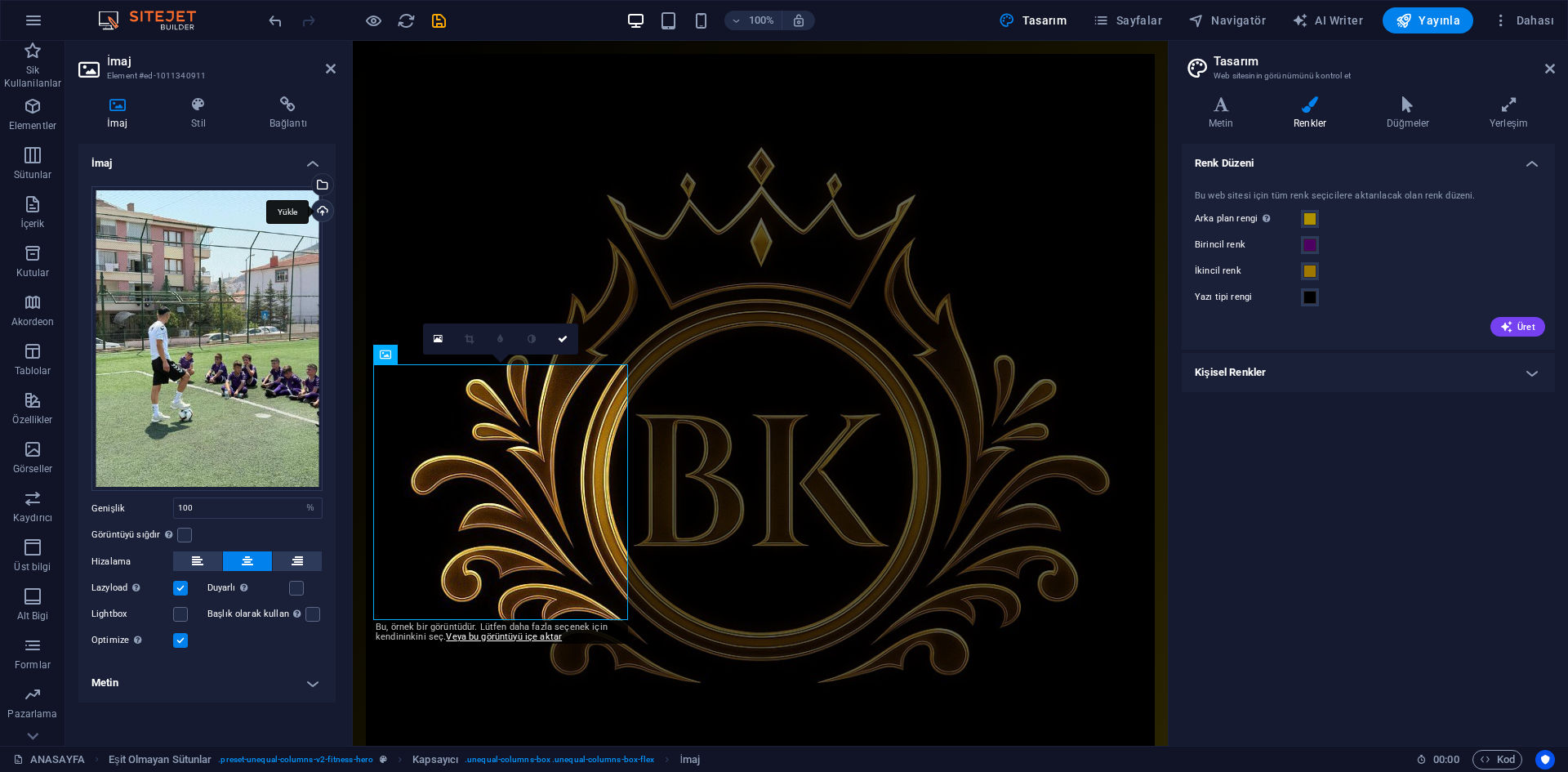
click at [323, 208] on div "Yükle" at bounding box center [321, 212] width 24 height 24
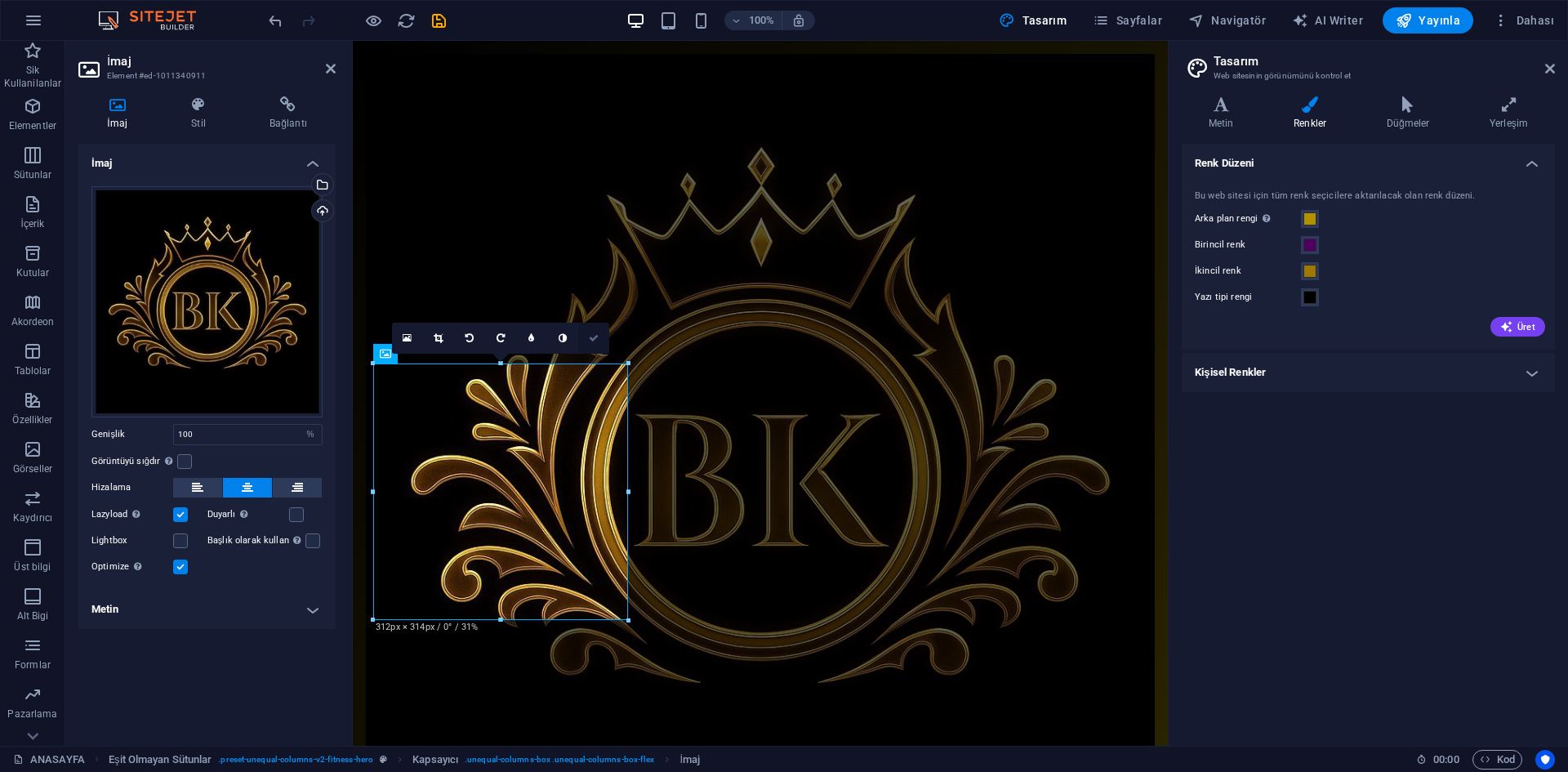
click at [595, 335] on icon at bounding box center [594, 338] width 10 height 10
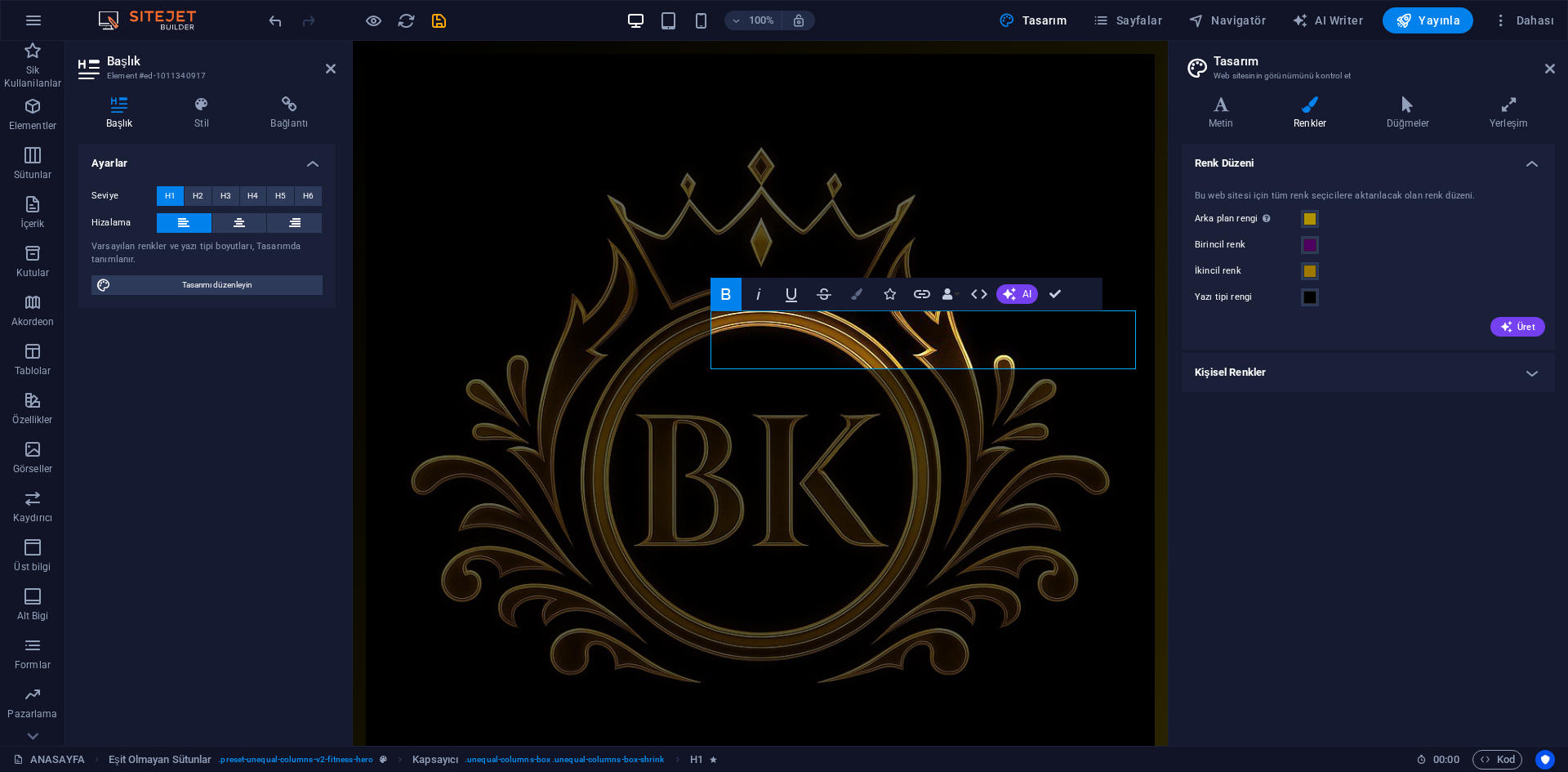
click at [858, 295] on icon "button" at bounding box center [857, 294] width 12 height 12
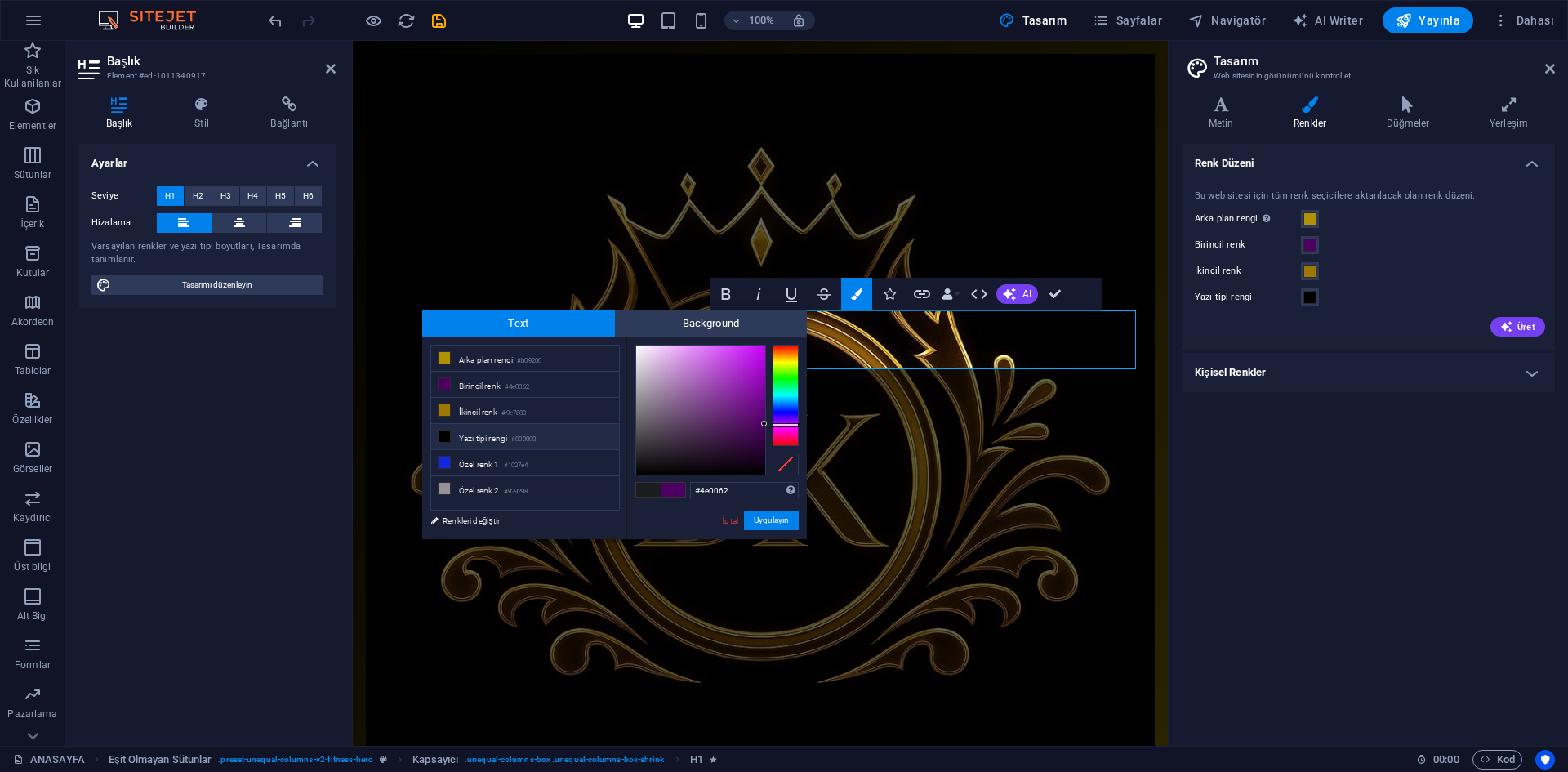
click at [496, 438] on li "Yazı tipi rengi #000000" at bounding box center [525, 437] width 188 height 26
type input "#000000"
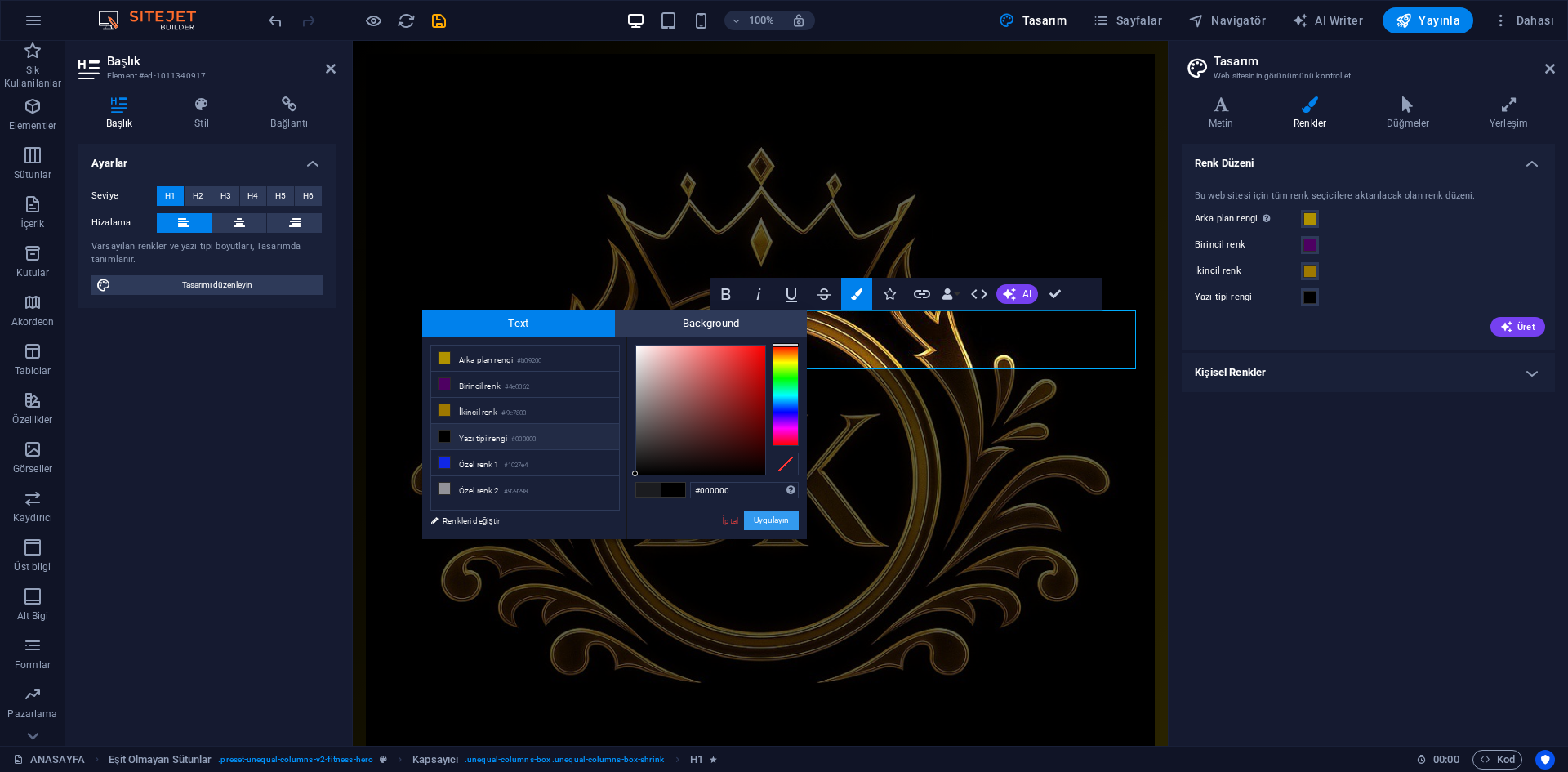
drag, startPoint x: 761, startPoint y: 518, endPoint x: 396, endPoint y: 471, distance: 368.0
click at [761, 518] on button "Uygulayın" at bounding box center [771, 521] width 55 height 20
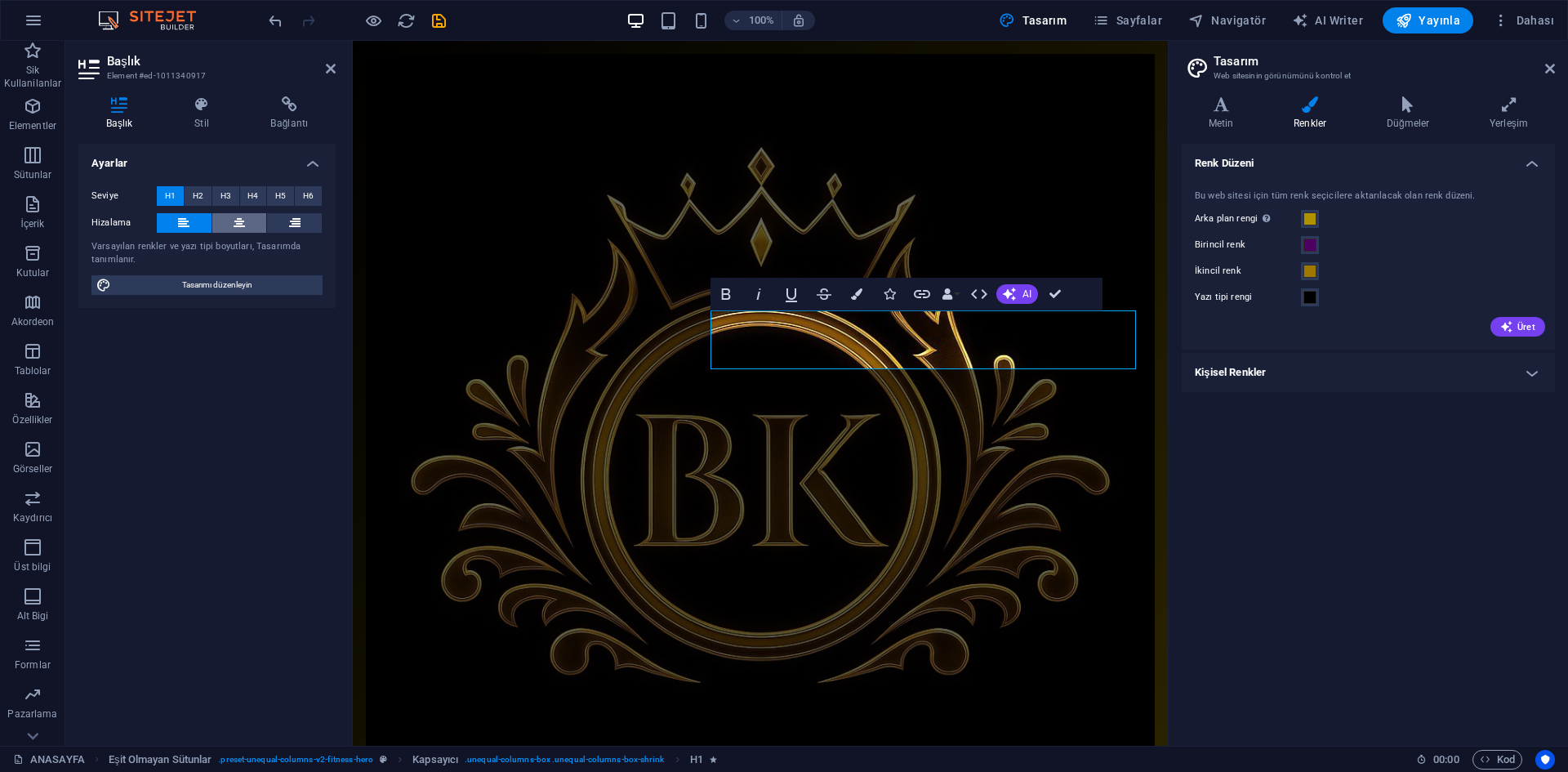
click at [235, 224] on icon at bounding box center [239, 223] width 12 height 20
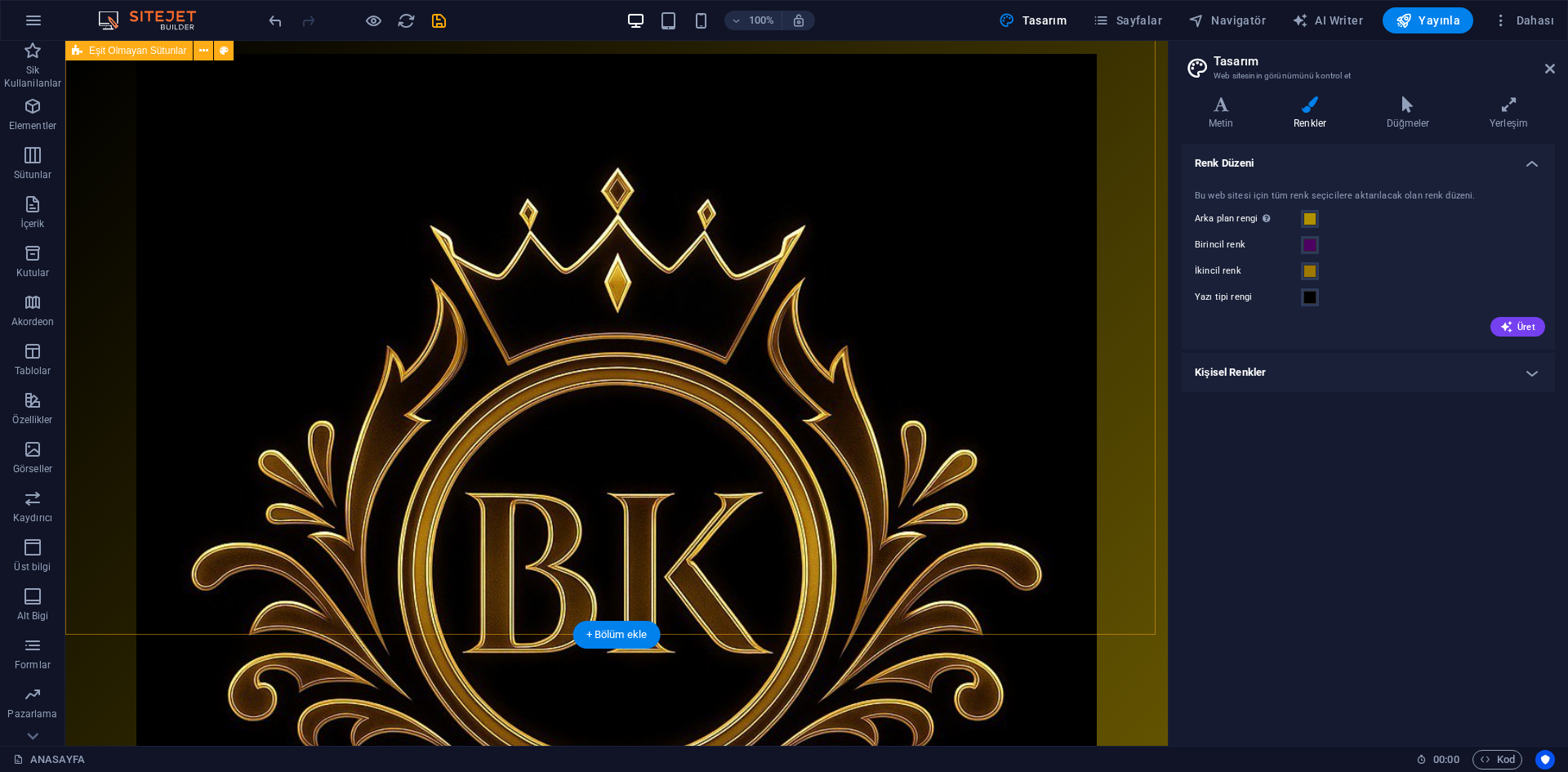
scroll to position [0, 0]
click at [1312, 241] on span at bounding box center [1310, 245] width 13 height 13
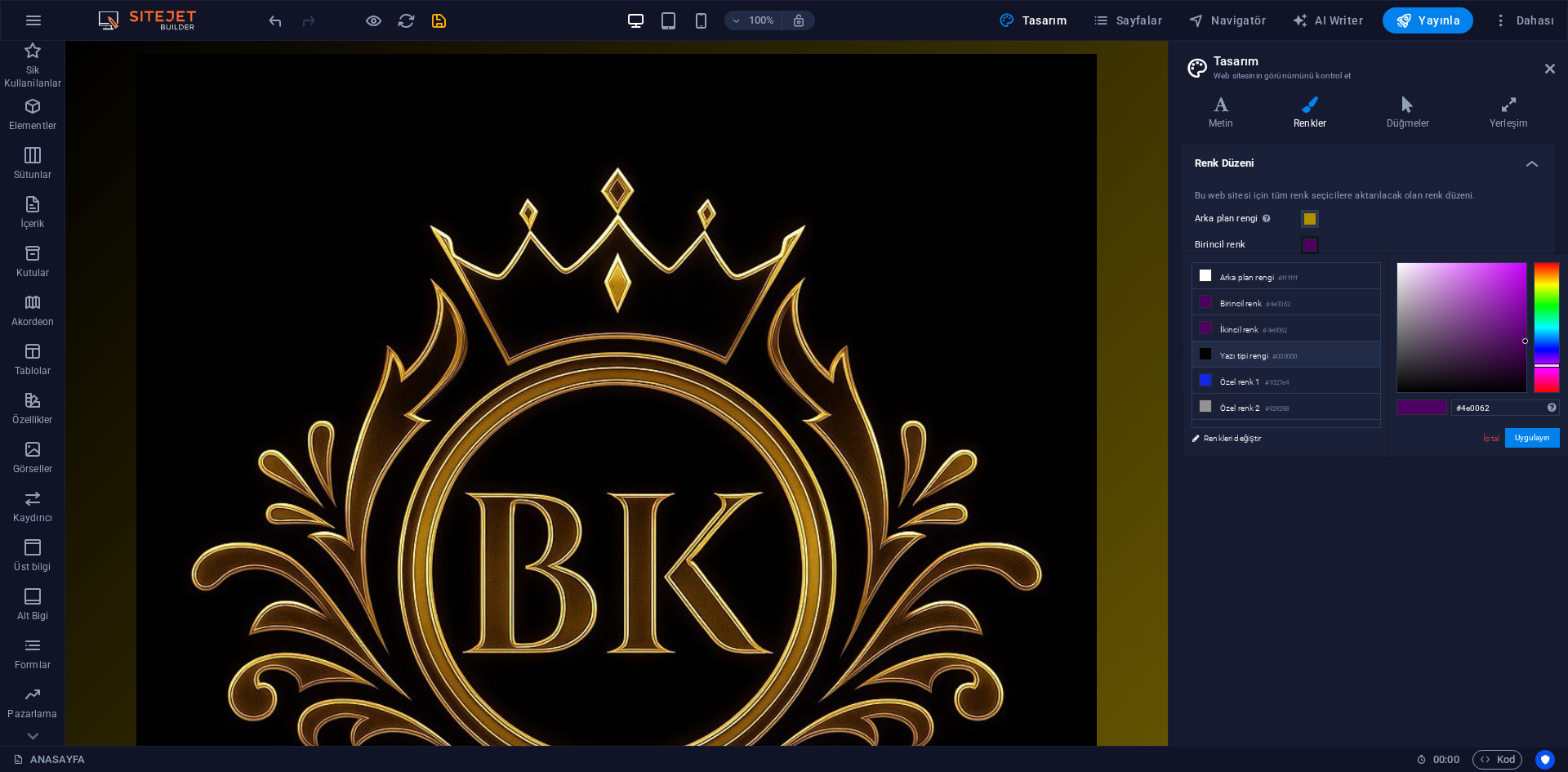
click at [1286, 356] on small "#000000" at bounding box center [1284, 357] width 24 height 12
type input "#000000"
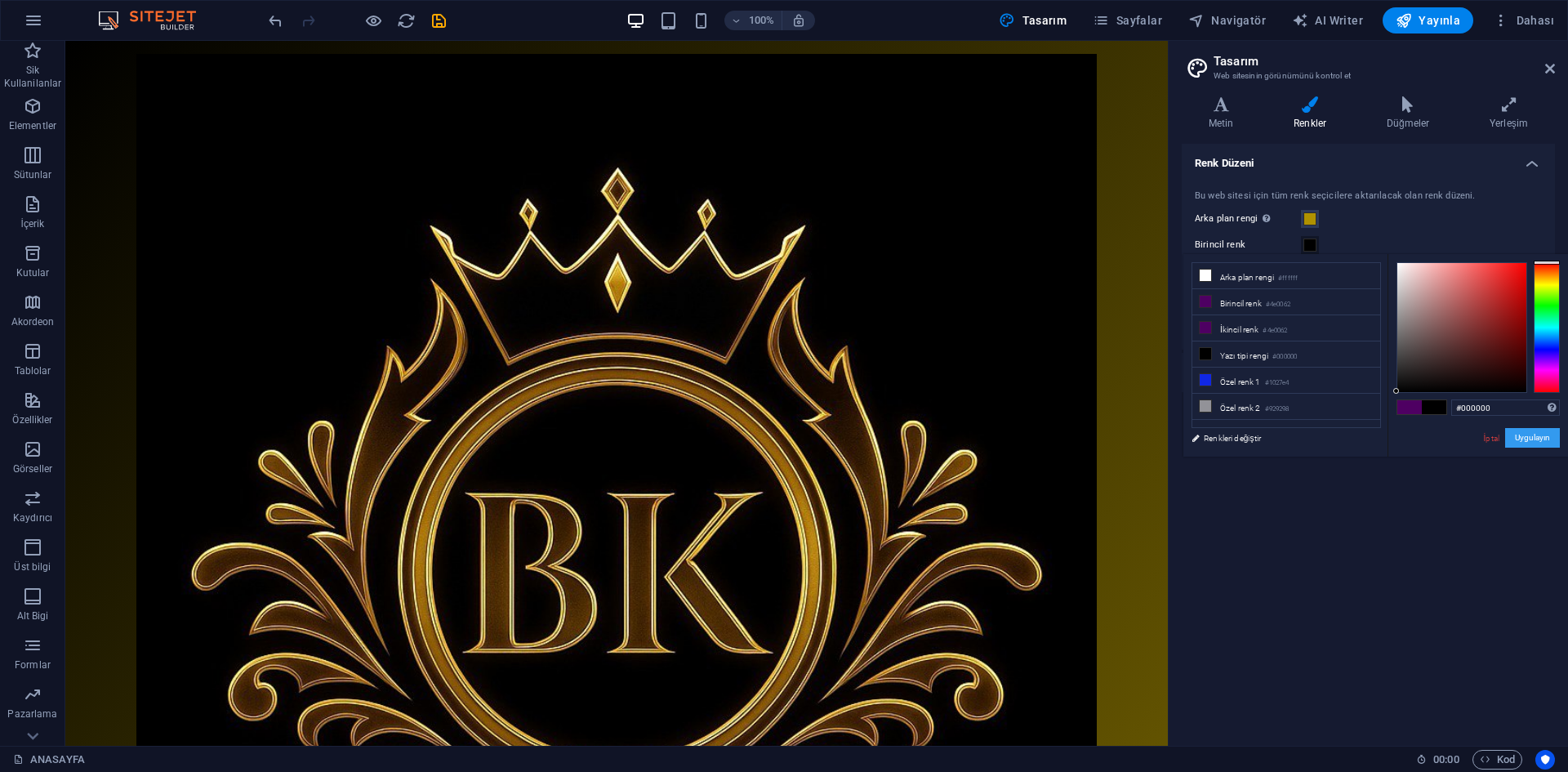
click at [1526, 435] on button "Uygulayın" at bounding box center [1533, 438] width 55 height 20
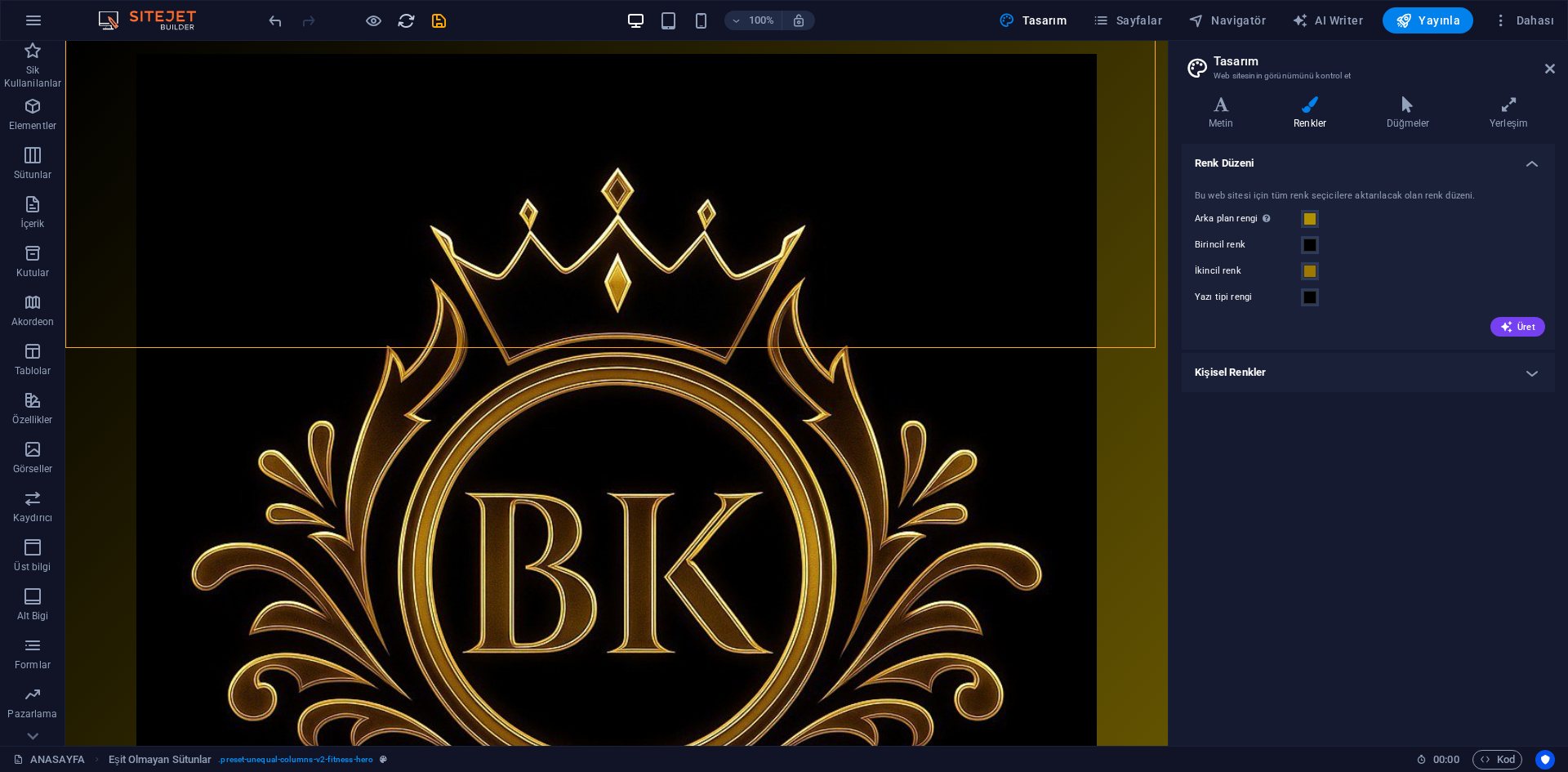
click at [412, 25] on icon "reload" at bounding box center [406, 21] width 19 height 19
click at [436, 26] on icon "save" at bounding box center [438, 21] width 19 height 19
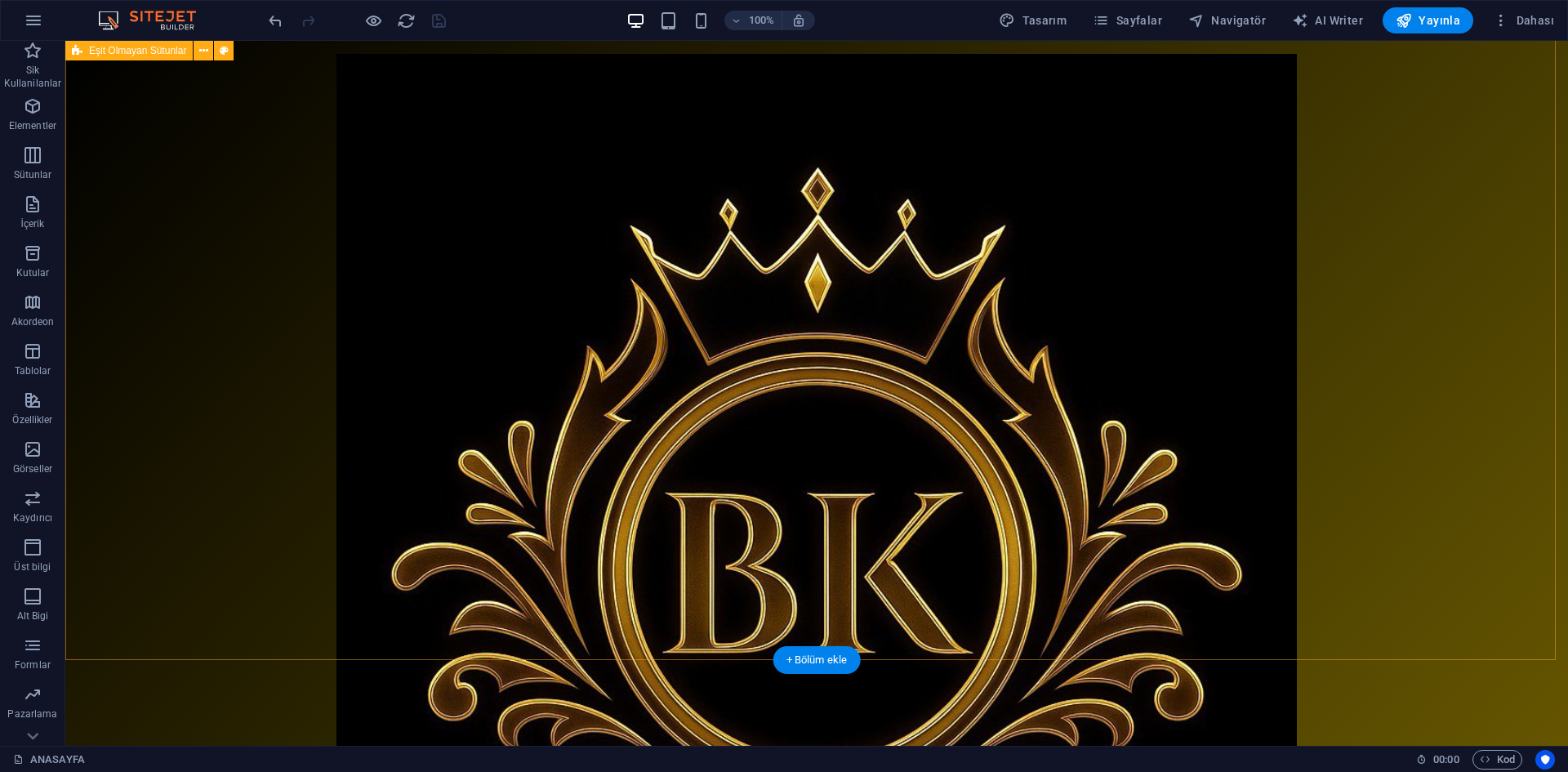
scroll to position [245, 0]
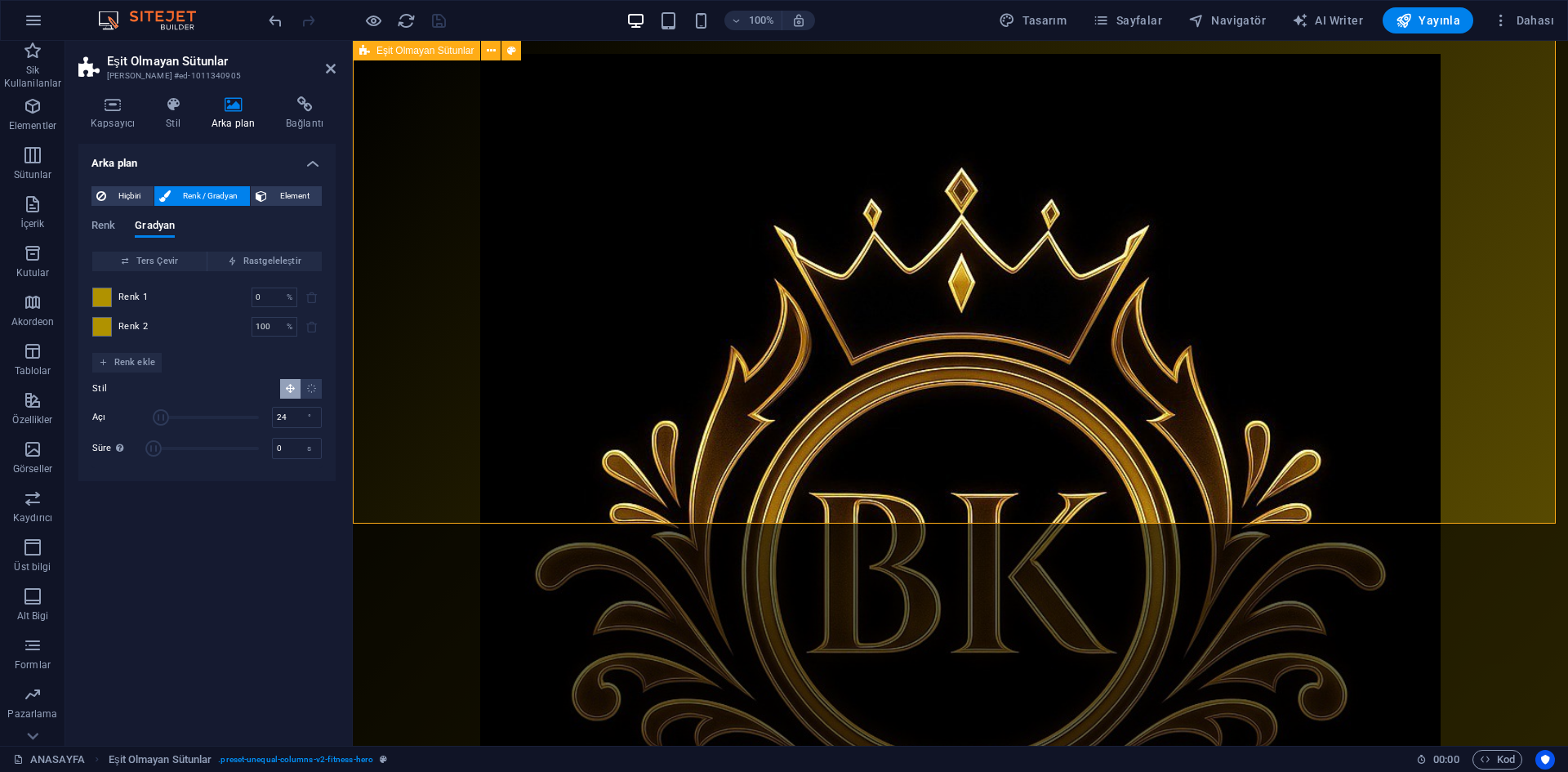
scroll to position [0, 0]
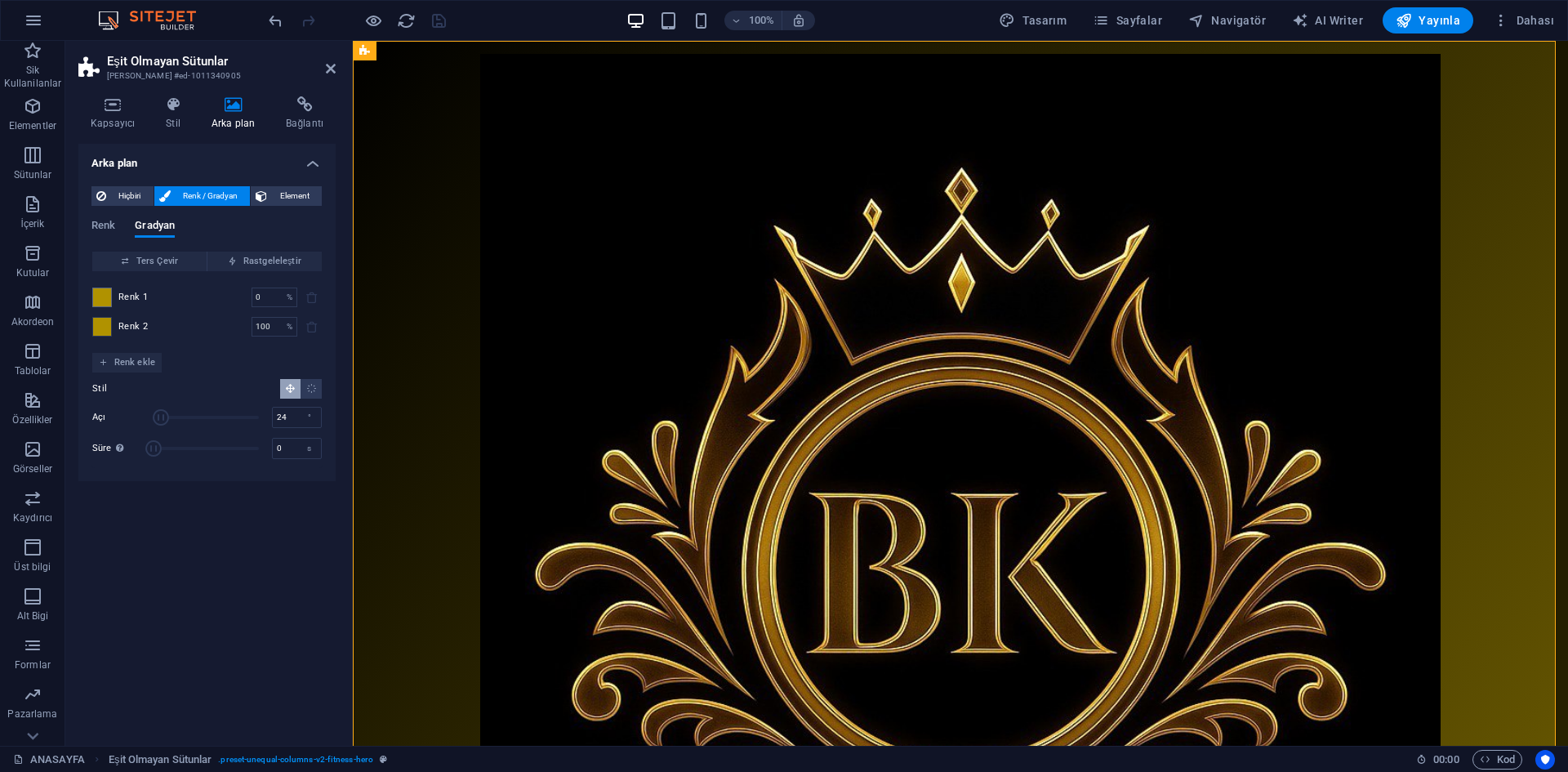
click at [100, 324] on span at bounding box center [102, 327] width 18 height 18
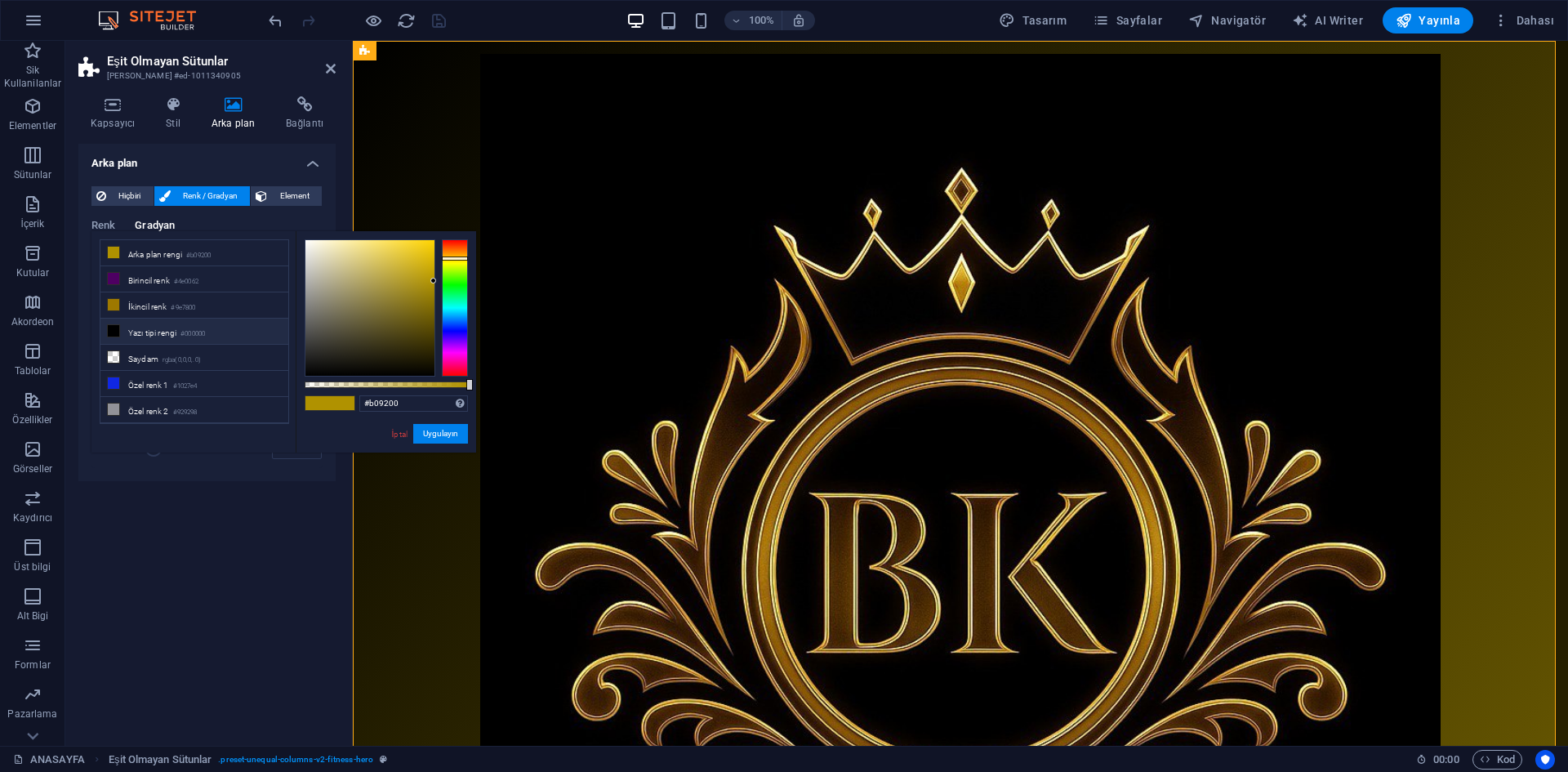
click at [183, 327] on li "Yazı tipi rengi #000000" at bounding box center [194, 331] width 188 height 26
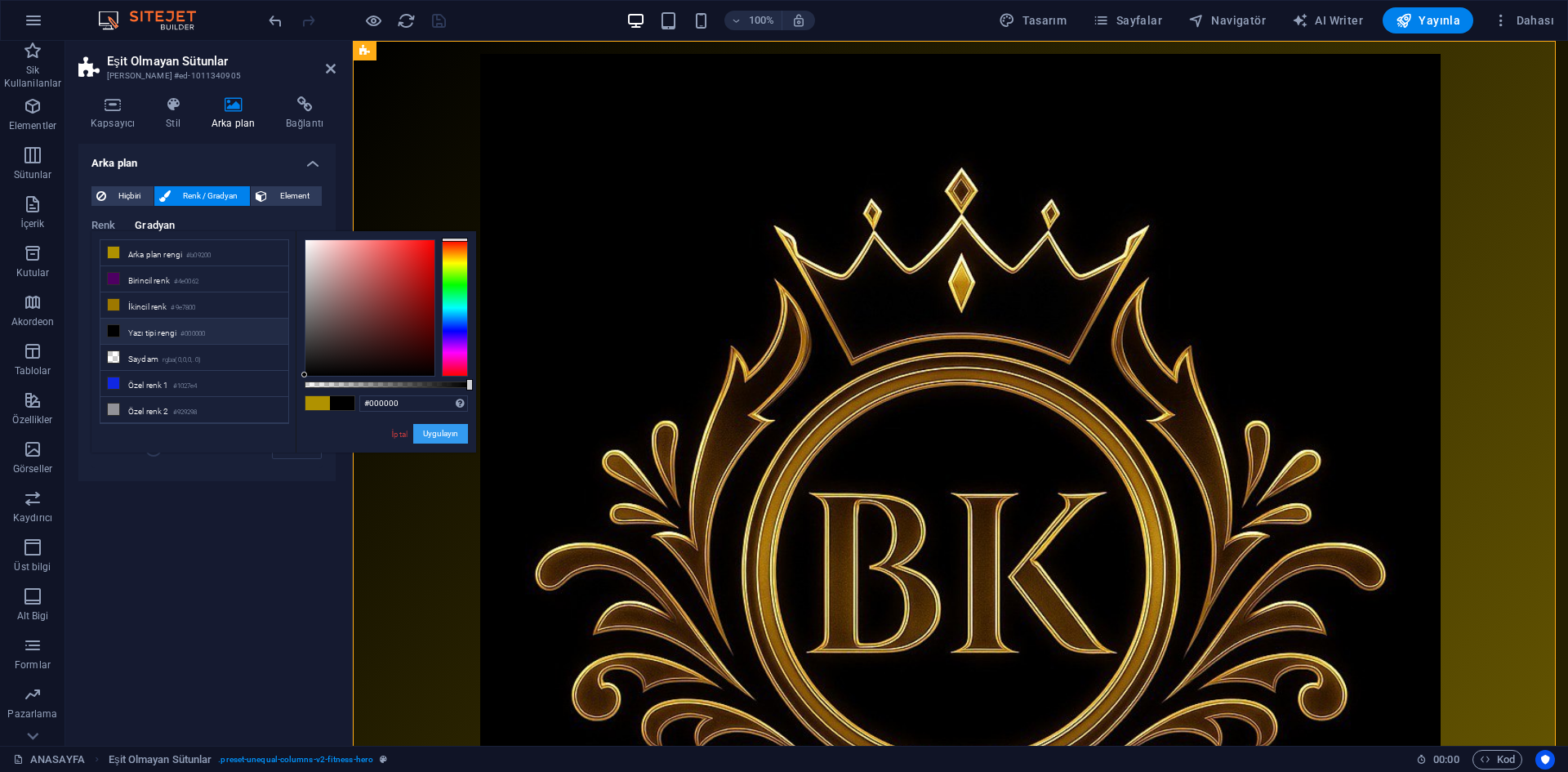
click at [437, 441] on button "Uygulayın" at bounding box center [440, 434] width 55 height 20
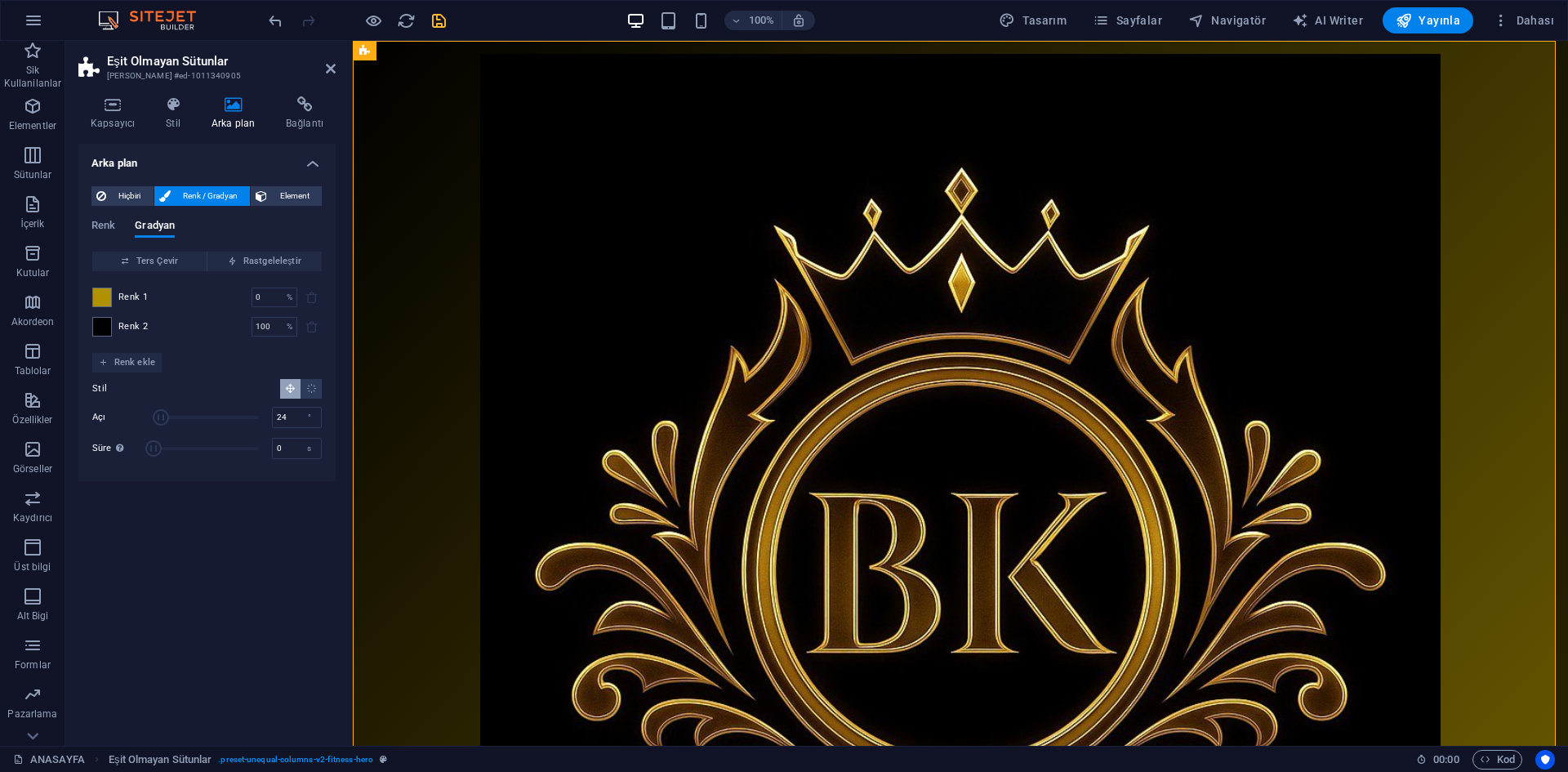
drag, startPoint x: 148, startPoint y: 325, endPoint x: 150, endPoint y: 285, distance: 40.0
click at [150, 285] on div "Renk 1 0 % ​ Renk 2 100 % ​" at bounding box center [207, 312] width 230 height 81
click at [99, 300] on span at bounding box center [102, 297] width 18 height 18
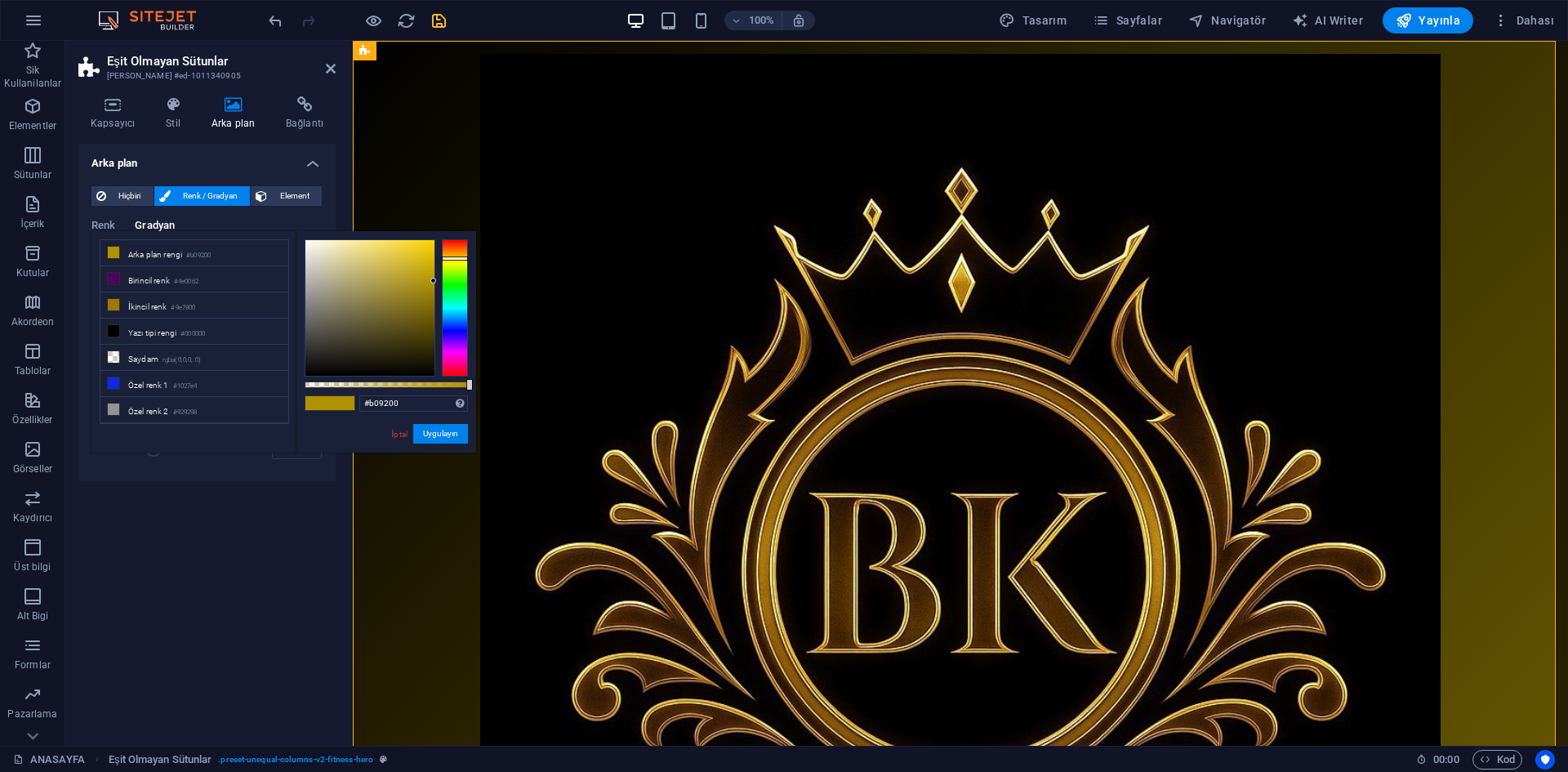
click at [99, 300] on ul "Arka plan rengi #b09200 Birincil renk #4e0062 İkincil renk #9e7800 Yazı tipi re…" at bounding box center [194, 332] width 190 height 184
click at [158, 301] on li "İkincil renk #9e7800" at bounding box center [194, 306] width 188 height 26
click at [166, 300] on li "İkincil renk #9e7800" at bounding box center [194, 306] width 188 height 26
click at [167, 300] on li "İkincil renk #9e7800" at bounding box center [194, 306] width 188 height 26
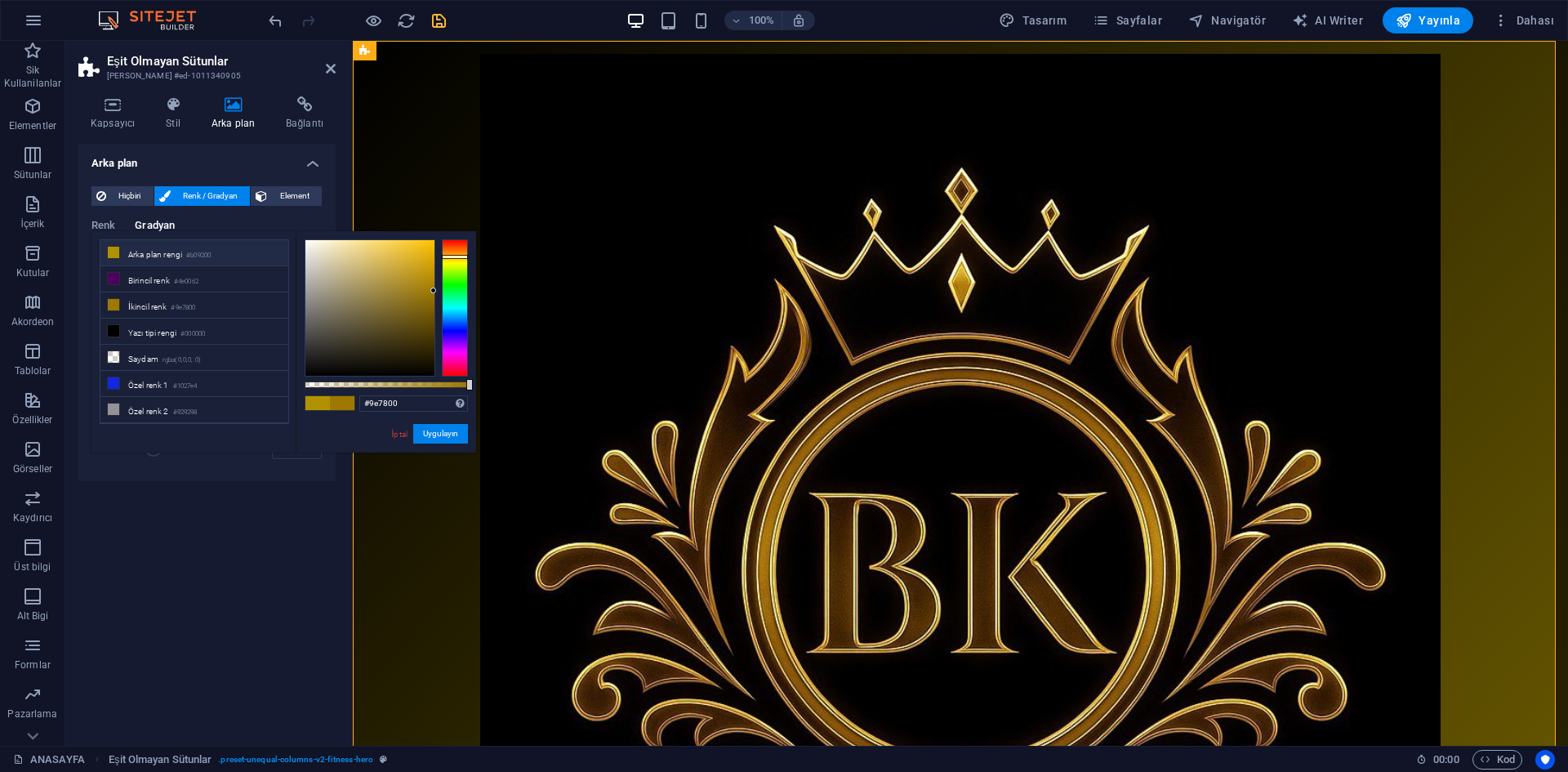
click at [166, 256] on li "Arka plan rengi #b09200" at bounding box center [194, 253] width 188 height 26
click at [428, 430] on button "Uygulayın" at bounding box center [440, 434] width 55 height 20
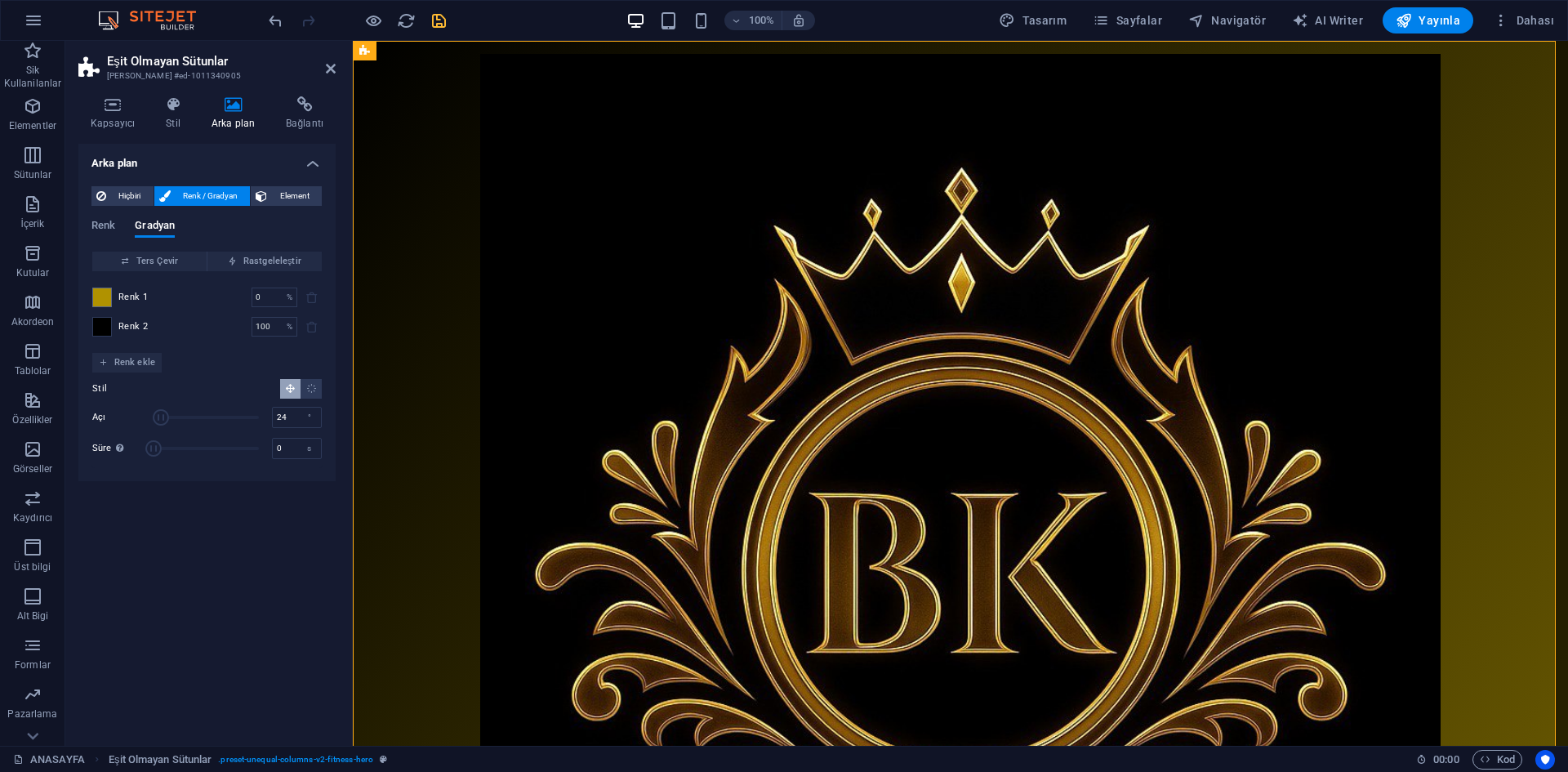
click at [92, 325] on div at bounding box center [102, 327] width 20 height 20
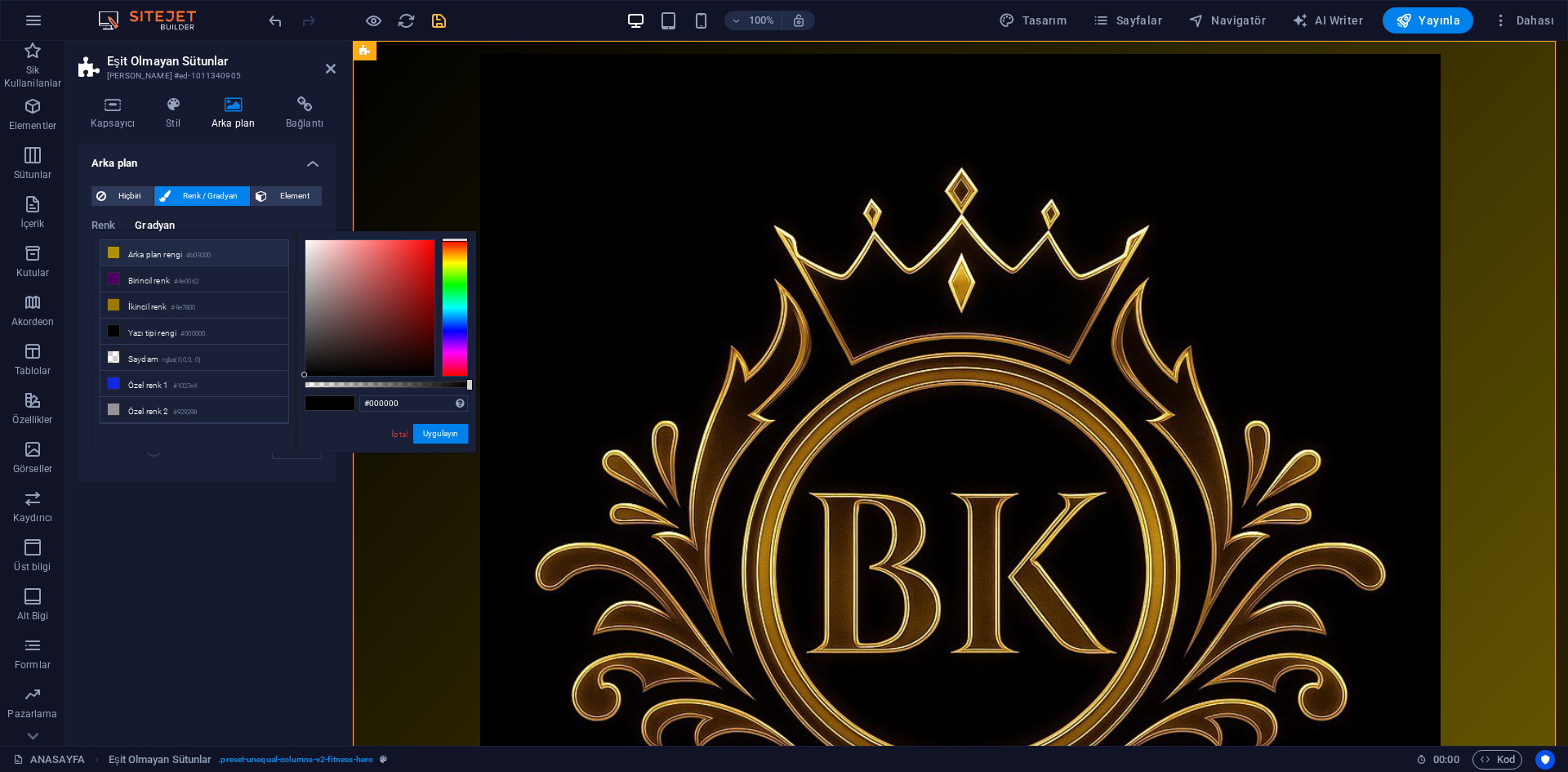
click at [164, 260] on li "Arka plan rengi #b09200" at bounding box center [194, 253] width 188 height 26
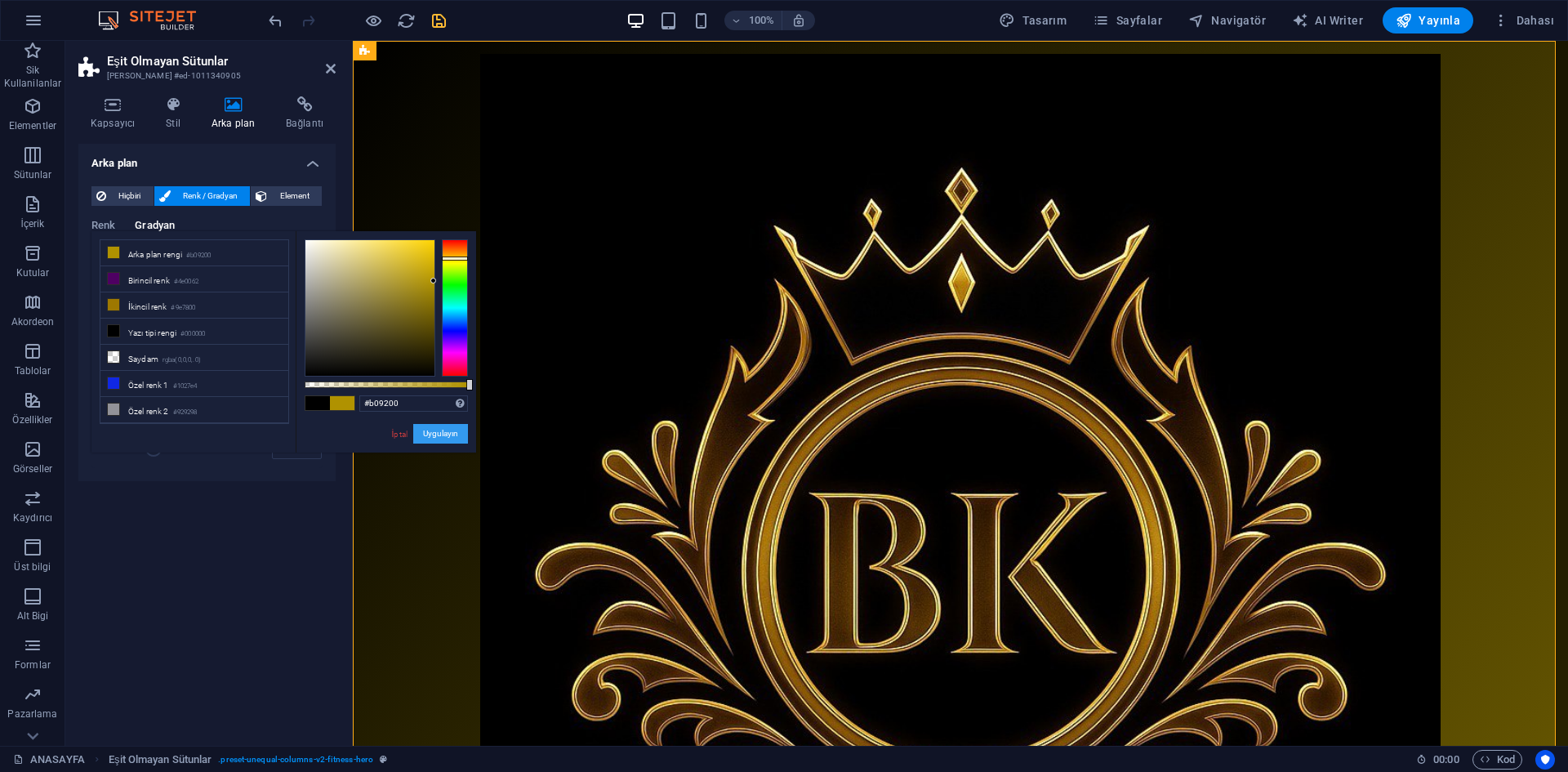
click at [455, 438] on button "Uygulayın" at bounding box center [440, 434] width 55 height 20
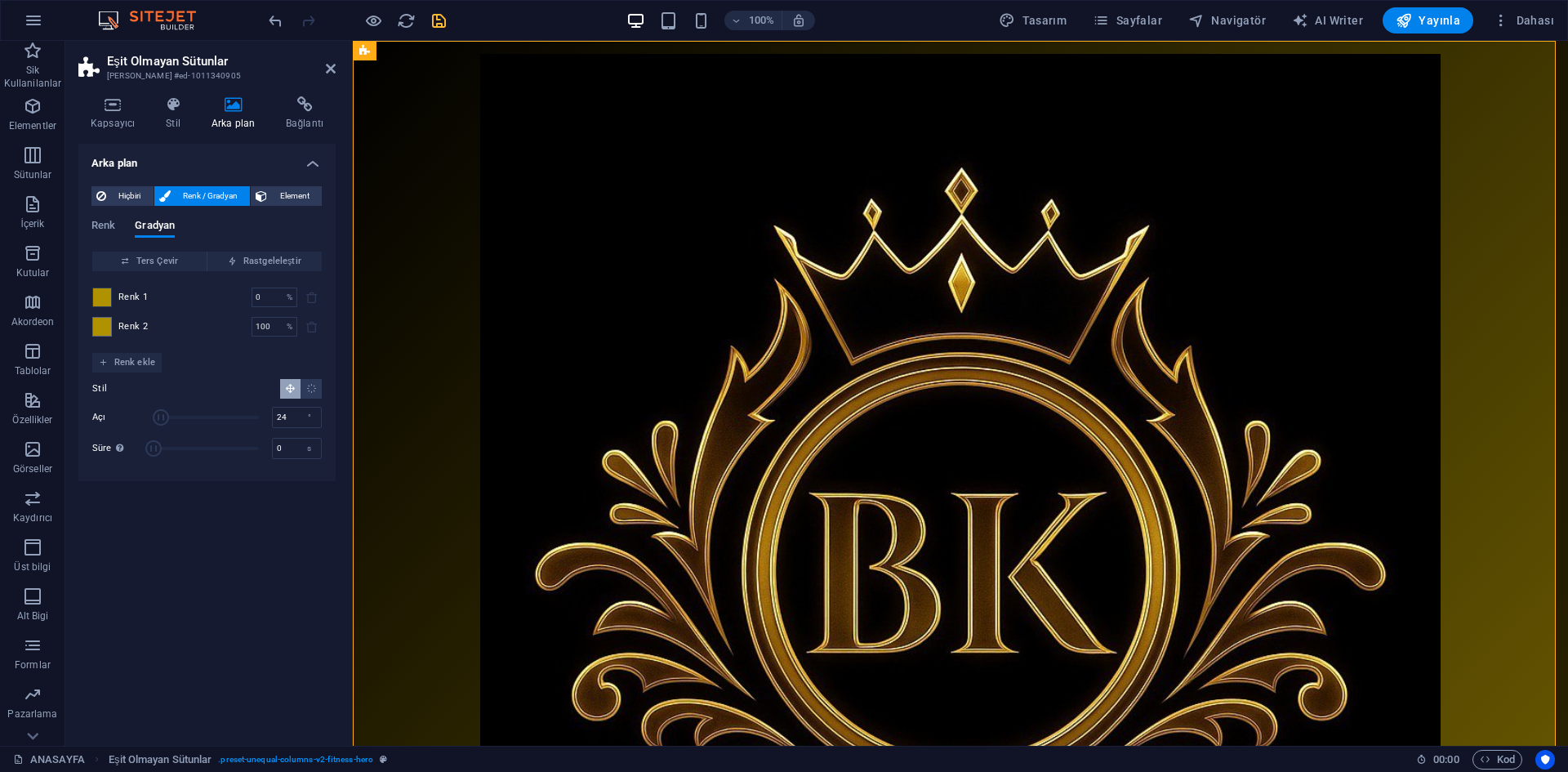
click at [99, 295] on span at bounding box center [102, 297] width 18 height 18
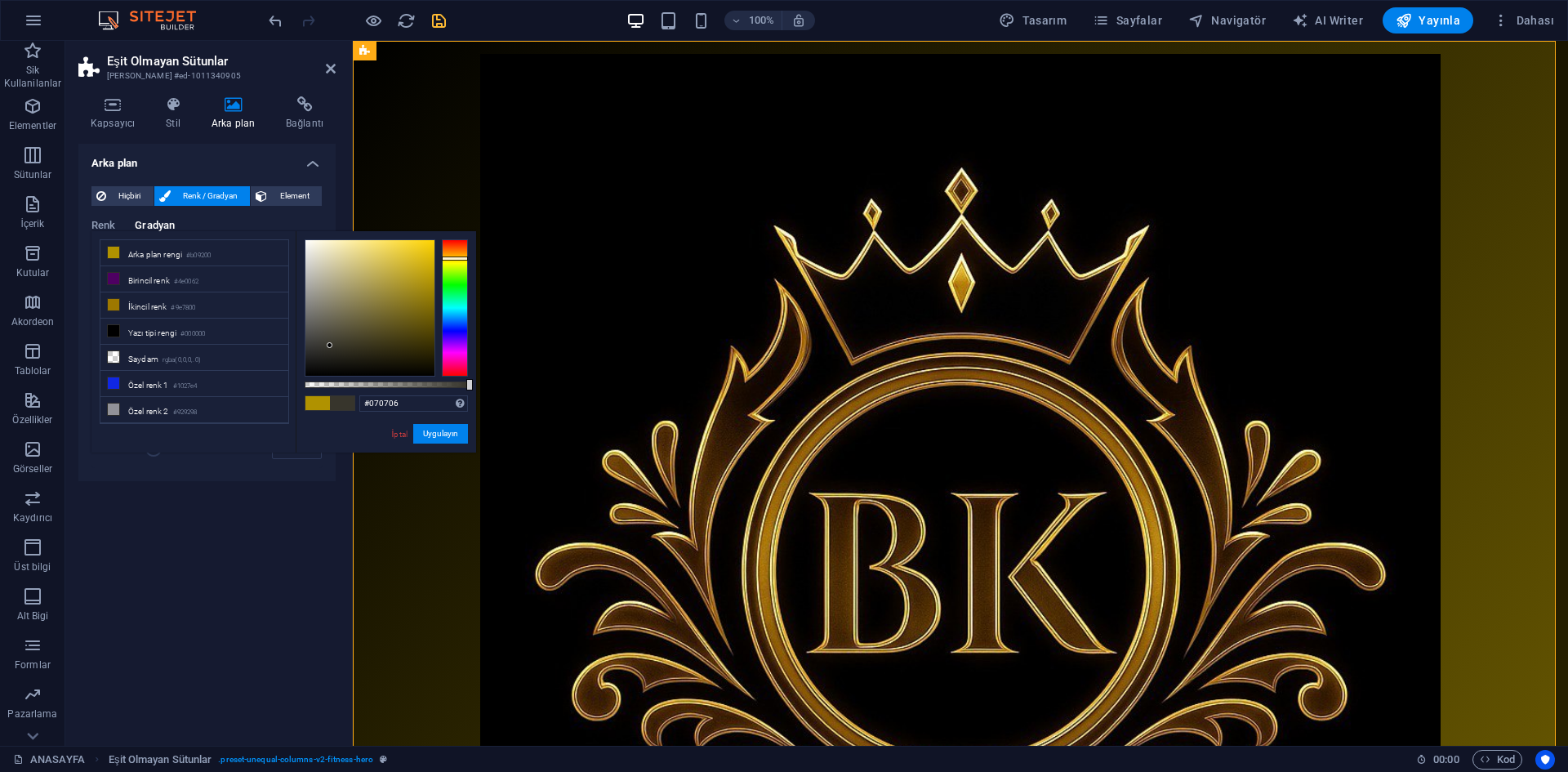
type input "#000000"
click at [333, 402] on div "#000000 Desteklenen biçimler #0852ed rgb(8, 82, 237) rgba(8, 82, 237, %90) hsv(…" at bounding box center [386, 460] width 181 height 458
click at [436, 435] on button "Uygulayın" at bounding box center [440, 434] width 55 height 20
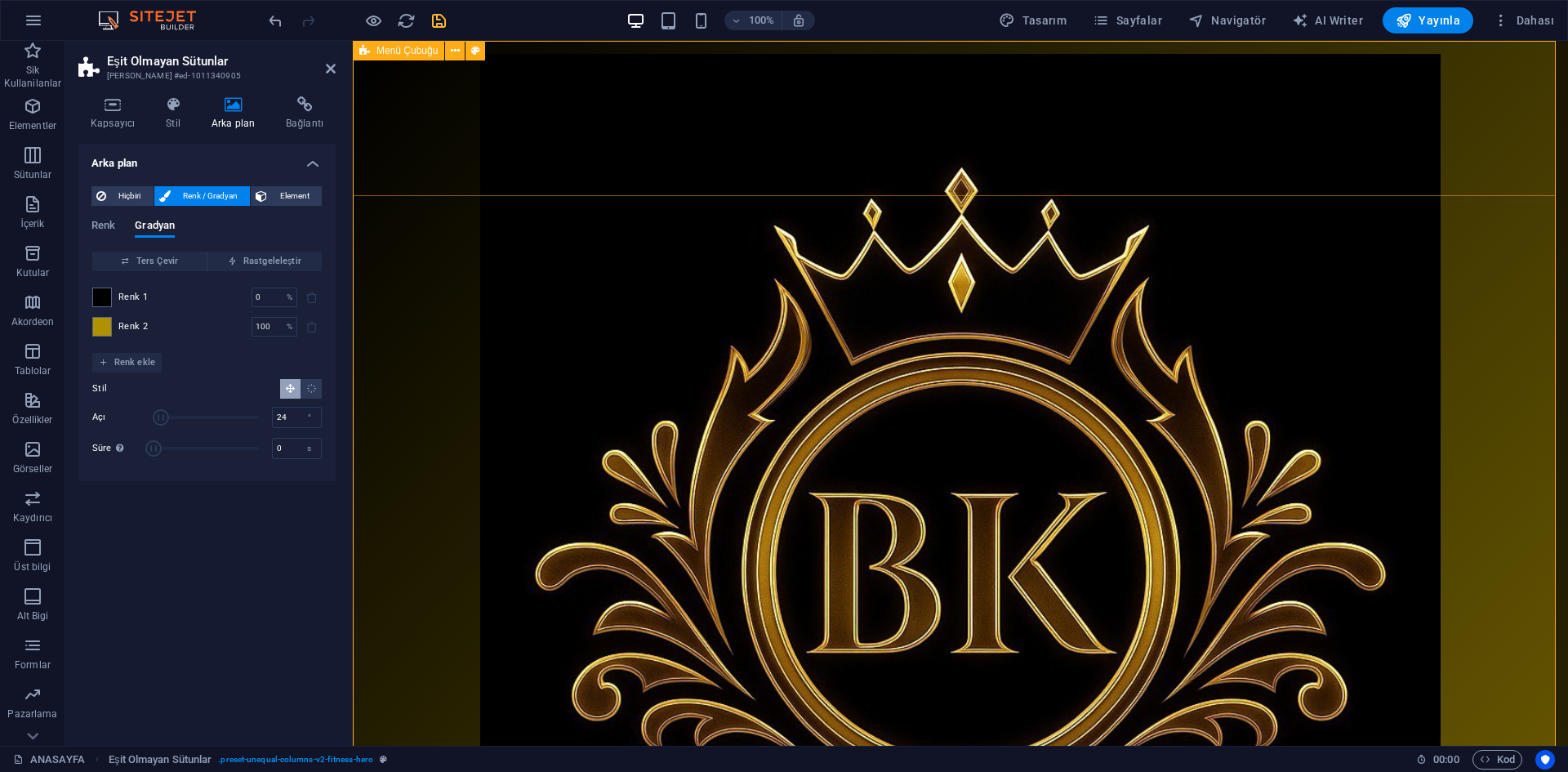
click at [673, 165] on div "Oyuncularımız HAKKIMIZDA antrenörlerİMİZ GALERİ ANTRENMAN VİDEOLARIMIZ İLETİŞİM" at bounding box center [960, 553] width 1216 height 1026
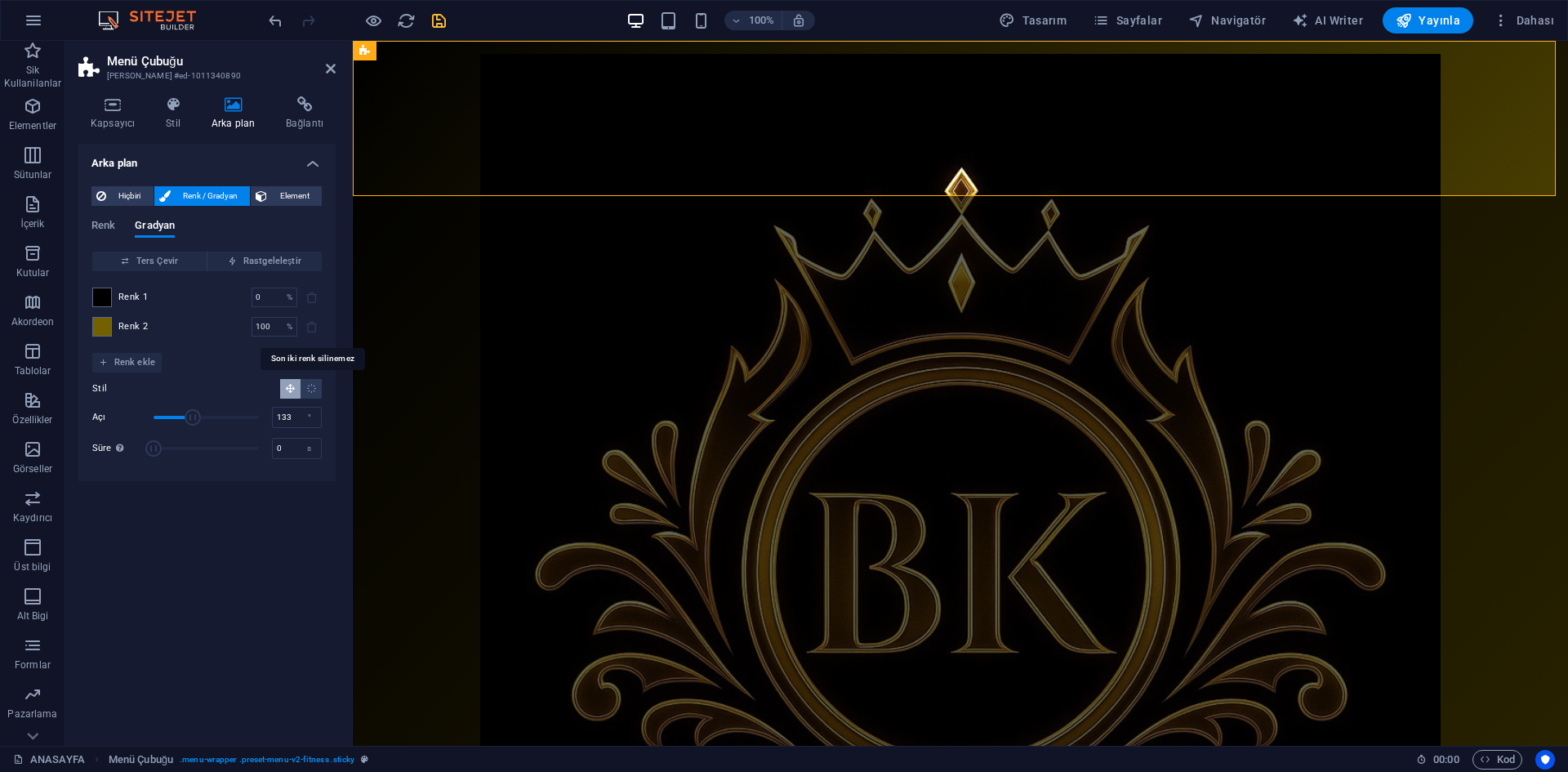
click at [307, 327] on span at bounding box center [312, 327] width 20 height 20
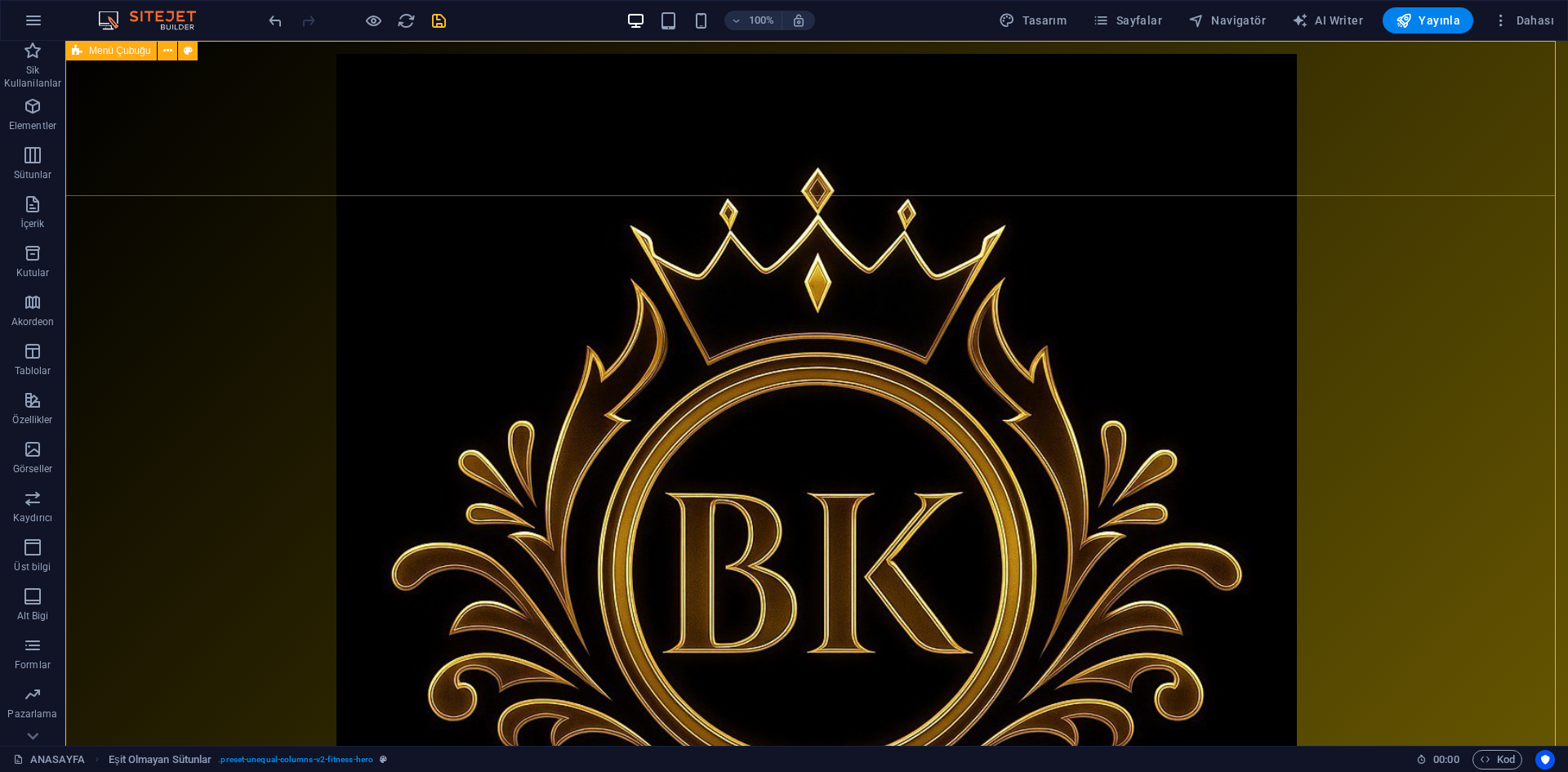
click at [252, 145] on div "Oyuncularımız HAKKIMIZDA antrenörlerİMİZ GALERİ ANTRENMAN VİDEOLARIMIZ İLETİŞİM" at bounding box center [816, 553] width 1503 height 1026
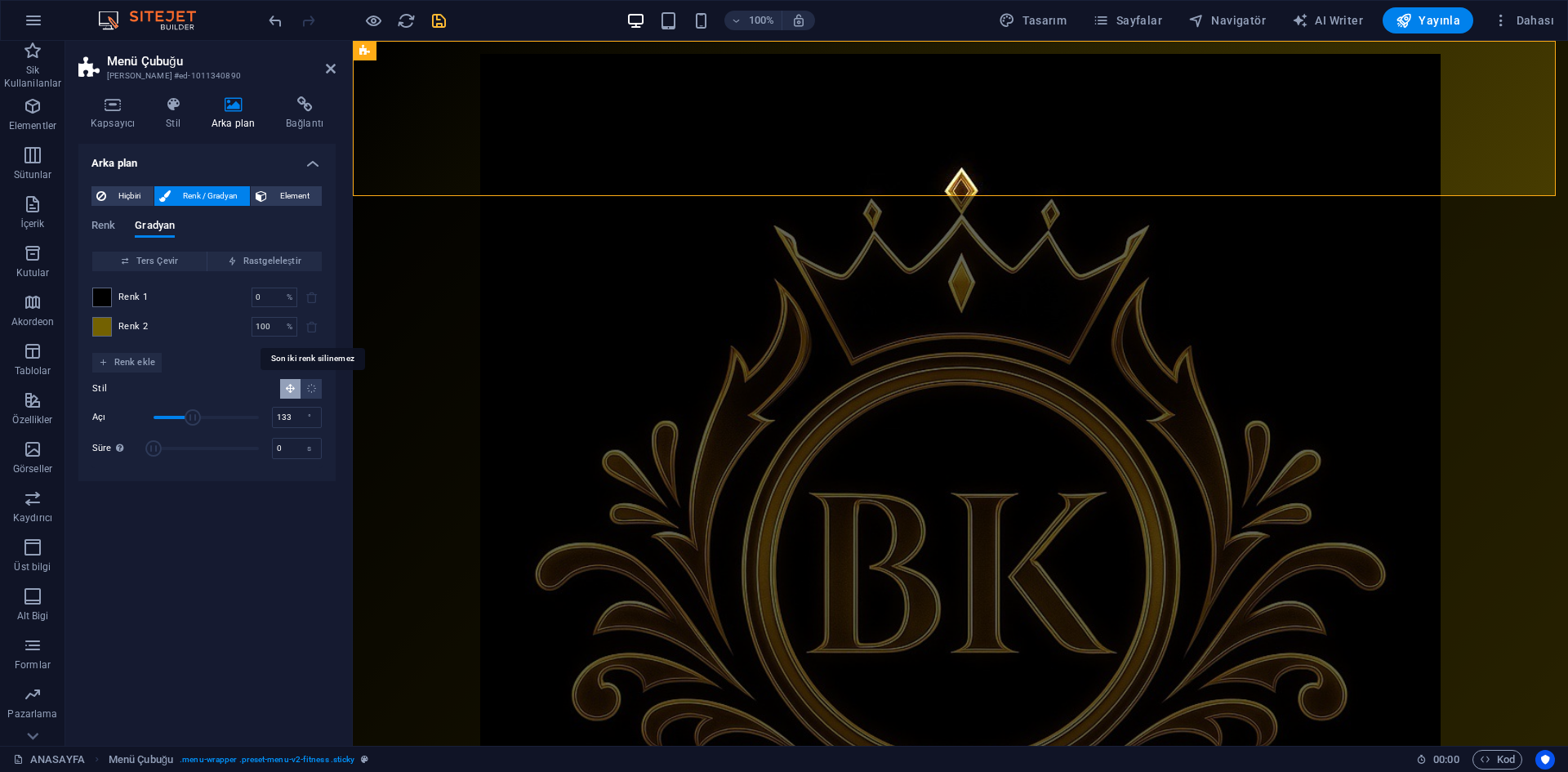
click at [314, 329] on span at bounding box center [312, 327] width 20 height 20
click at [103, 327] on span at bounding box center [102, 327] width 18 height 18
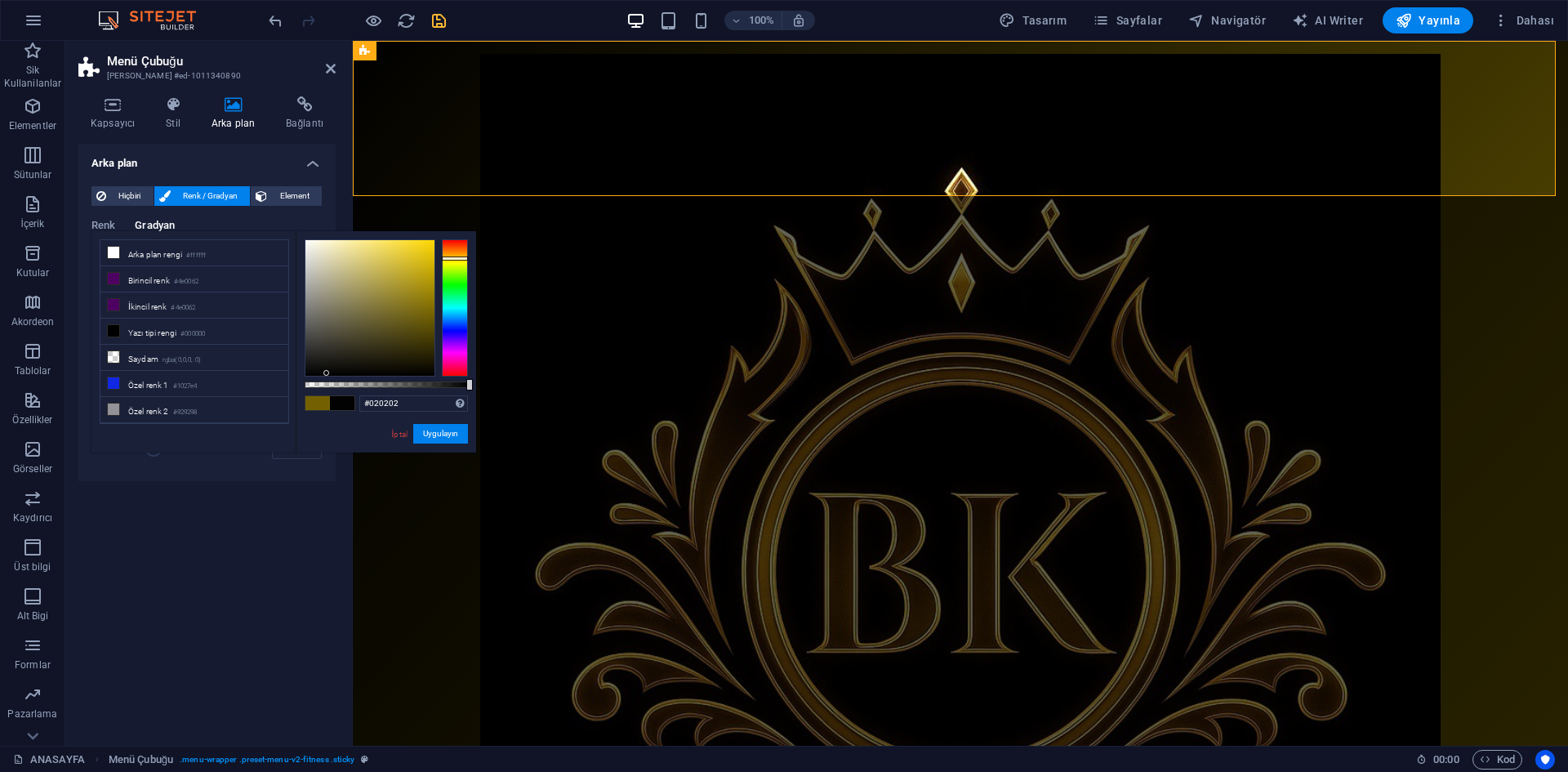
type input "#000000"
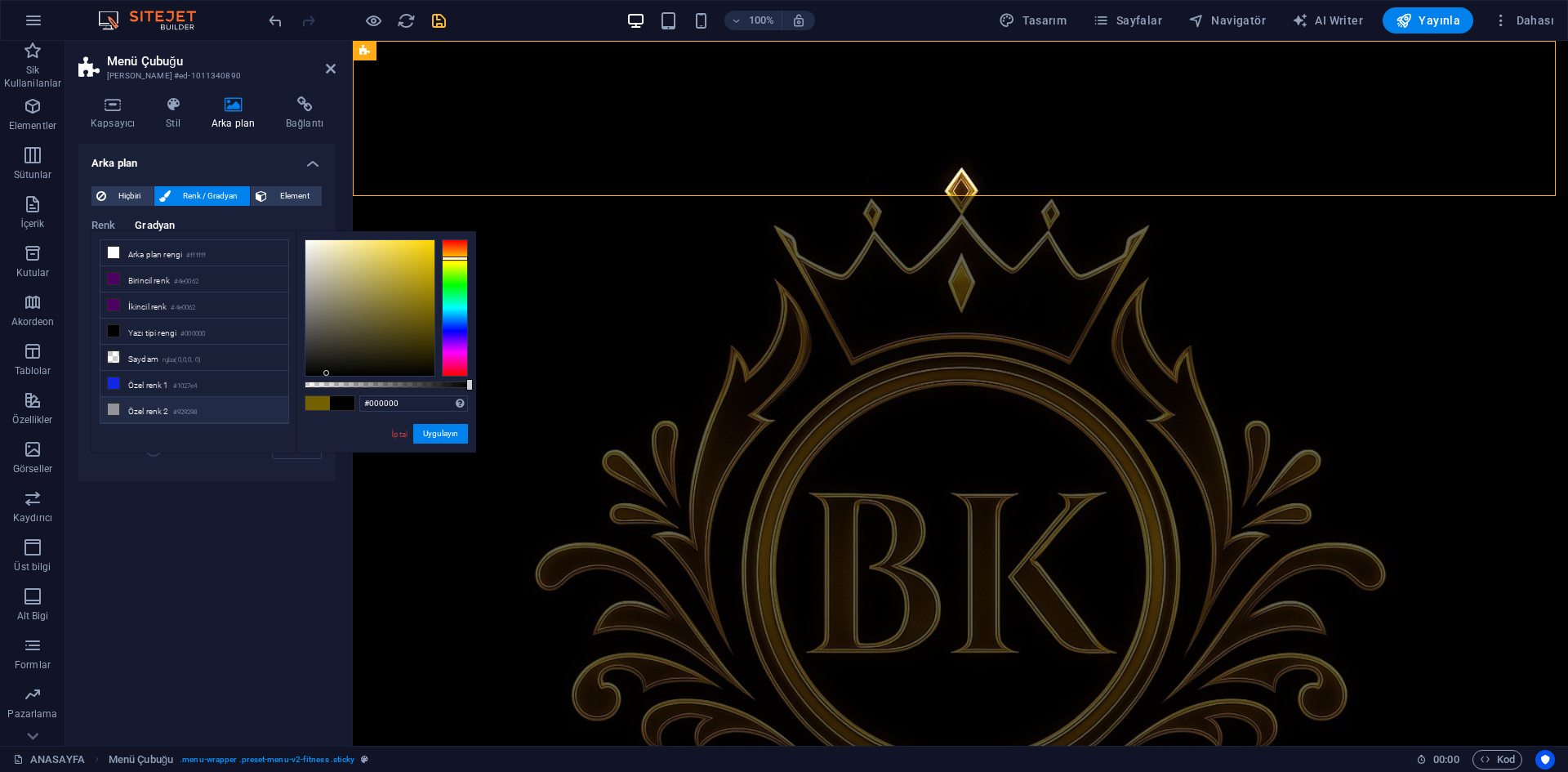
drag, startPoint x: 327, startPoint y: 373, endPoint x: 287, endPoint y: 417, distance: 59.5
click at [292, 417] on div "less Arka plan rengi #ffffff Birincil renk #4e0062 İkincil renk #4e0062 Yazı ti…" at bounding box center [284, 342] width 385 height 221
click at [421, 428] on button "Uygulayın" at bounding box center [440, 434] width 55 height 20
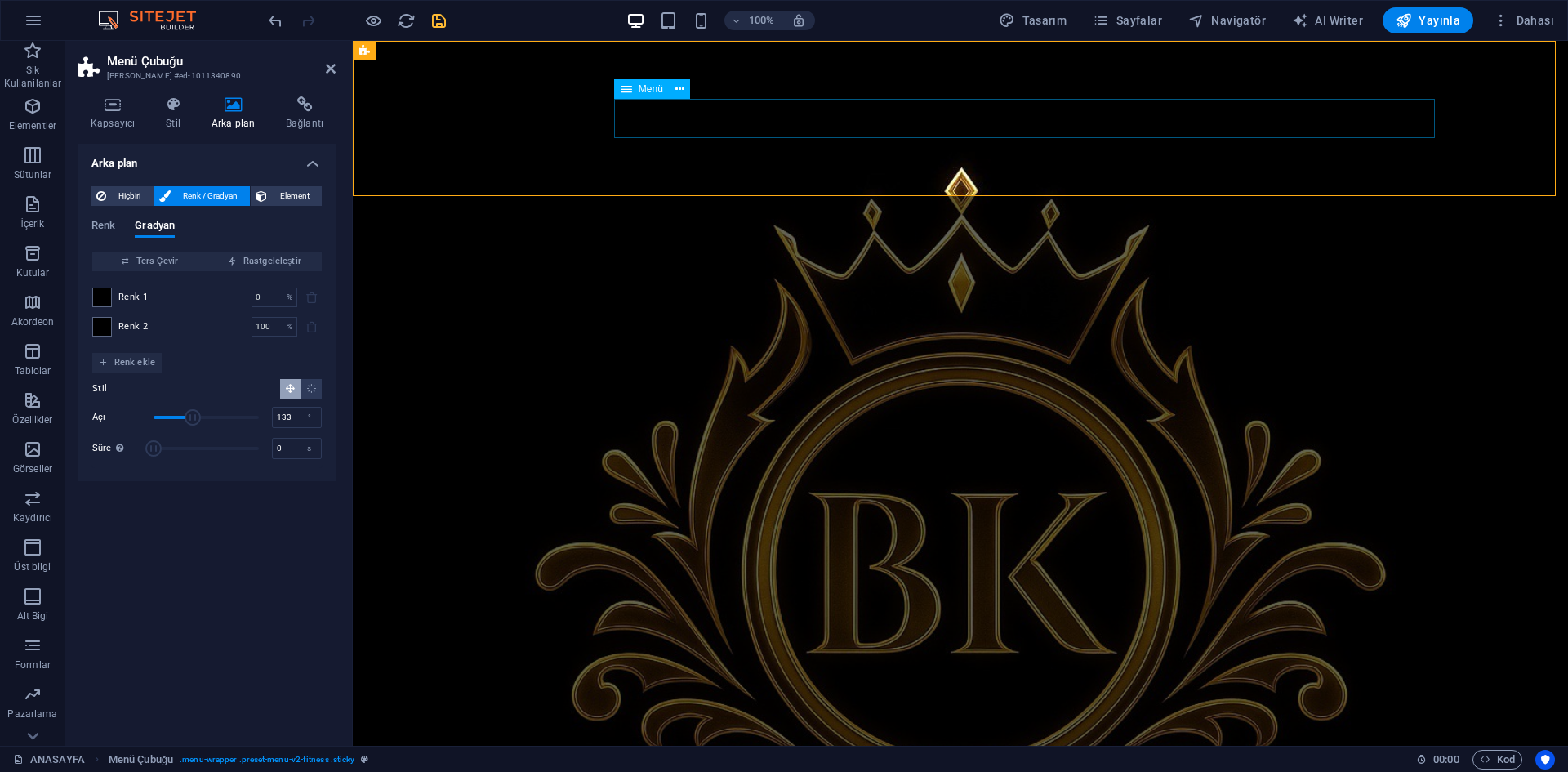
select select "1"
select select
select select "2"
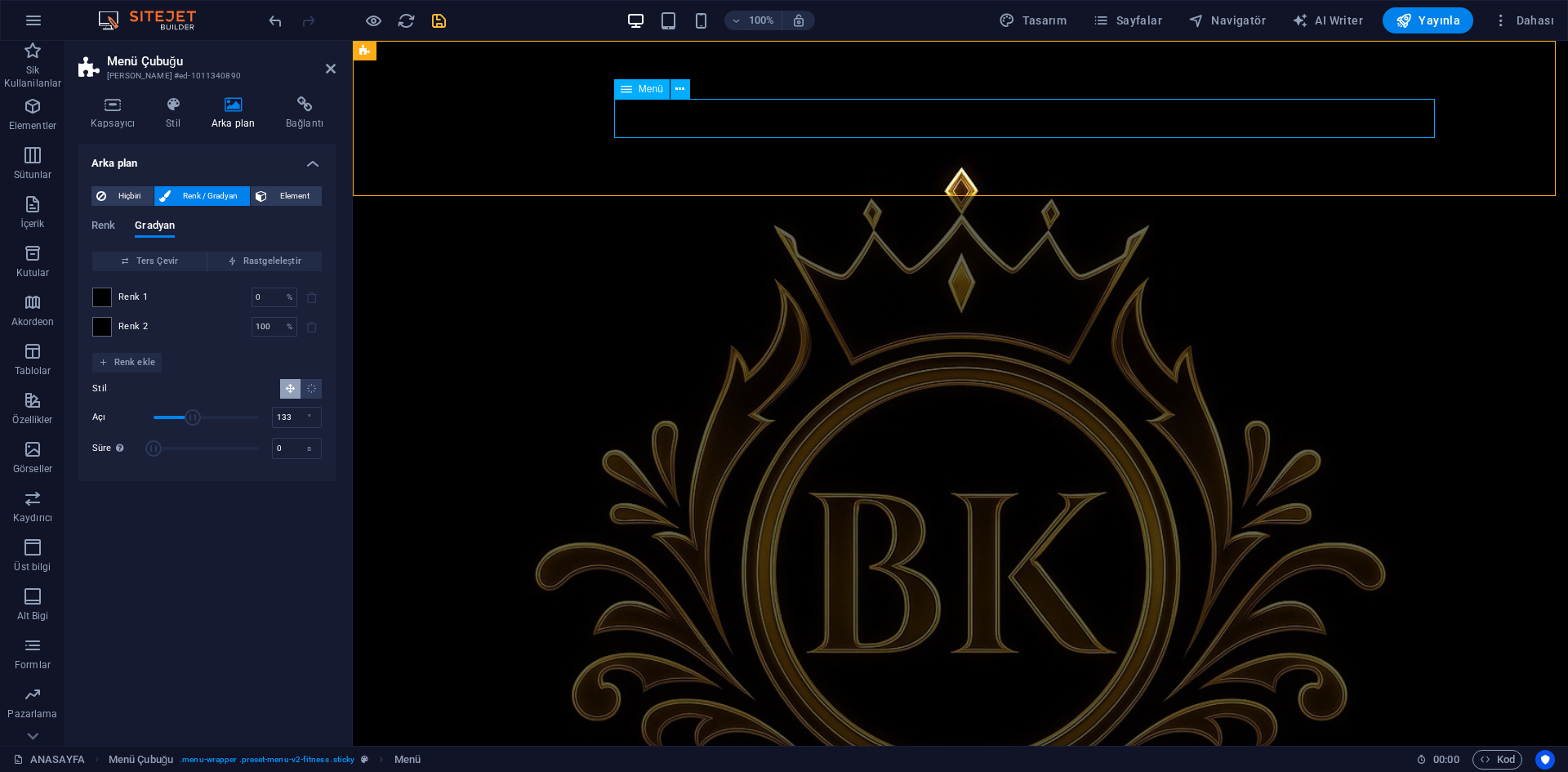
select select
select select "3"
select select
select select "4"
select select
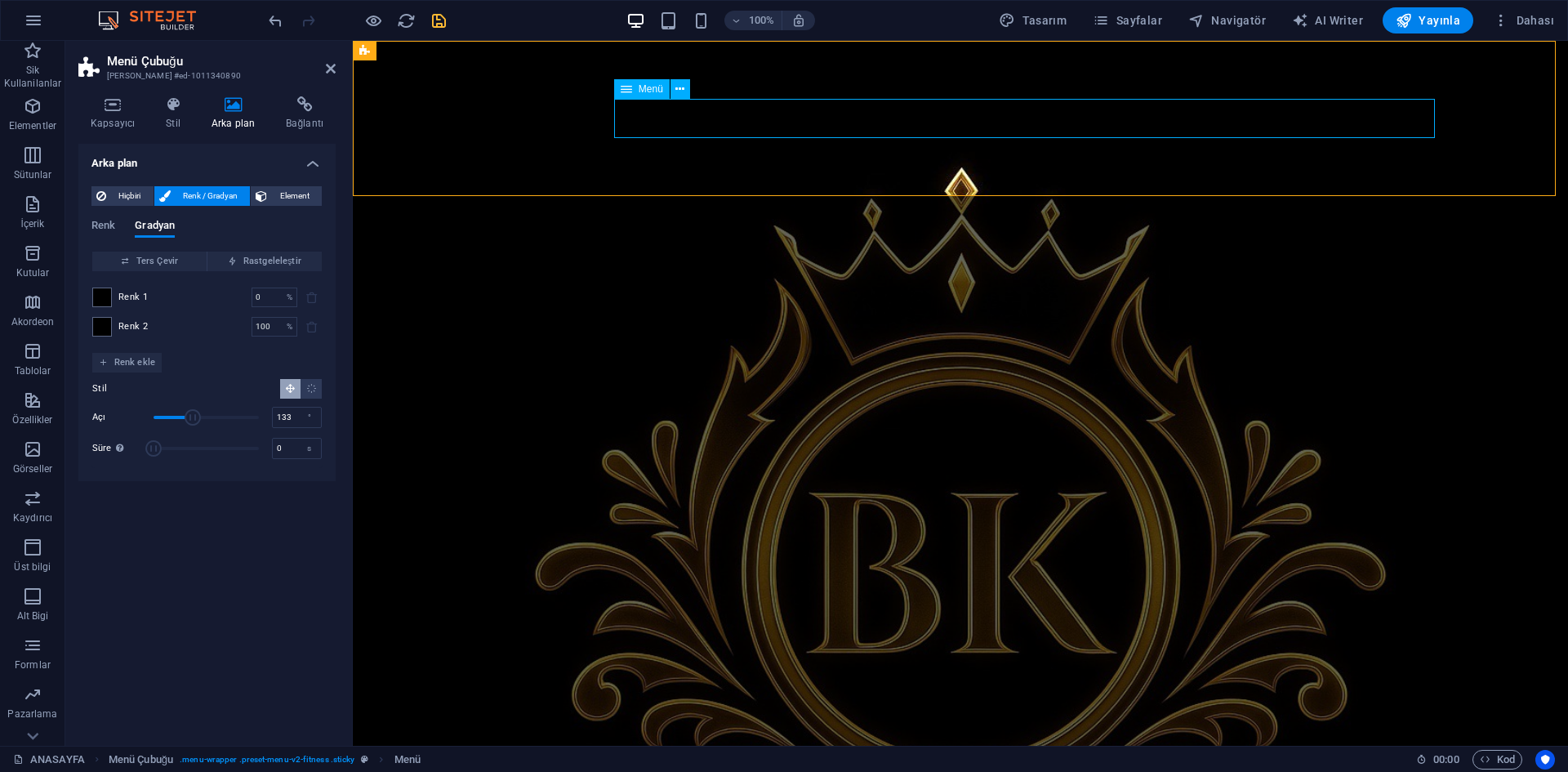
select select "6"
select select
select select "5"
select select
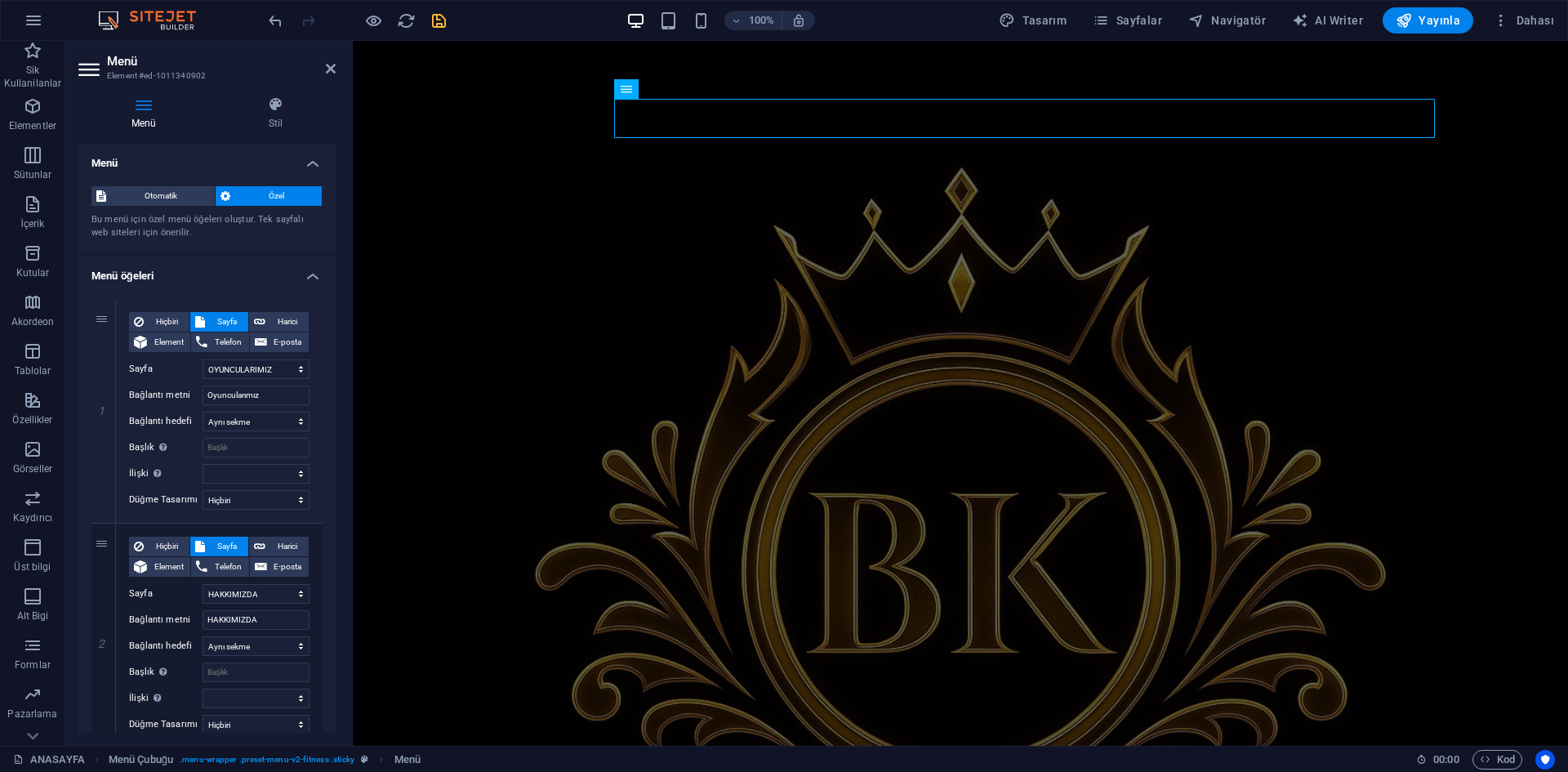
drag, startPoint x: 267, startPoint y: 126, endPoint x: 258, endPoint y: 157, distance: 32.3
click at [268, 126] on h4 "Stil" at bounding box center [276, 114] width 120 height 34
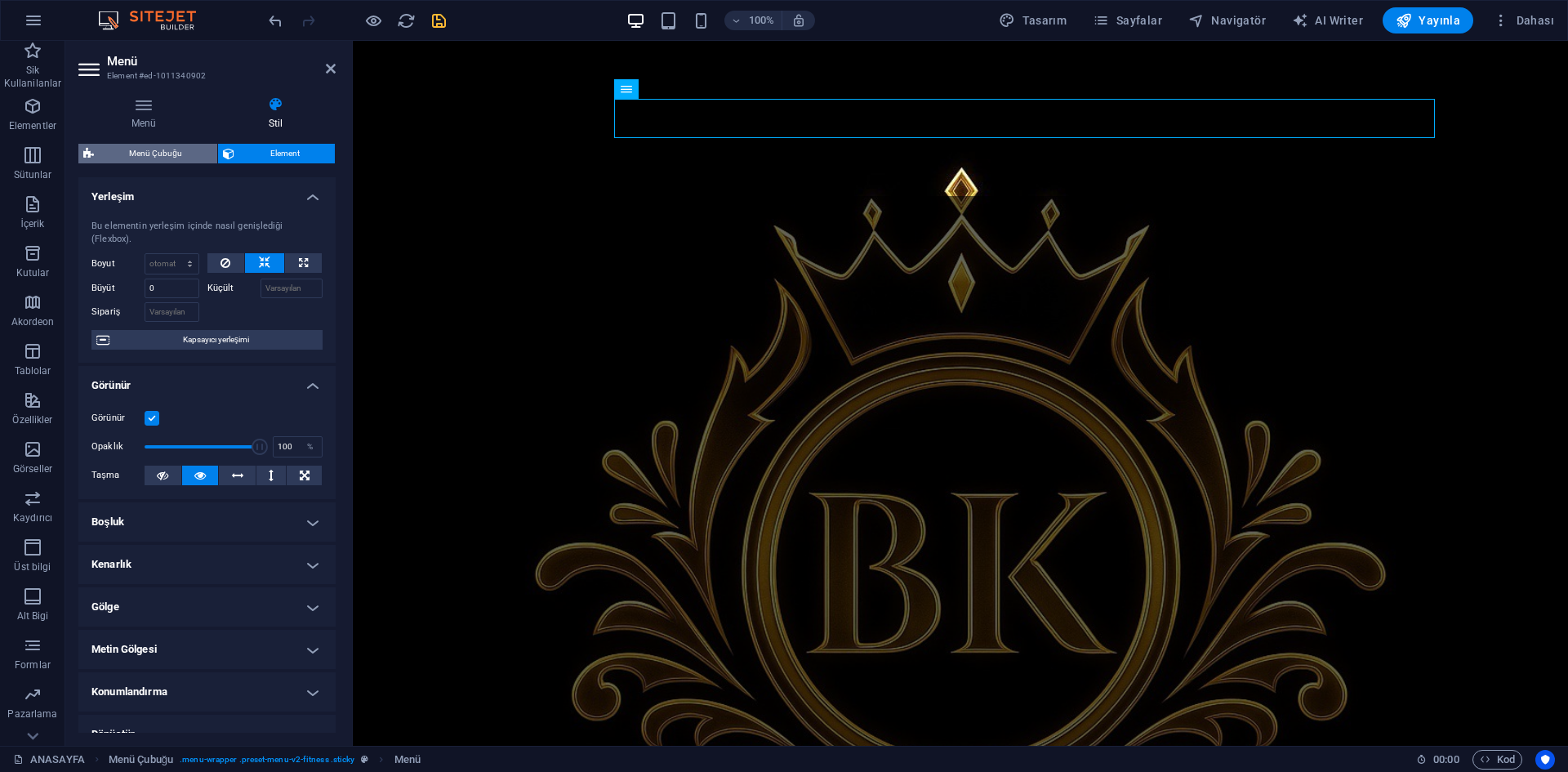
click at [146, 146] on span "Menü Çubuğu" at bounding box center [155, 154] width 114 height 20
type input "#b09200"
select select "rem"
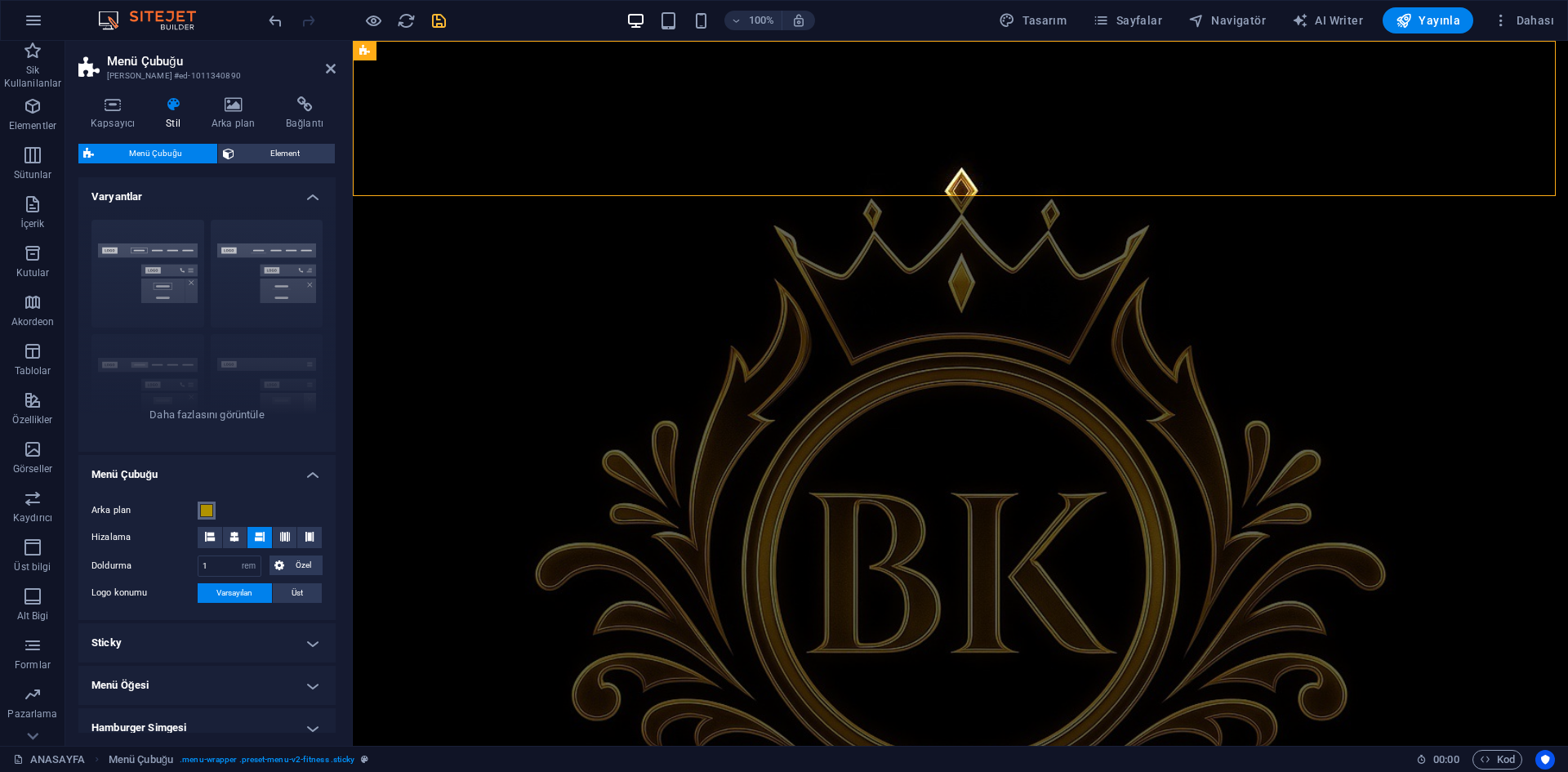
click at [207, 508] on span at bounding box center [206, 511] width 13 height 13
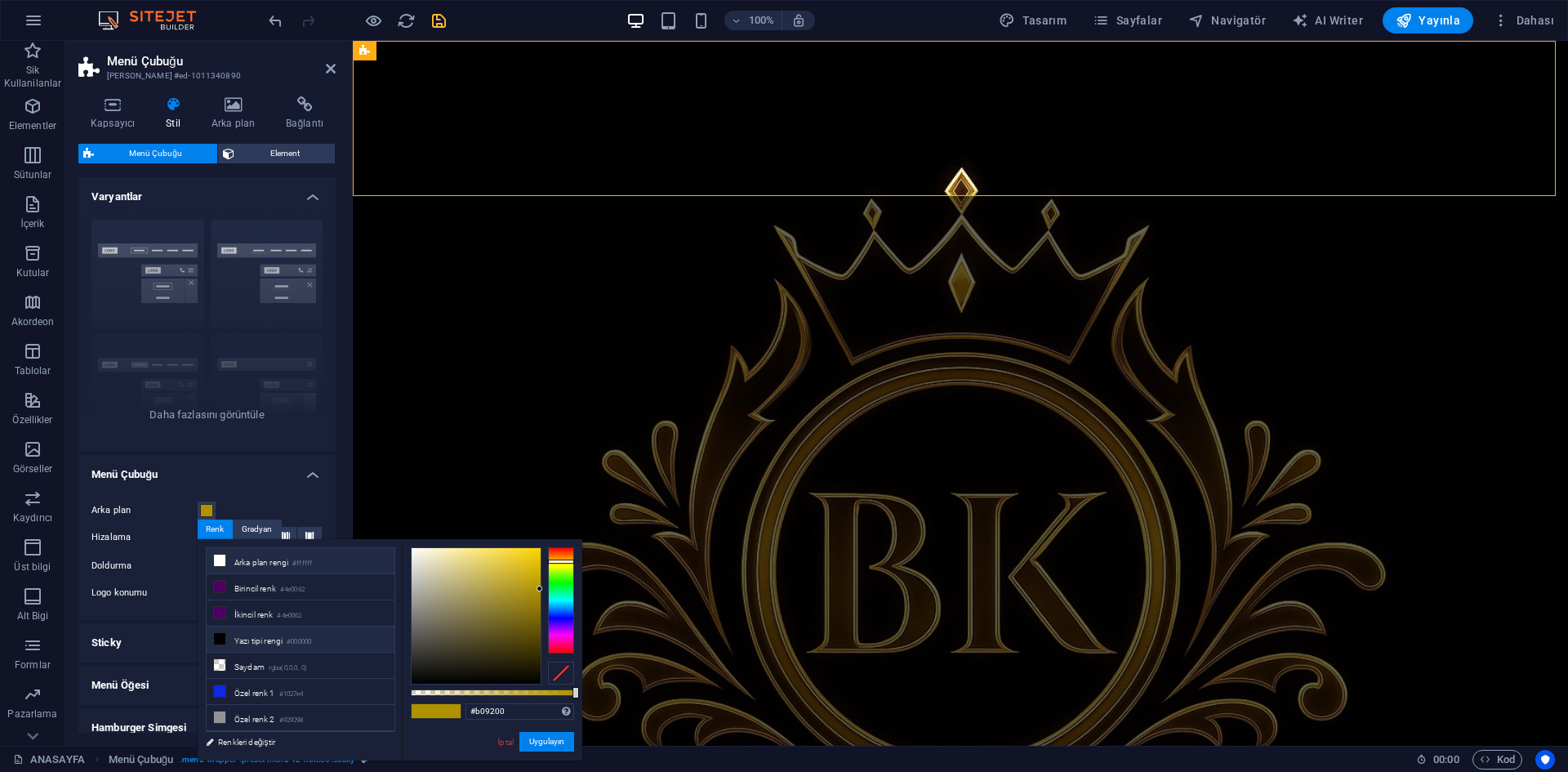
click at [268, 638] on li "Yazı tipi rengi #000000" at bounding box center [301, 639] width 188 height 26
type input "#000000"
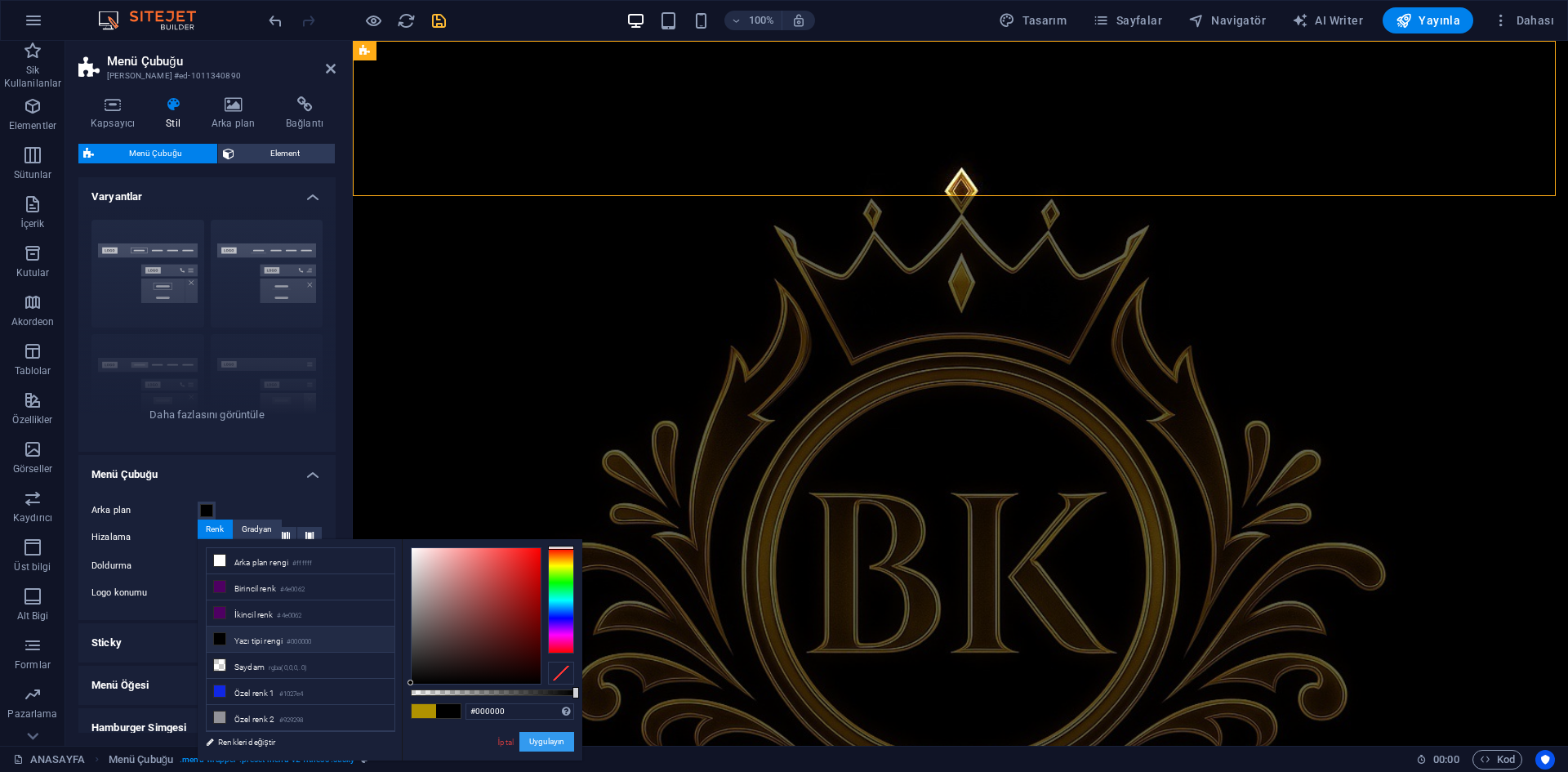
click at [565, 739] on button "Uygulayın" at bounding box center [547, 742] width 55 height 20
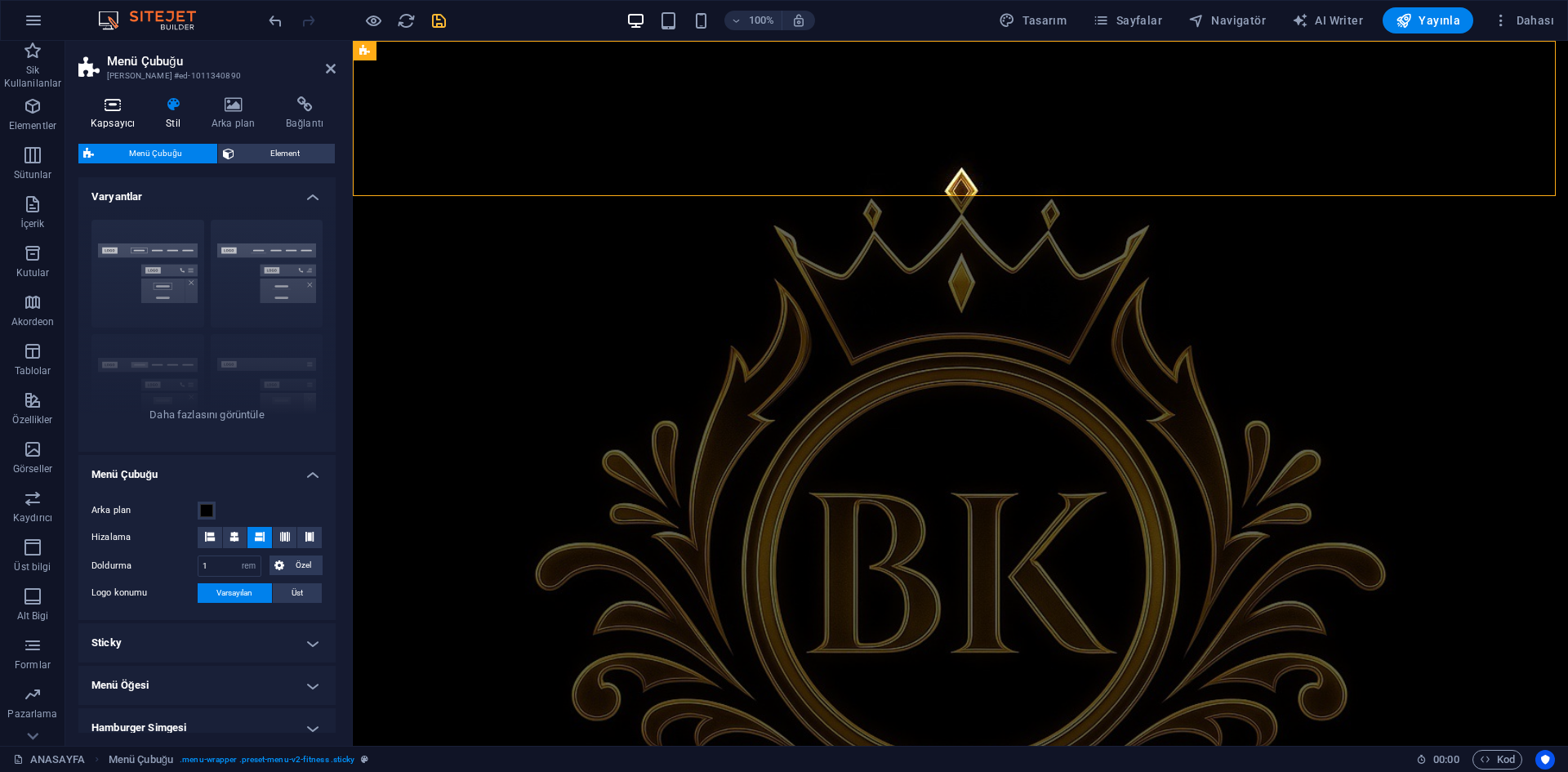
click at [105, 117] on h4 "Kapsayıcı" at bounding box center [116, 114] width 75 height 34
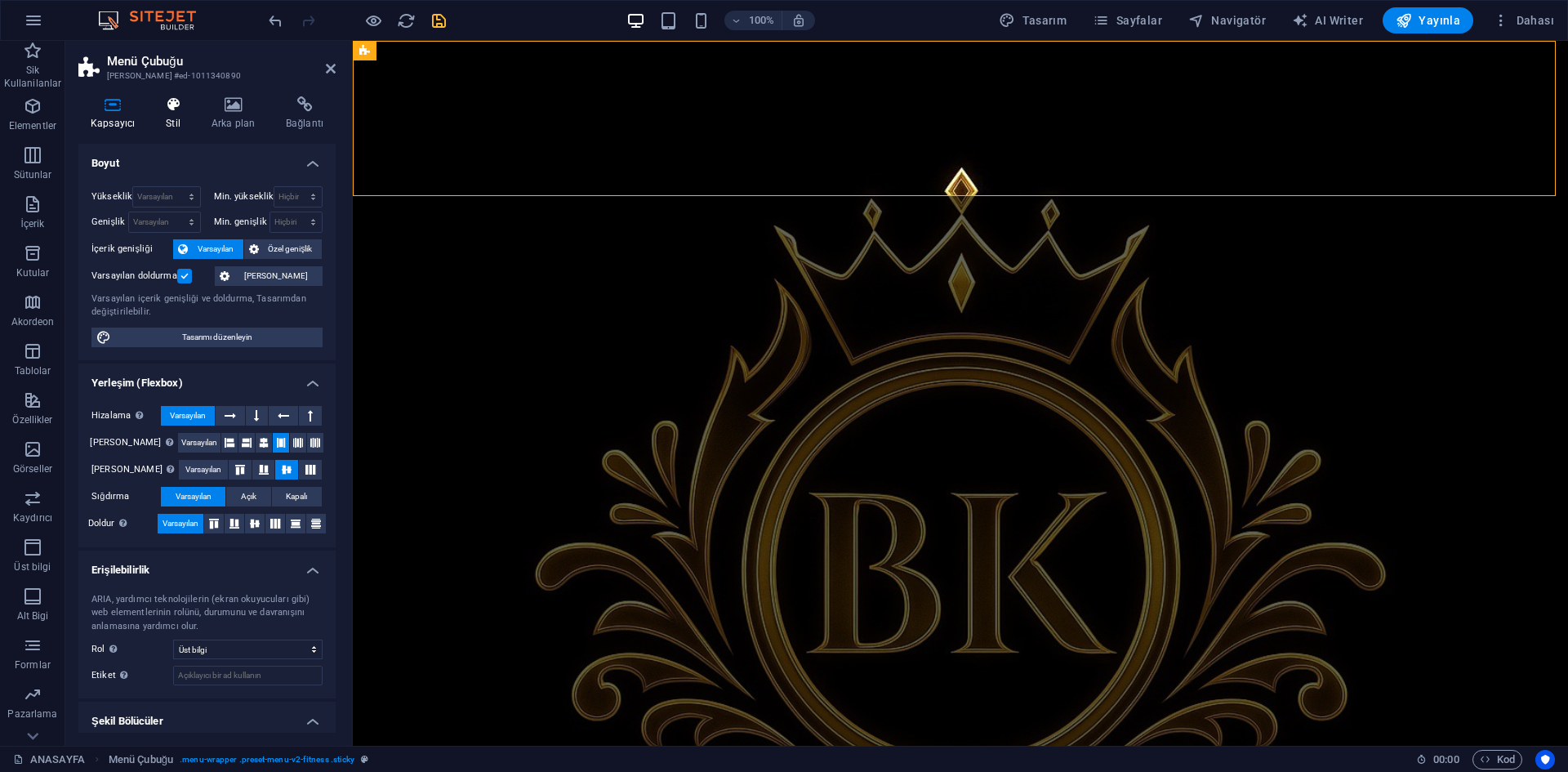
click at [158, 100] on icon at bounding box center [173, 105] width 39 height 16
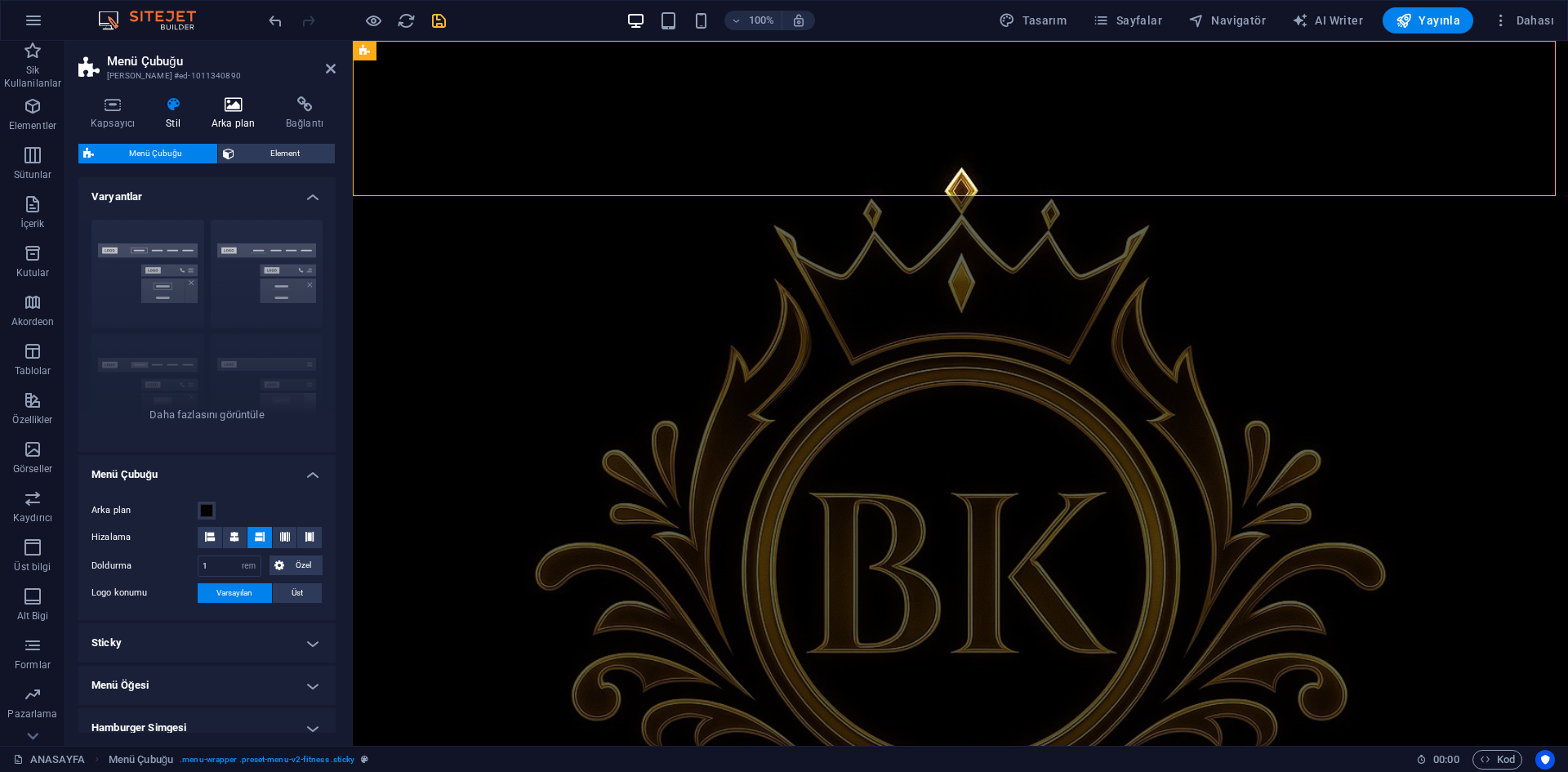
click at [229, 108] on icon at bounding box center [233, 105] width 68 height 16
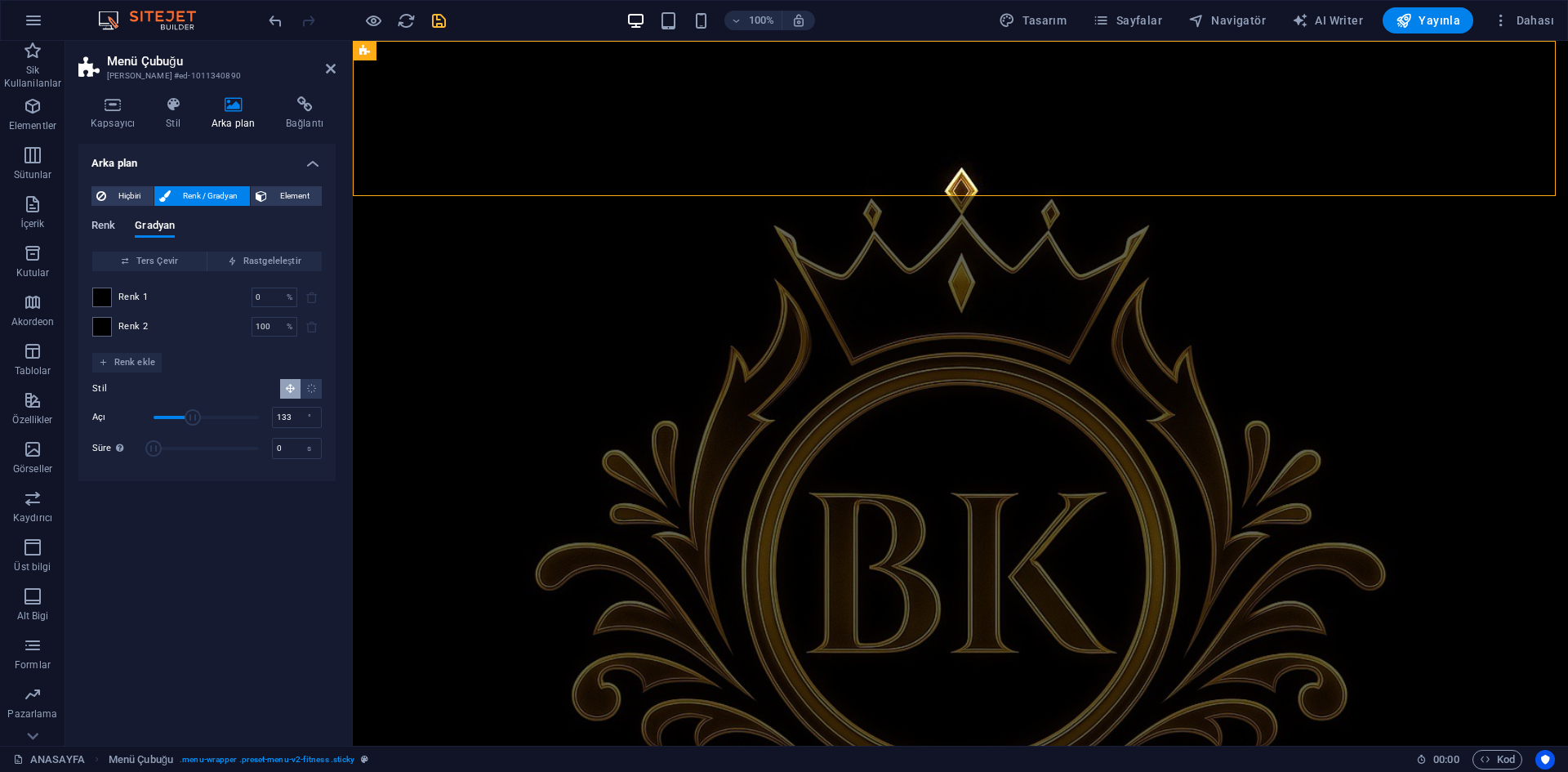
click at [112, 226] on span "Renk" at bounding box center [103, 227] width 23 height 23
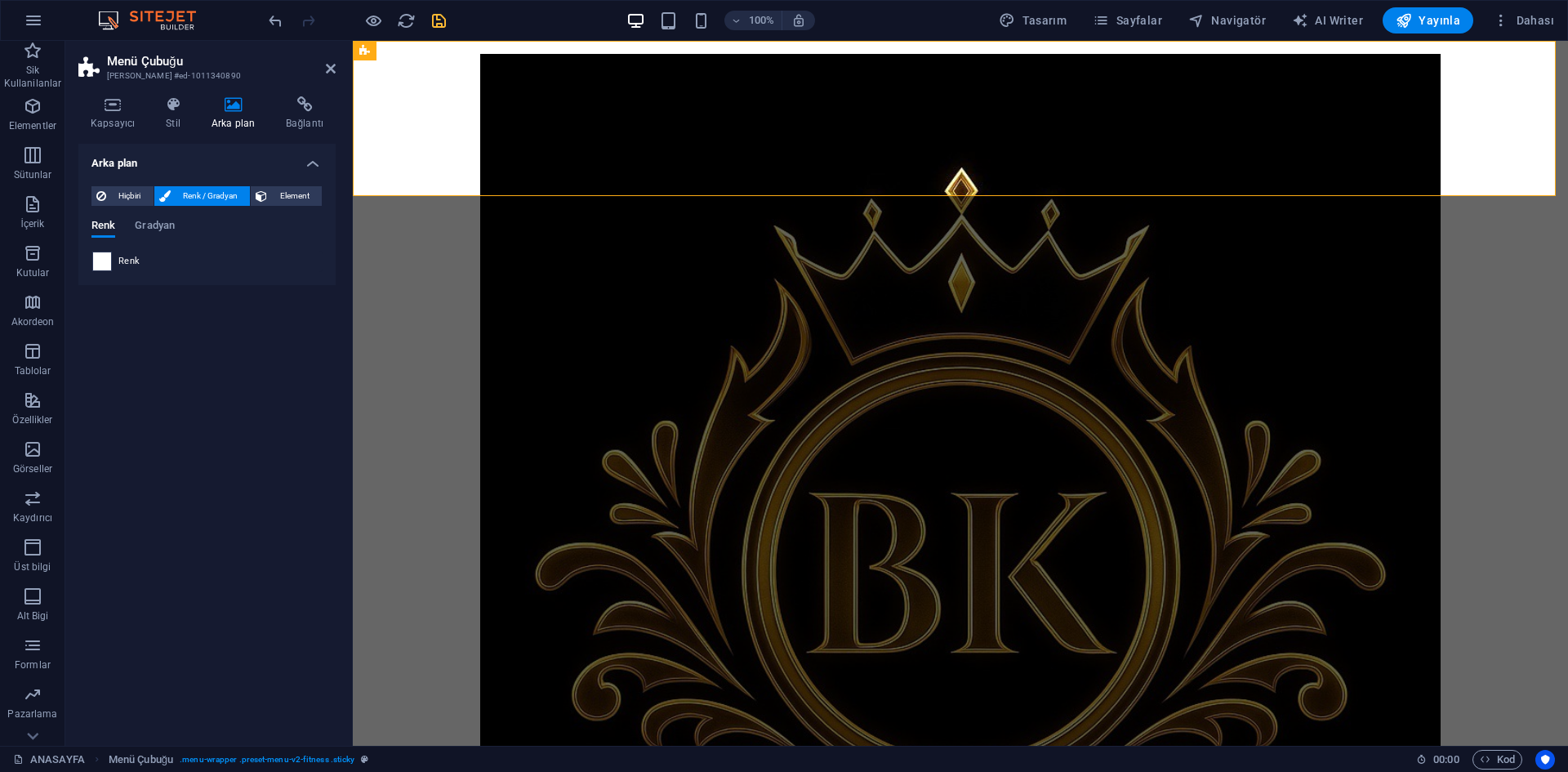
click at [106, 259] on span at bounding box center [102, 261] width 18 height 18
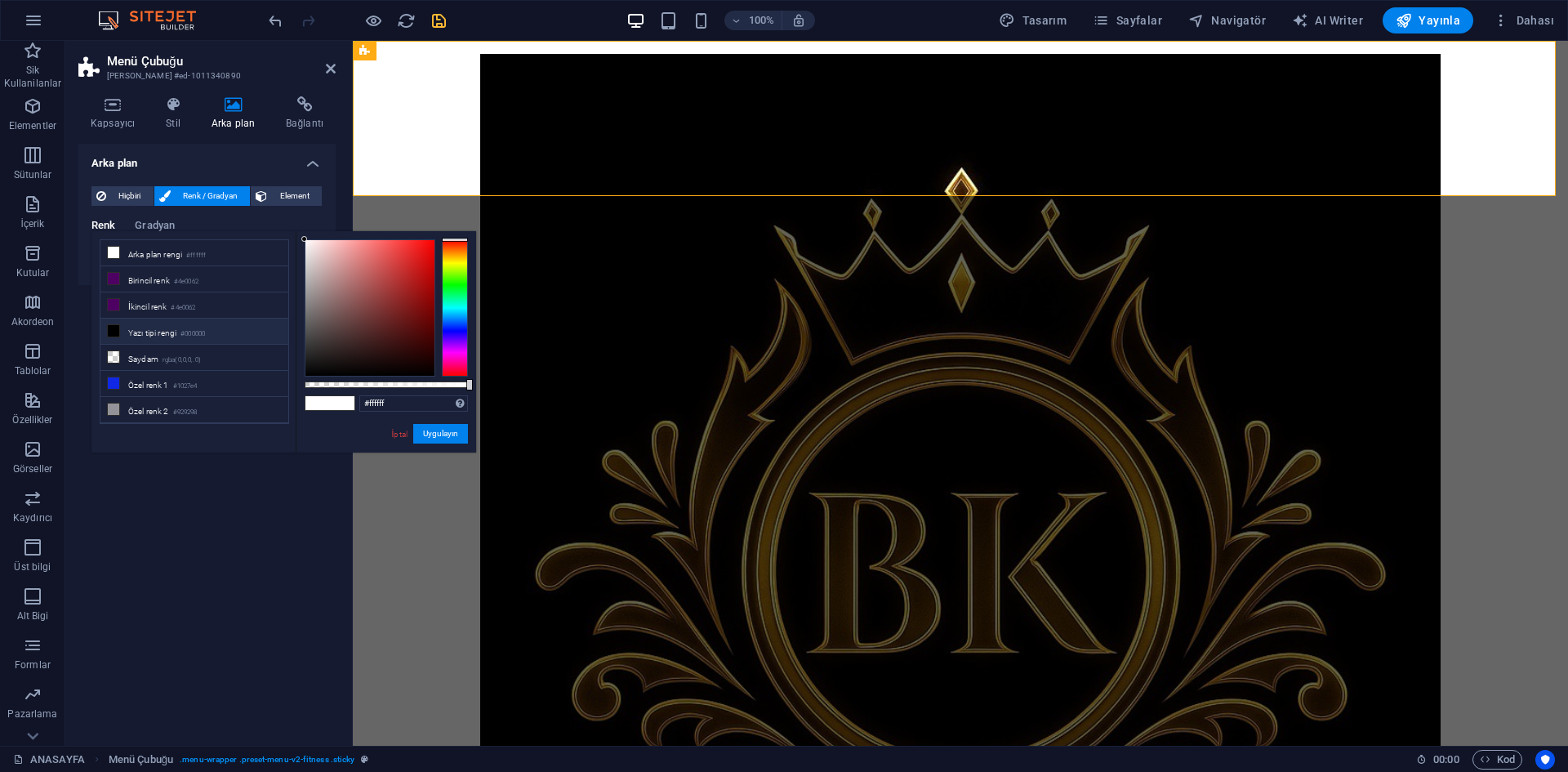
click at [165, 338] on li "Yazı tipi rengi #000000" at bounding box center [194, 331] width 188 height 26
type input "#000000"
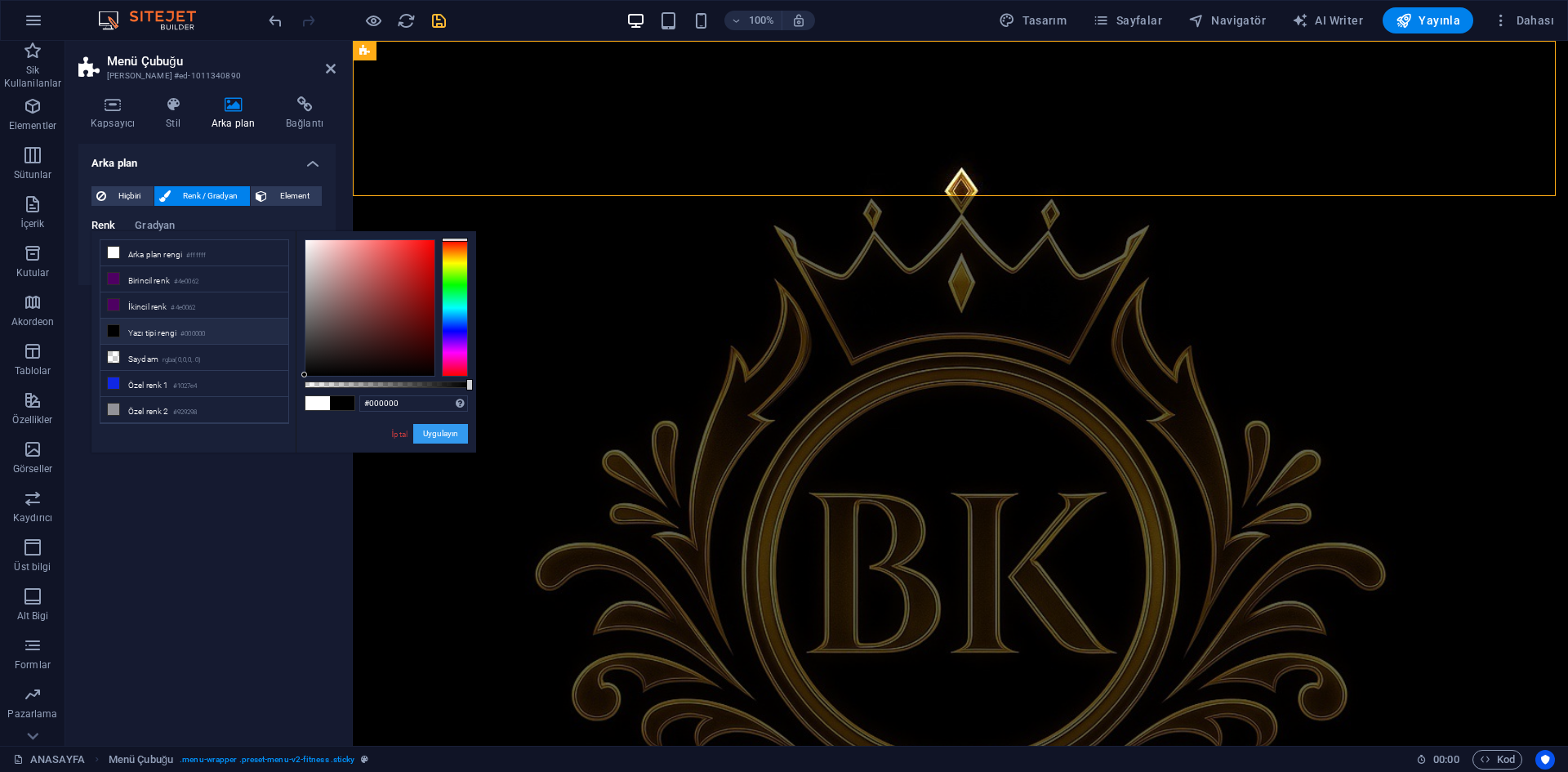
drag, startPoint x: 444, startPoint y: 432, endPoint x: 102, endPoint y: 396, distance: 343.9
click at [444, 432] on button "Uygulayın" at bounding box center [440, 434] width 55 height 20
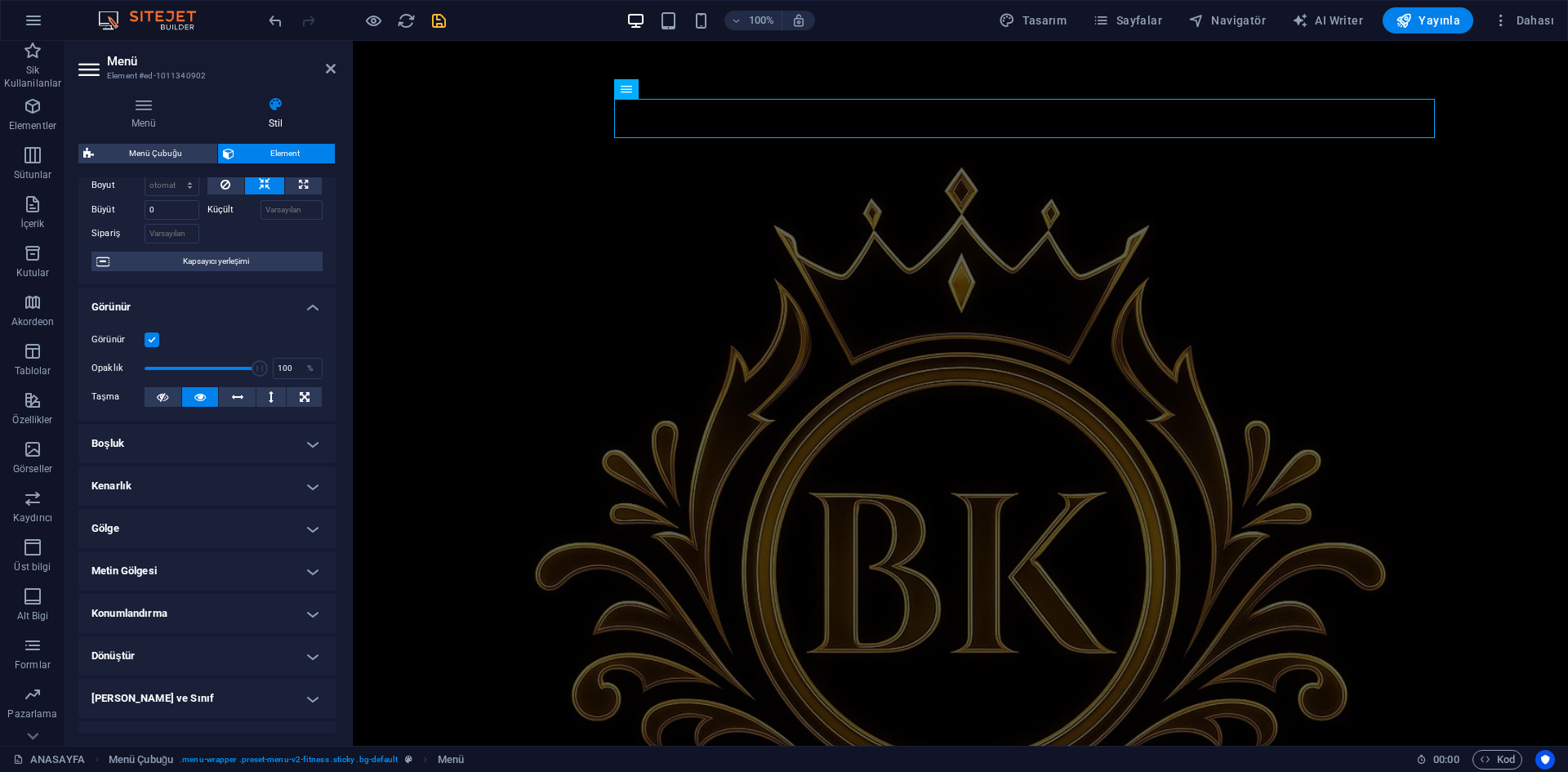
scroll to position [148, 0]
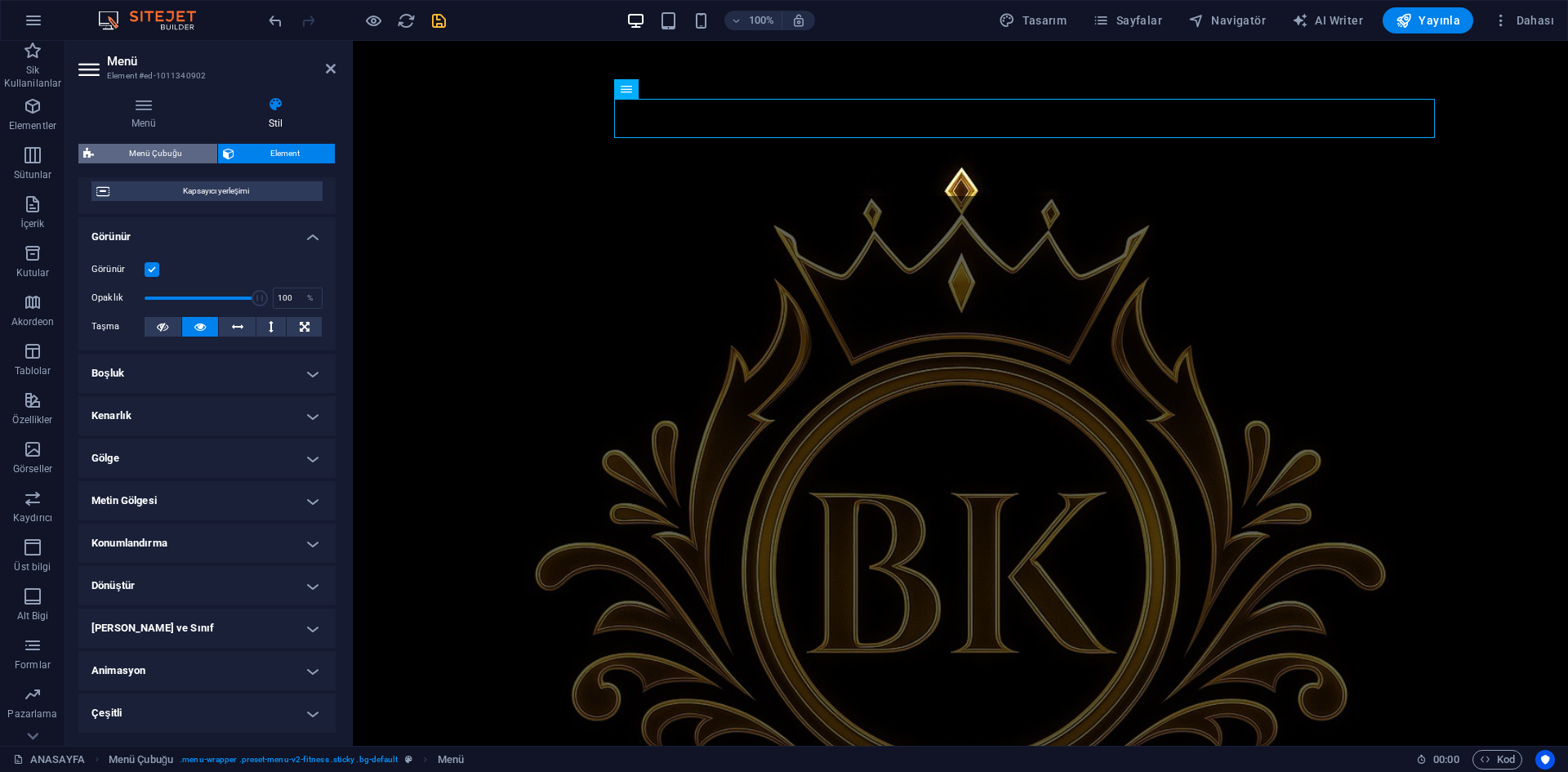
click at [154, 150] on span "Menü Çubuğu" at bounding box center [155, 154] width 114 height 20
select select "rem"
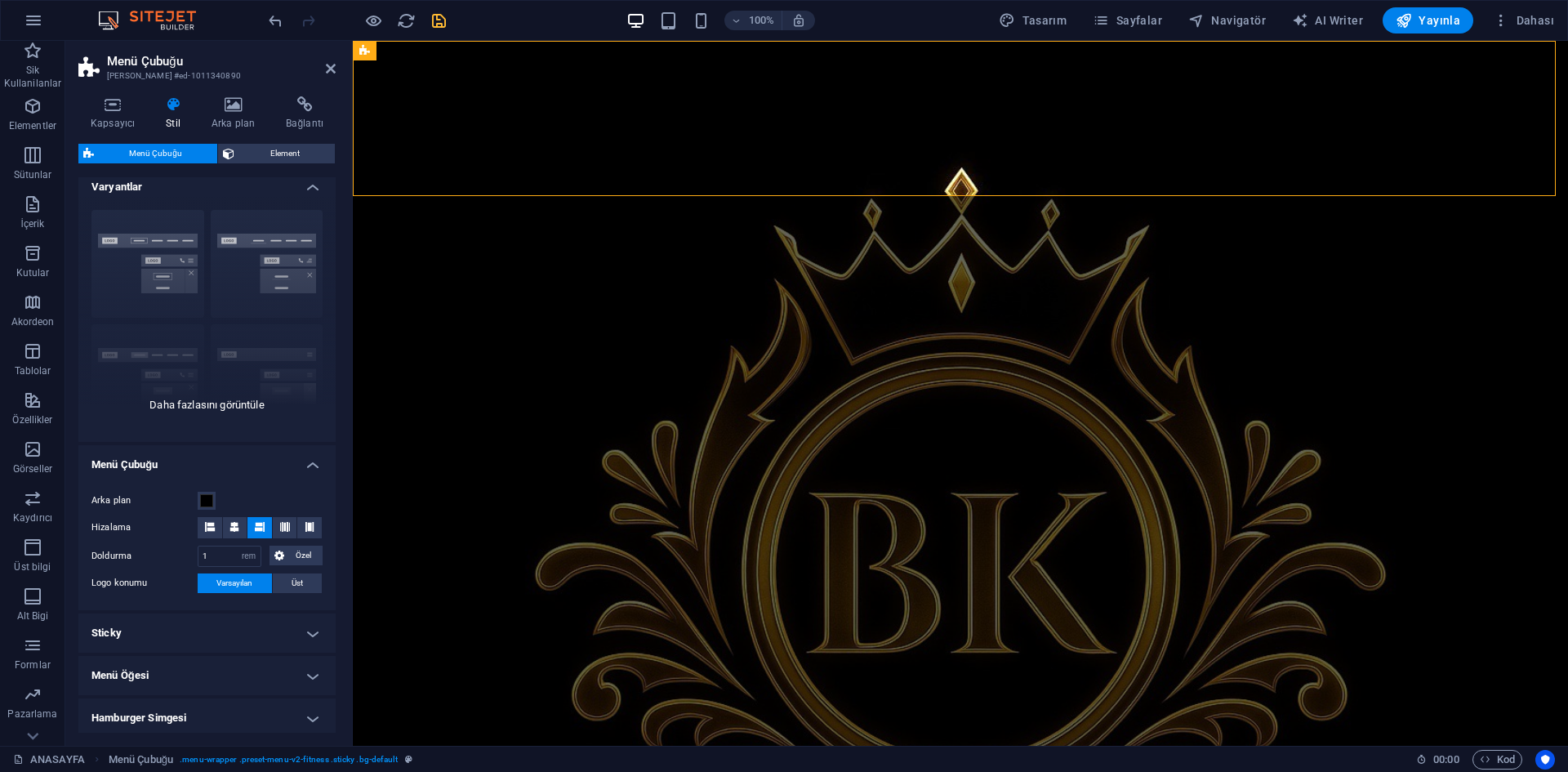
scroll to position [0, 0]
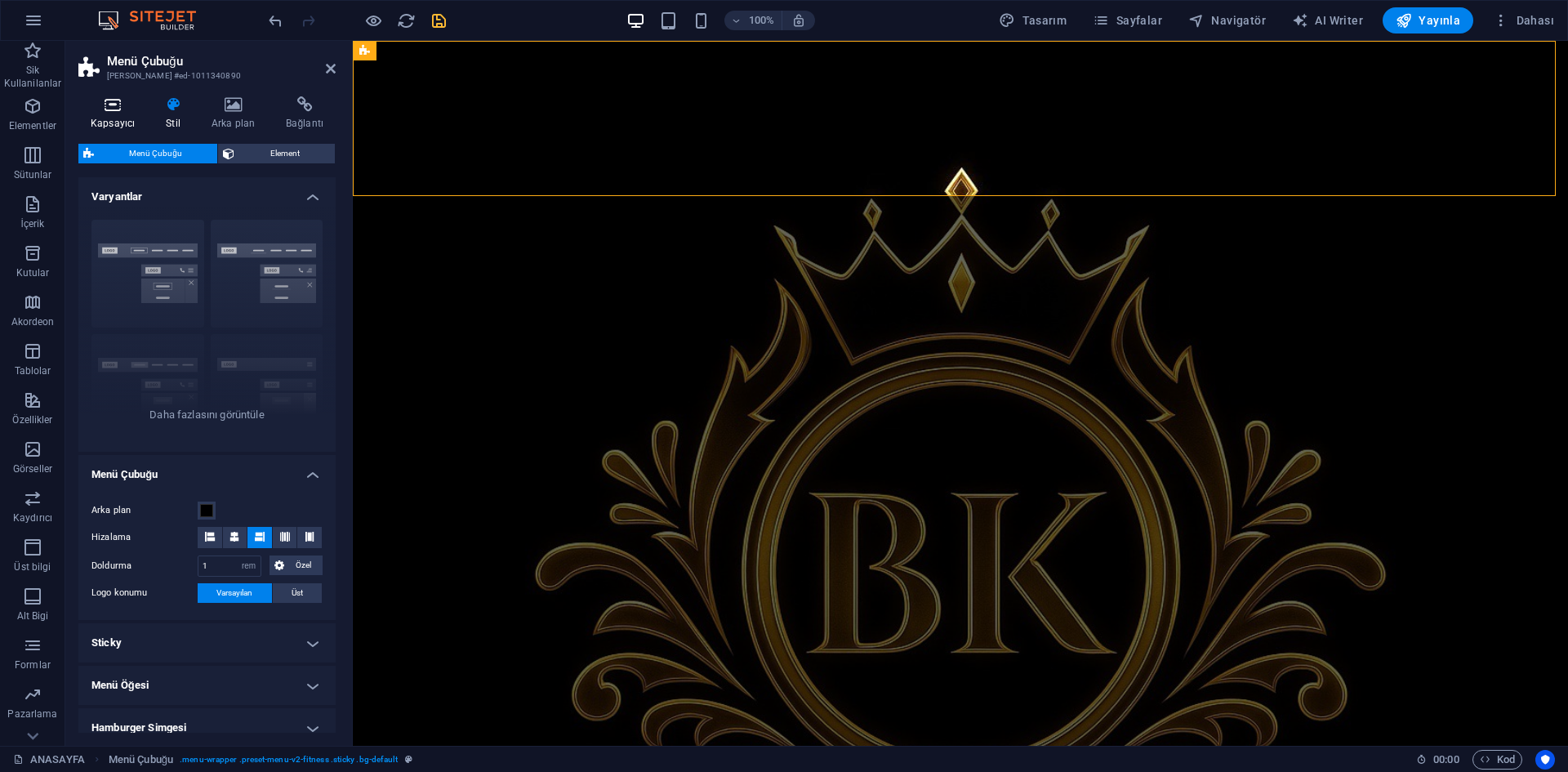
click at [132, 104] on icon at bounding box center [113, 105] width 69 height 16
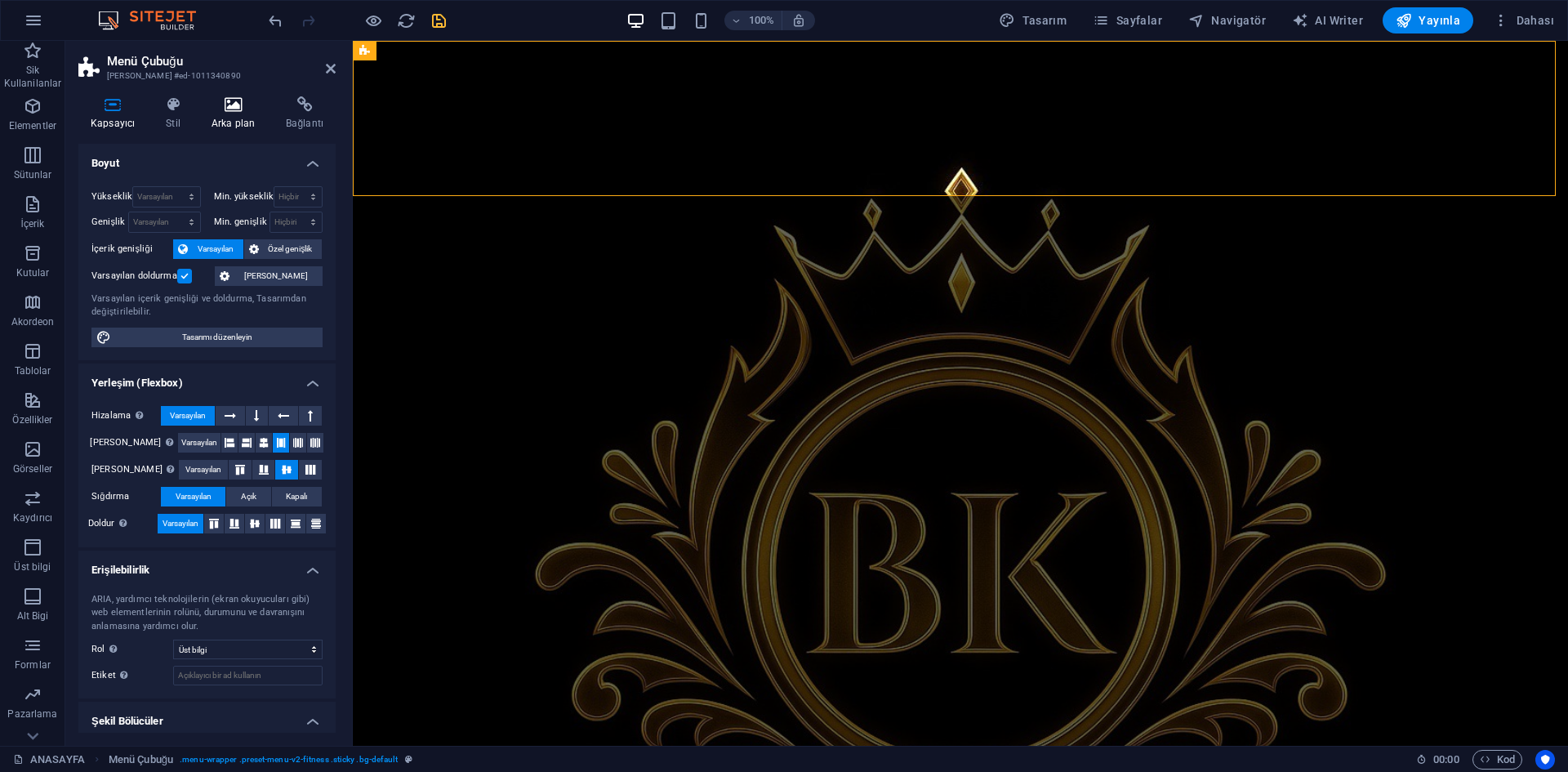
click at [237, 101] on icon at bounding box center [233, 105] width 68 height 16
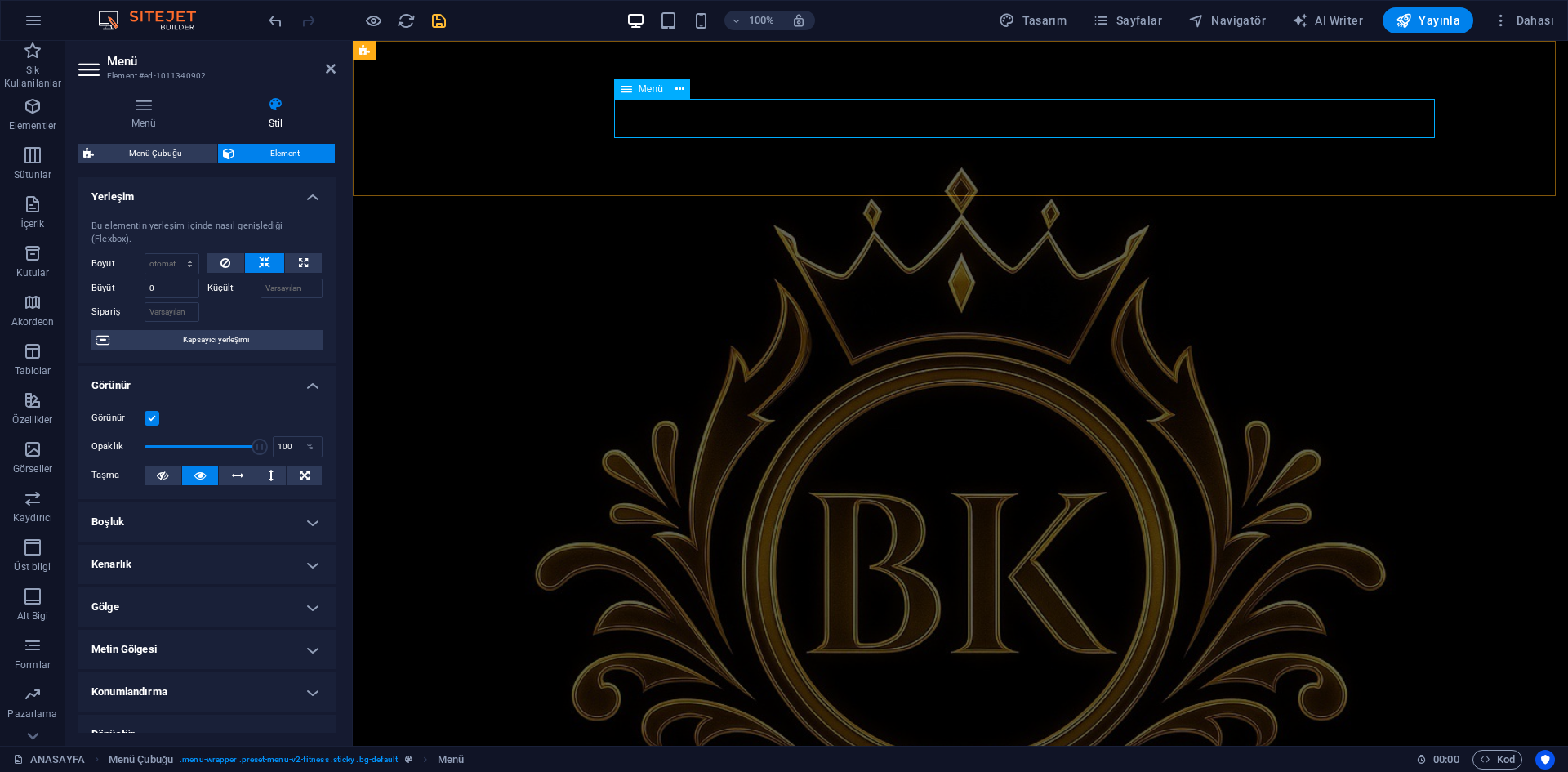
click at [676, 91] on icon at bounding box center [680, 89] width 9 height 17
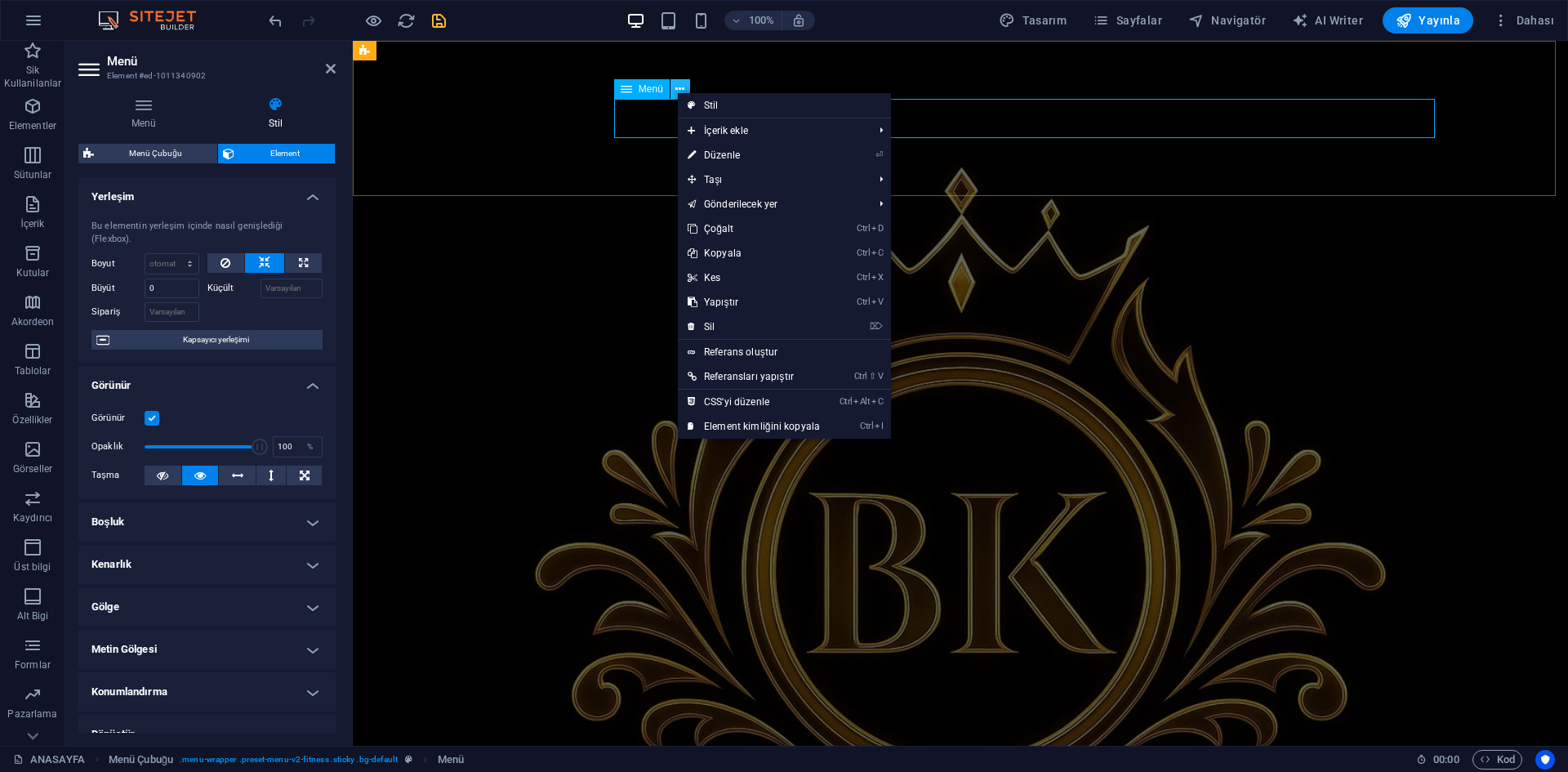
click at [676, 91] on icon at bounding box center [680, 89] width 9 height 17
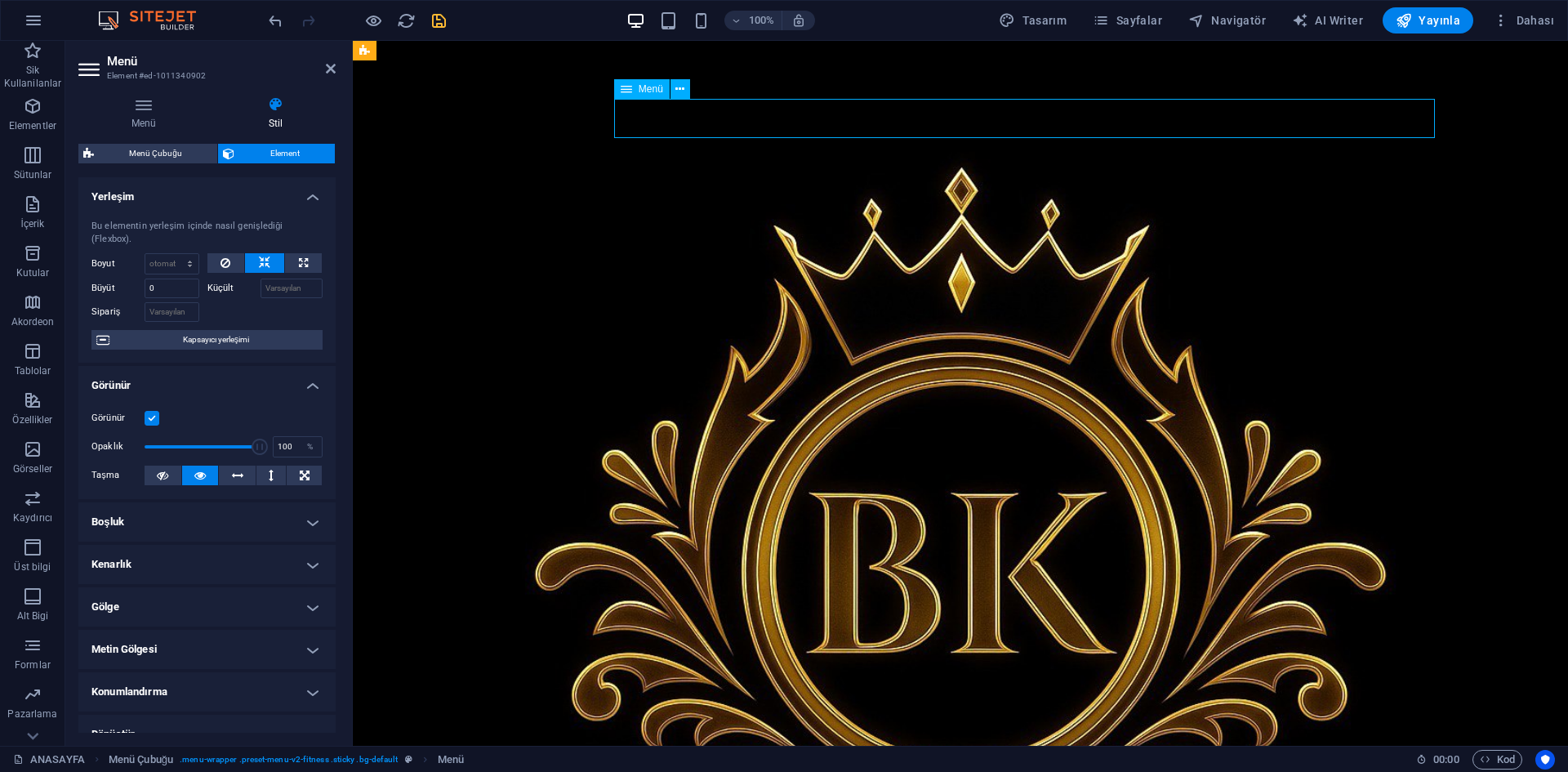
drag, startPoint x: 671, startPoint y: 120, endPoint x: 684, endPoint y: 116, distance: 13.6
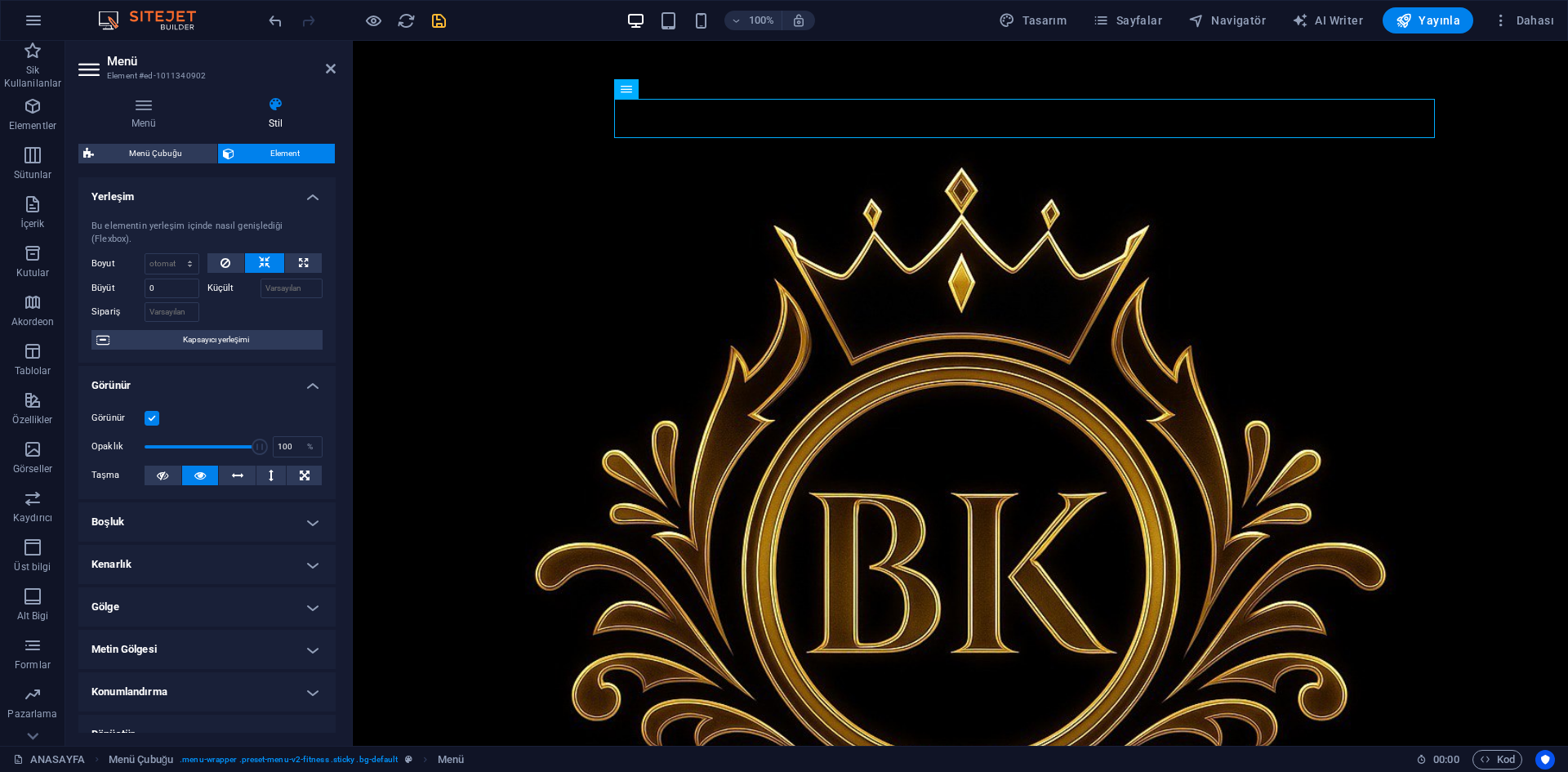
click at [443, 22] on icon "save" at bounding box center [438, 21] width 19 height 19
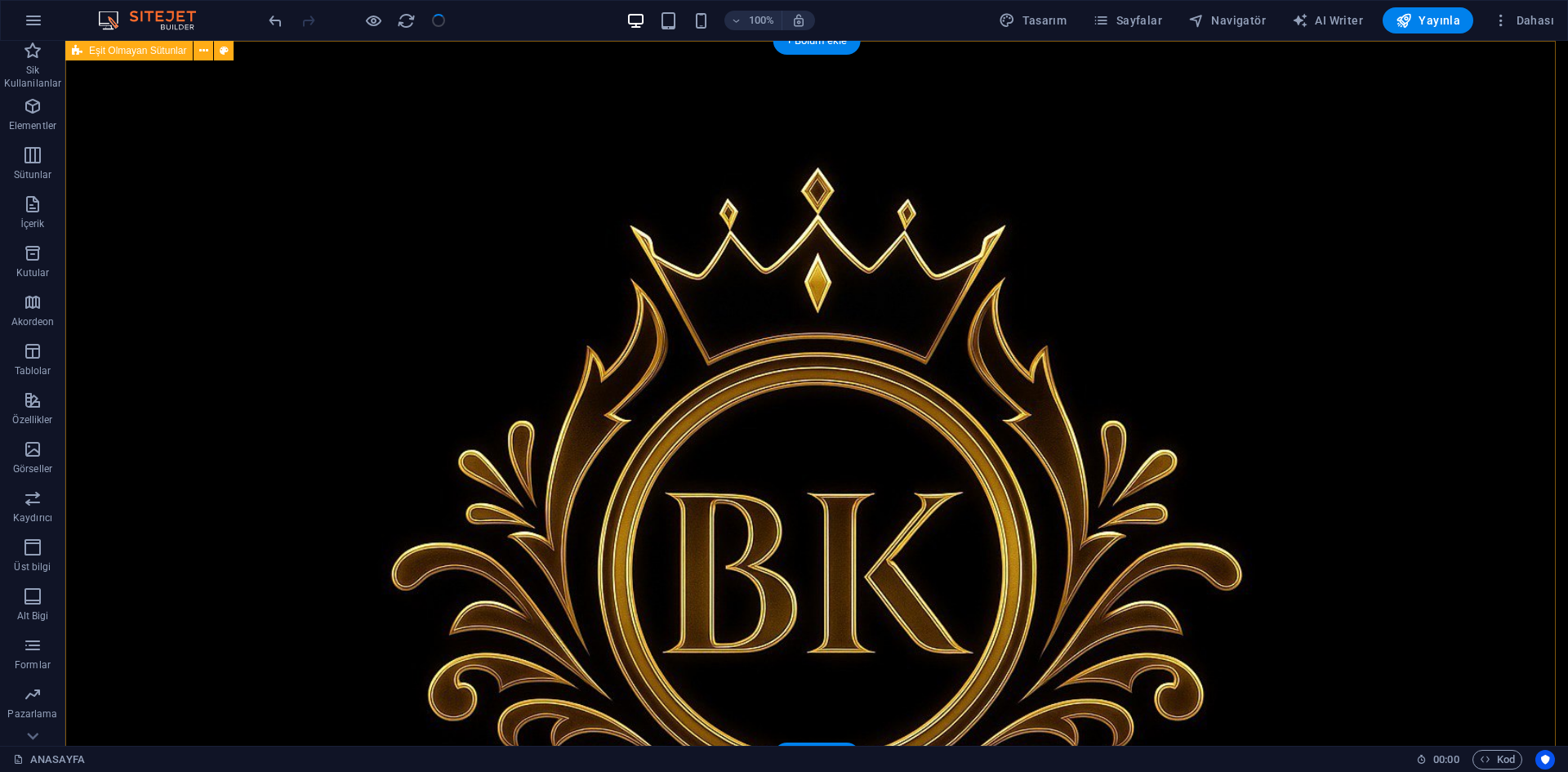
scroll to position [327, 0]
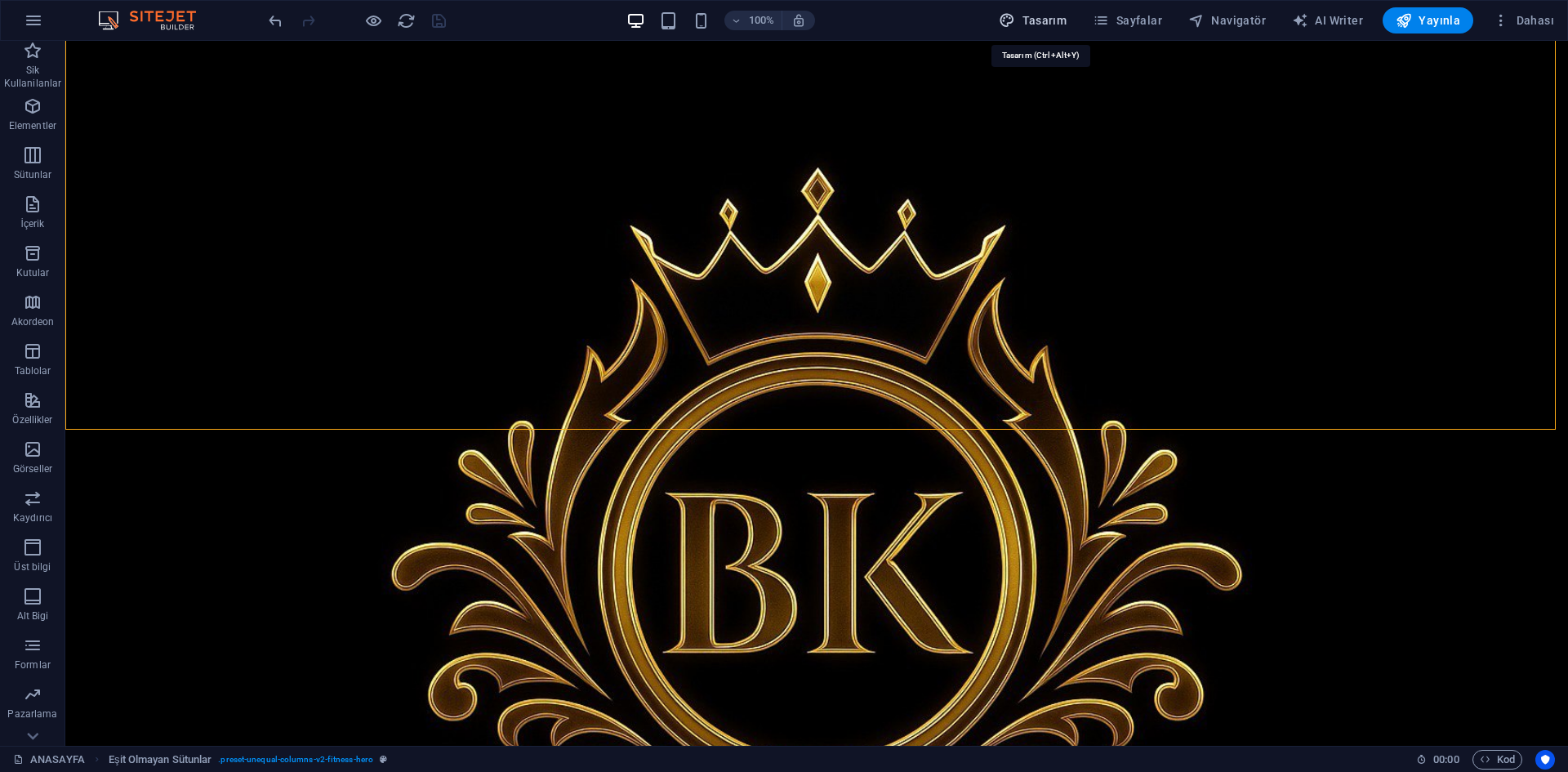
click at [1074, 18] on button "Tasarım" at bounding box center [1032, 20] width 80 height 26
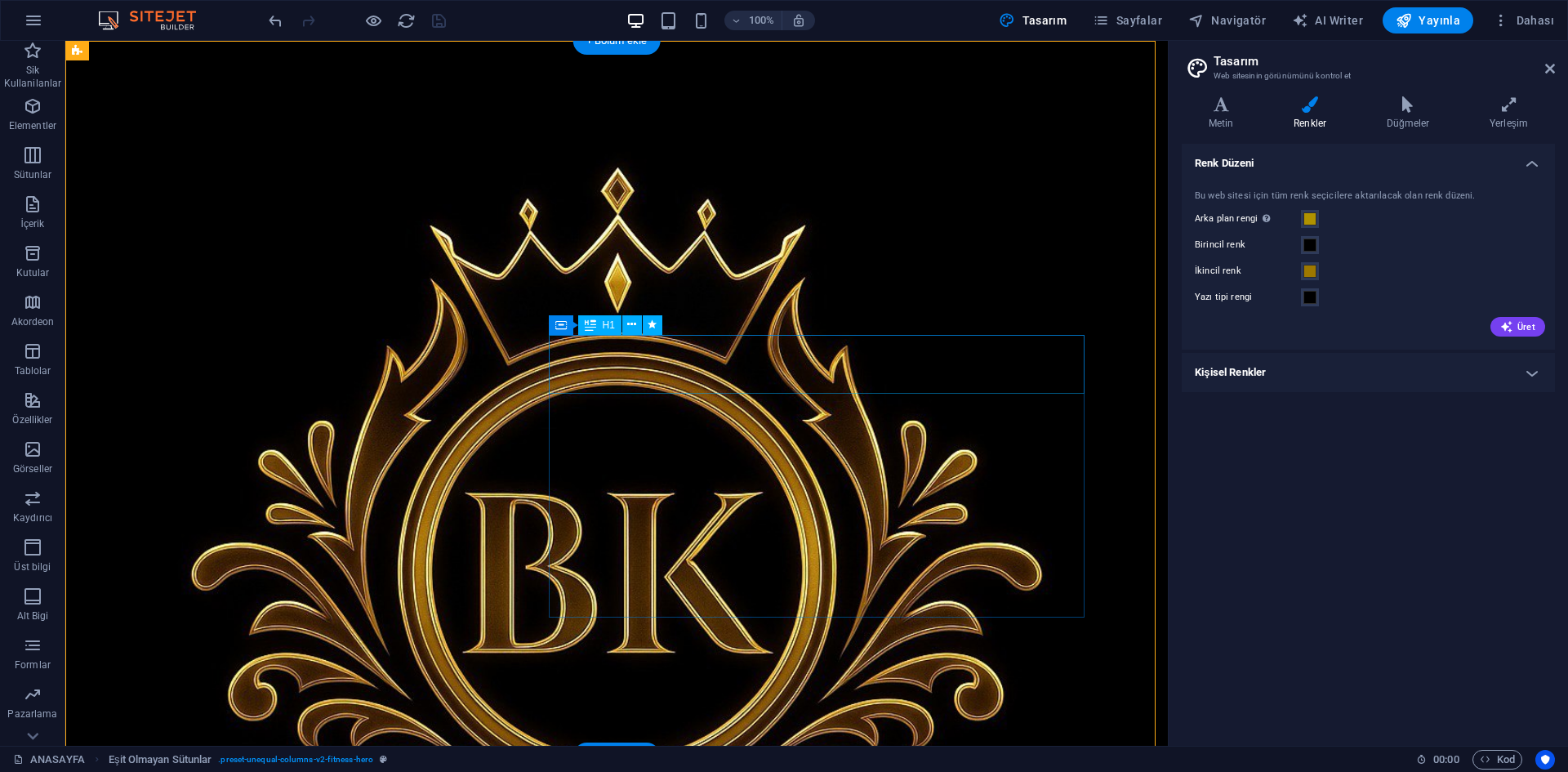
scroll to position [0, 0]
click at [1388, 116] on h4 "Düğmeler" at bounding box center [1412, 114] width 103 height 34
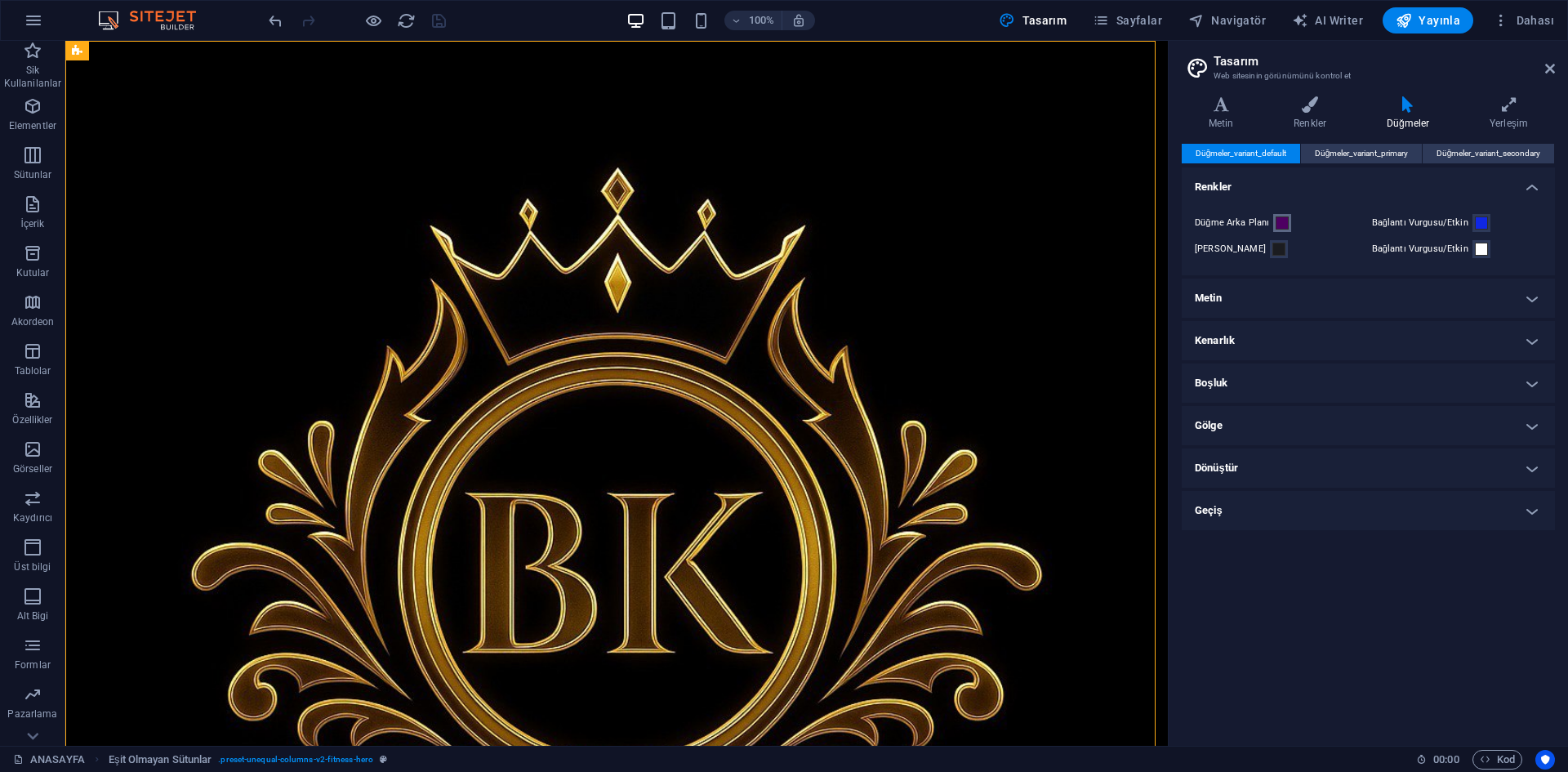
click at [1279, 225] on span at bounding box center [1282, 223] width 13 height 13
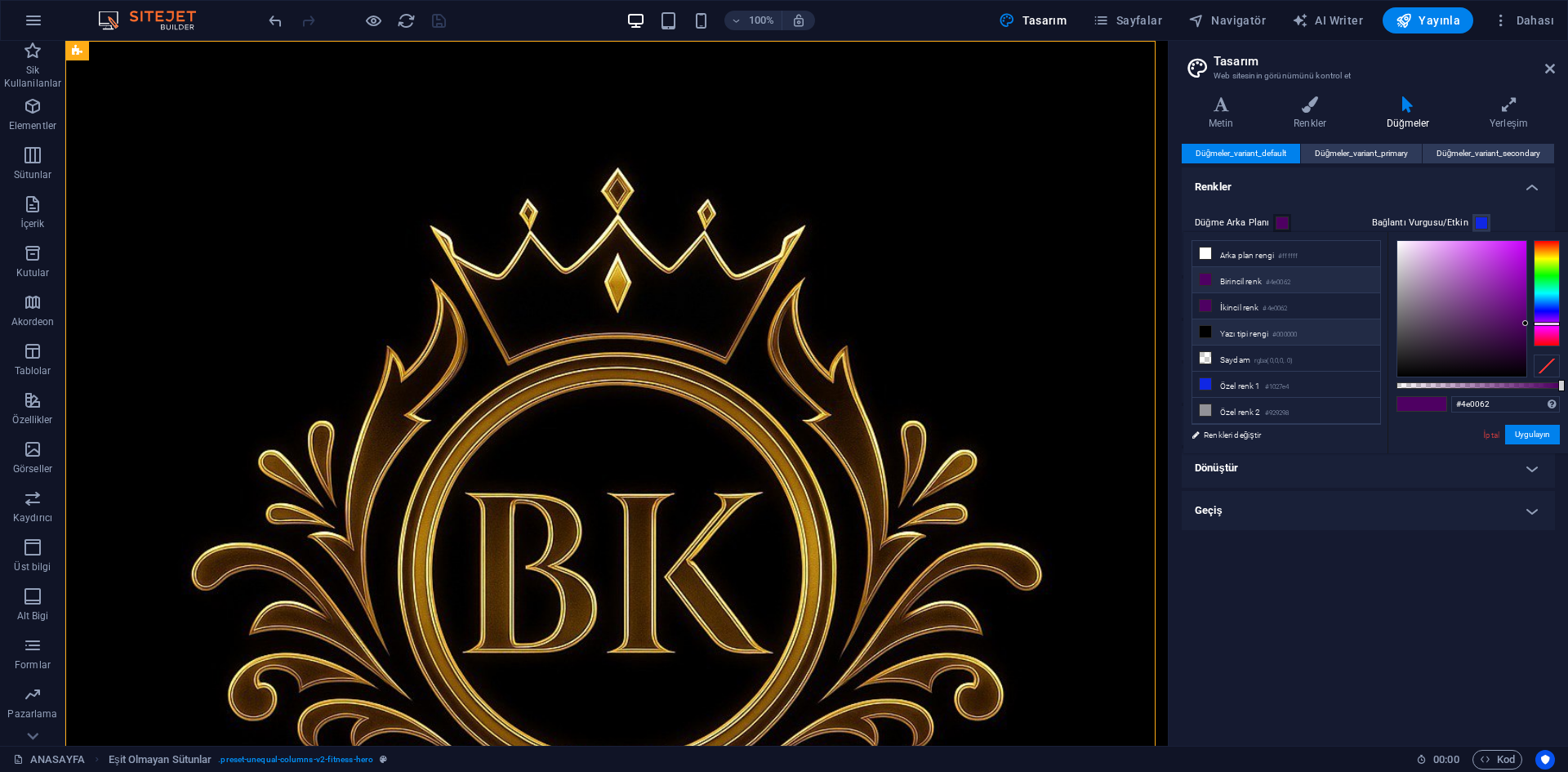
click at [1307, 334] on li "Yazı tipi rengi #000000" at bounding box center [1287, 332] width 188 height 26
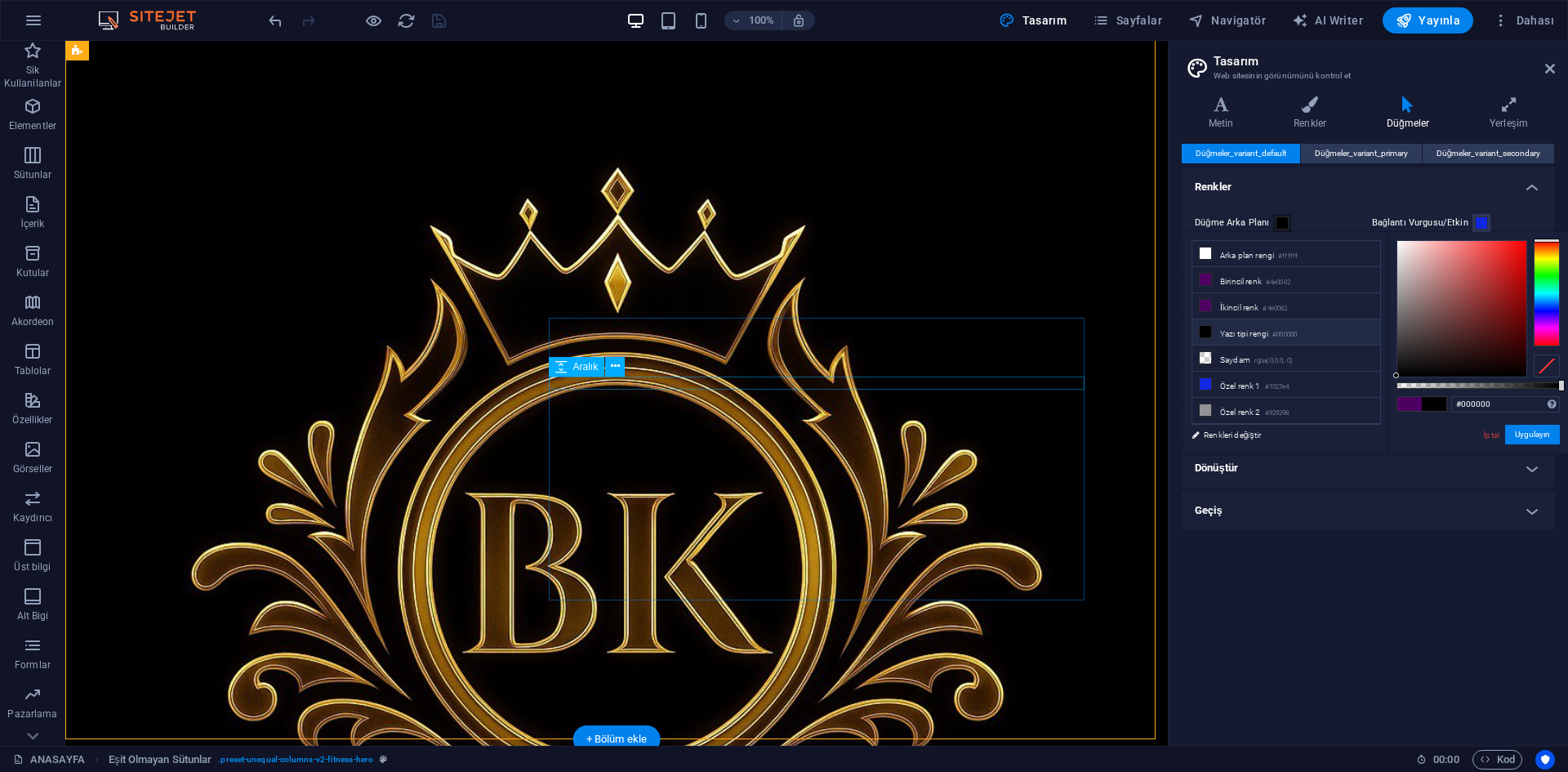
scroll to position [164, 0]
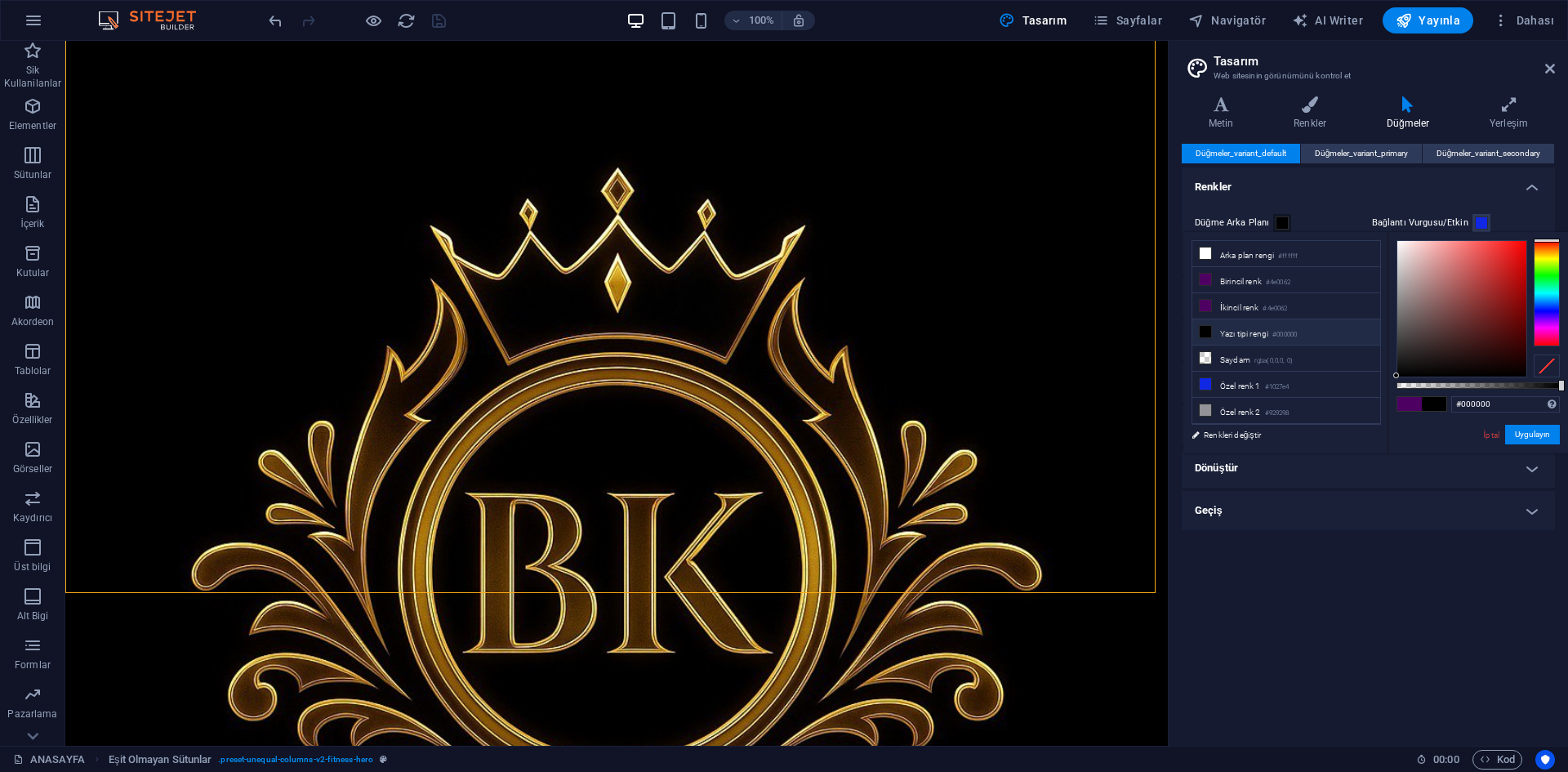
click at [1278, 226] on span at bounding box center [1282, 223] width 13 height 13
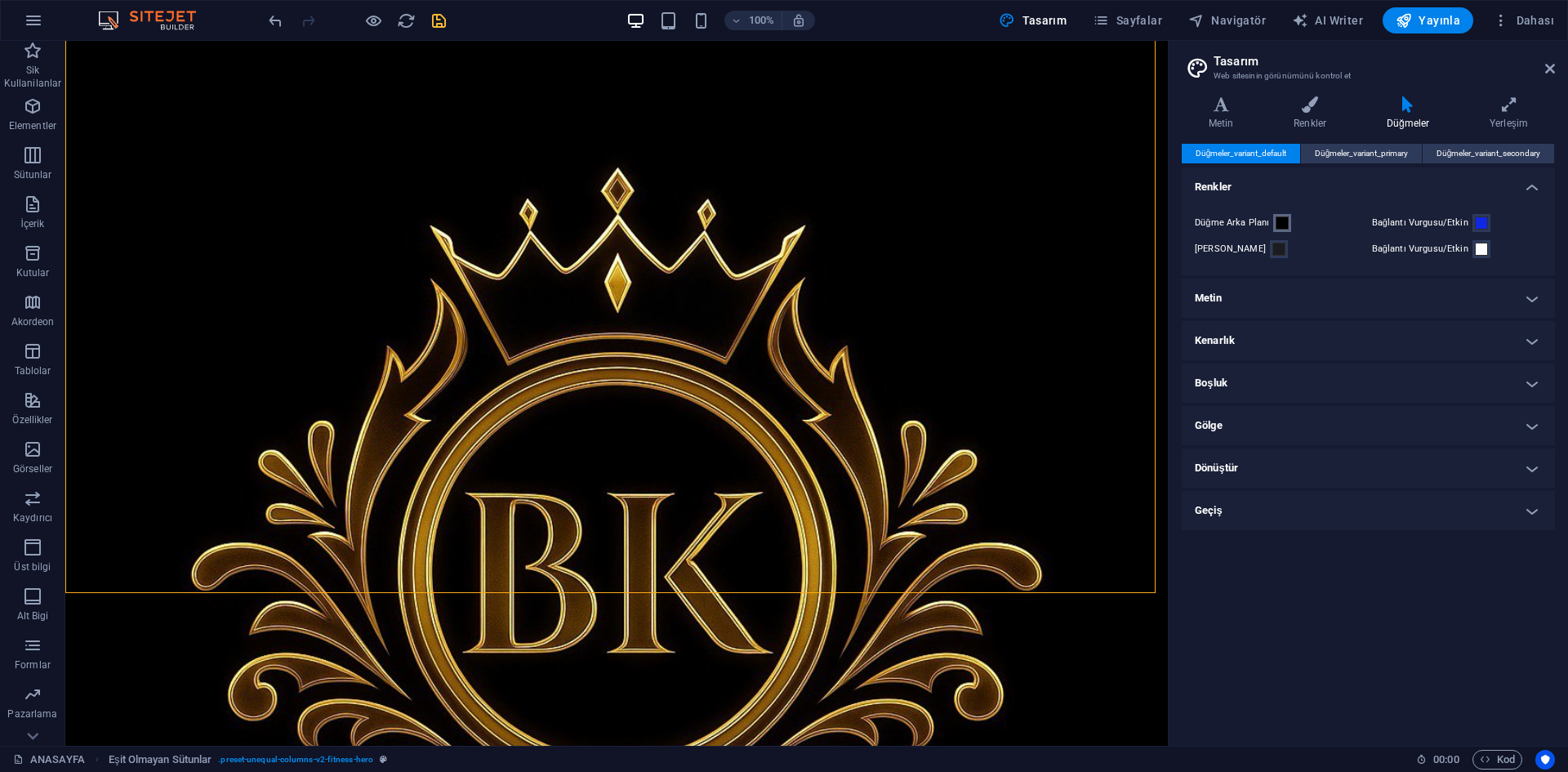
click at [1283, 228] on span at bounding box center [1282, 223] width 13 height 13
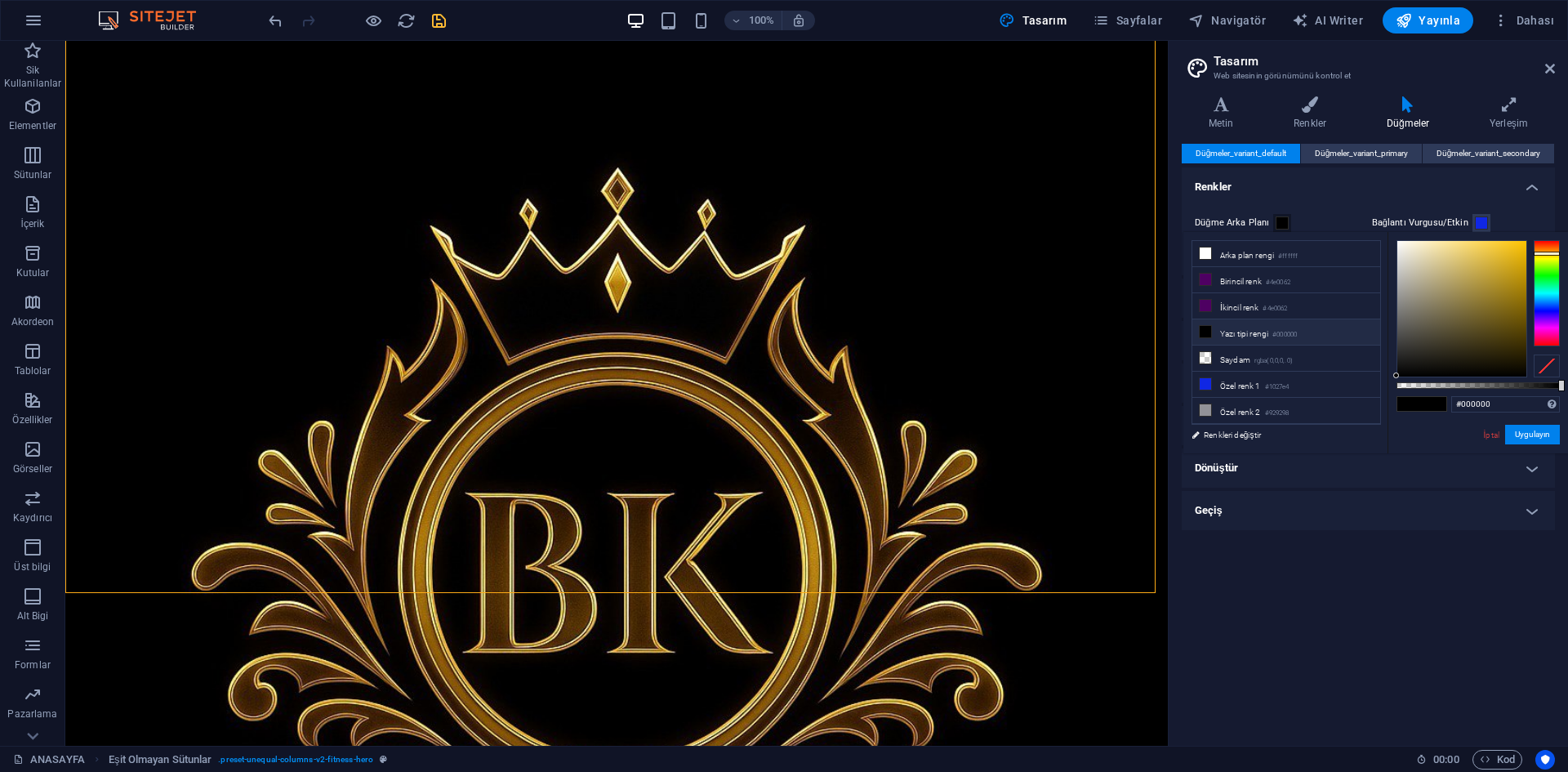
click at [1550, 253] on div at bounding box center [1546, 293] width 26 height 106
type input "#d8a600"
drag, startPoint x: 1515, startPoint y: 264, endPoint x: 1526, endPoint y: 260, distance: 11.7
click at [1526, 260] on div at bounding box center [1461, 309] width 129 height 136
click at [1535, 438] on button "Uygulayın" at bounding box center [1533, 435] width 55 height 20
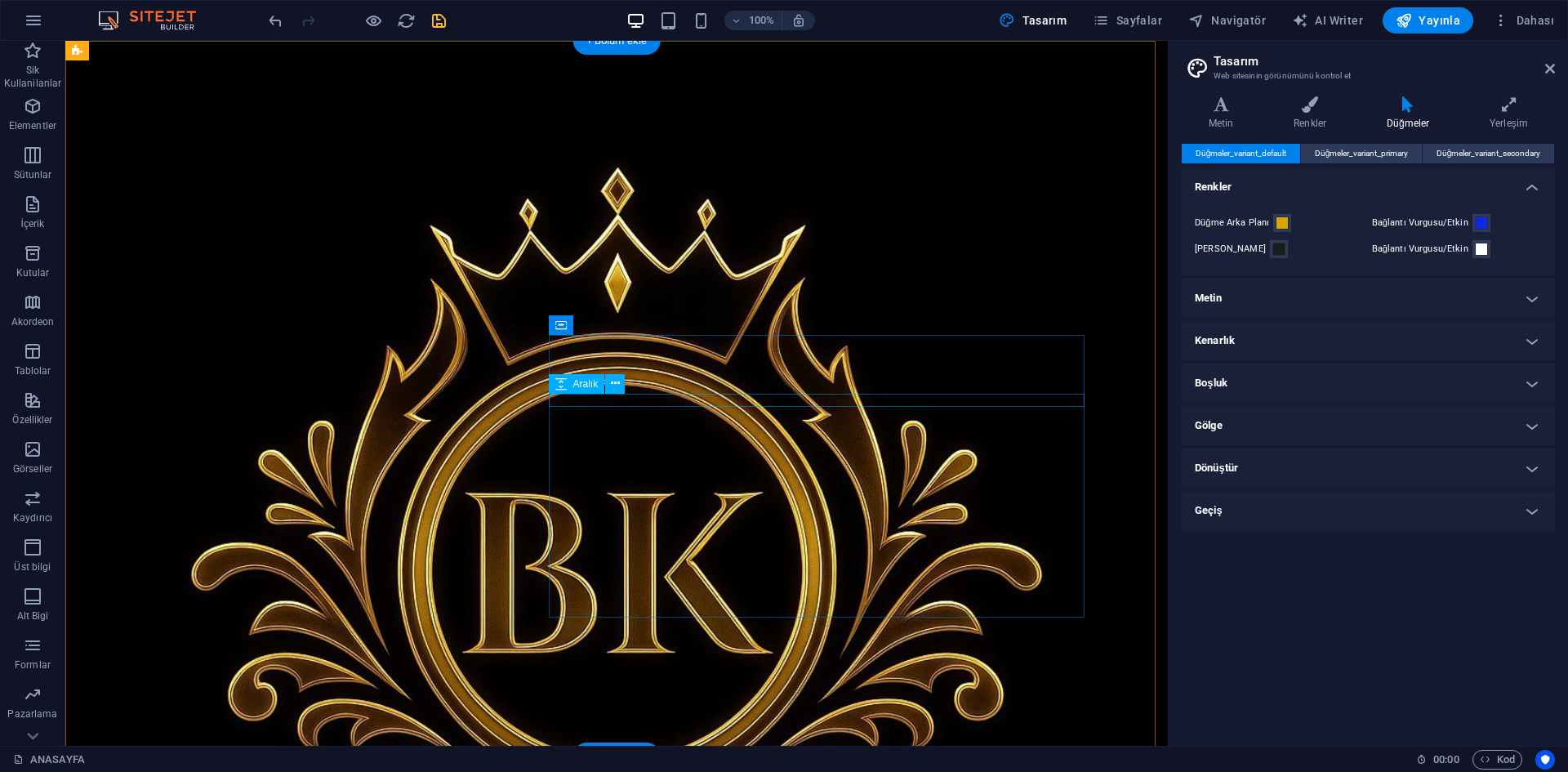
scroll to position [0, 0]
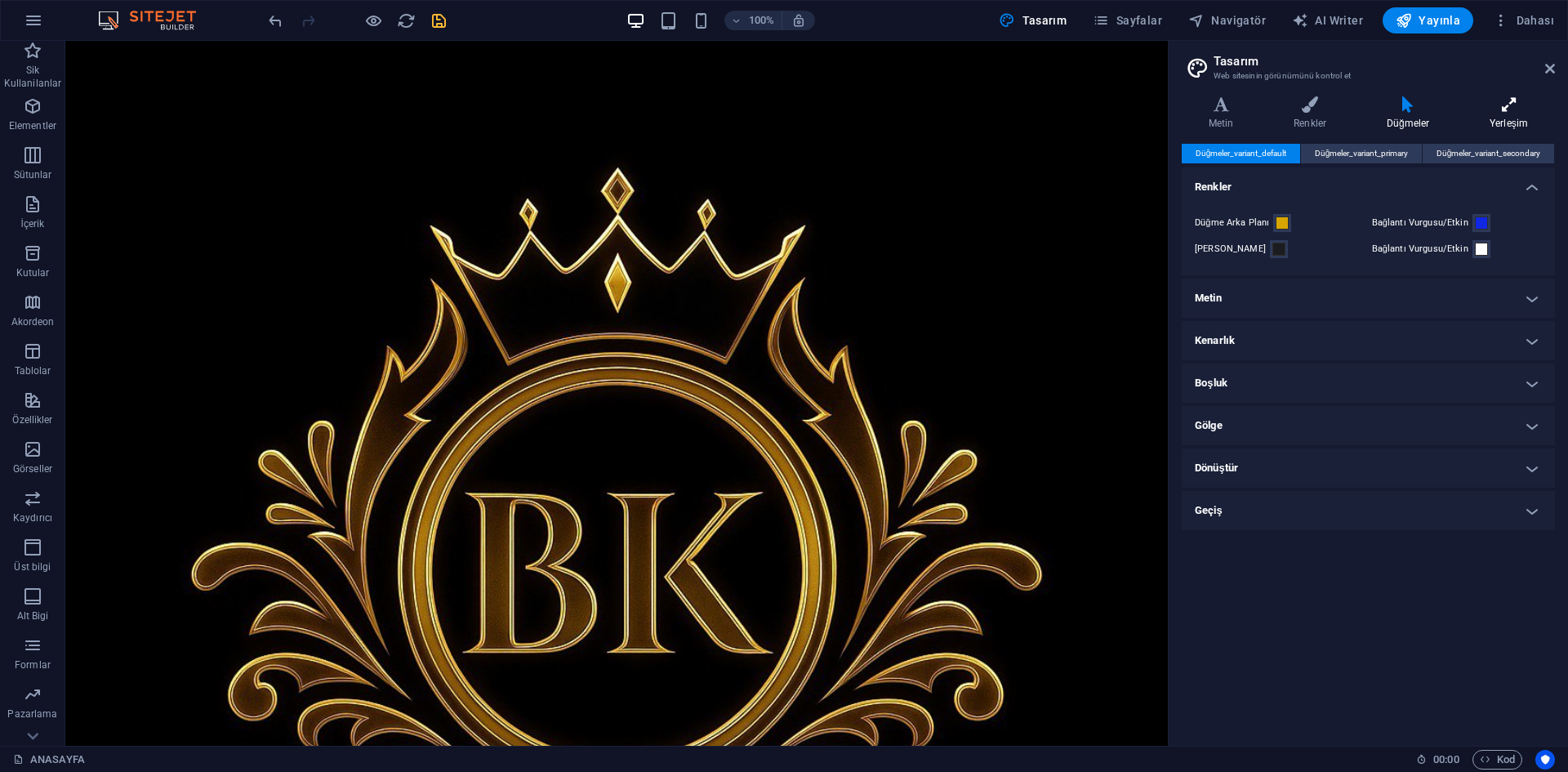
click at [1491, 104] on icon at bounding box center [1509, 105] width 92 height 16
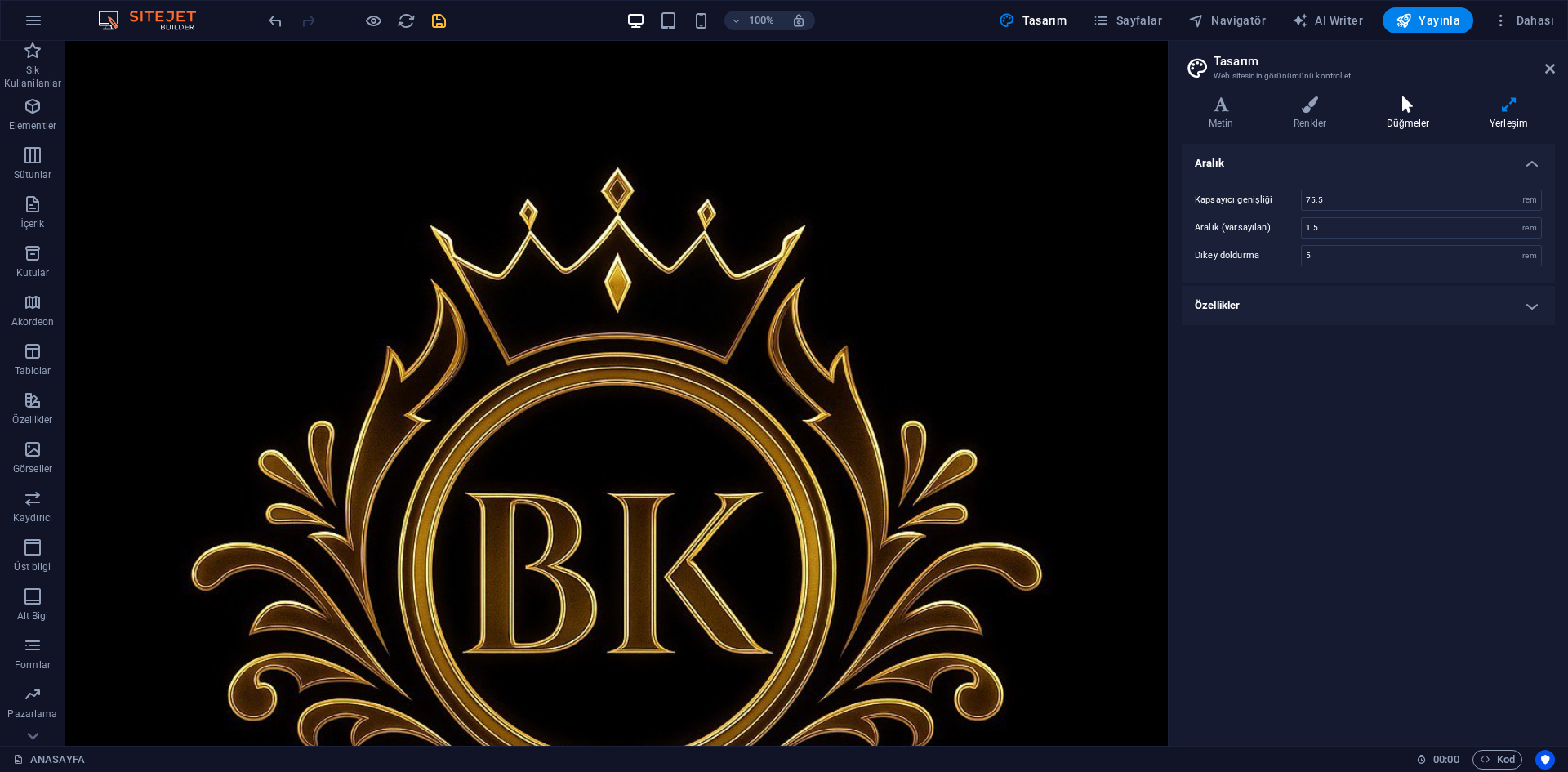
click at [1429, 118] on h4 "Düğmeler" at bounding box center [1412, 114] width 103 height 34
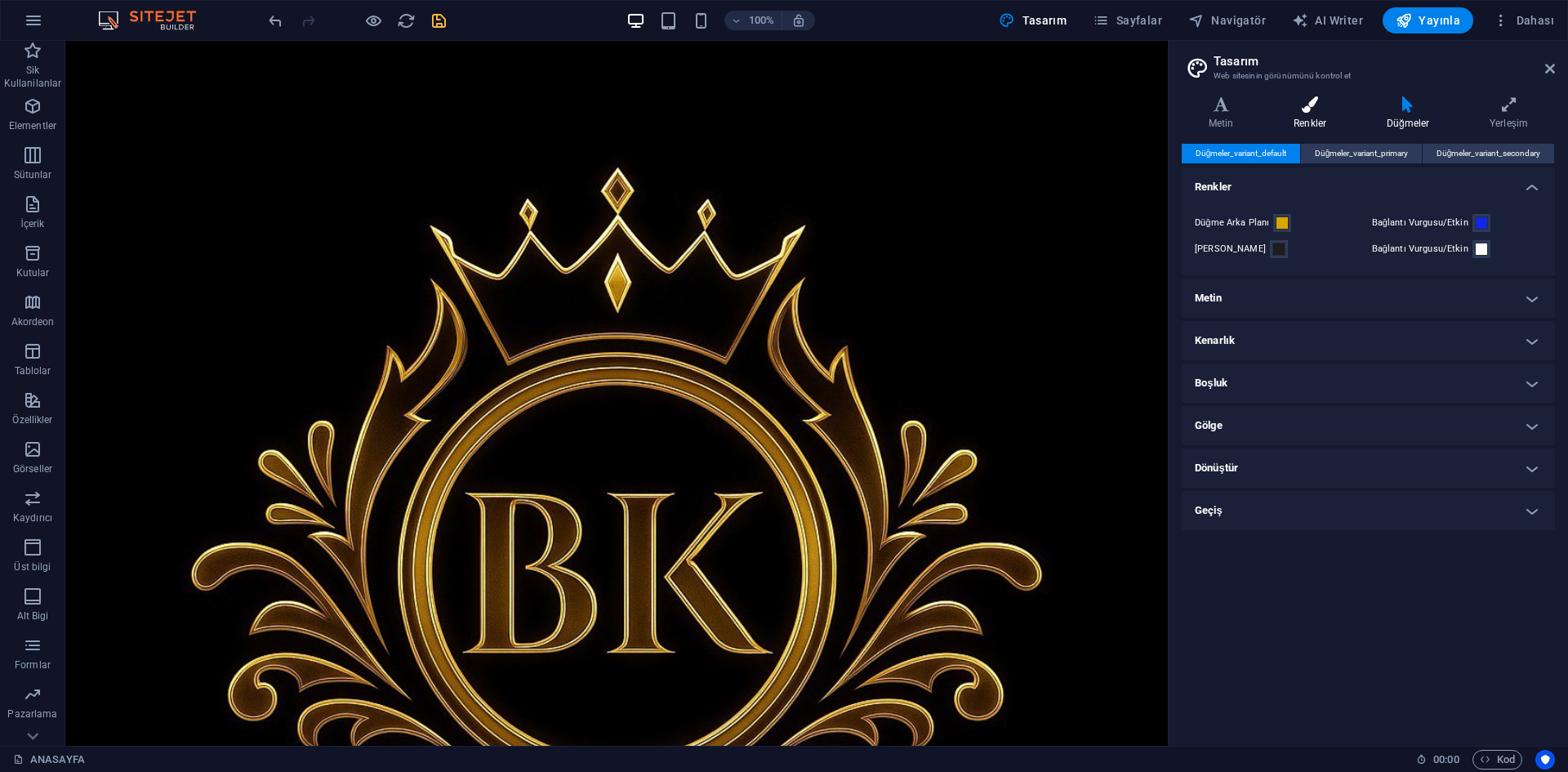
click at [1324, 114] on h4 "Renkler" at bounding box center [1313, 114] width 93 height 34
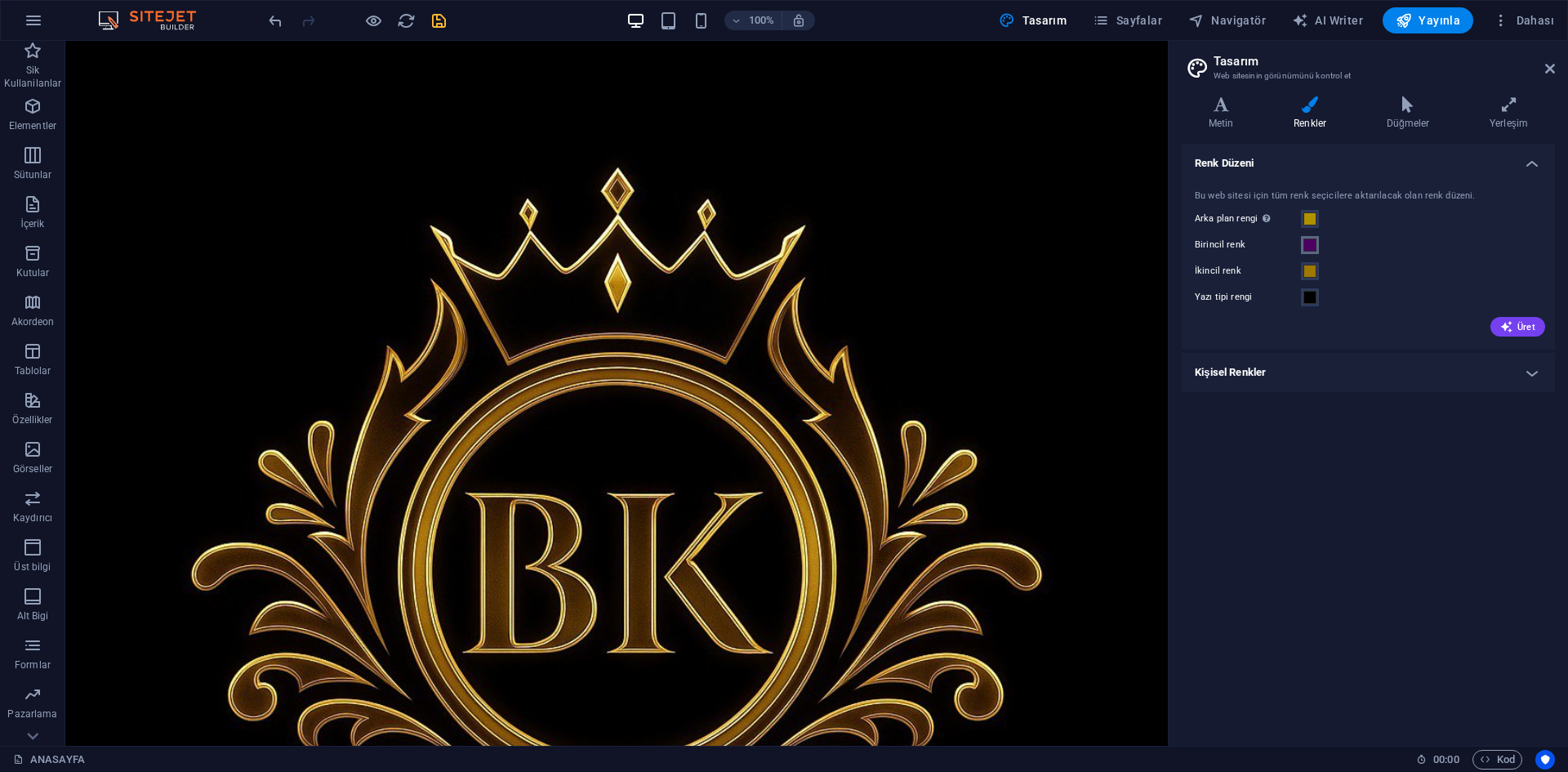
click at [1310, 246] on span at bounding box center [1310, 245] width 13 height 13
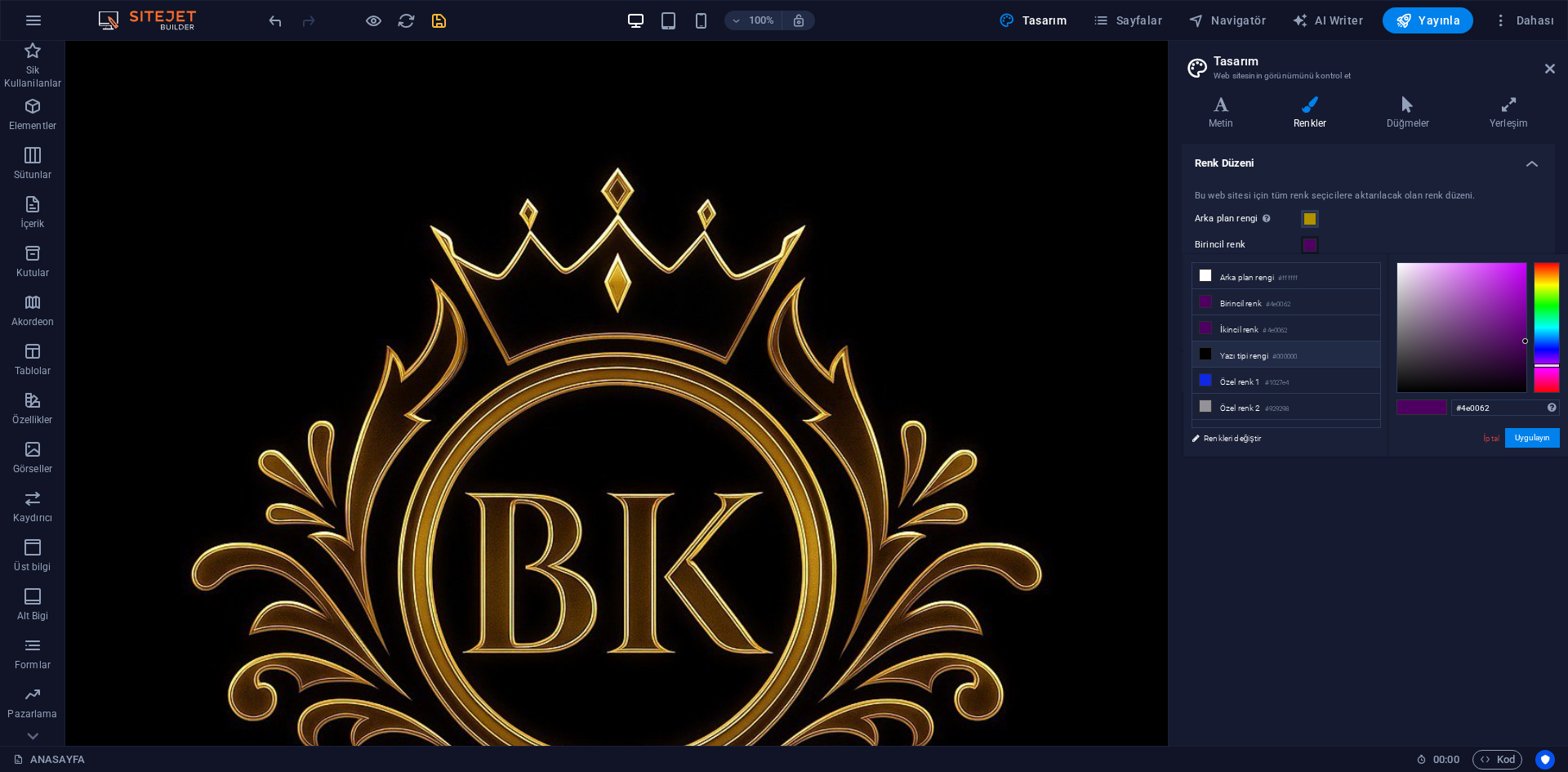
click at [1320, 353] on li "Yazı tipi rengi #000000" at bounding box center [1287, 354] width 188 height 26
type input "#000000"
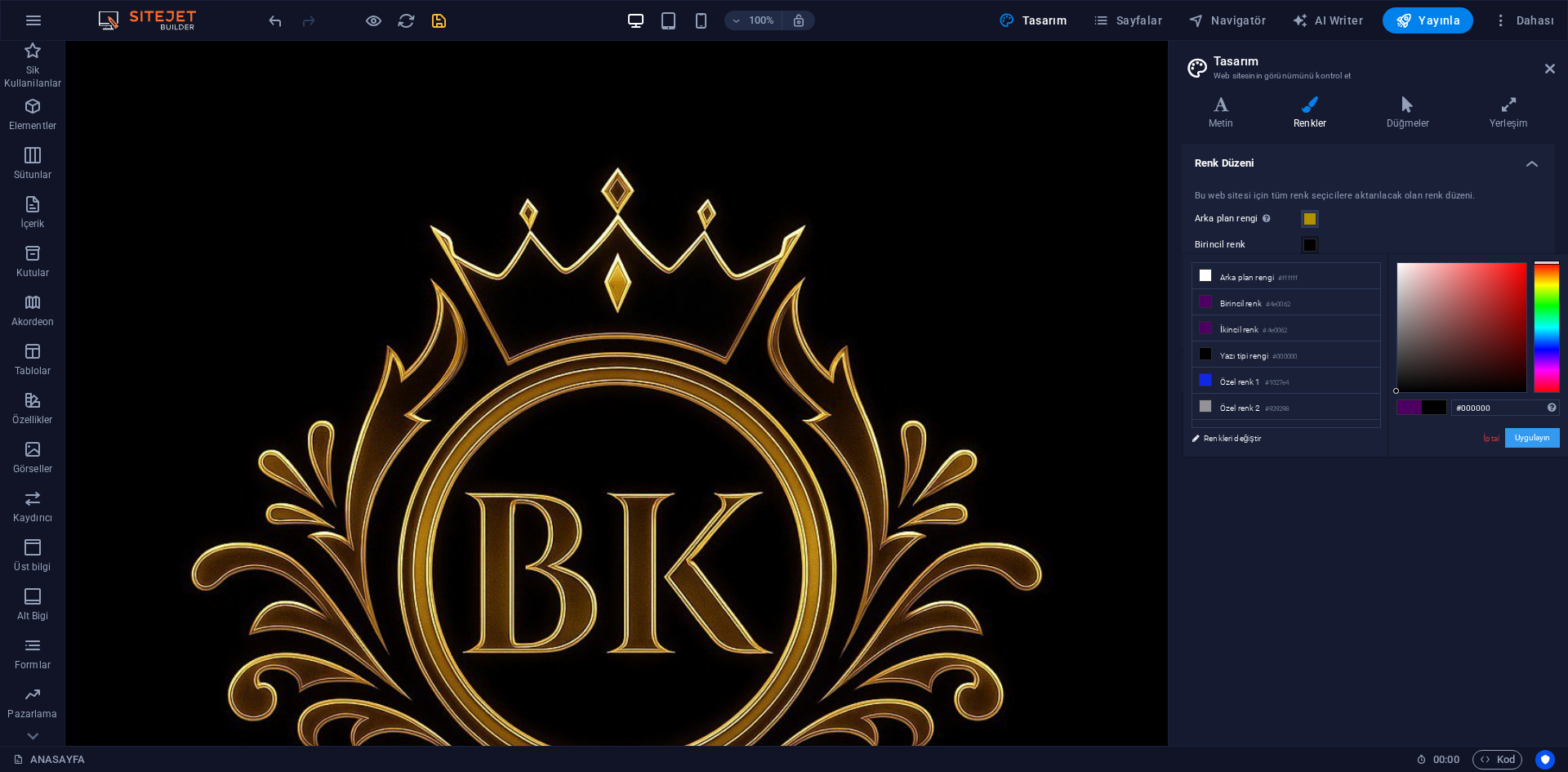
click at [1524, 447] on button "Uygulayın" at bounding box center [1533, 438] width 55 height 20
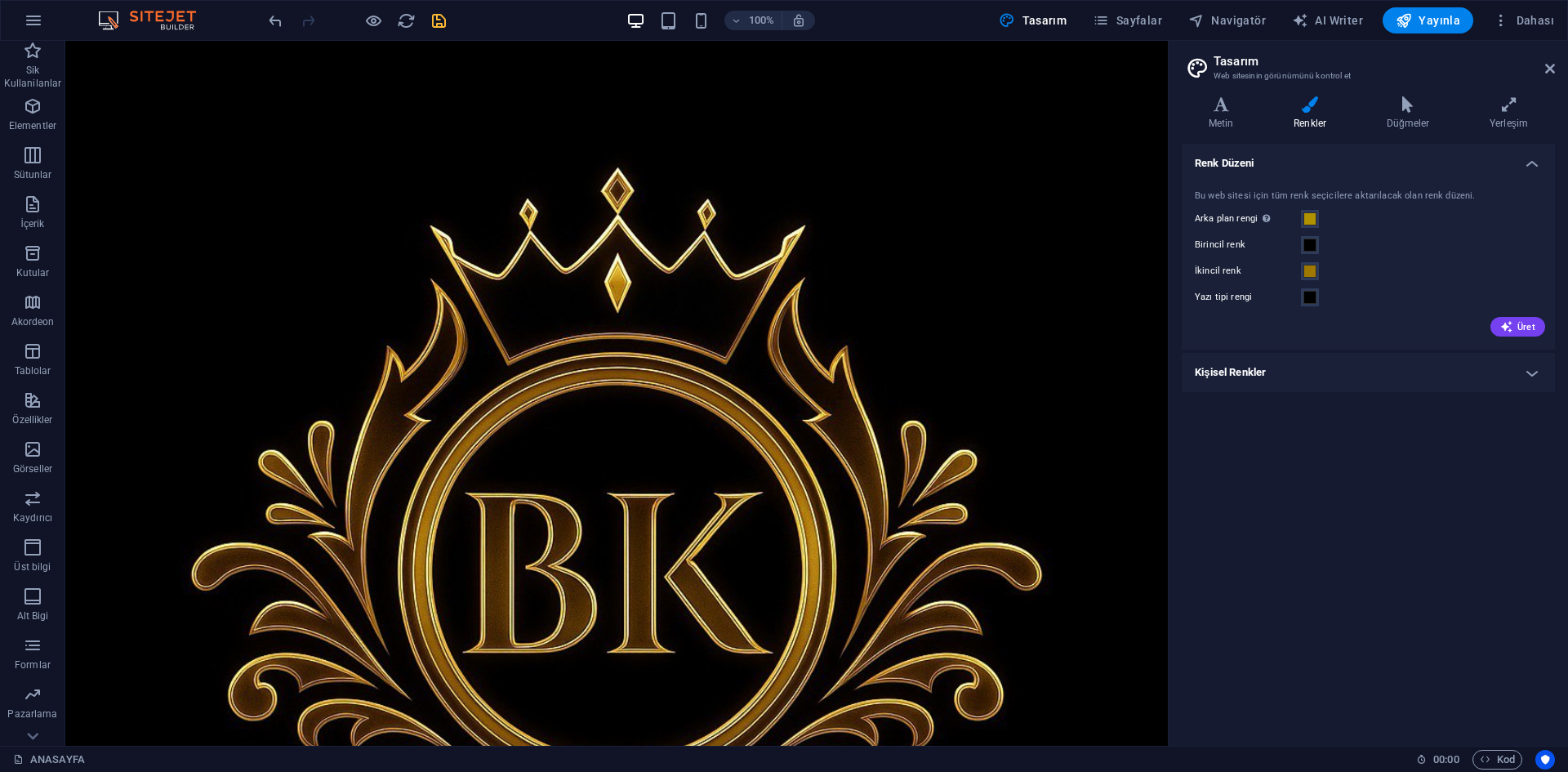
click at [1262, 377] on h4 "Kişisel Renkler" at bounding box center [1368, 372] width 373 height 39
click at [1312, 404] on span at bounding box center [1310, 409] width 13 height 13
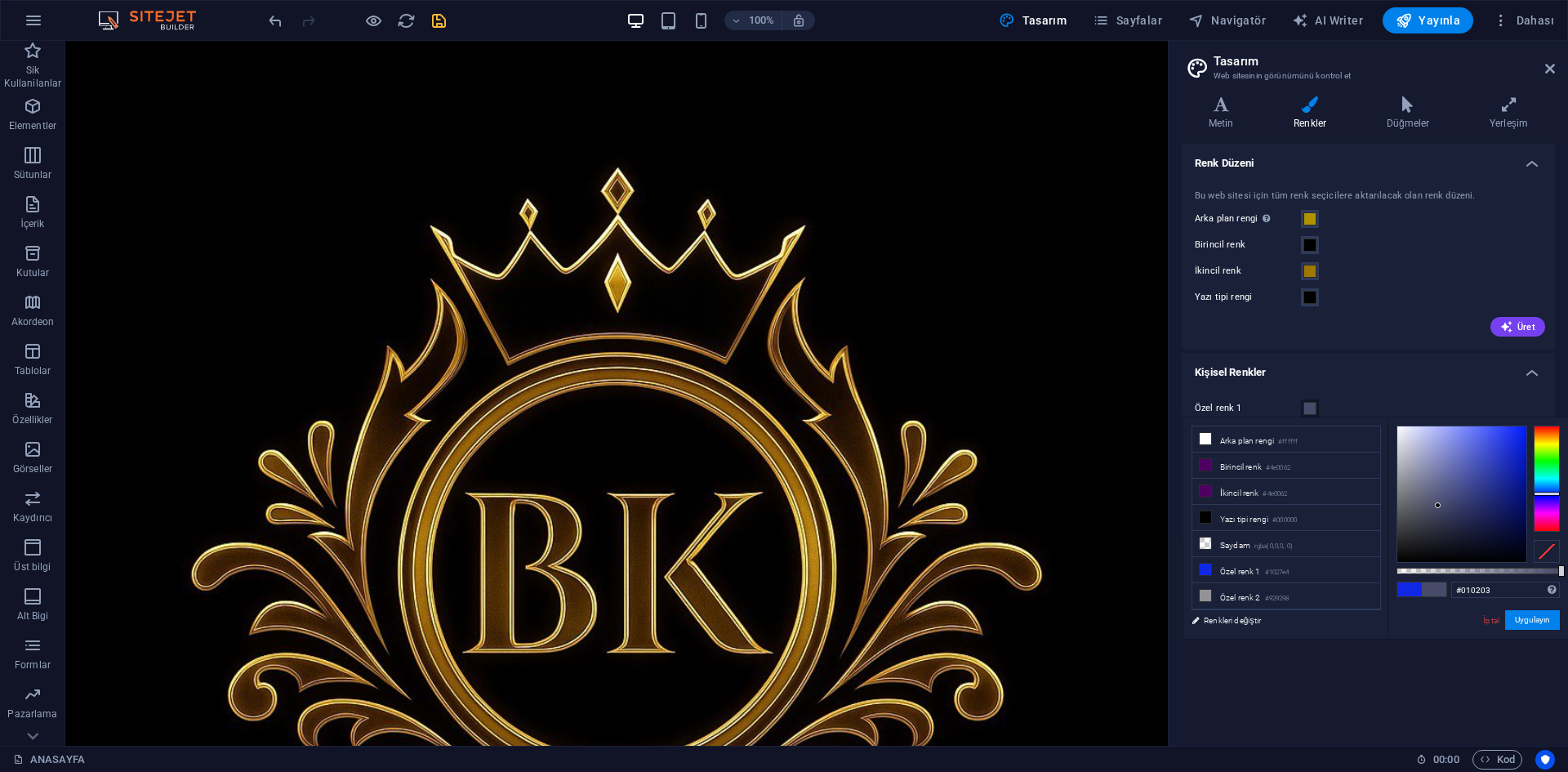
type input "#000000"
drag, startPoint x: 1439, startPoint y: 505, endPoint x: 1474, endPoint y: 570, distance: 73.8
click at [1474, 563] on div at bounding box center [1478, 494] width 164 height 137
click at [1531, 624] on button "Uygulayın" at bounding box center [1533, 620] width 55 height 20
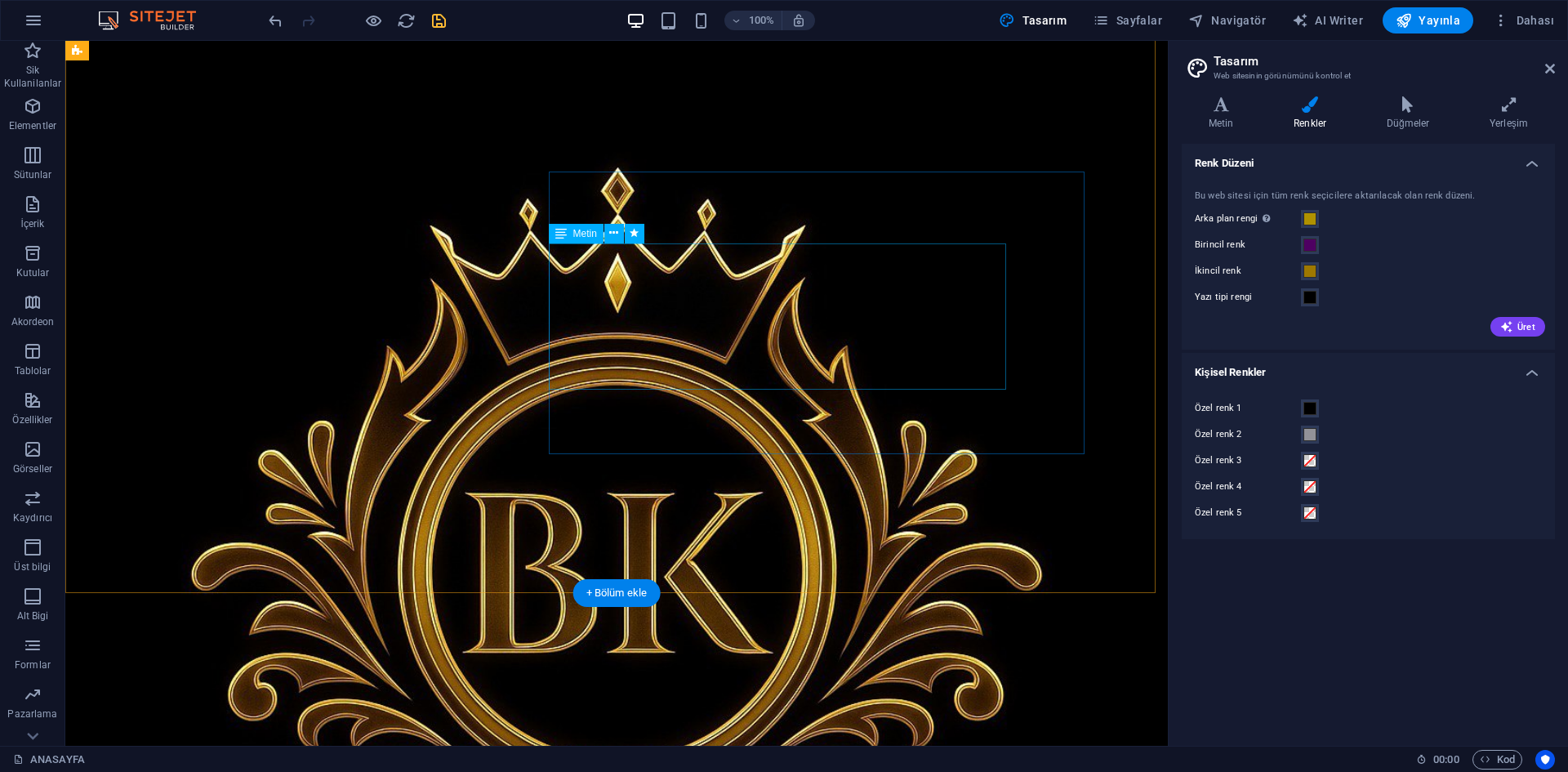
scroll to position [164, 0]
click at [1303, 241] on span at bounding box center [1310, 245] width 13 height 13
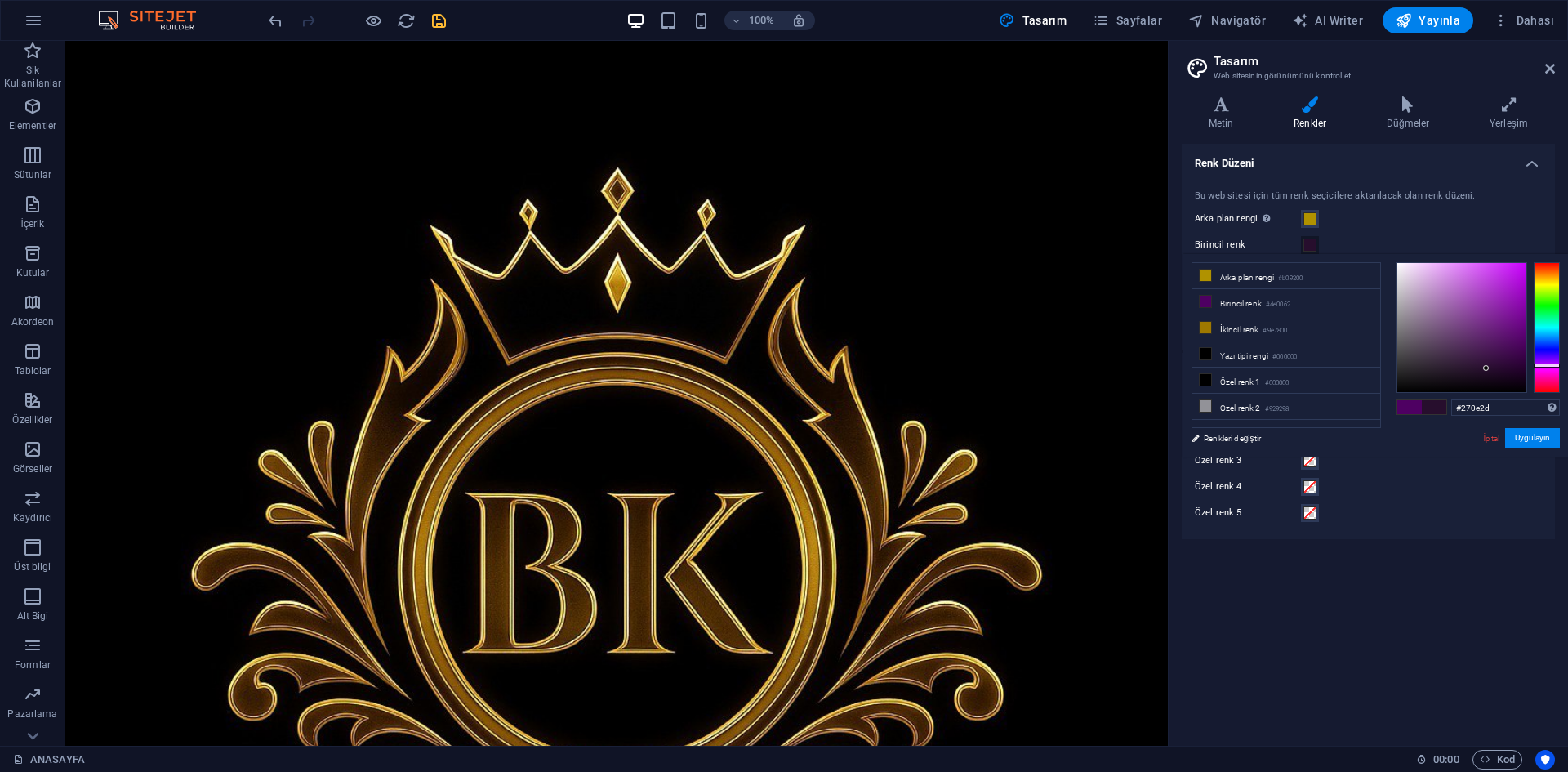
drag, startPoint x: 1503, startPoint y: 360, endPoint x: 1487, endPoint y: 369, distance: 18.4
click at [1487, 369] on div at bounding box center [1461, 327] width 129 height 129
drag, startPoint x: 1490, startPoint y: 369, endPoint x: 1521, endPoint y: 386, distance: 35.4
click at [1521, 386] on div at bounding box center [1461, 327] width 129 height 129
type input "#000000"
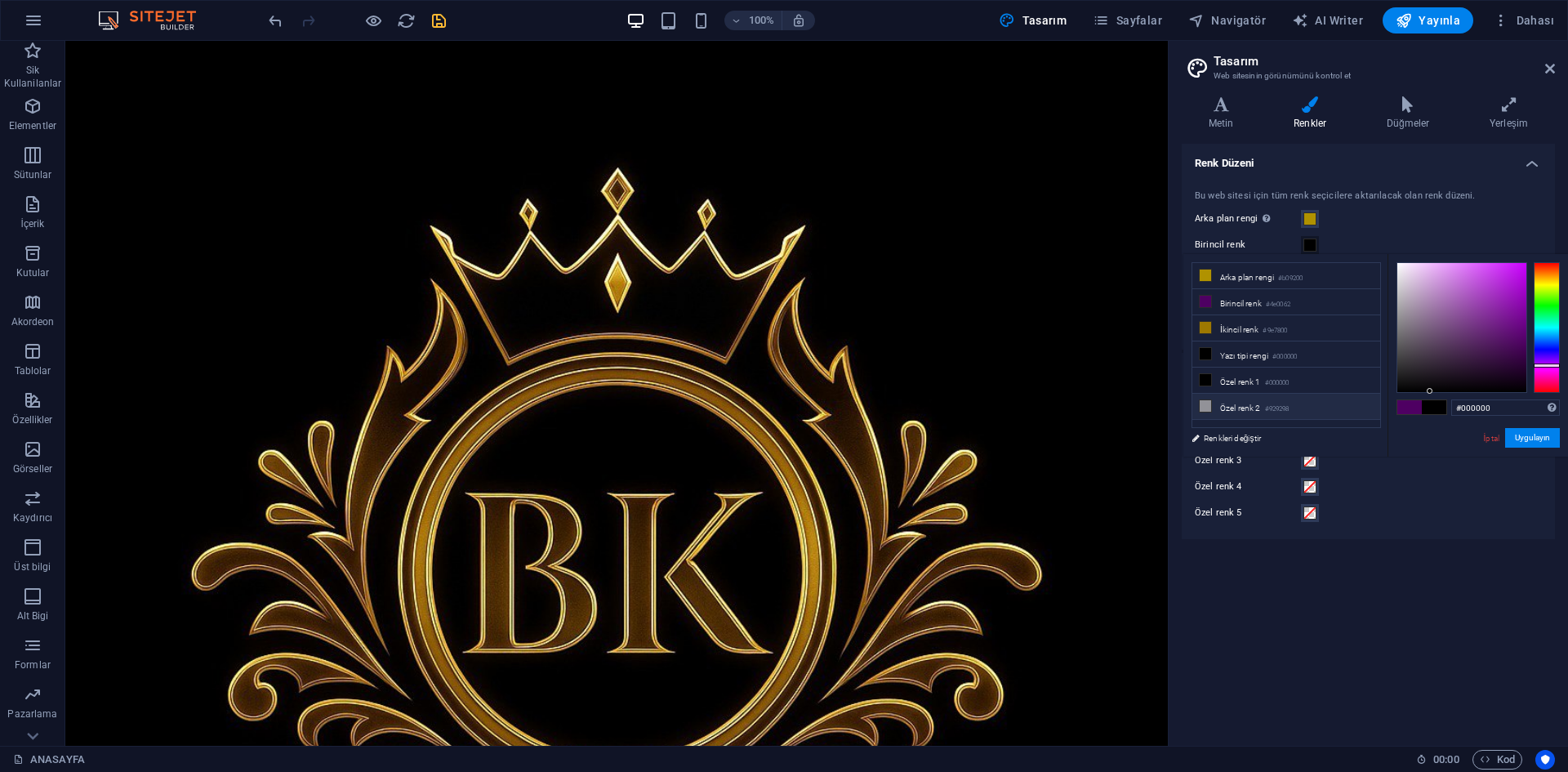
drag, startPoint x: 1490, startPoint y: 397, endPoint x: 1362, endPoint y: 413, distance: 129.0
click at [1362, 413] on div "less Arka plan rengi #b09200 Birincil renk #4e0062 İkincil renk #9e7800 Yazı ti…" at bounding box center [1376, 355] width 385 height 202
click at [1543, 437] on button "Uygulayın" at bounding box center [1533, 438] width 55 height 20
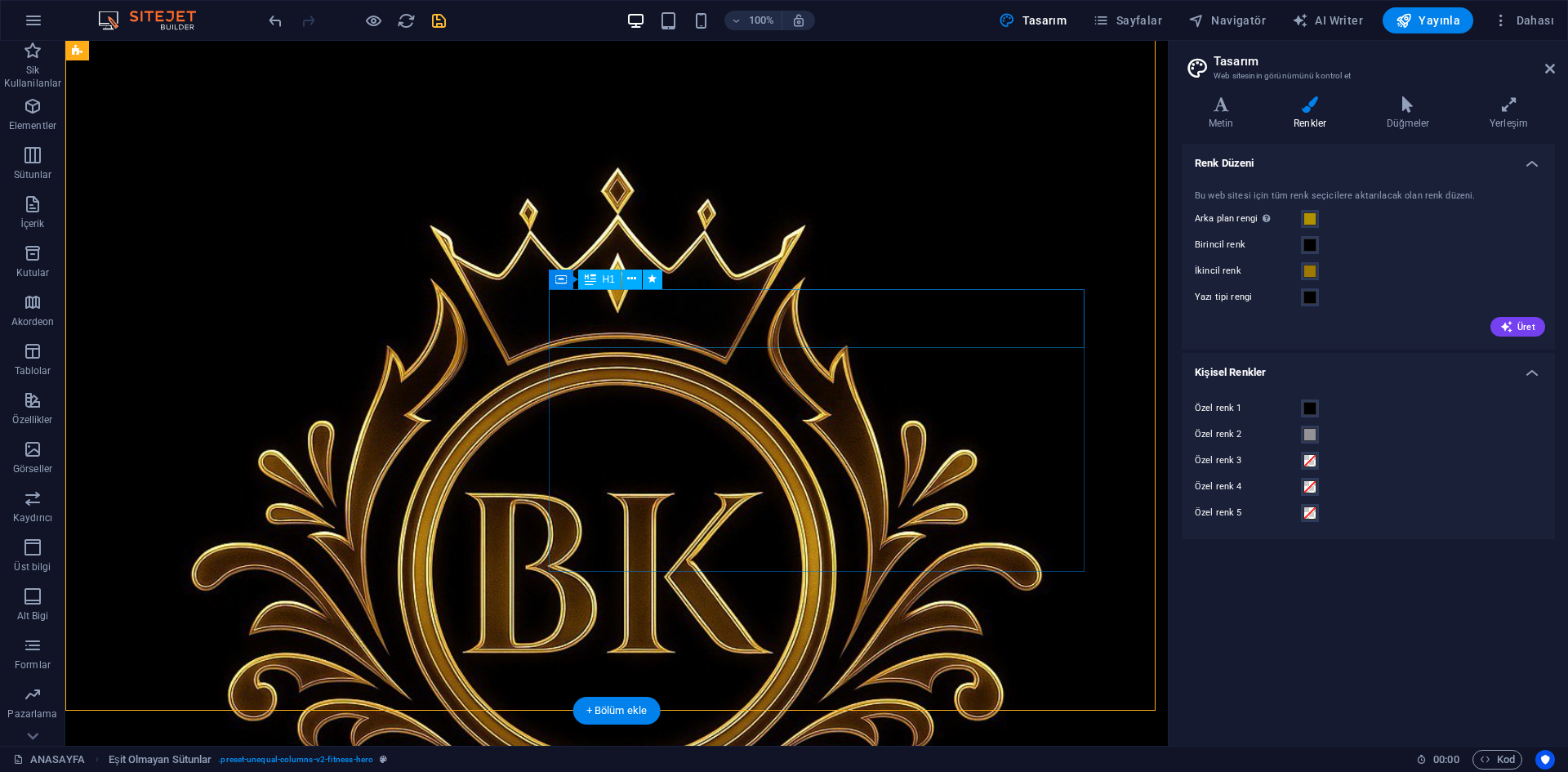
scroll to position [0, 0]
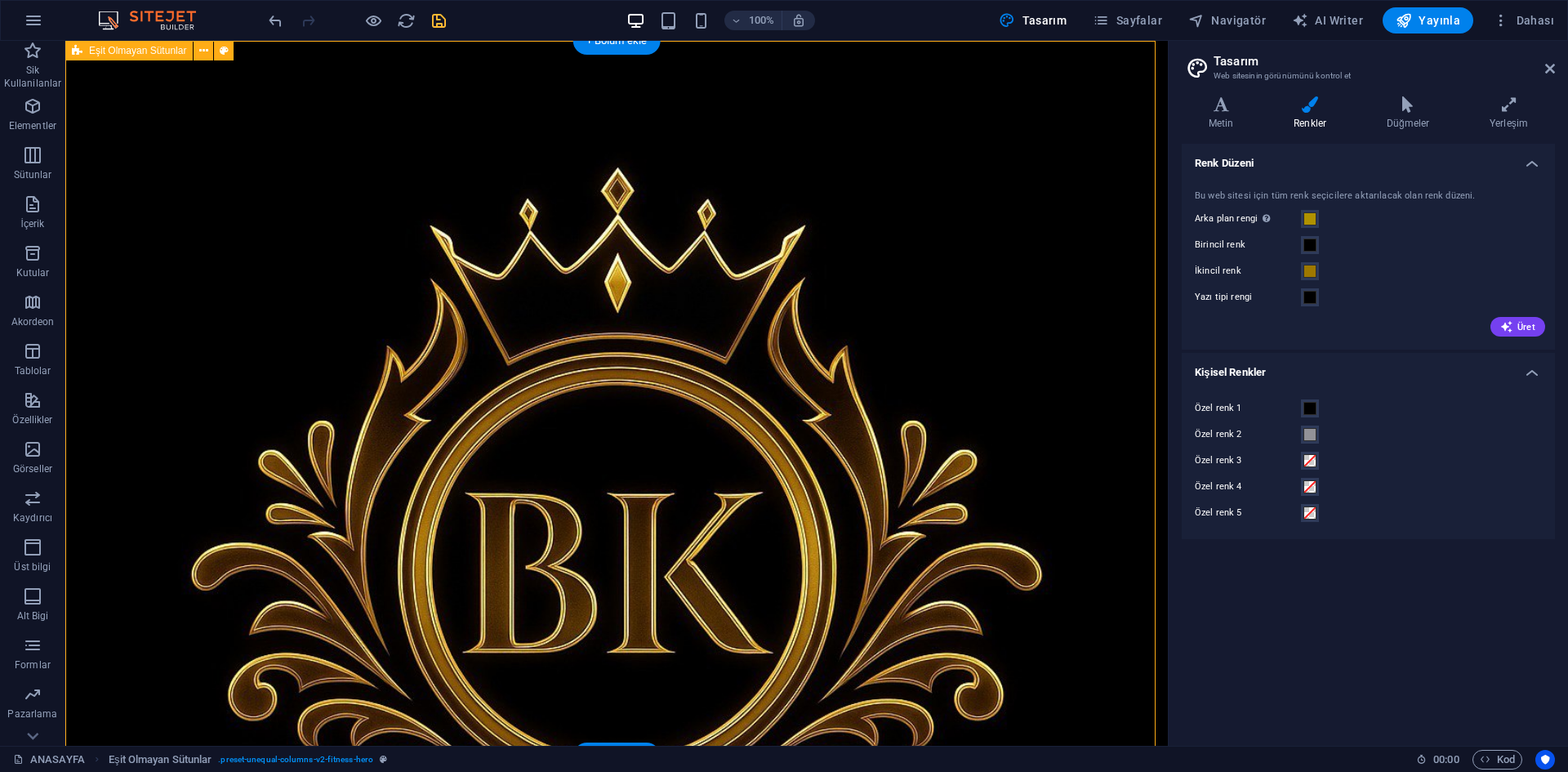
click at [440, 21] on icon "save" at bounding box center [438, 21] width 19 height 19
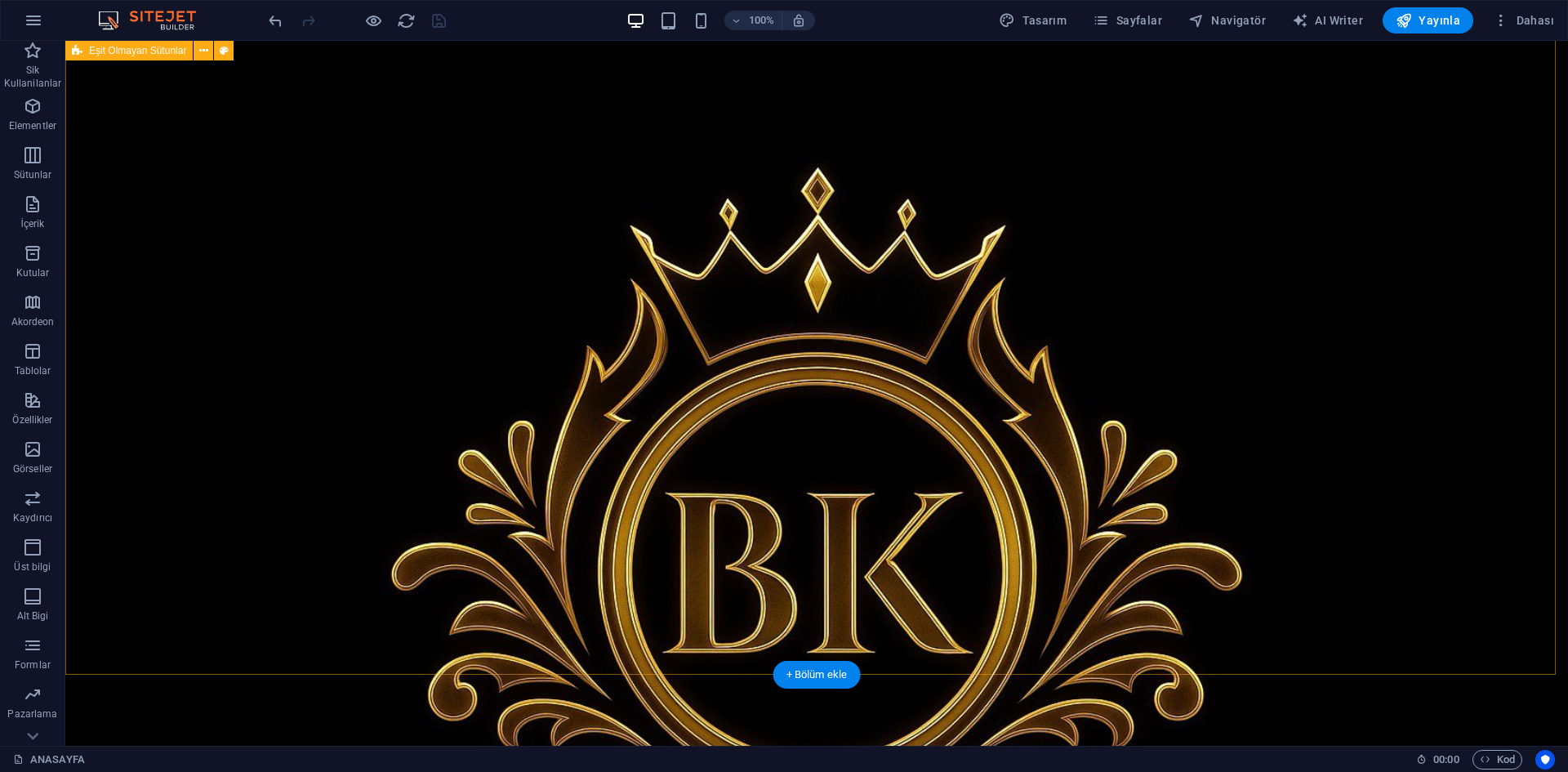
scroll to position [81, 0]
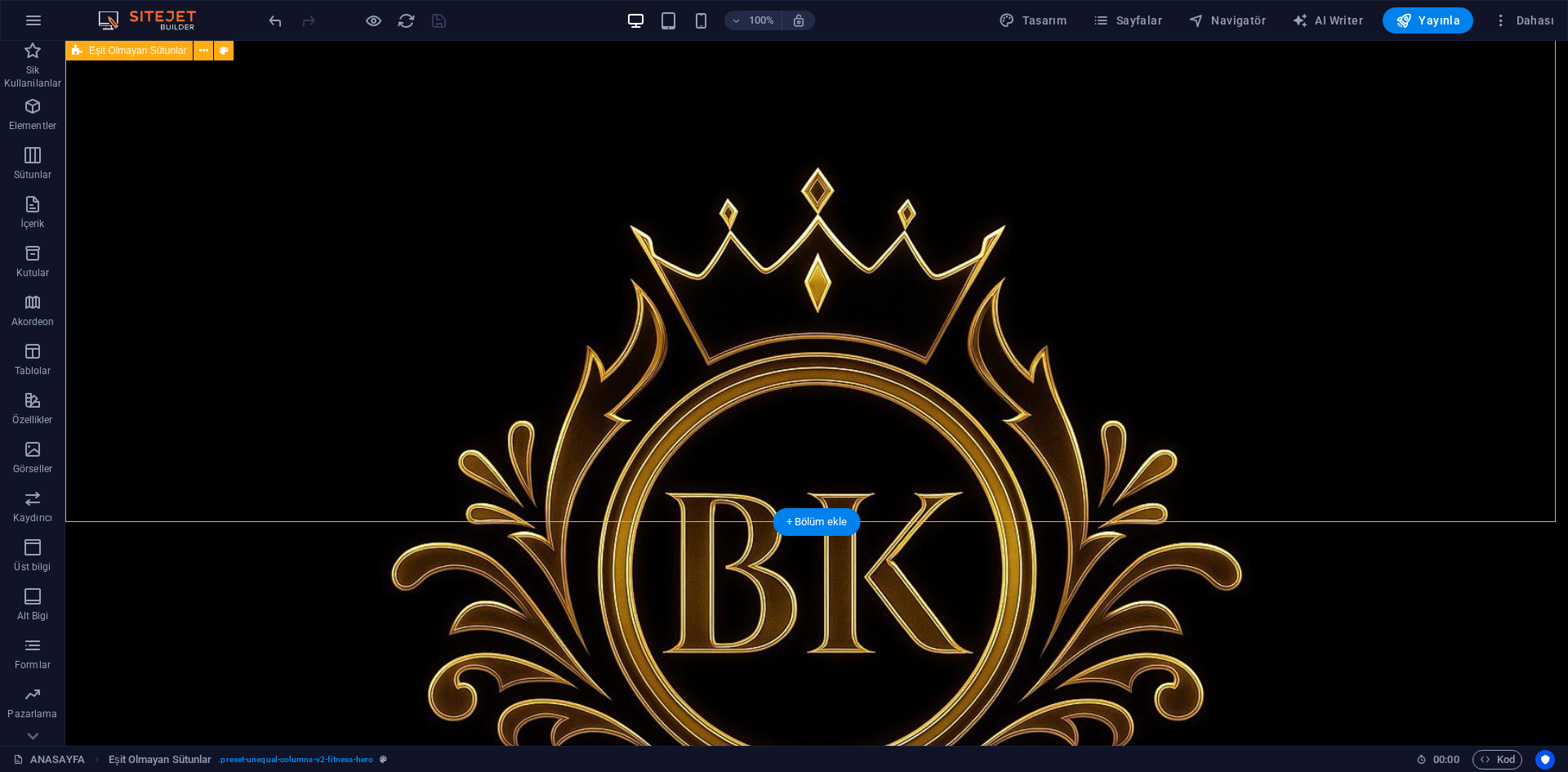
scroll to position [164, 0]
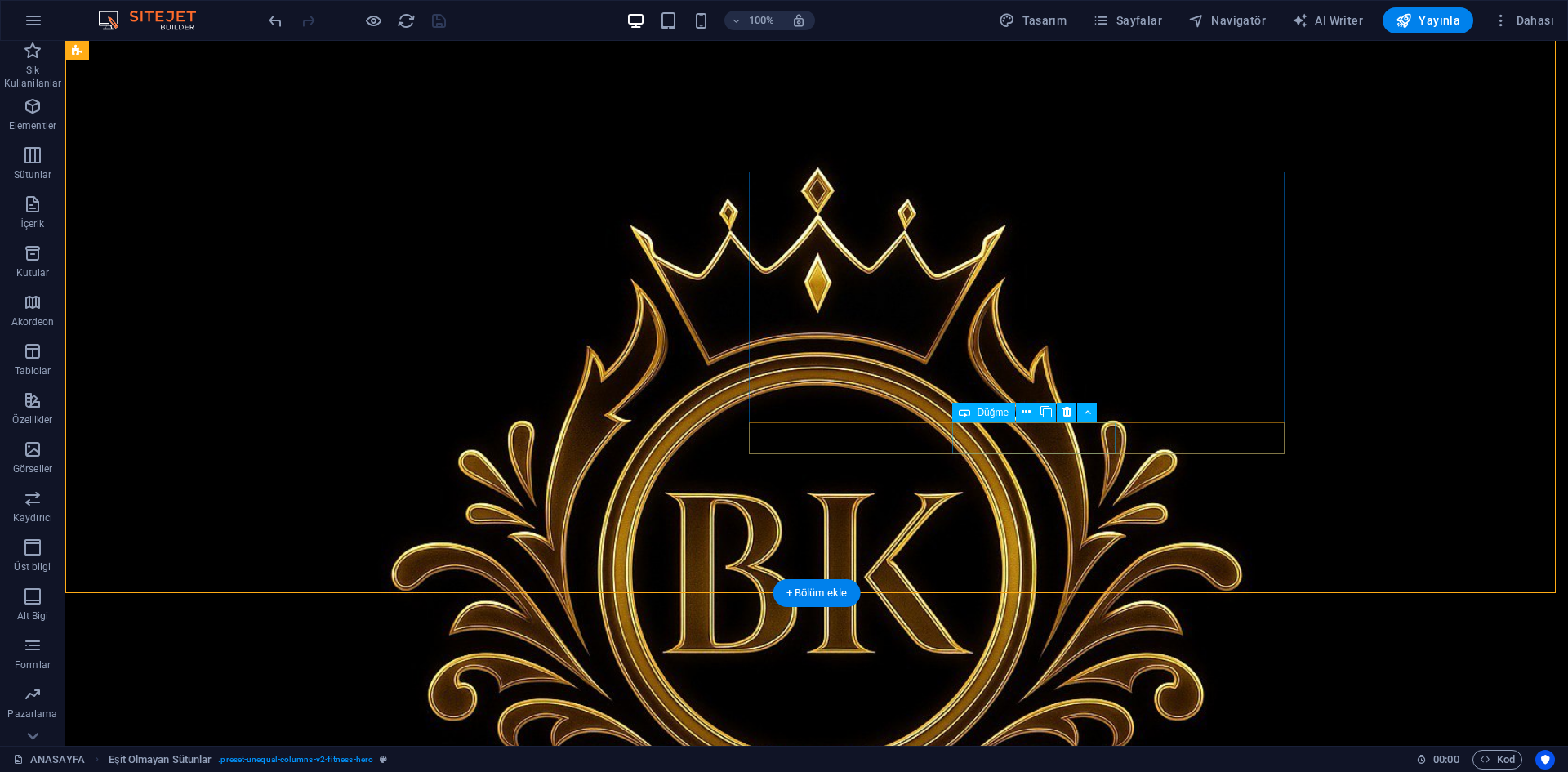
select select "px"
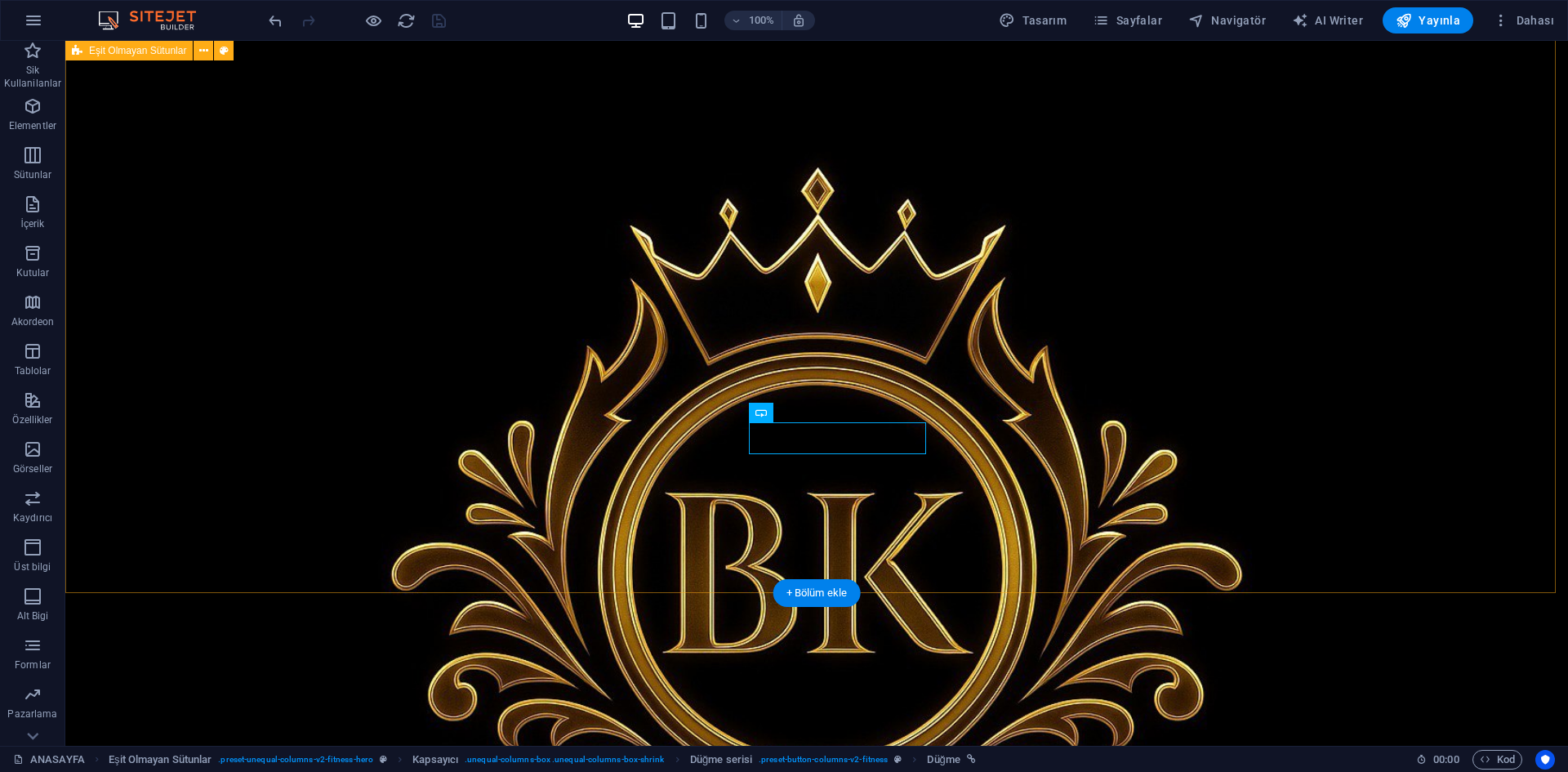
scroll to position [174, 0]
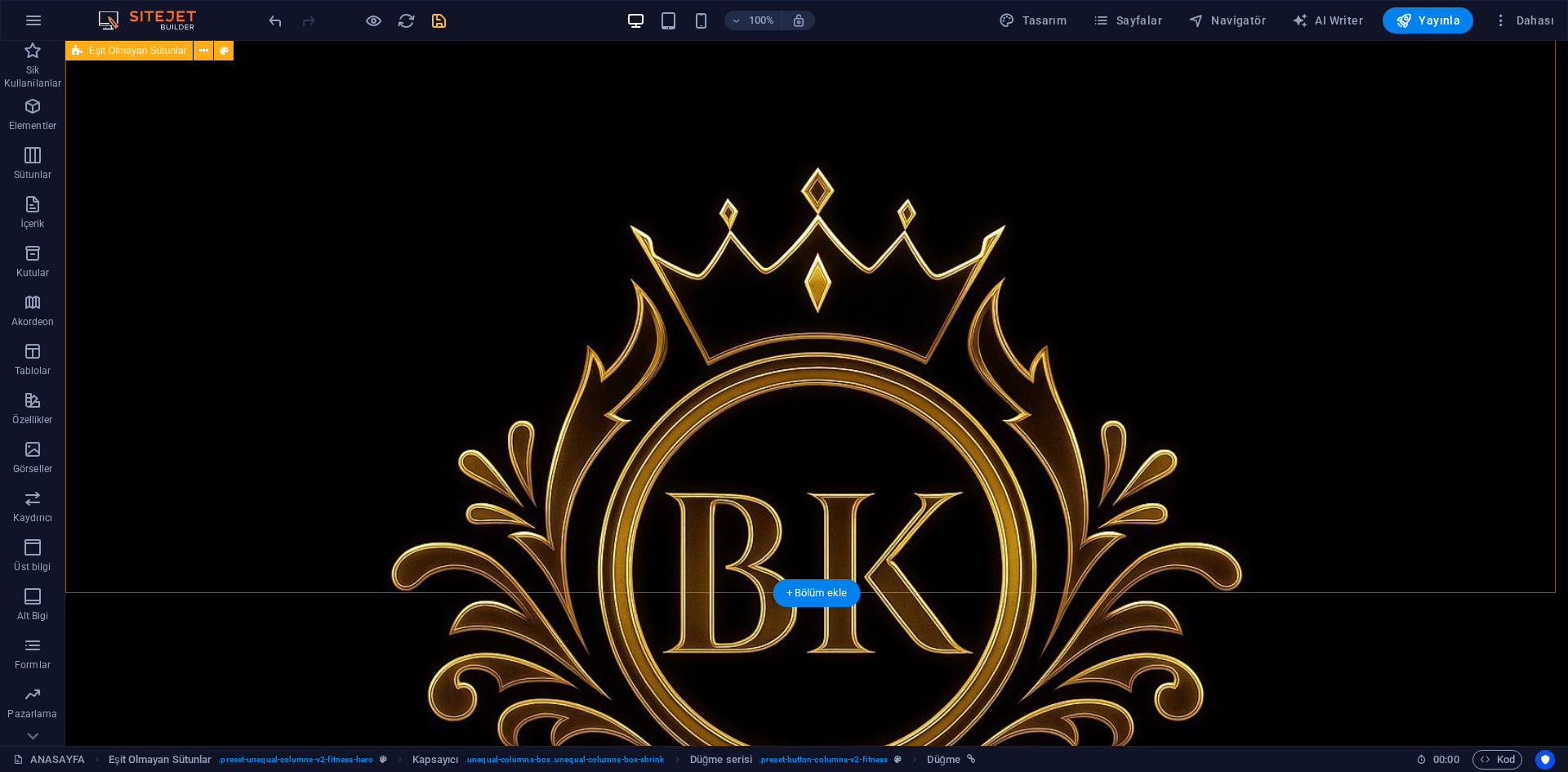
scroll to position [164, 0]
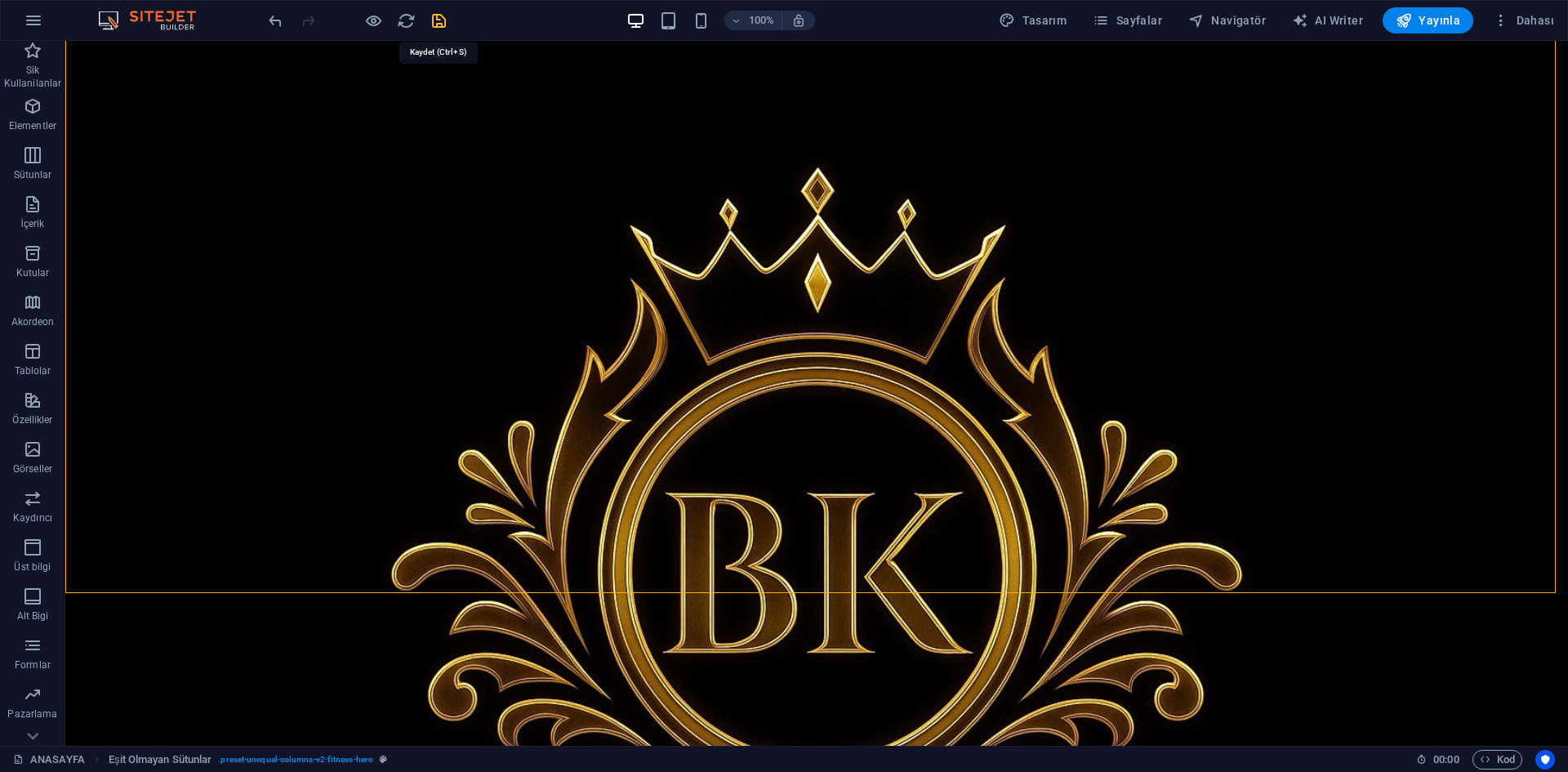
click at [446, 18] on icon "save" at bounding box center [438, 21] width 19 height 19
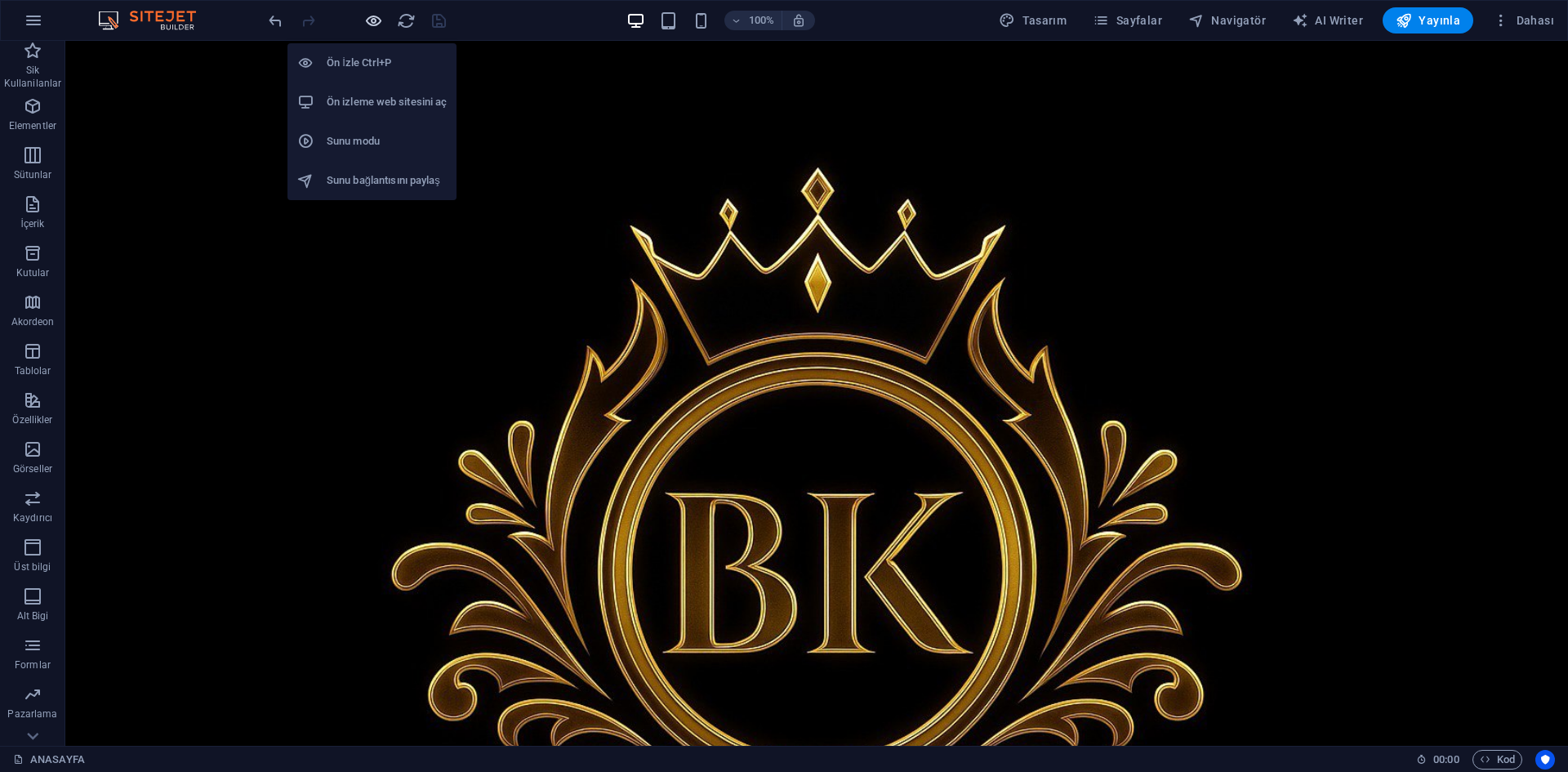
click at [372, 18] on icon "button" at bounding box center [373, 21] width 19 height 19
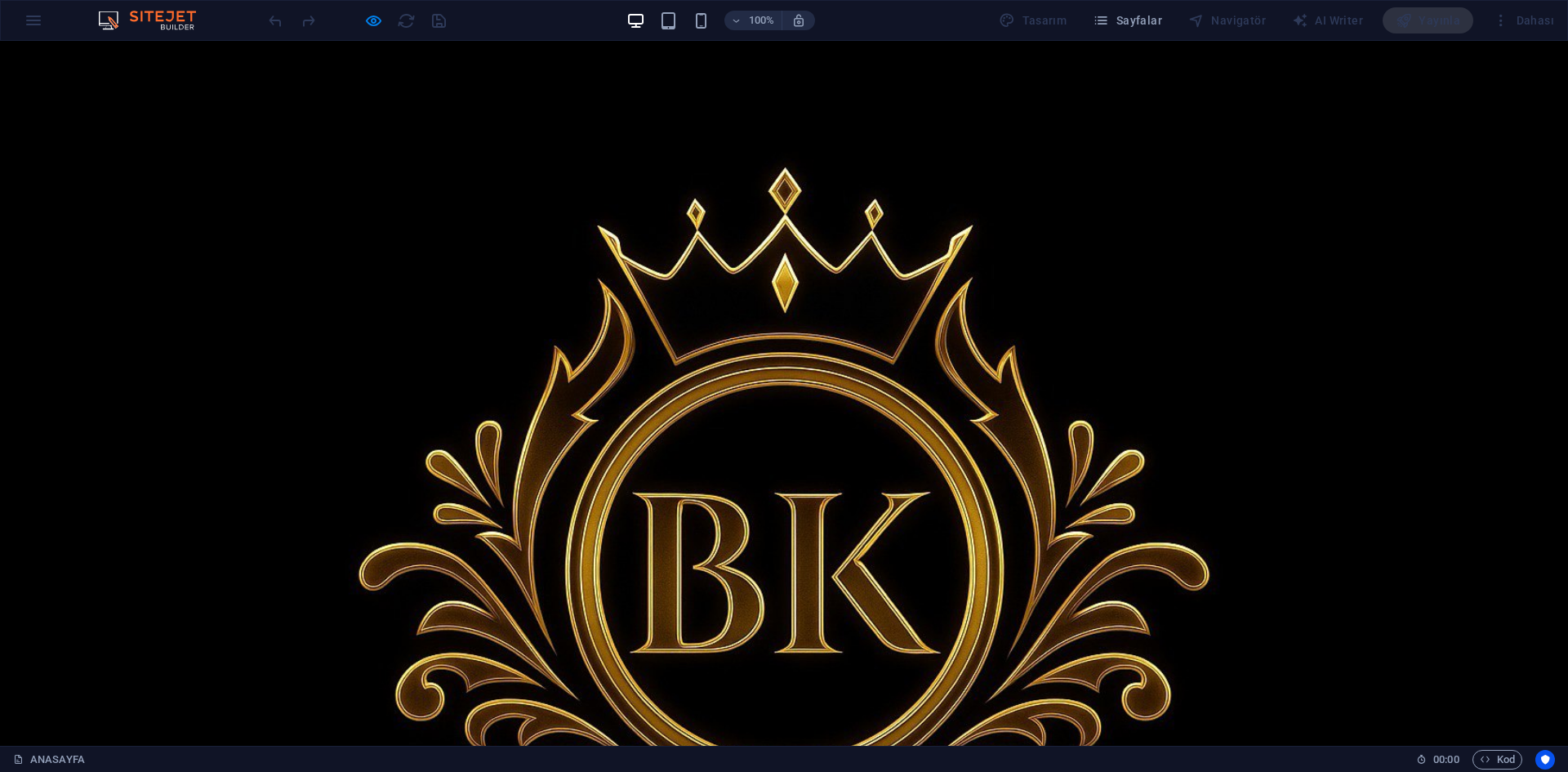
scroll to position [735, 0]
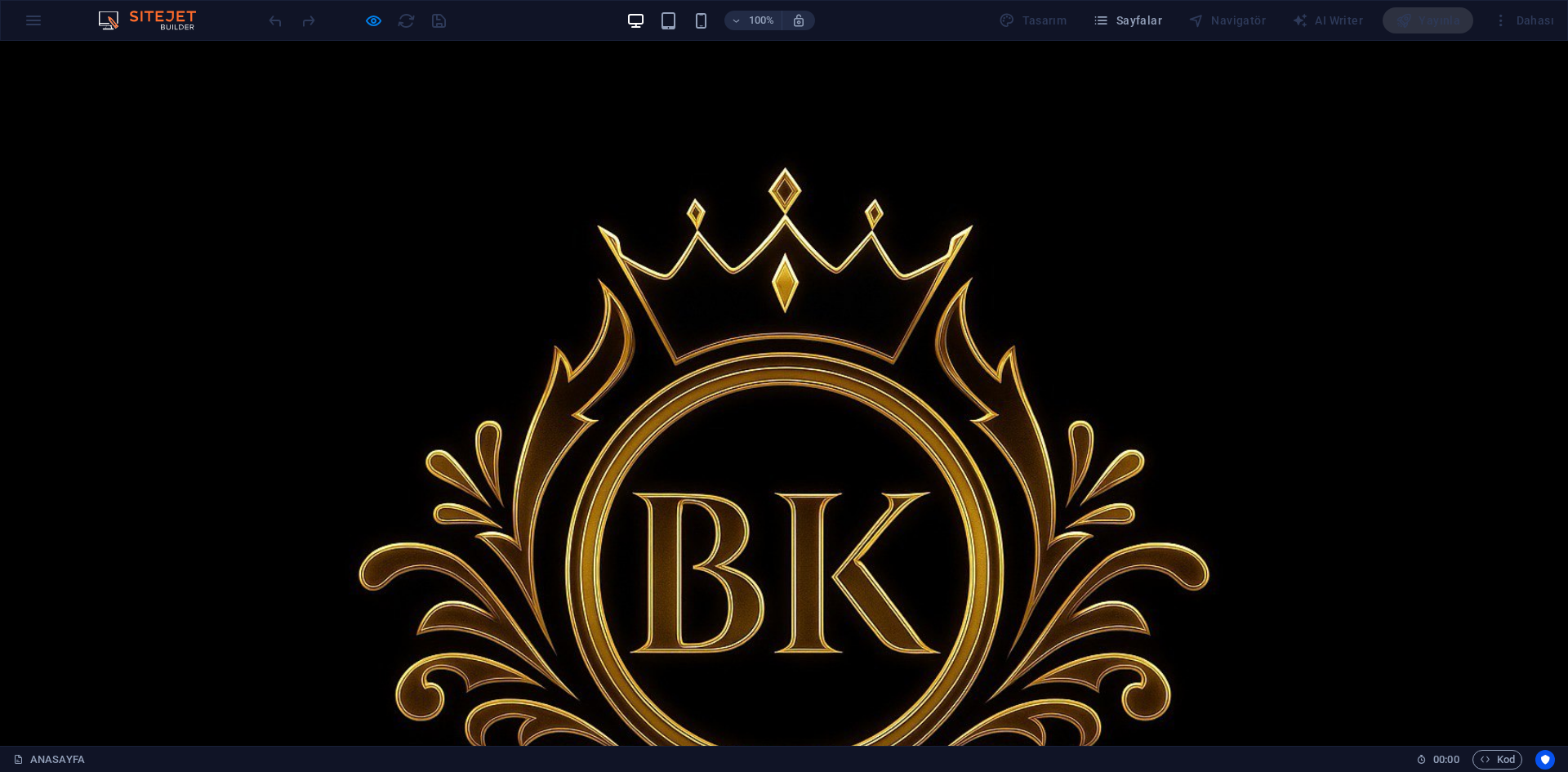
click at [361, 140] on img at bounding box center [784, 534] width 961 height 961
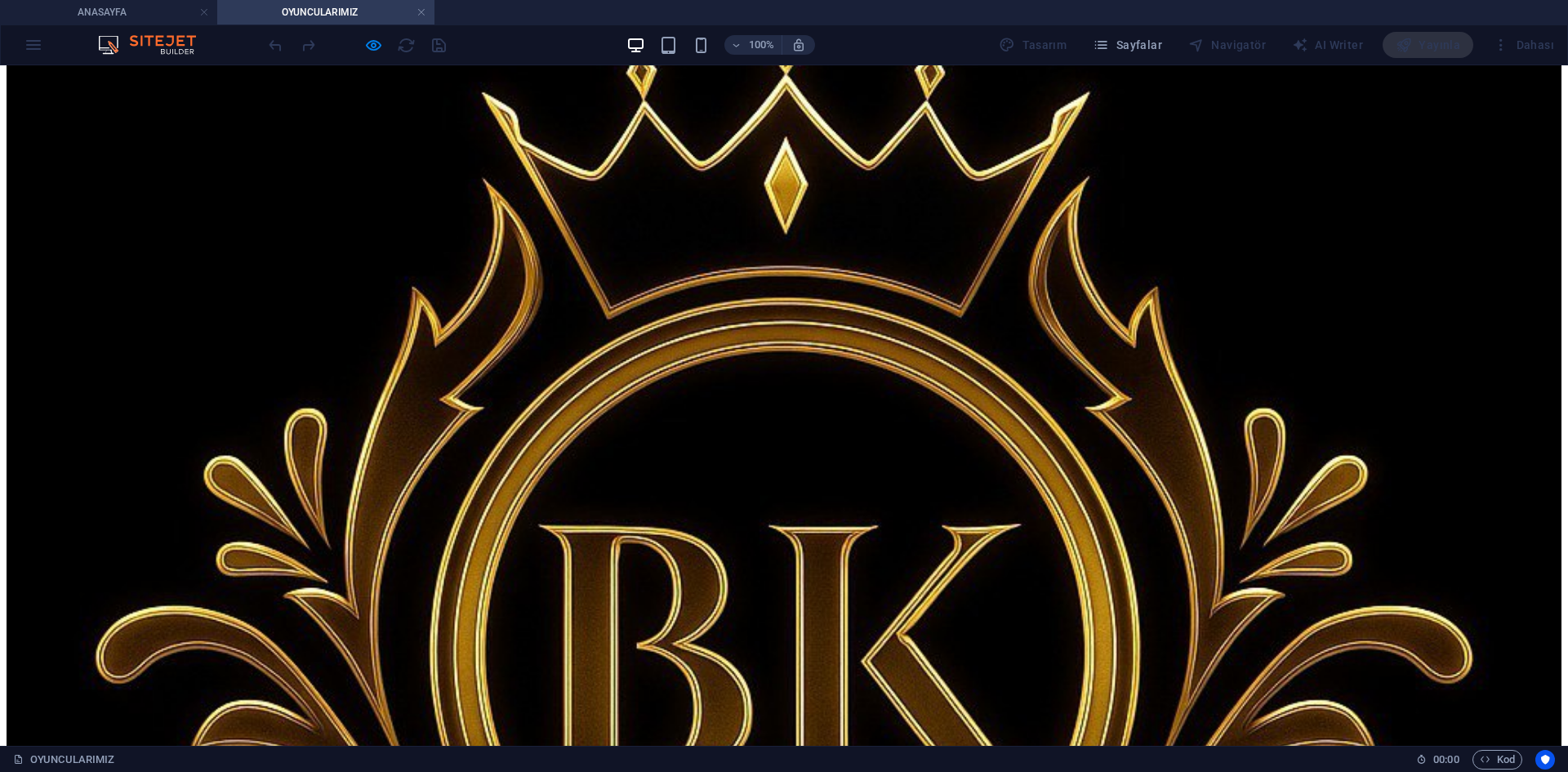
scroll to position [0, 0]
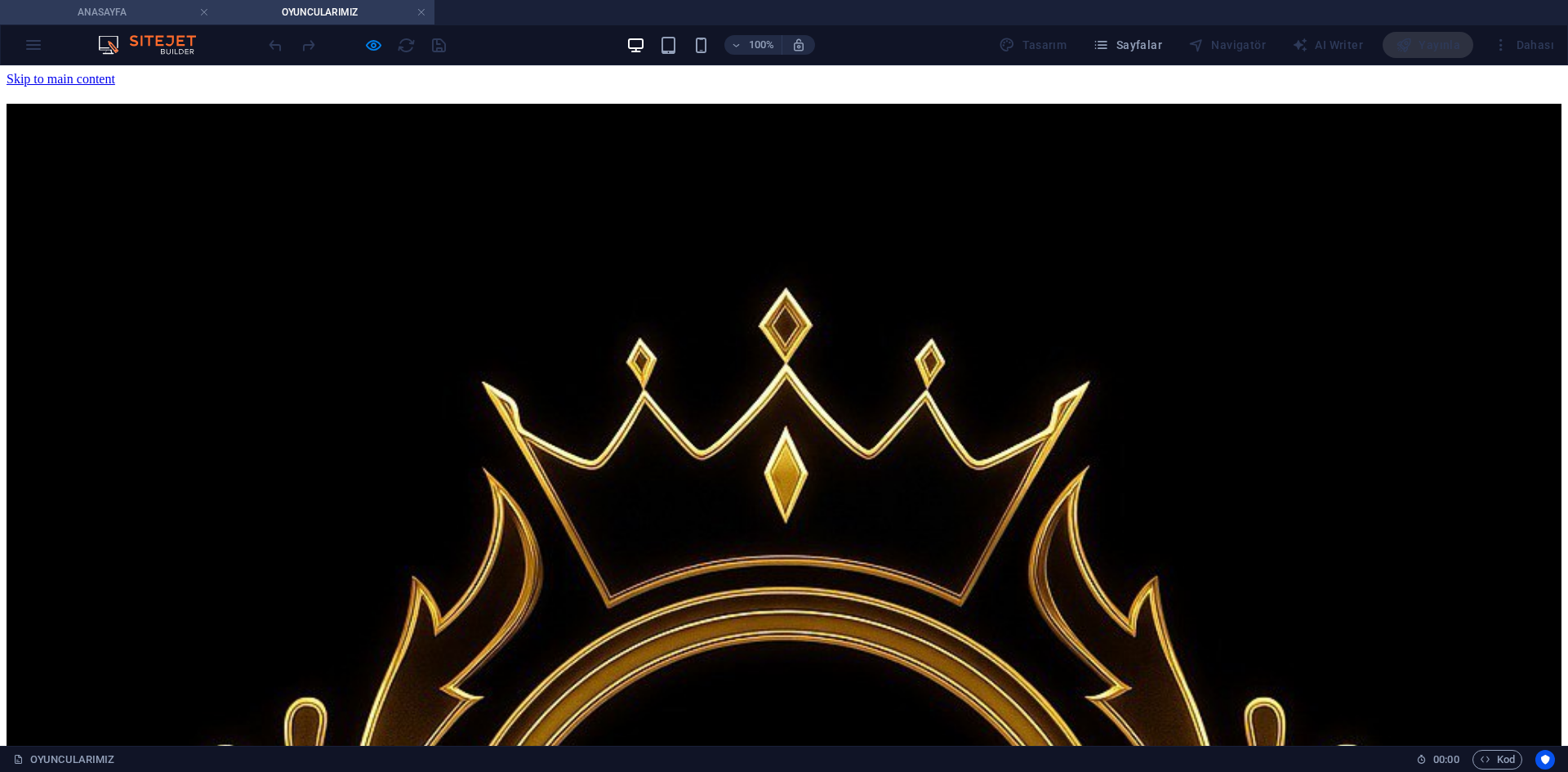
click at [139, 14] on h4 "ANASAYFA" at bounding box center [108, 13] width 217 height 18
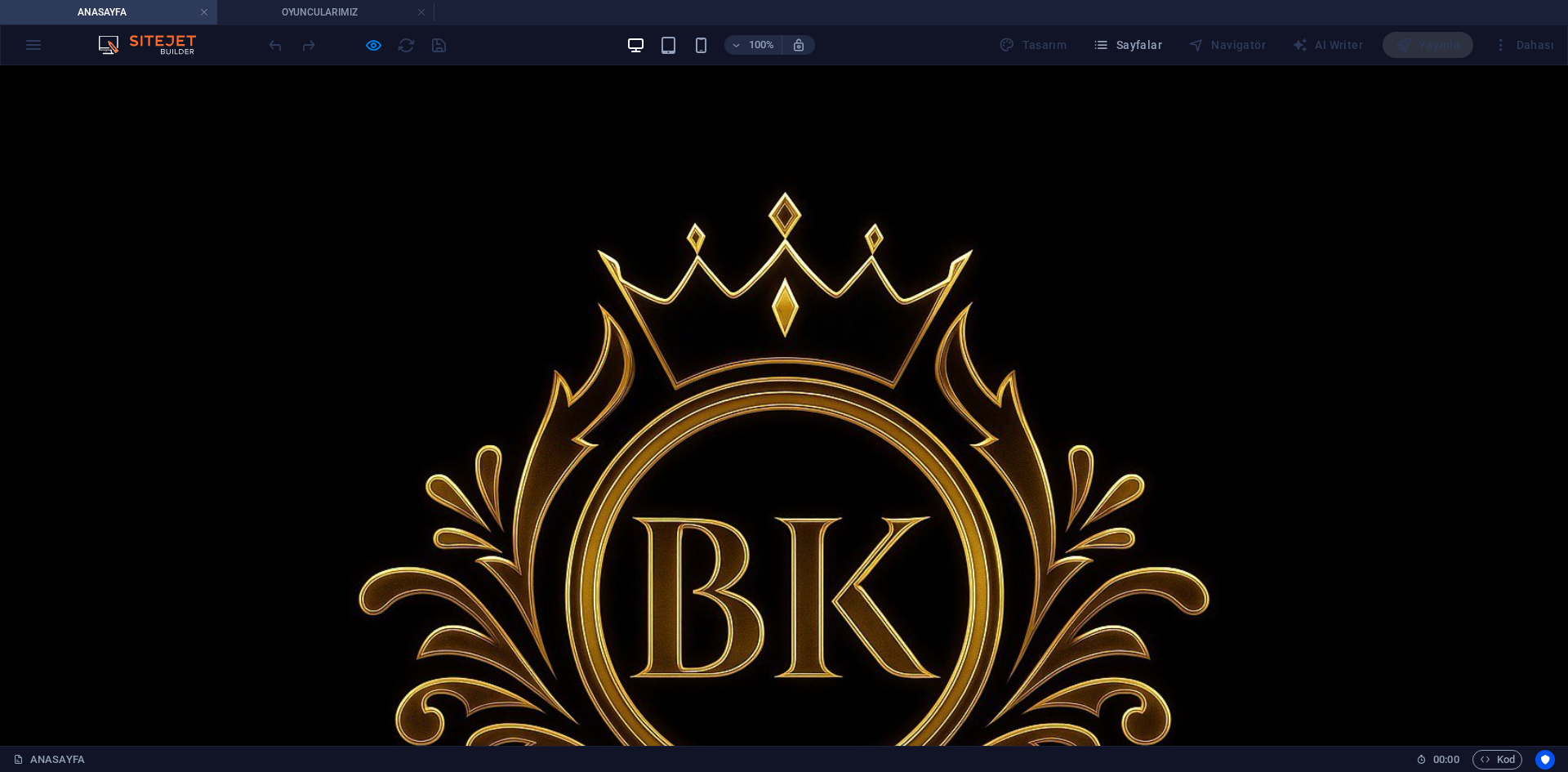
scroll to position [38, 0]
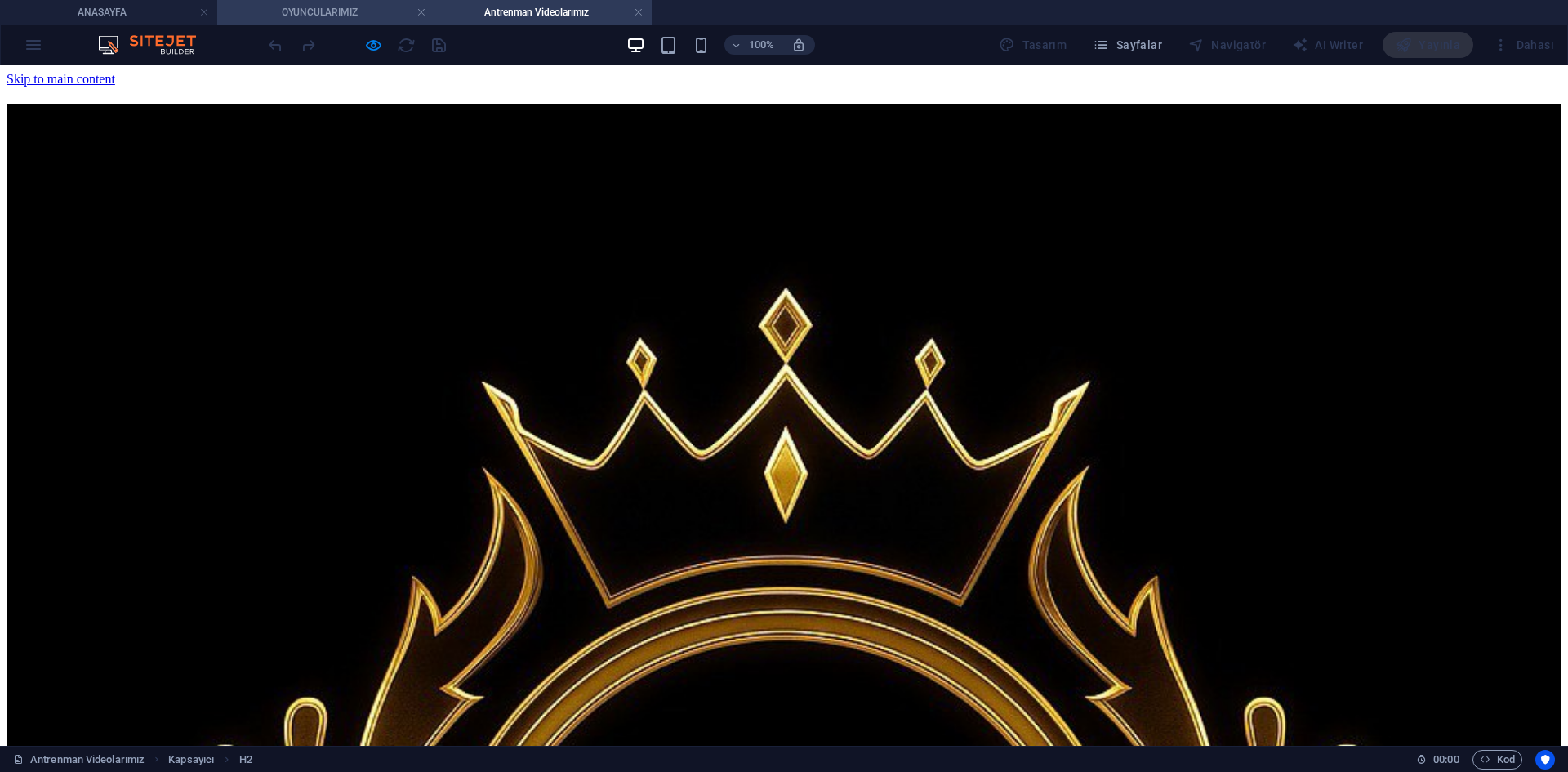
scroll to position [0, 0]
click at [144, 18] on h4 "ANASAYFA" at bounding box center [108, 13] width 217 height 18
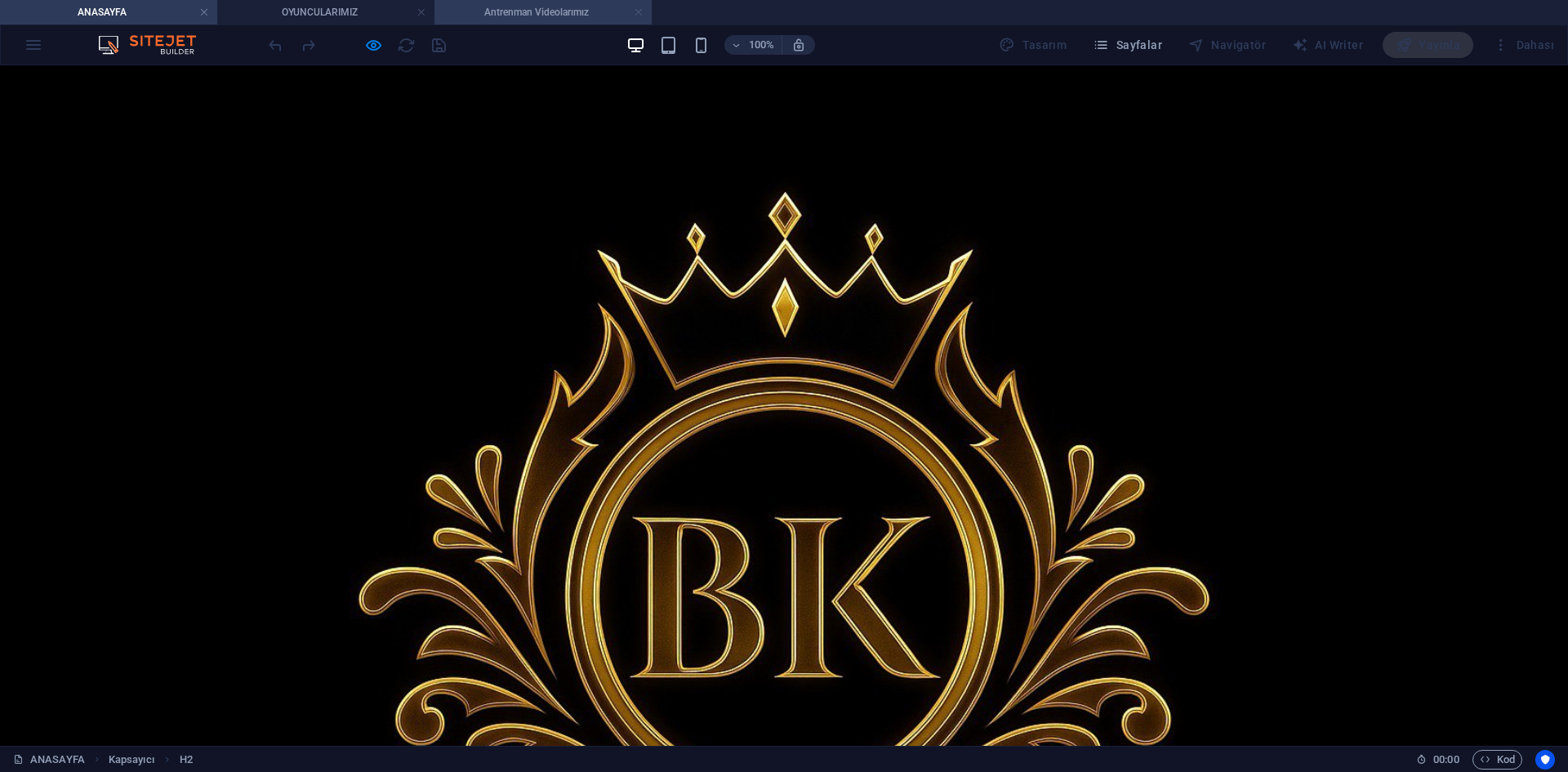
click at [641, 13] on link at bounding box center [638, 12] width 10 height 15
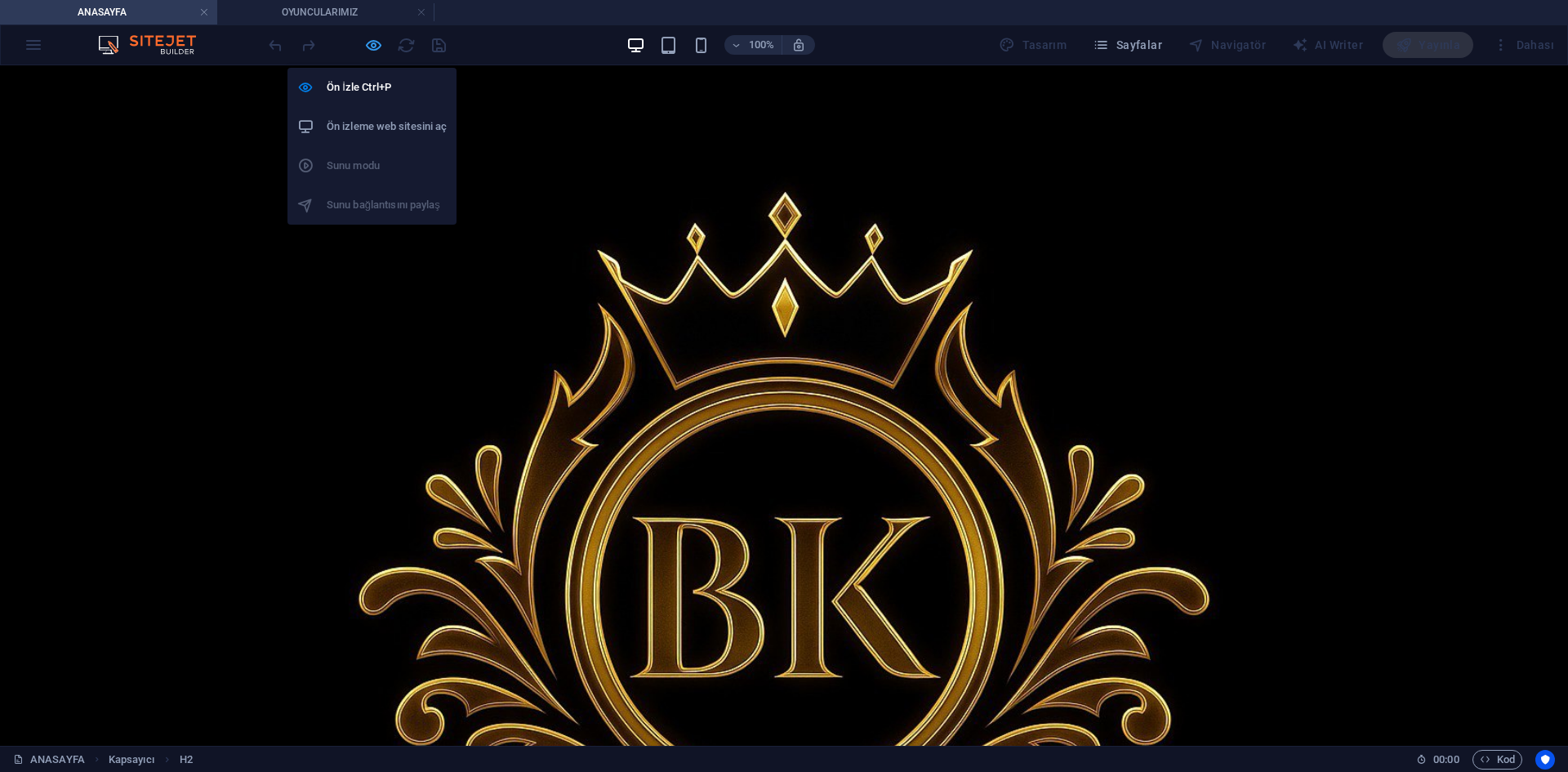
click at [375, 42] on icon "button" at bounding box center [373, 45] width 19 height 19
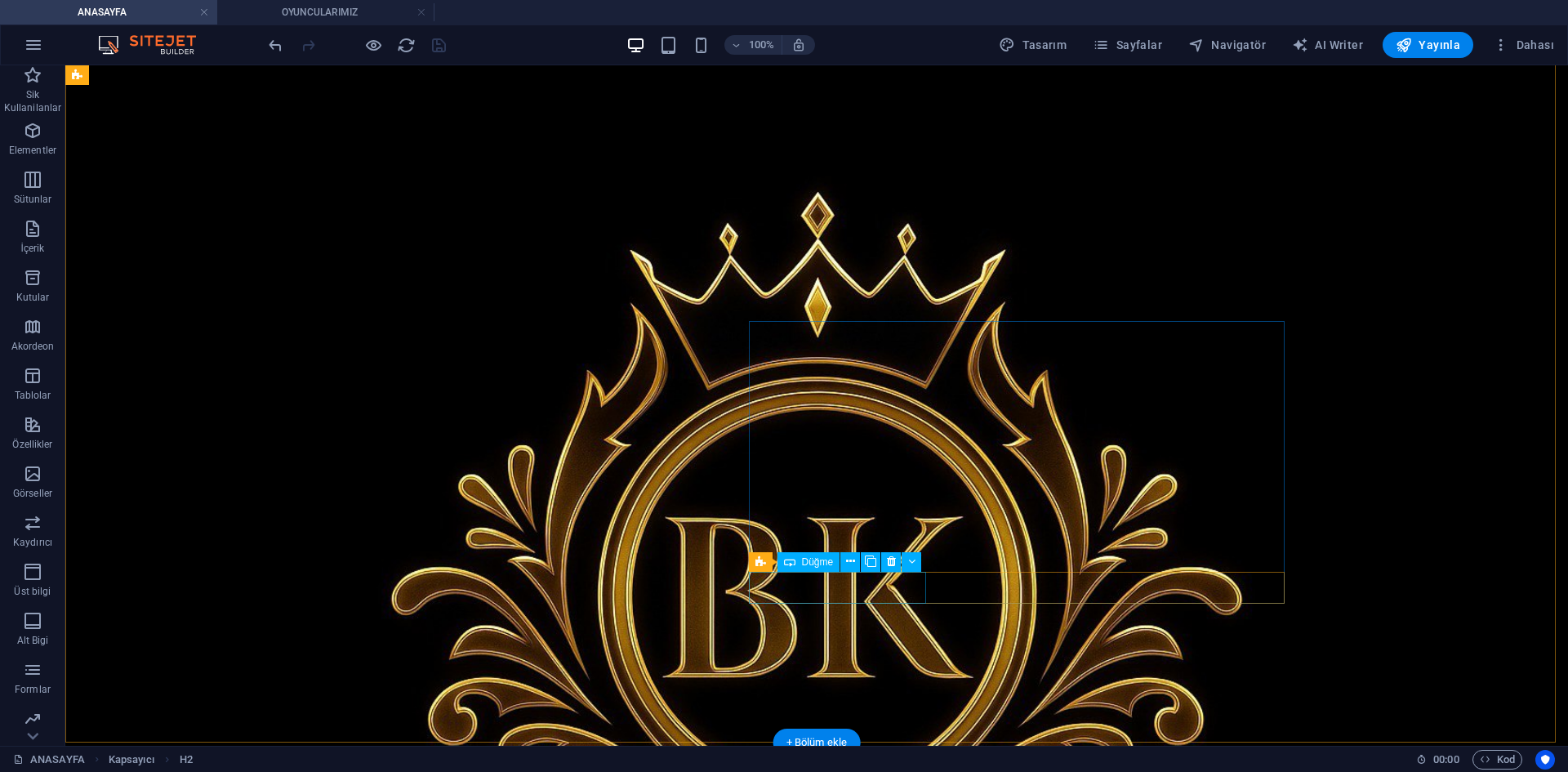
select select "6"
select select
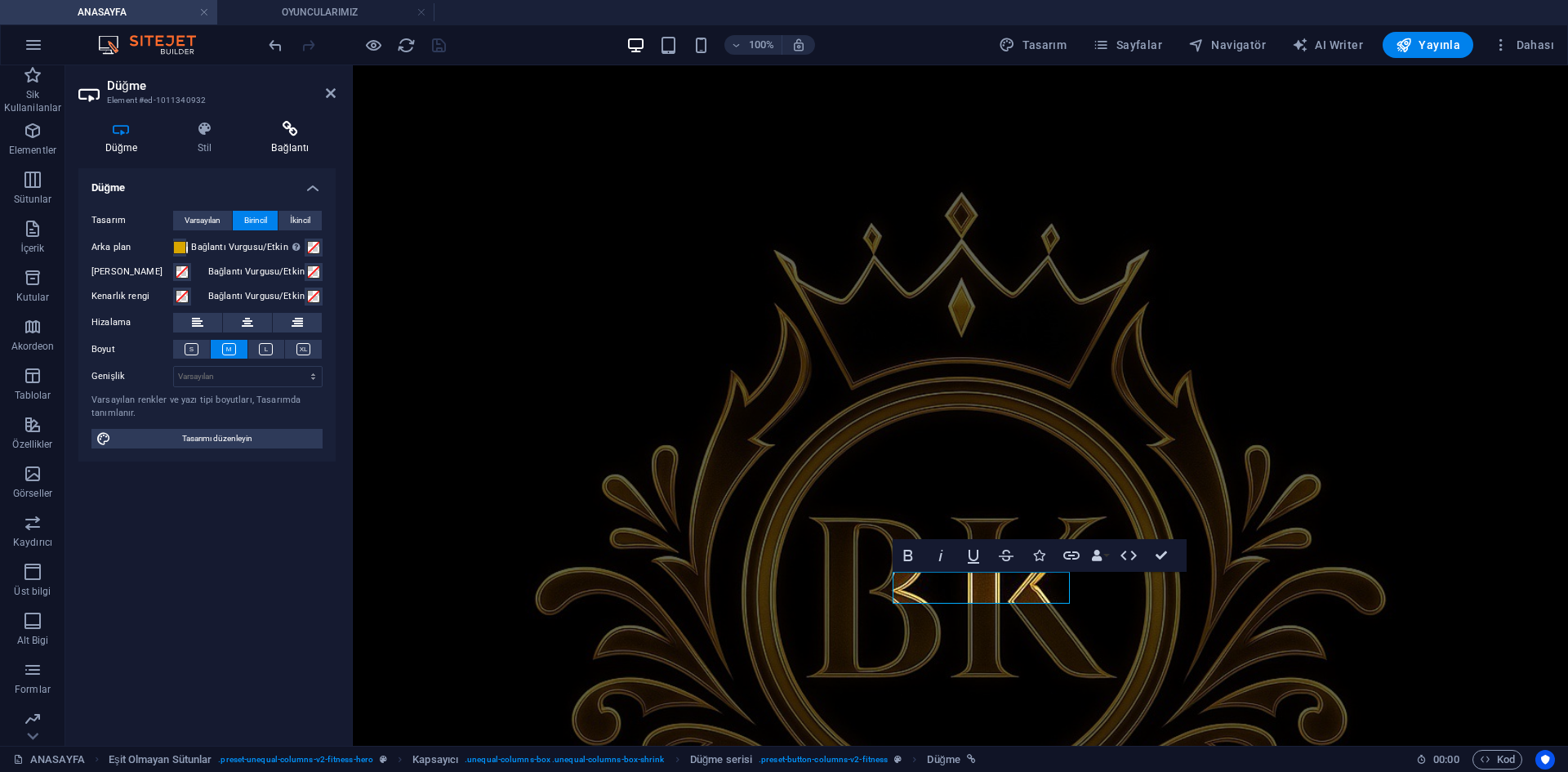
click at [269, 127] on icon at bounding box center [290, 129] width 90 height 16
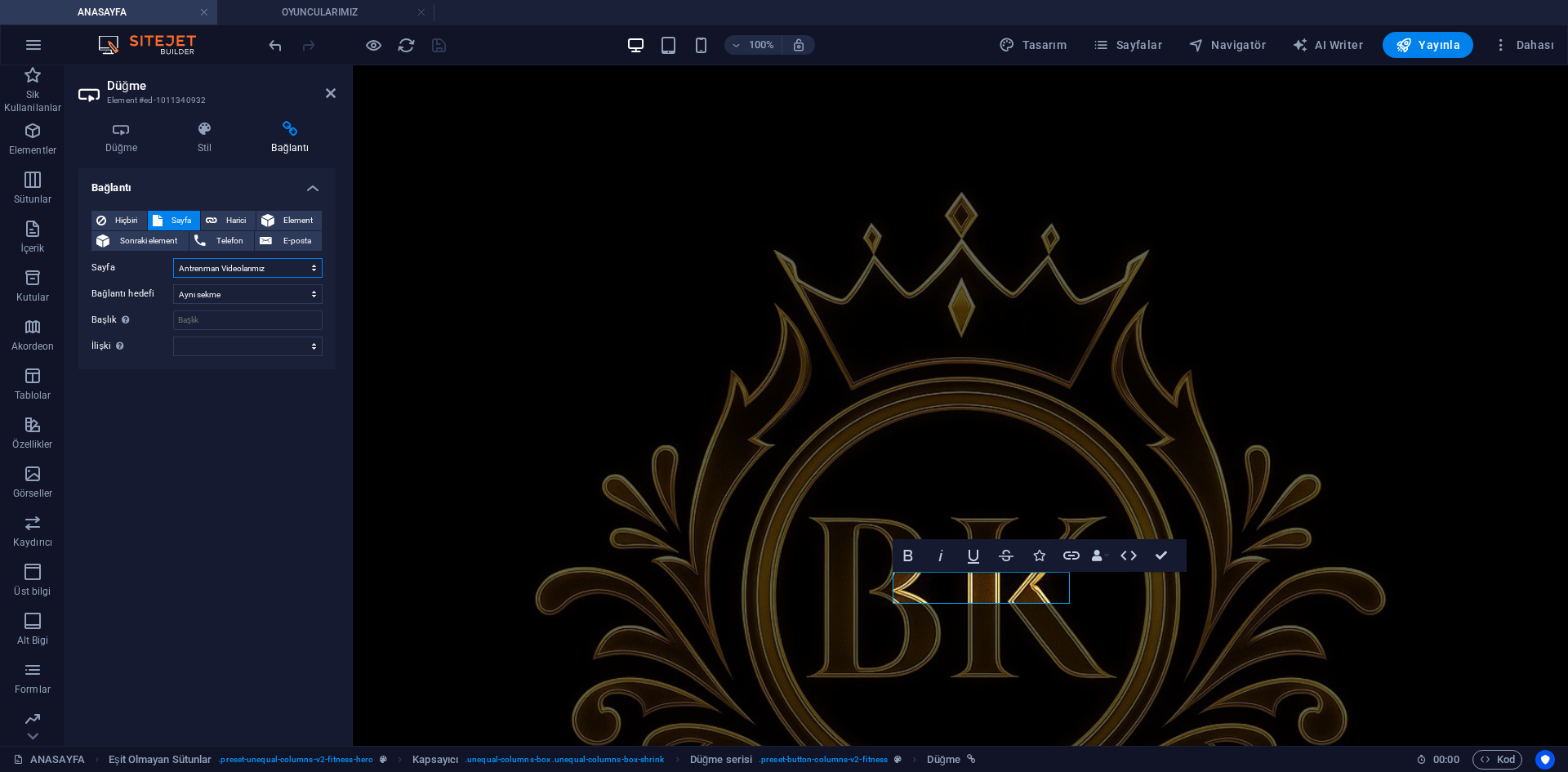
click at [281, 269] on select "ANASAYFA OYUNCULARIMIZ HAKKIMIZDA ANTRENÖRLERİMİZ GALERİ İLETİŞİM Antrenman Vid…" at bounding box center [248, 268] width 149 height 20
click at [281, 259] on select "ANASAYFA OYUNCULARIMIZ HAKKIMIZDA ANTRENÖRLERİMİZ GALERİ İLETİŞİM Antrenman Vid…" at bounding box center [248, 268] width 149 height 20
click at [225, 266] on select "ANASAYFA OYUNCULARIMIZ HAKKIMIZDA ANTRENÖRLERİMİZ GALERİ İLETİŞİM Antrenman Vid…" at bounding box center [248, 268] width 149 height 20
click at [271, 441] on div "Bağlantı Hiçbiri Sayfa Harici Element Sonraki element Telefon E-posta Sayfa ANA…" at bounding box center [207, 450] width 258 height 565
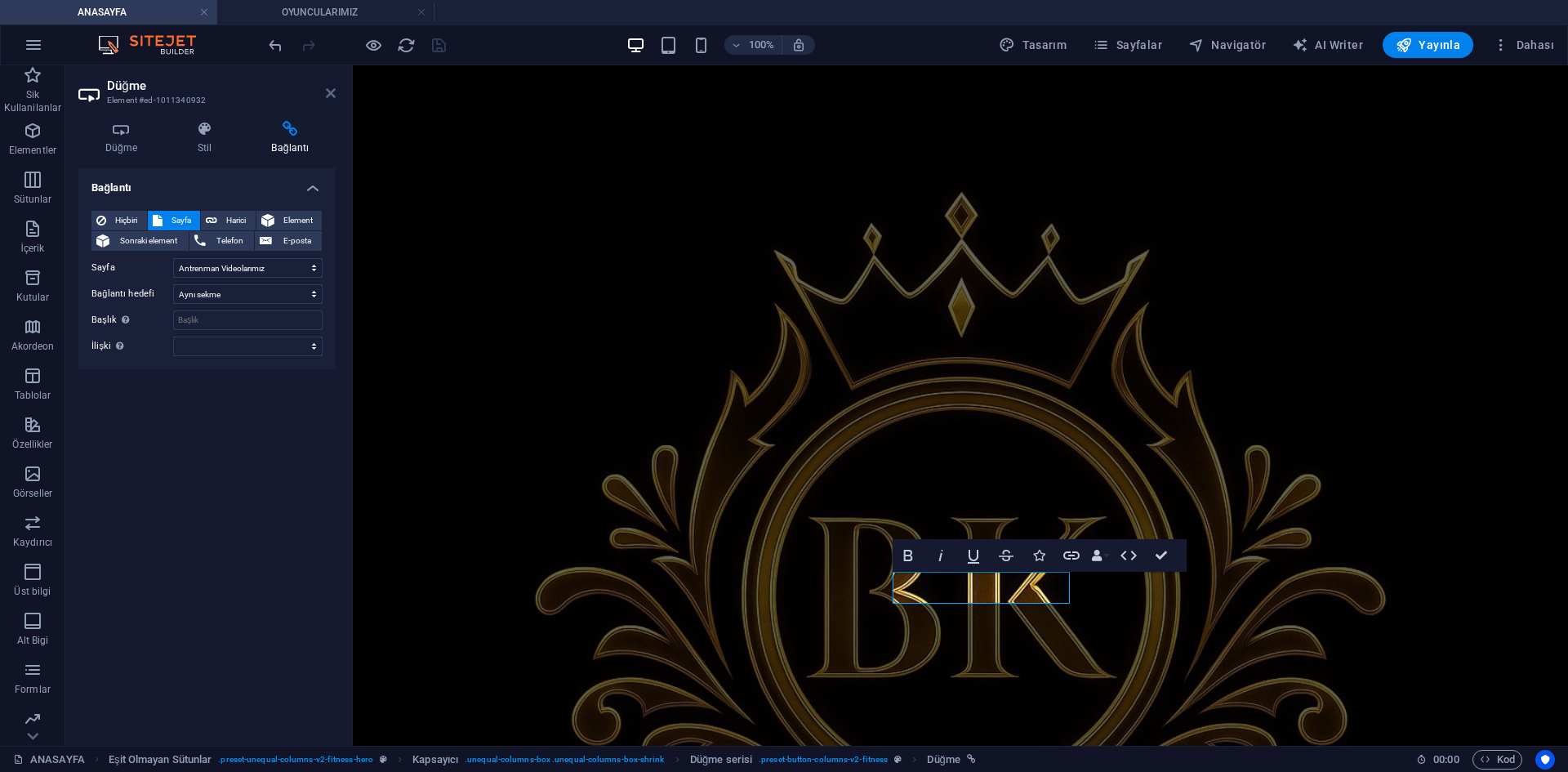
drag, startPoint x: 333, startPoint y: 93, endPoint x: 285, endPoint y: 33, distance: 76.8
click at [333, 93] on icon at bounding box center [331, 93] width 10 height 13
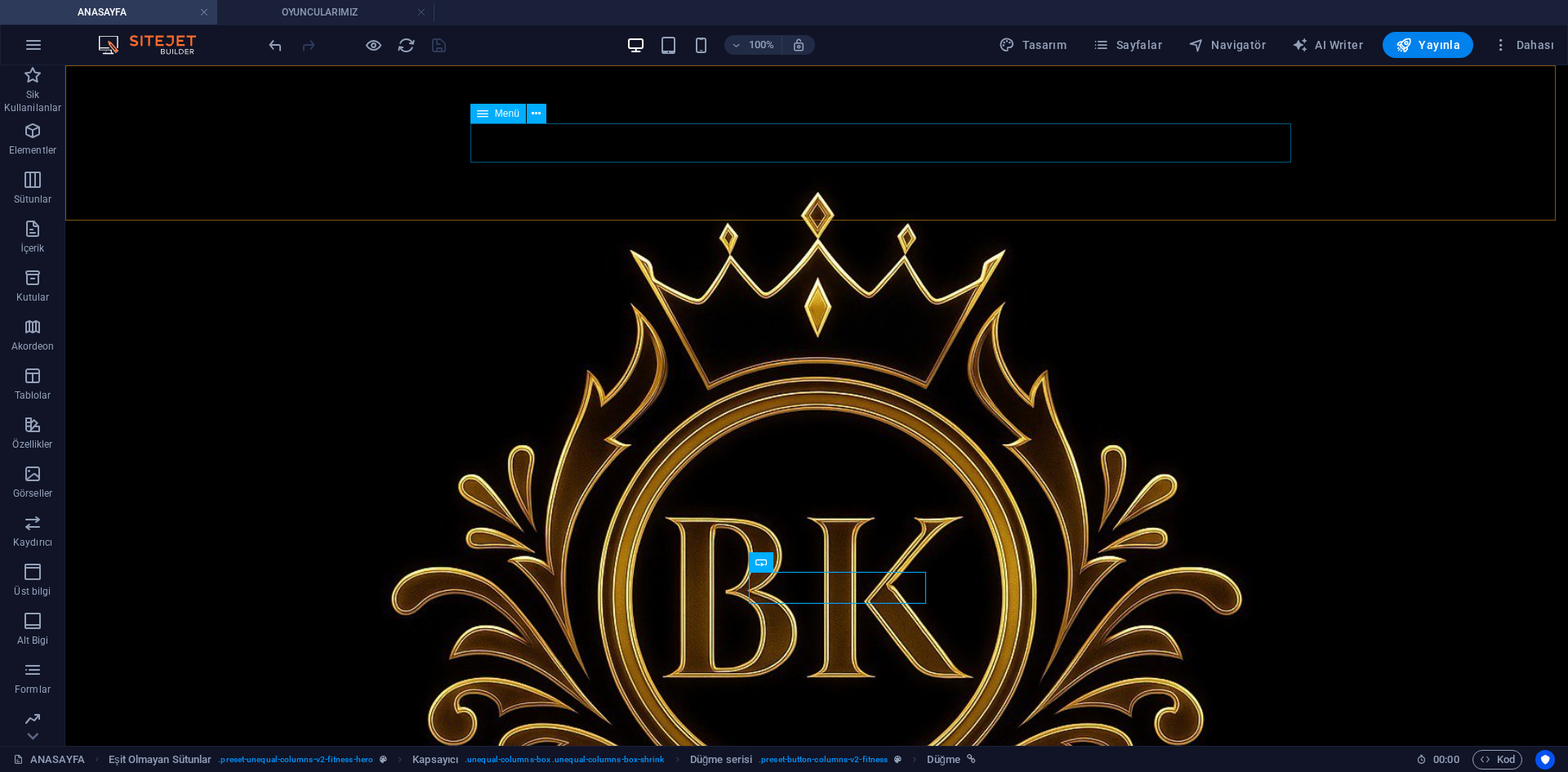
select select "1"
select select
select select "2"
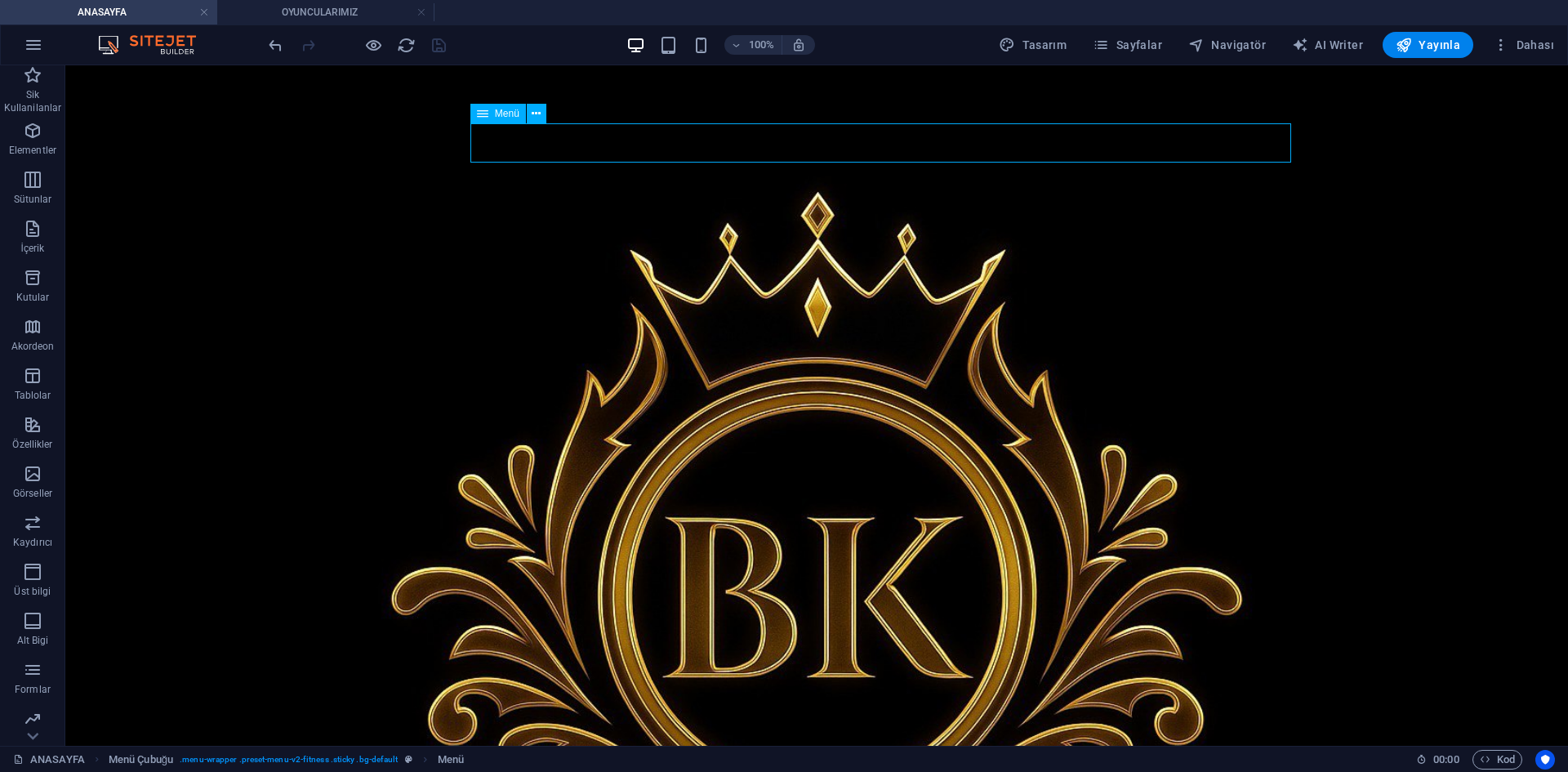
select select
select select "3"
select select
select select "4"
select select
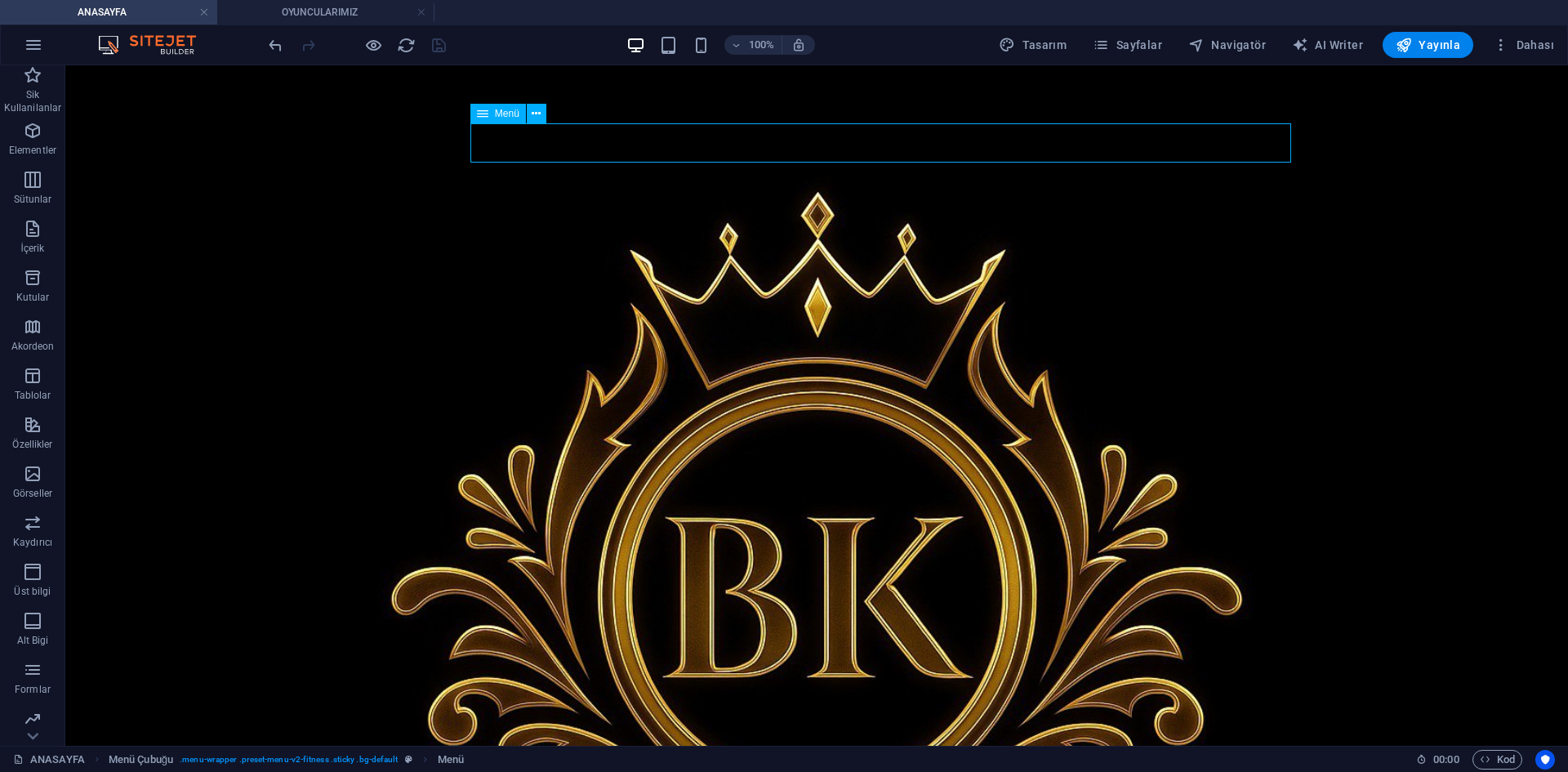
select select "6"
select select
select select "5"
select select
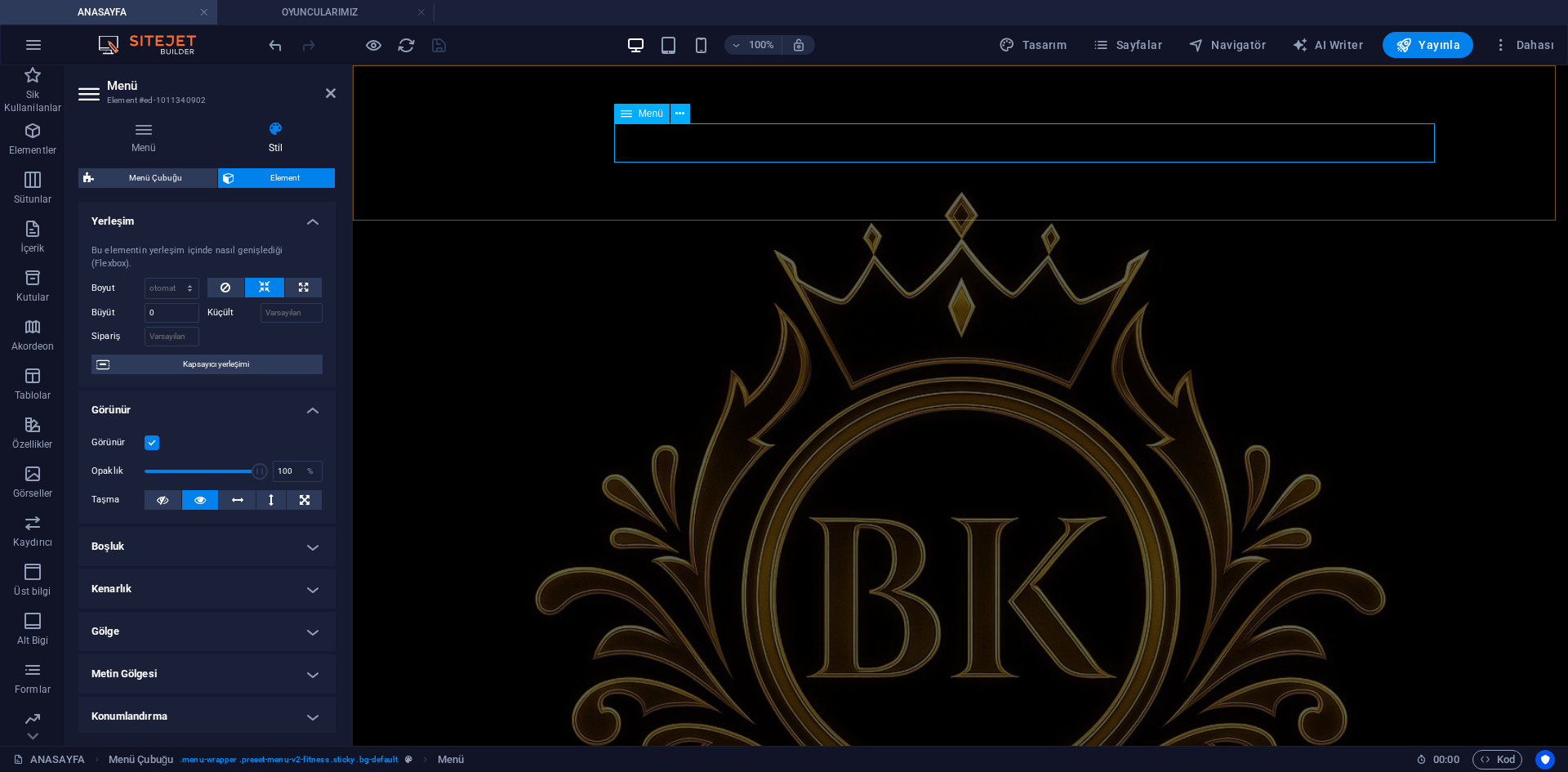
click at [141, 150] on h4 "Menü" at bounding box center [147, 138] width 137 height 34
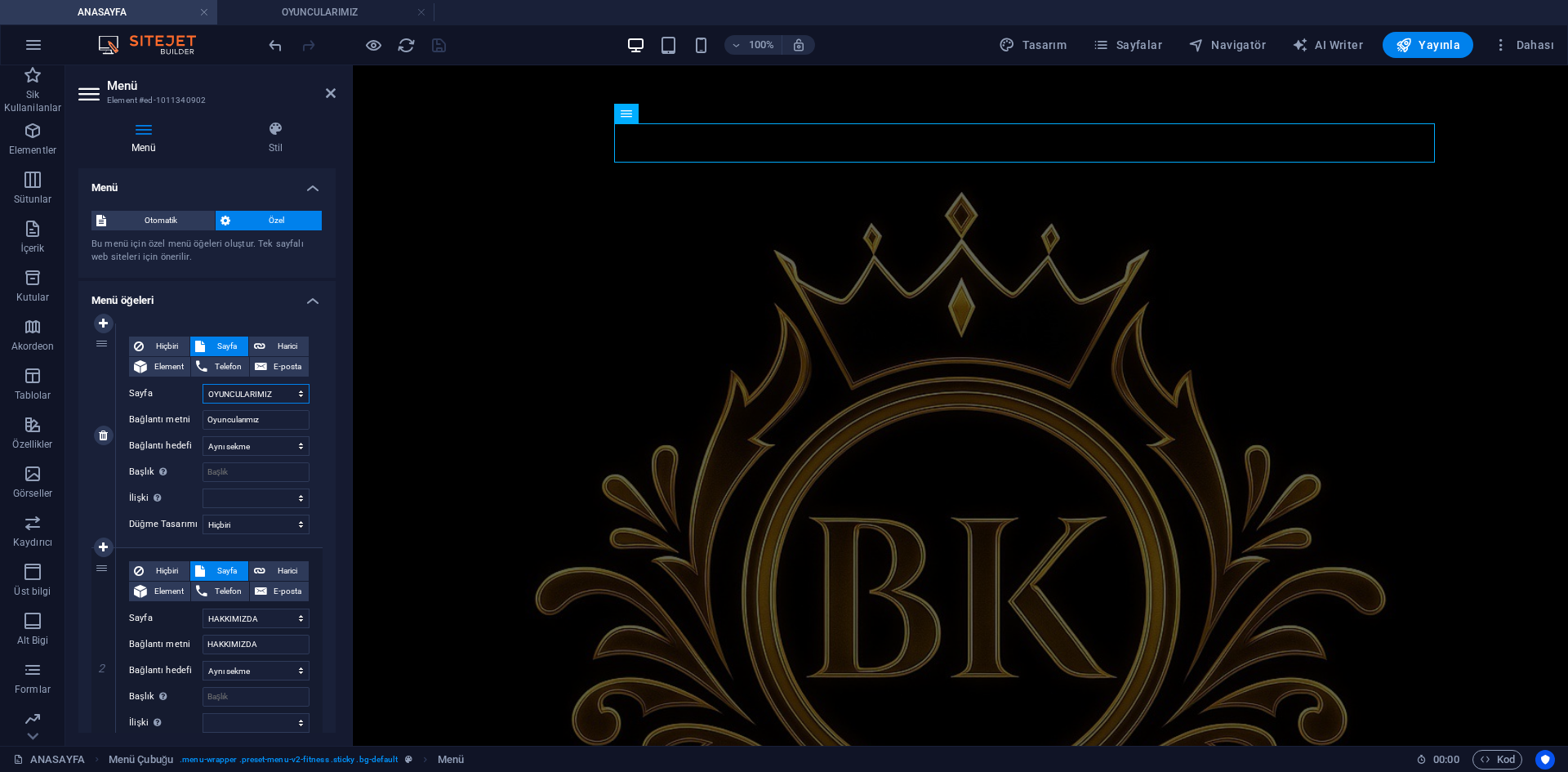
click at [268, 393] on select "ANASAYFA OYUNCULARIMIZ HAKKIMIZDA ANTRENÖRLERİMİZ GALERİ İLETİŞİM Antrenman Vid…" at bounding box center [256, 394] width 107 height 20
click at [268, 392] on select "ANASAYFA OYUNCULARIMIZ HAKKIMIZDA ANTRENÖRLERİMİZ GALERİ İLETİŞİM Antrenman Vid…" at bounding box center [256, 394] width 107 height 20
click at [283, 418] on input "Oyuncularımız" at bounding box center [256, 420] width 107 height 20
select select
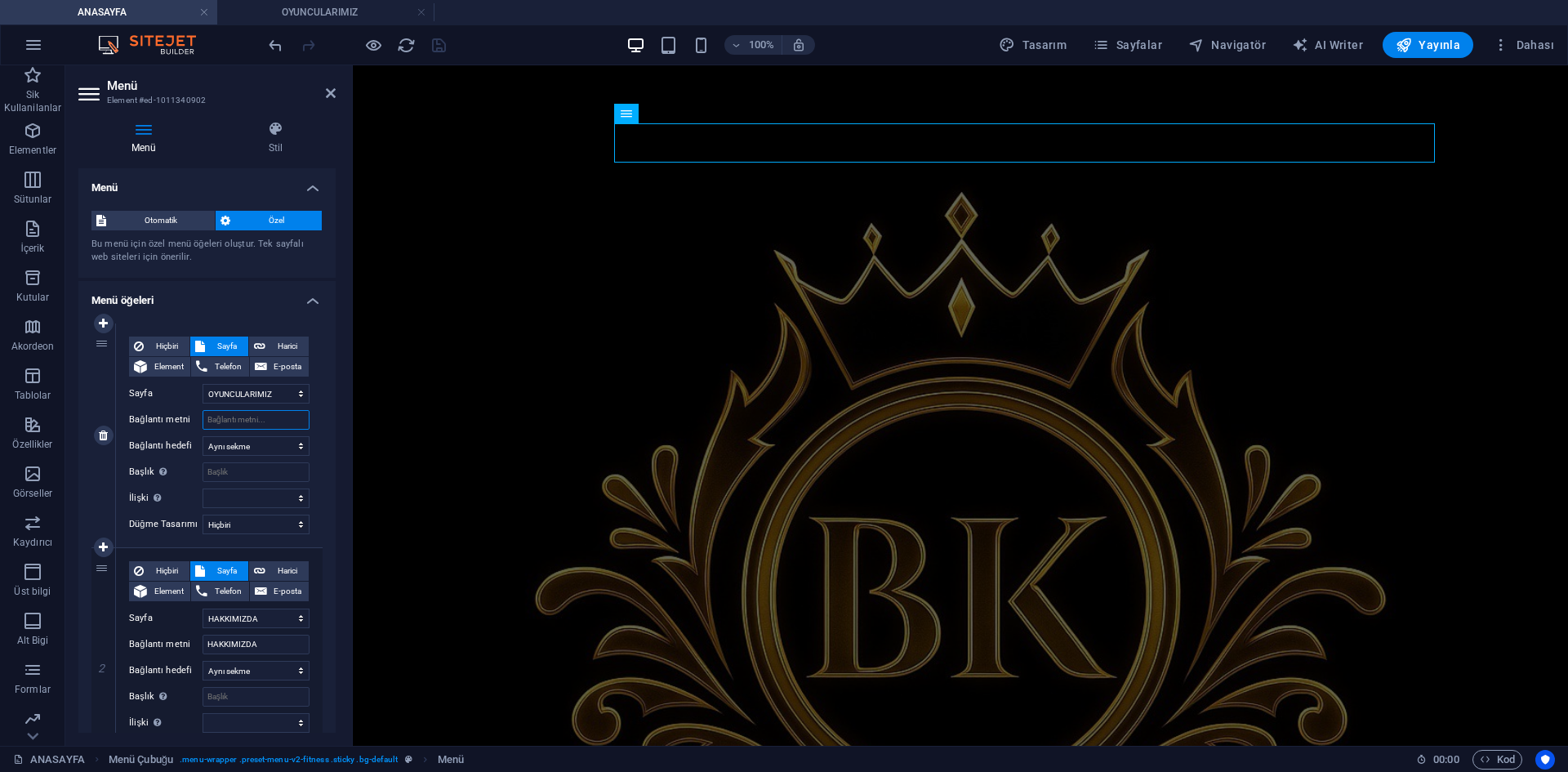
select select
type input "jan"
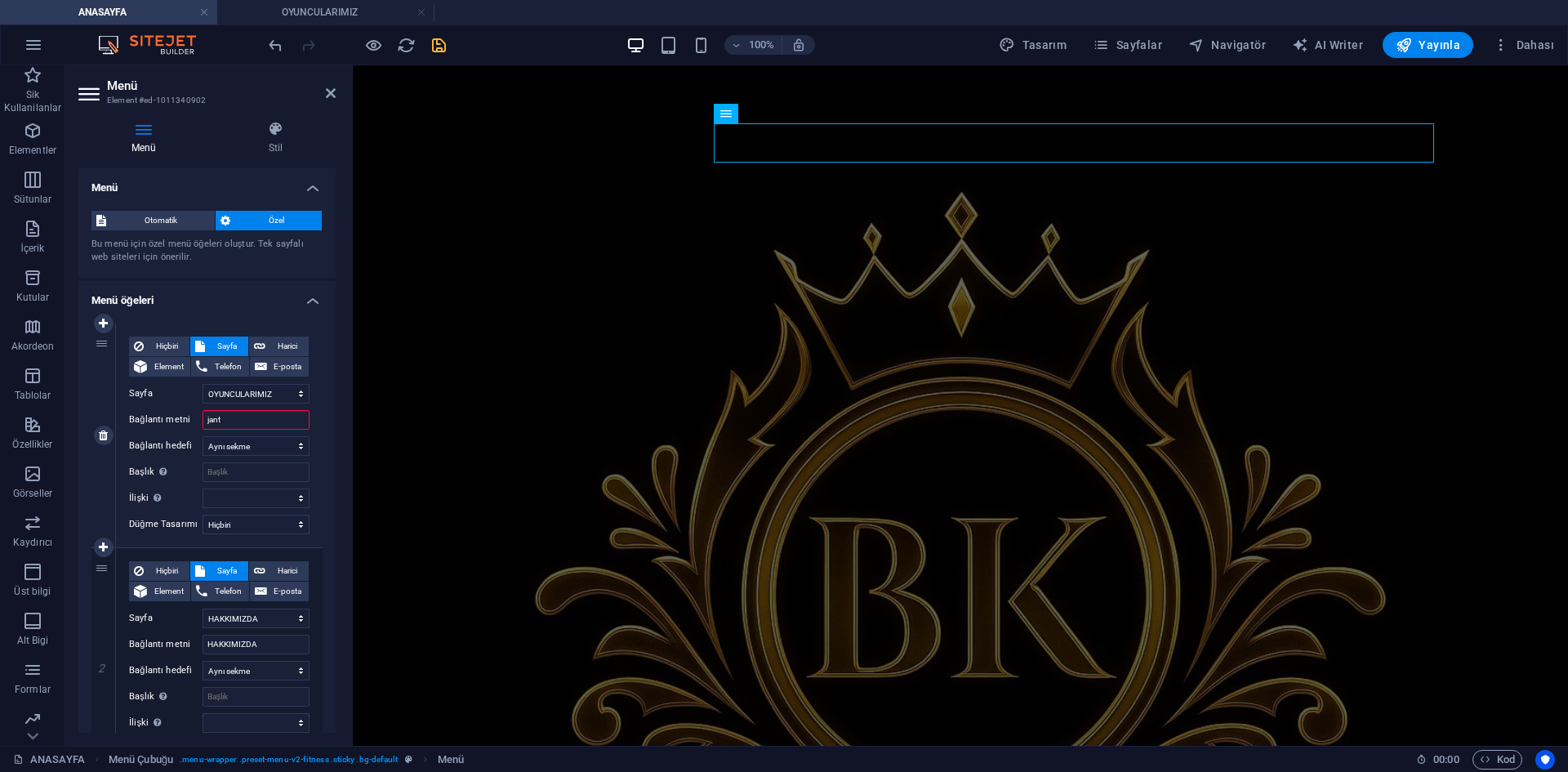
select select
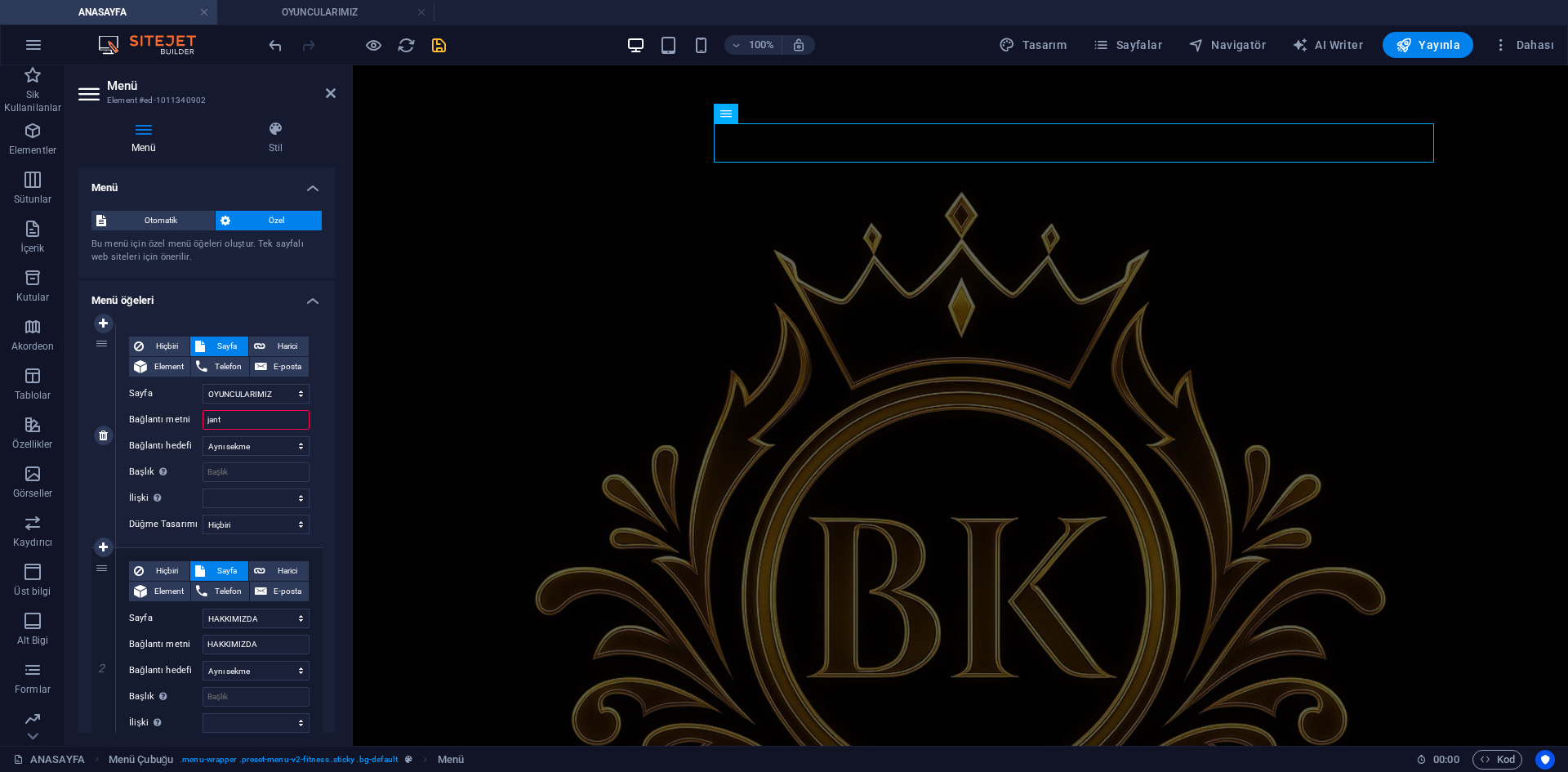
select select
type input "j"
type input "JANTLARIMIZ"
select select
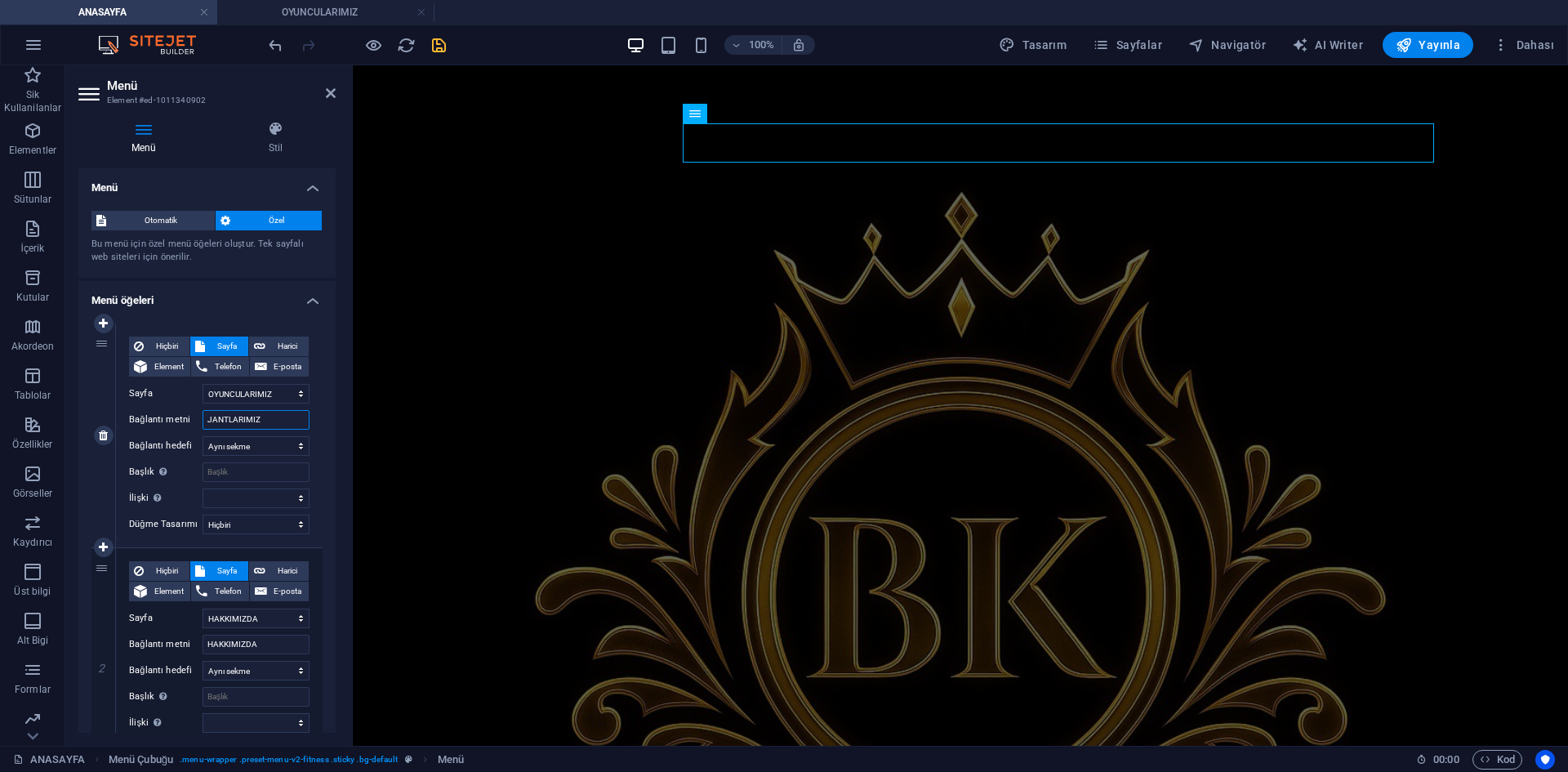
select select
drag, startPoint x: 258, startPoint y: 419, endPoint x: 175, endPoint y: 415, distance: 83.1
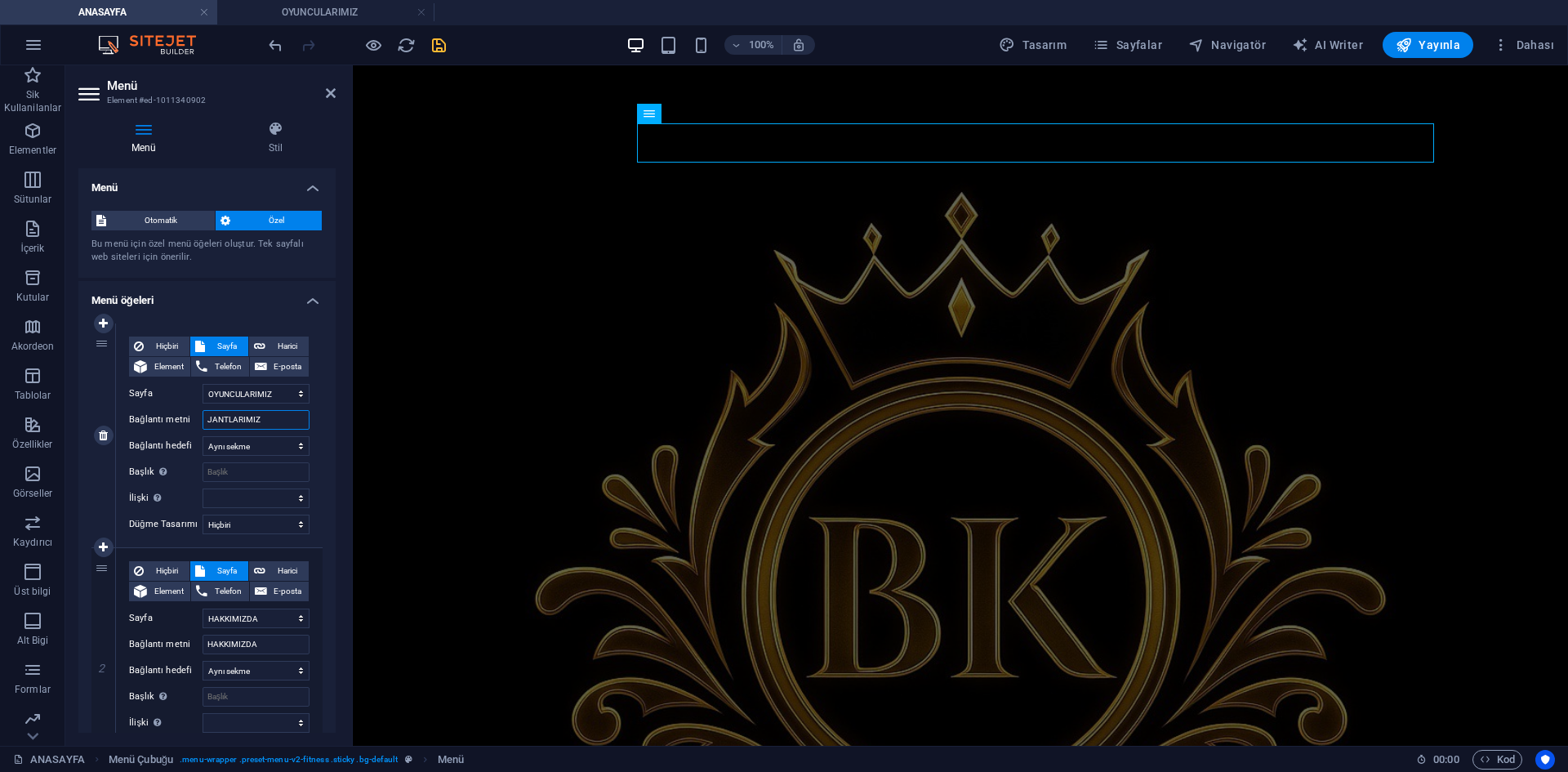
click at [175, 415] on div "Bağlantı metni JANTLARIMIZ" at bounding box center [220, 420] width 181 height 20
type input "JANTLARIMIZ"
click at [283, 128] on icon at bounding box center [276, 129] width 120 height 16
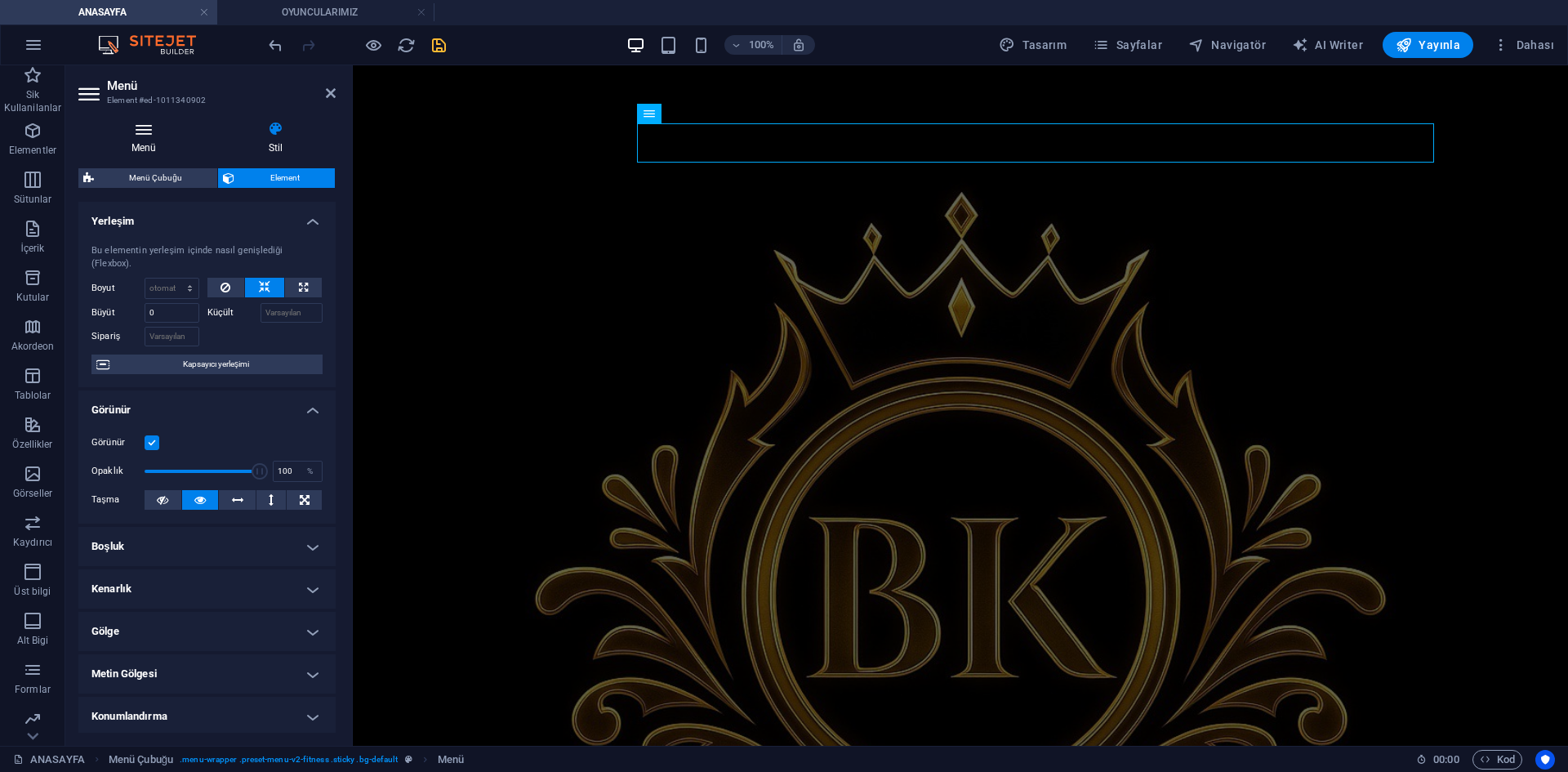
click at [136, 124] on icon at bounding box center [144, 129] width 131 height 16
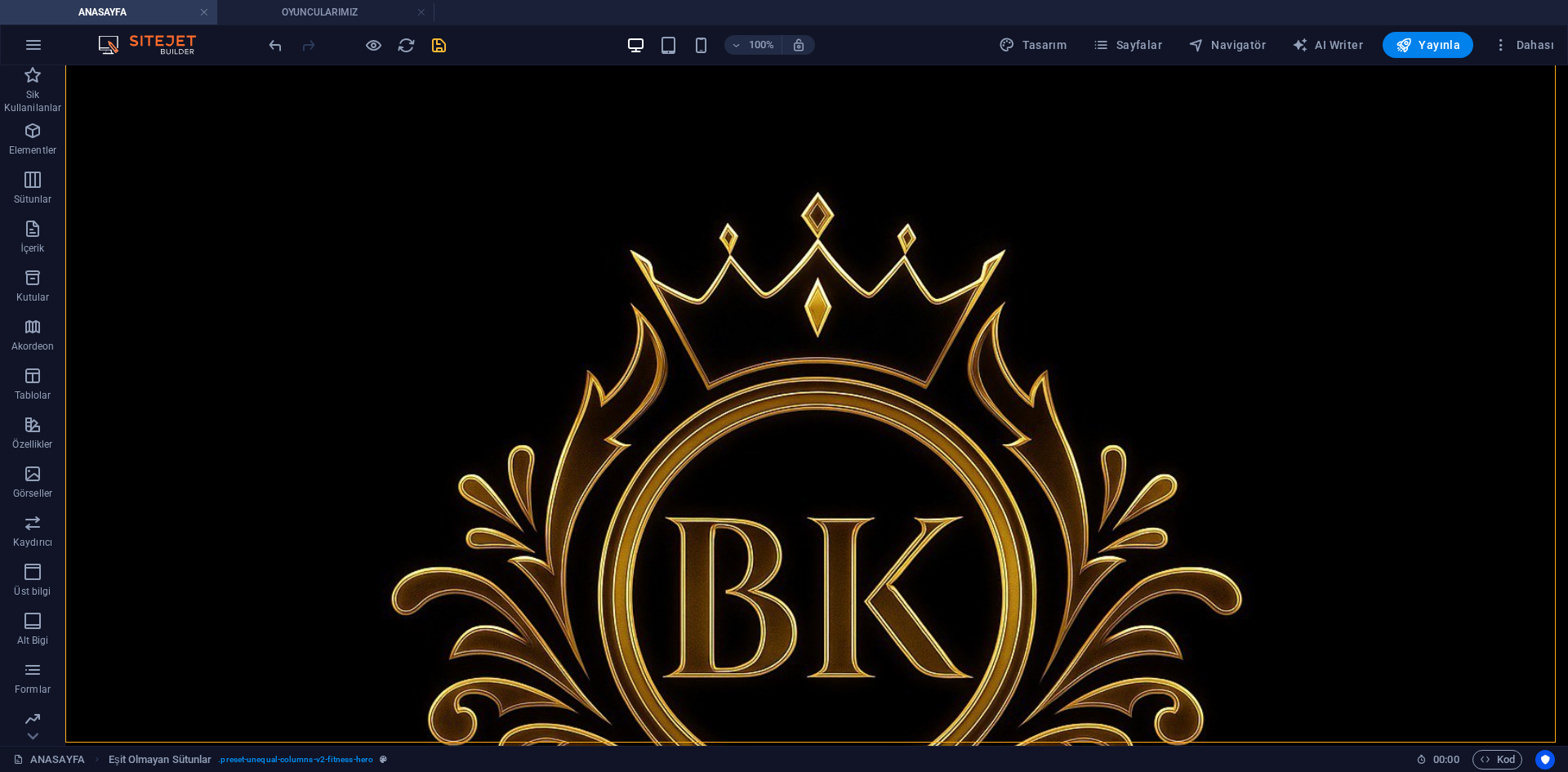
click at [438, 45] on icon "save" at bounding box center [438, 45] width 19 height 19
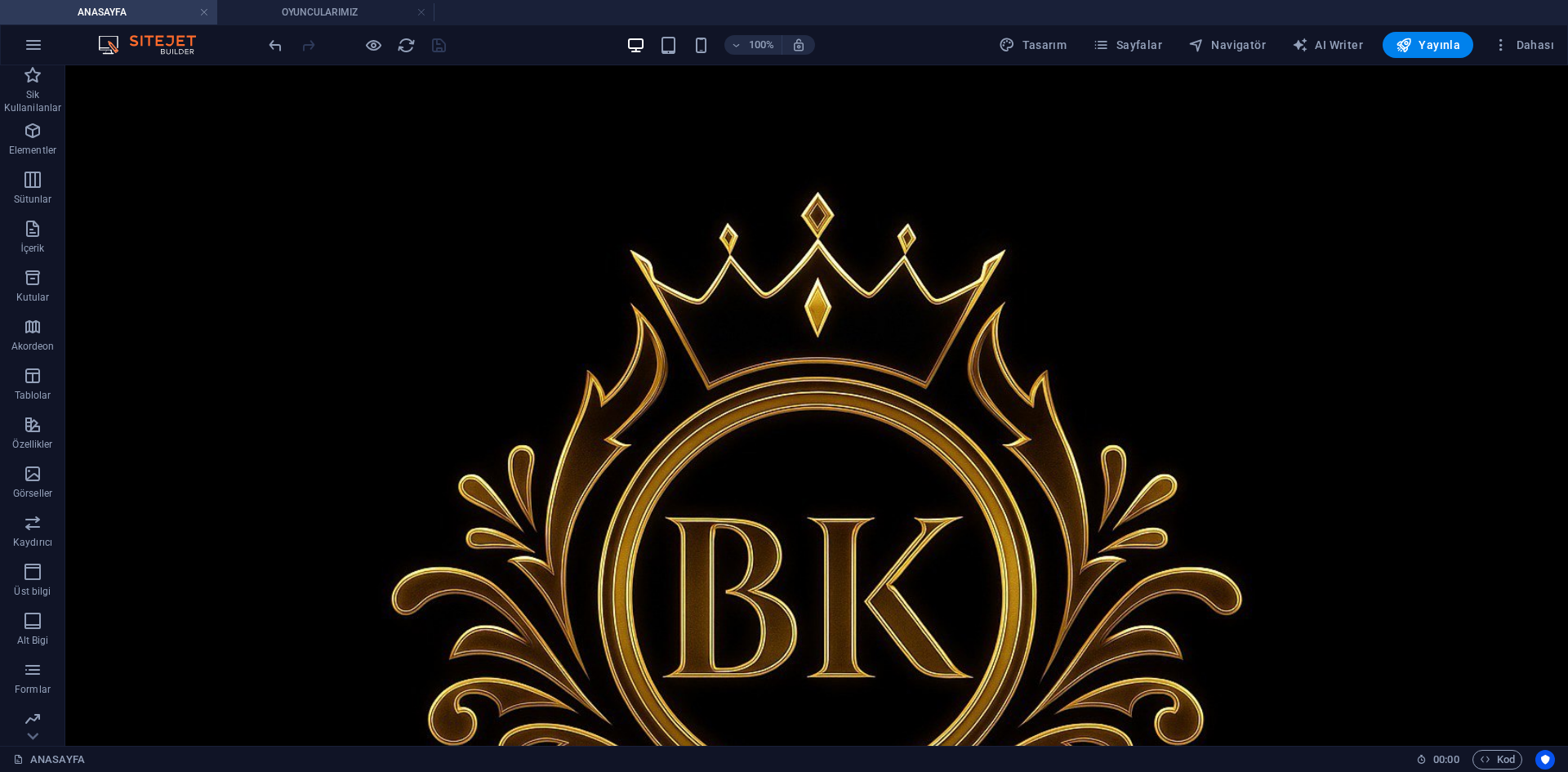
drag, startPoint x: 343, startPoint y: 18, endPoint x: 332, endPoint y: 28, distance: 14.9
click at [126, 13] on h4 "ANASAYFA" at bounding box center [108, 13] width 217 height 18
click at [151, 19] on h4 "ANASAYFA" at bounding box center [108, 13] width 217 height 18
click at [327, 20] on h4 "OYUNCULARIMIZ" at bounding box center [325, 13] width 217 height 18
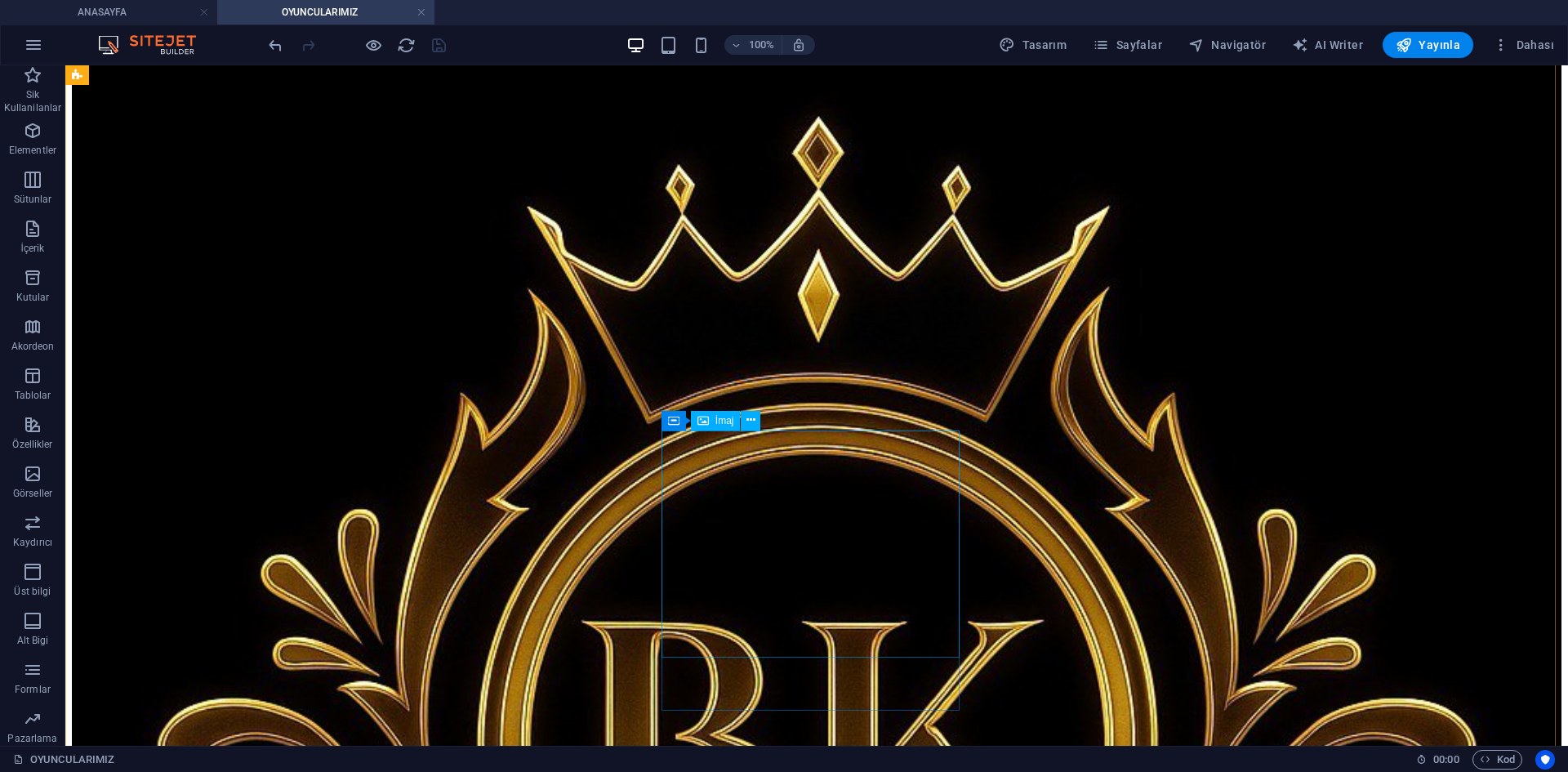
scroll to position [0, 0]
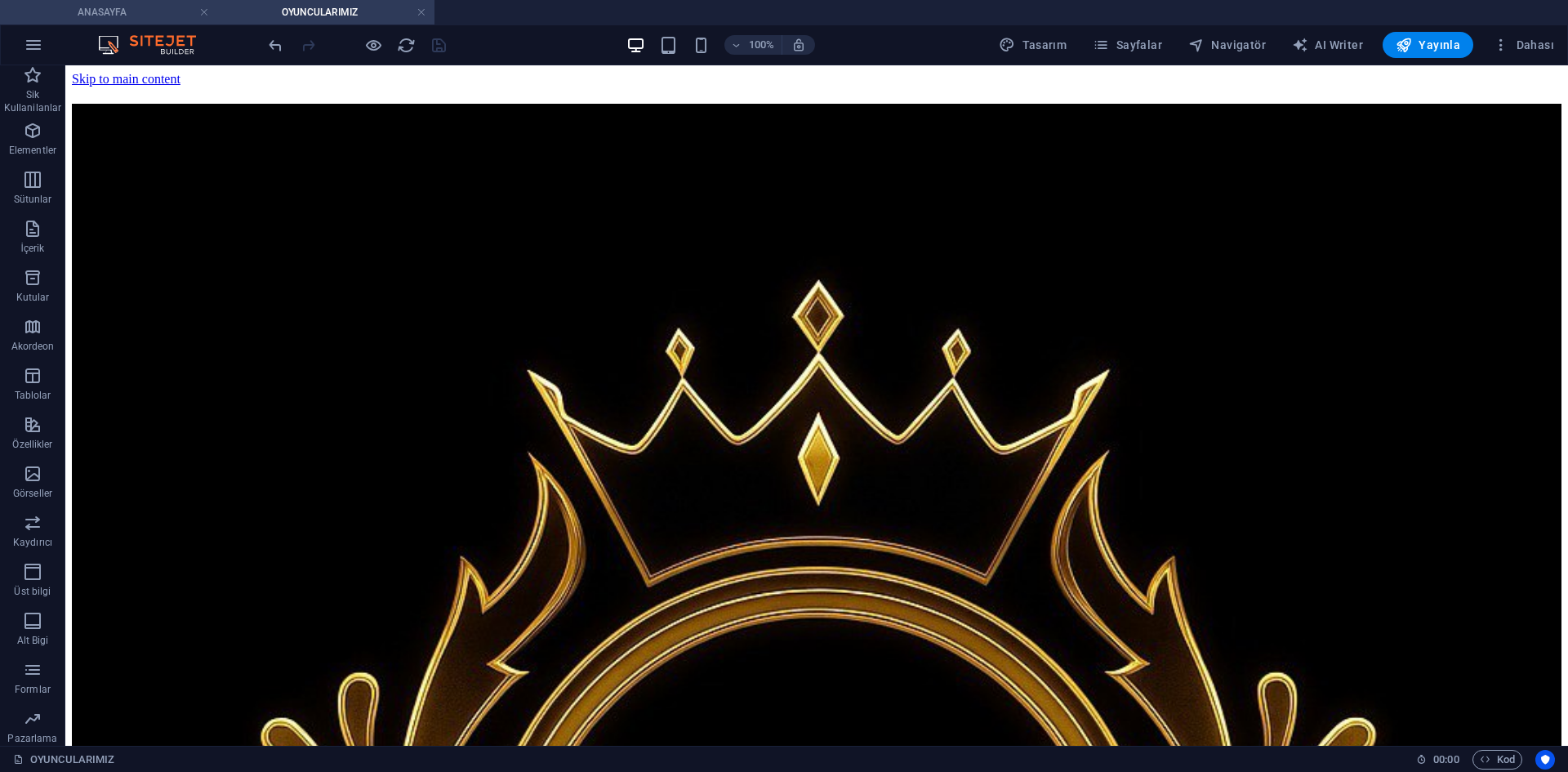
click at [155, 9] on h4 "ANASAYFA" at bounding box center [108, 13] width 217 height 18
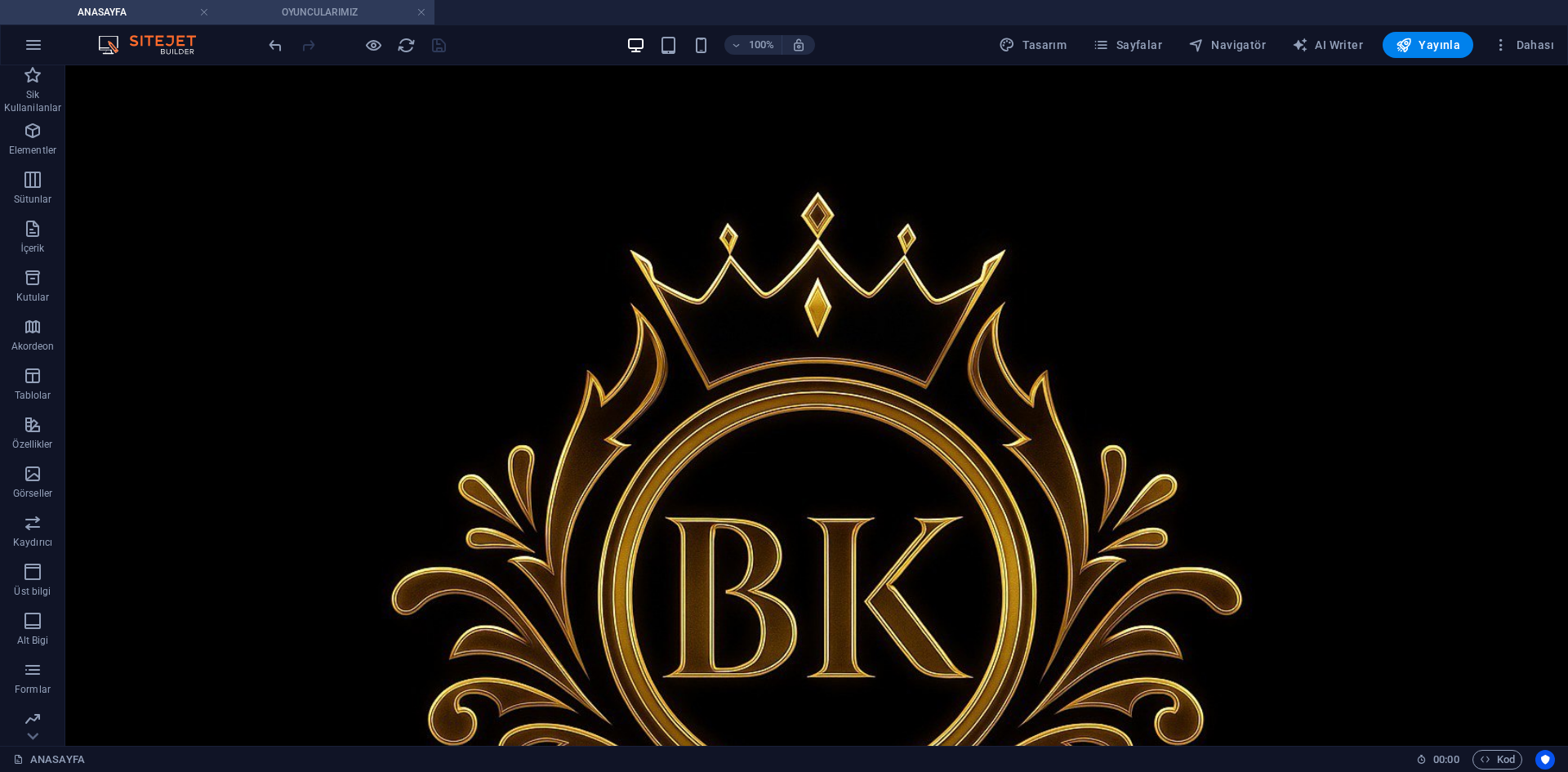
click at [291, 9] on h4 "OYUNCULARIMIZ" at bounding box center [325, 13] width 217 height 18
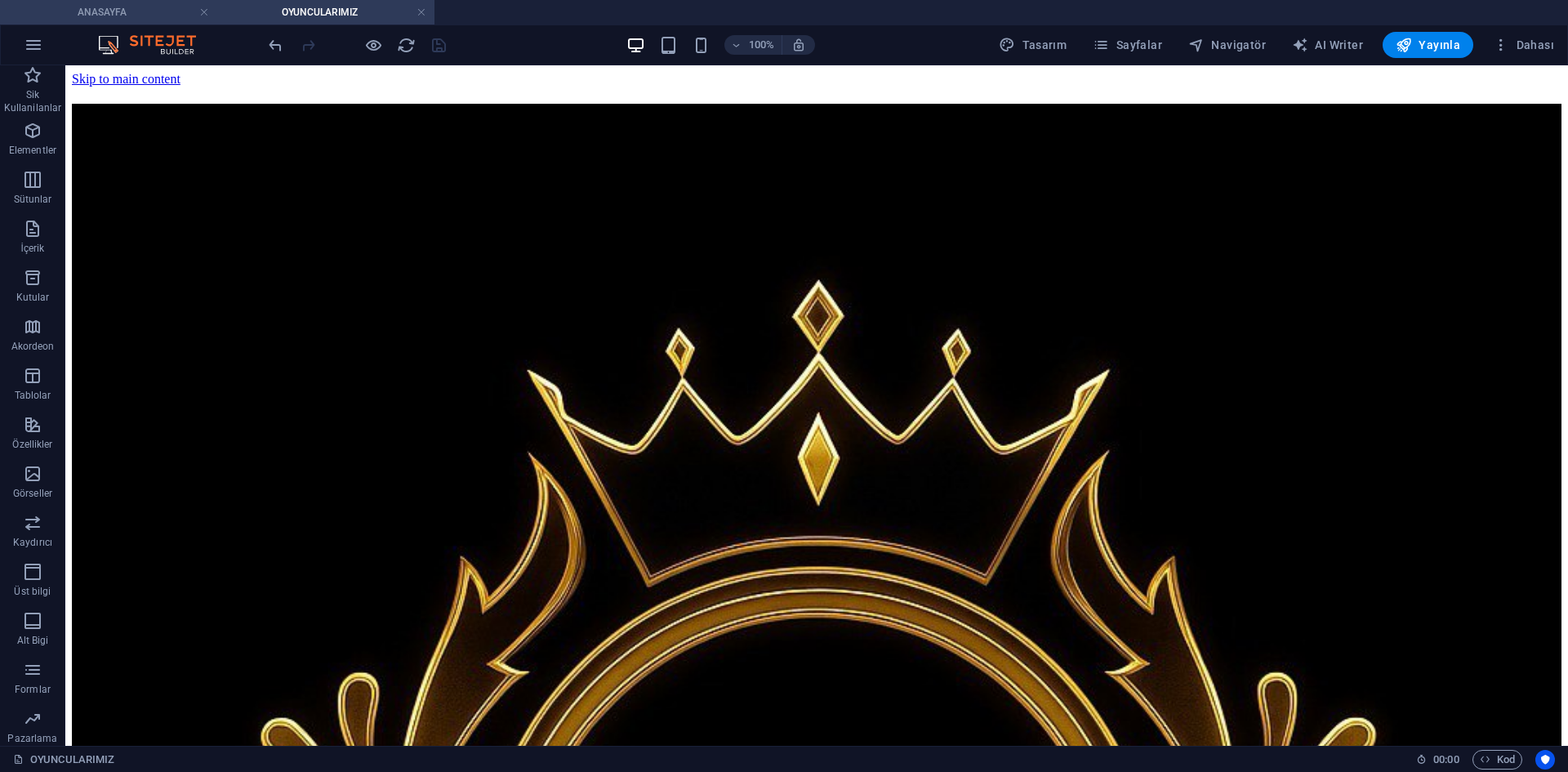
click at [152, 11] on h4 "ANASAYFA" at bounding box center [108, 13] width 217 height 18
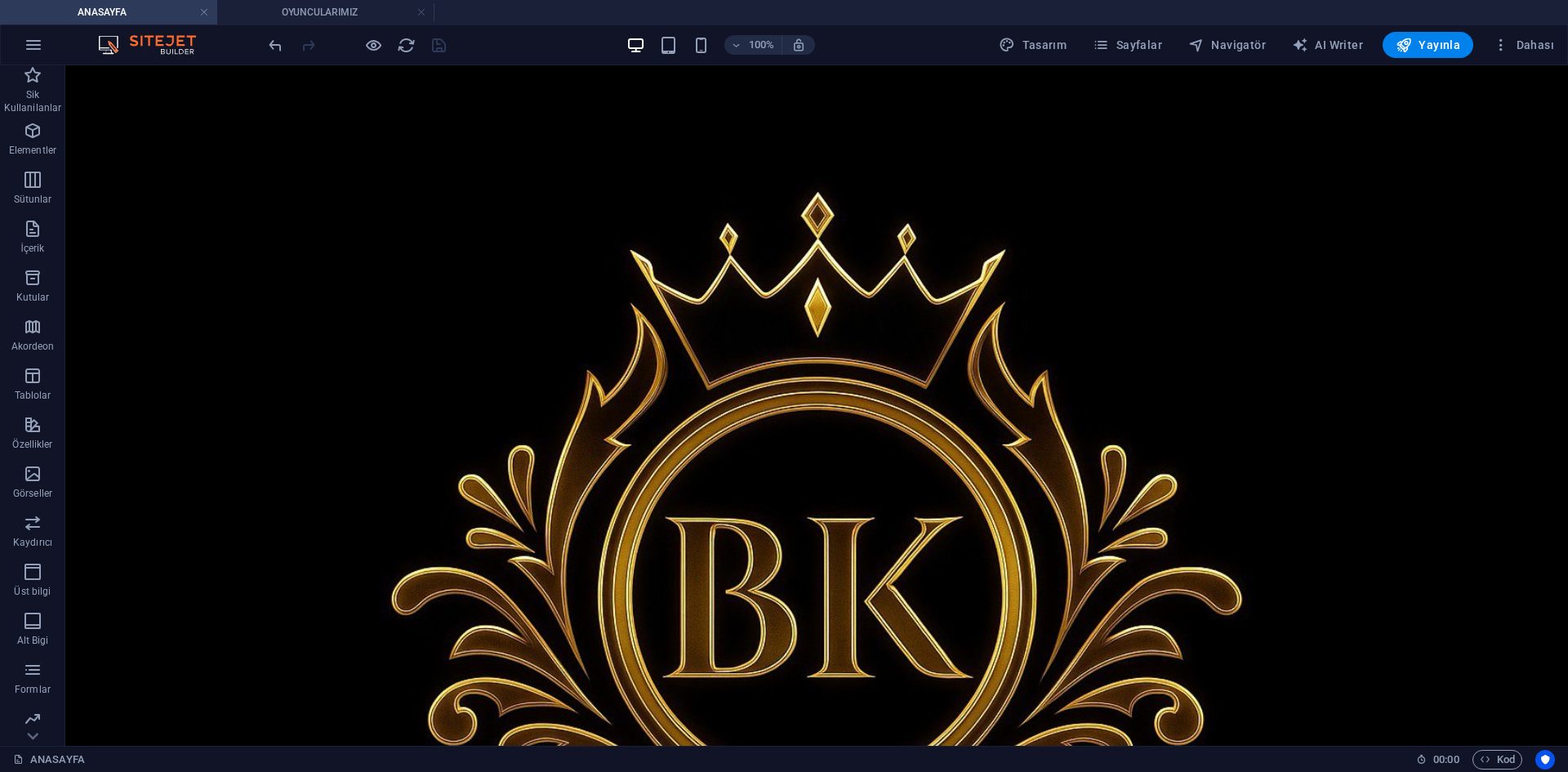
scroll to position [38, 0]
click at [320, 11] on h4 "OYUNCULARIMIZ" at bounding box center [325, 13] width 217 height 18
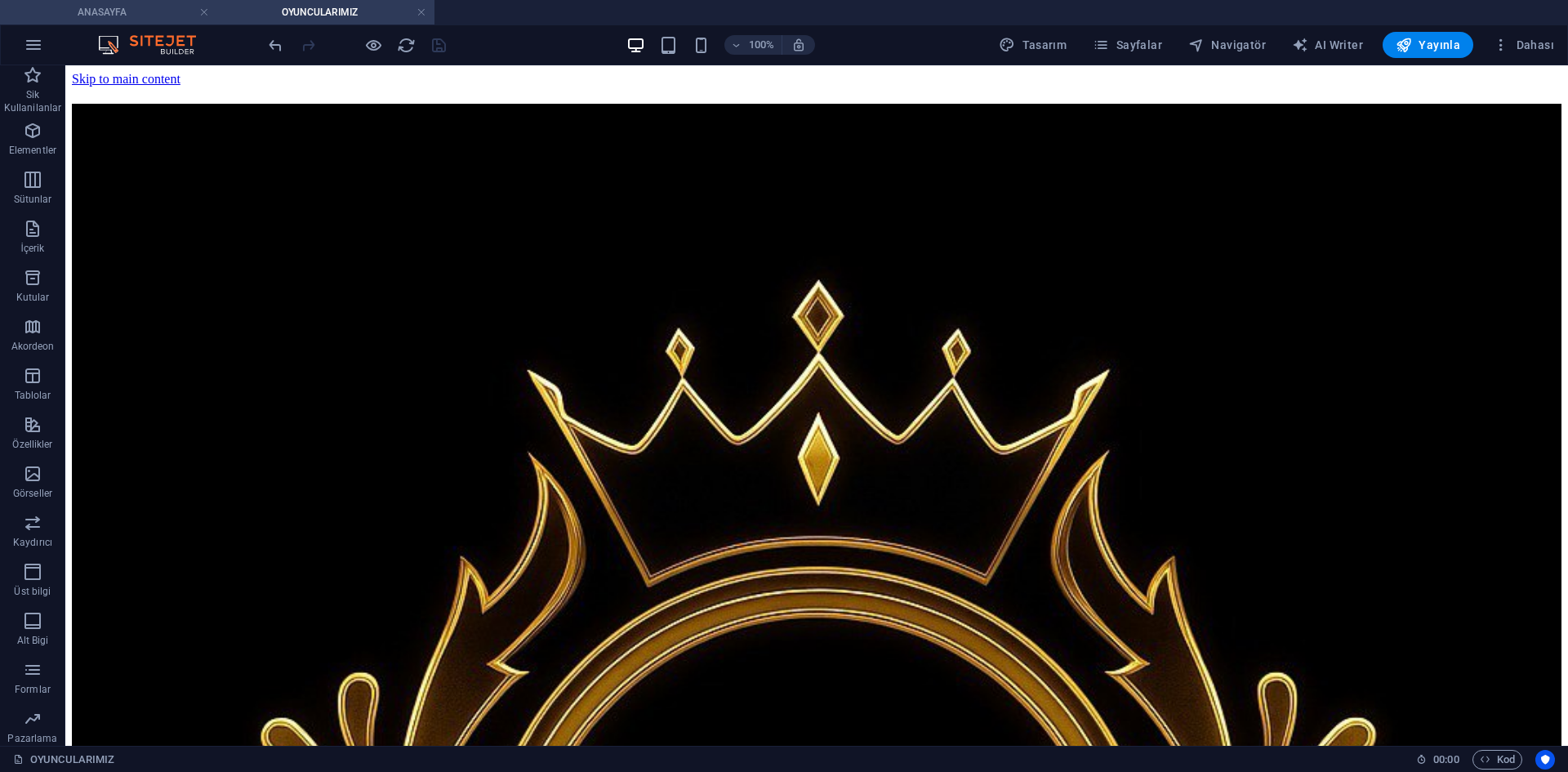
scroll to position [0, 0]
click at [127, 11] on h4 "ANASAYFA" at bounding box center [108, 13] width 217 height 18
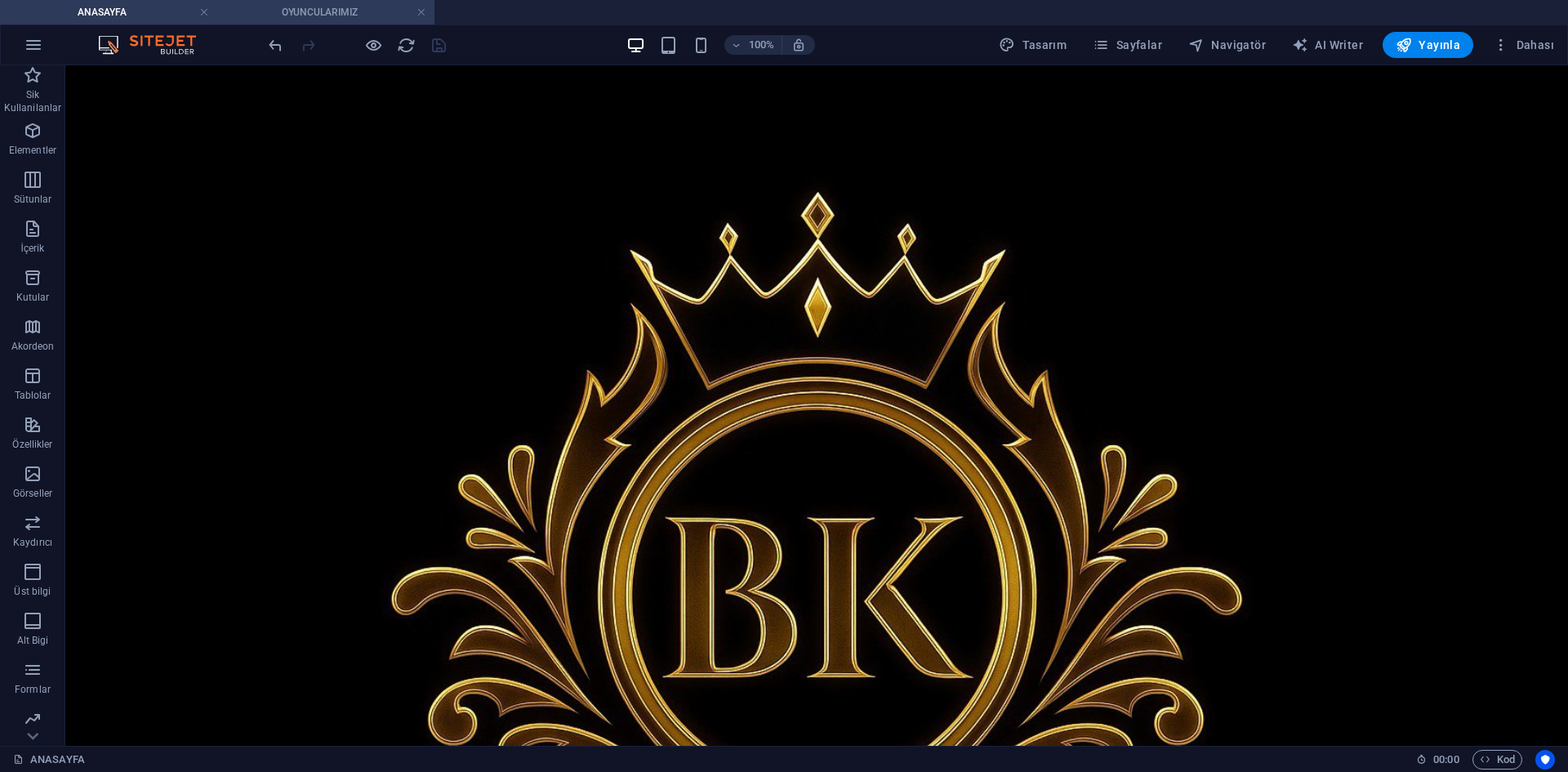
click at [313, 16] on h4 "OYUNCULARIMIZ" at bounding box center [325, 13] width 217 height 18
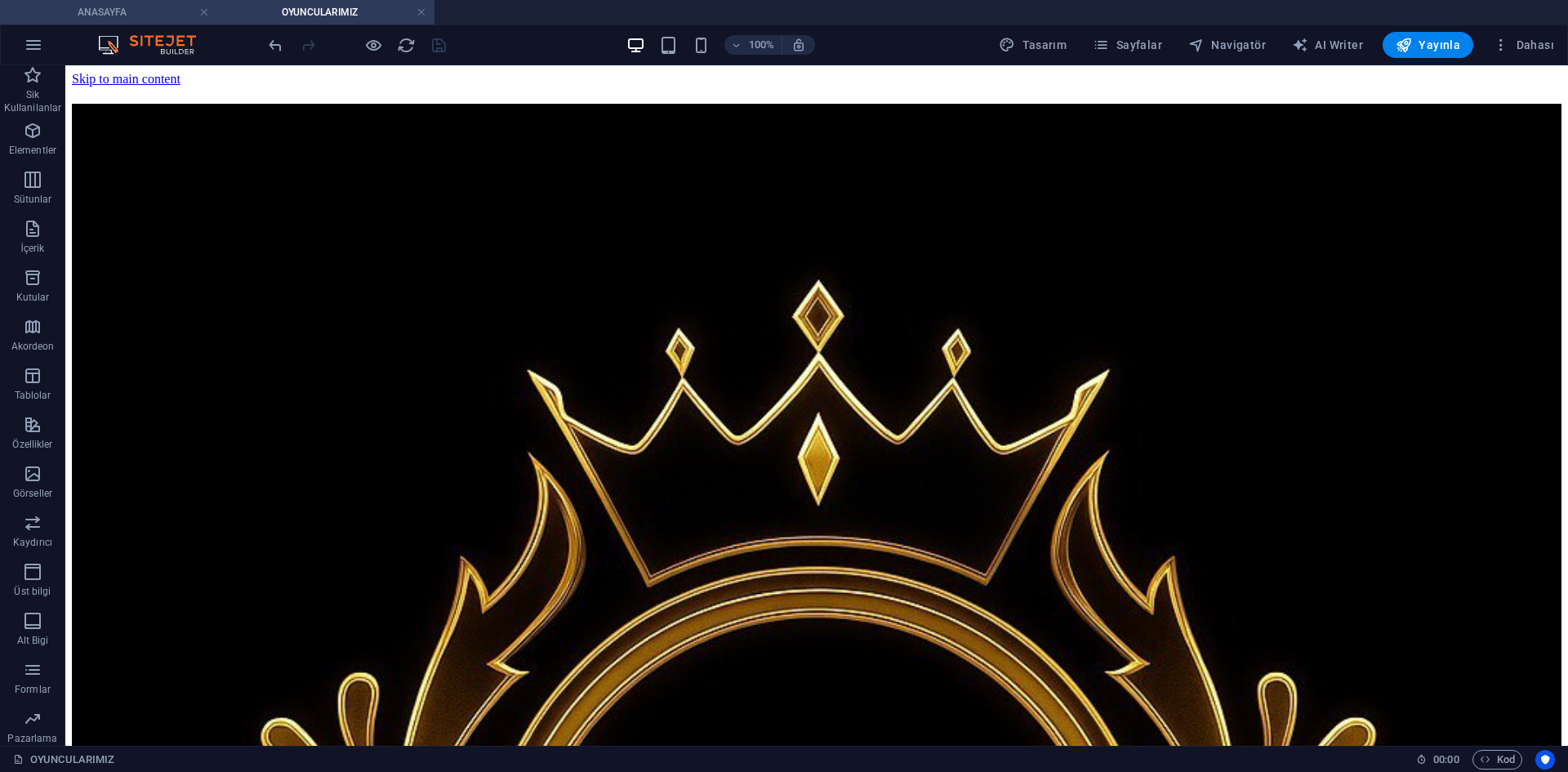
click at [134, 13] on h4 "ANASAYFA" at bounding box center [108, 13] width 217 height 18
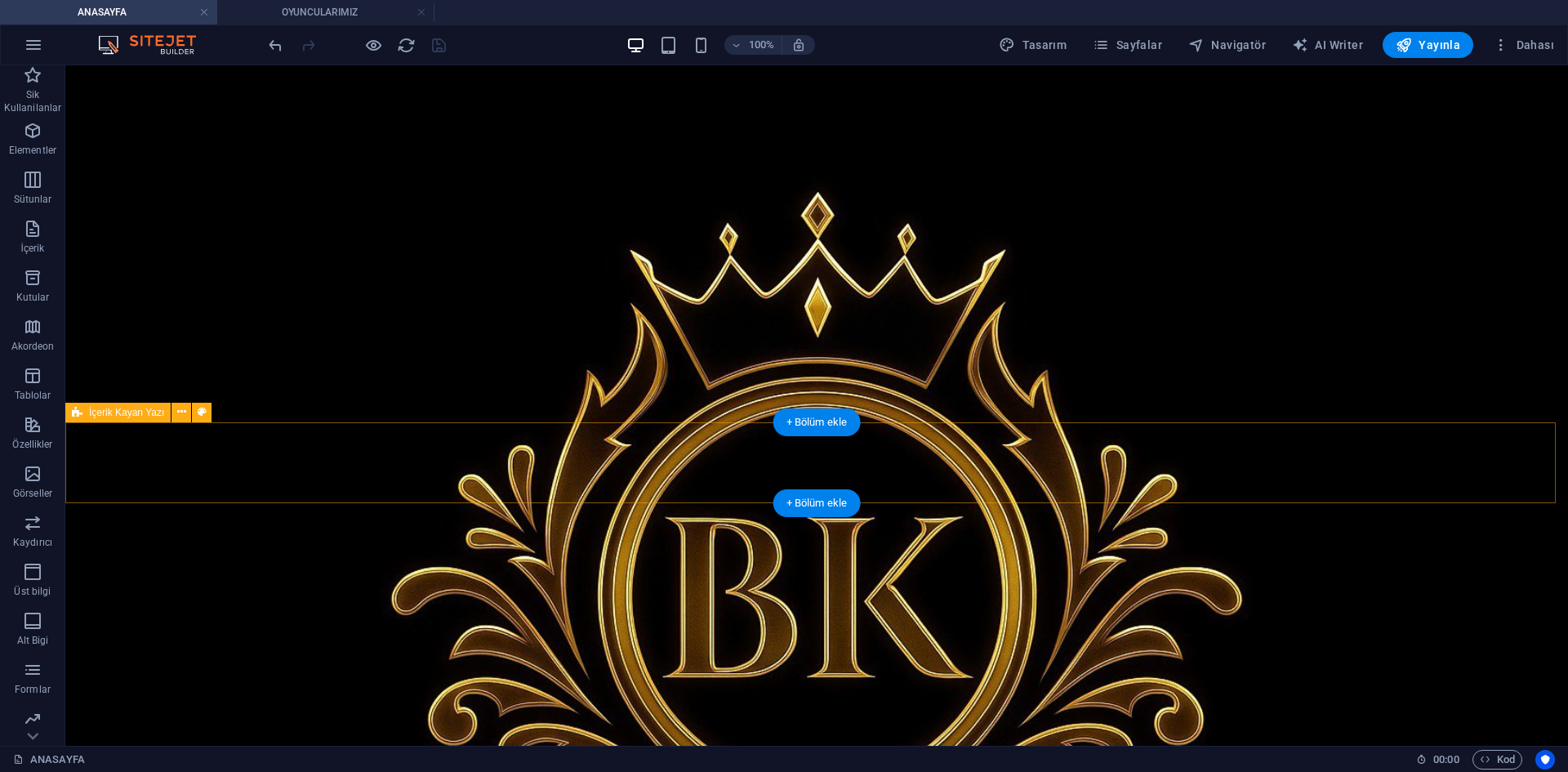
scroll to position [81, 0]
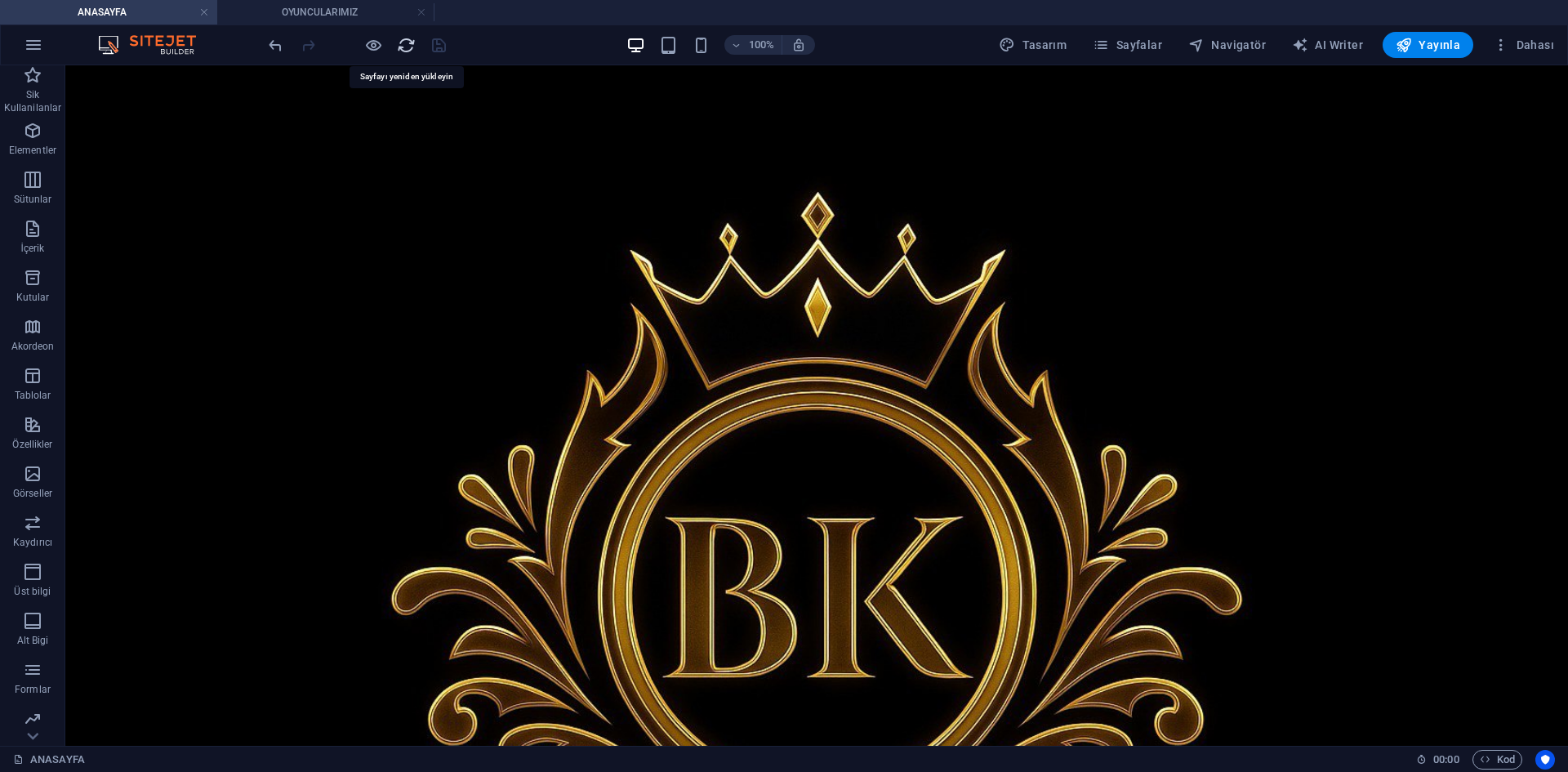
click at [405, 42] on icon "reload" at bounding box center [406, 45] width 19 height 19
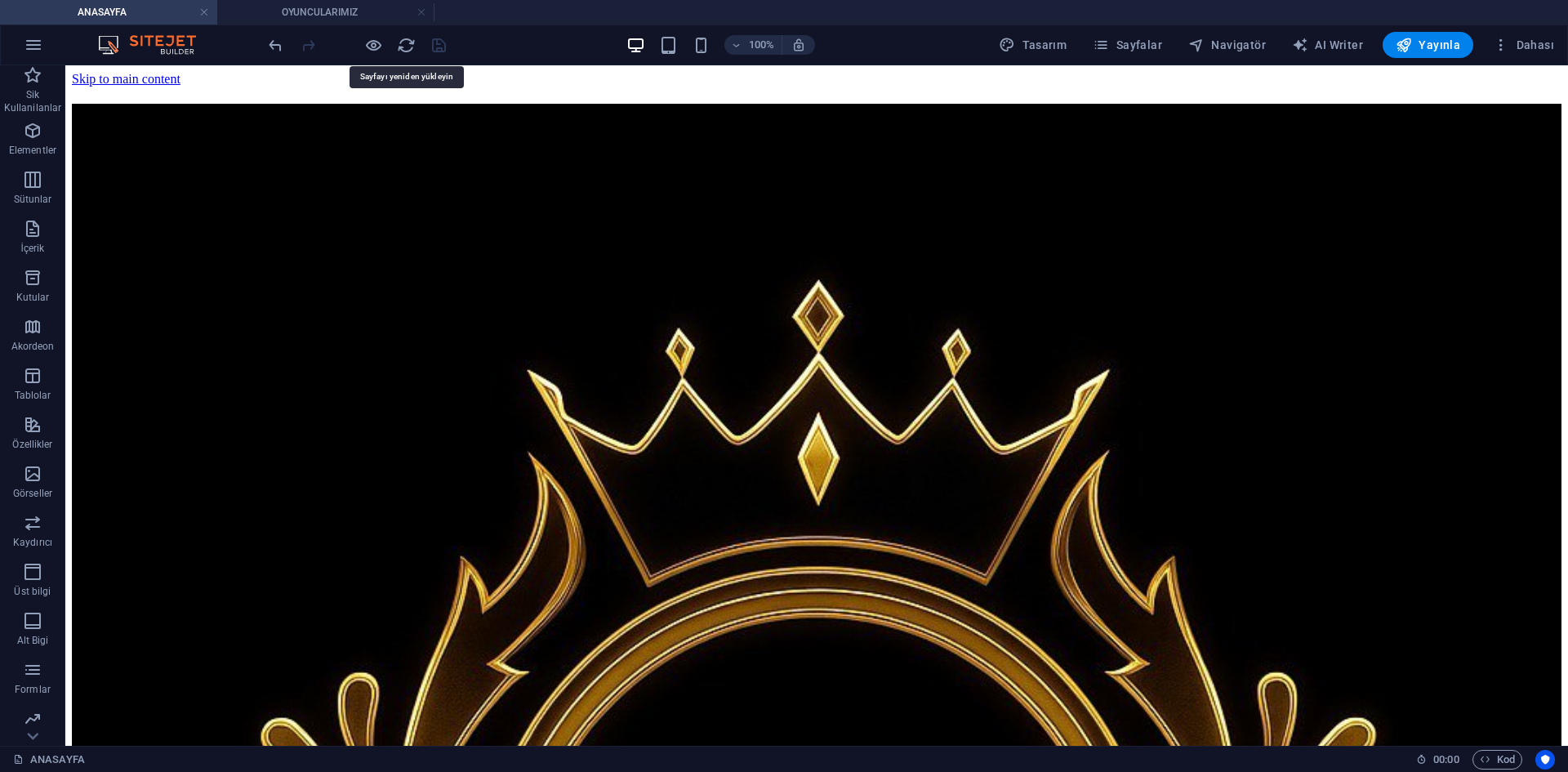
scroll to position [0, 0]
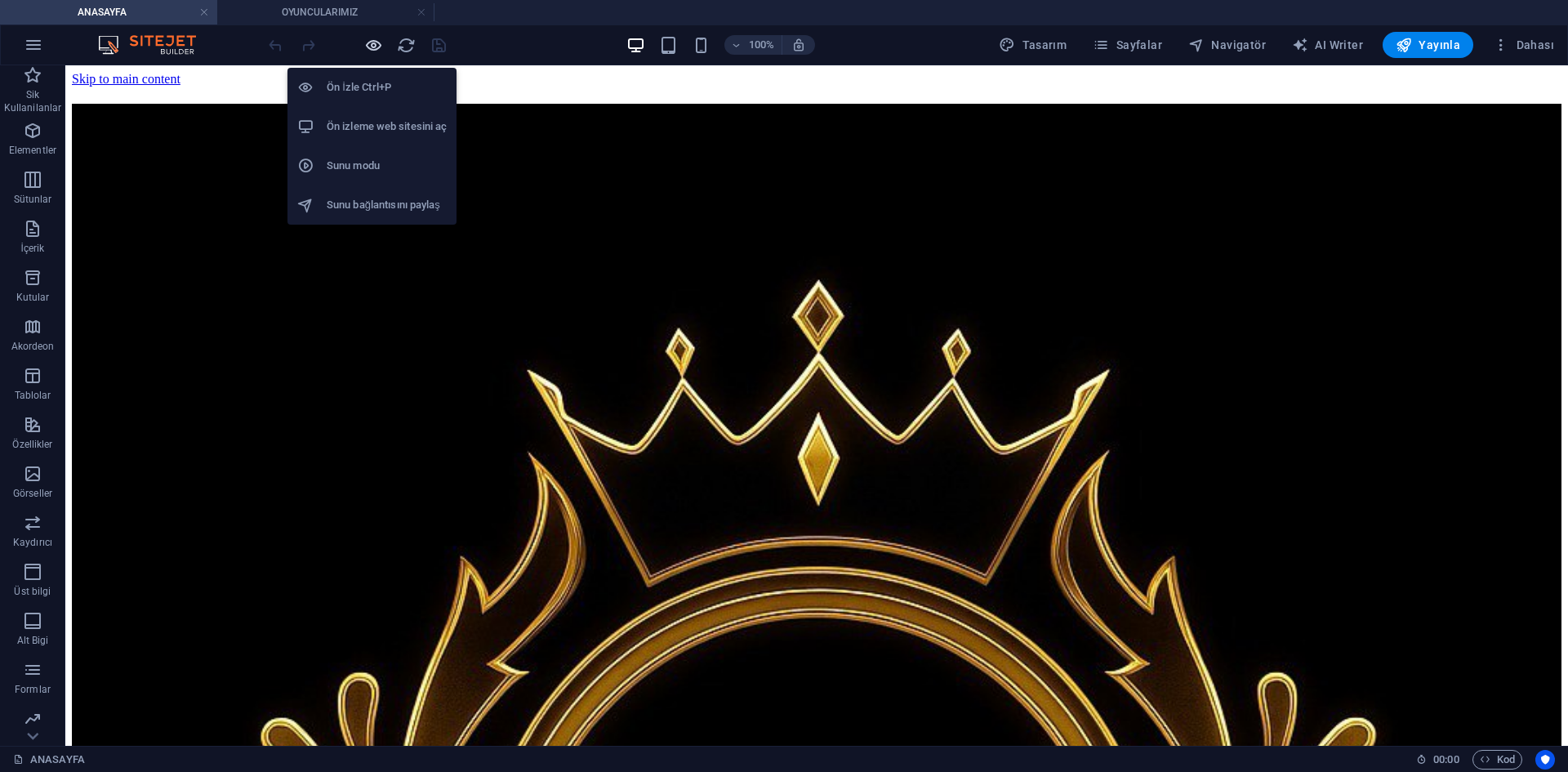
click at [371, 44] on icon "button" at bounding box center [373, 45] width 19 height 19
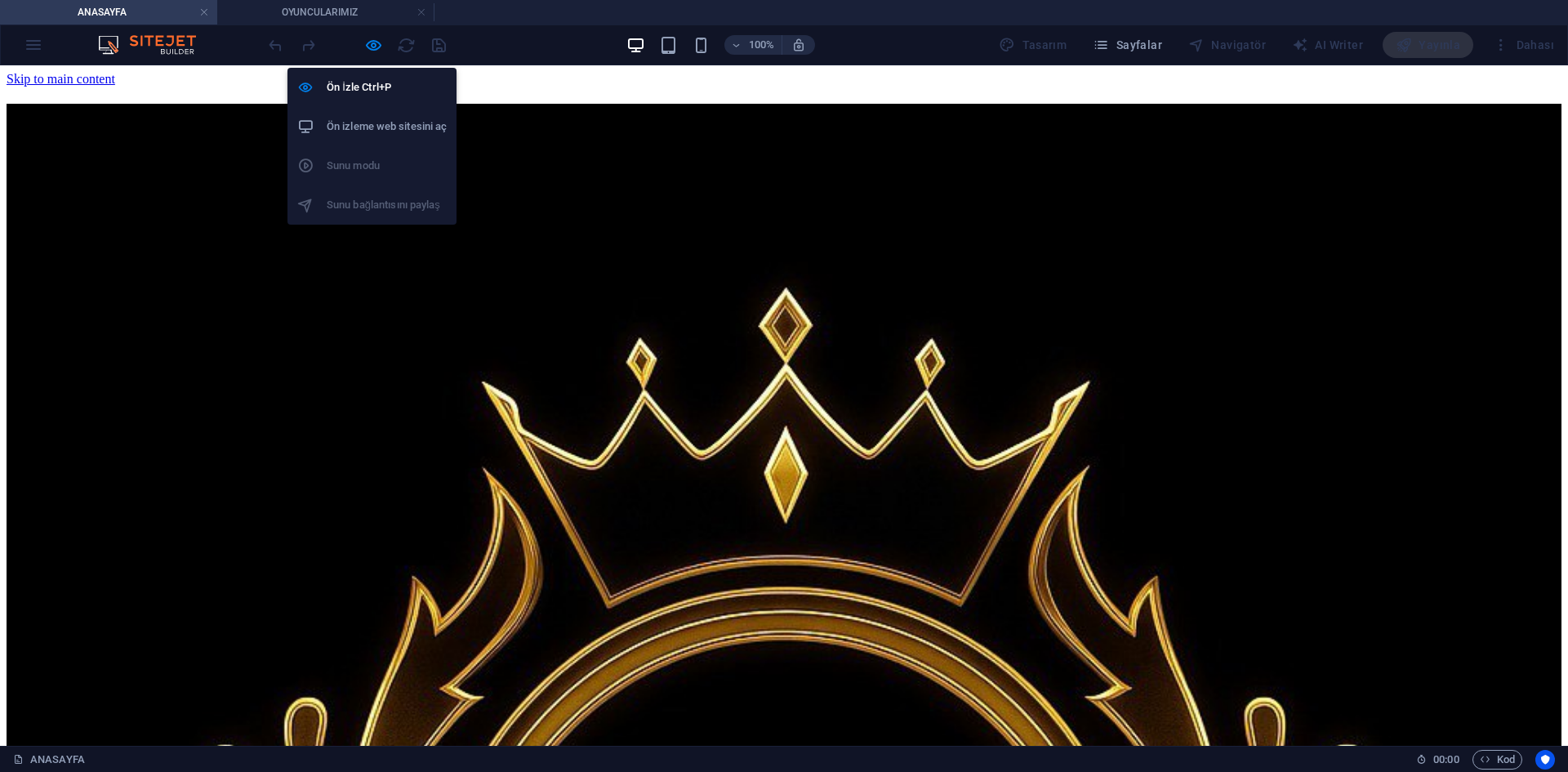
click at [387, 137] on li "Ön izleme web sitesini aç" at bounding box center [371, 126] width 169 height 39
